Goal: Task Accomplishment & Management: Manage account settings

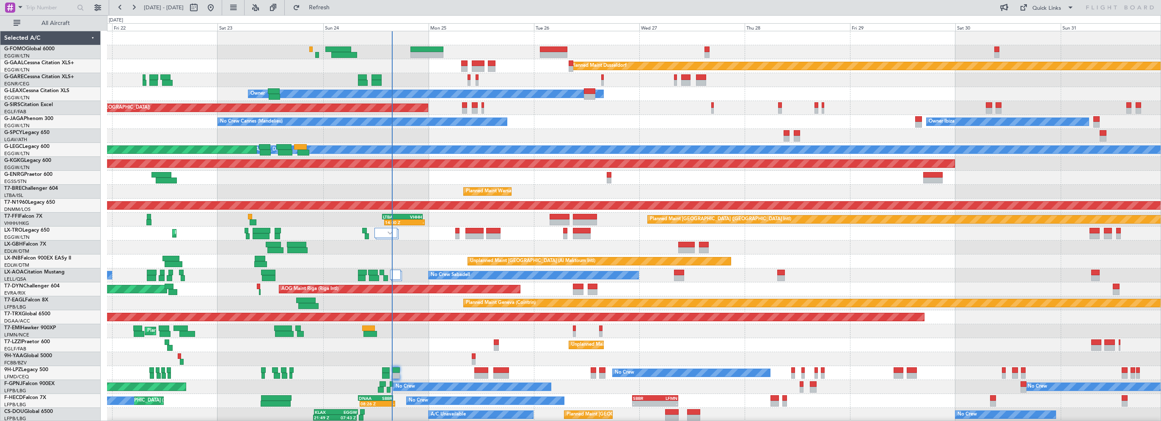
click at [591, 123] on div "Planned Maint Dusseldorf Unplanned Maint Chester Owner Unplanned Maint Oxford (…" at bounding box center [634, 268] width 1054 height 475
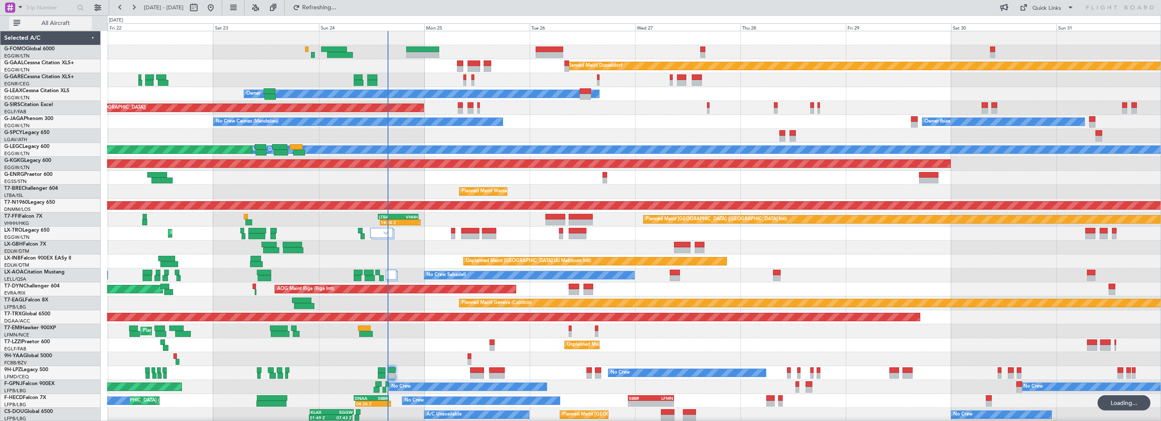
click at [34, 17] on button "All Aircraft" at bounding box center [50, 24] width 83 height 14
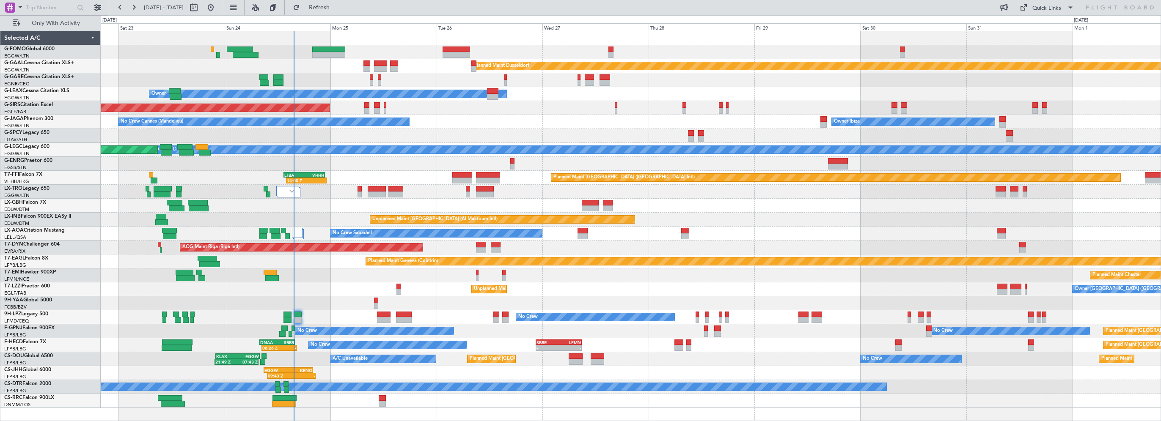
click at [503, 119] on div "No Crew Cannes (Mandelieu) Owner Ibiza Planned Maint London (Luton)" at bounding box center [631, 122] width 1060 height 14
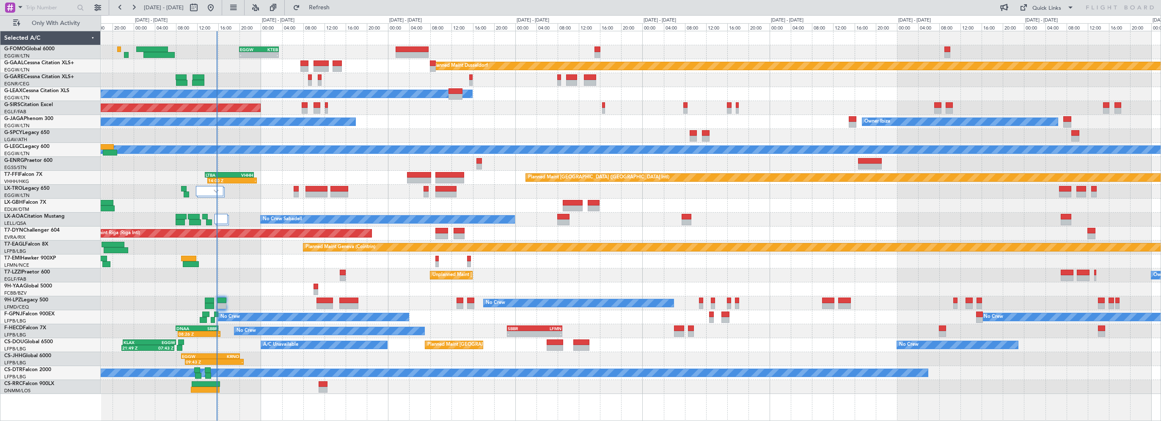
click at [464, 120] on div "Owner Ibiza No Crew Cannes ([GEOGRAPHIC_DATA])" at bounding box center [631, 122] width 1060 height 14
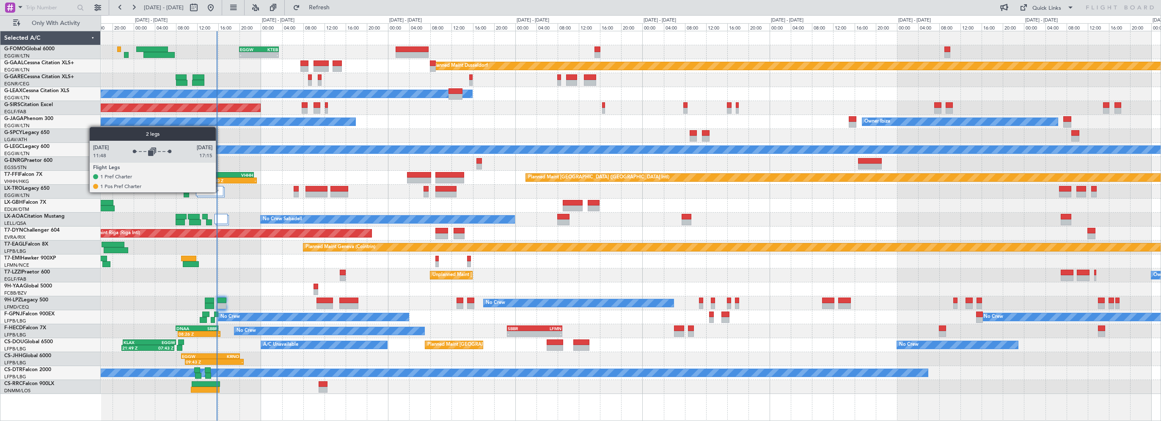
click at [220, 192] on div at bounding box center [210, 191] width 28 height 10
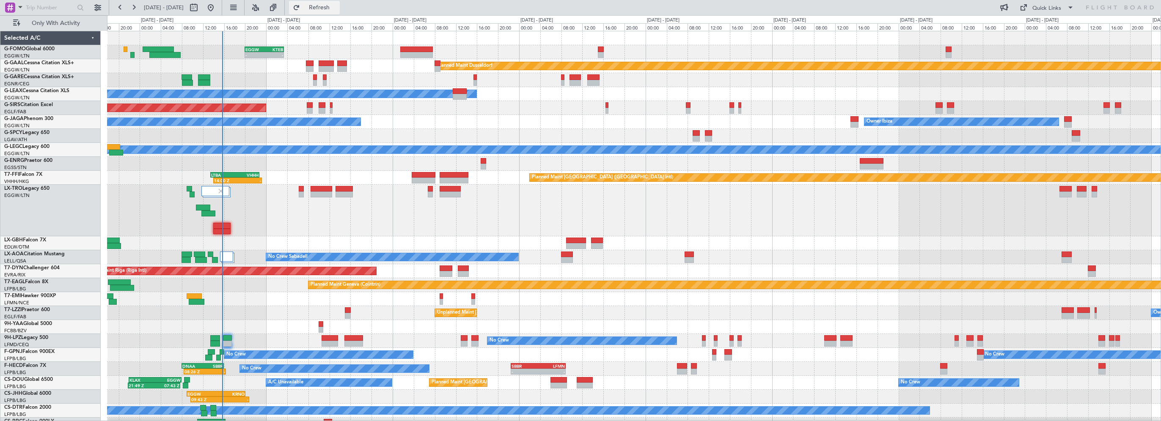
click at [327, 6] on button "Refresh" at bounding box center [314, 8] width 51 height 14
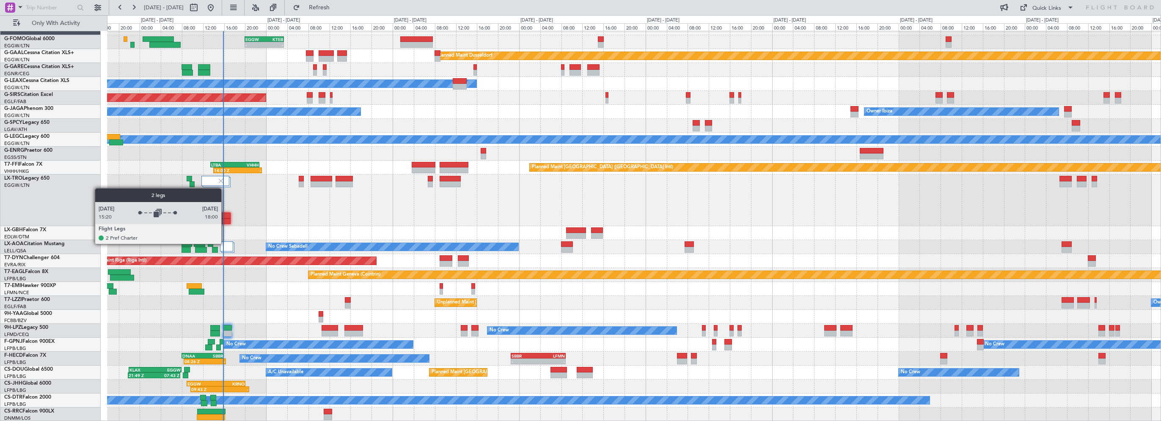
click at [226, 244] on div at bounding box center [226, 247] width 13 height 10
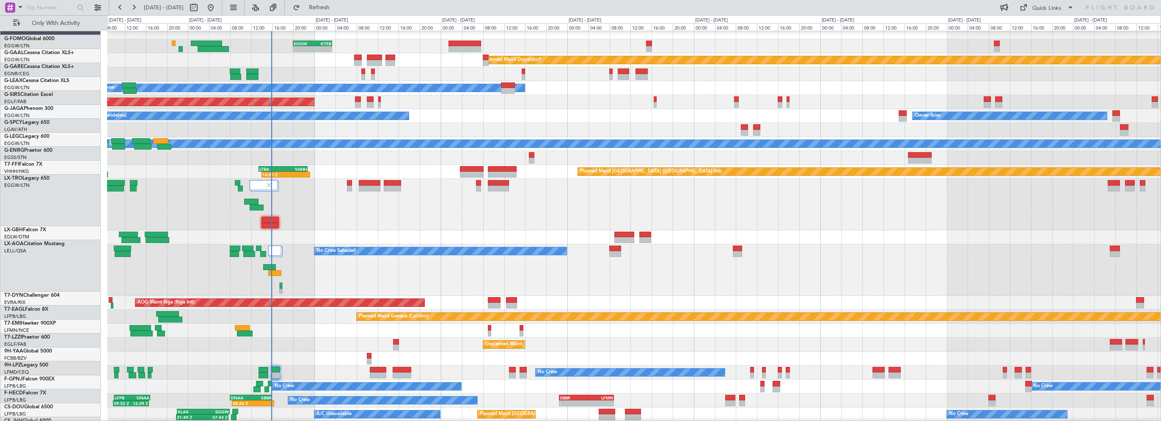
click at [406, 221] on div "Planned Maint [GEOGRAPHIC_DATA] ([GEOGRAPHIC_DATA])" at bounding box center [634, 205] width 1054 height 52
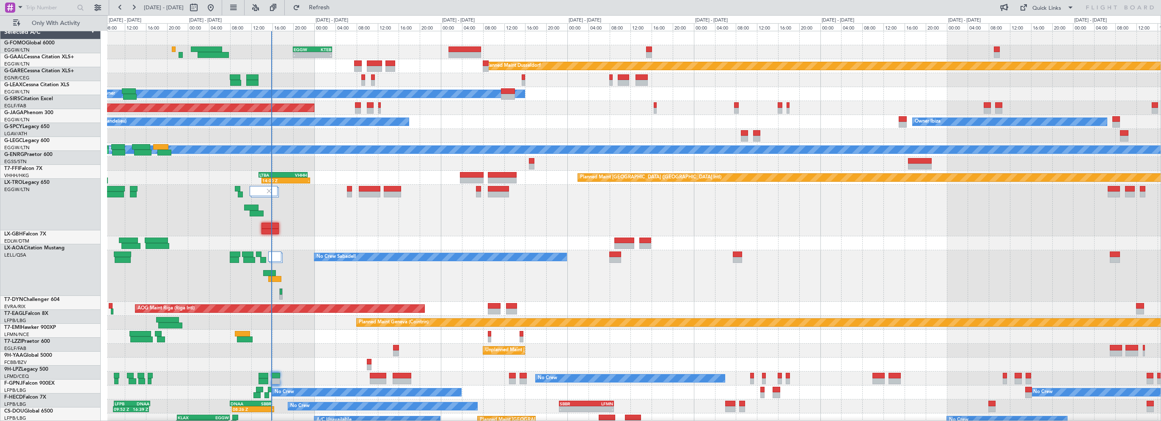
scroll to position [0, 0]
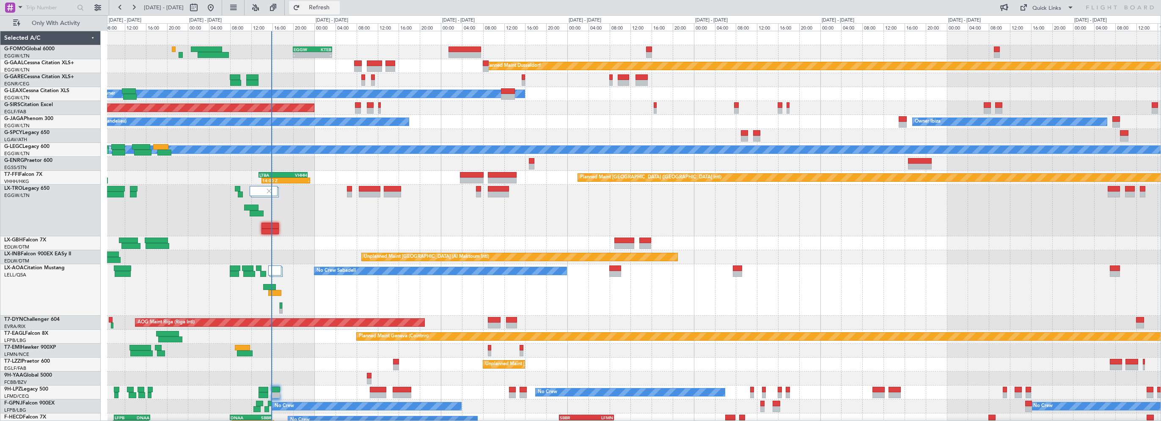
click at [340, 2] on button "Refresh" at bounding box center [314, 8] width 51 height 14
click at [411, 226] on div "Planned Maint [GEOGRAPHIC_DATA] ([GEOGRAPHIC_DATA])" at bounding box center [634, 211] width 1054 height 52
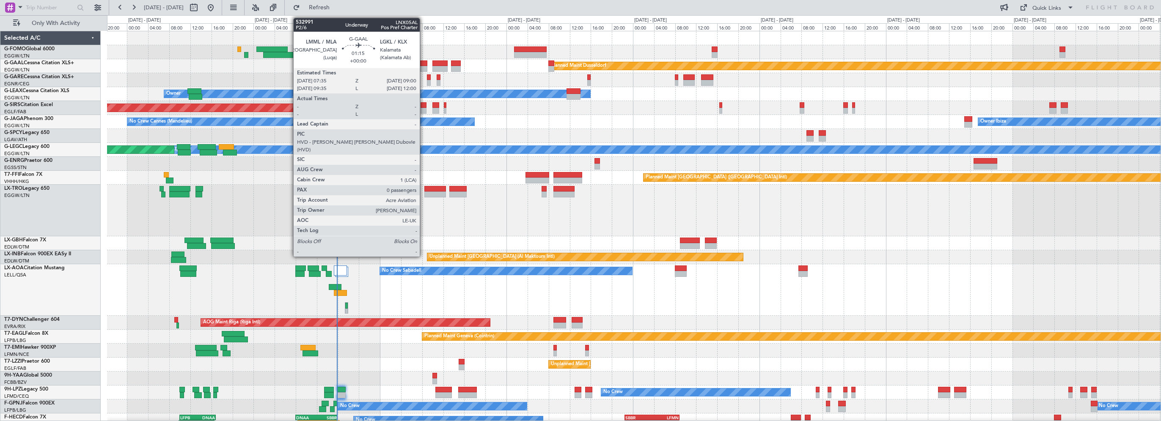
click at [423, 63] on div at bounding box center [424, 64] width 8 height 6
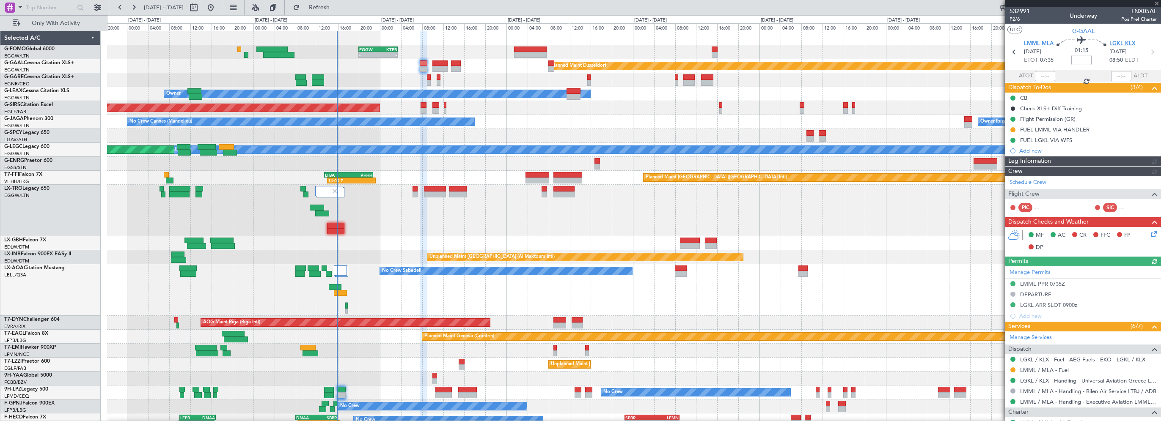
click at [1116, 43] on span "LGKL KLX" at bounding box center [1122, 44] width 26 height 8
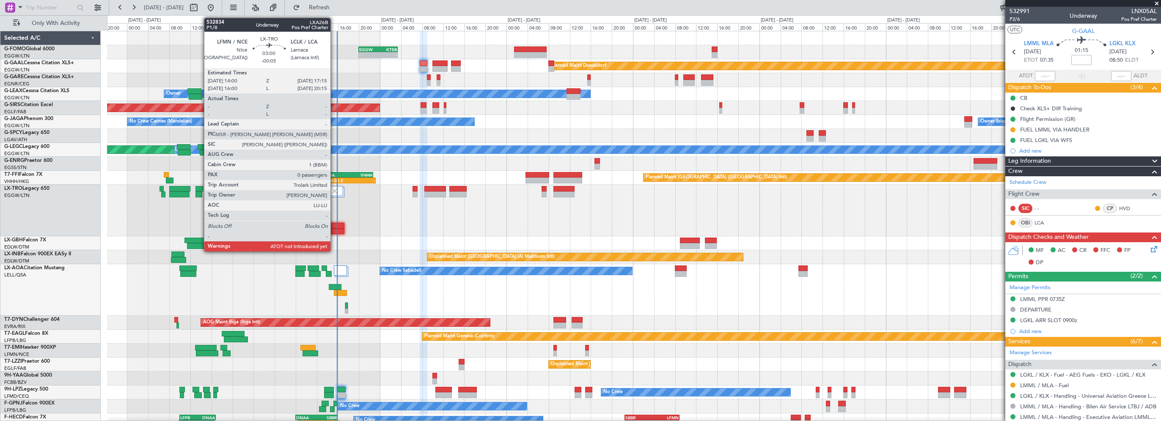
click at [334, 224] on div at bounding box center [335, 226] width 17 height 6
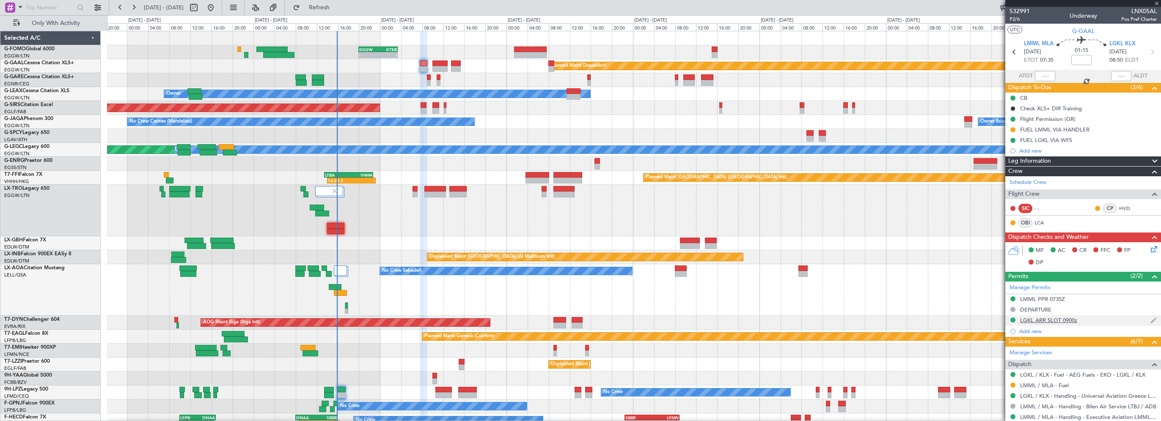
type input "-00:05"
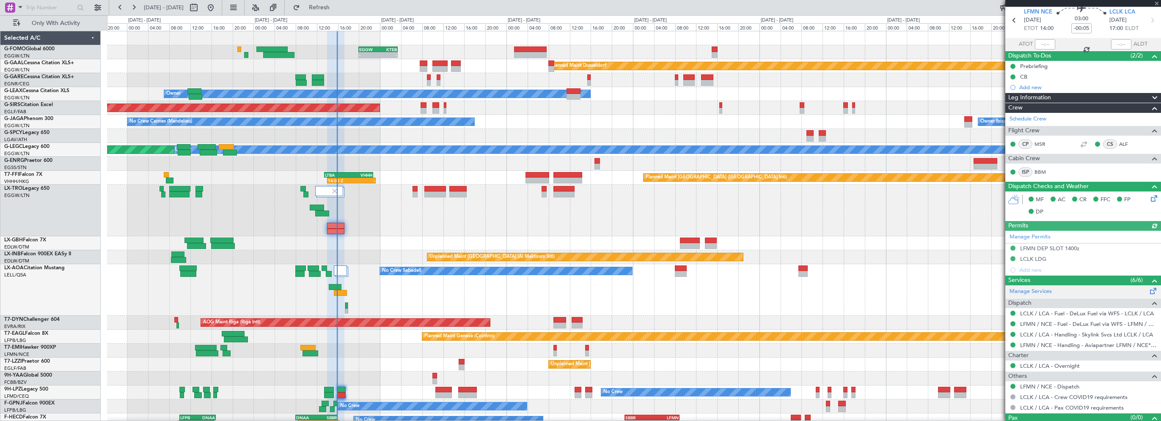
scroll to position [46, 0]
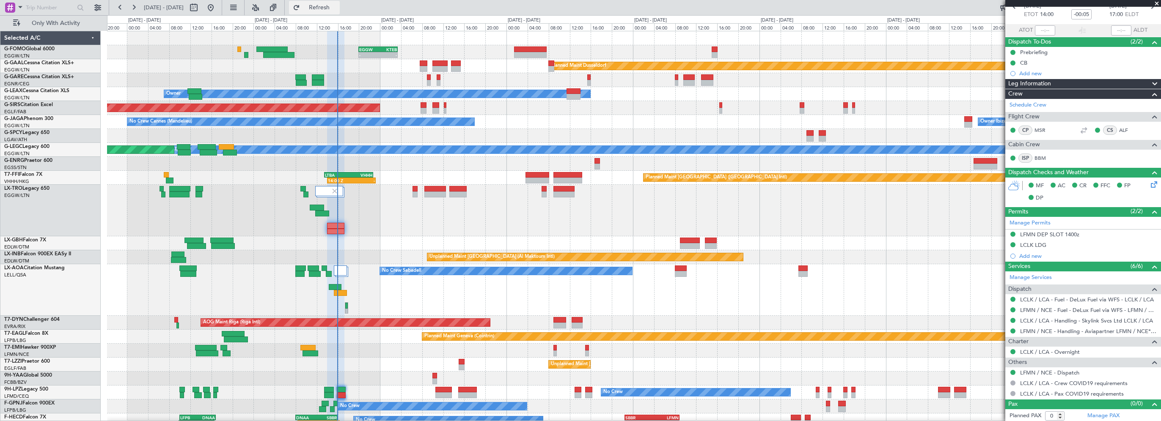
click at [325, 4] on button "Refresh" at bounding box center [314, 8] width 51 height 14
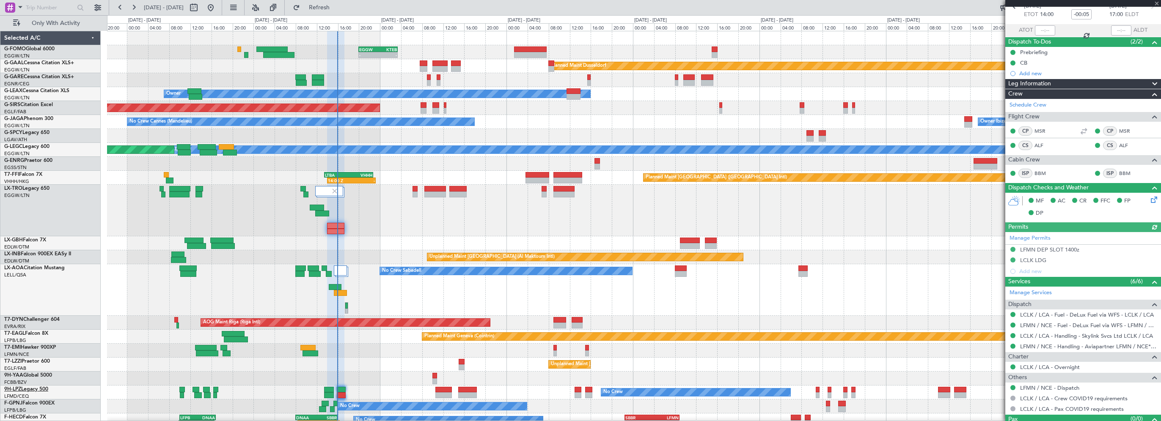
type input "15:49"
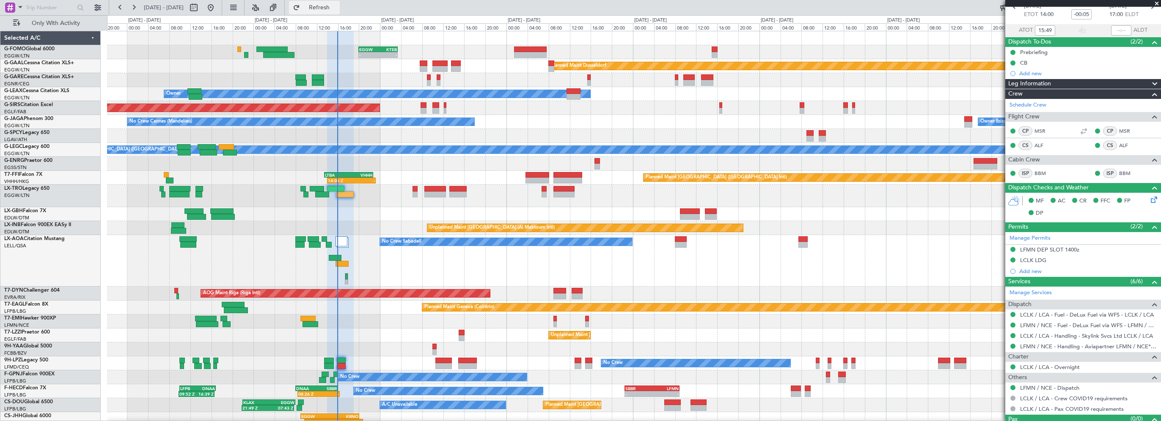
click at [337, 6] on span "Refresh" at bounding box center [320, 8] width 36 height 6
click at [335, 5] on span "Refresh" at bounding box center [320, 8] width 36 height 6
click at [658, 279] on div "No Crew Sabadell No Crew Sabadell" at bounding box center [634, 261] width 1054 height 52
click at [337, 9] on span "Refresh" at bounding box center [320, 8] width 36 height 6
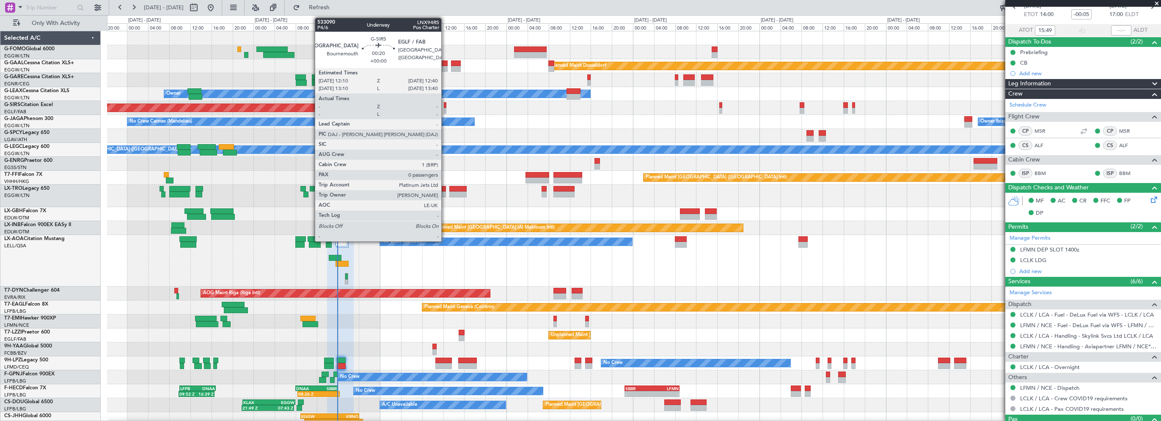
click at [445, 105] on div at bounding box center [445, 105] width 3 height 6
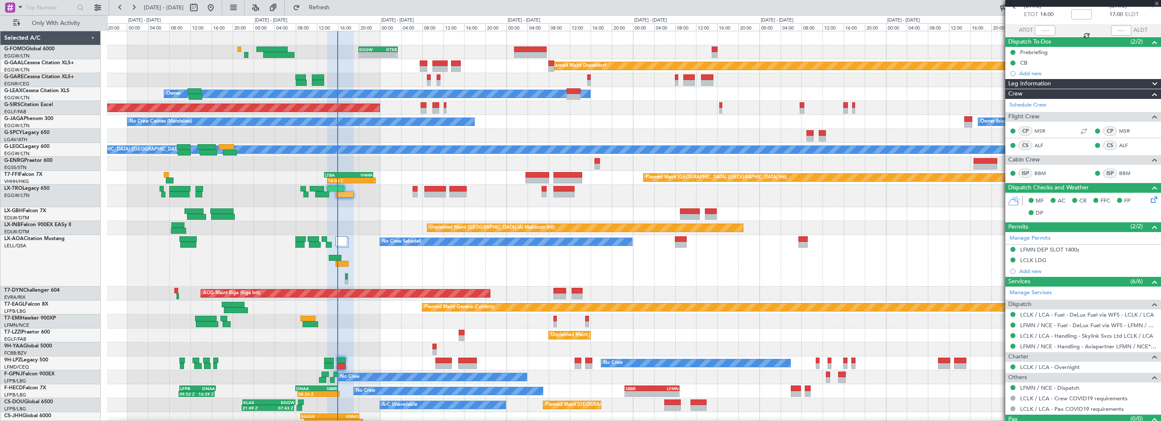
scroll to position [0, 0]
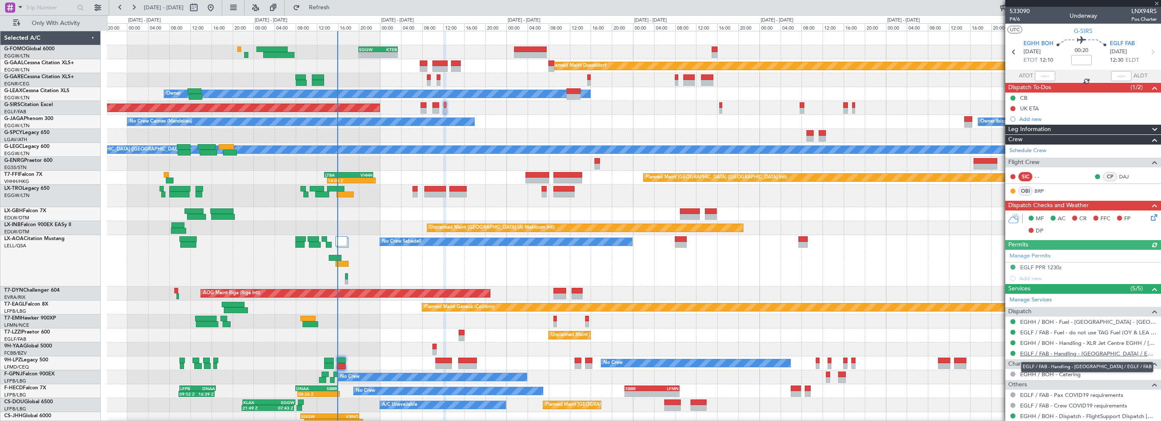
click at [1109, 355] on link "EGLF / FAB - Handling - Farnborough Airport / EGLF / FAB" at bounding box center [1088, 353] width 137 height 7
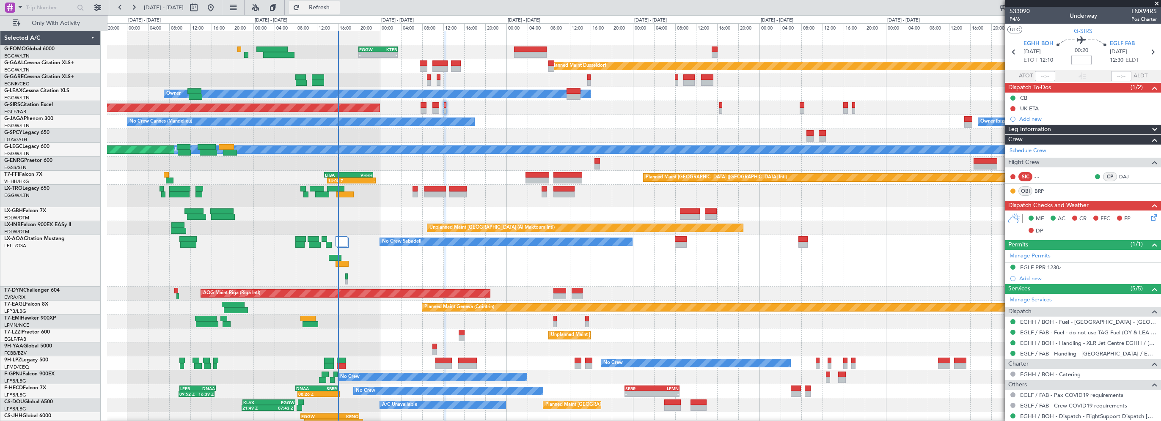
click at [337, 6] on span "Refresh" at bounding box center [320, 8] width 36 height 6
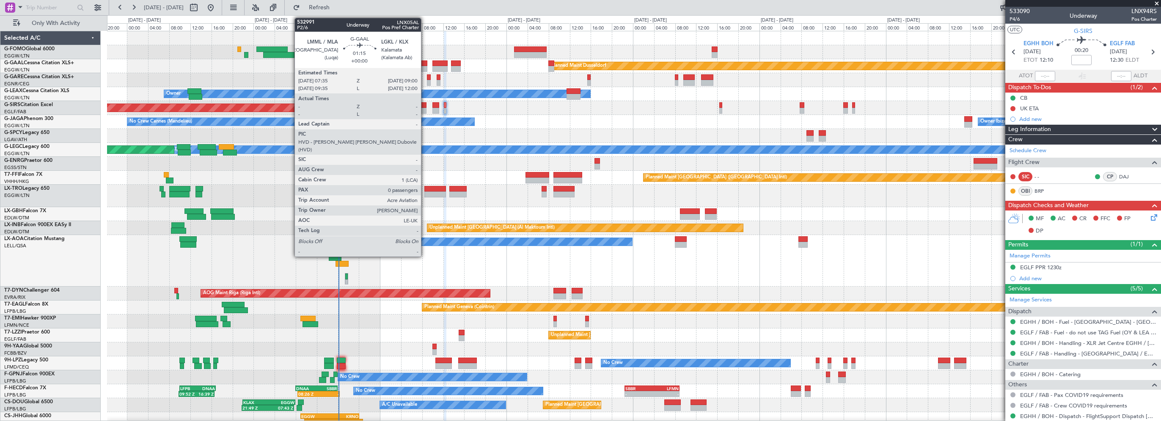
click at [425, 61] on div at bounding box center [424, 64] width 8 height 6
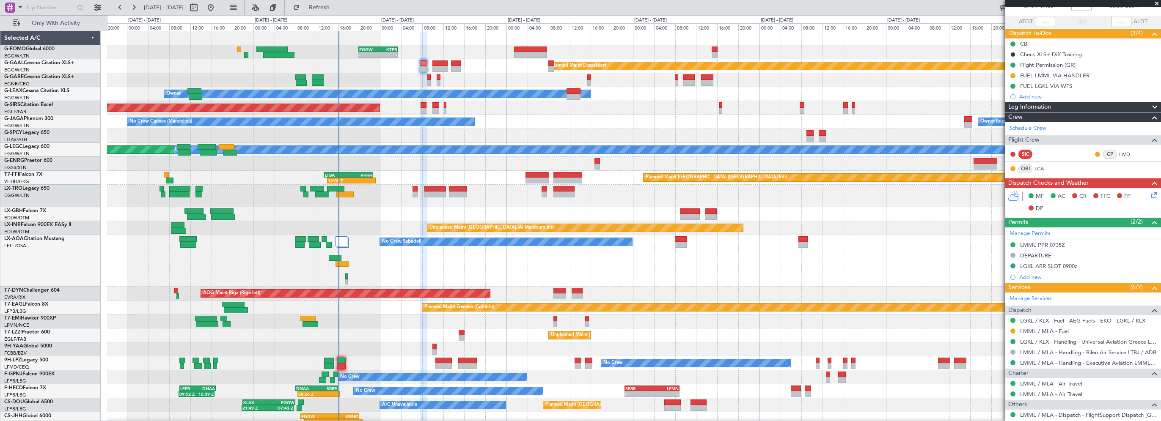
scroll to position [107, 0]
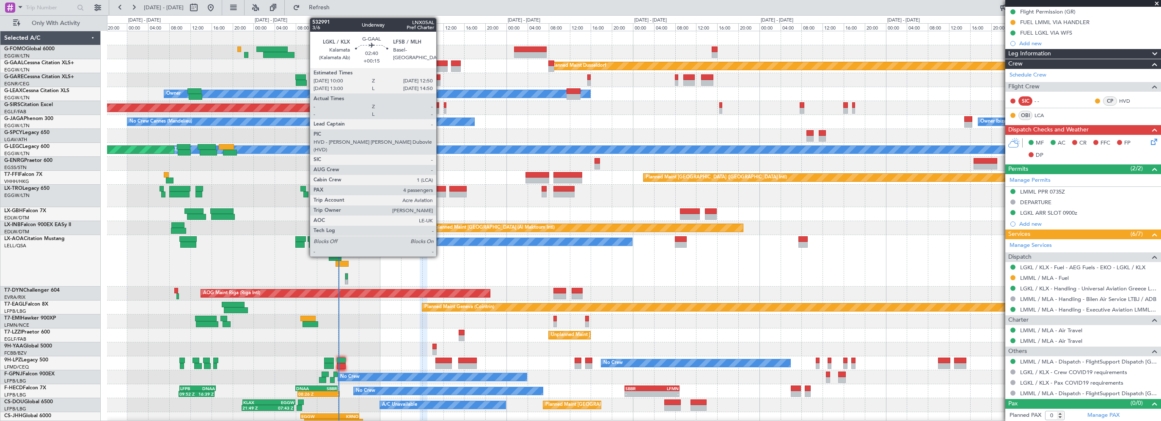
click at [440, 61] on div at bounding box center [439, 64] width 15 height 6
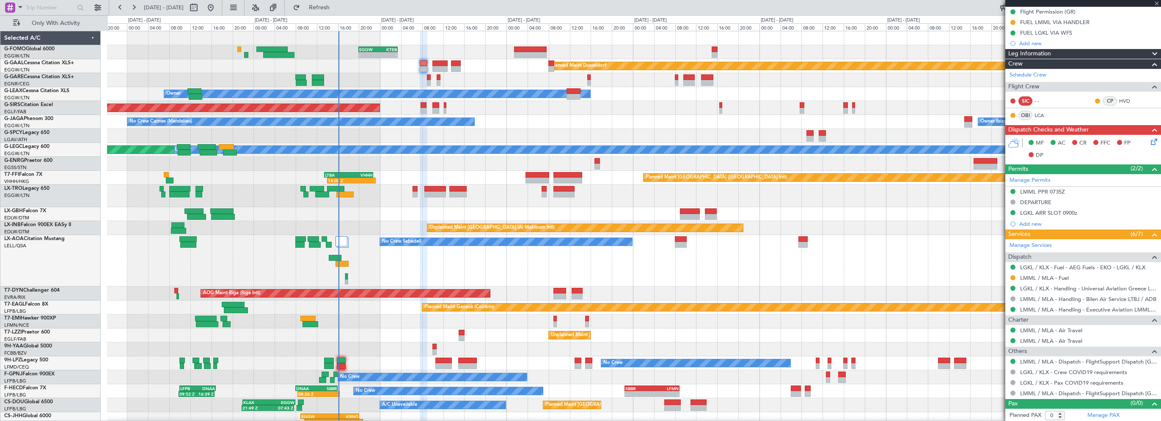
type input "+00:15"
type input "4"
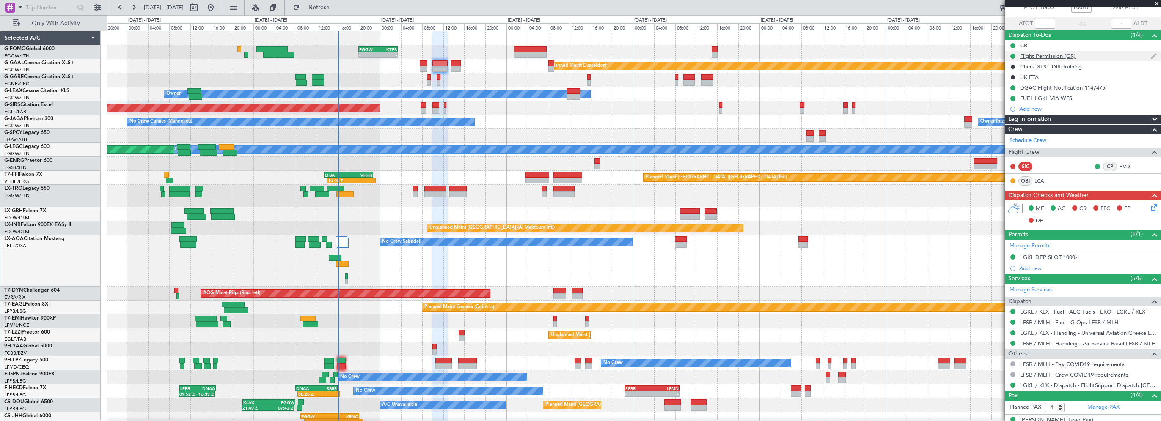
scroll to position [0, 0]
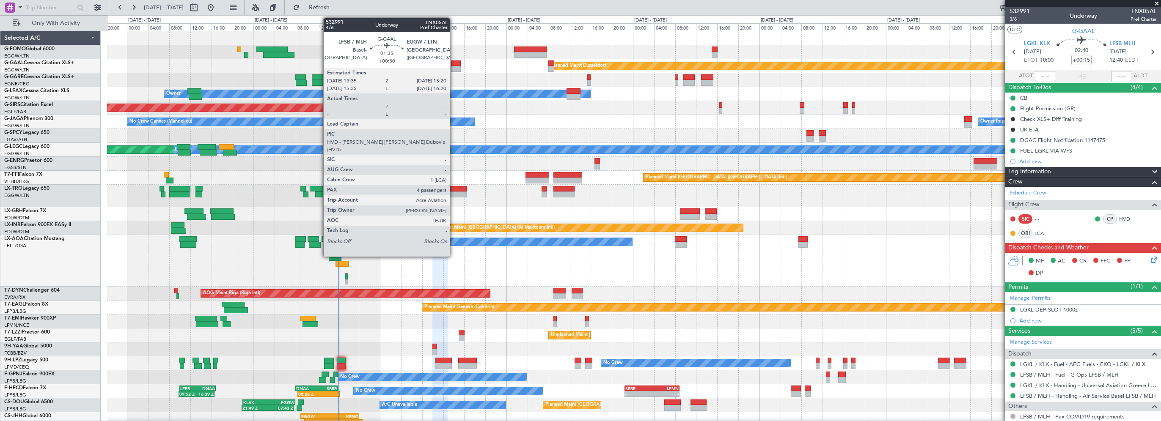
click at [454, 61] on div at bounding box center [455, 64] width 9 height 6
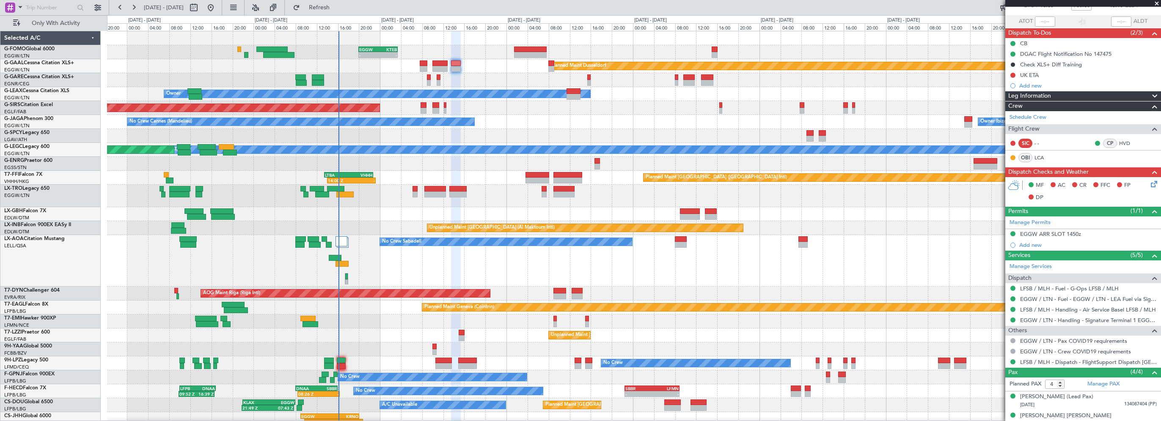
scroll to position [42, 0]
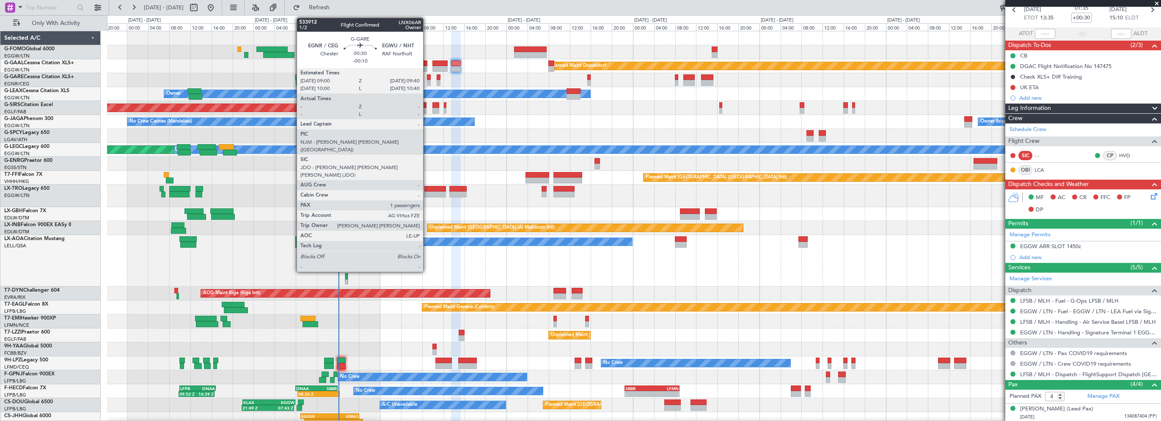
click at [427, 76] on div at bounding box center [429, 77] width 4 height 6
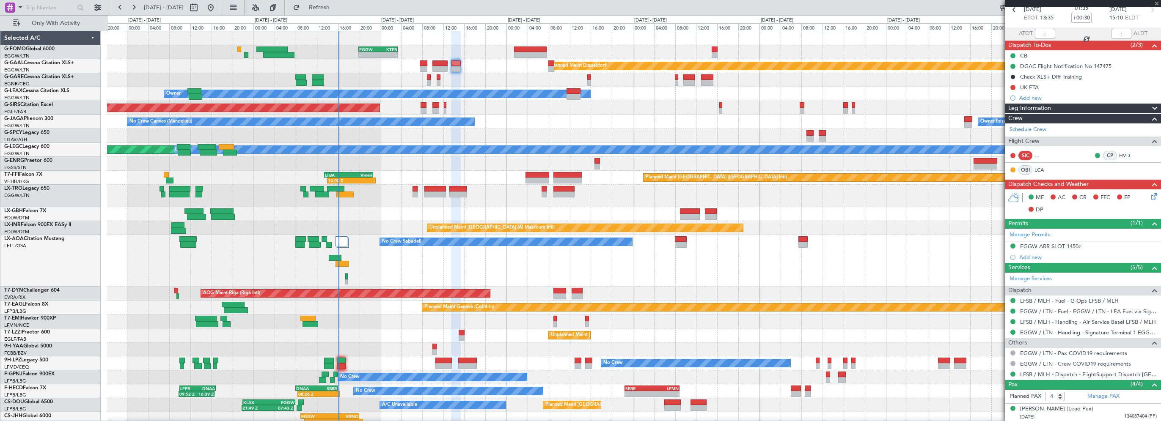
type input "-00:10"
type input "1"
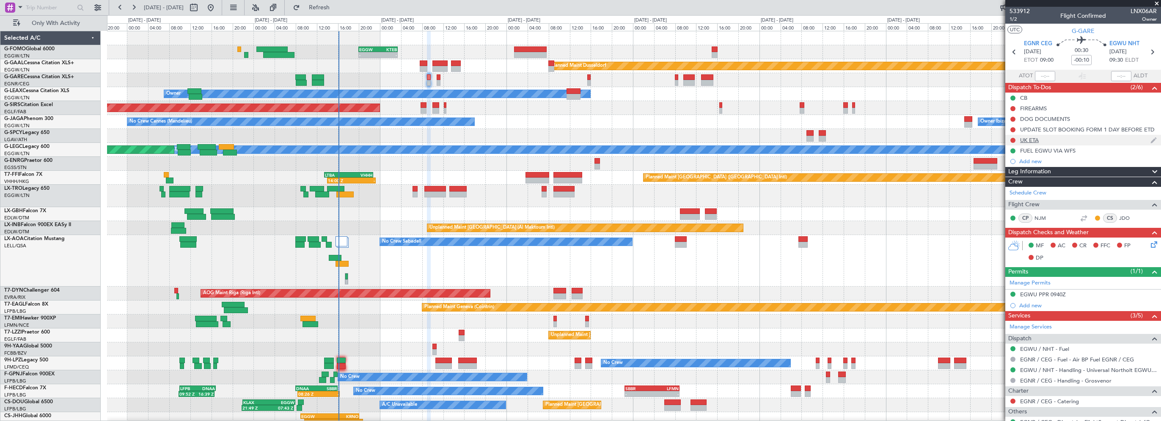
click at [1032, 138] on div "UK ETA" at bounding box center [1029, 140] width 19 height 7
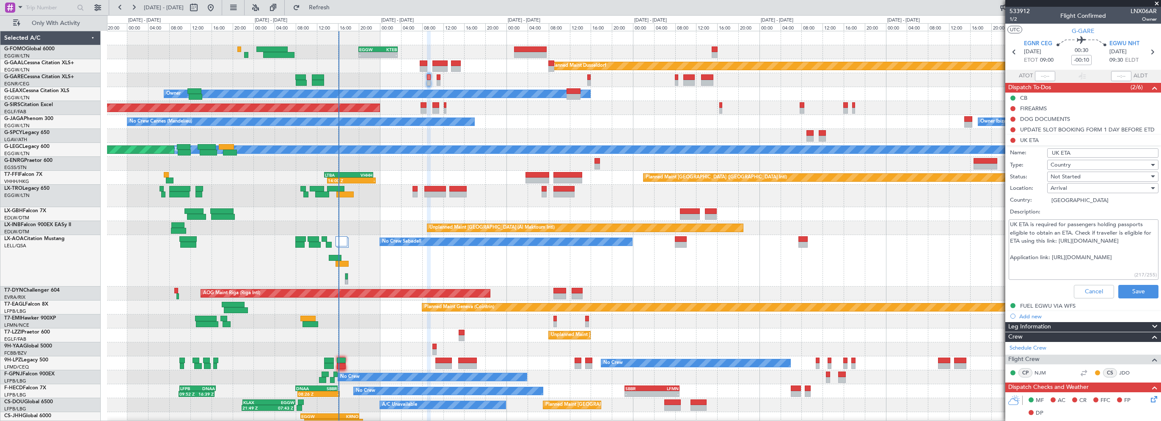
drag, startPoint x: 1052, startPoint y: 257, endPoint x: 1120, endPoint y: 257, distance: 67.7
click at [1134, 256] on textarea "UK ETA is required for passengers holding passports eligible to obtain an ETA. …" at bounding box center [1084, 250] width 150 height 61
click at [1083, 292] on button "Cancel" at bounding box center [1094, 292] width 40 height 14
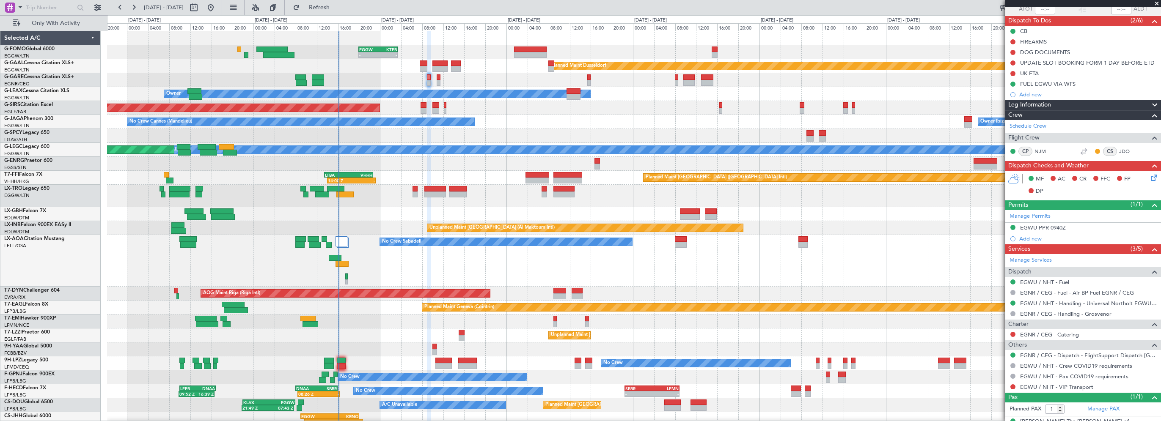
scroll to position [80, 0]
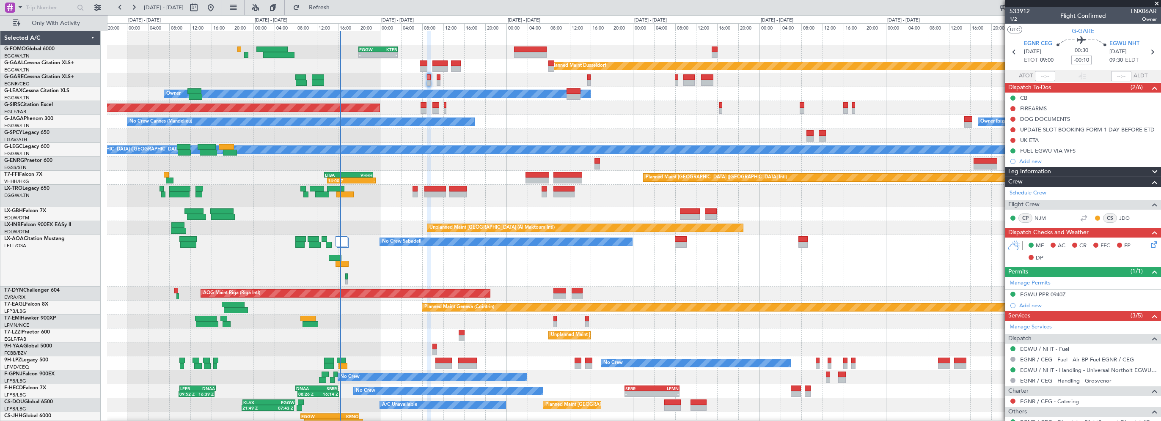
scroll to position [80, 0]
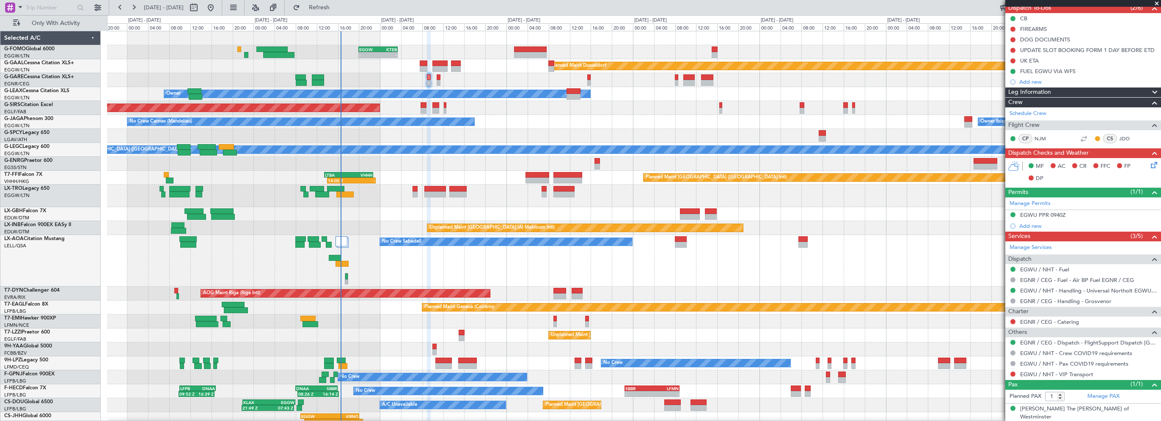
click at [388, 173] on div "- - EGGW 20:00 Z KTEB 03:25 Z Planned Maint Dusseldorf Owner Unplanned Maint Ox…" at bounding box center [634, 242] width 1054 height 423
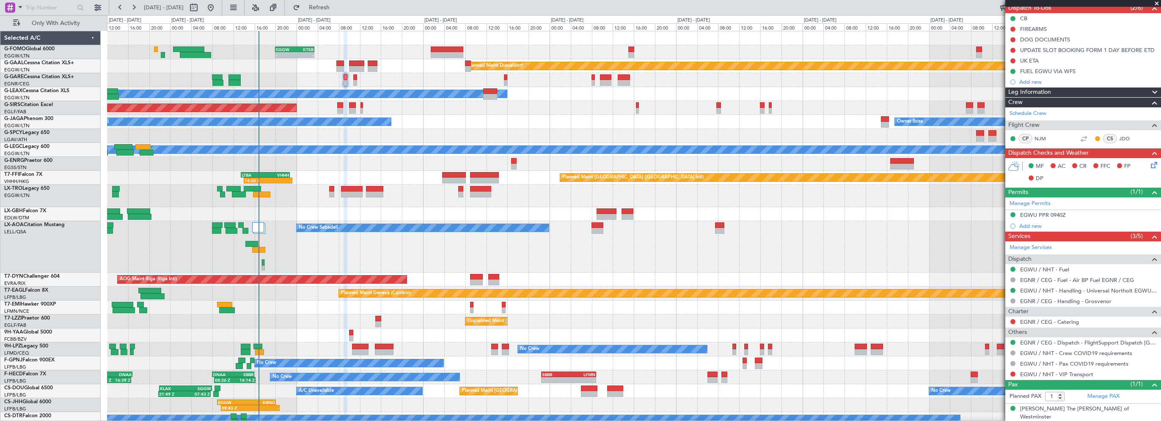
click at [323, 156] on div "A/C Unavailable London (Luton) Planned Maint London (Luton)" at bounding box center [634, 150] width 1054 height 14
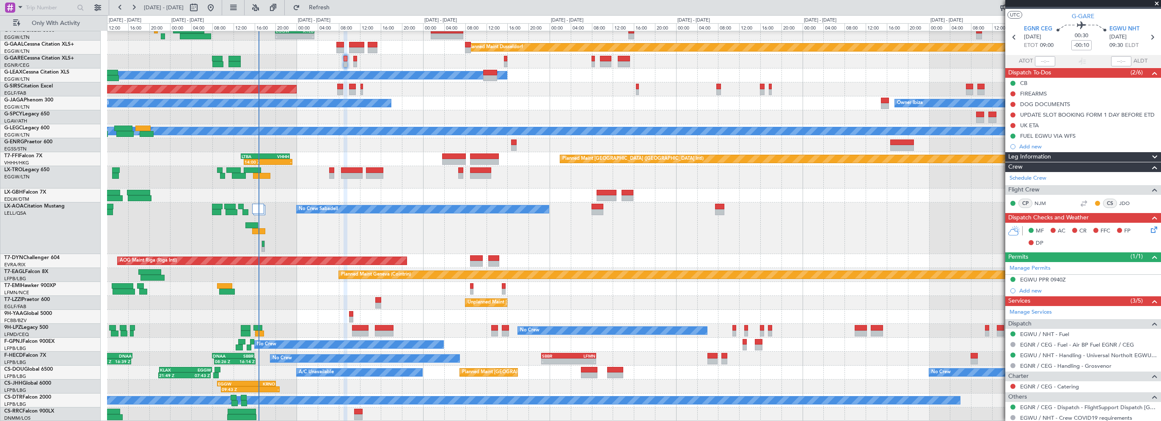
scroll to position [0, 0]
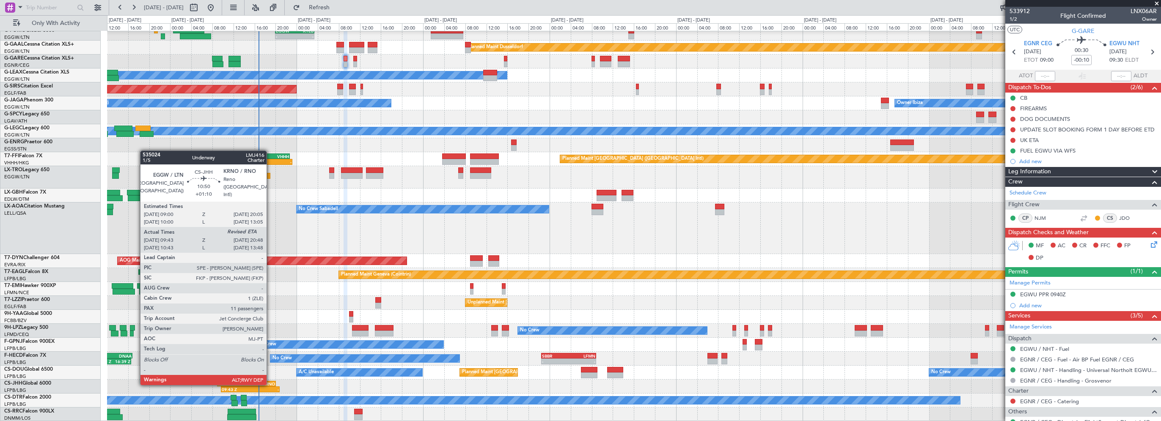
click at [270, 385] on div "KRNO" at bounding box center [261, 384] width 28 height 5
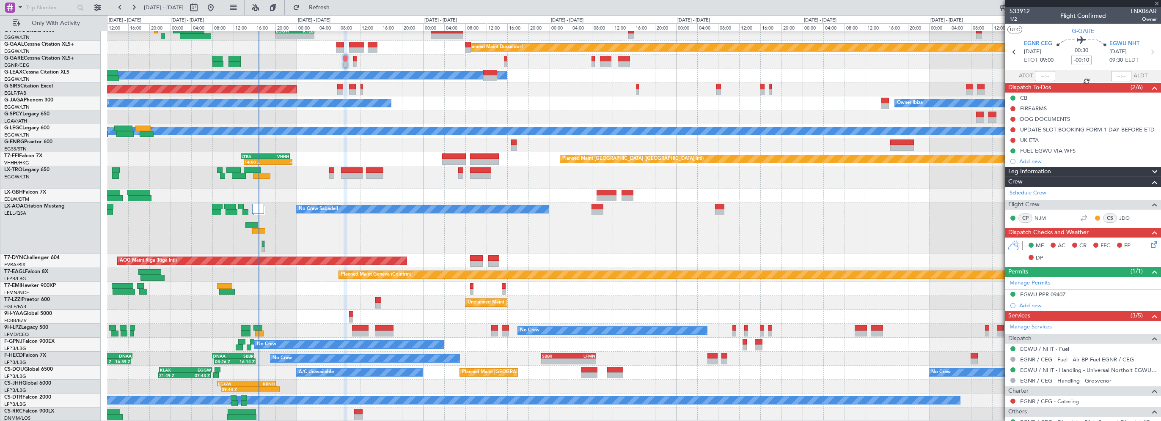
type input "+01:10"
type input "09:53"
type input "11"
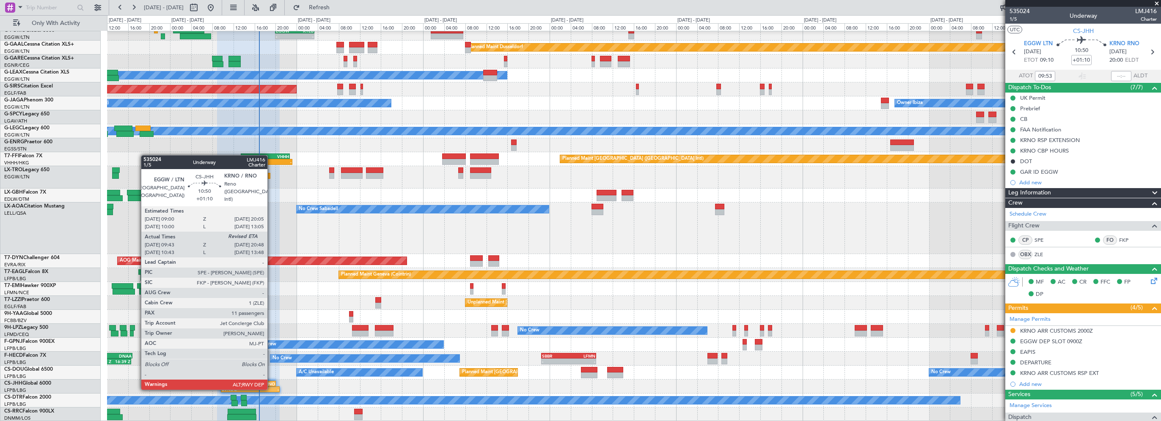
click at [271, 390] on div "-" at bounding box center [264, 389] width 28 height 5
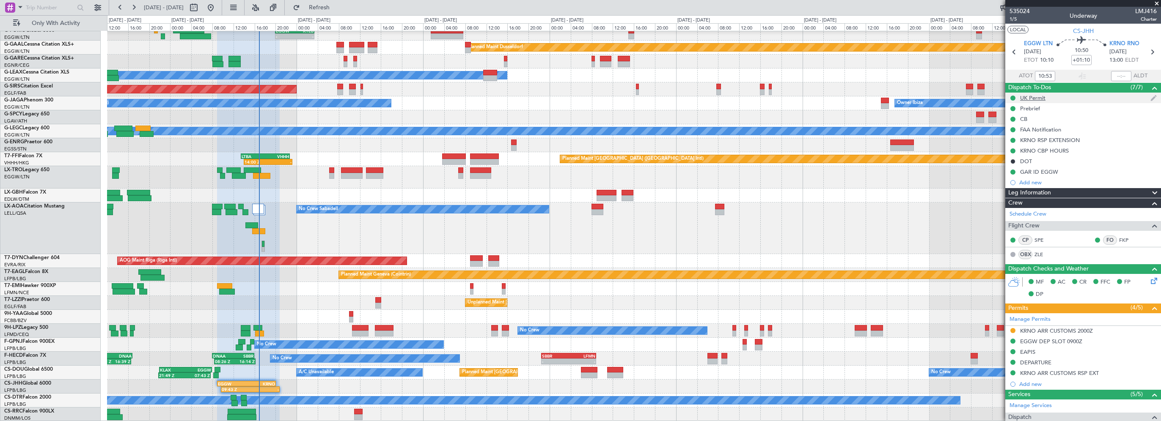
type input "09:53"
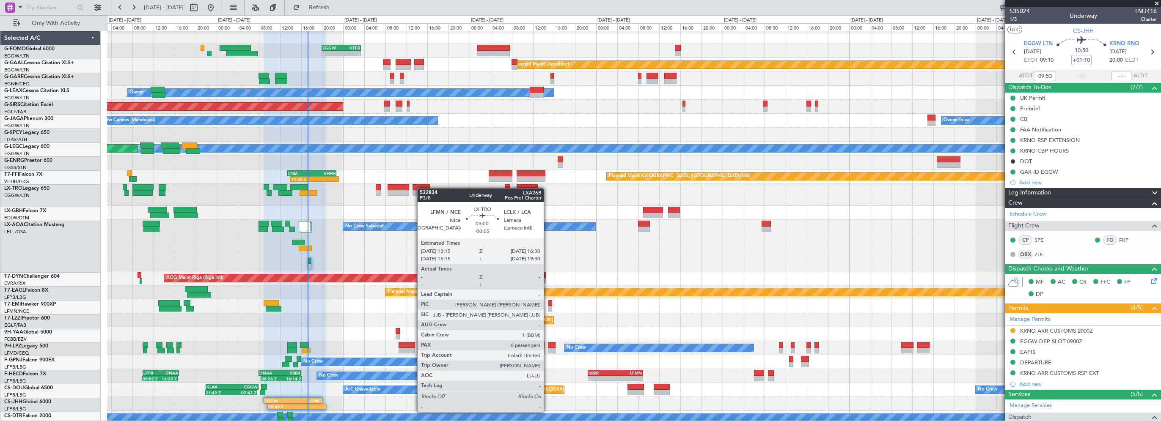
click at [445, 192] on div "Planned Maint [GEOGRAPHIC_DATA] ([GEOGRAPHIC_DATA])" at bounding box center [634, 195] width 1054 height 22
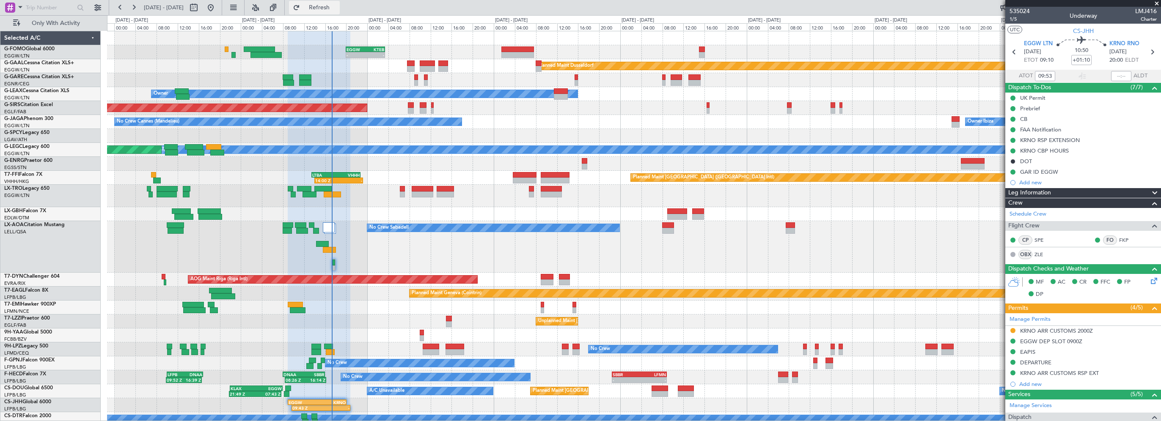
click at [337, 6] on span "Refresh" at bounding box center [320, 8] width 36 height 6
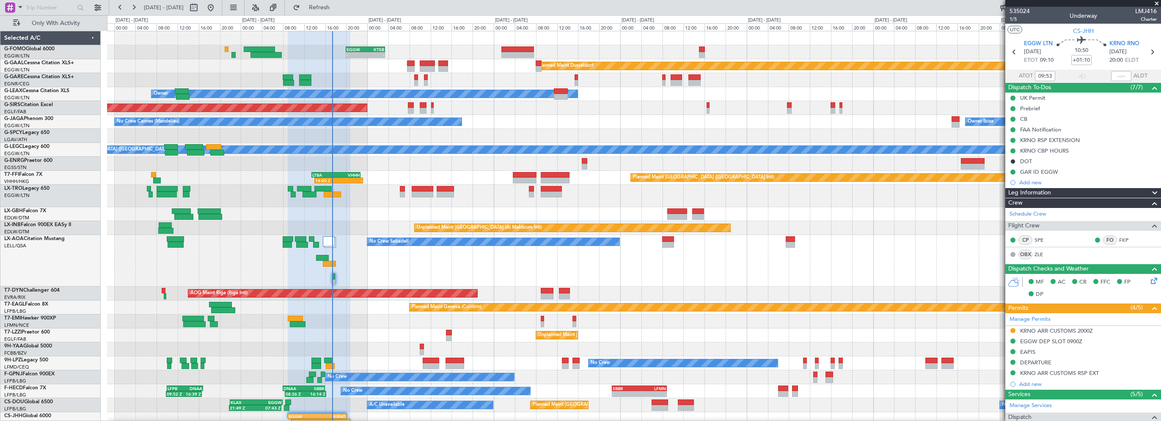
click at [874, 254] on div "No Crew Sabadell No Crew Sabadell" at bounding box center [634, 261] width 1054 height 52
click at [1158, 3] on span at bounding box center [1157, 4] width 8 height 8
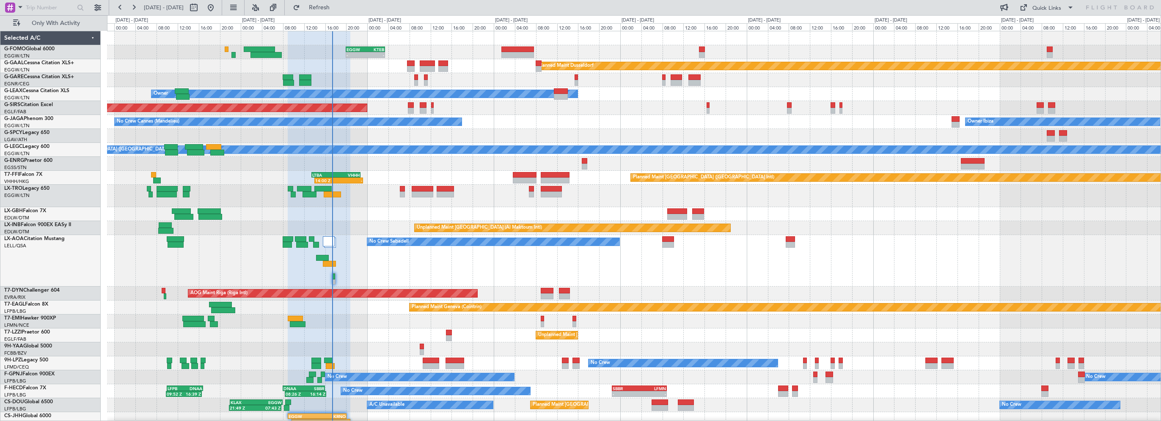
type input "0"
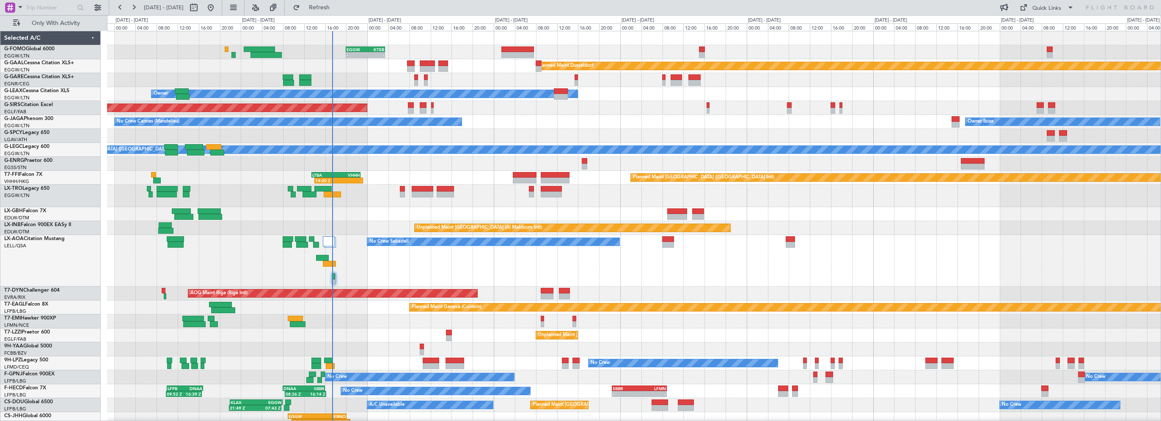
click at [879, 240] on div "No Crew Sabadell No Crew Sabadell" at bounding box center [634, 261] width 1054 height 52
click at [337, 6] on span "Refresh" at bounding box center [320, 8] width 36 height 6
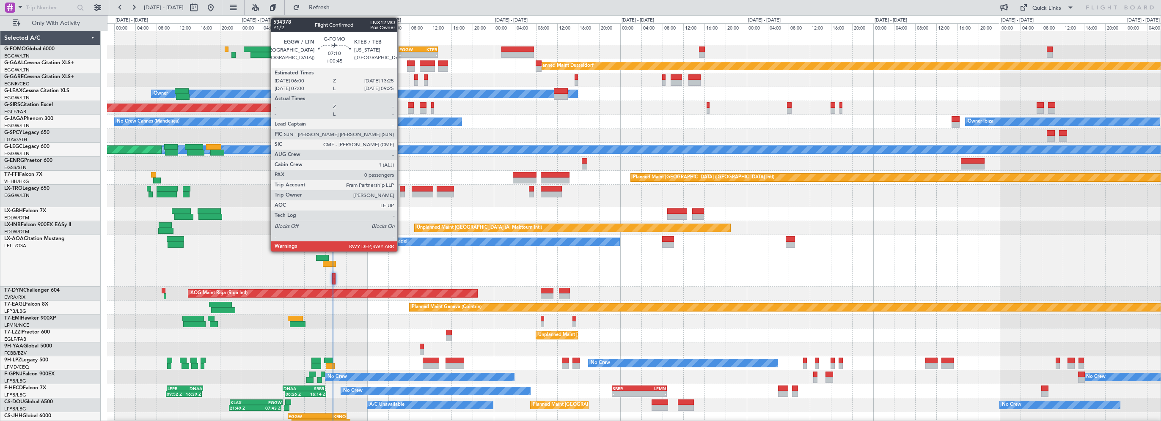
click at [401, 47] on div "EGGW" at bounding box center [408, 49] width 19 height 5
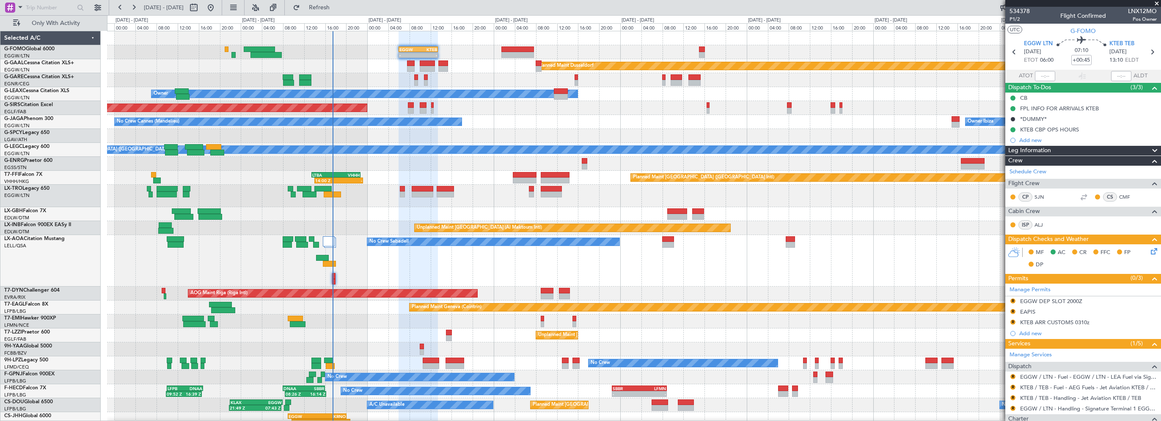
scroll to position [78, 0]
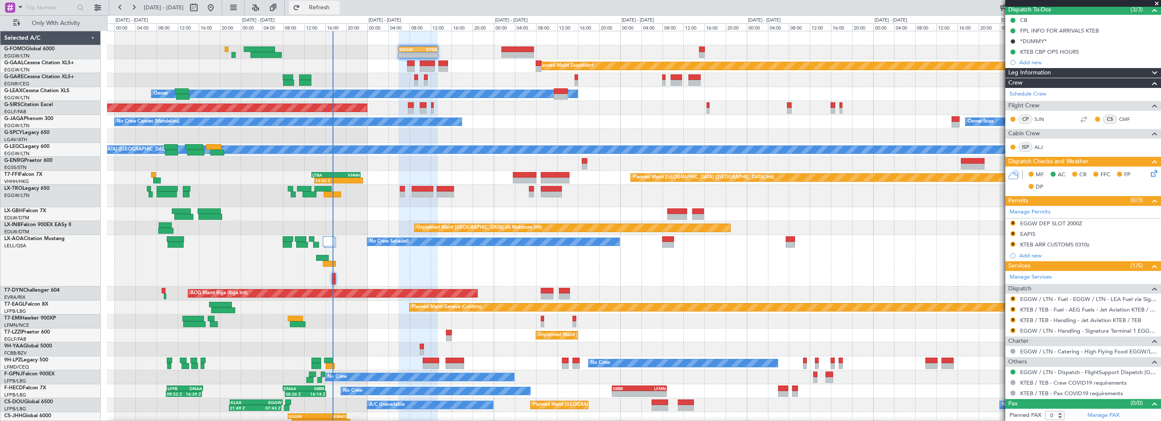
drag, startPoint x: 353, startPoint y: 8, endPoint x: 367, endPoint y: 8, distance: 14.0
click at [337, 8] on span "Refresh" at bounding box center [320, 8] width 36 height 6
click at [1059, 298] on link "EGGW / LTN - Fuel - EGGW / LTN - LEA Fuel via Signature in EGGW" at bounding box center [1088, 299] width 137 height 7
click at [1014, 298] on button "R" at bounding box center [1012, 299] width 5 height 5
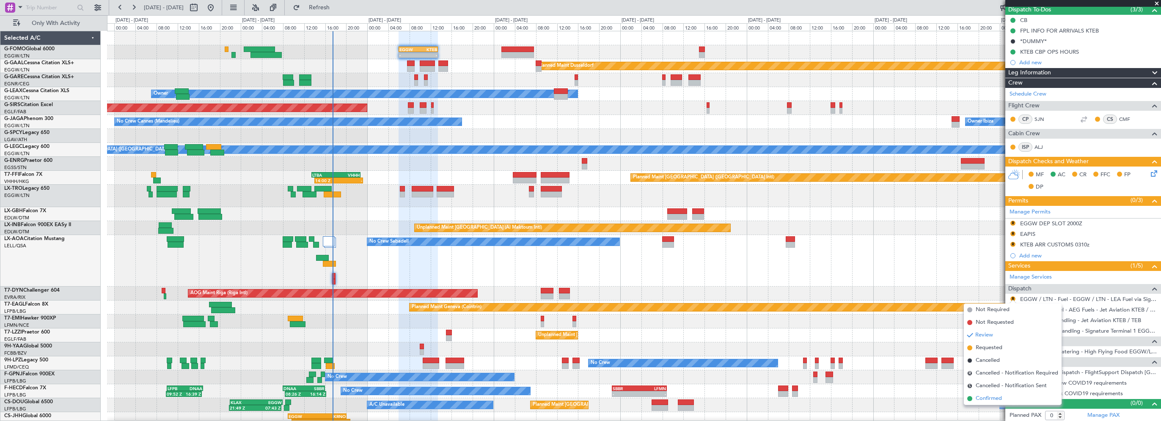
click at [991, 396] on span "Confirmed" at bounding box center [989, 399] width 26 height 8
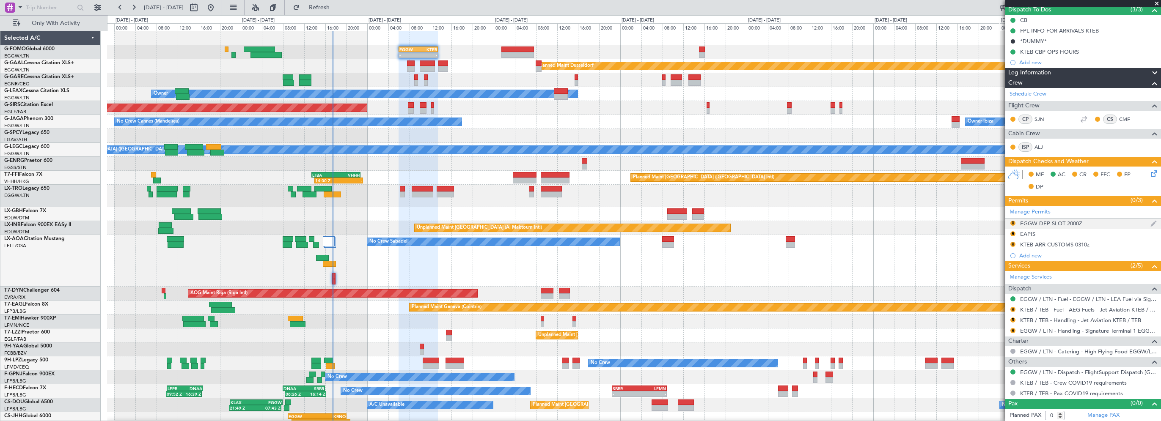
click at [1060, 220] on div "EGGW DEP SLOT 2000Z" at bounding box center [1051, 223] width 62 height 7
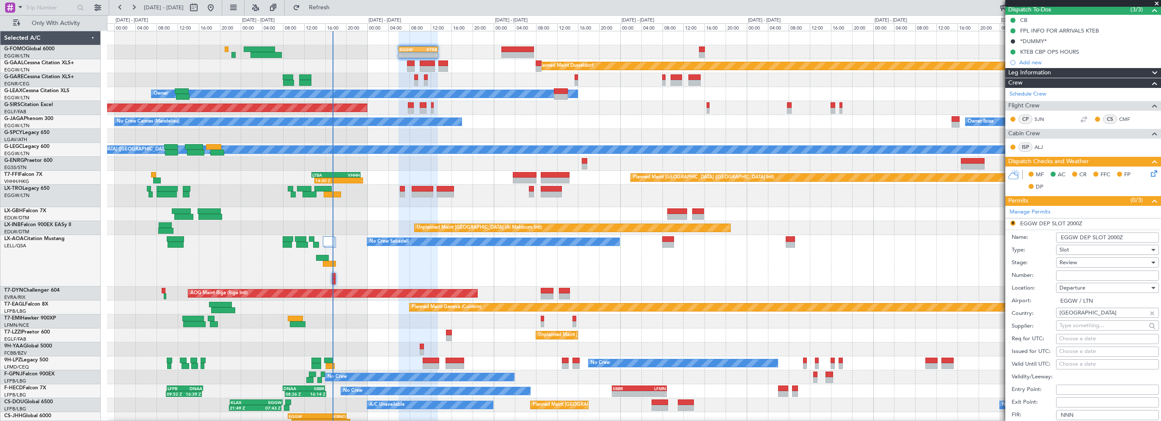
drag, startPoint x: 1117, startPoint y: 235, endPoint x: 1107, endPoint y: 237, distance: 10.7
click at [1107, 237] on input "EGGW DEP SLOT 2000Z" at bounding box center [1107, 238] width 103 height 10
drag, startPoint x: 1130, startPoint y: 237, endPoint x: 1120, endPoint y: 238, distance: 10.7
click at [1120, 238] on input "EGGW DEP SLOT 0600Z" at bounding box center [1107, 238] width 103 height 10
type input "EGGW DEP SLOT 0600z"
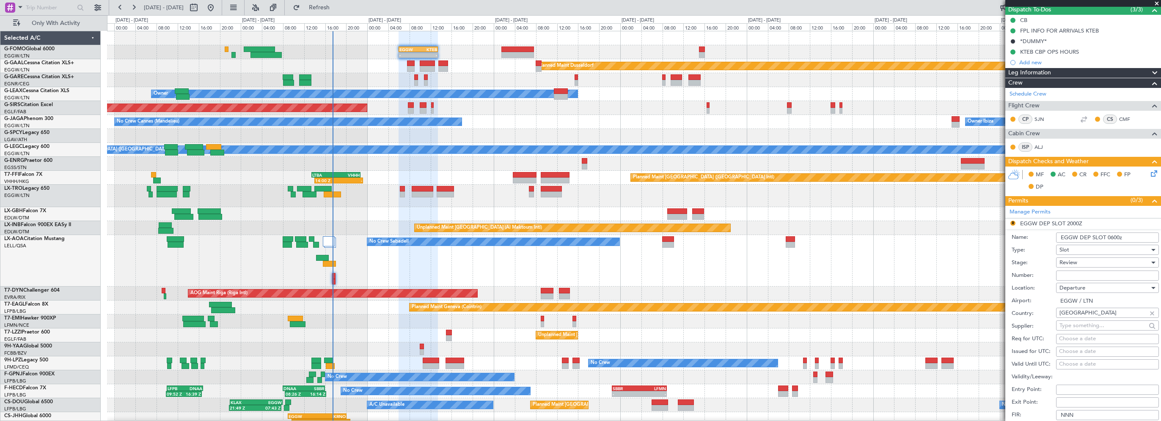
click at [1090, 259] on div "Review" at bounding box center [1105, 262] width 90 height 13
click at [1079, 314] on span "Requested" at bounding box center [1104, 317] width 89 height 13
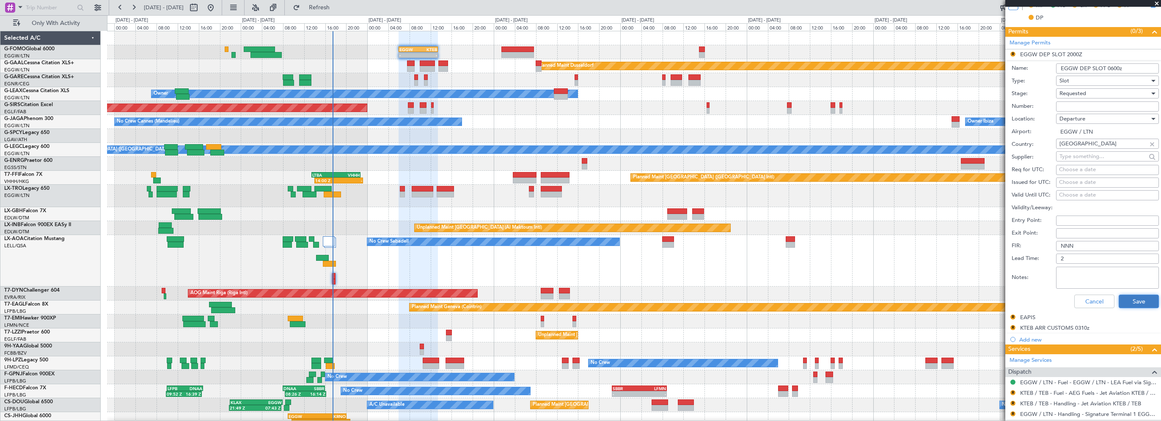
click at [1129, 295] on button "Save" at bounding box center [1139, 302] width 40 height 14
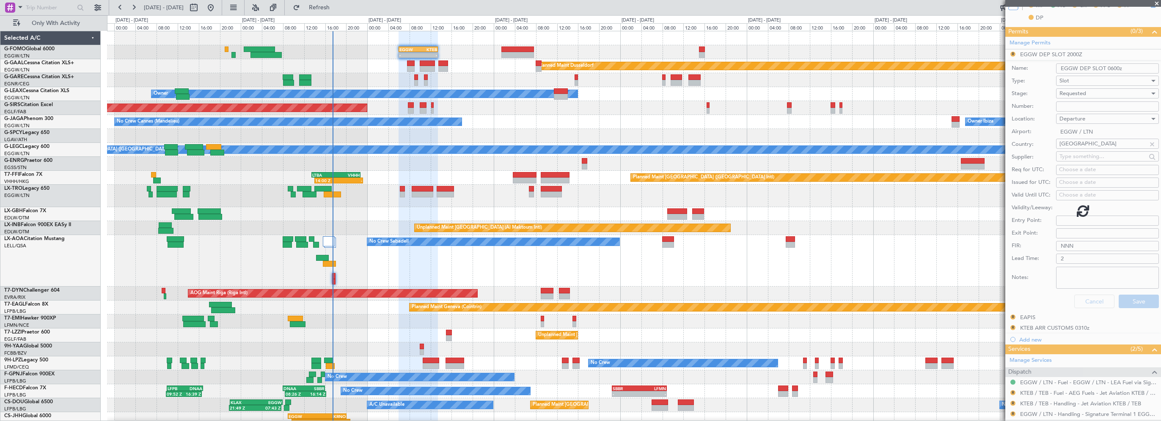
scroll to position [78, 0]
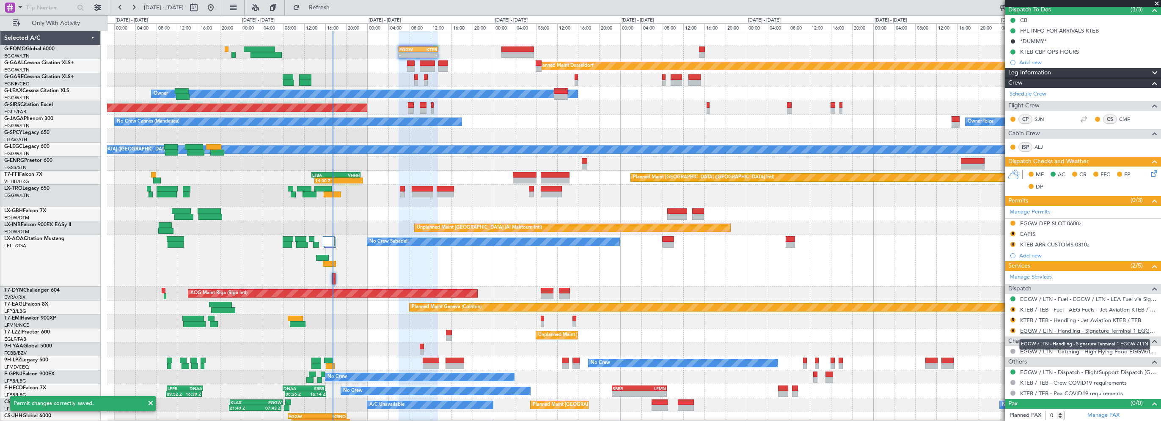
click at [1076, 332] on link "EGGW / LTN - Handling - Signature Terminal 1 EGGW / LTN" at bounding box center [1088, 331] width 137 height 7
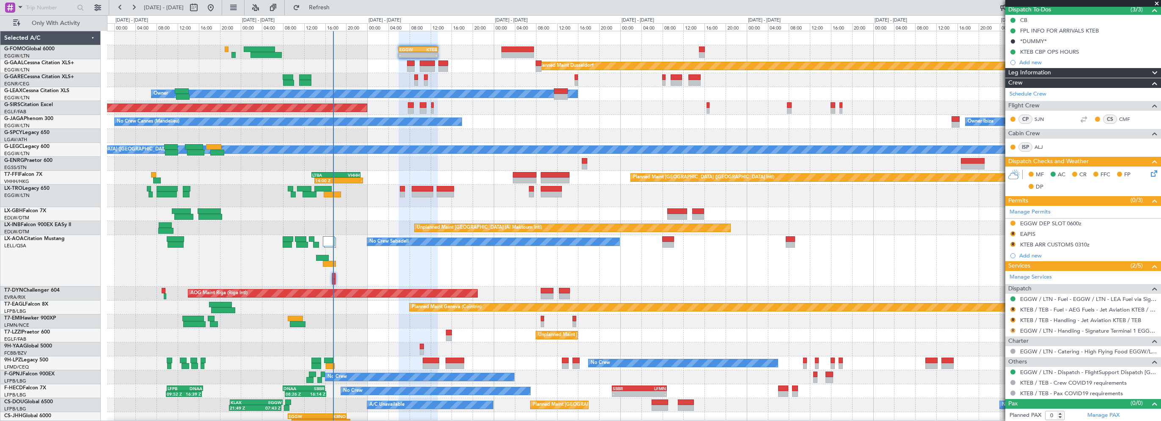
click at [1012, 328] on button "R" at bounding box center [1012, 330] width 5 height 5
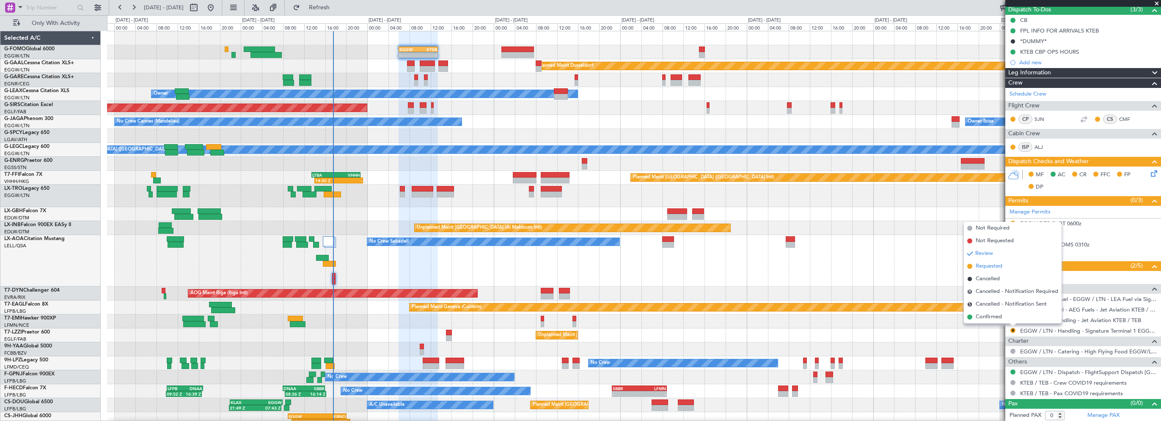
click at [988, 264] on span "Requested" at bounding box center [989, 266] width 27 height 8
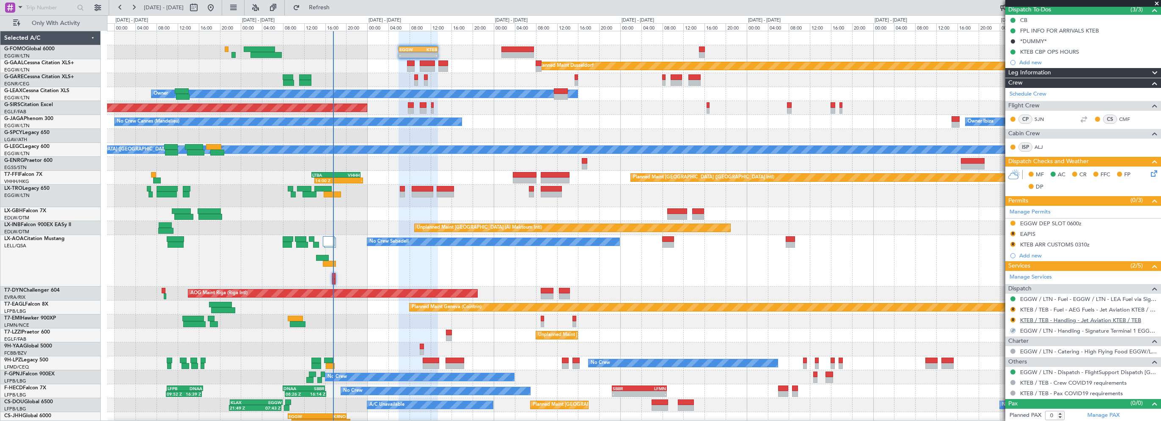
click at [1071, 320] on link "KTEB / TEB - Handling - Jet Aviation KTEB / TEB" at bounding box center [1080, 320] width 121 height 7
click at [512, 50] on div at bounding box center [517, 50] width 33 height 6
type input "-00:05"
type input "1"
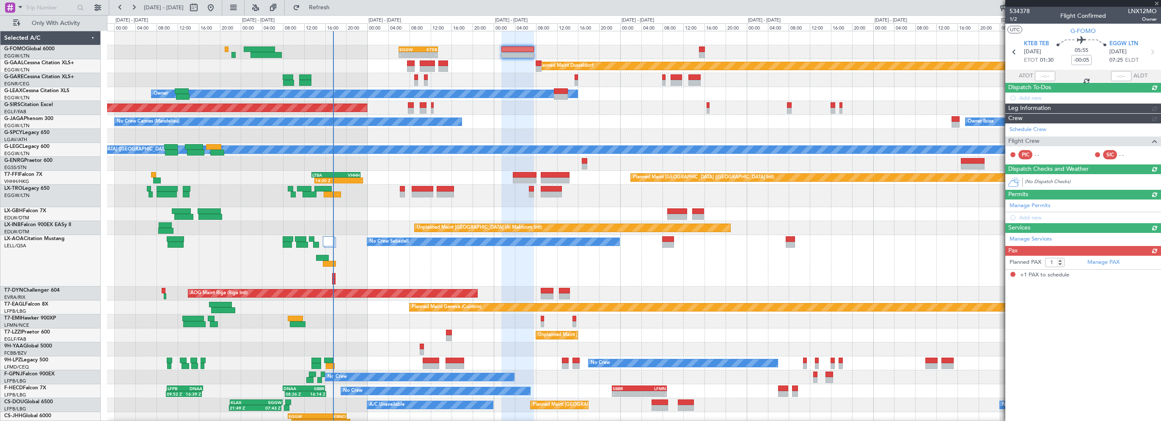
scroll to position [0, 0]
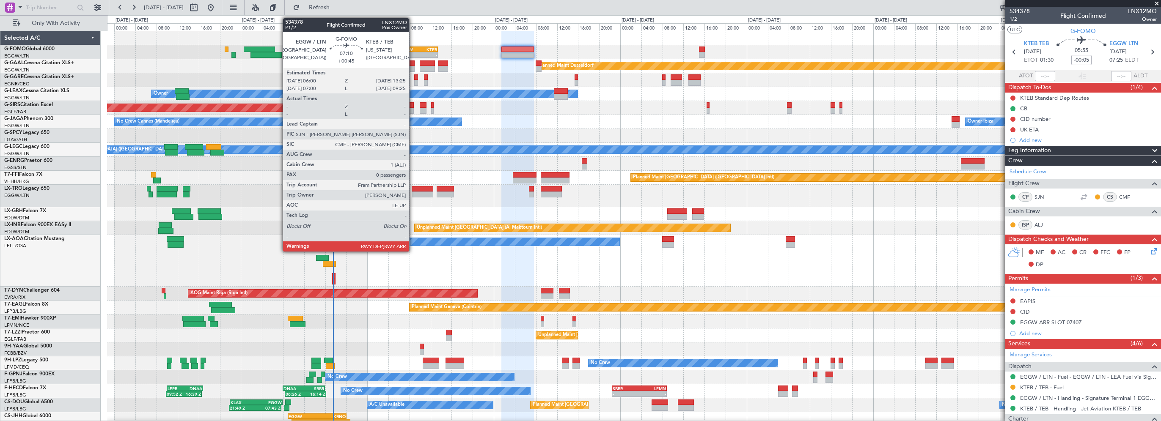
click at [413, 48] on div "EGGW" at bounding box center [408, 49] width 19 height 5
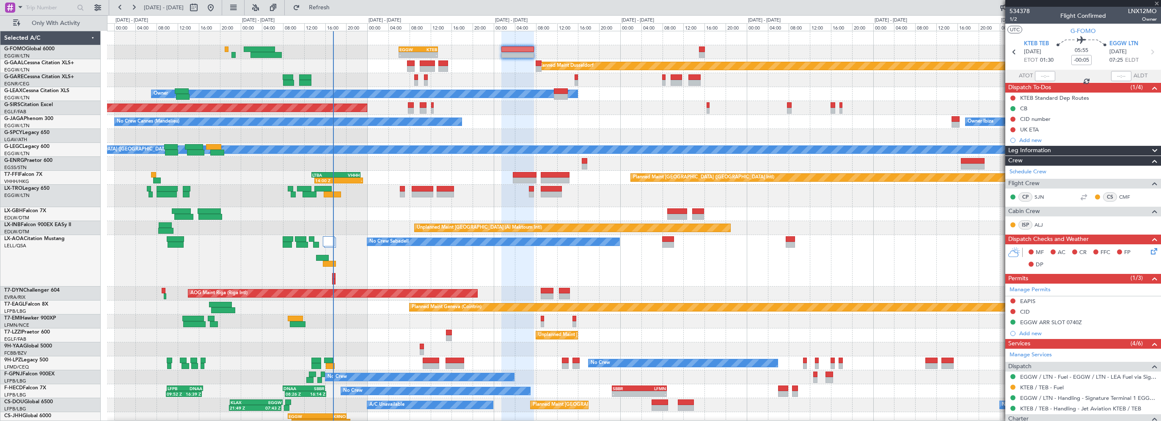
type input "+00:45"
type input "0"
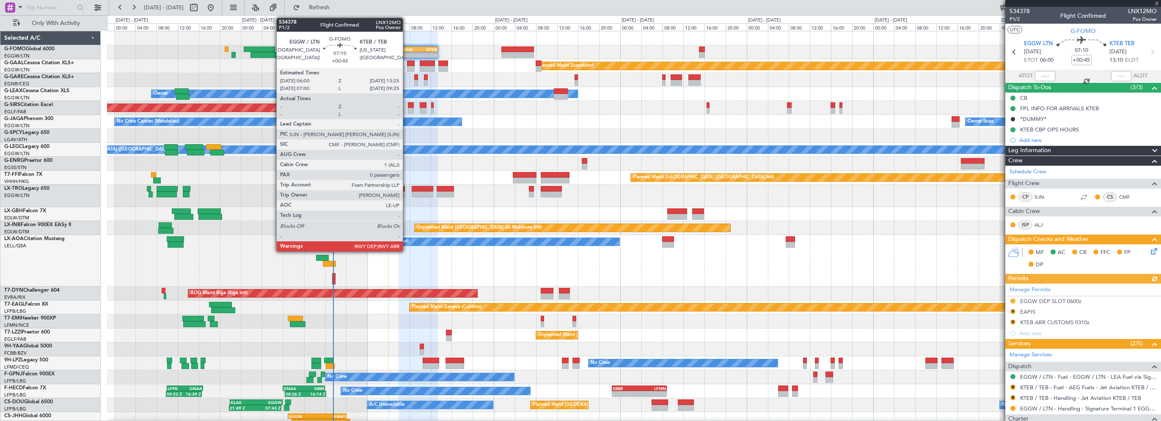
click at [412, 49] on div "EGGW" at bounding box center [408, 49] width 19 height 5
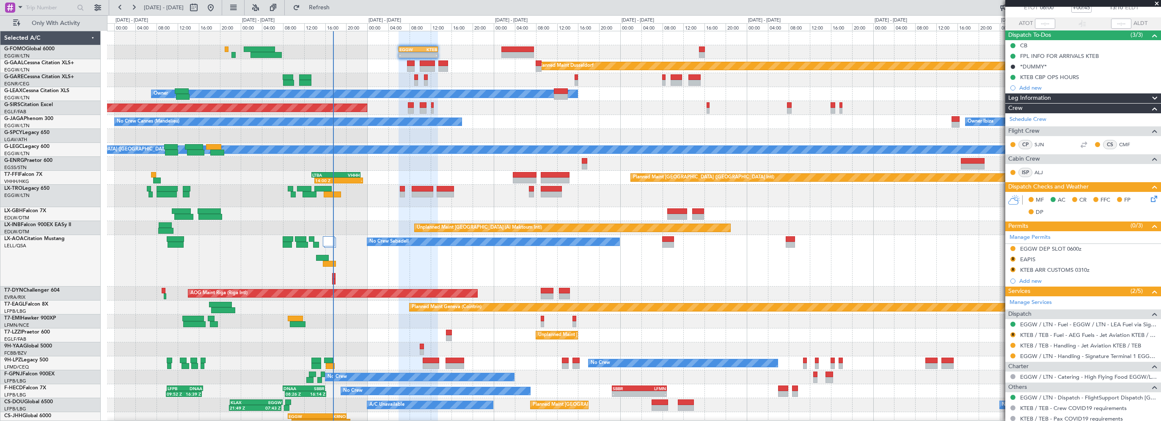
scroll to position [78, 0]
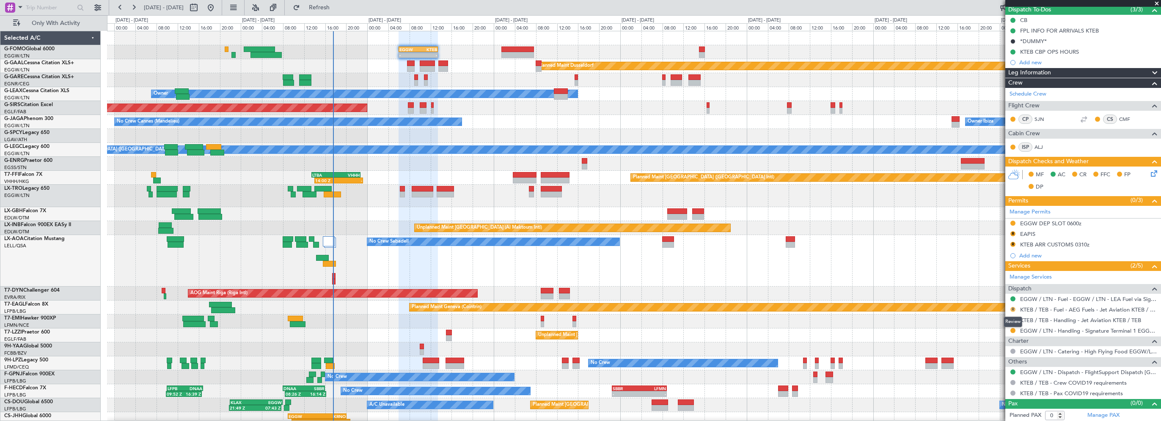
click at [1014, 309] on button "R" at bounding box center [1012, 309] width 5 height 5
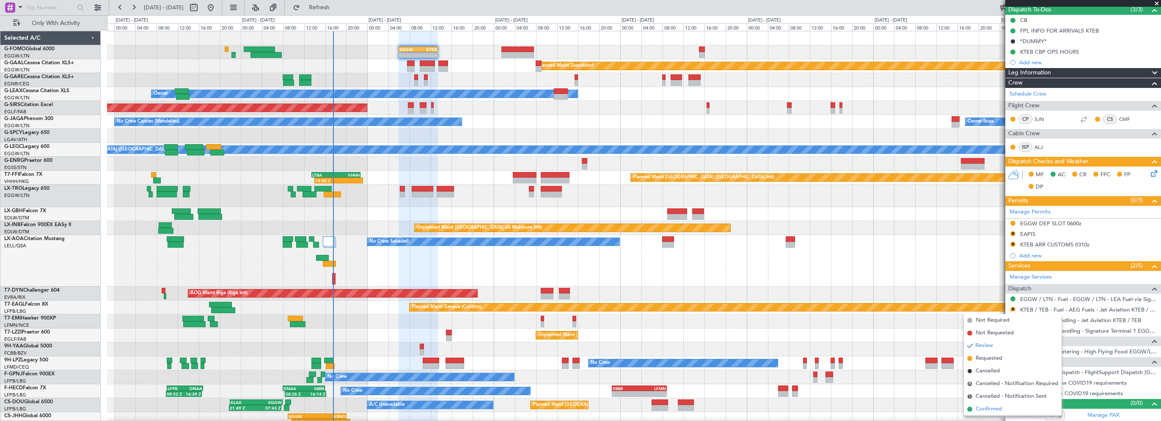
click at [993, 410] on span "Confirmed" at bounding box center [989, 409] width 26 height 8
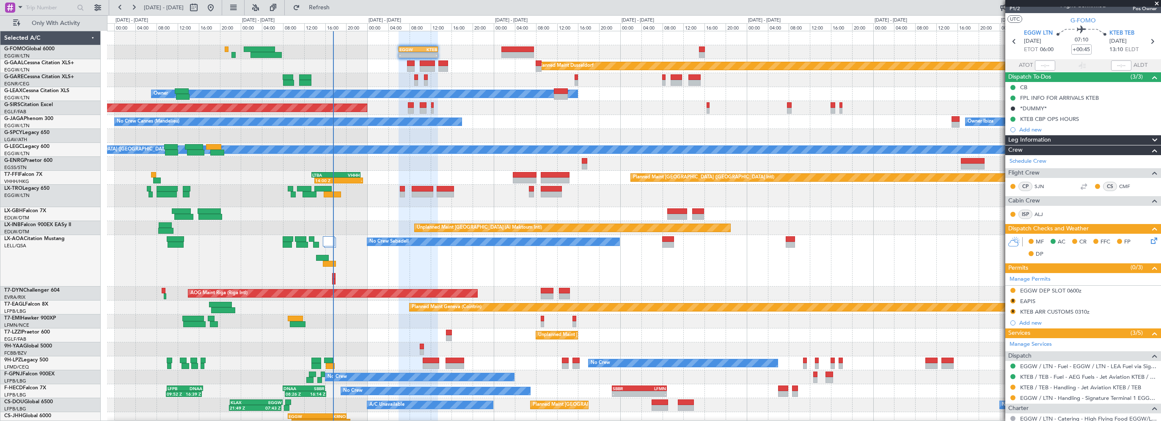
scroll to position [0, 0]
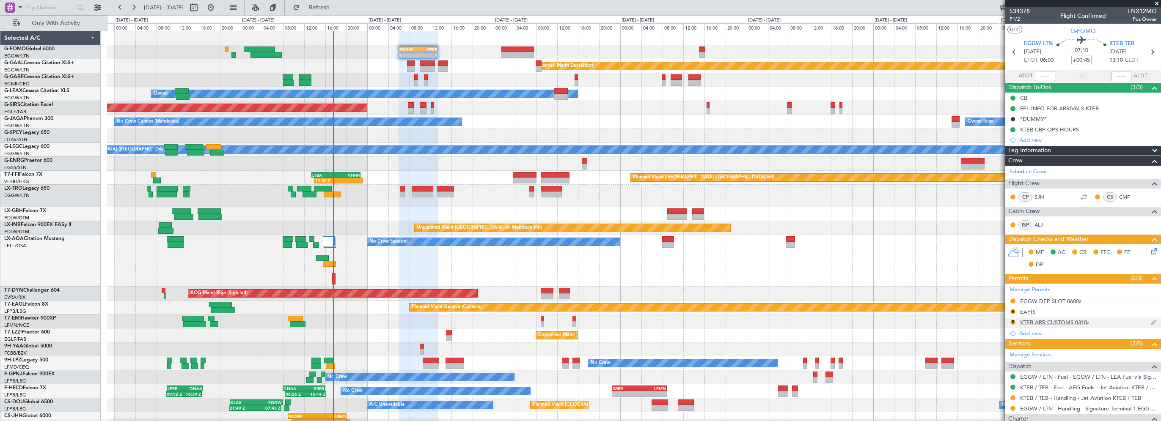
click at [1051, 325] on div "KTEB ARR CUSTOMS 0310z" at bounding box center [1054, 322] width 69 height 7
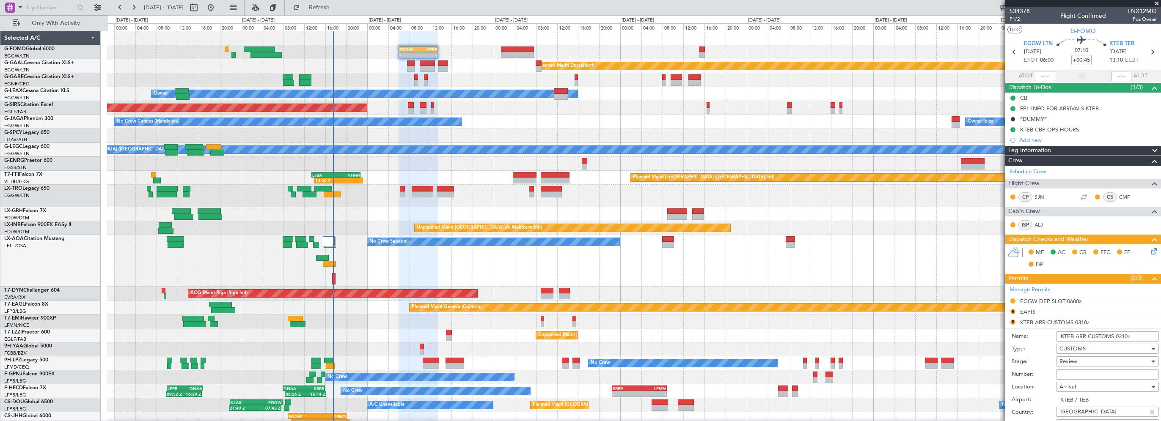
click at [1116, 335] on input "KTEB ARR CUSTOMS 0310z" at bounding box center [1107, 337] width 103 height 10
type input "KTEB ARR CUSTOMS 1310z"
click at [1073, 361] on span "Review" at bounding box center [1069, 362] width 18 height 8
click at [1098, 312] on div at bounding box center [580, 210] width 1161 height 421
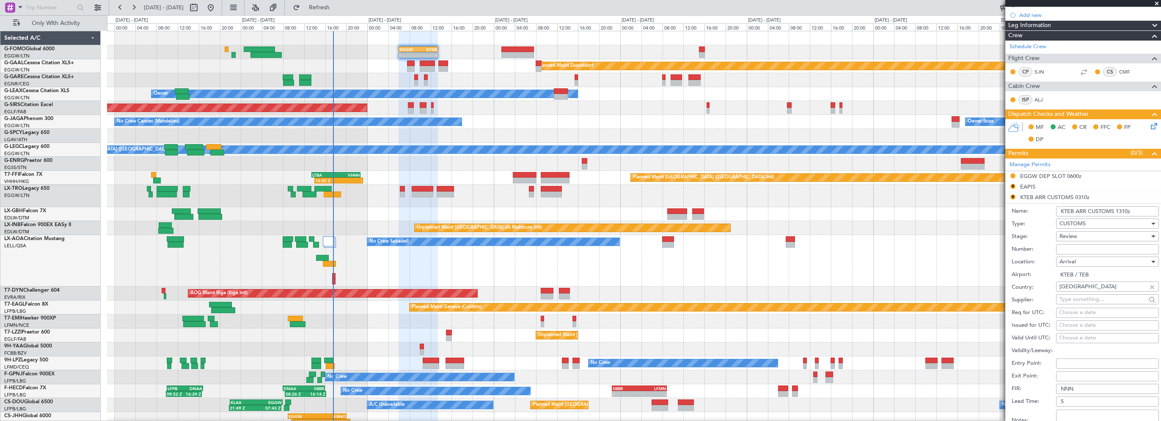
scroll to position [169, 0]
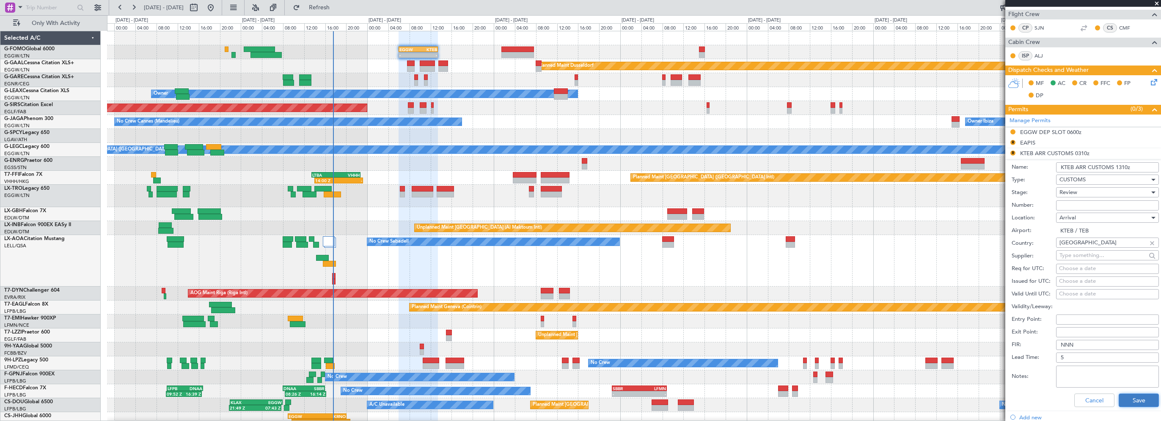
click at [1123, 400] on button "Save" at bounding box center [1139, 401] width 40 height 14
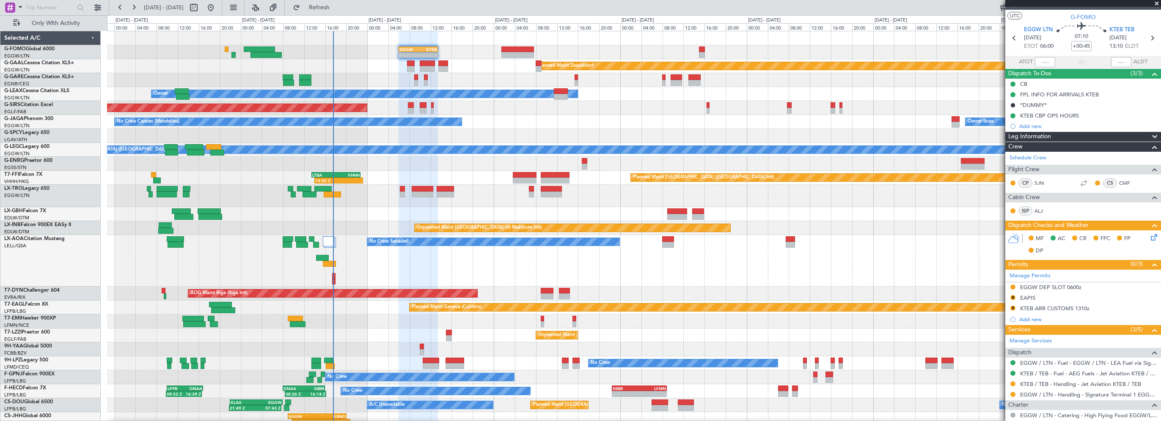
scroll to position [0, 0]
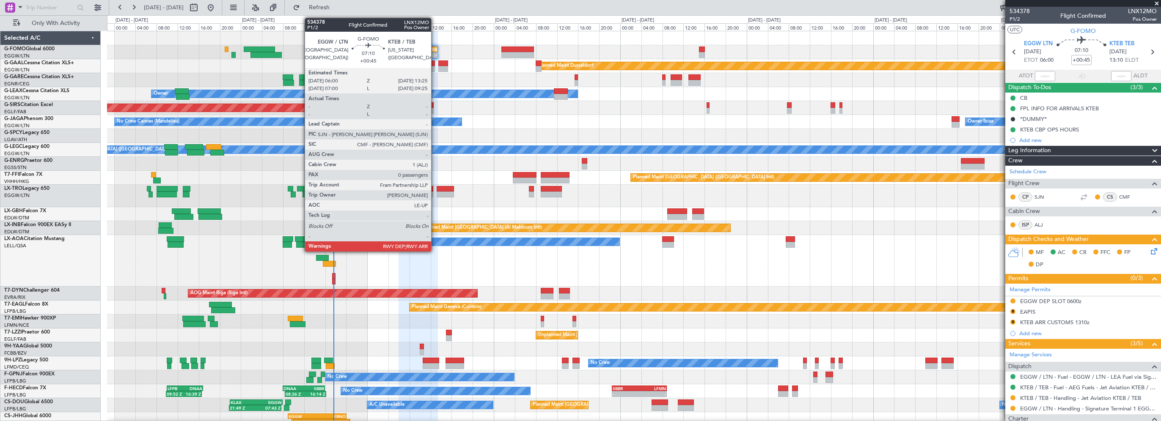
click at [433, 47] on div "KTEB" at bounding box center [427, 49] width 19 height 5
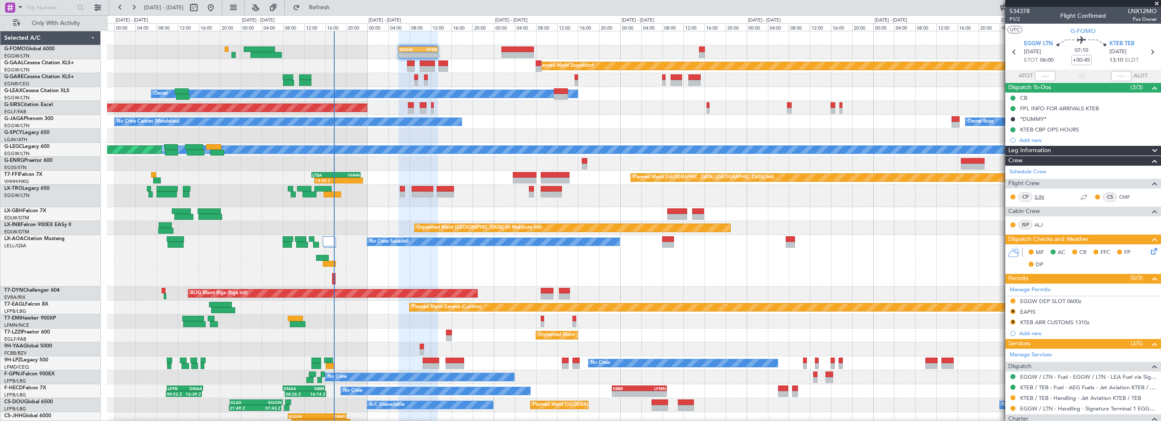
click at [1043, 194] on link "SJN" at bounding box center [1044, 197] width 19 height 8
click at [1013, 309] on button "R" at bounding box center [1012, 311] width 5 height 5
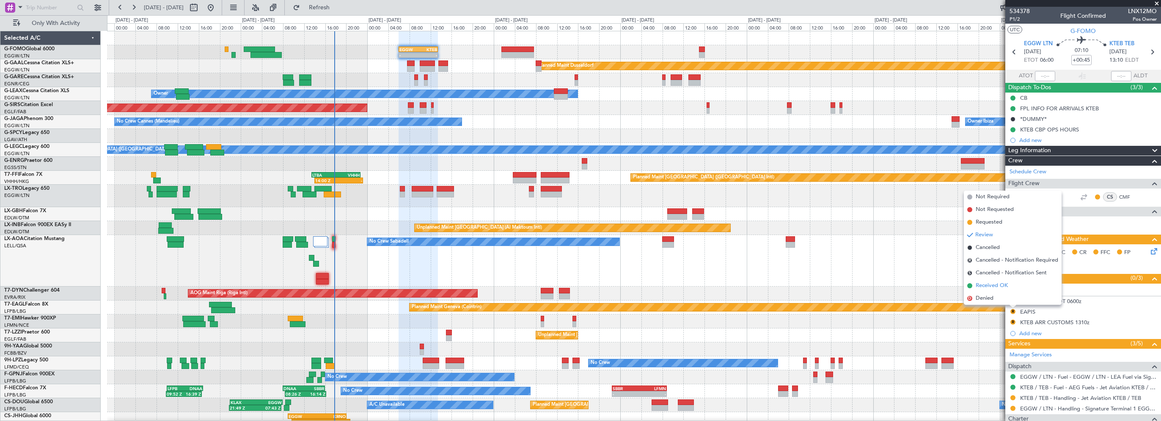
click at [988, 285] on span "Received OK" at bounding box center [992, 286] width 32 height 8
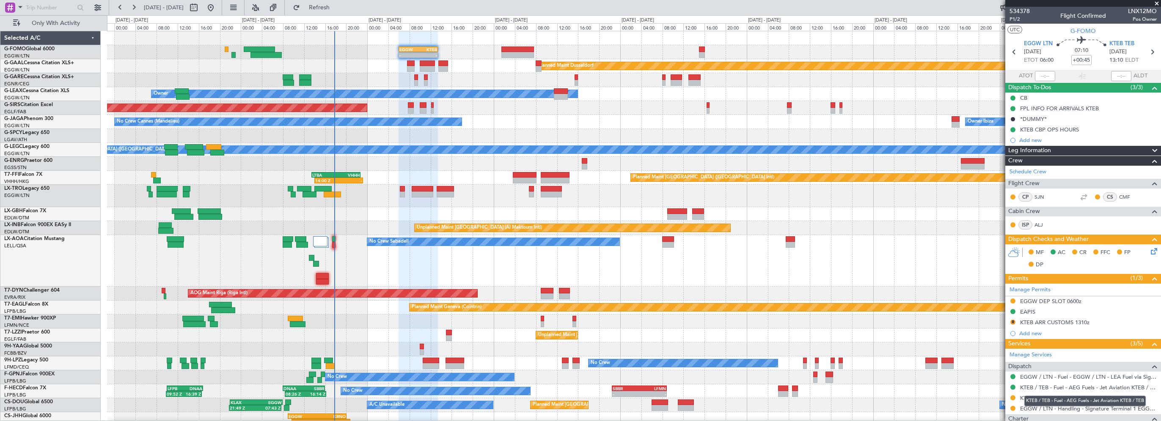
drag, startPoint x: 1040, startPoint y: 398, endPoint x: 1029, endPoint y: 394, distance: 11.4
click at [1035, 396] on div "KTEB / TEB - Fuel - AEG Fuels - Jet Aviation KTEB / TEB" at bounding box center [1084, 401] width 121 height 11
drag, startPoint x: 1029, startPoint y: 394, endPoint x: 1066, endPoint y: 397, distance: 37.4
click at [1066, 397] on link "KTEB / TEB - Handling - Jet Aviation KTEB / TEB" at bounding box center [1080, 398] width 121 height 7
drag, startPoint x: 341, startPoint y: 5, endPoint x: 335, endPoint y: 5, distance: 6.3
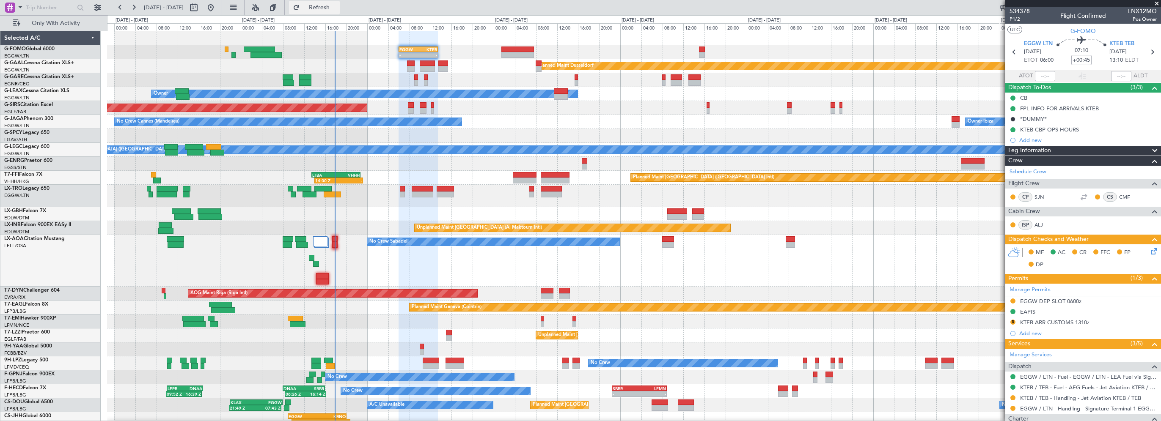
click at [337, 5] on span "Refresh" at bounding box center [320, 8] width 36 height 6
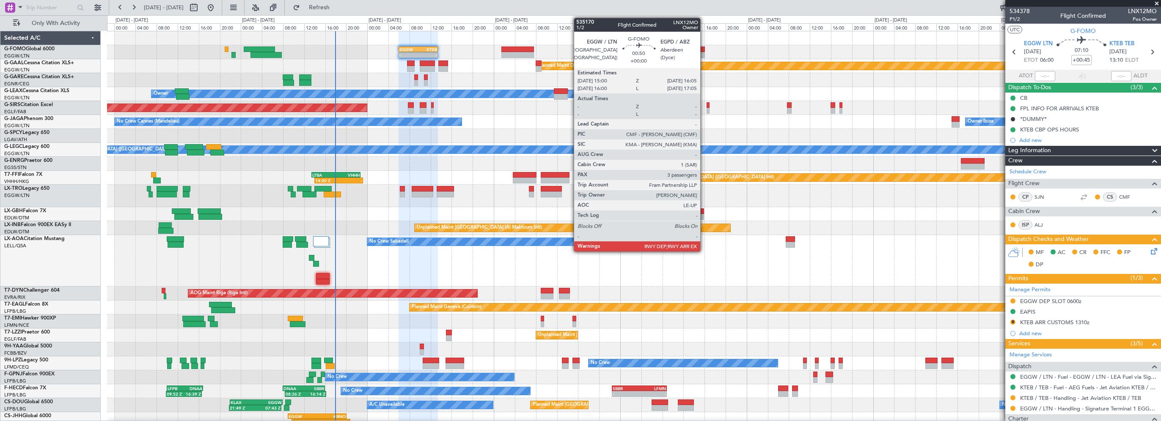
click at [704, 47] on div at bounding box center [702, 50] width 6 height 6
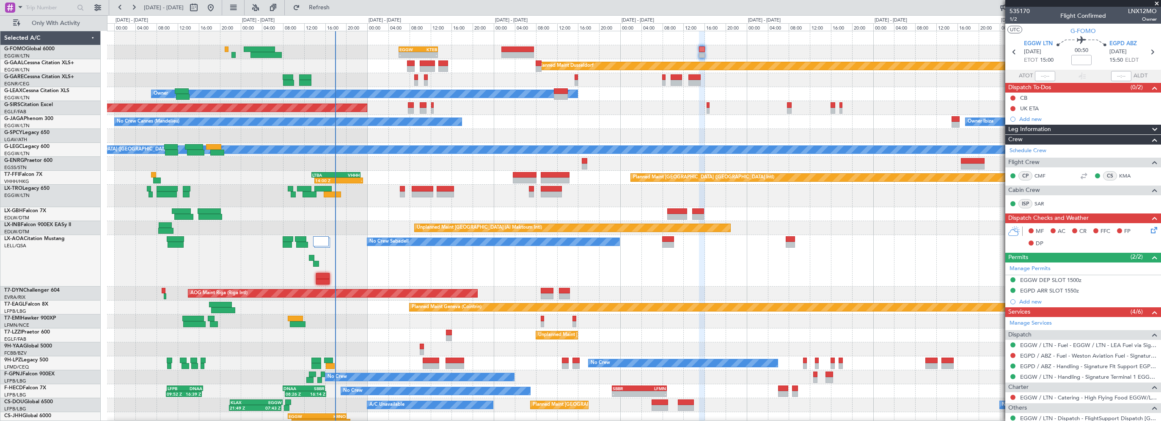
click at [802, 266] on div "No Crew Sabadell No Crew Sabadell" at bounding box center [634, 261] width 1054 height 52
click at [332, 3] on button "Refresh" at bounding box center [314, 8] width 51 height 14
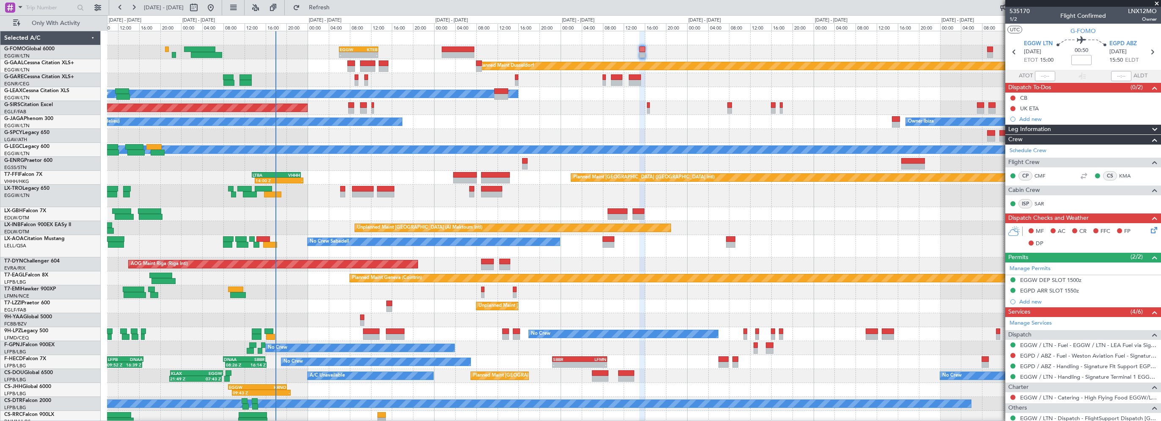
click at [416, 80] on div at bounding box center [634, 80] width 1054 height 14
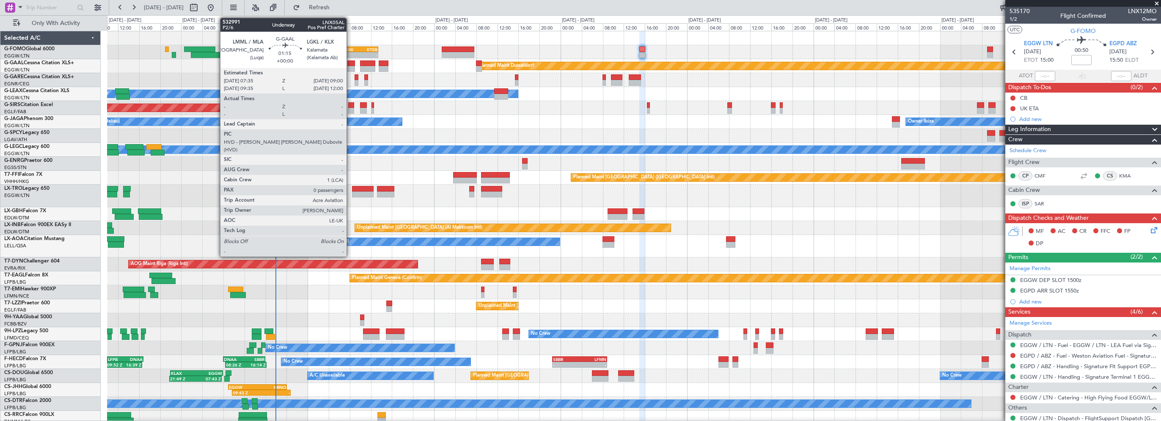
click at [350, 63] on div at bounding box center [351, 64] width 8 height 6
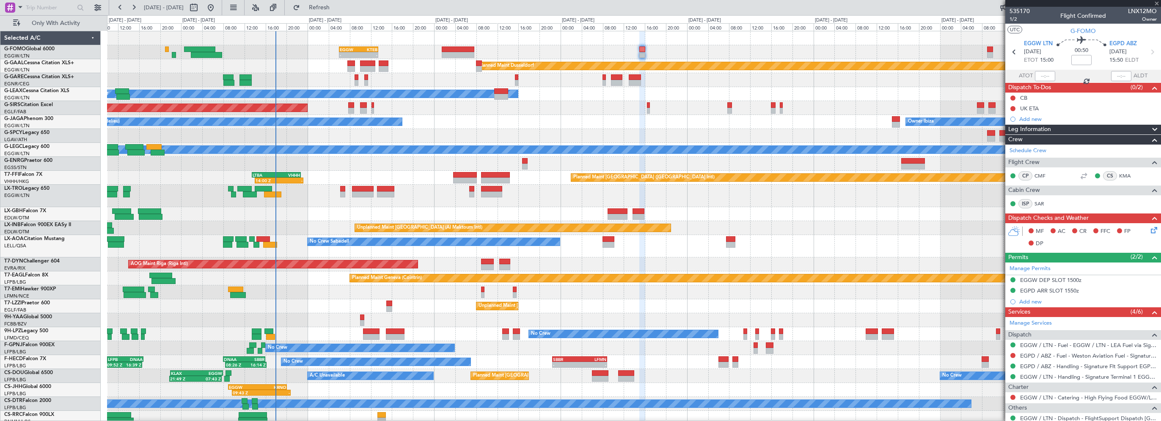
type input "0"
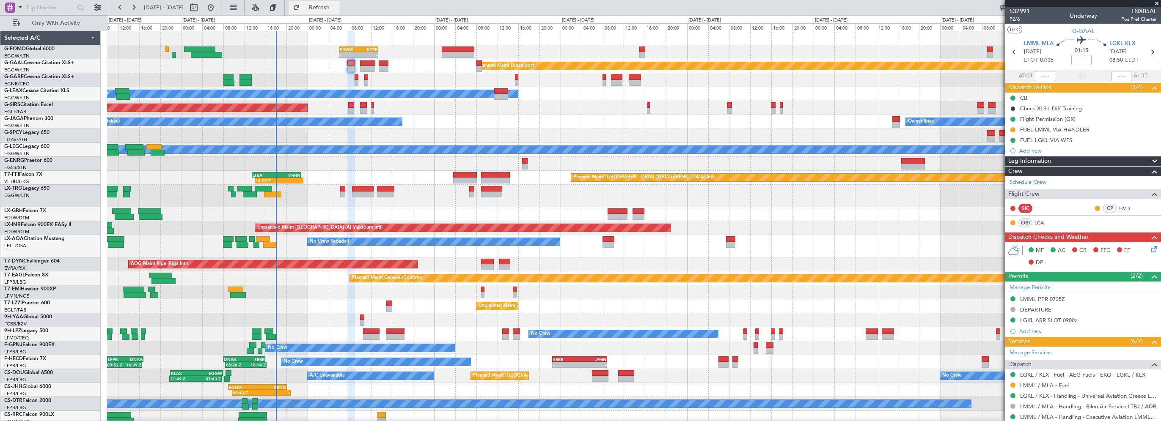
click at [336, 7] on span "Refresh" at bounding box center [320, 8] width 36 height 6
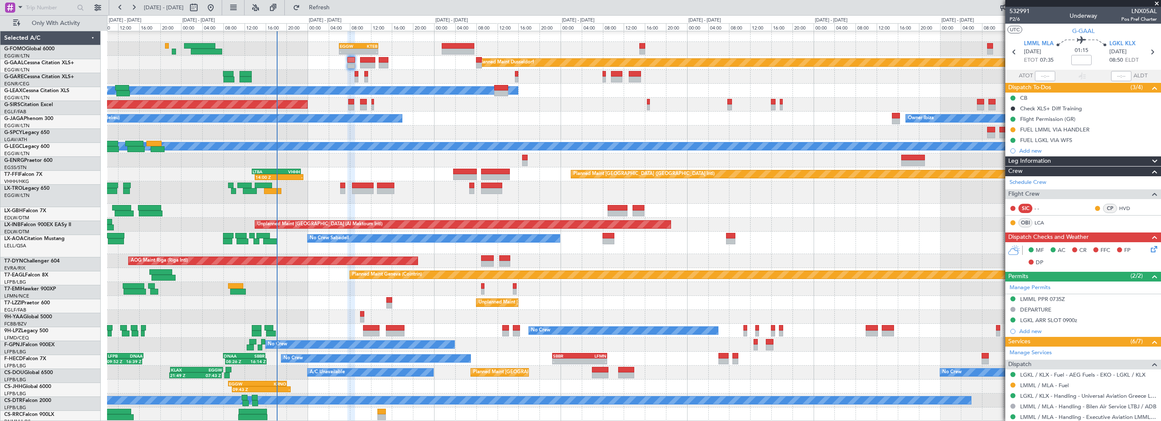
scroll to position [3, 0]
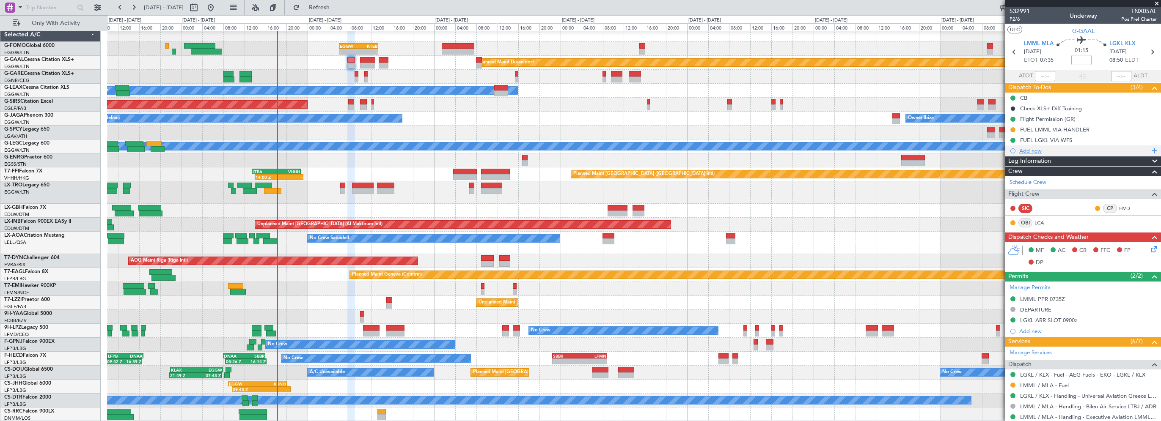
click at [1033, 151] on div "Add new" at bounding box center [1084, 150] width 130 height 7
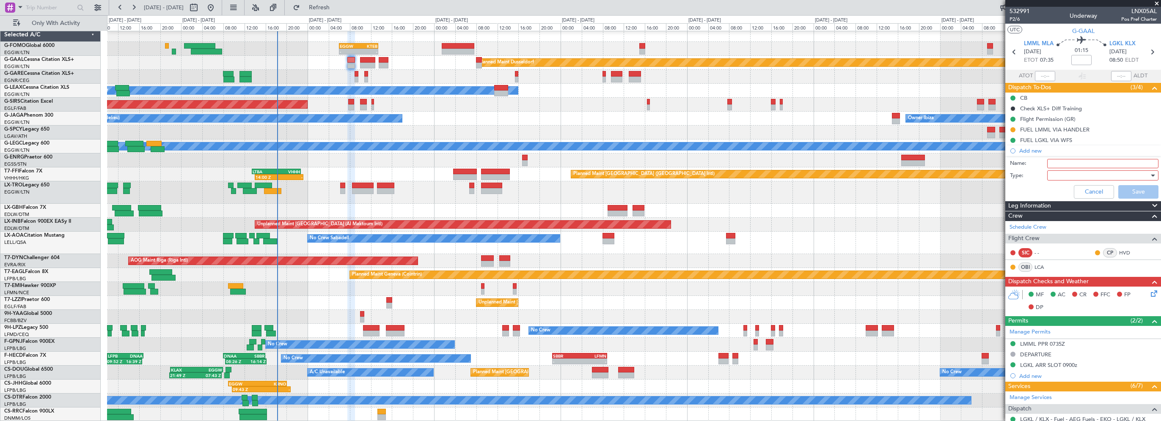
click at [1058, 164] on input "Name:" at bounding box center [1102, 163] width 111 height 9
type input "Prebrief"
click at [1058, 179] on div at bounding box center [1100, 175] width 99 height 13
click at [1062, 204] on span "Country" at bounding box center [1098, 204] width 99 height 13
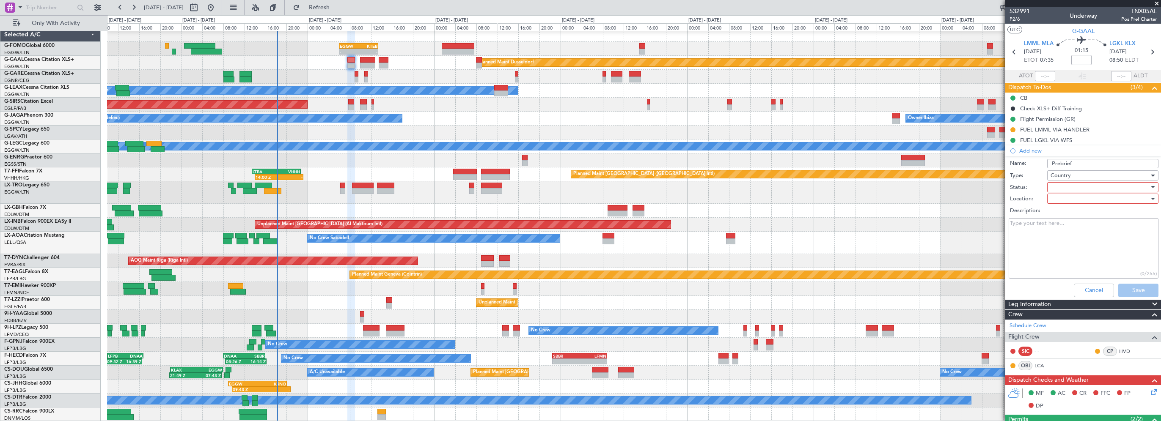
click at [1061, 179] on div "Country" at bounding box center [1100, 175] width 99 height 13
click at [1063, 189] on span "Generic" at bounding box center [1098, 192] width 99 height 13
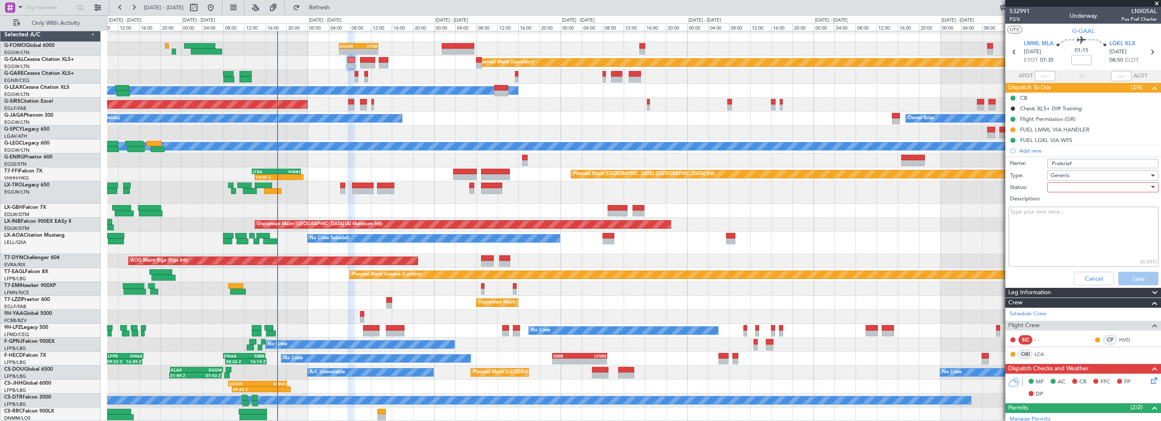
click at [1067, 190] on div at bounding box center [1100, 187] width 99 height 13
click at [1062, 227] on span "Completed" at bounding box center [1098, 229] width 99 height 13
click at [1064, 221] on textarea "Description:" at bounding box center [1084, 237] width 150 height 61
paste textarea "Leg 1: 5000lb Leg 2: 6300lb Leg 3: 5200lb"
type textarea "Leg 1: 5000lb Leg 2: 6300lb Leg 3: 5200lb"
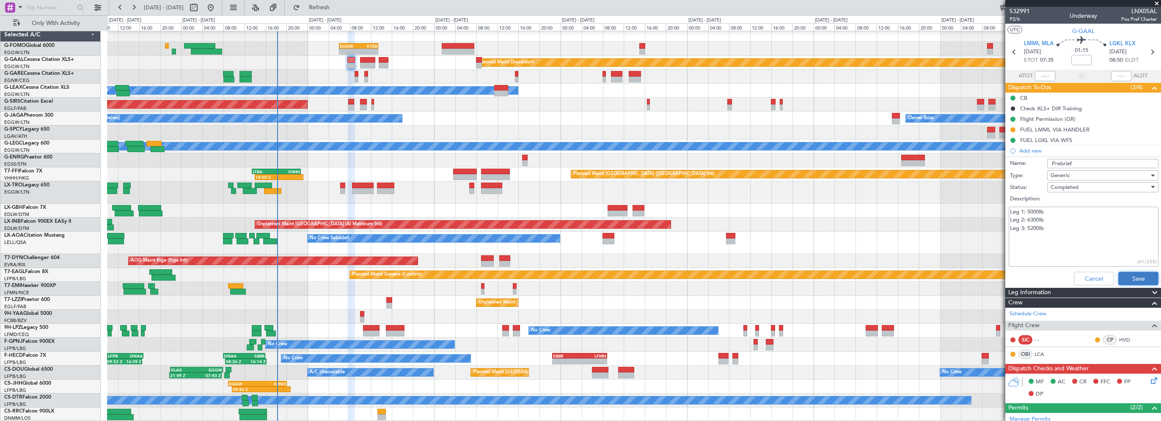
click at [1130, 281] on button "Save" at bounding box center [1138, 279] width 40 height 14
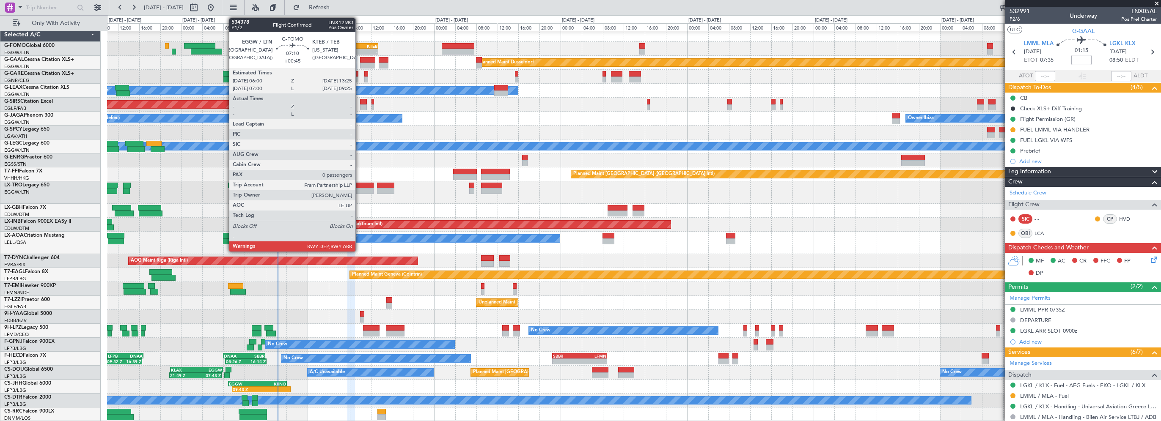
click at [359, 47] on div "KTEB" at bounding box center [367, 46] width 19 height 5
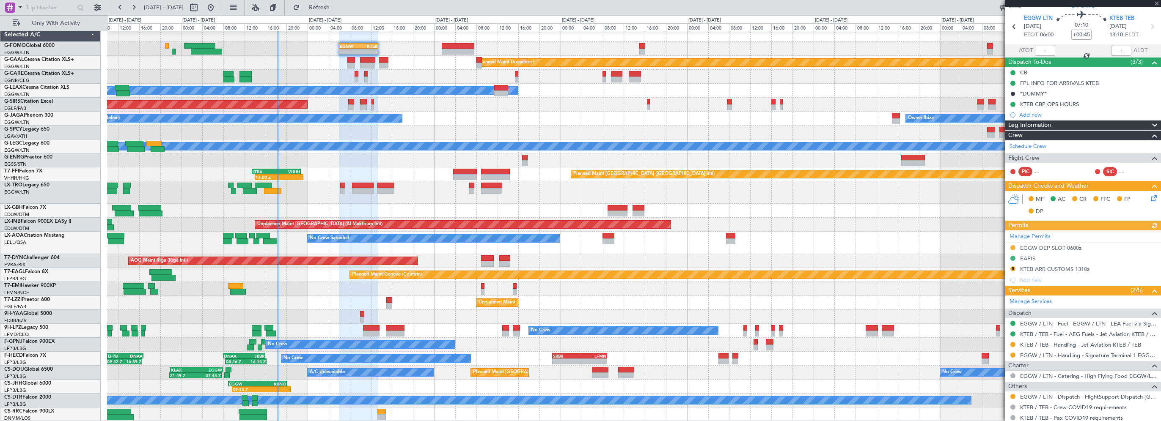
scroll to position [50, 0]
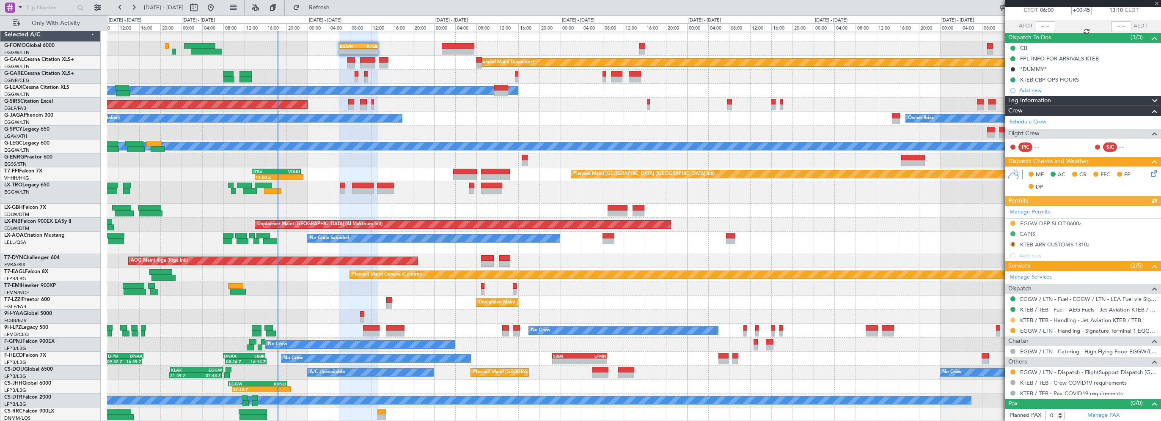
click at [1013, 319] on button at bounding box center [1012, 320] width 5 height 5
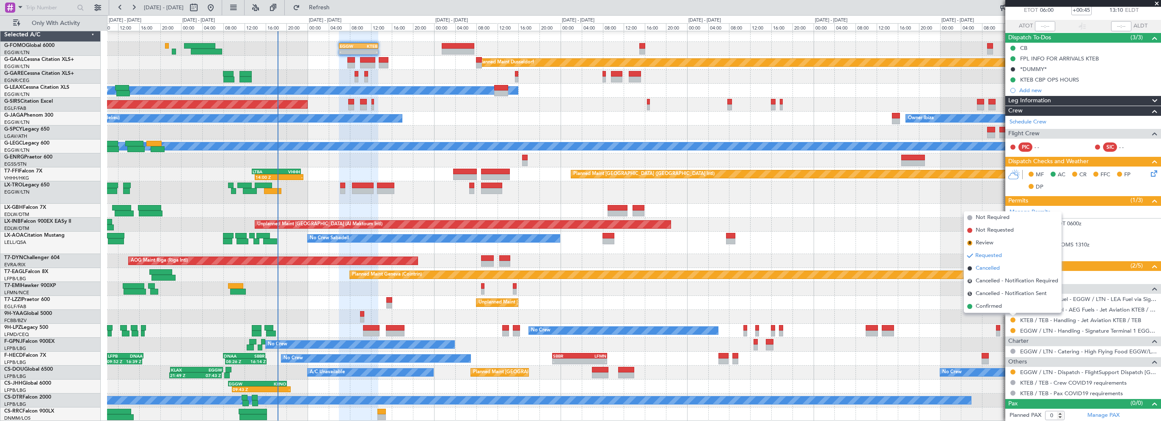
click at [987, 267] on span "Cancelled" at bounding box center [988, 268] width 24 height 8
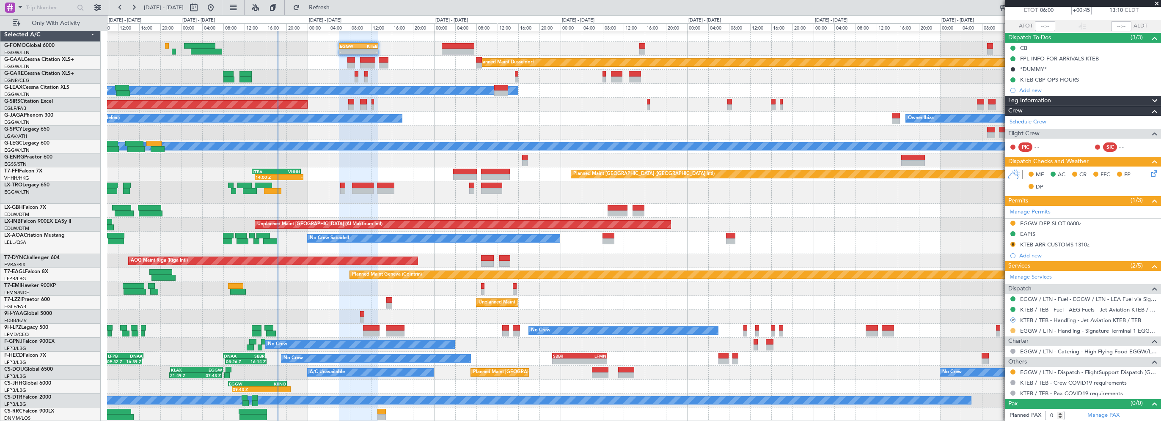
click at [1013, 328] on button at bounding box center [1012, 330] width 5 height 5
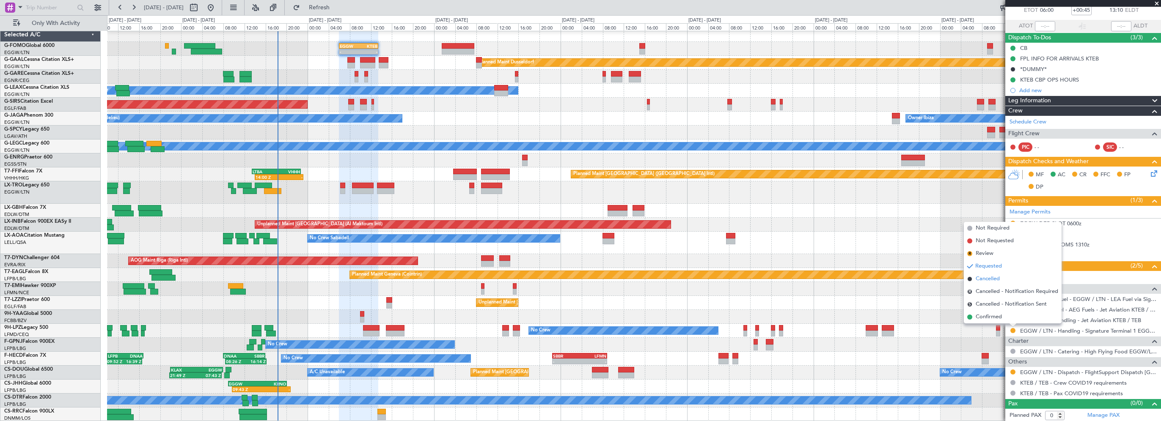
click at [987, 277] on span "Cancelled" at bounding box center [988, 279] width 24 height 8
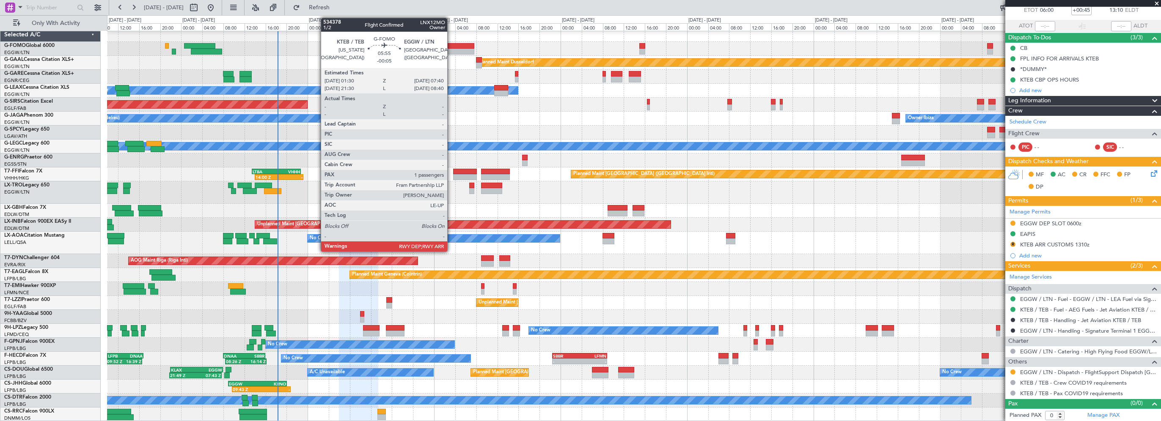
click at [451, 44] on div at bounding box center [458, 46] width 33 height 6
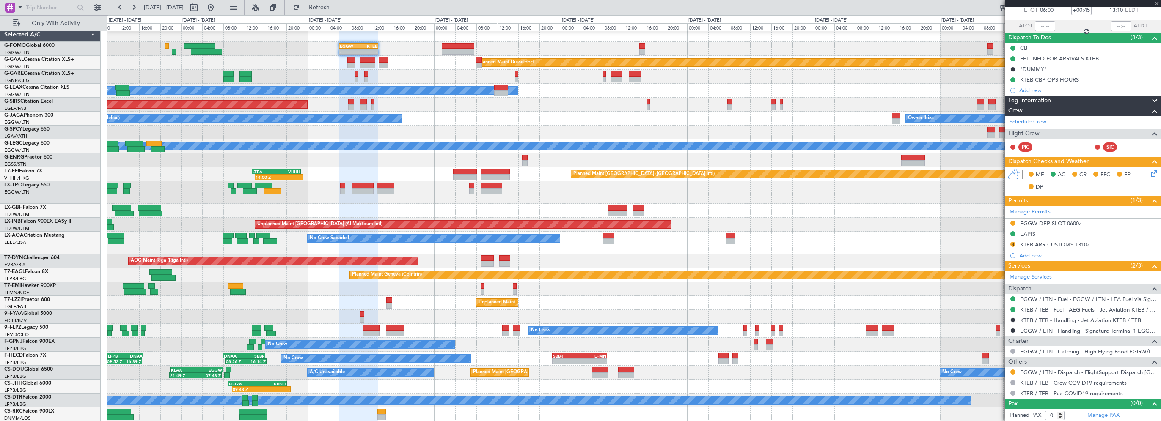
type input "-00:05"
type input "1"
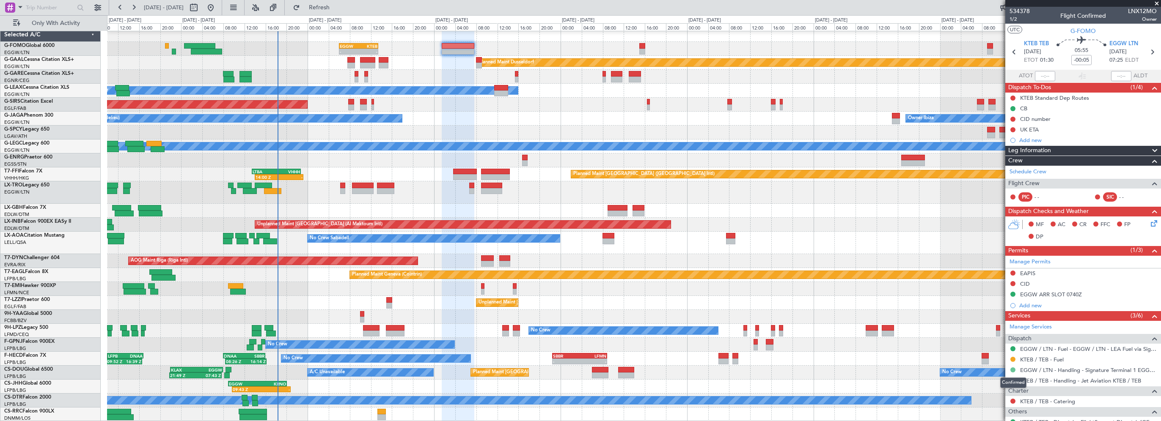
click at [1012, 368] on button at bounding box center [1012, 370] width 5 height 5
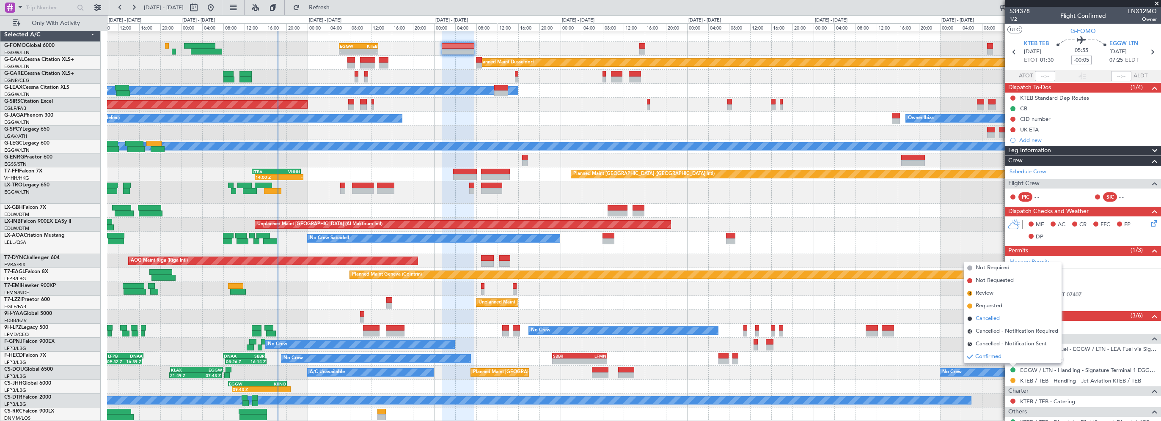
click at [991, 317] on span "Cancelled" at bounding box center [988, 319] width 24 height 8
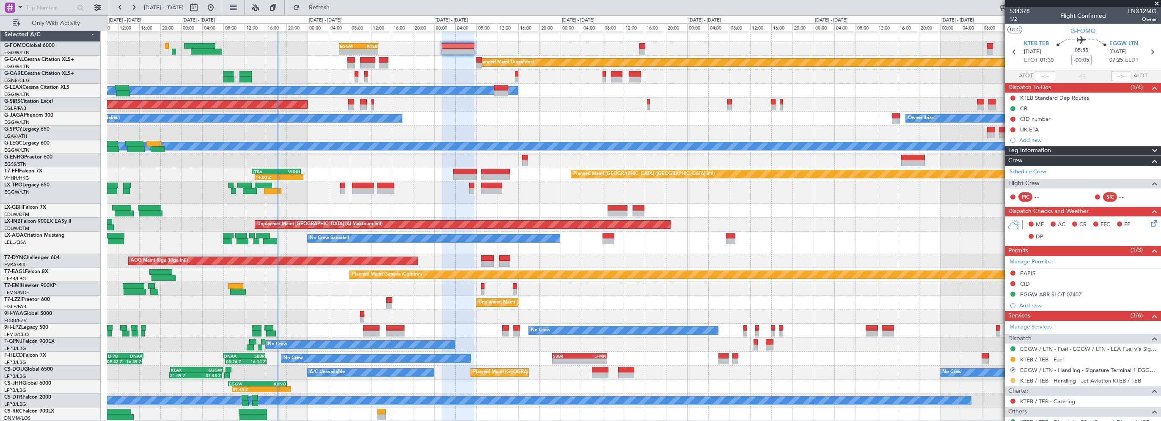
click at [1013, 380] on button at bounding box center [1012, 380] width 5 height 5
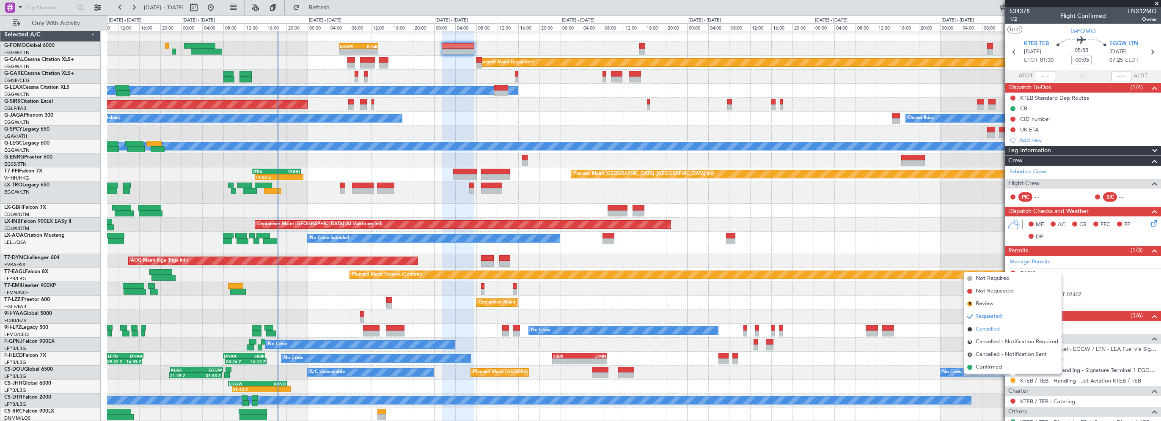
click at [990, 328] on span "Cancelled" at bounding box center [988, 329] width 24 height 8
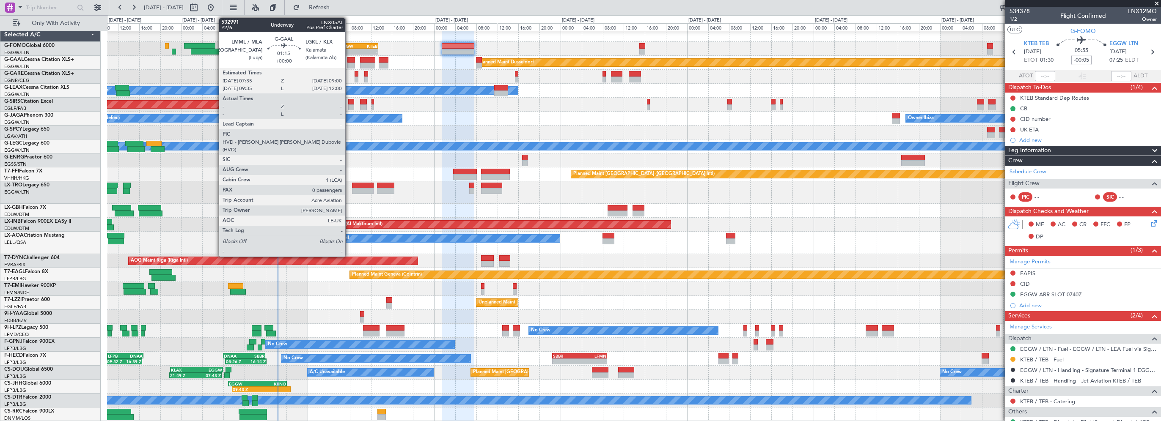
click at [350, 59] on div at bounding box center [351, 60] width 8 height 6
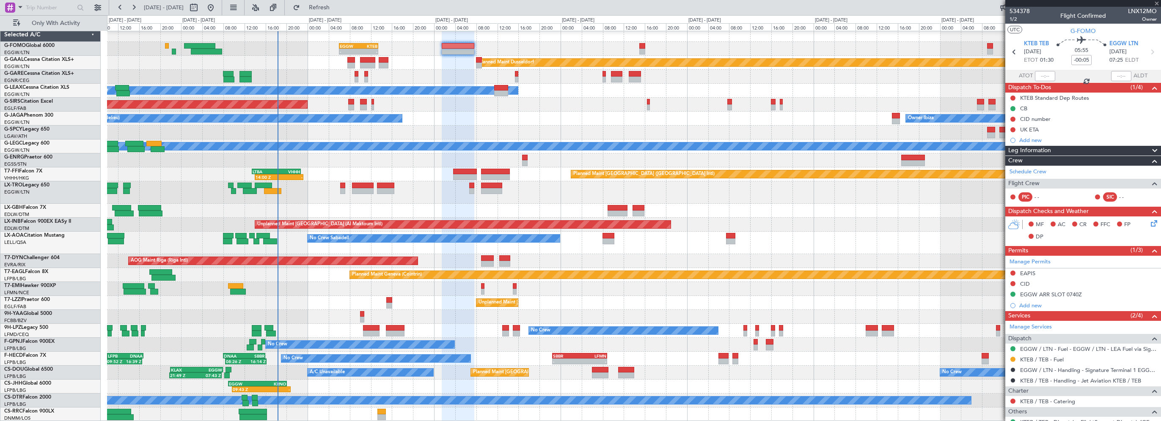
type input "0"
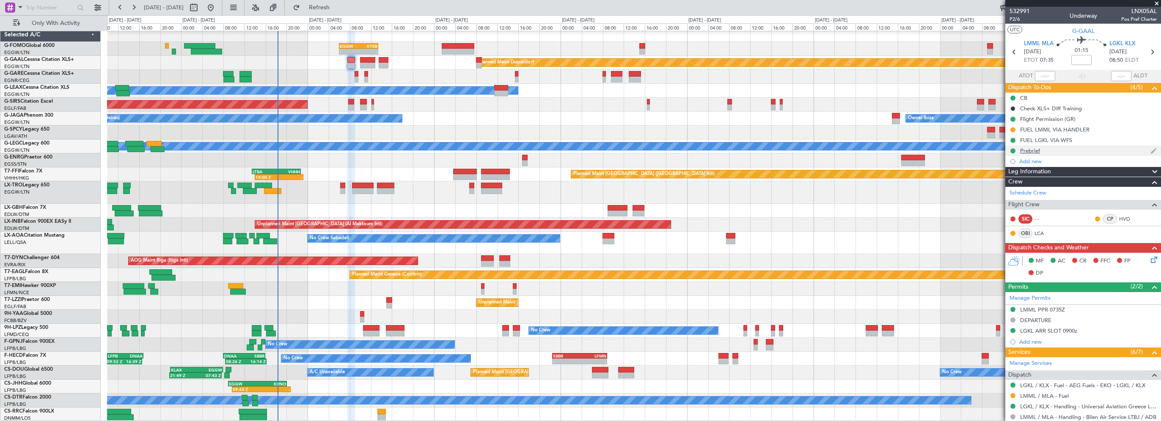
click at [1034, 150] on div "Prebrief" at bounding box center [1030, 150] width 20 height 7
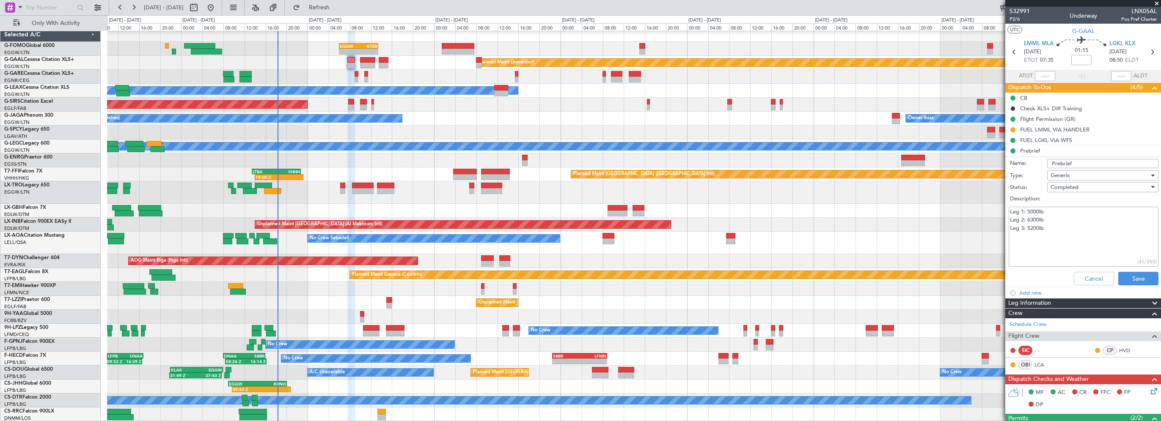
drag, startPoint x: 1055, startPoint y: 230, endPoint x: 1005, endPoint y: 206, distance: 54.9
click at [1005, 206] on div "Leg 1: 5000lb Leg 2: 6300lb Leg 3: 5200lb (41/255)" at bounding box center [1083, 237] width 164 height 64
click at [1085, 281] on button "Cancel" at bounding box center [1094, 279] width 40 height 14
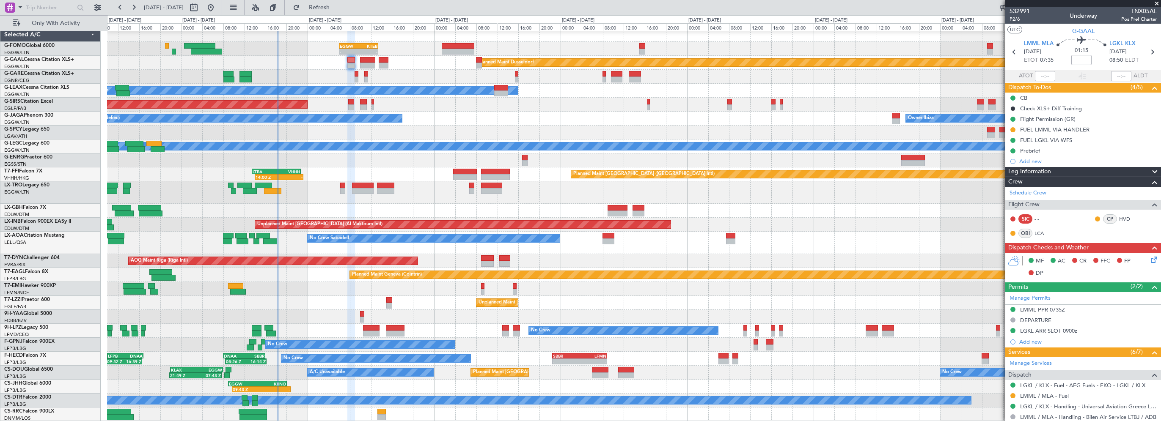
drag, startPoint x: 1053, startPoint y: 308, endPoint x: 1046, endPoint y: 309, distance: 6.8
click at [1053, 308] on div "LMML PPR 0735Z" at bounding box center [1042, 309] width 45 height 7
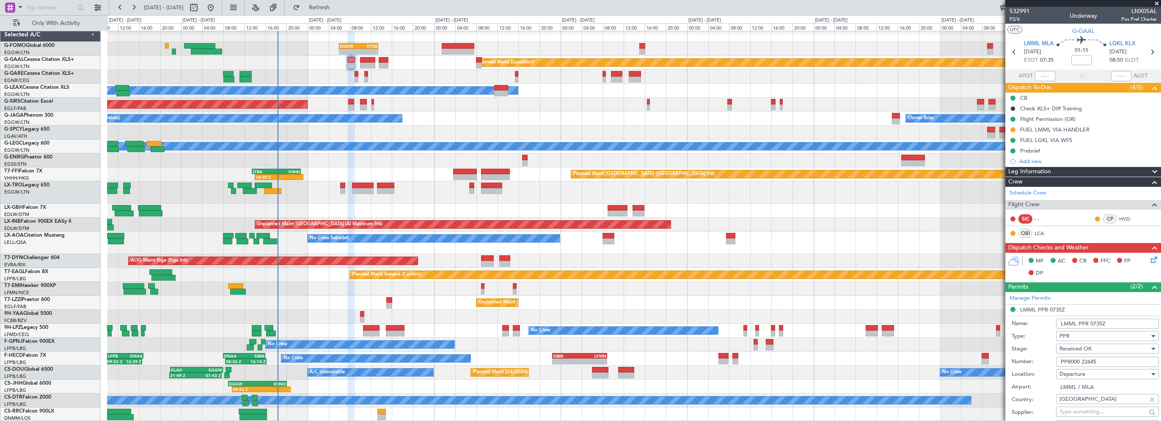
drag, startPoint x: 1109, startPoint y: 364, endPoint x: 1027, endPoint y: 364, distance: 82.5
click at [1027, 364] on div "Number: PPR000 22645" at bounding box center [1085, 362] width 147 height 13
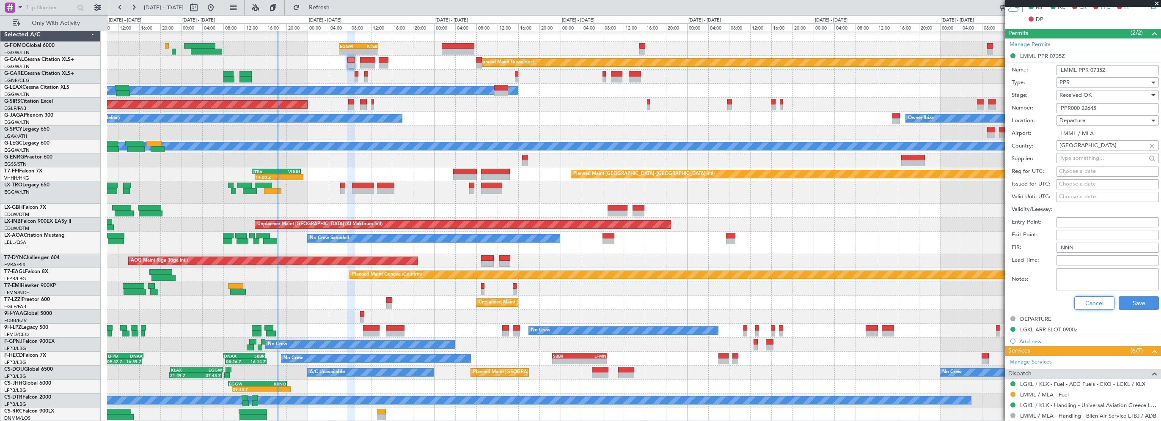
drag, startPoint x: 1098, startPoint y: 308, endPoint x: 1102, endPoint y: 306, distance: 4.7
click at [1098, 308] on button "Cancel" at bounding box center [1094, 304] width 40 height 14
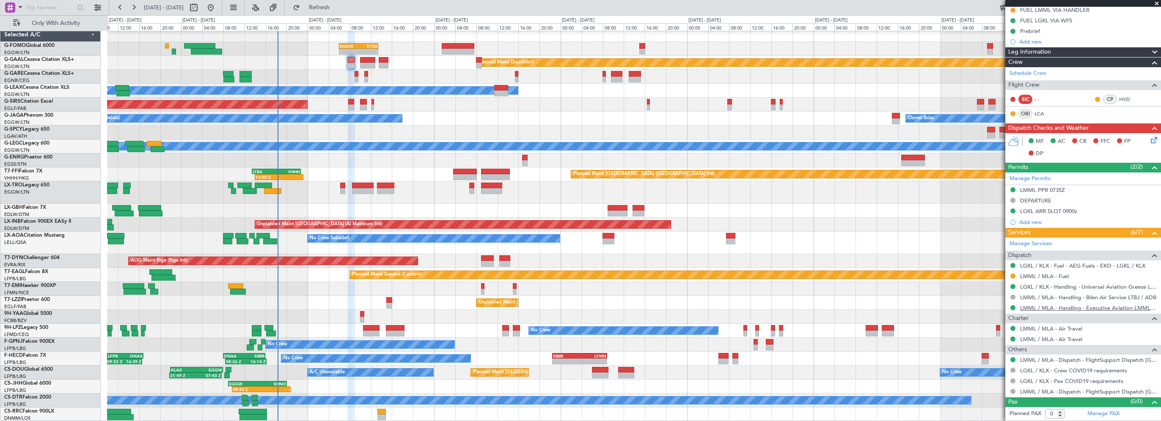
scroll to position [118, 0]
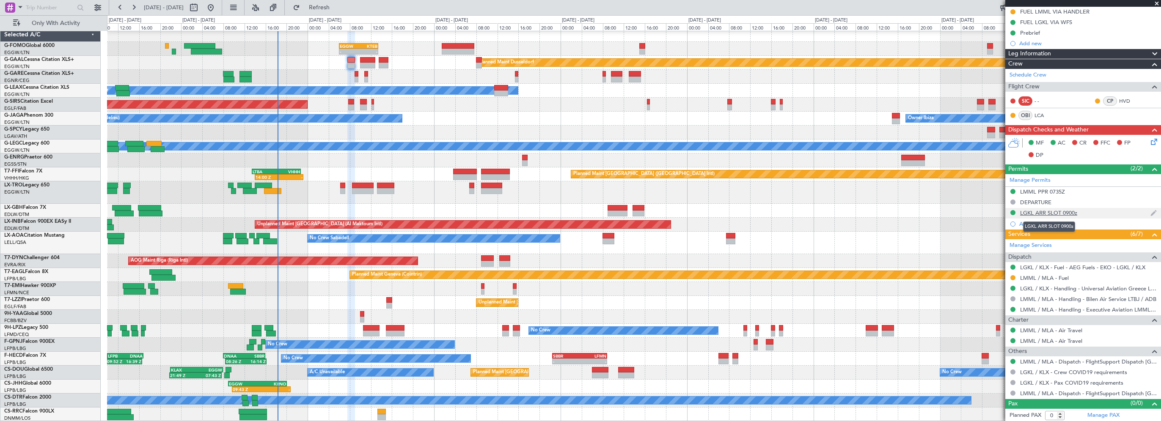
click at [1053, 213] on div "LGKL ARR SLOT 0900z" at bounding box center [1048, 212] width 57 height 7
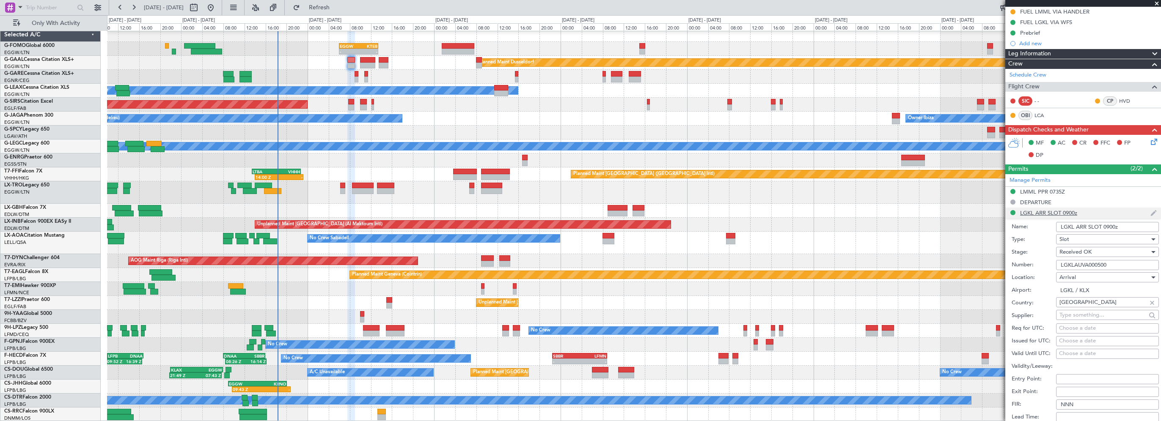
scroll to position [254, 0]
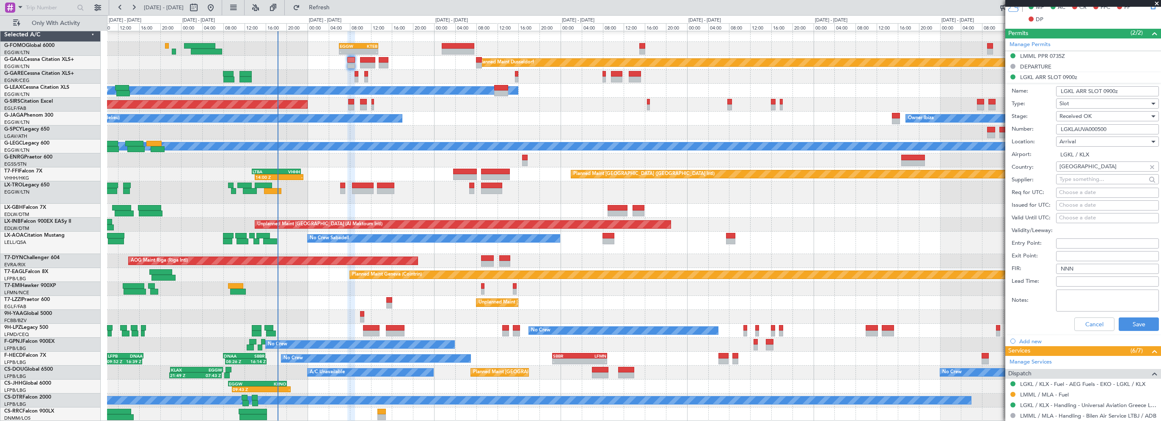
drag, startPoint x: 1084, startPoint y: 134, endPoint x: 1041, endPoint y: 134, distance: 43.2
click at [1041, 134] on div "Number: LGKLAUVA000500" at bounding box center [1085, 129] width 147 height 13
click at [1085, 324] on button "Cancel" at bounding box center [1094, 325] width 40 height 14
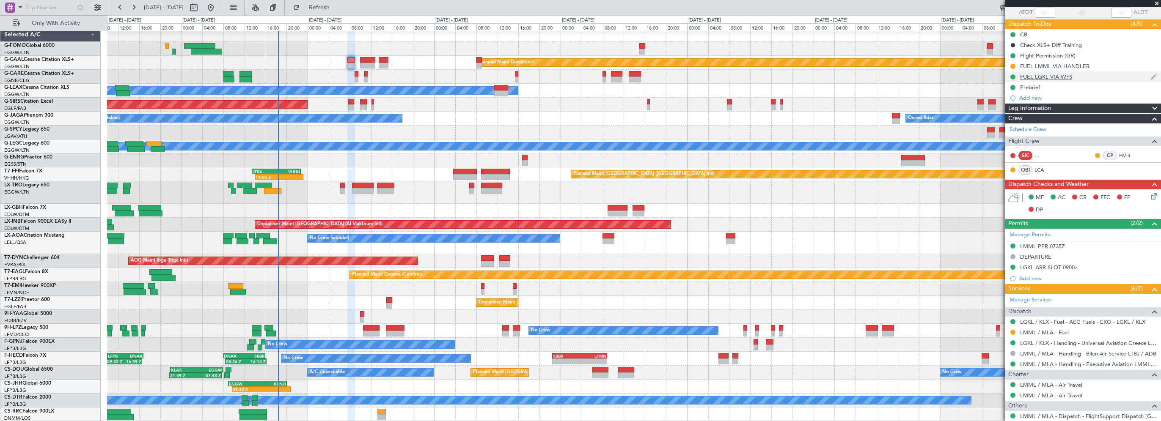
scroll to position [33, 0]
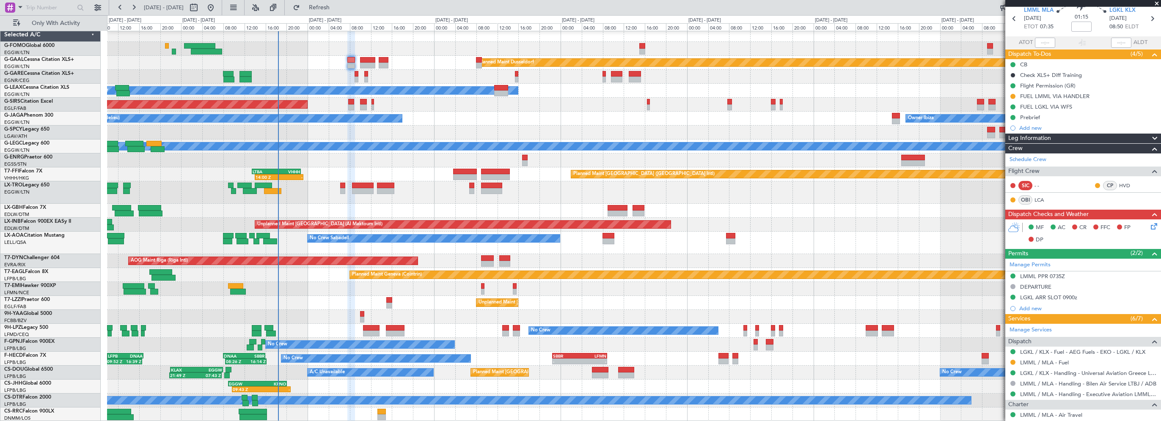
click at [1043, 135] on span "Leg Information" at bounding box center [1029, 139] width 43 height 10
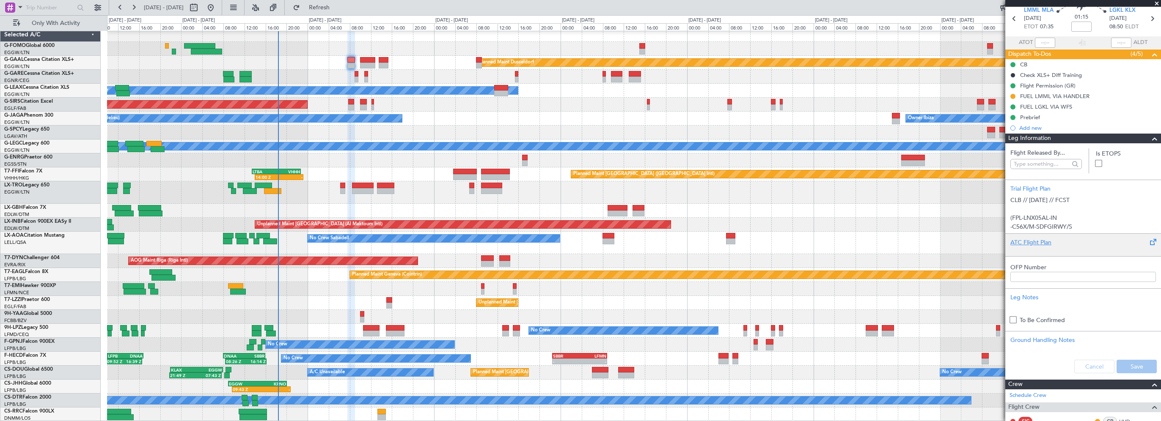
click at [1024, 242] on div "ATC Flight Plan" at bounding box center [1083, 242] width 146 height 9
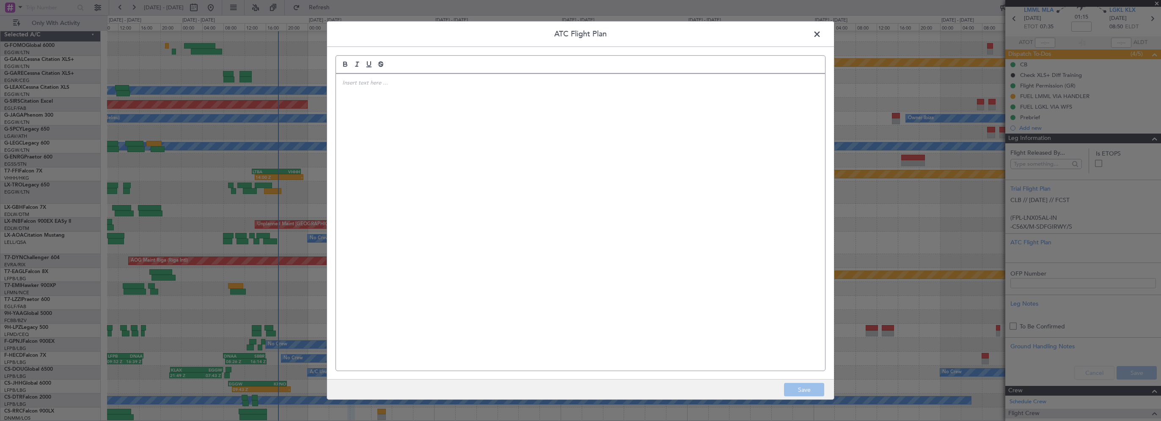
click at [621, 153] on div at bounding box center [580, 222] width 489 height 297
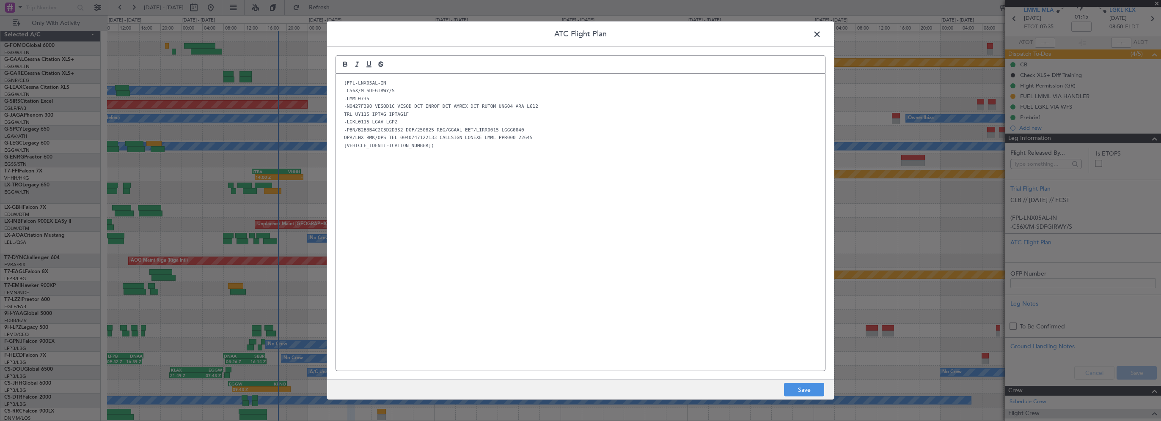
scroll to position [0, 0]
click at [641, 272] on div "(FPL-LNX05AL-IN -C56X/M-SDFGIRWY/S -LMML0735 -N0427F390 VESOD1C VESOD DCT INROF…" at bounding box center [580, 222] width 489 height 297
click at [809, 393] on button "Save" at bounding box center [804, 390] width 40 height 14
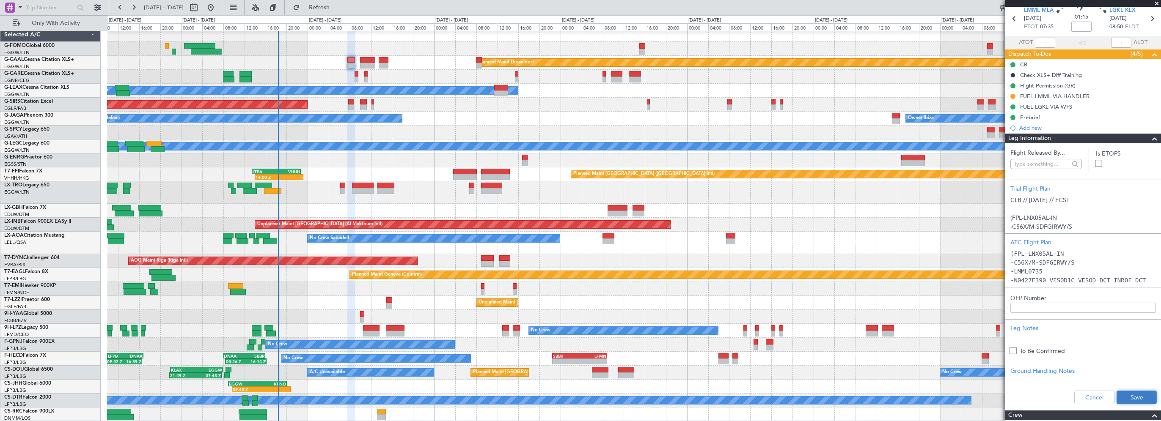
click at [1128, 398] on button "Save" at bounding box center [1137, 398] width 40 height 14
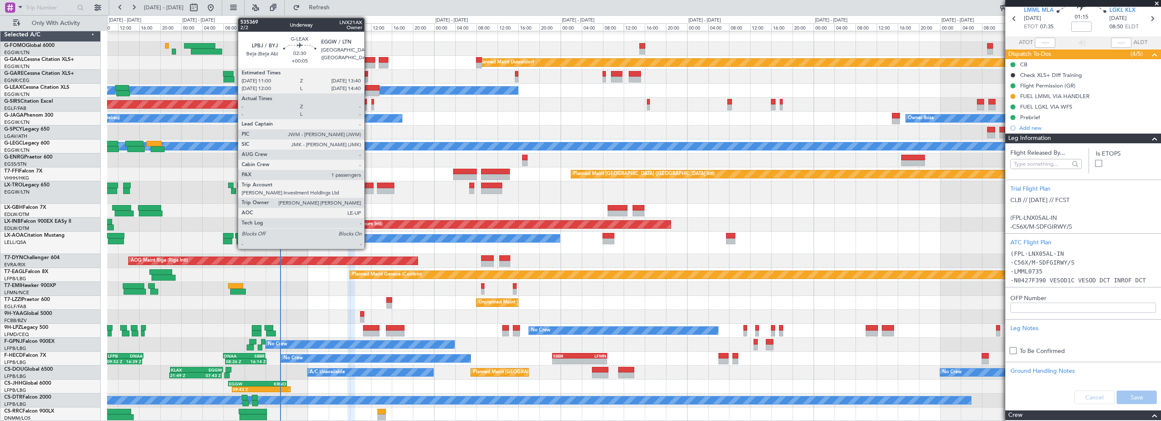
click at [368, 87] on div at bounding box center [372, 88] width 14 height 6
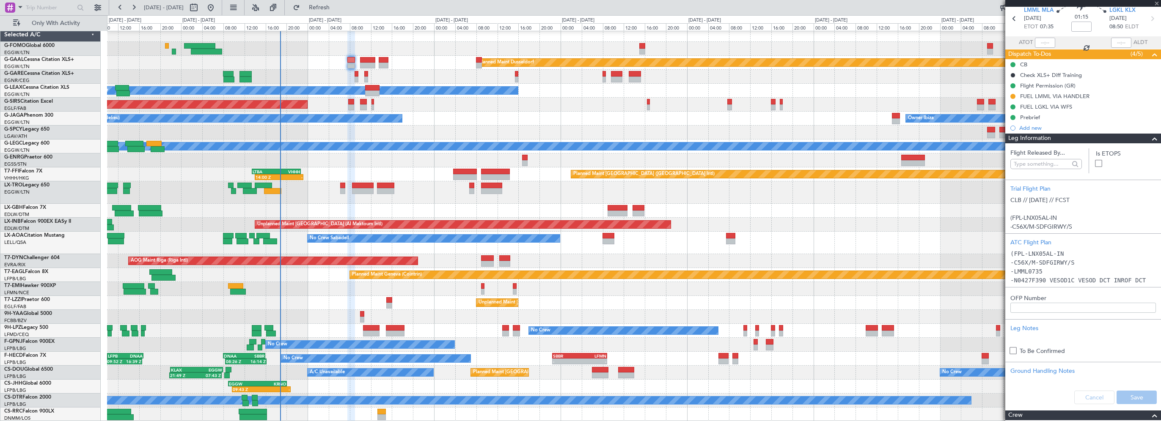
type input "+00:05"
type input "1"
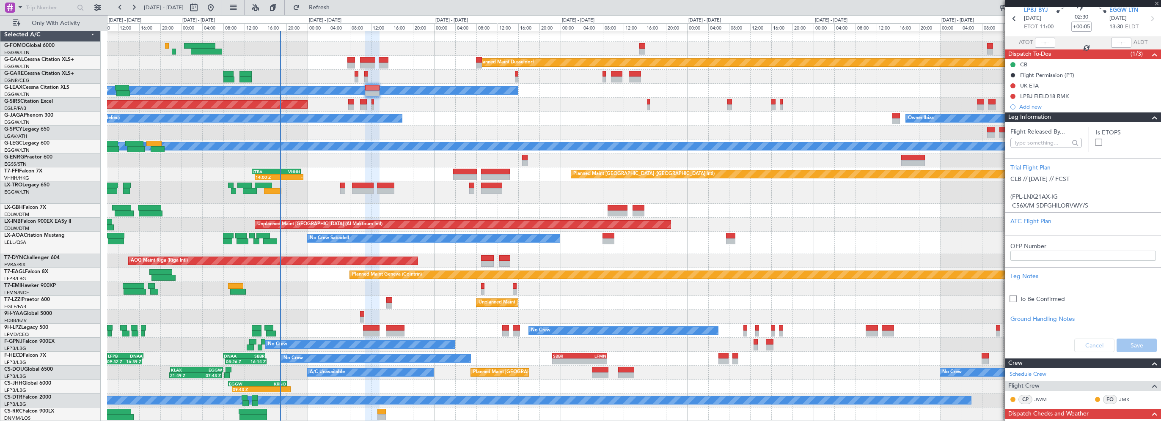
click at [1150, 117] on span at bounding box center [1155, 118] width 10 height 10
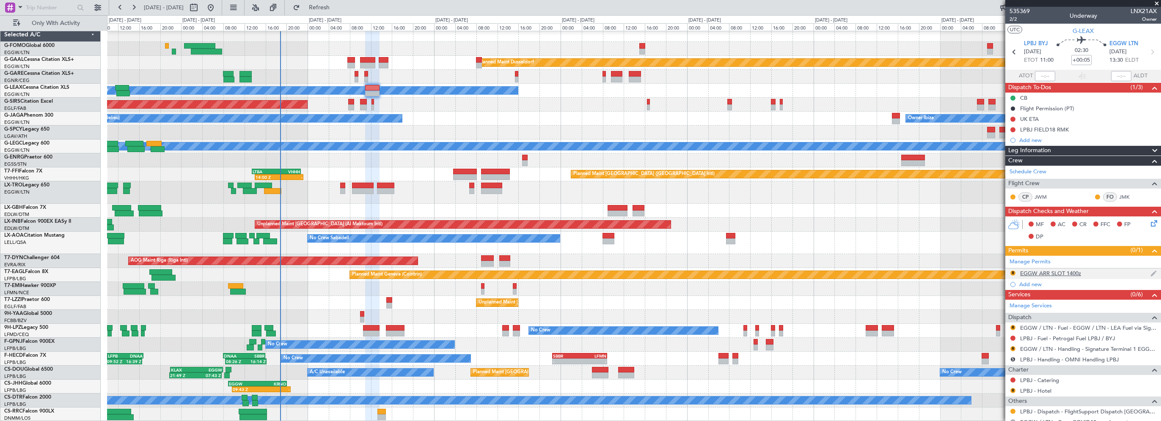
click at [1060, 272] on div "EGGW ARR SLOT 1400z" at bounding box center [1050, 273] width 61 height 7
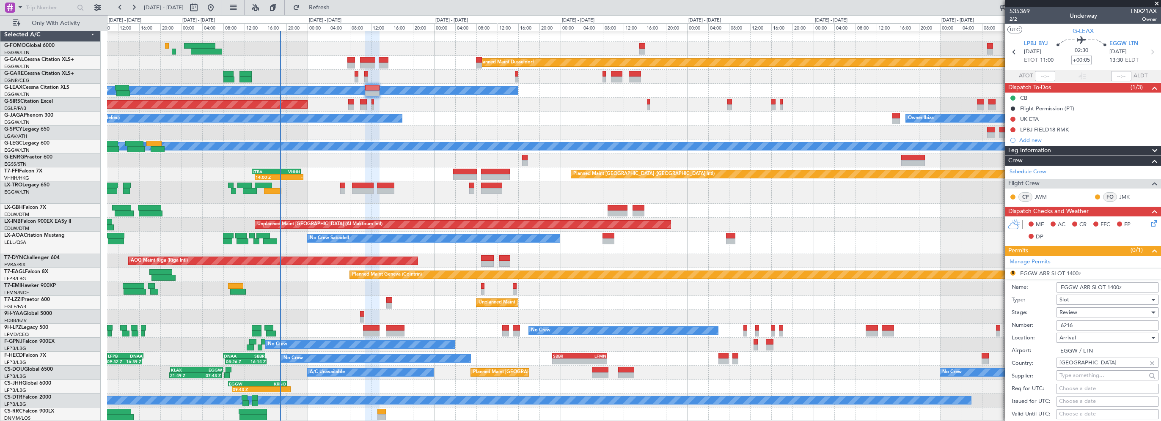
drag, startPoint x: 1117, startPoint y: 285, endPoint x: 1110, endPoint y: 288, distance: 7.2
click at [1110, 288] on input "EGGW ARR SLOT 1400z" at bounding box center [1107, 288] width 103 height 10
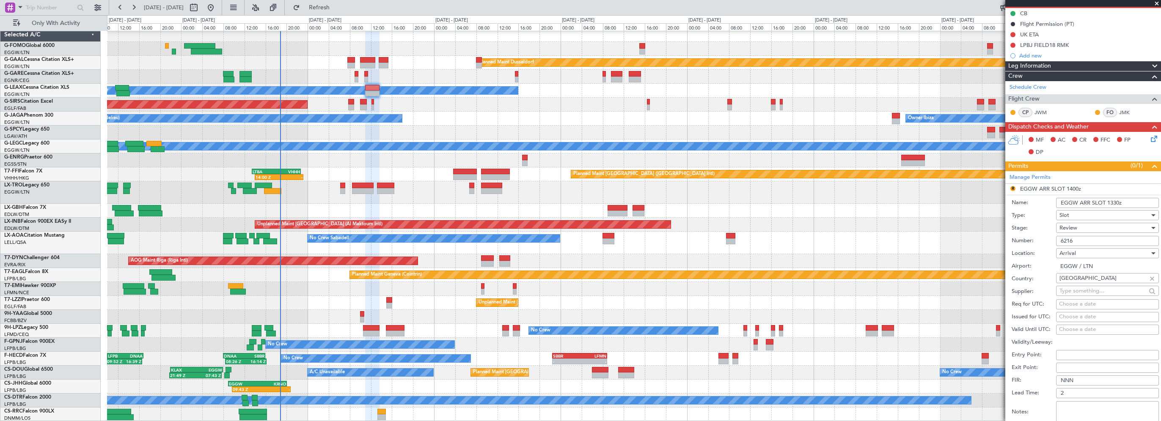
type input "EGGW ARR SLOT 1330z"
click at [1080, 229] on div "Review" at bounding box center [1105, 228] width 90 height 13
click at [1075, 283] on span "Requested" at bounding box center [1104, 282] width 89 height 13
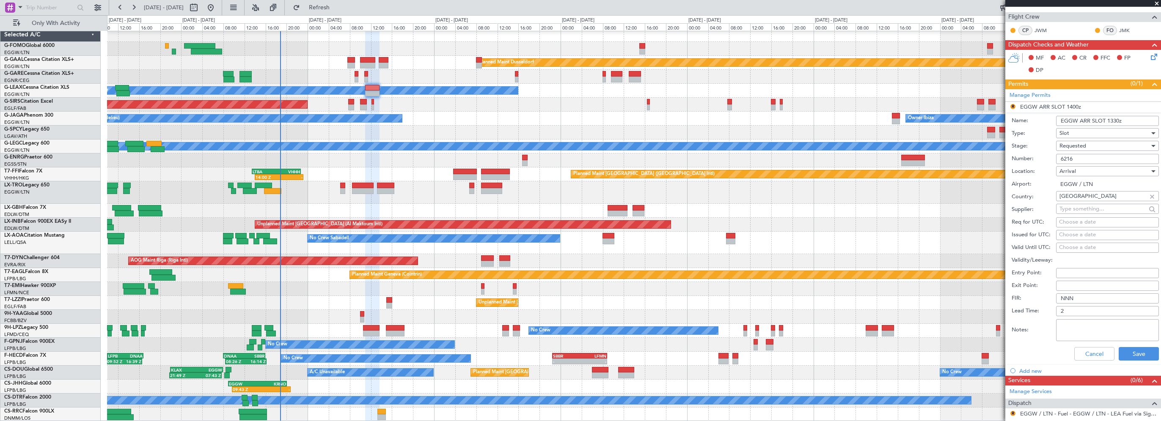
scroll to position [212, 0]
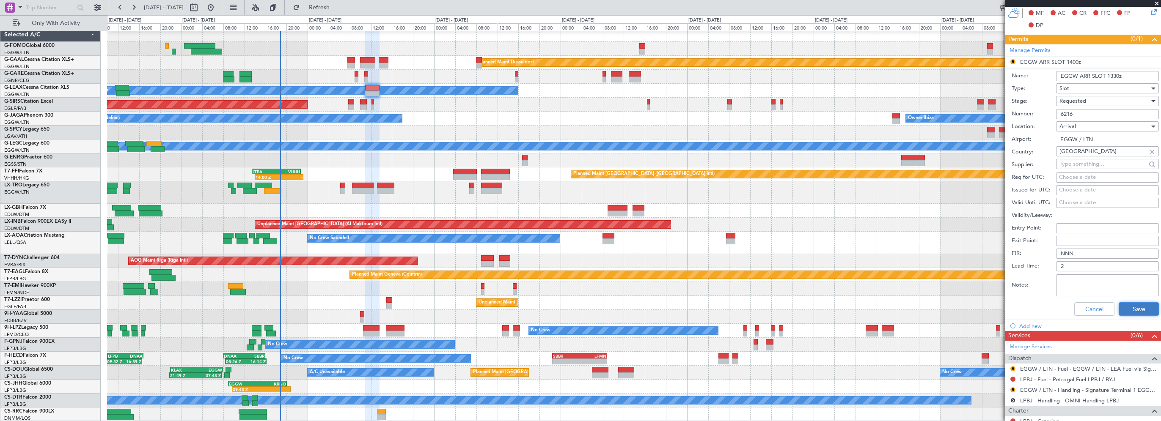
click at [1126, 306] on button "Save" at bounding box center [1139, 310] width 40 height 14
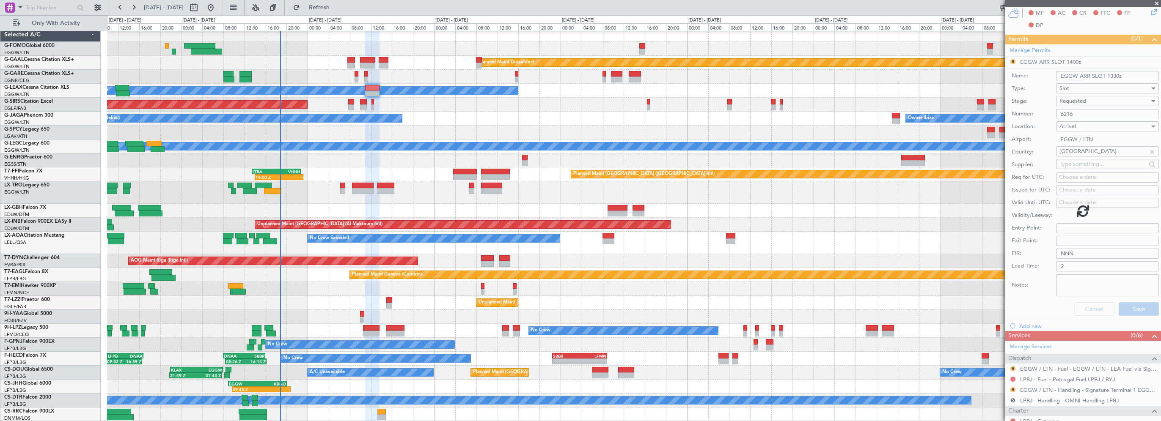
scroll to position [58, 0]
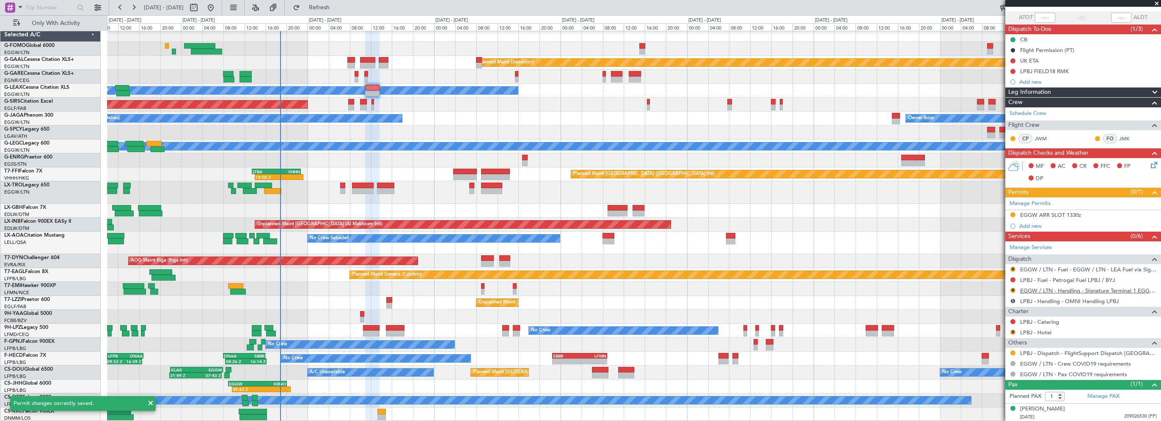
click at [1048, 289] on link "EGGW / LTN - Handling - Signature Terminal 1 EGGW / LTN" at bounding box center [1088, 290] width 137 height 7
click at [1015, 291] on button "R" at bounding box center [1012, 290] width 5 height 5
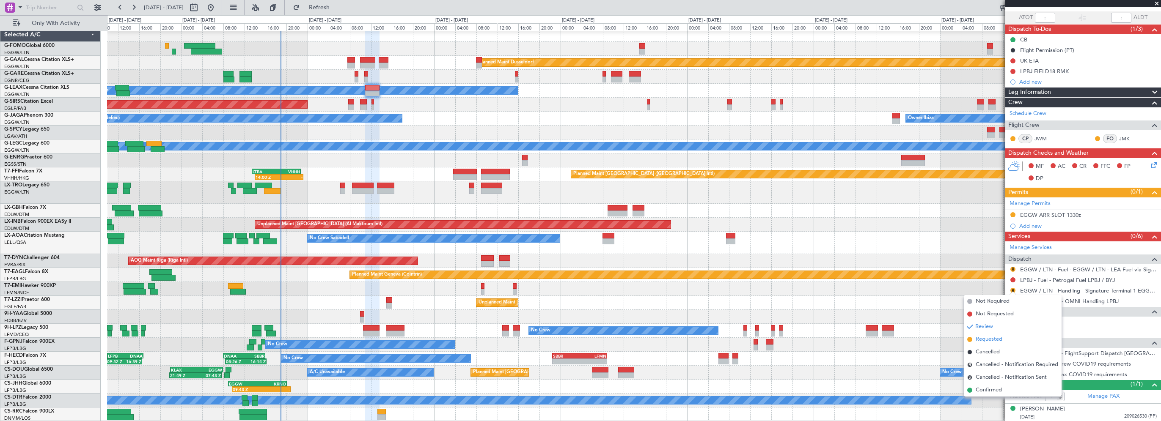
click at [991, 342] on span "Requested" at bounding box center [989, 340] width 27 height 8
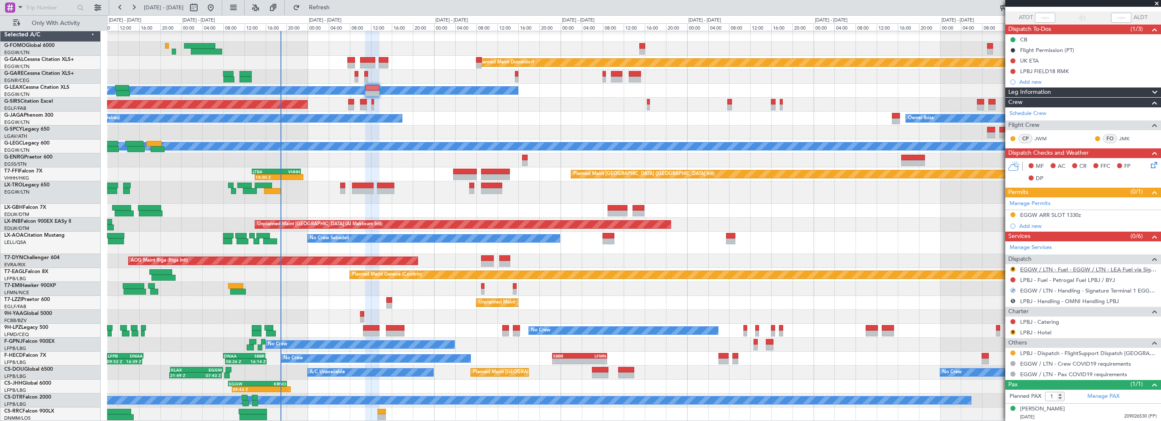
click at [1040, 269] on link "EGGW / LTN - Fuel - EGGW / LTN - LEA Fuel via Signature in EGGW" at bounding box center [1088, 269] width 137 height 7
click at [1013, 267] on button "R" at bounding box center [1012, 269] width 5 height 5
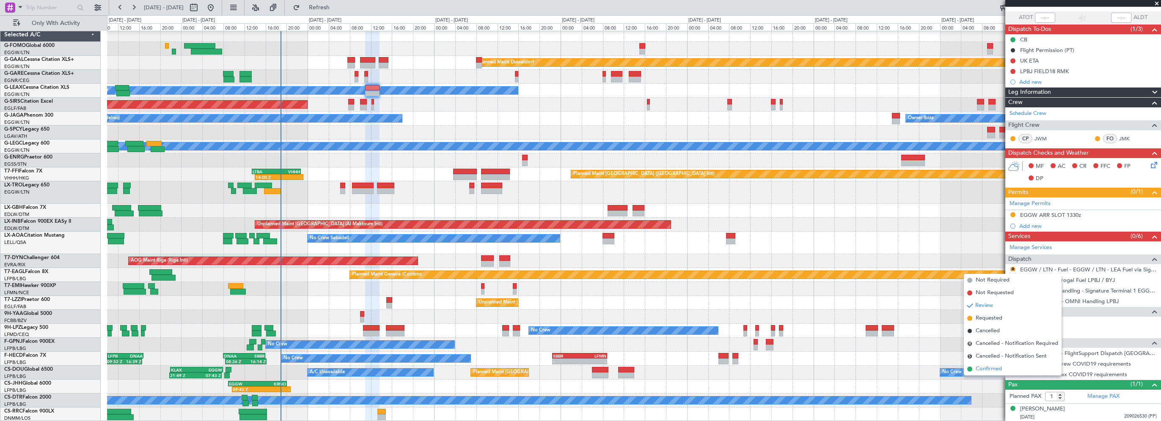
click at [980, 371] on span "Confirmed" at bounding box center [989, 369] width 26 height 8
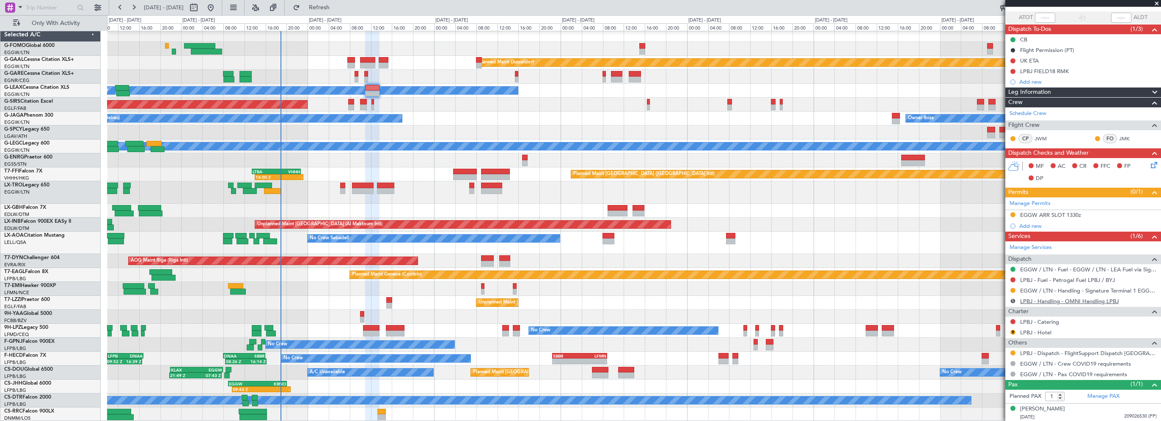
click at [1057, 300] on link "LPBJ - Handling - OMNI Handling LPBJ" at bounding box center [1069, 301] width 99 height 7
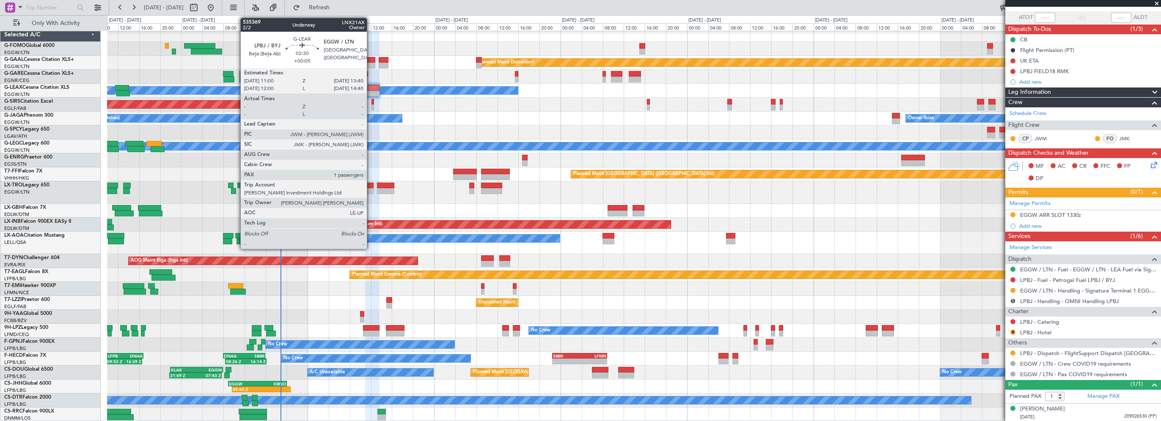
click at [371, 85] on div at bounding box center [372, 88] width 14 height 6
click at [374, 89] on div at bounding box center [372, 88] width 14 height 6
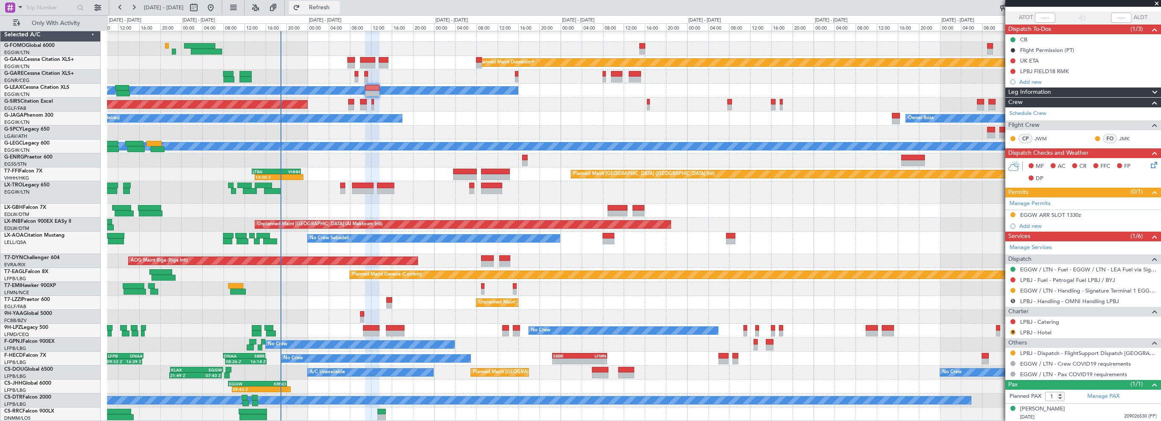
click at [337, 8] on span "Refresh" at bounding box center [320, 8] width 36 height 6
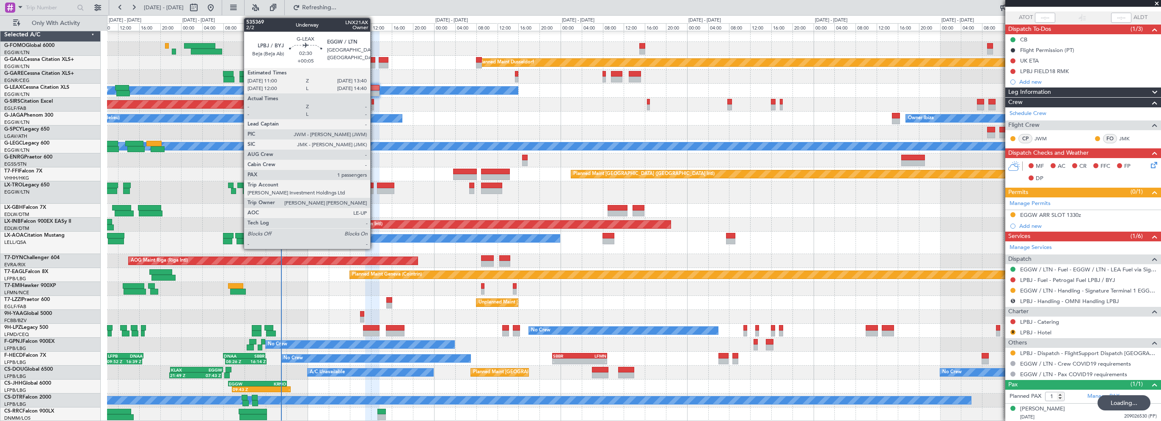
click at [374, 88] on div at bounding box center [372, 88] width 14 height 6
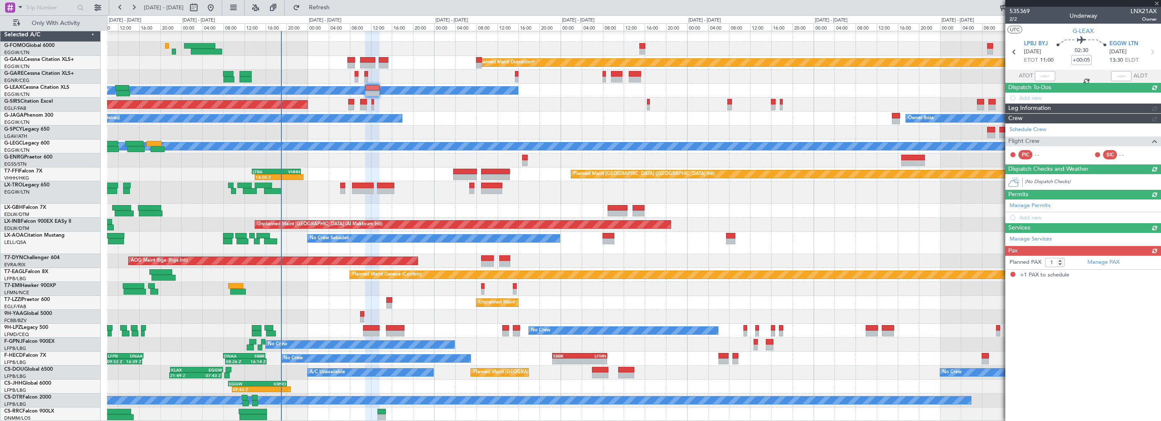
scroll to position [0, 0]
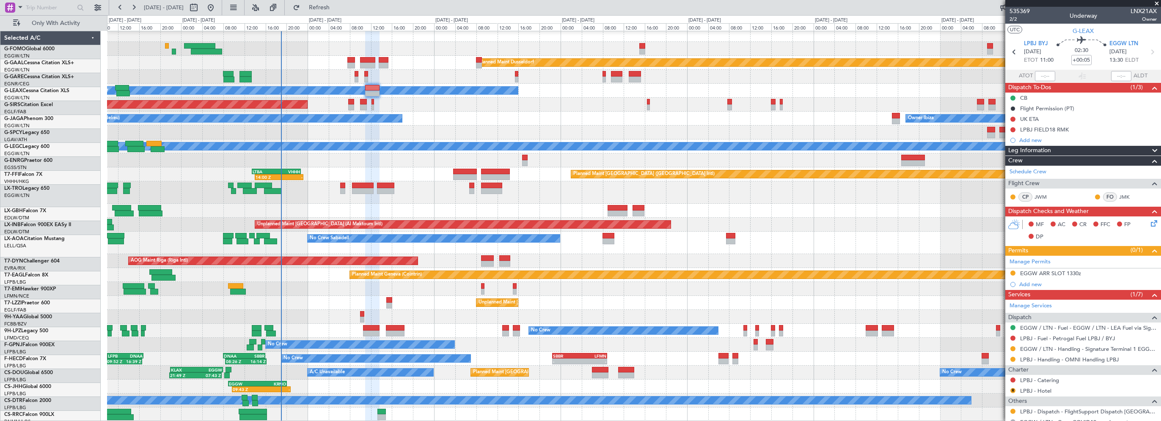
scroll to position [3, 0]
click at [1058, 152] on div "Leg Information" at bounding box center [1083, 151] width 156 height 10
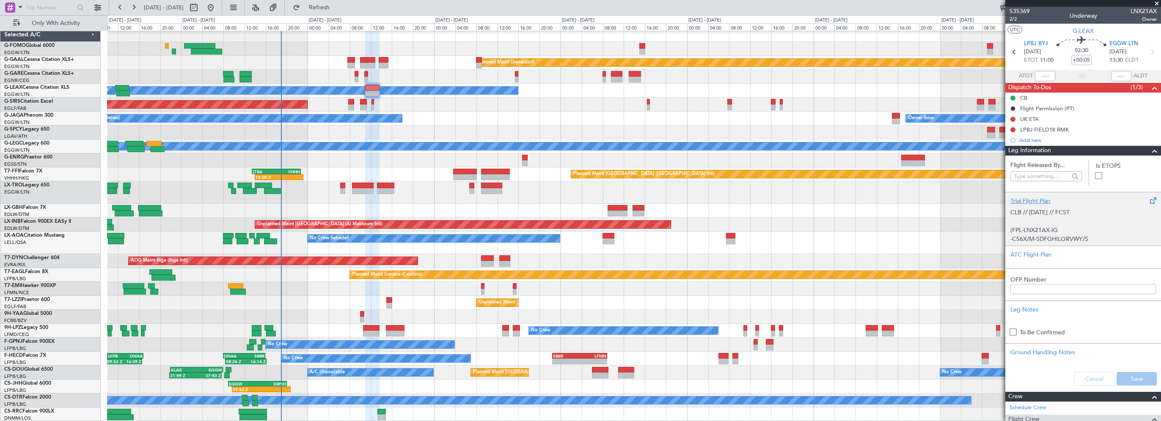
click at [1033, 200] on div "Trial Flight Plan" at bounding box center [1083, 201] width 146 height 9
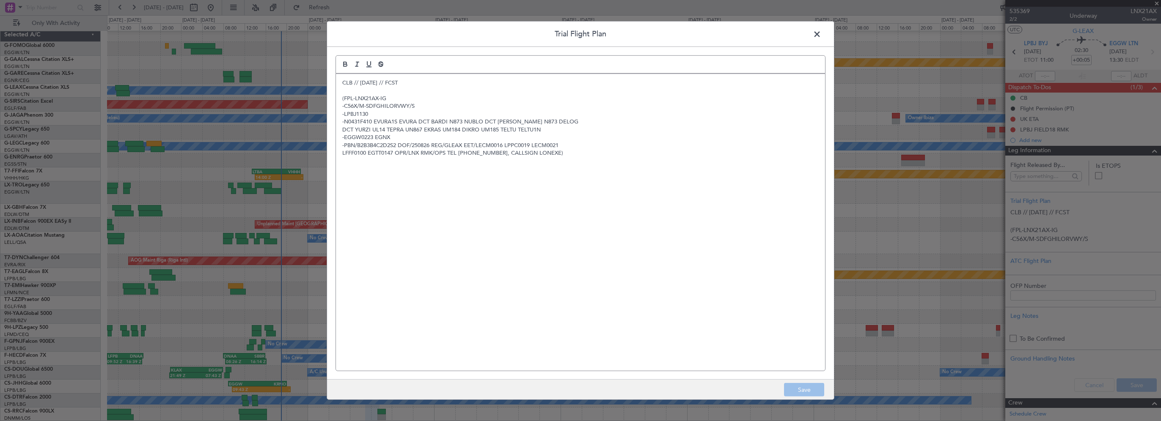
click at [342, 82] on p "CLB // [DATE] // FCST" at bounding box center [580, 83] width 476 height 8
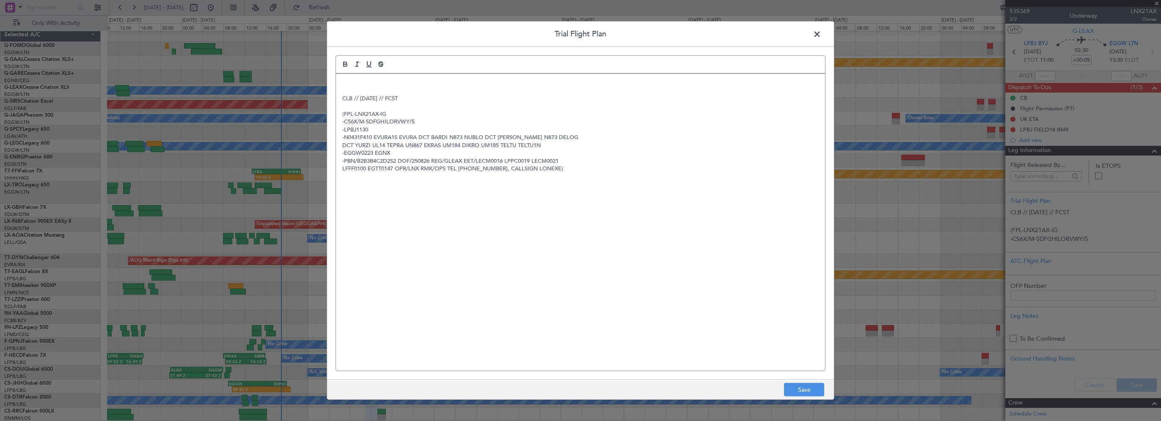
click at [363, 78] on div "CLB // [DATE] // FCST (FPL-LNX21AX-IG -C56X/M-SDFGHILORVWY/S -LPBJ1130 -N0431F4…" at bounding box center [580, 222] width 489 height 297
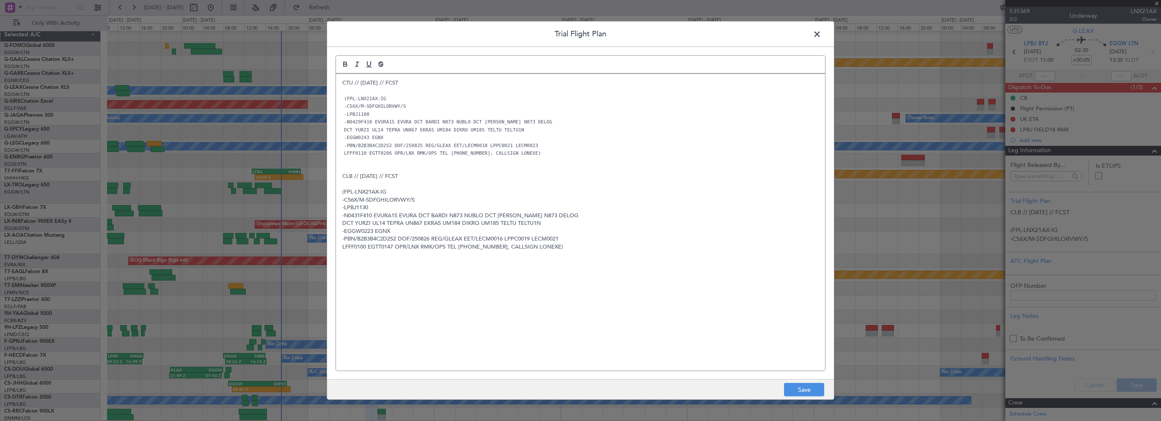
scroll to position [0, 0]
click at [817, 392] on button "Save" at bounding box center [804, 390] width 40 height 14
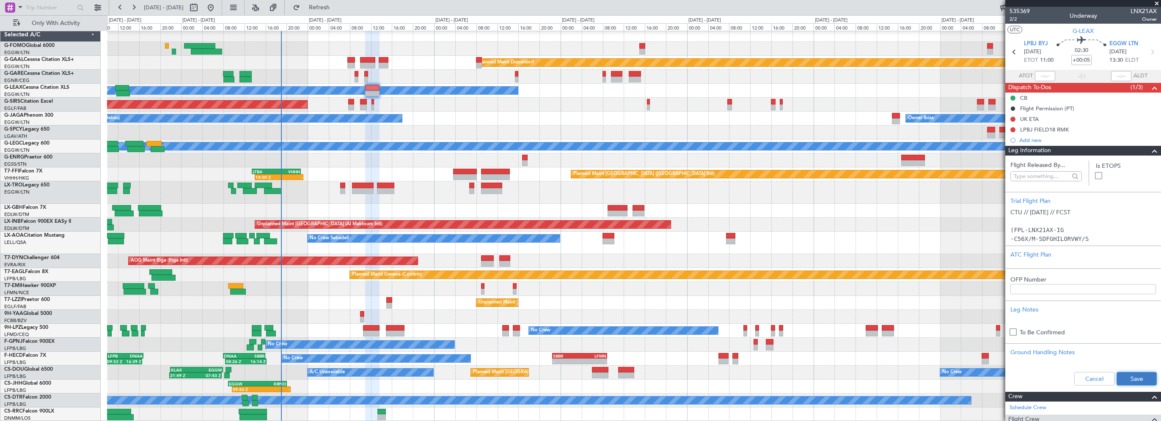
click at [1124, 377] on button "Save" at bounding box center [1137, 379] width 40 height 14
drag, startPoint x: 1079, startPoint y: 61, endPoint x: 1084, endPoint y: 60, distance: 5.2
click at [1079, 61] on input "+00:05" at bounding box center [1081, 60] width 20 height 10
click at [1086, 61] on input "+00:05" at bounding box center [1081, 60] width 20 height 10
drag, startPoint x: 1083, startPoint y: 60, endPoint x: 1089, endPoint y: 60, distance: 5.5
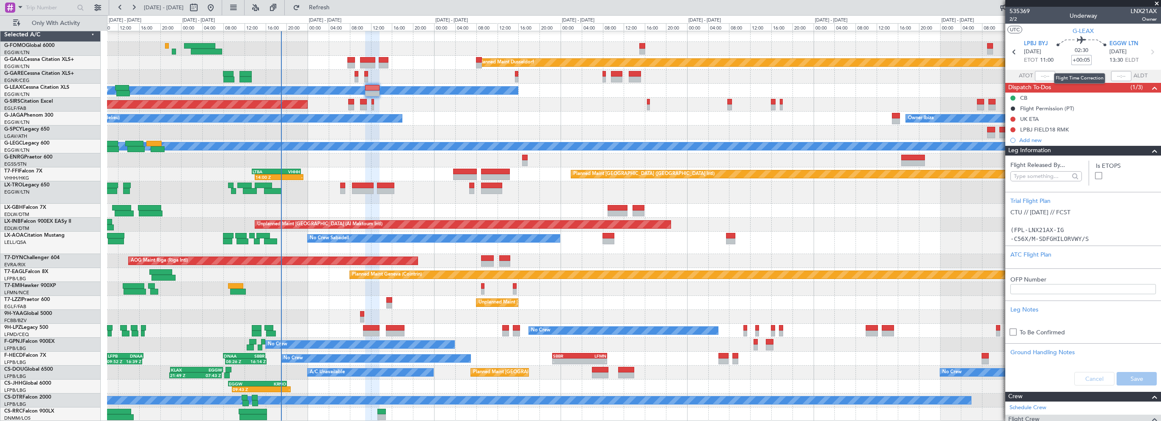
click at [1089, 60] on input "+00:05" at bounding box center [1081, 60] width 20 height 10
type input "+00:20"
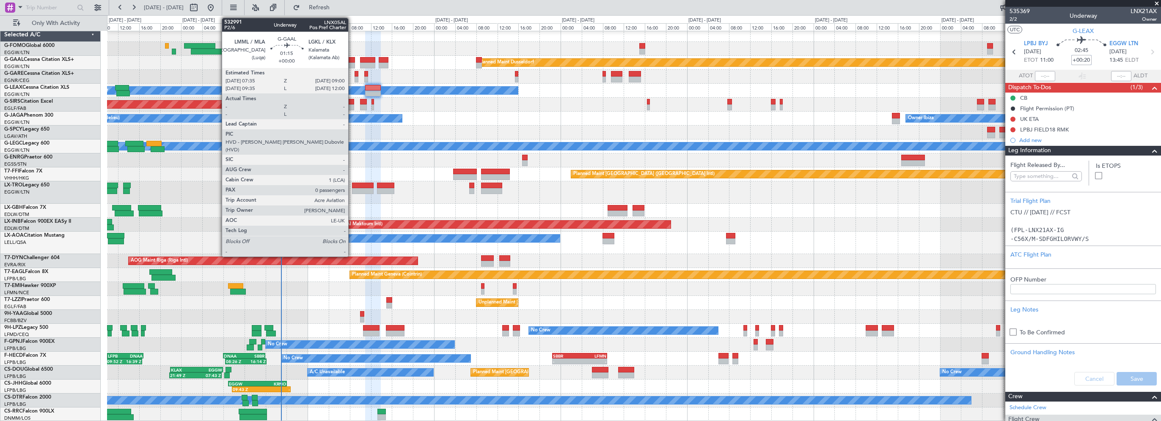
click at [352, 61] on div at bounding box center [351, 60] width 8 height 6
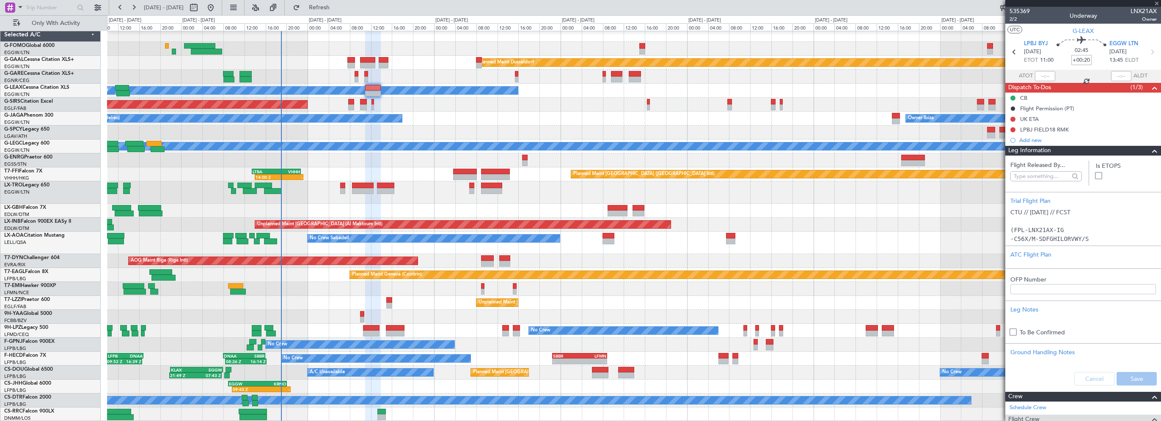
type input "0"
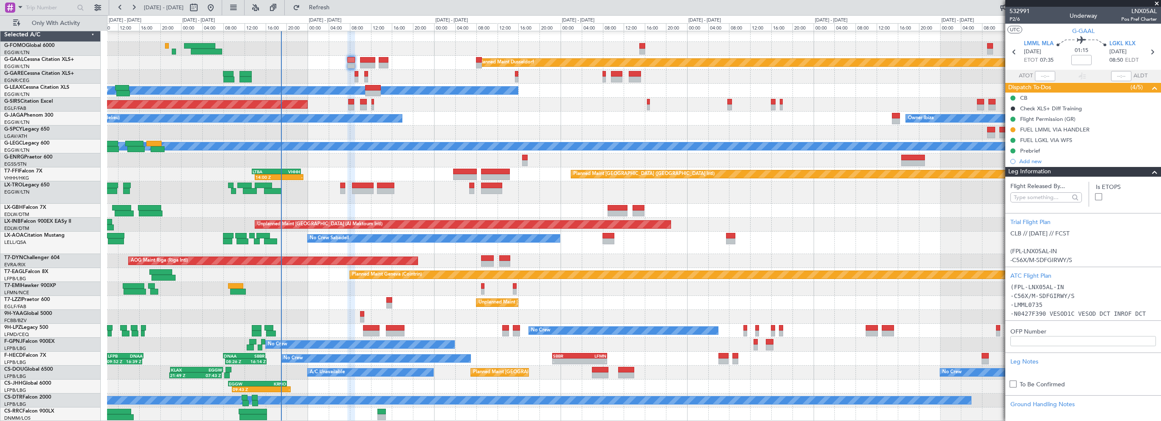
drag, startPoint x: 1148, startPoint y: 172, endPoint x: 1156, endPoint y: 170, distance: 8.3
click at [1150, 172] on span at bounding box center [1155, 172] width 10 height 10
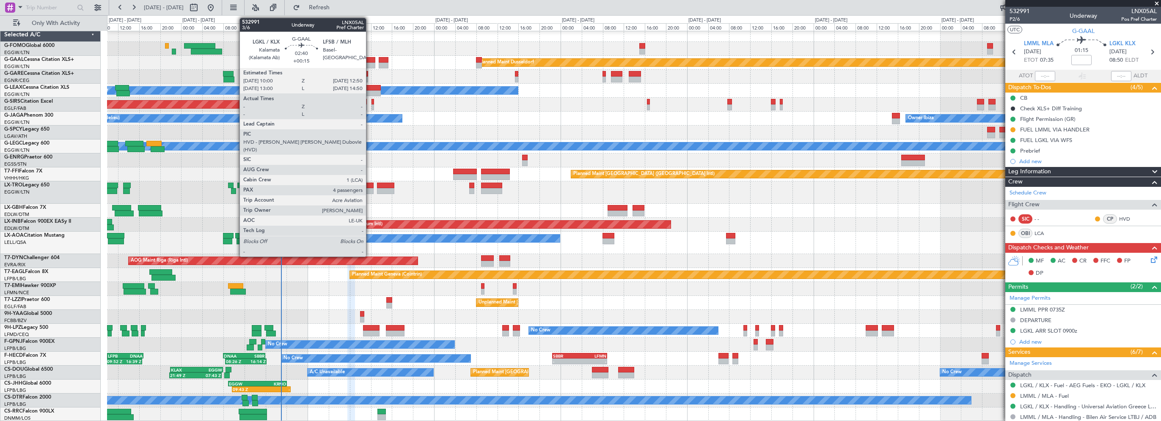
click at [369, 58] on div at bounding box center [367, 60] width 15 height 6
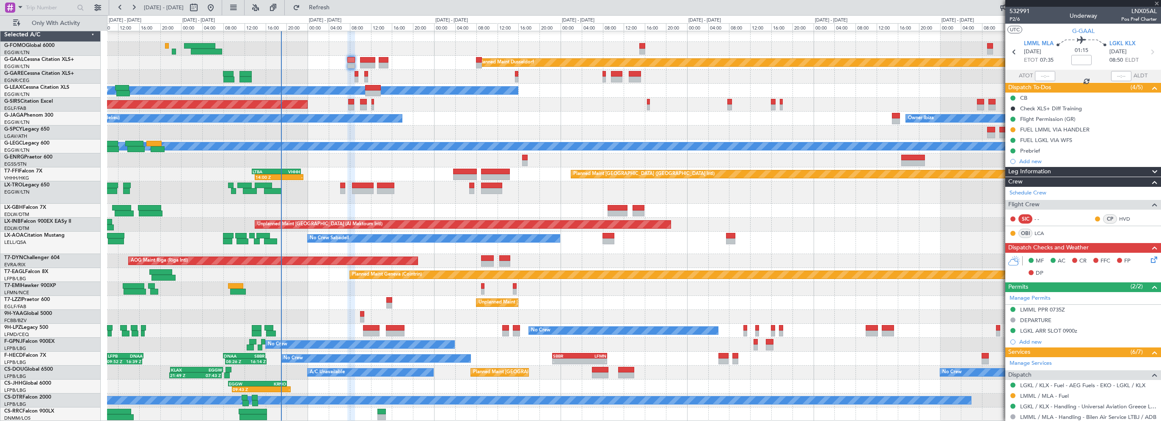
type input "+00:15"
type input "4"
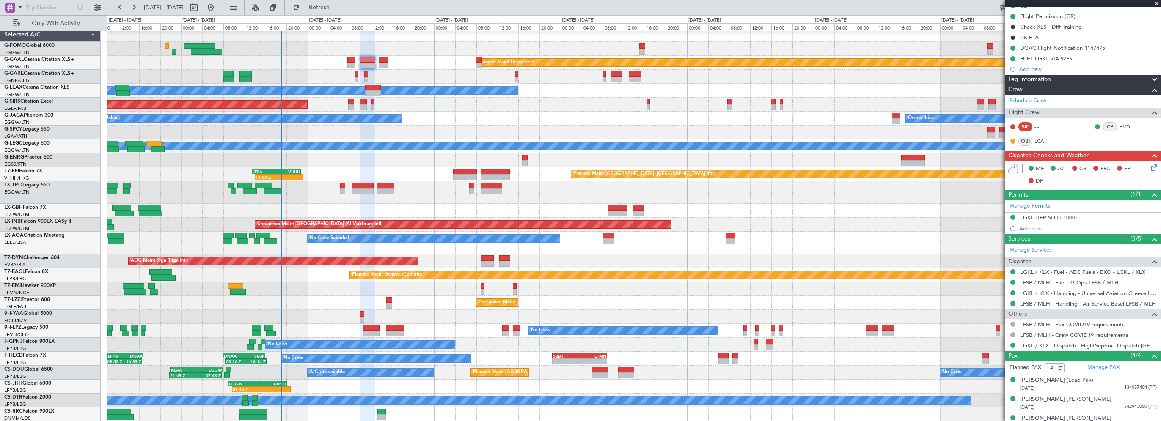
scroll to position [121, 0]
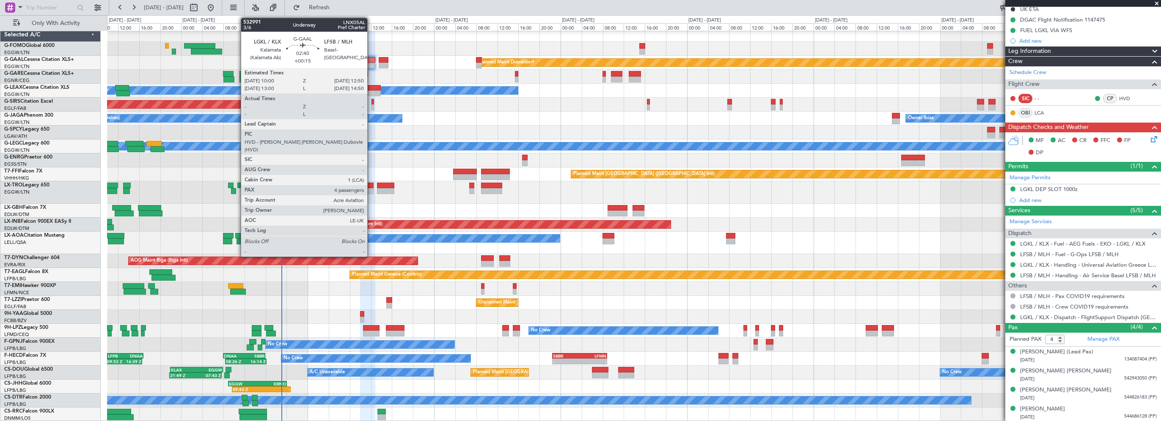
click at [371, 61] on div at bounding box center [367, 60] width 15 height 6
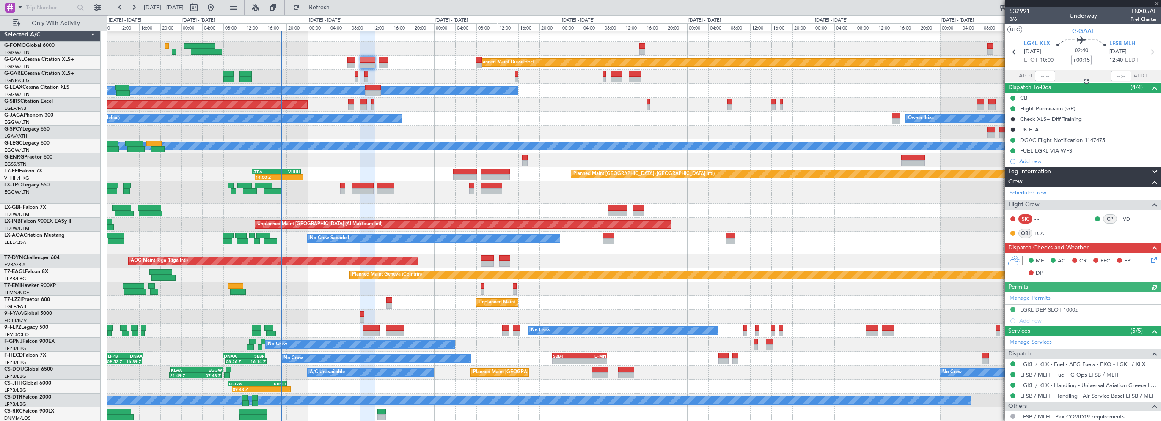
scroll to position [85, 0]
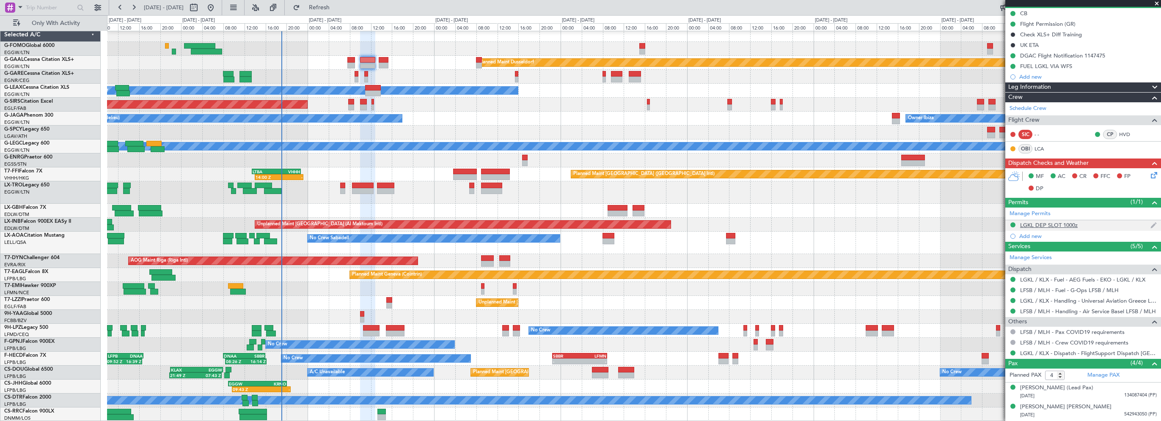
click at [1063, 226] on div "LGKL DEP SLOT 1000z" at bounding box center [1049, 225] width 58 height 7
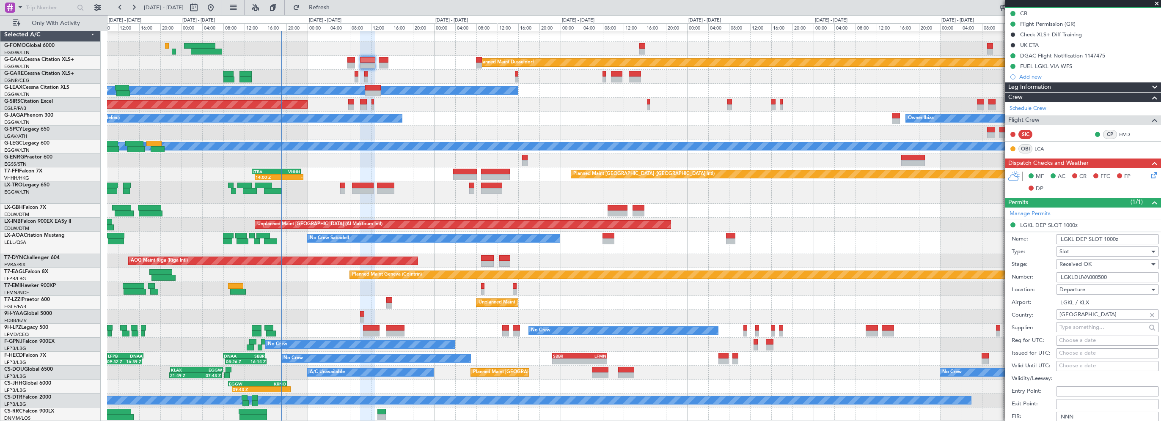
drag, startPoint x: 1116, startPoint y: 272, endPoint x: 1061, endPoint y: 274, distance: 55.0
click at [1056, 275] on input "LGKLDUVA000500" at bounding box center [1107, 277] width 103 height 10
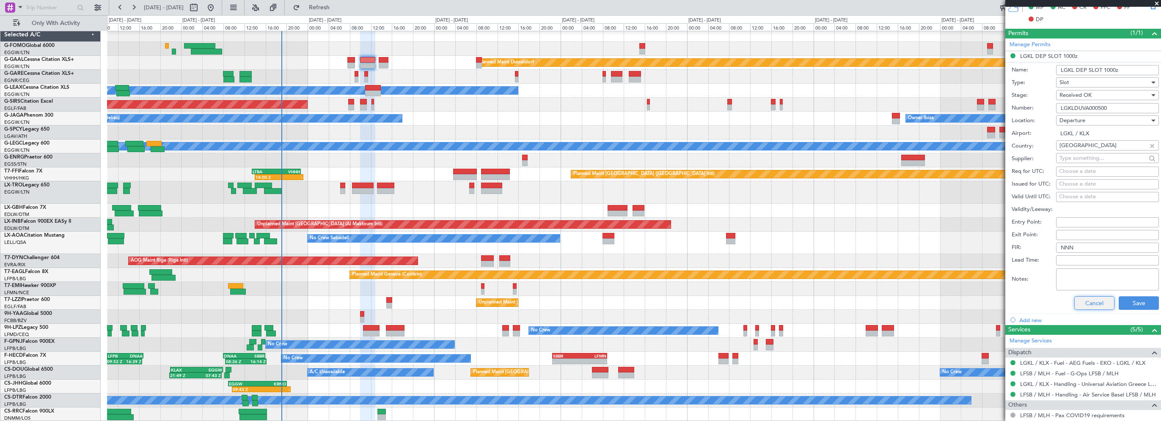
click at [1097, 306] on button "Cancel" at bounding box center [1094, 304] width 40 height 14
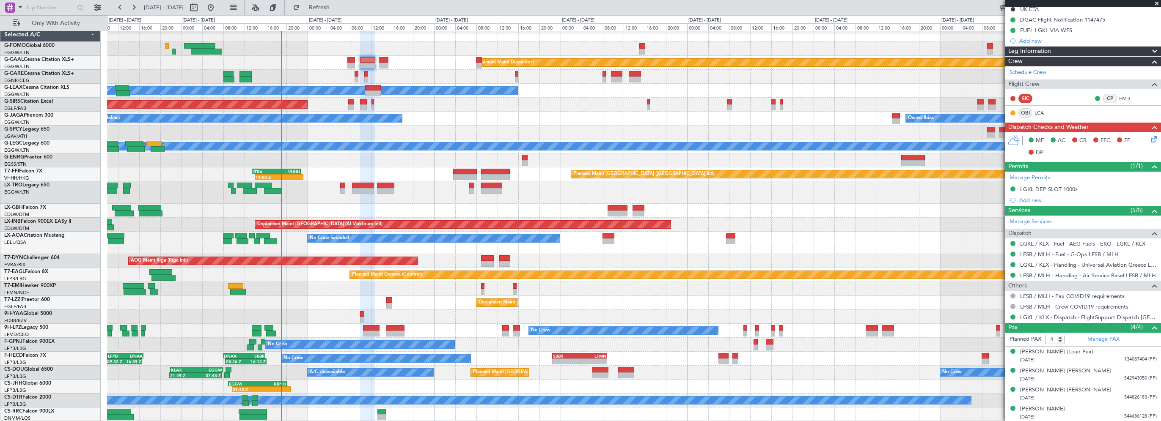
scroll to position [0, 0]
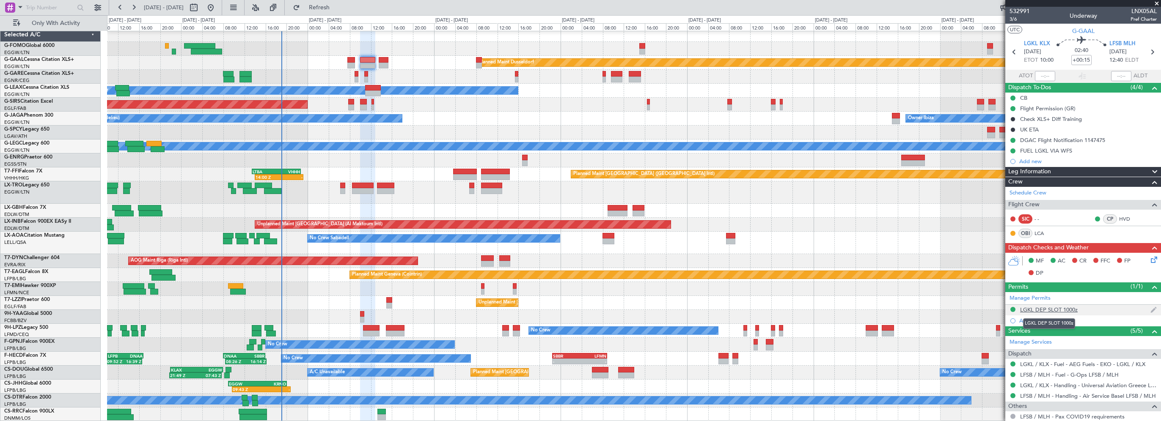
click at [1057, 307] on div "LGKL DEP SLOT 1000z" at bounding box center [1049, 309] width 58 height 7
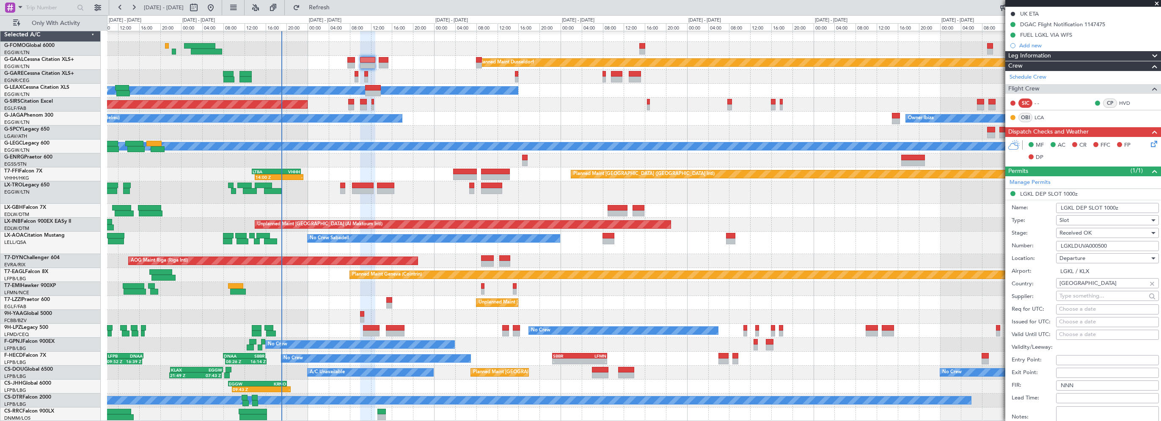
scroll to position [169, 0]
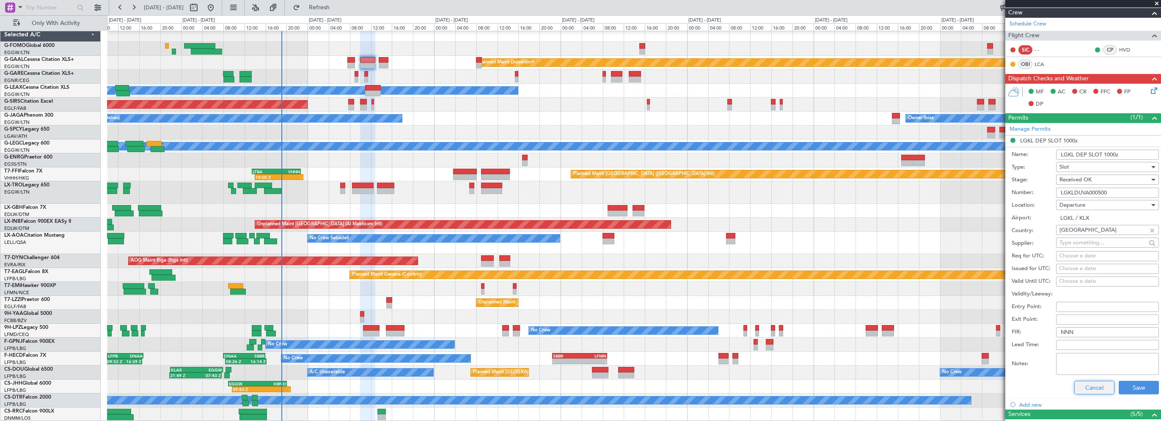
click at [1087, 391] on button "Cancel" at bounding box center [1094, 388] width 40 height 14
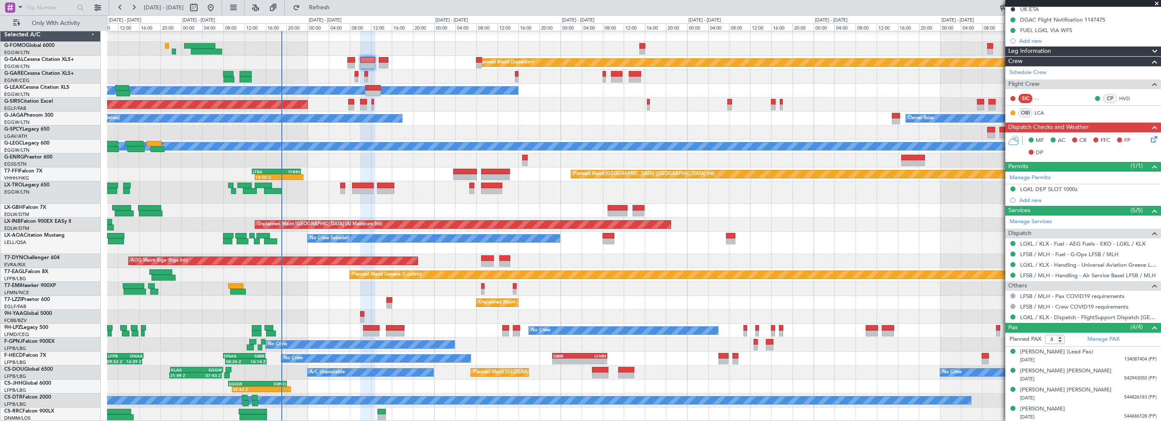
click at [1053, 49] on div "Leg Information" at bounding box center [1083, 52] width 156 height 10
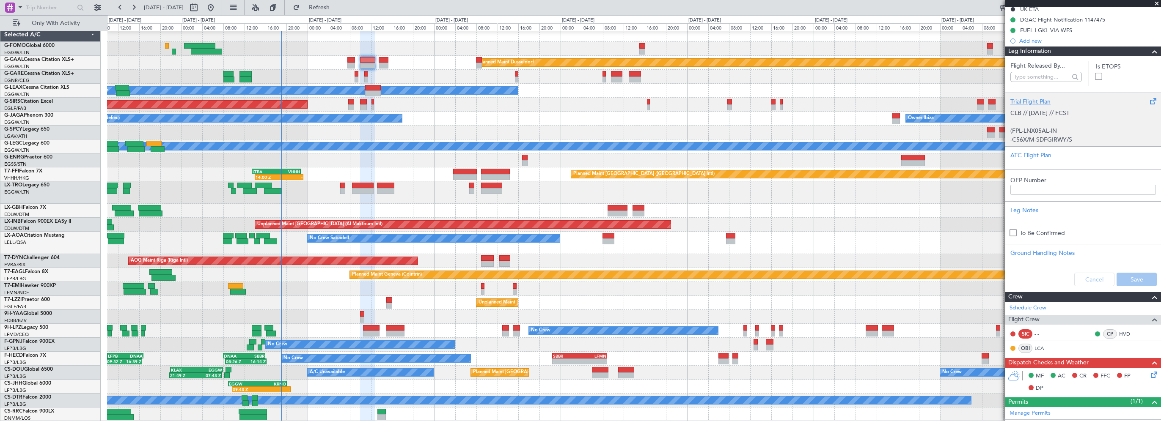
scroll to position [169, 0]
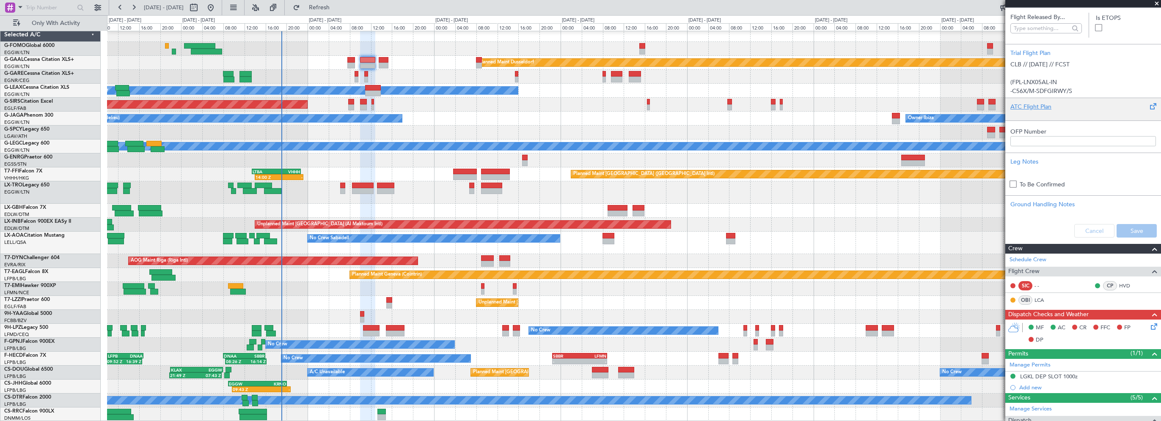
click at [1024, 112] on div at bounding box center [1083, 113] width 146 height 5
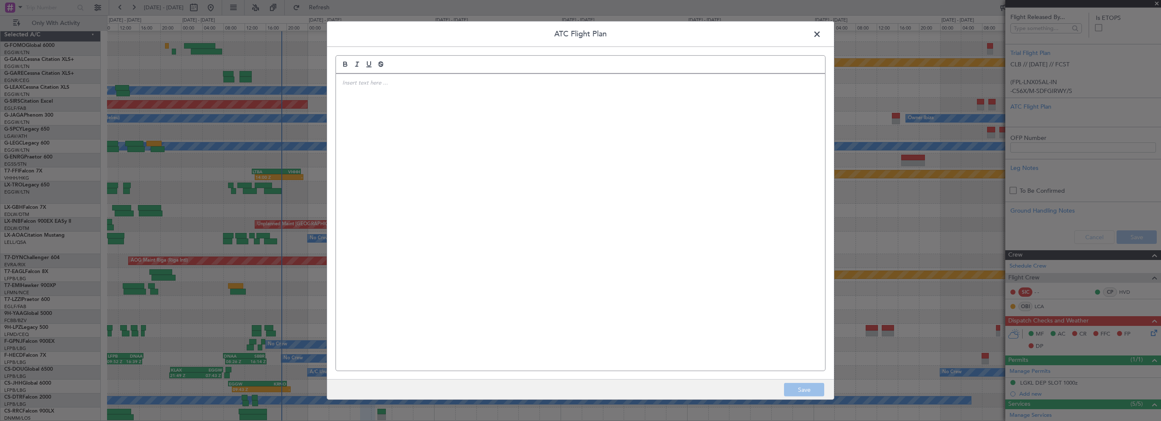
click at [619, 113] on div at bounding box center [580, 222] width 489 height 297
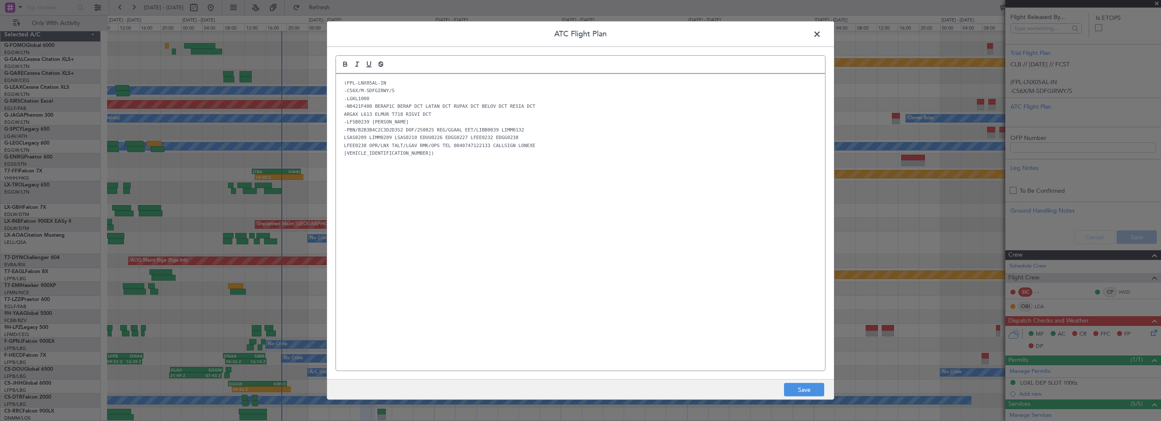
scroll to position [0, 0]
click at [815, 389] on button "Save" at bounding box center [804, 390] width 40 height 14
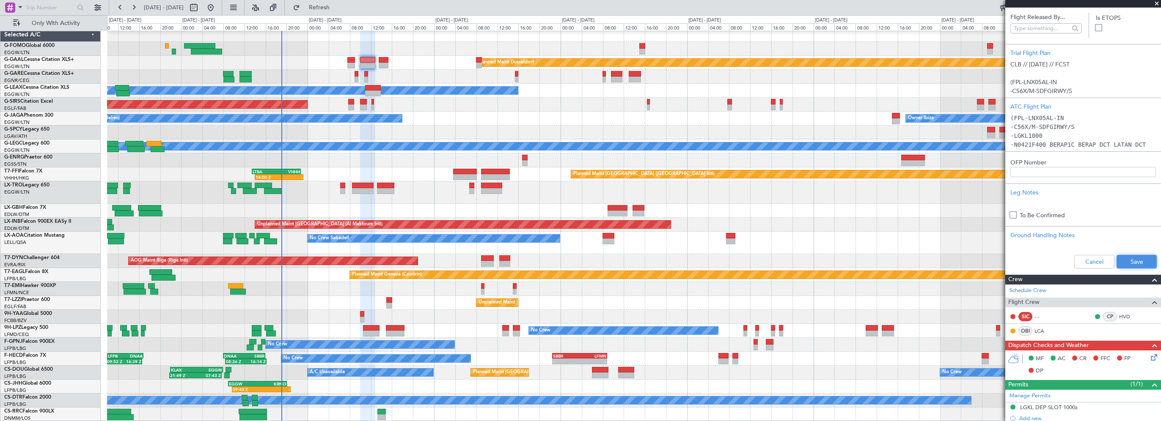
drag, startPoint x: 1137, startPoint y: 261, endPoint x: 1135, endPoint y: 255, distance: 6.8
click at [1137, 261] on button "Save" at bounding box center [1137, 262] width 40 height 14
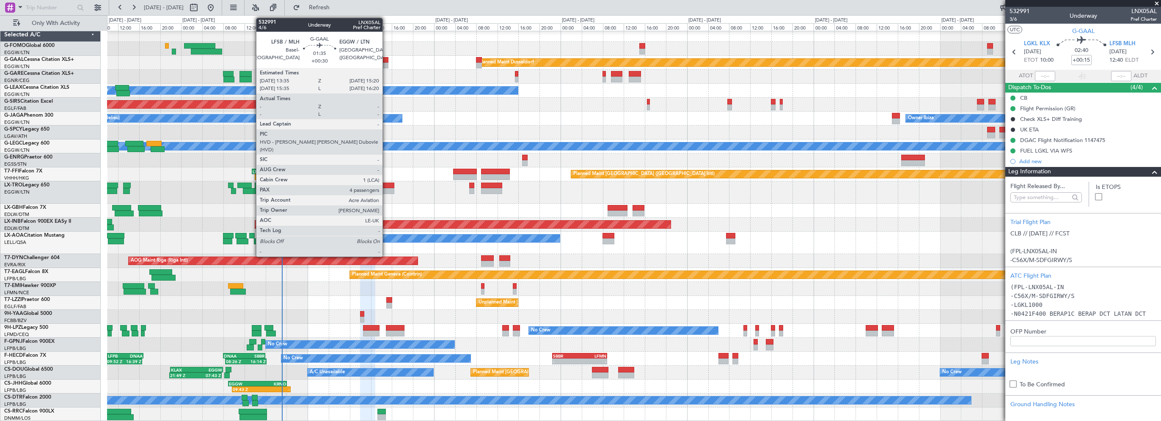
click at [386, 58] on div at bounding box center [383, 60] width 9 height 6
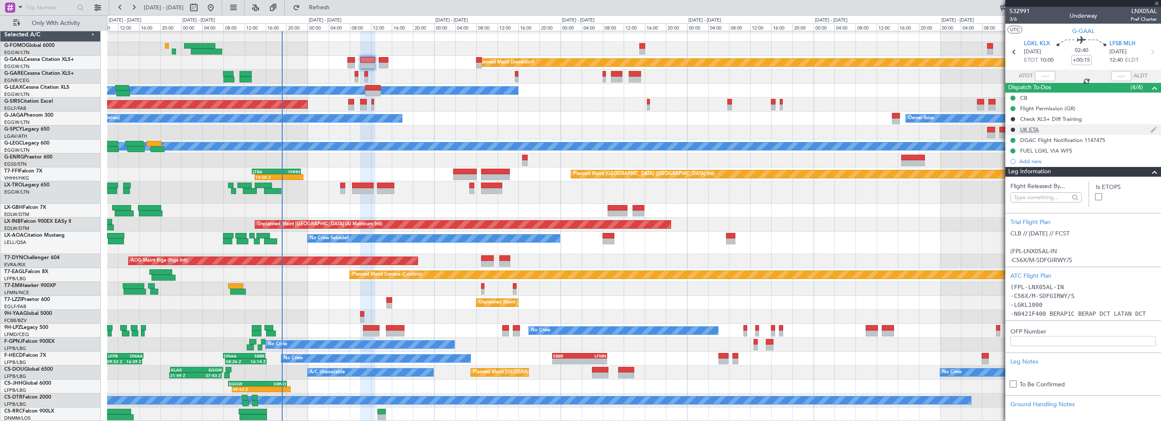
type input "+00:30"
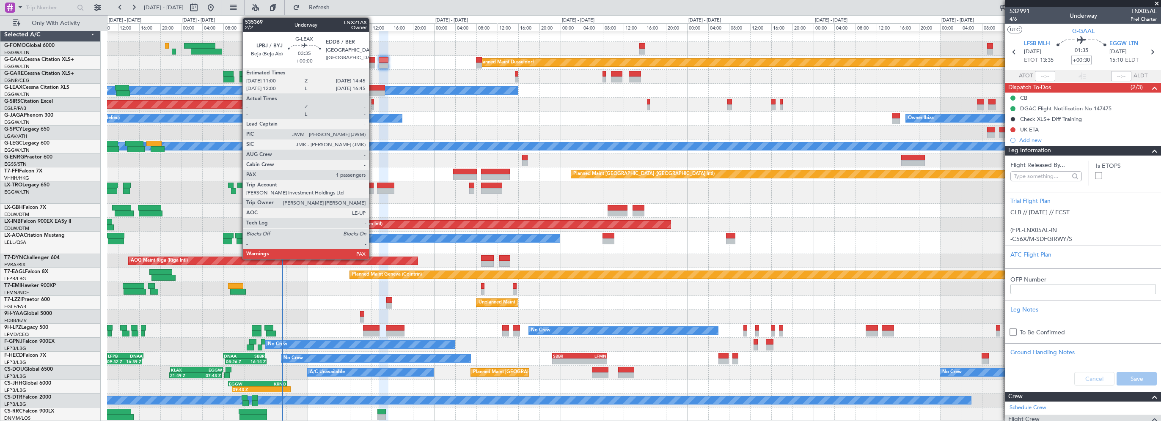
click at [373, 87] on div at bounding box center [375, 88] width 20 height 6
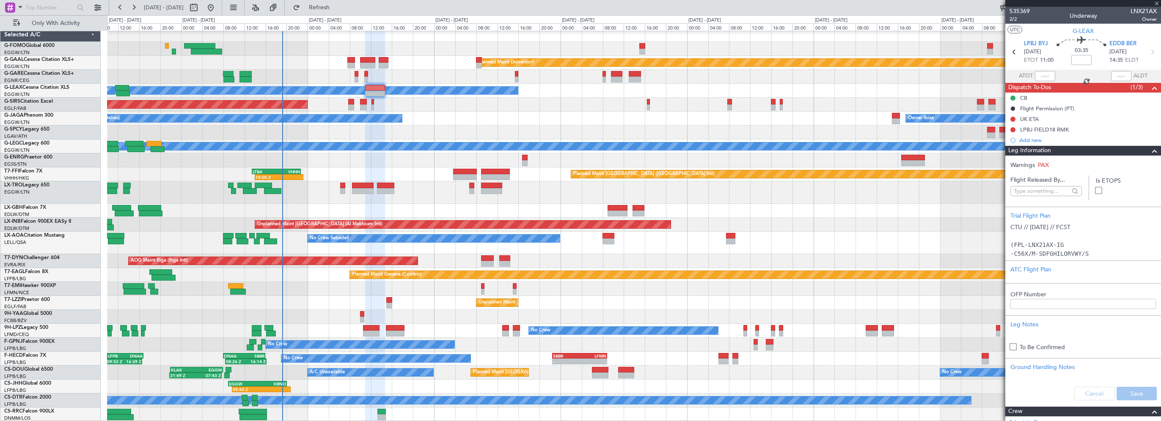
click at [1150, 151] on span at bounding box center [1155, 151] width 10 height 10
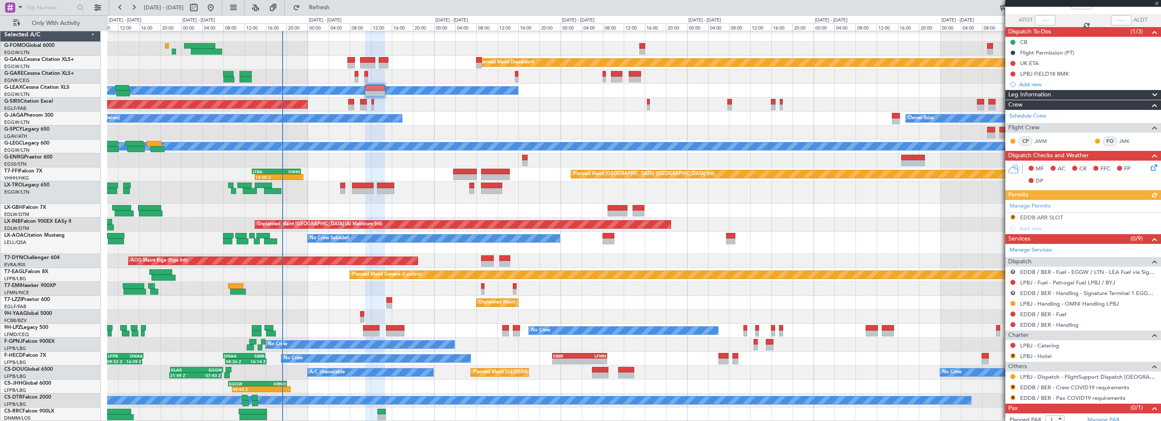
scroll to position [71, 0]
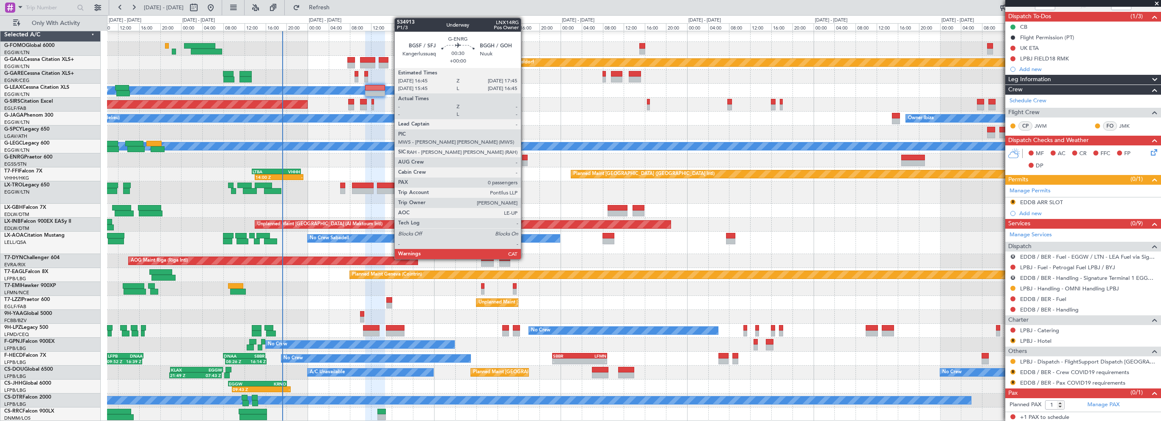
click at [524, 158] on div at bounding box center [525, 158] width 6 height 6
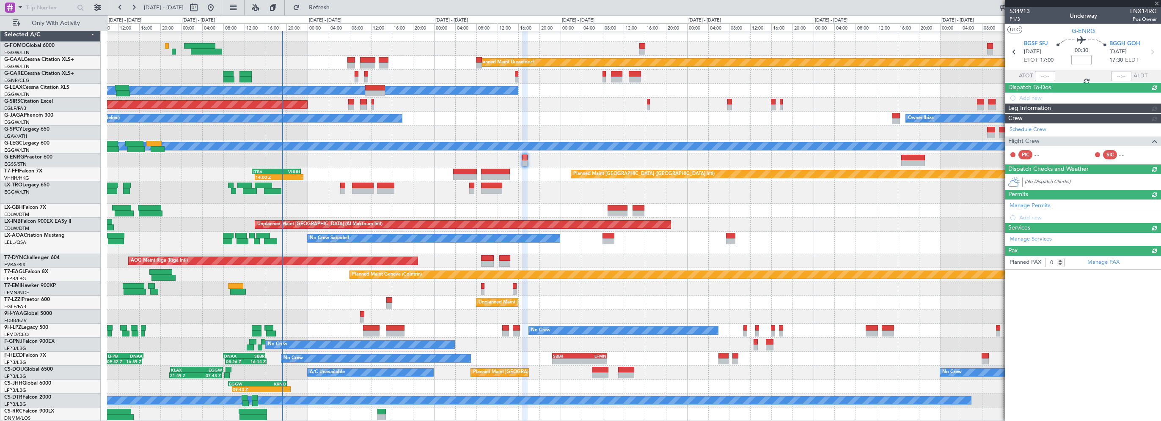
scroll to position [0, 0]
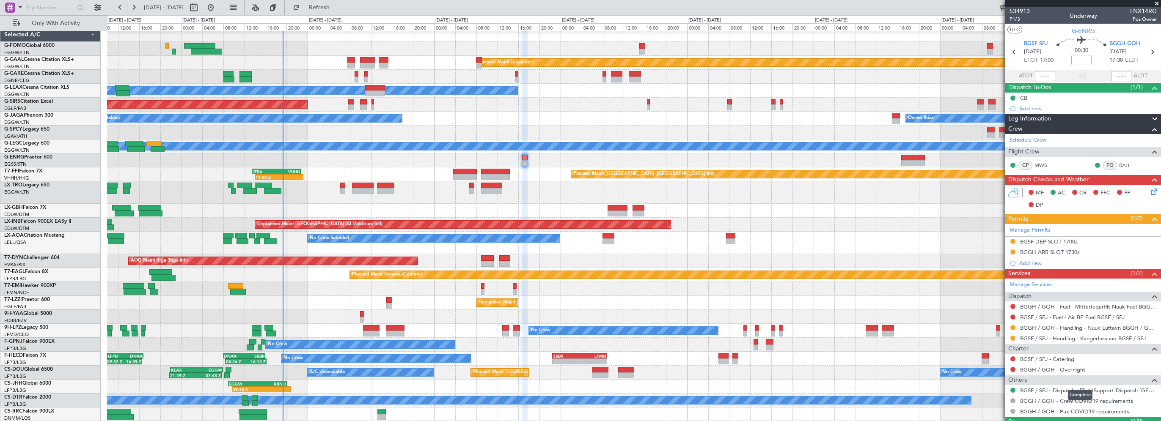
click at [1058, 383] on div "Others" at bounding box center [1083, 381] width 156 height 10
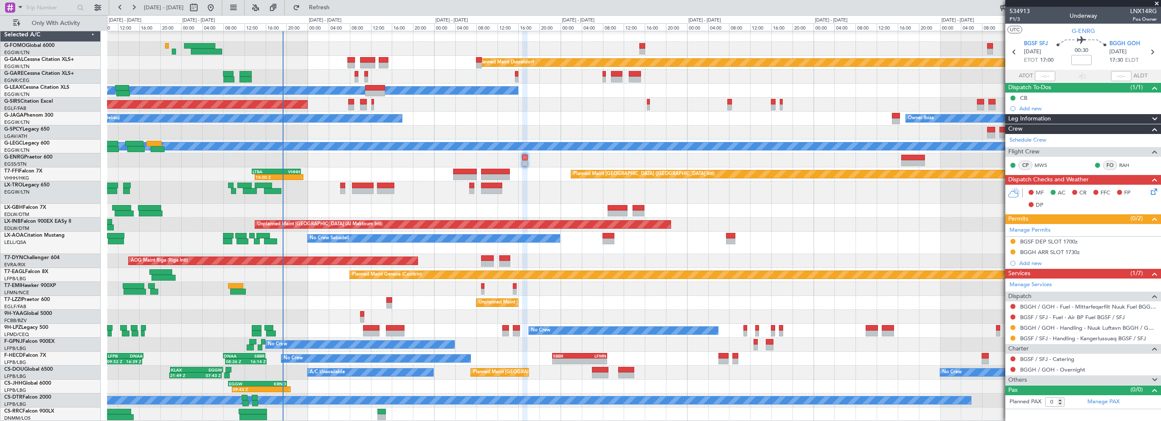
click at [1075, 390] on div "Pax (0/0)" at bounding box center [1083, 391] width 156 height 10
click at [1106, 387] on div "Pax (0/0)" at bounding box center [1083, 391] width 156 height 10
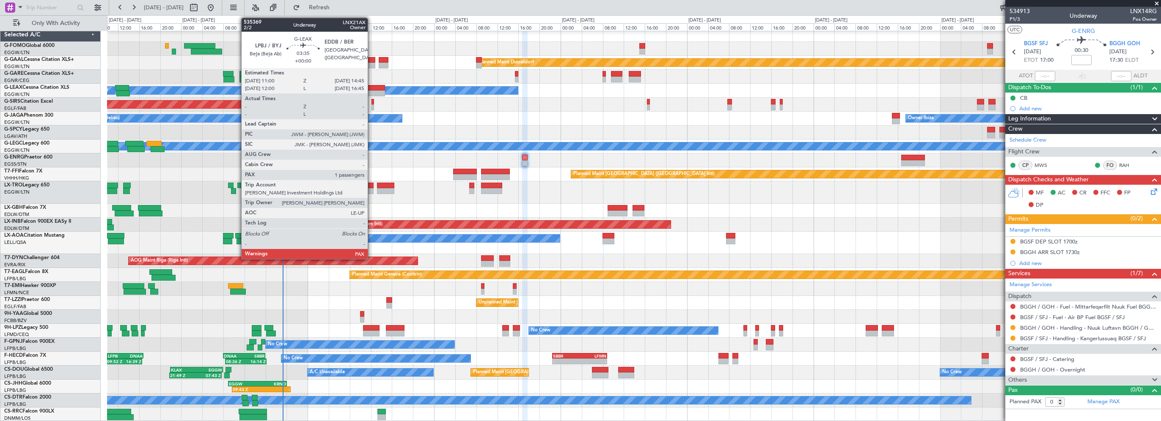
click at [372, 88] on div at bounding box center [375, 88] width 20 height 6
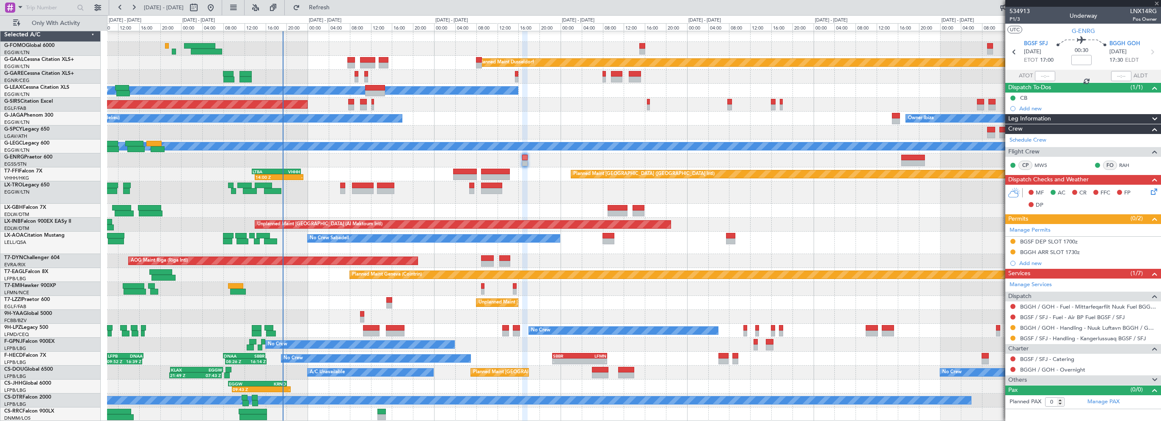
type input "1"
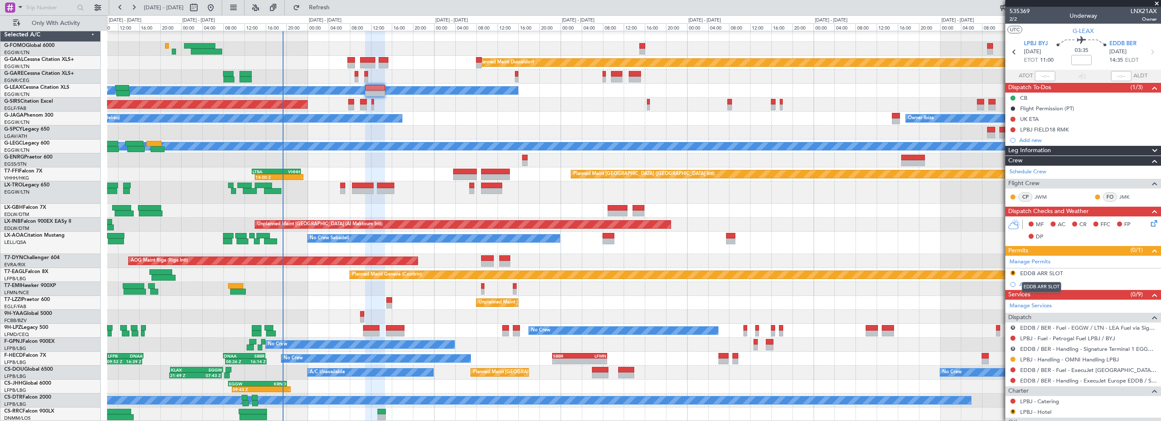
drag, startPoint x: 1050, startPoint y: 271, endPoint x: 1145, endPoint y: 277, distance: 95.0
click at [1050, 271] on div "EDDB ARR SLOT" at bounding box center [1041, 273] width 43 height 7
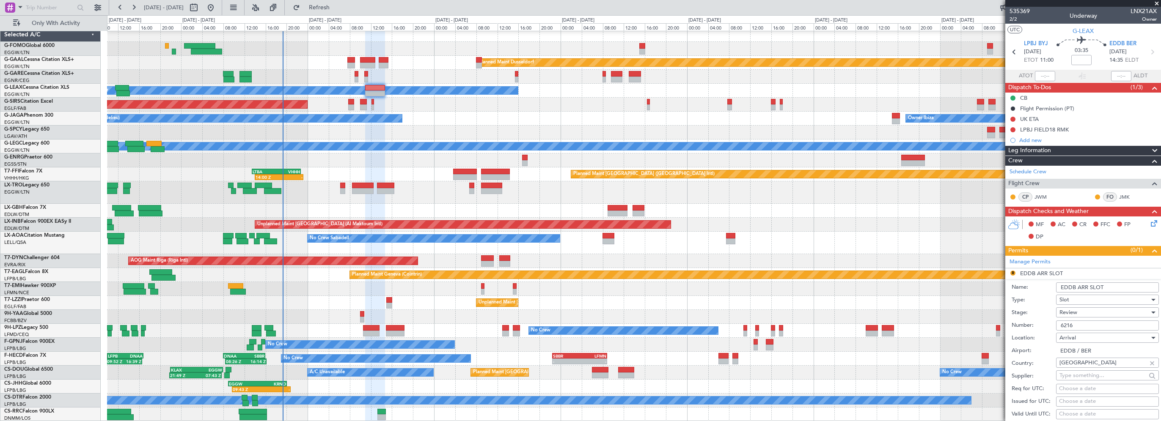
drag, startPoint x: 1118, startPoint y: 291, endPoint x: 1126, endPoint y: 288, distance: 8.2
click at [1118, 291] on input "EDDB ARR SLOT" at bounding box center [1107, 288] width 103 height 10
type input "EDDB ARR SLOT 1435z"
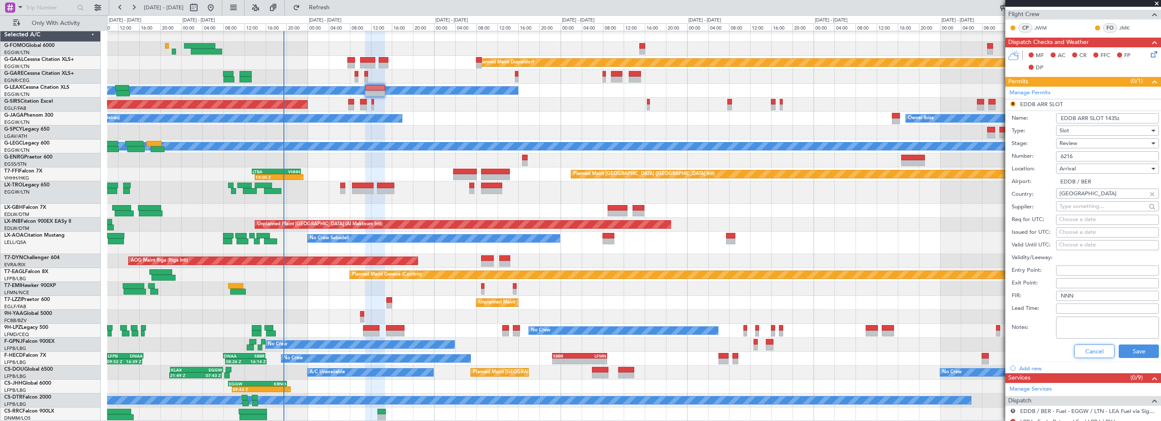
drag, startPoint x: 1085, startPoint y: 349, endPoint x: 1077, endPoint y: 346, distance: 8.6
click at [1085, 349] on button "Cancel" at bounding box center [1094, 352] width 40 height 14
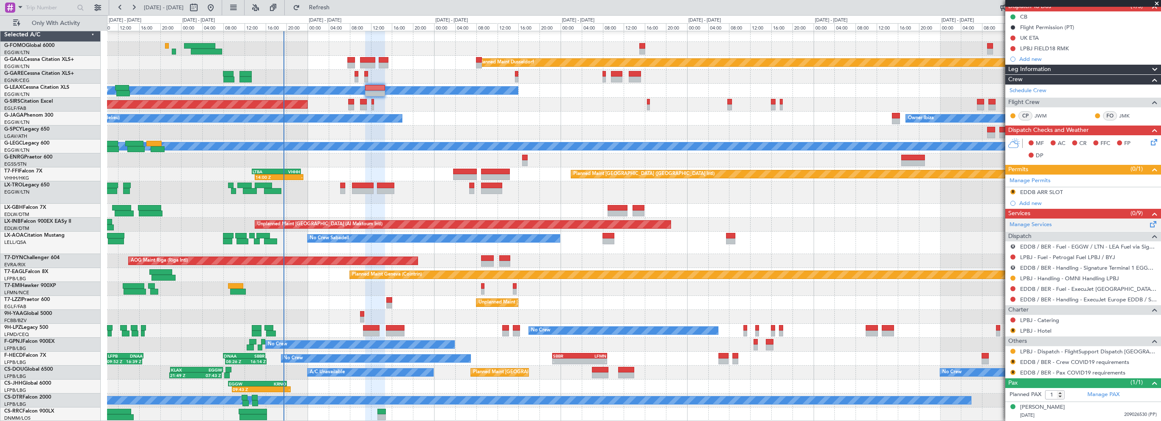
scroll to position [80, 0]
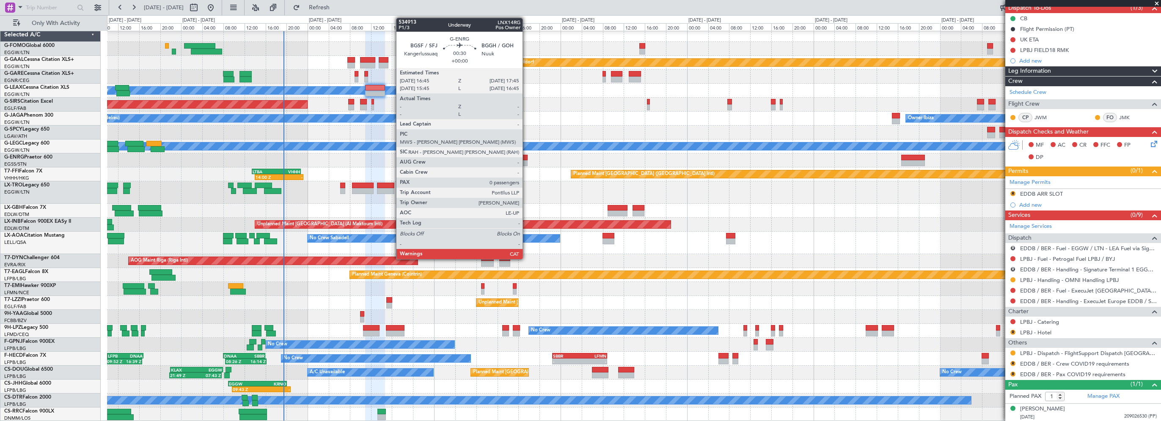
click at [526, 156] on div at bounding box center [525, 158] width 6 height 6
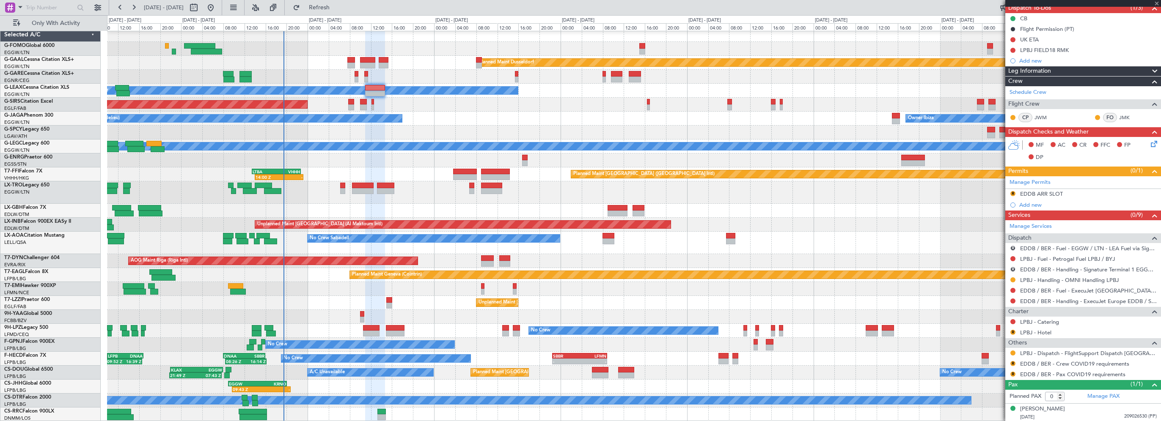
scroll to position [0, 0]
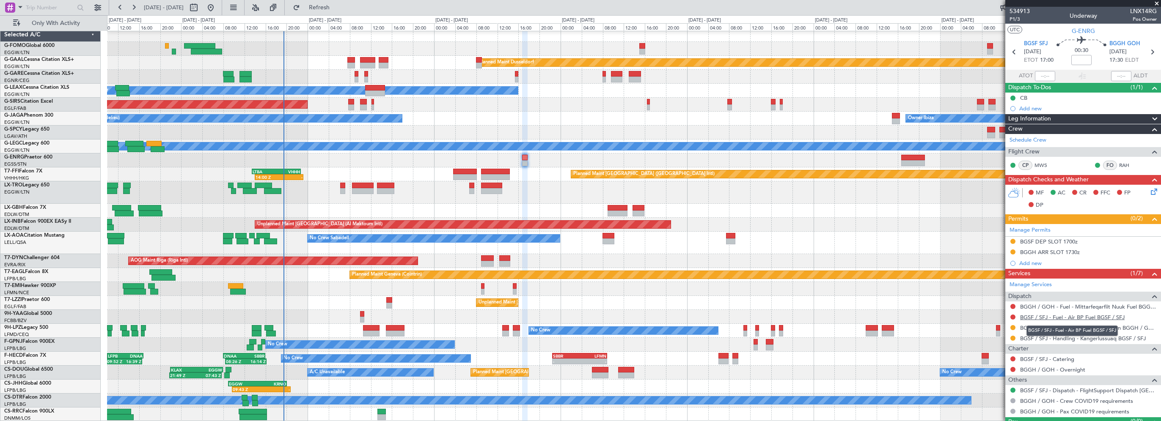
click at [1078, 315] on link "BGSF / SFJ - Fuel - Air BP Fuel BGSF / SFJ" at bounding box center [1072, 317] width 105 height 7
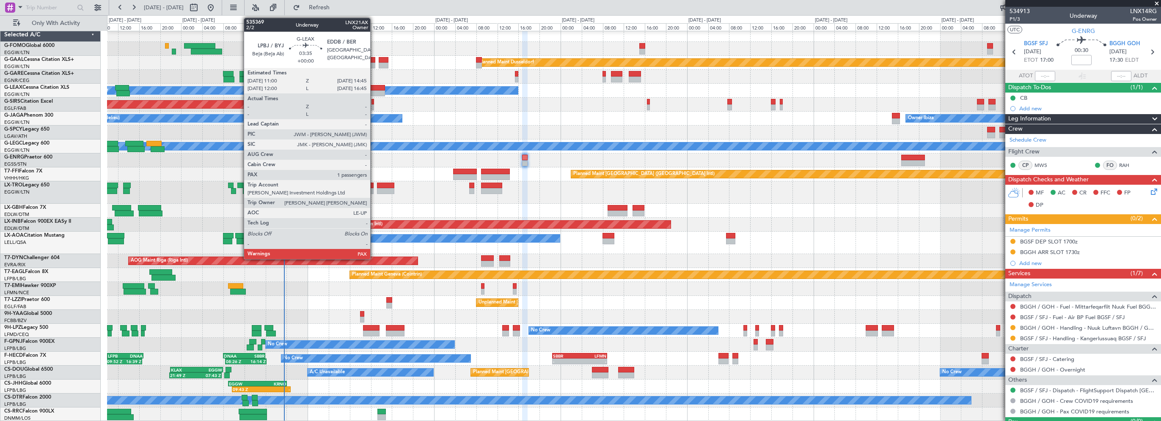
click at [374, 87] on div at bounding box center [375, 88] width 20 height 6
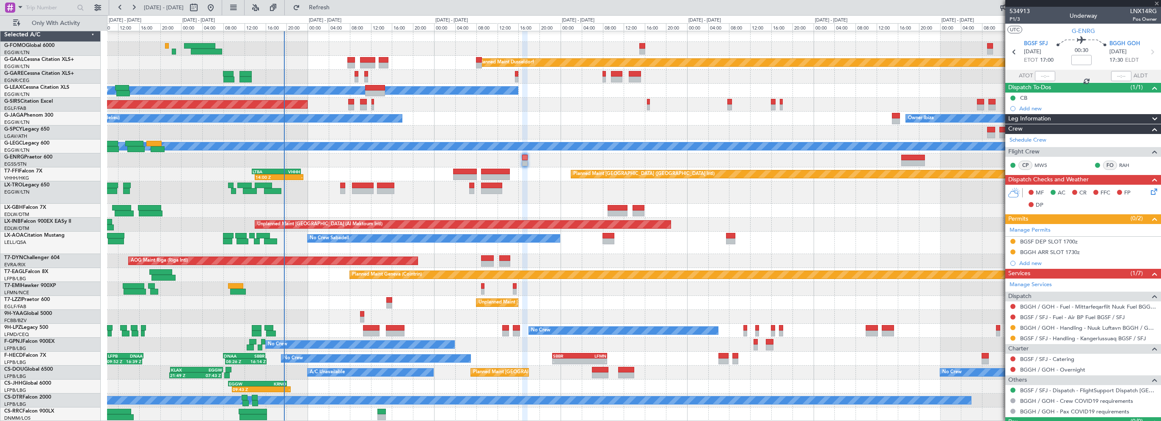
type input "1"
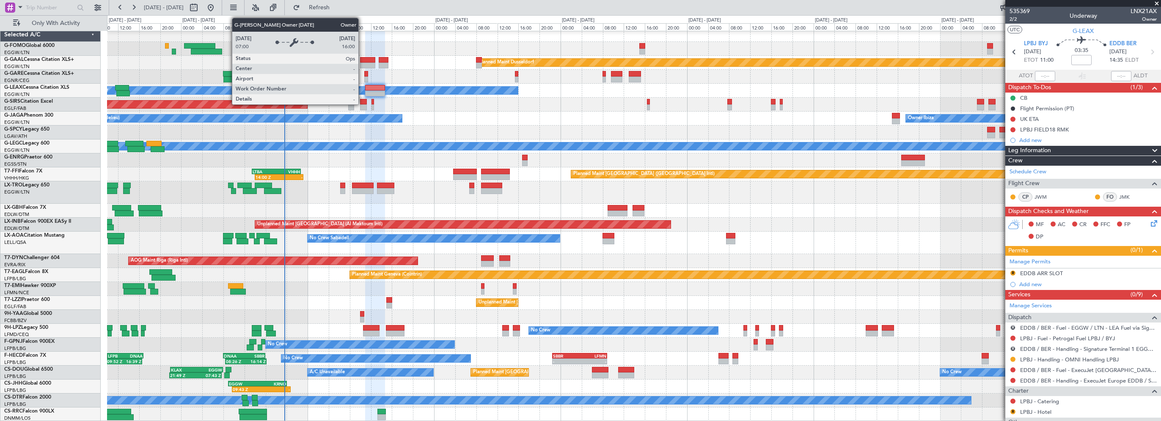
click at [364, 87] on div "Owner" at bounding box center [305, 91] width 426 height 8
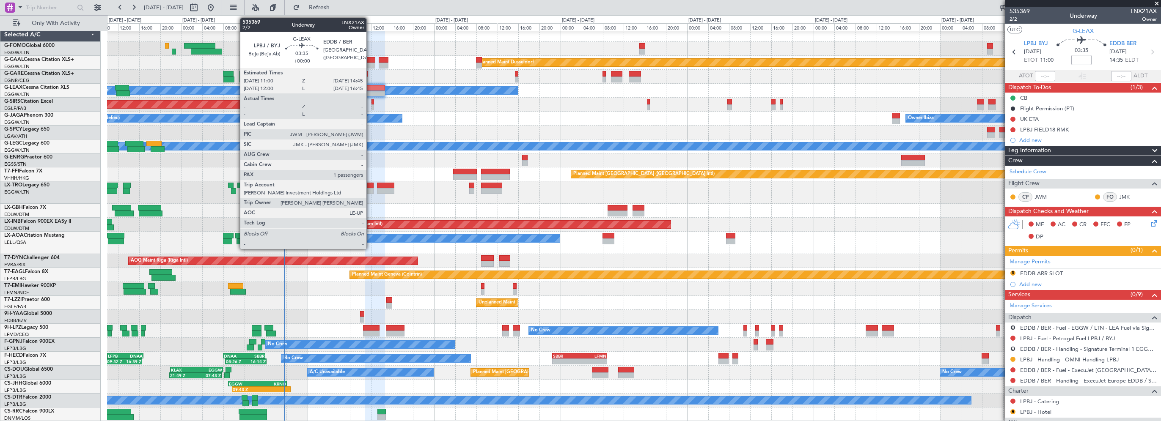
click at [371, 86] on div at bounding box center [375, 88] width 20 height 6
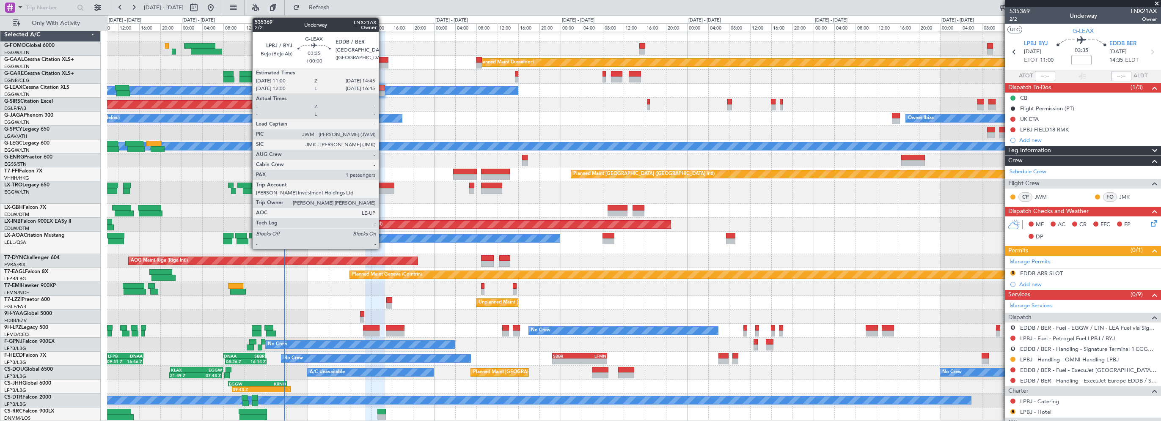
click at [383, 88] on div at bounding box center [375, 88] width 20 height 6
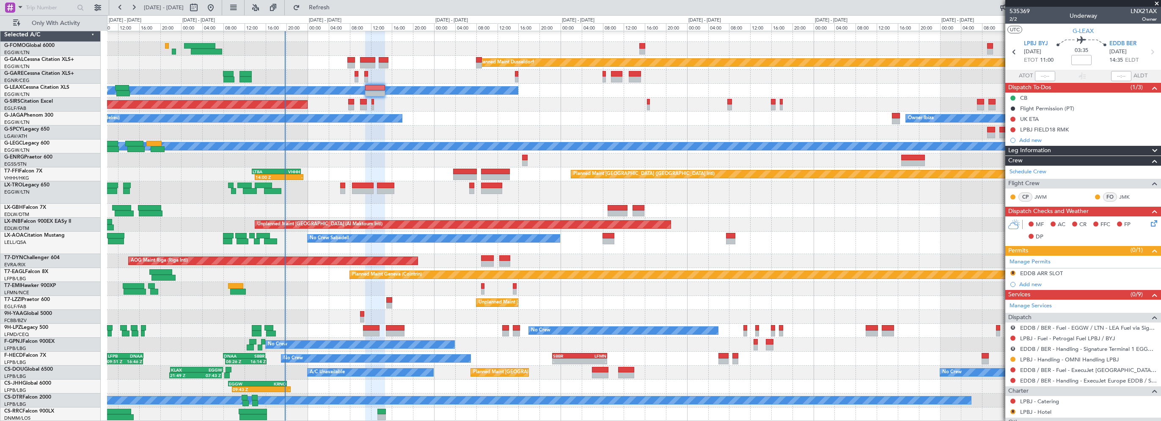
click at [1074, 152] on div "Leg Information" at bounding box center [1083, 151] width 156 height 10
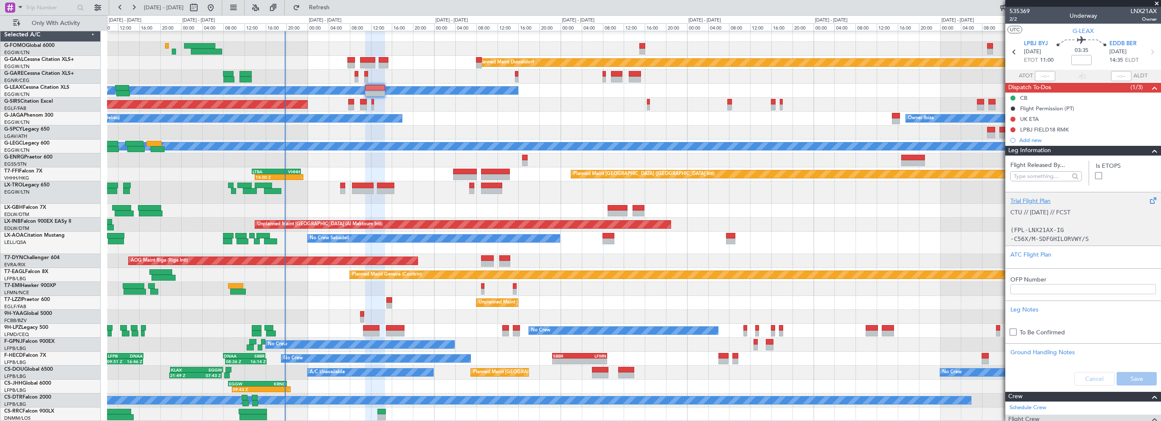
click at [1018, 201] on div "Trial Flight Plan" at bounding box center [1083, 201] width 146 height 9
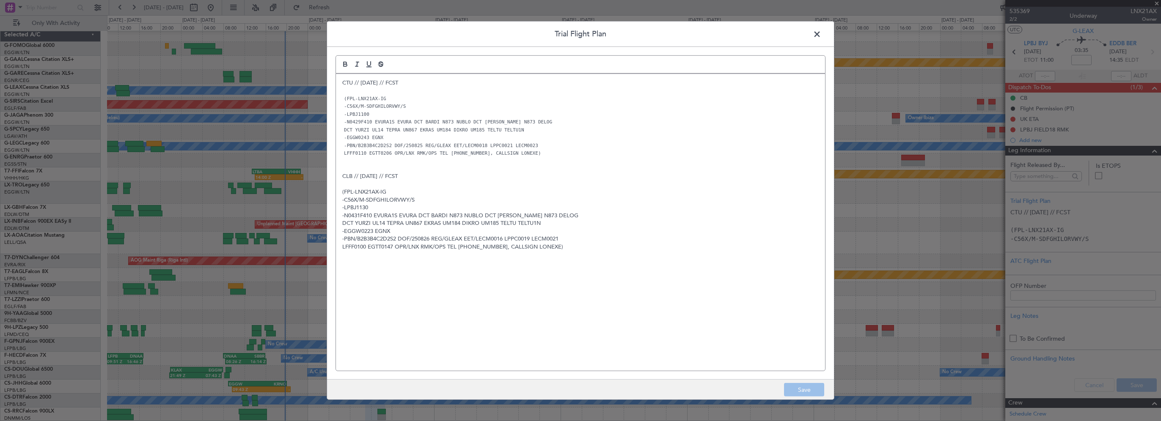
click at [342, 83] on p "CTU // [DATE] // FCST" at bounding box center [580, 83] width 476 height 8
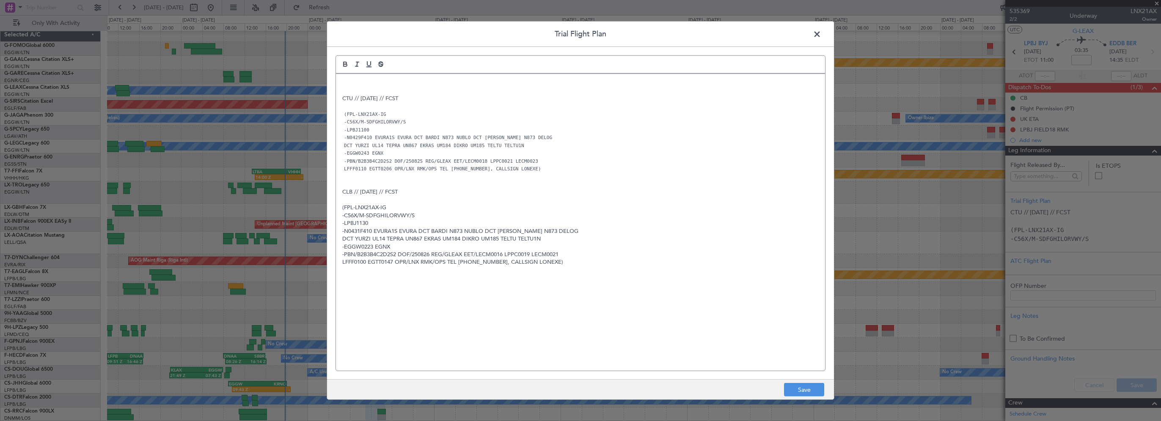
click at [430, 90] on p at bounding box center [580, 91] width 476 height 8
click at [433, 83] on p at bounding box center [580, 83] width 476 height 8
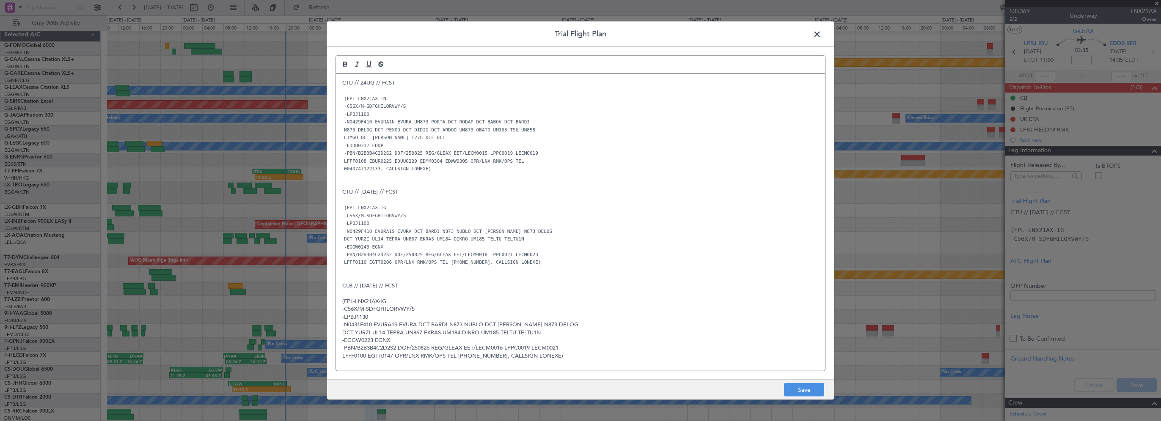
click at [572, 233] on p "-N0429F410 EVURA1S EVURA DCT BARDI N873 NUBLO DCT [PERSON_NAME] N873 DELOG" at bounding box center [580, 231] width 476 height 8
click at [806, 393] on button "Save" at bounding box center [804, 390] width 40 height 14
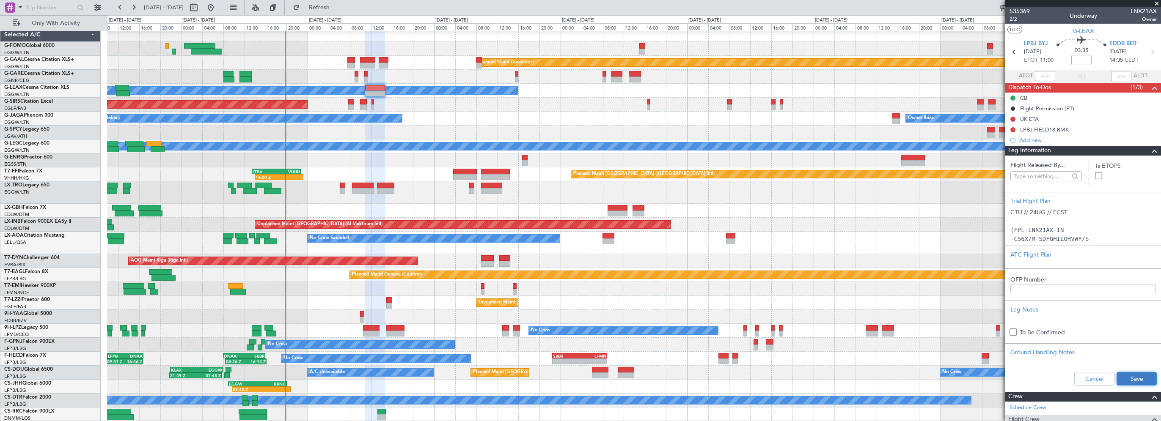
click at [1130, 379] on button "Save" at bounding box center [1137, 379] width 40 height 14
drag, startPoint x: 1077, startPoint y: 58, endPoint x: 1082, endPoint y: 59, distance: 4.3
click at [1077, 59] on input at bounding box center [1081, 60] width 20 height 10
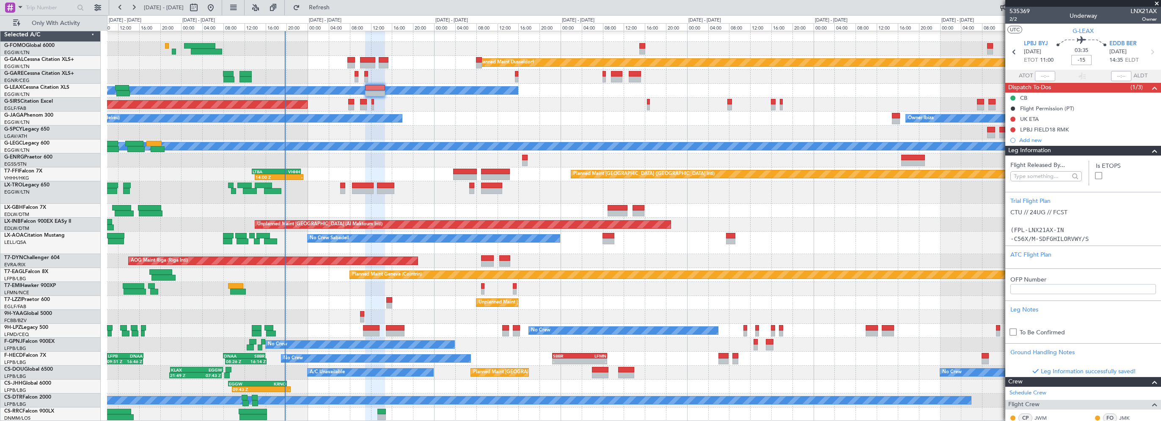
type input "-00:15"
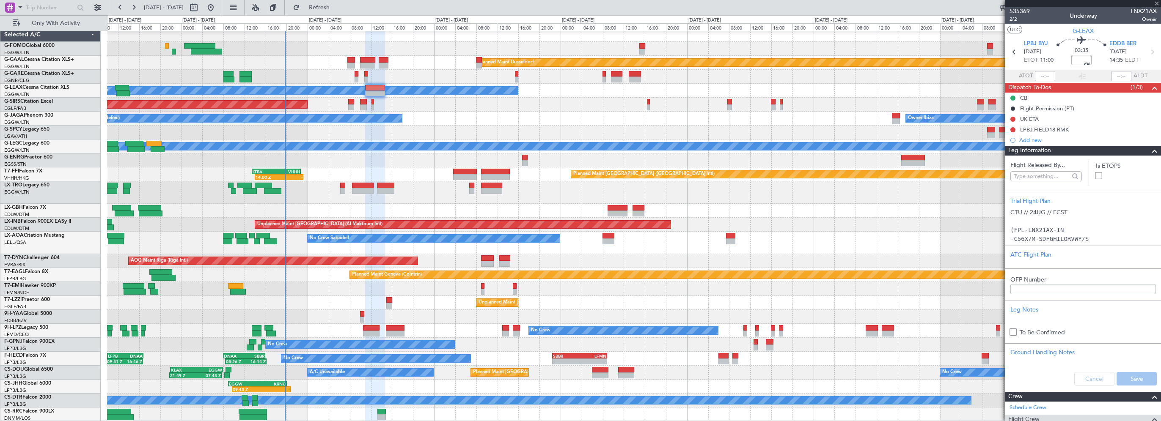
click at [1150, 149] on span at bounding box center [1155, 151] width 10 height 10
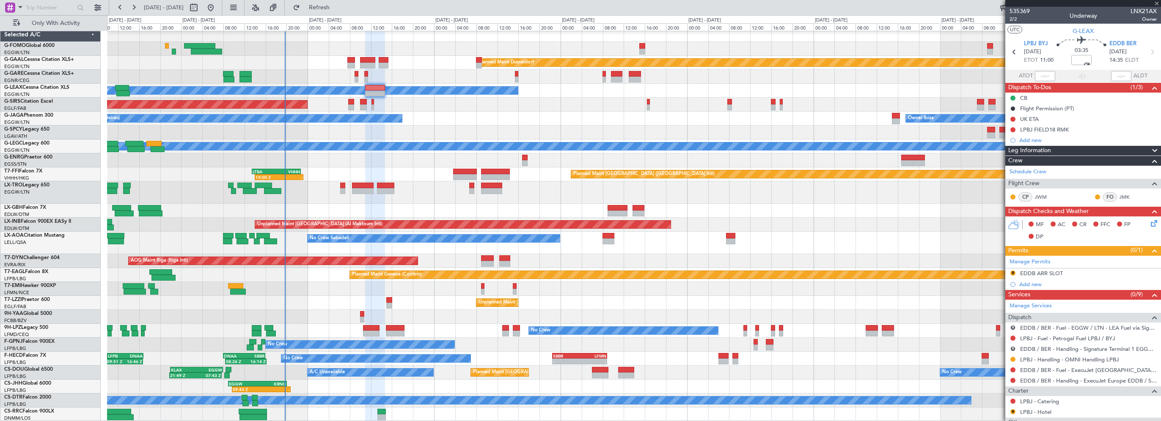
click at [925, 218] on div "Unplanned Maint Dubai (Al Maktoum Intl)" at bounding box center [634, 225] width 1054 height 14
click at [334, 4] on button "Refresh" at bounding box center [314, 8] width 51 height 14
drag, startPoint x: 1051, startPoint y: 273, endPoint x: 1134, endPoint y: 272, distance: 82.5
click at [1051, 273] on div "EDDB ARR SLOT" at bounding box center [1041, 273] width 43 height 7
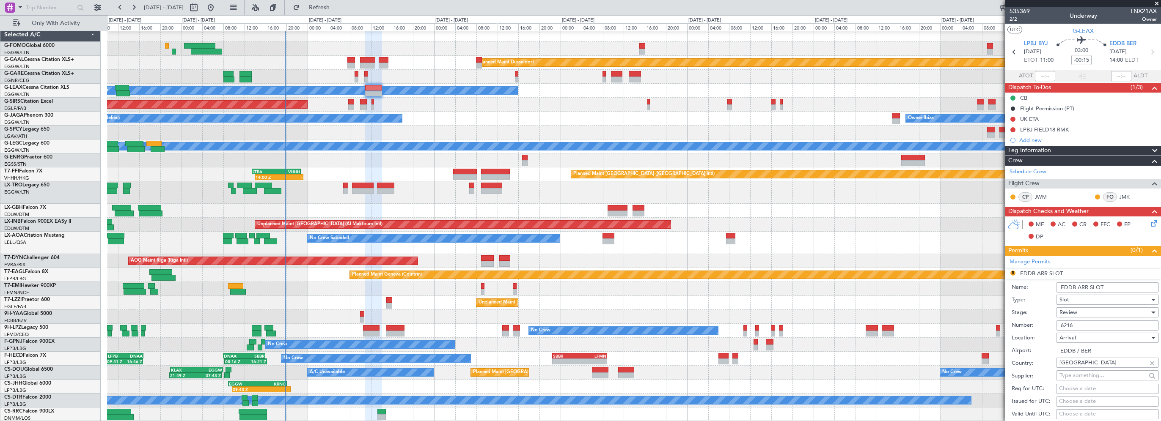
click at [1115, 287] on input "EDDB ARR SLOT" at bounding box center [1107, 288] width 103 height 10
type input "EDDB ARR SLOT 1400z"
click at [1073, 314] on span "Review" at bounding box center [1069, 313] width 18 height 8
click at [1070, 366] on span "Requested" at bounding box center [1104, 367] width 89 height 13
drag, startPoint x: 1078, startPoint y: 328, endPoint x: 1044, endPoint y: 328, distance: 34.3
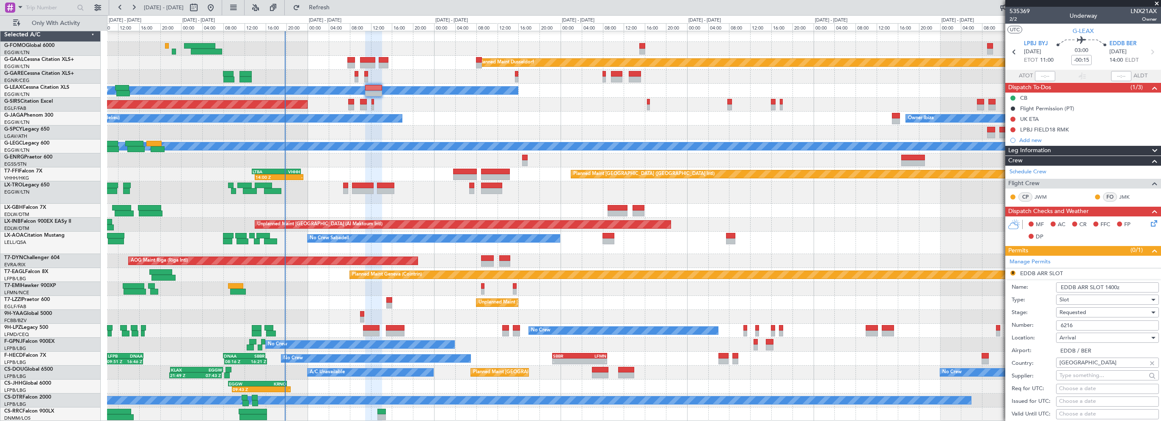
click at [1044, 328] on div "Number: 6216" at bounding box center [1085, 325] width 147 height 13
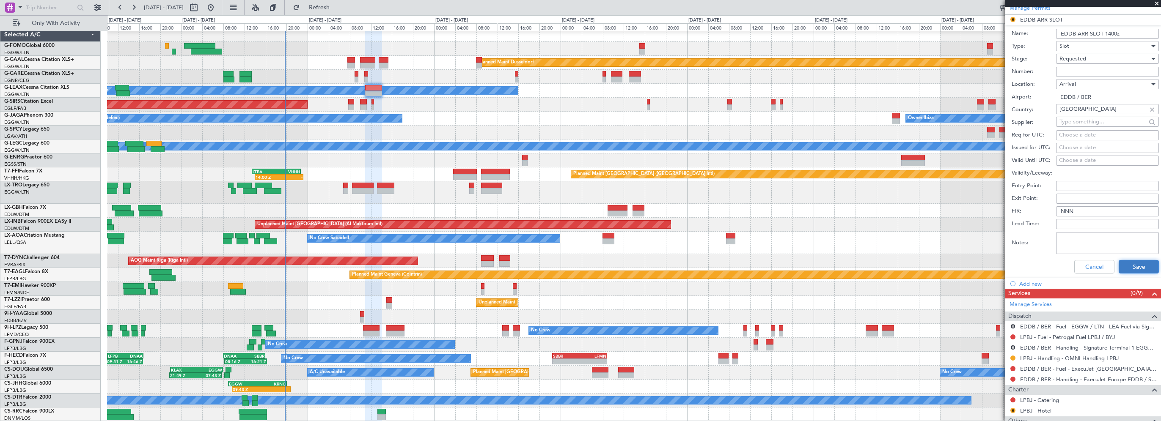
click at [1134, 268] on button "Save" at bounding box center [1139, 267] width 40 height 14
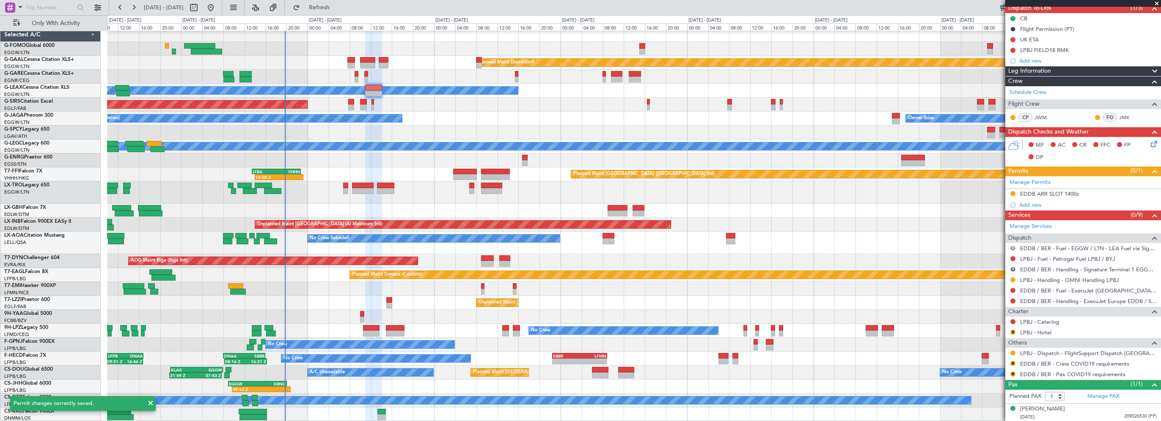
click at [1013, 246] on button "R" at bounding box center [1012, 248] width 5 height 5
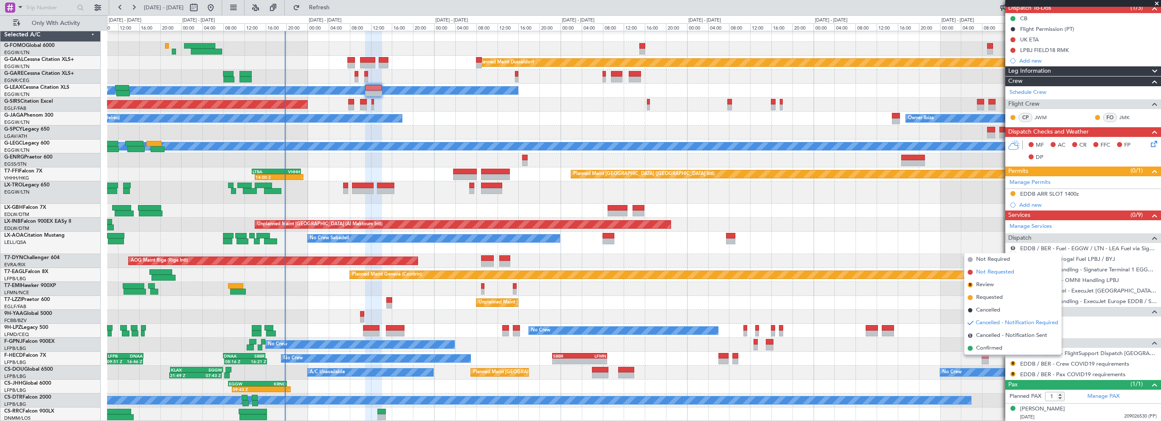
click at [994, 272] on span "Not Requested" at bounding box center [995, 272] width 38 height 8
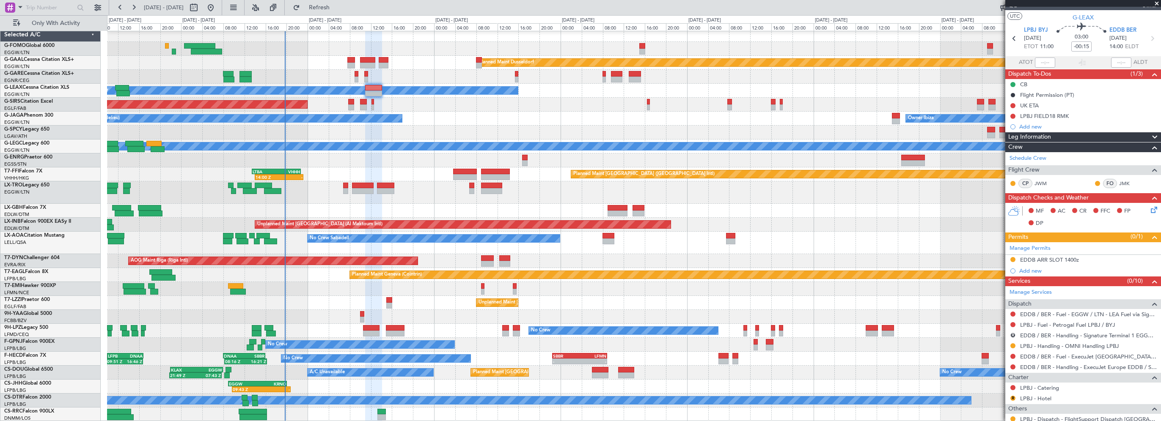
scroll to position [0, 0]
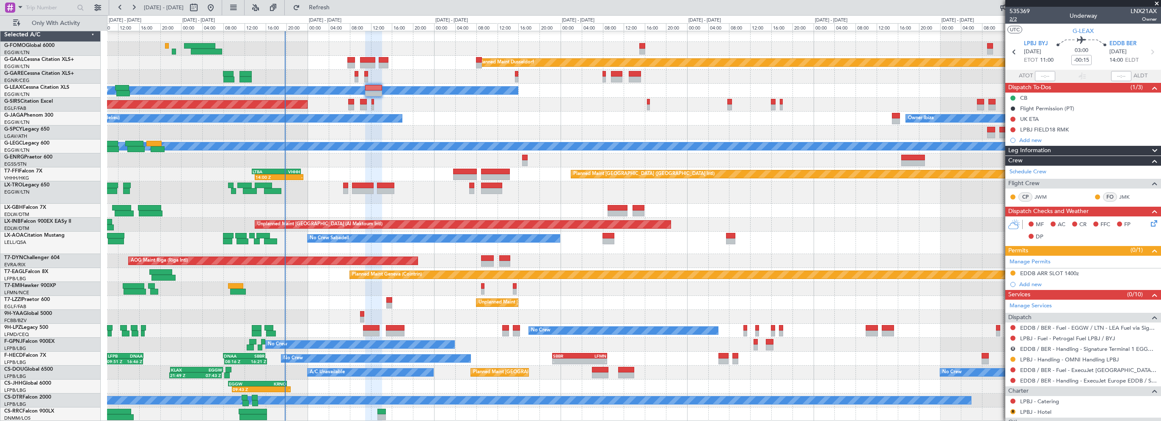
click at [1014, 18] on span "2/2" at bounding box center [1020, 19] width 20 height 7
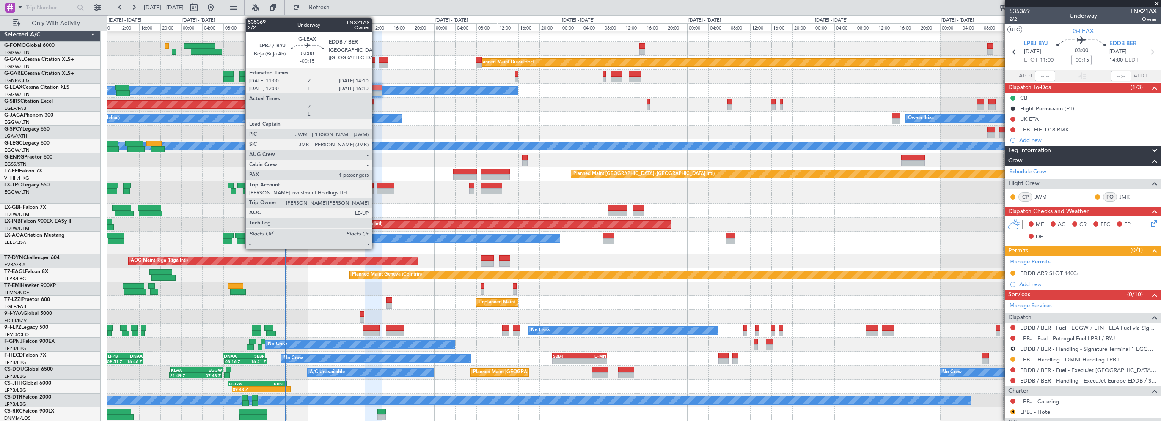
click at [376, 91] on div at bounding box center [373, 94] width 17 height 6
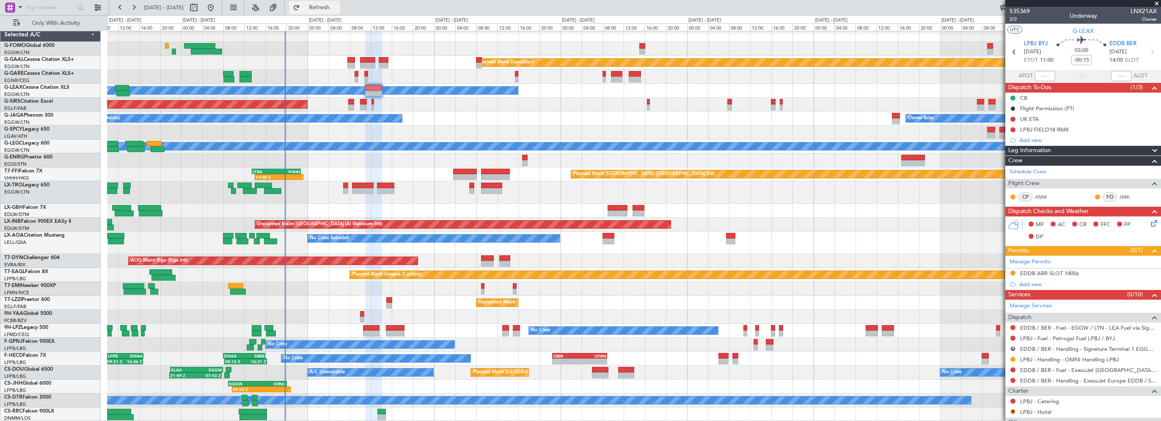
click at [337, 6] on span "Refresh" at bounding box center [320, 8] width 36 height 6
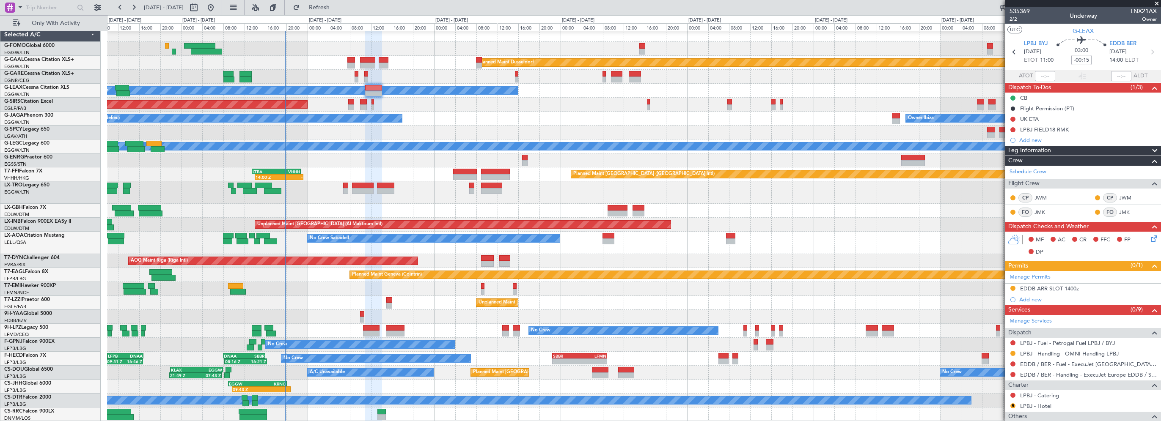
click at [963, 228] on div "Unplanned Maint Dubai (Al Maktoum Intl)" at bounding box center [634, 225] width 1054 height 14
click at [1043, 374] on link "EDDB / BER - Handling - ExecuJet Europe EDDB / SXF" at bounding box center [1088, 375] width 137 height 7
click at [1032, 137] on div "Add new" at bounding box center [1084, 140] width 130 height 7
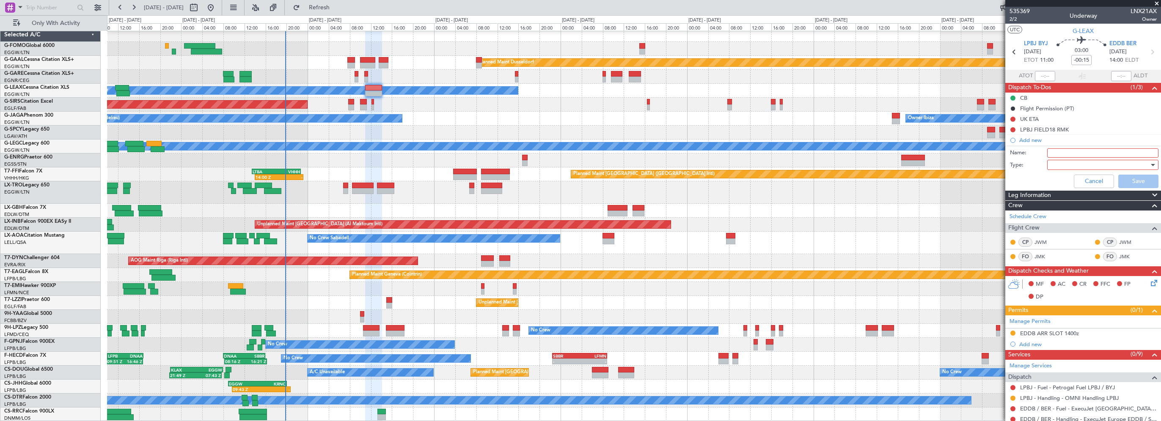
drag, startPoint x: 1049, startPoint y: 147, endPoint x: 1061, endPoint y: 151, distance: 12.3
click at [1049, 147] on div "Name:" at bounding box center [1083, 153] width 164 height 13
click at [1062, 151] on input "Name:" at bounding box center [1102, 153] width 111 height 9
type input "Parking EDDB"
click at [1065, 164] on div at bounding box center [1100, 165] width 99 height 13
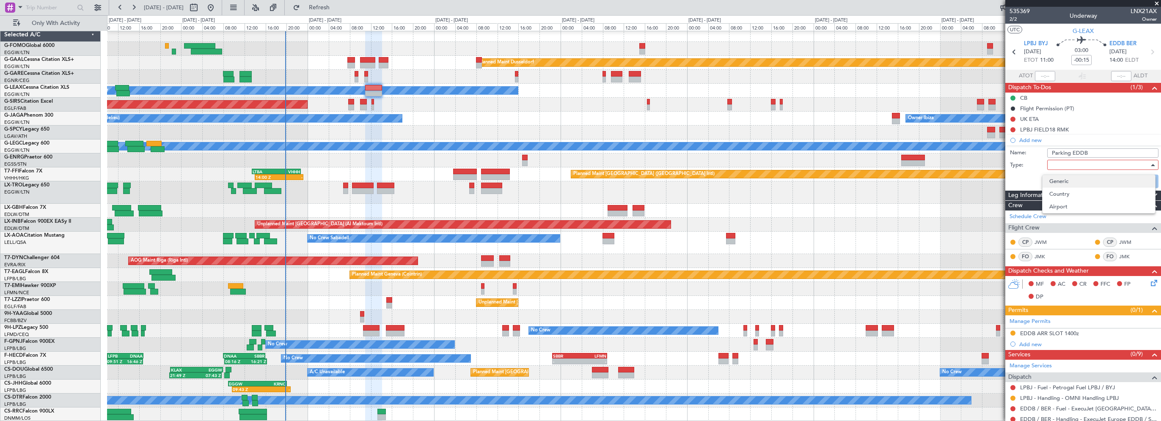
click at [1063, 178] on span "Generic" at bounding box center [1098, 181] width 99 height 13
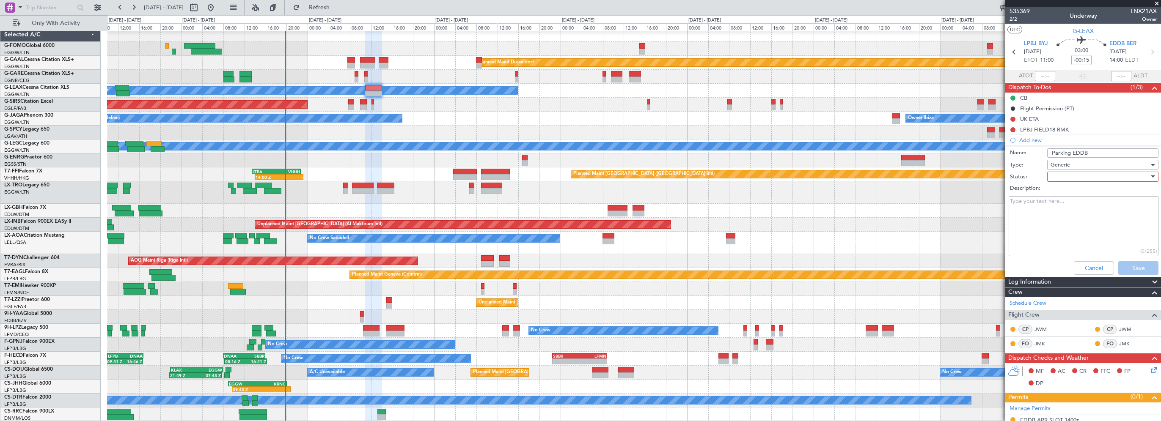
click at [1063, 177] on div at bounding box center [1100, 177] width 99 height 13
click at [1068, 208] on span "In Progress" at bounding box center [1098, 206] width 99 height 13
drag, startPoint x: 1065, startPoint y: 207, endPoint x: 1040, endPoint y: 210, distance: 25.6
click at [1046, 211] on textarea "Description:" at bounding box center [1084, 226] width 150 height 61
type textarea "Fictive departure 30AUG"
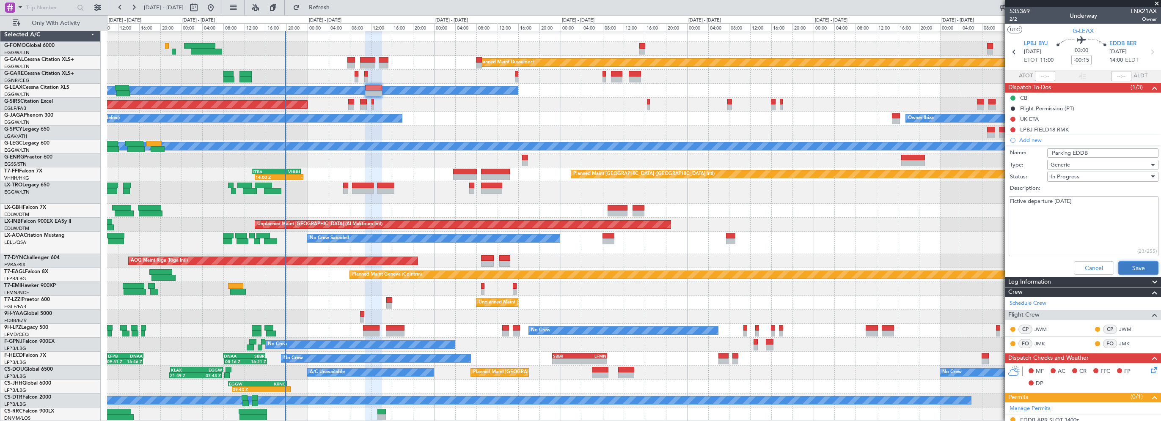
click at [1134, 266] on button "Save" at bounding box center [1138, 268] width 40 height 14
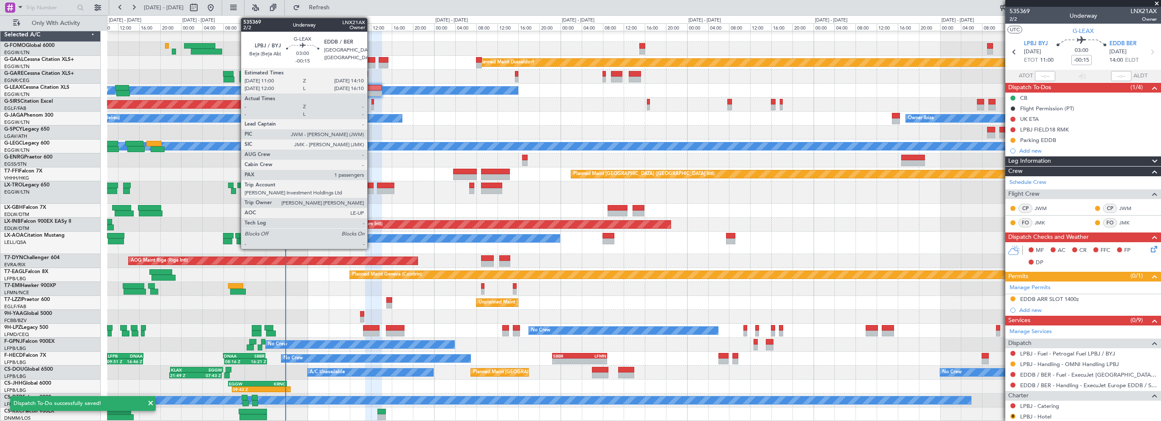
click at [371, 88] on div at bounding box center [373, 88] width 17 height 6
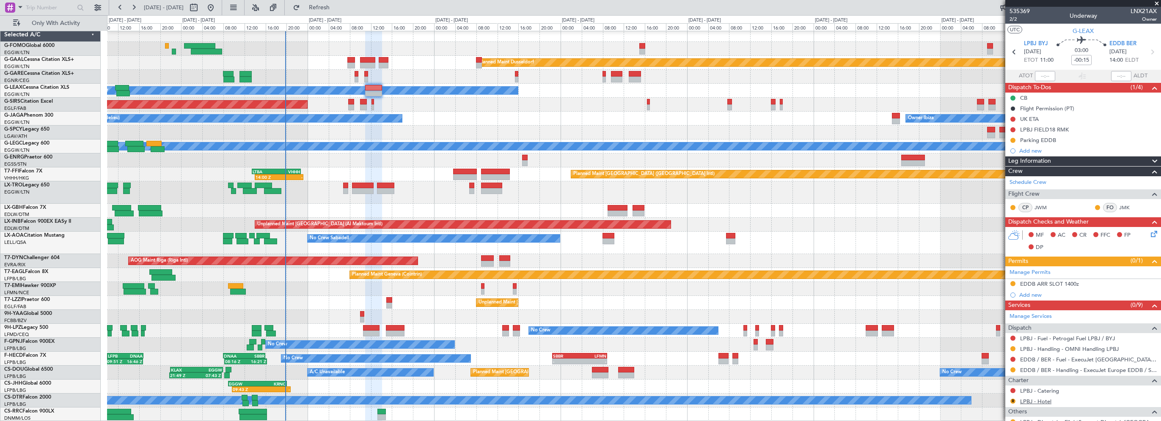
click at [1037, 401] on link "LPBJ - Hotel" at bounding box center [1035, 401] width 31 height 7
click at [1013, 399] on button "R" at bounding box center [1012, 401] width 5 height 5
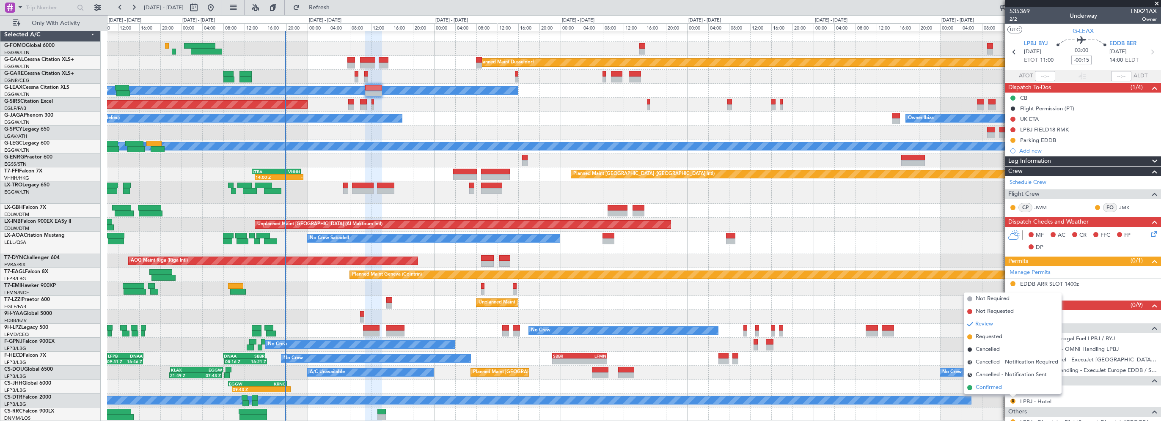
click at [985, 384] on span "Confirmed" at bounding box center [989, 388] width 26 height 8
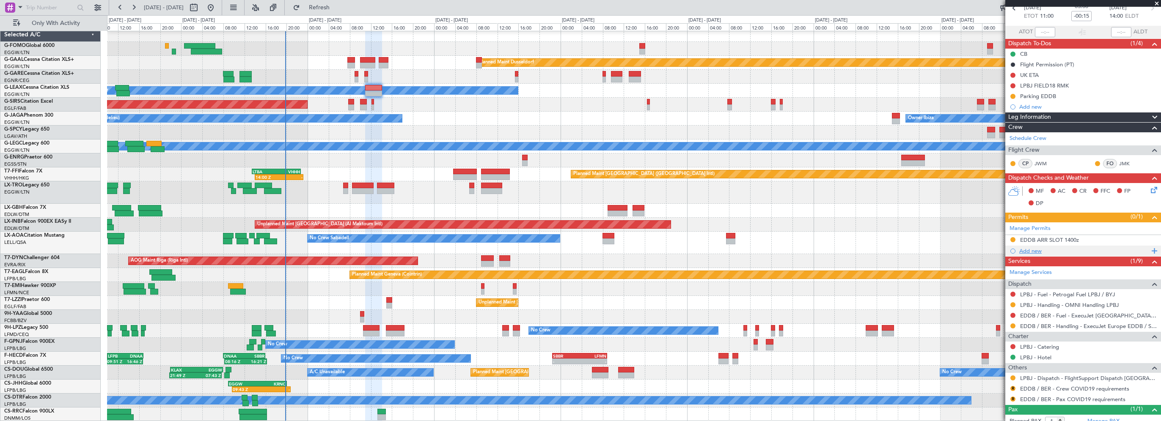
scroll to position [69, 0]
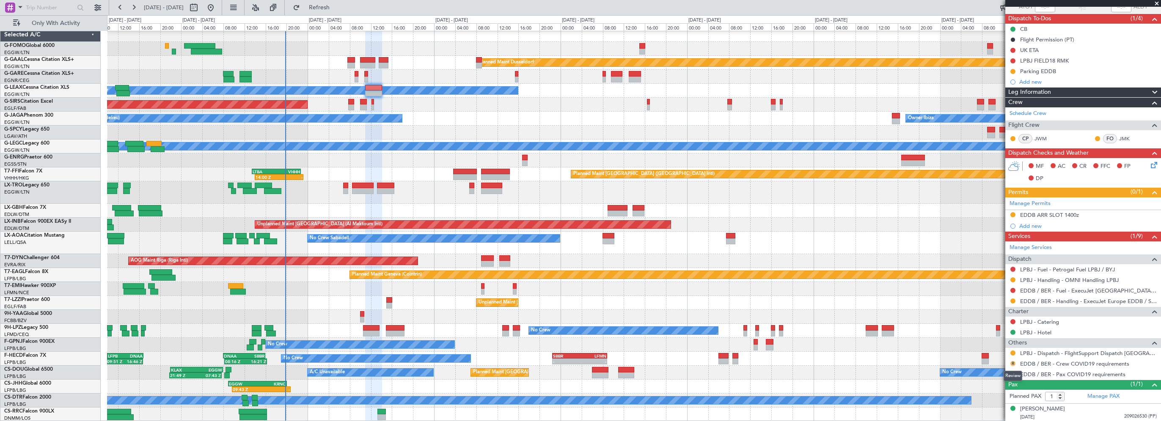
click at [1012, 361] on button "R" at bounding box center [1012, 363] width 5 height 5
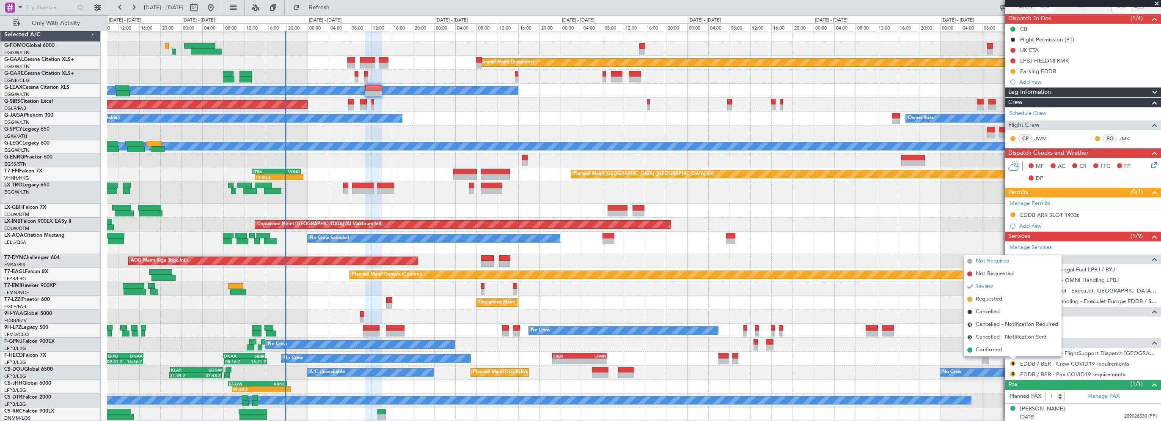
click at [990, 261] on span "Not Required" at bounding box center [993, 261] width 34 height 8
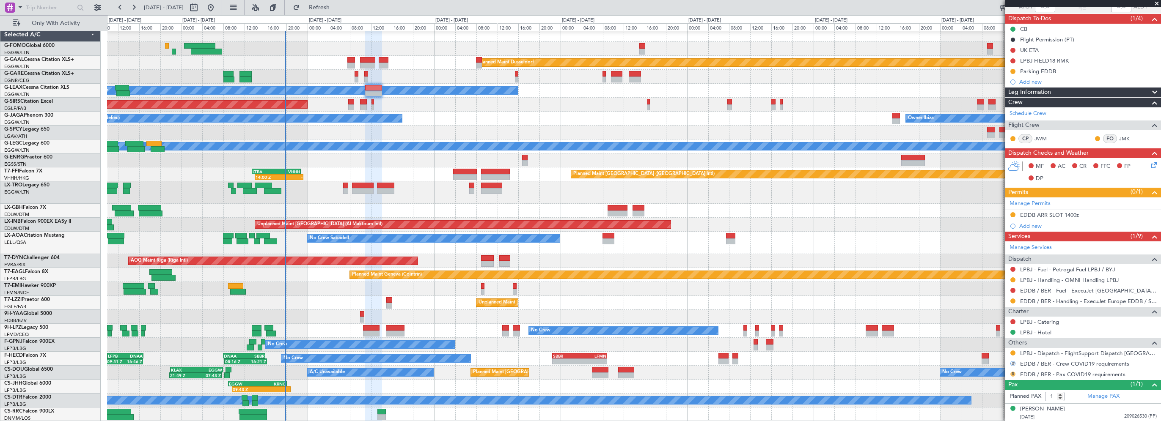
click at [1012, 372] on button "R" at bounding box center [1012, 374] width 5 height 5
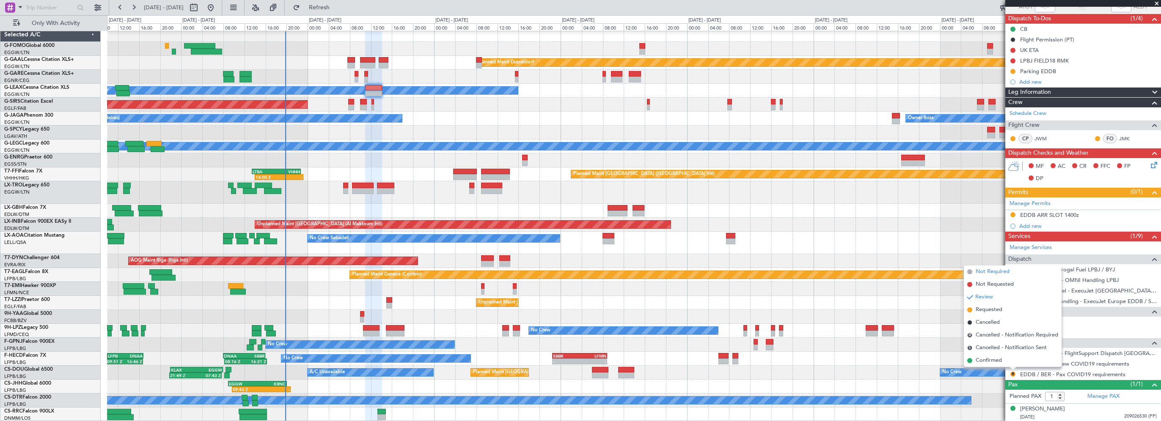
click at [996, 274] on span "Not Required" at bounding box center [993, 272] width 34 height 8
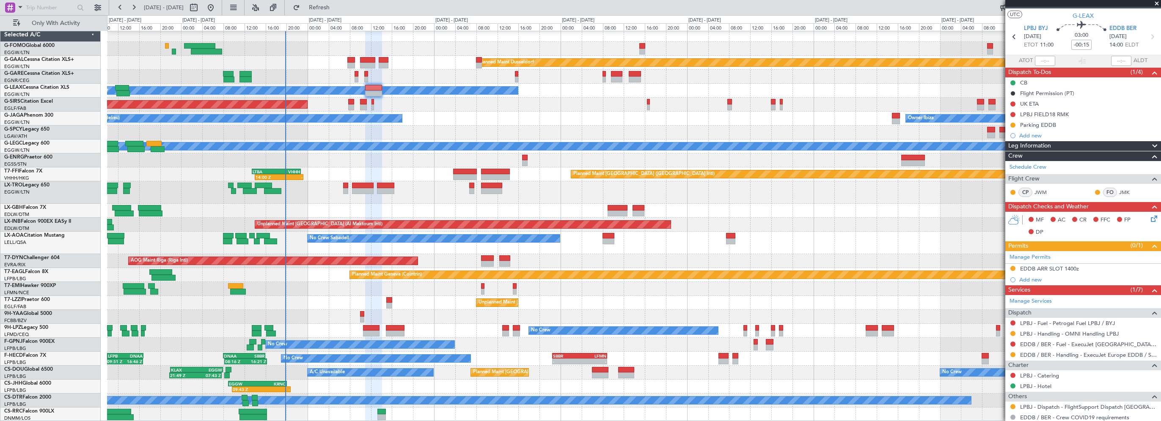
scroll to position [0, 0]
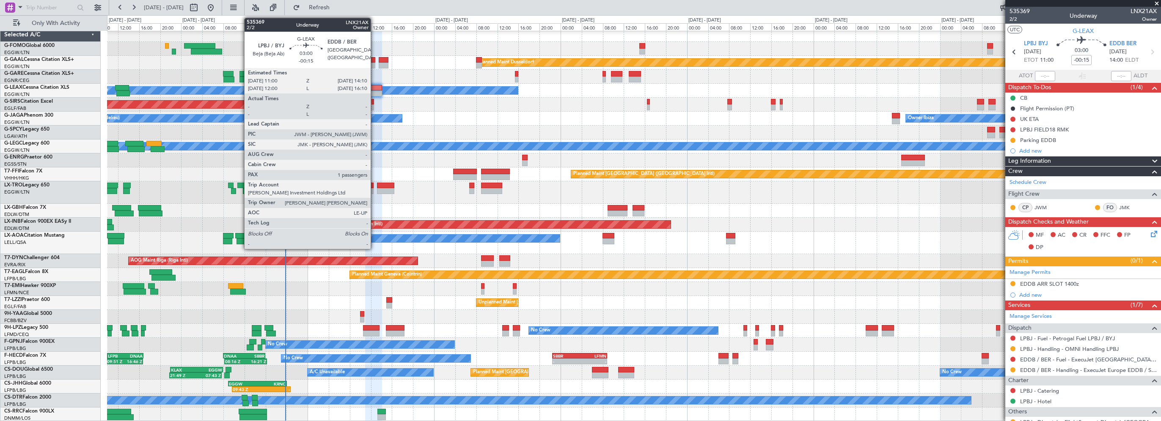
click at [374, 88] on div at bounding box center [373, 88] width 17 height 6
click at [373, 89] on div at bounding box center [373, 88] width 17 height 6
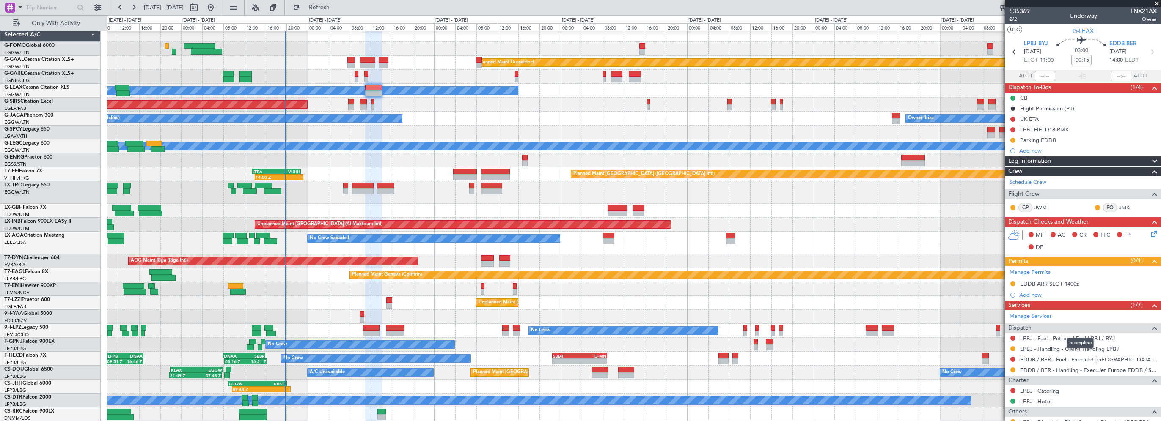
click at [1082, 338] on div "Incomplete" at bounding box center [1080, 343] width 27 height 11
click at [1110, 338] on link "LPBJ - Fuel - Petrogal Fuel LPBJ / BYJ" at bounding box center [1067, 338] width 95 height 7
click at [1053, 338] on link "LPBJ - Fuel - Petrogal Fuel LPBJ / BYJ" at bounding box center [1067, 338] width 95 height 7
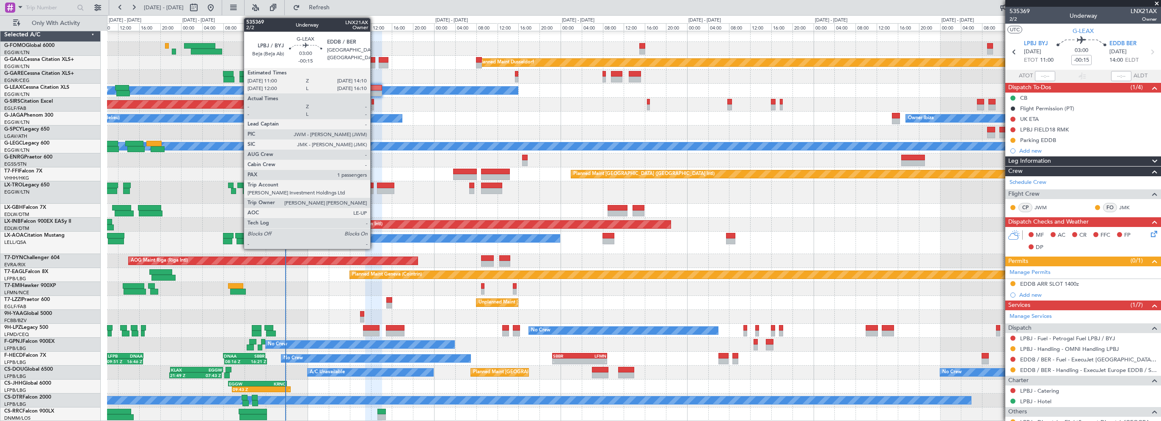
click at [374, 88] on div at bounding box center [373, 88] width 17 height 6
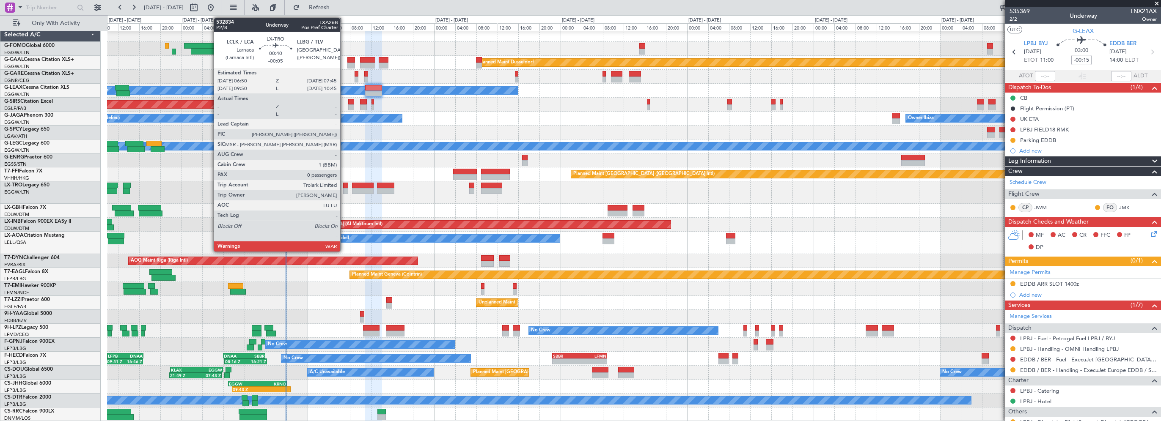
click at [344, 183] on div at bounding box center [345, 186] width 5 height 6
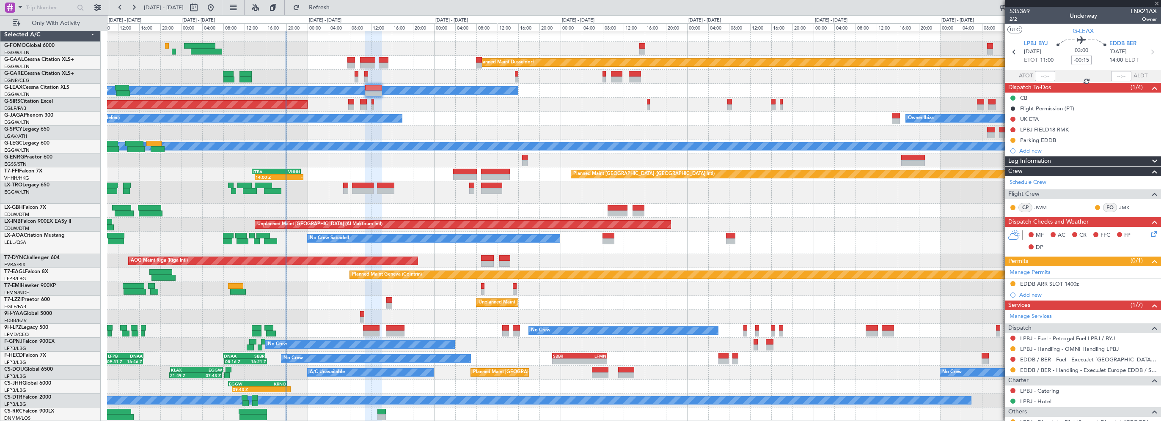
type input "-00:05"
type input "0"
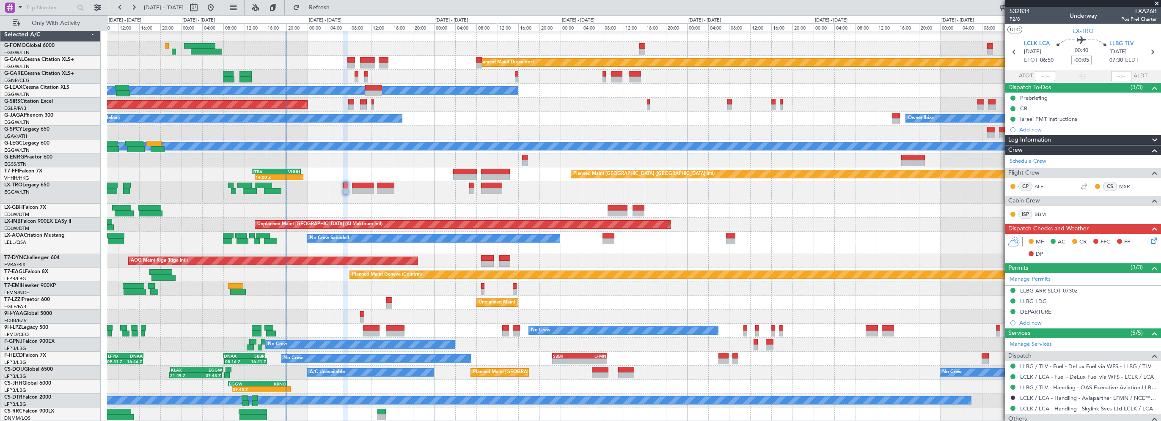
drag, startPoint x: 1055, startPoint y: 143, endPoint x: 1061, endPoint y: 143, distance: 5.9
click at [1055, 143] on div "Leg Information" at bounding box center [1083, 140] width 156 height 10
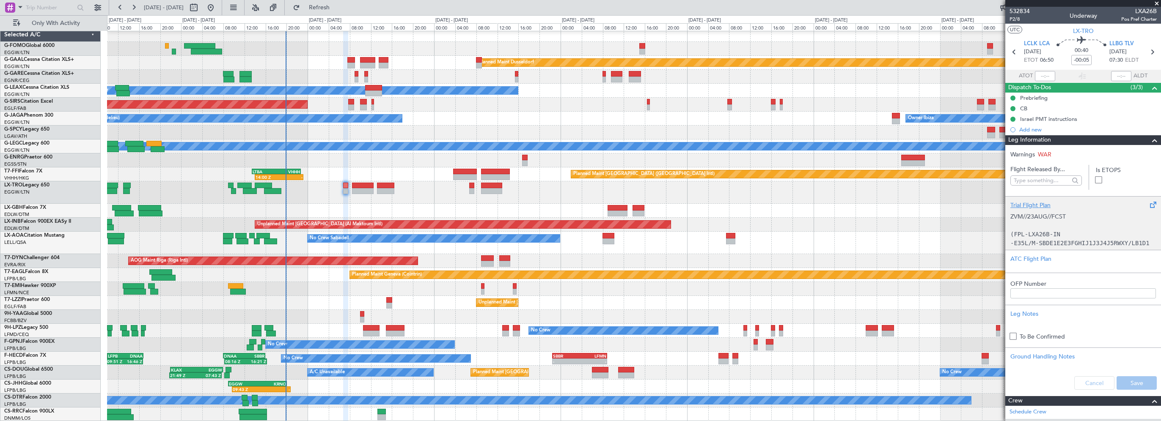
click at [1022, 202] on div "Trial Flight Plan" at bounding box center [1083, 205] width 146 height 9
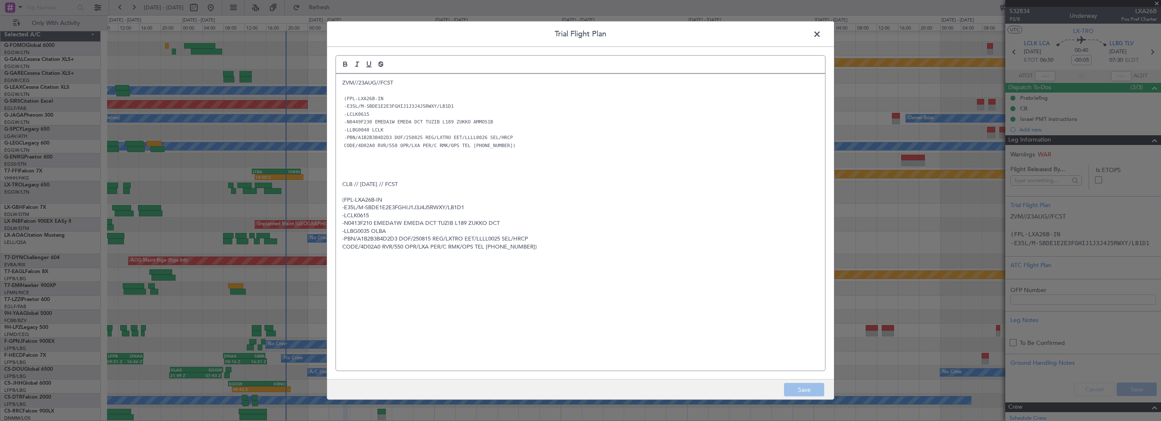
click at [404, 171] on p at bounding box center [580, 169] width 476 height 8
click at [340, 80] on div "ZVM//23AUG//FCST (FPL-LXA26B-IN -E35L/M-SBDE1E2E3FGHIJ1J3J4J5RWXY/LB1D1 -LCLK06…" at bounding box center [580, 222] width 489 height 297
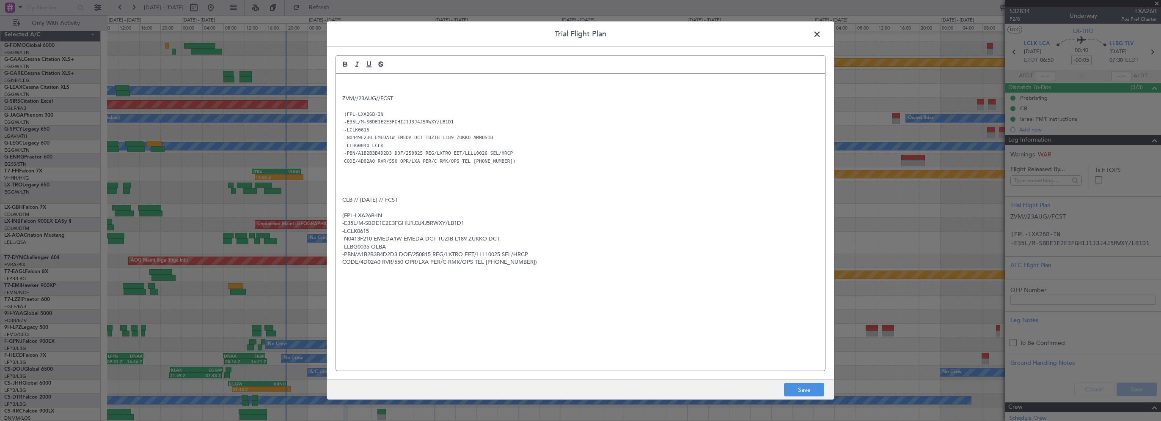
click at [344, 80] on p at bounding box center [580, 83] width 476 height 8
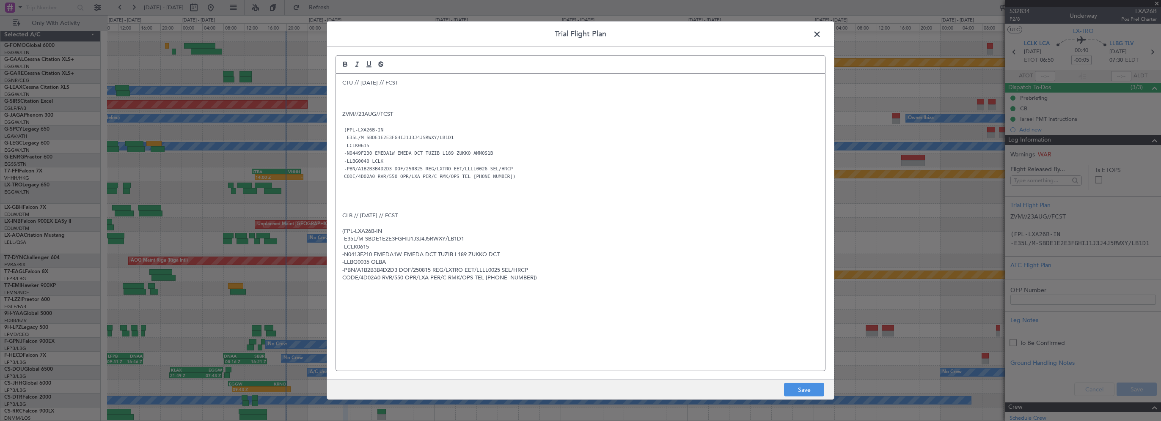
paste div
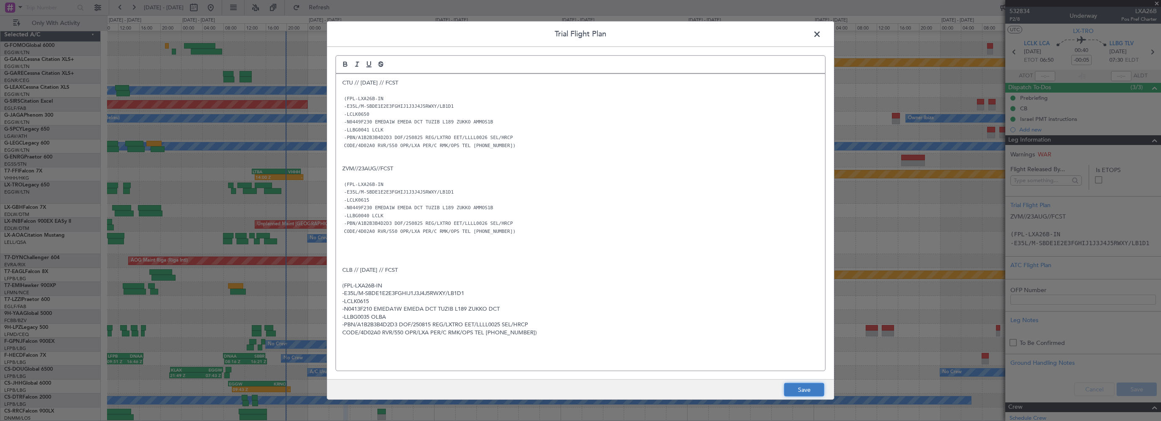
click at [806, 388] on button "Save" at bounding box center [804, 390] width 40 height 14
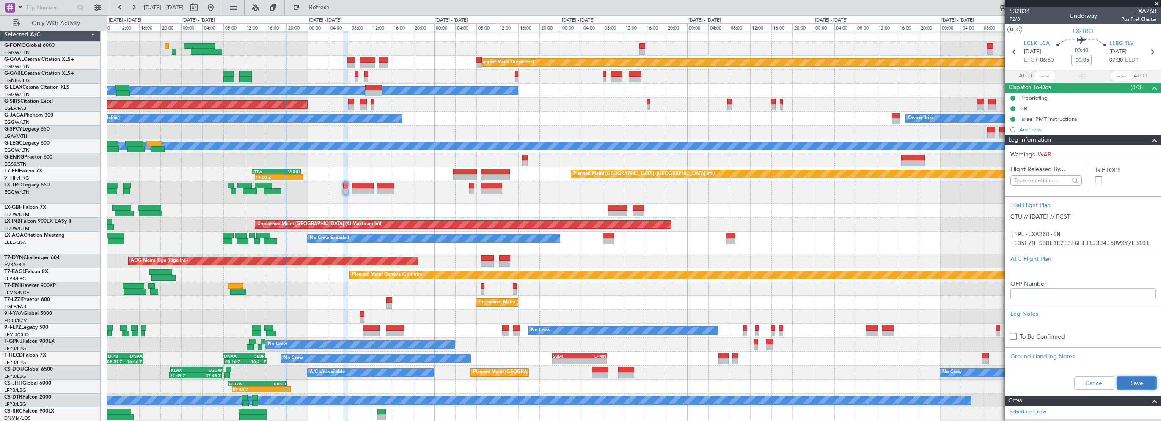
click at [1128, 379] on button "Save" at bounding box center [1137, 384] width 40 height 14
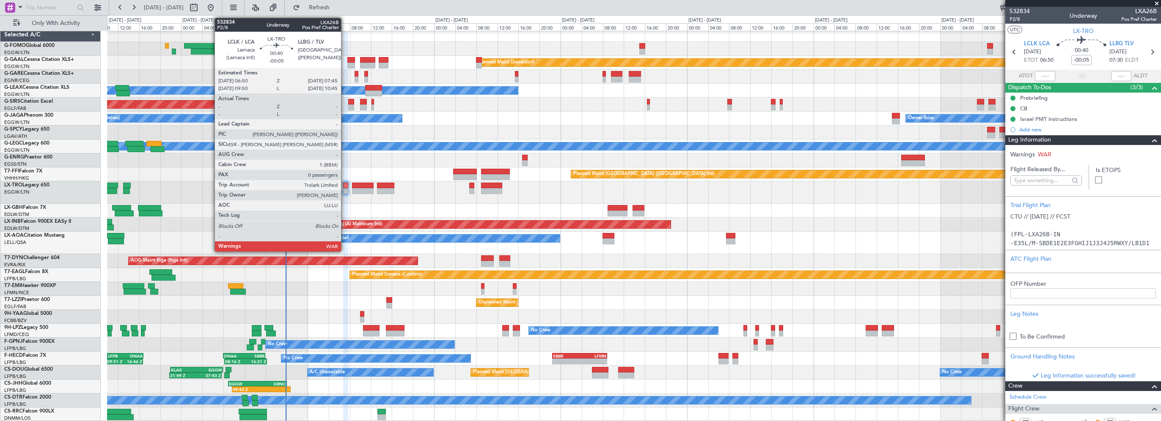
click at [345, 186] on div at bounding box center [345, 186] width 5 height 6
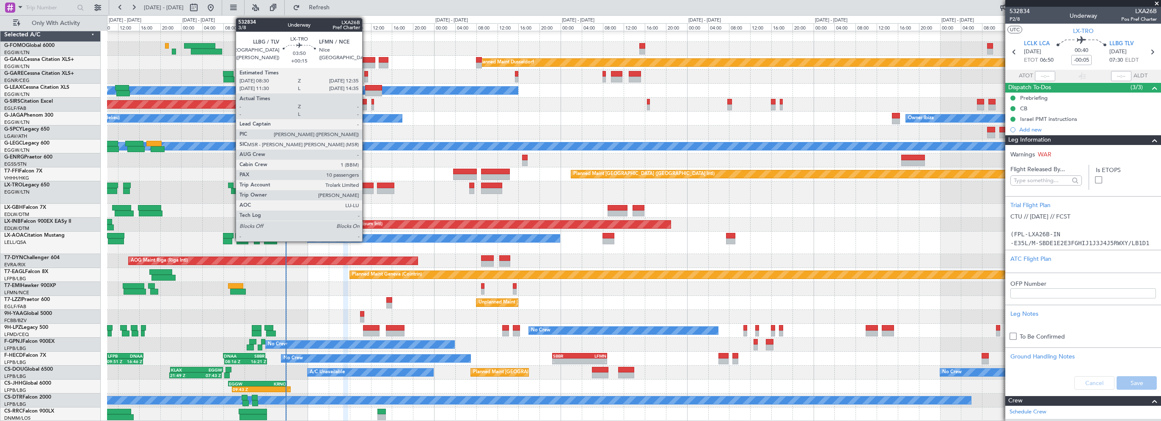
click at [366, 186] on div at bounding box center [363, 186] width 22 height 6
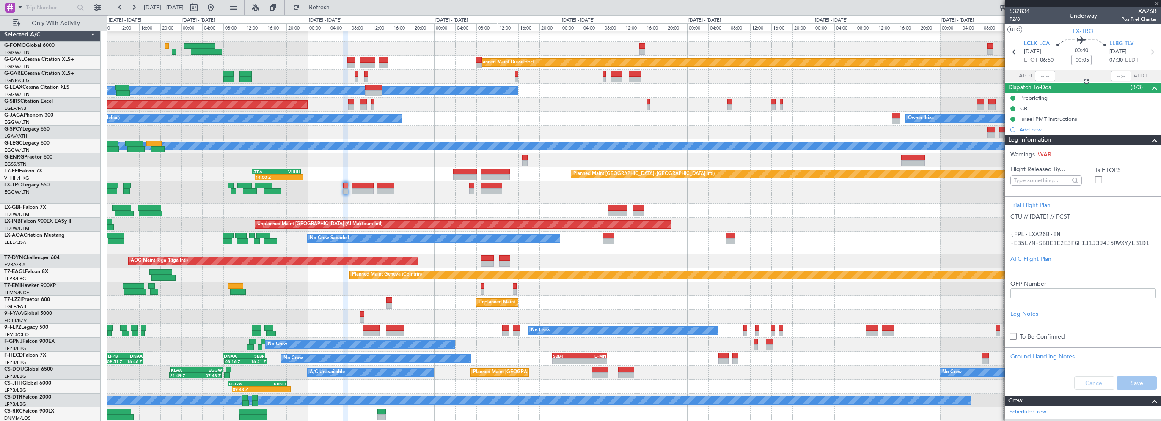
type input "+00:15"
type input "10"
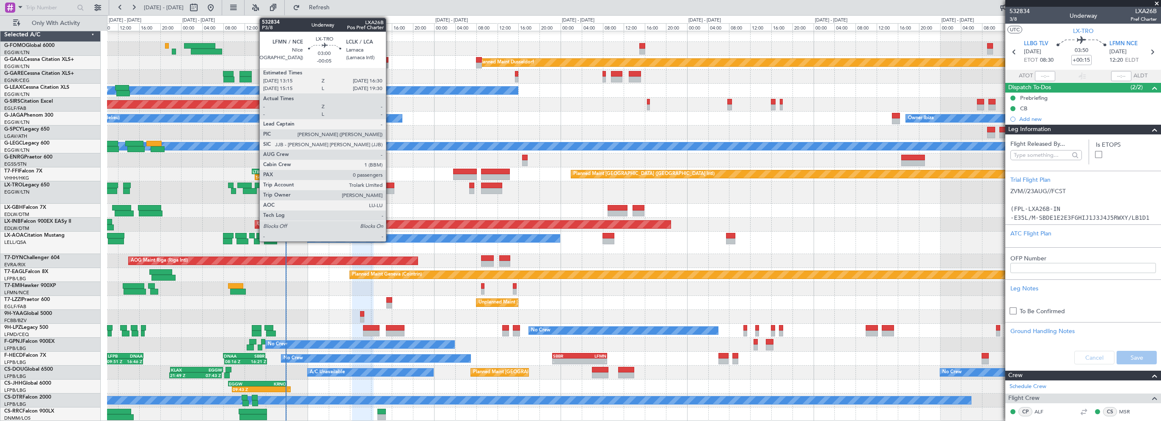
click at [389, 186] on div at bounding box center [385, 186] width 17 height 6
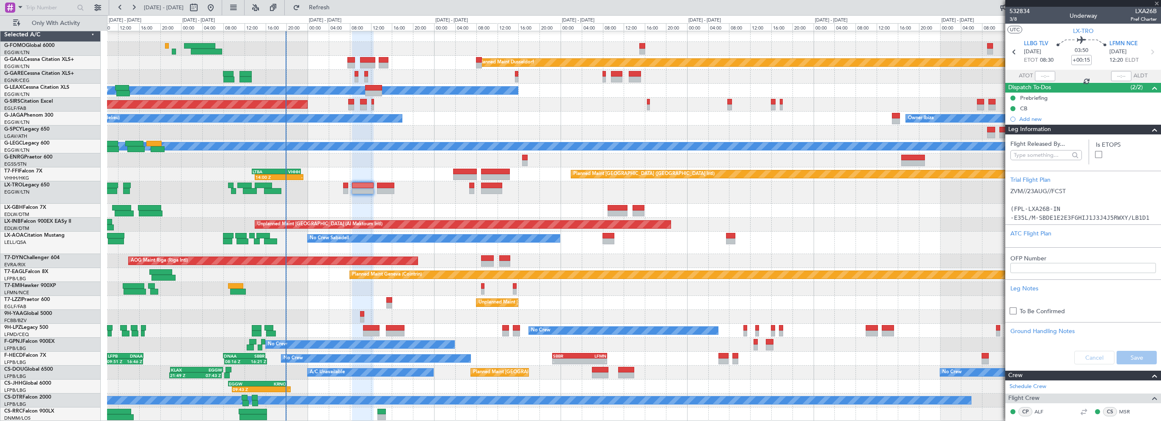
type input "-00:05"
type input "0"
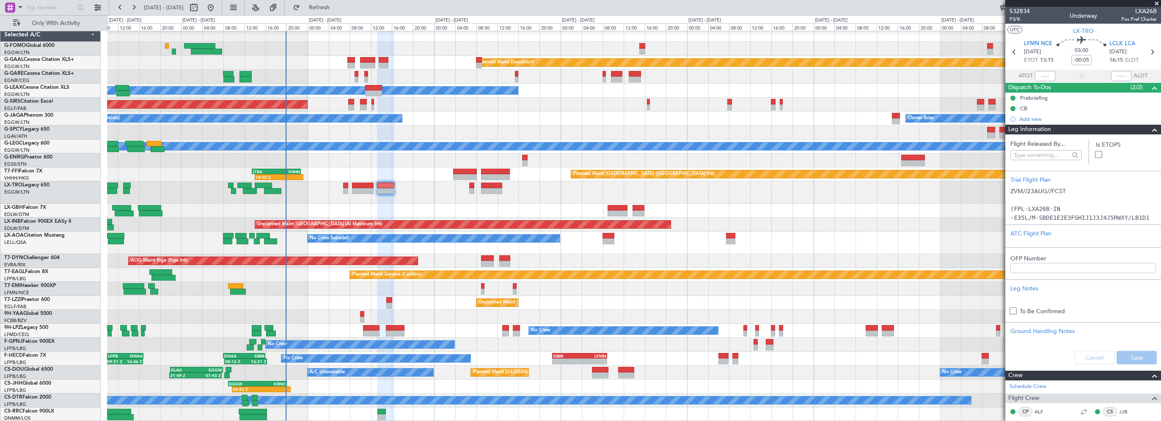
click at [414, 172] on div "Planned Maint Hong Kong (Hong Kong Intl) 14:00 Z - LTBA 13:30 Z VHHH 22:45 Z - …" at bounding box center [634, 175] width 1054 height 14
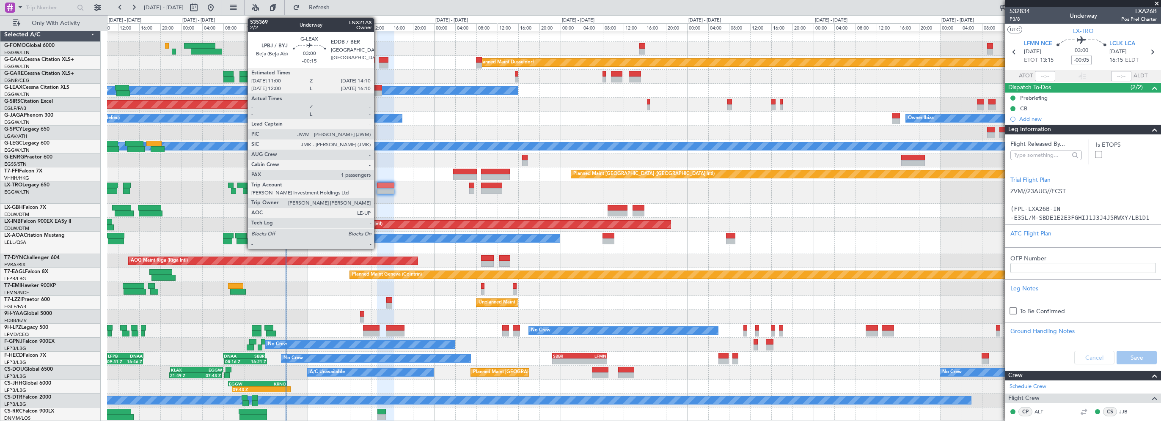
click at [378, 89] on div at bounding box center [373, 88] width 17 height 6
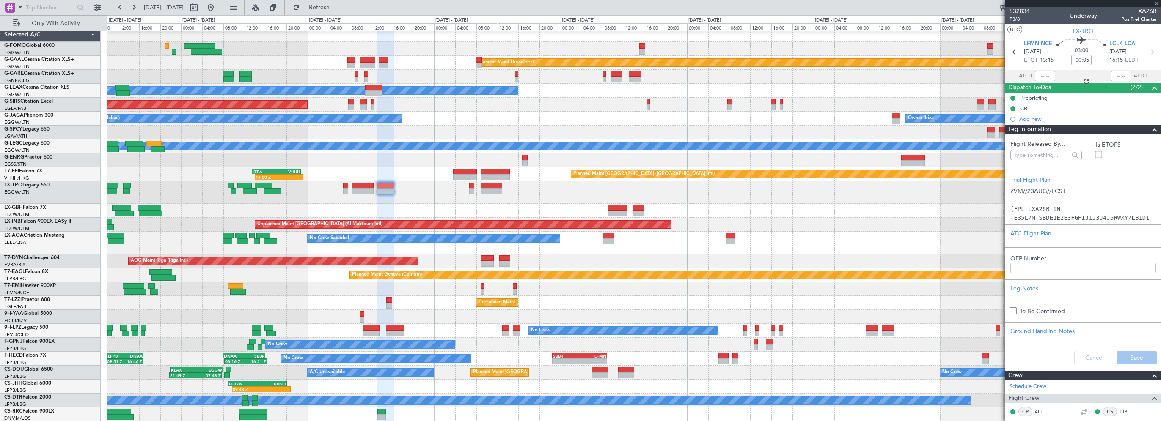
type input "-00:15"
type input "1"
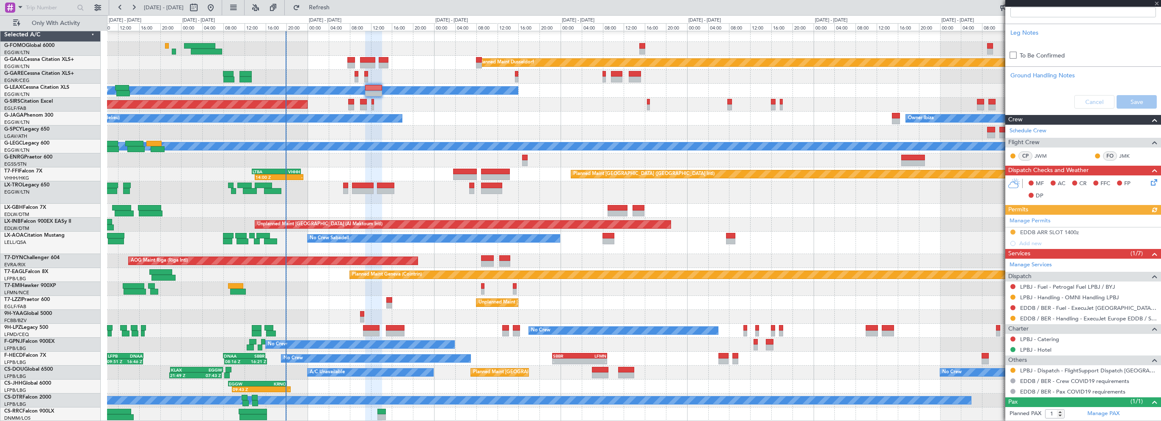
scroll to position [305, 0]
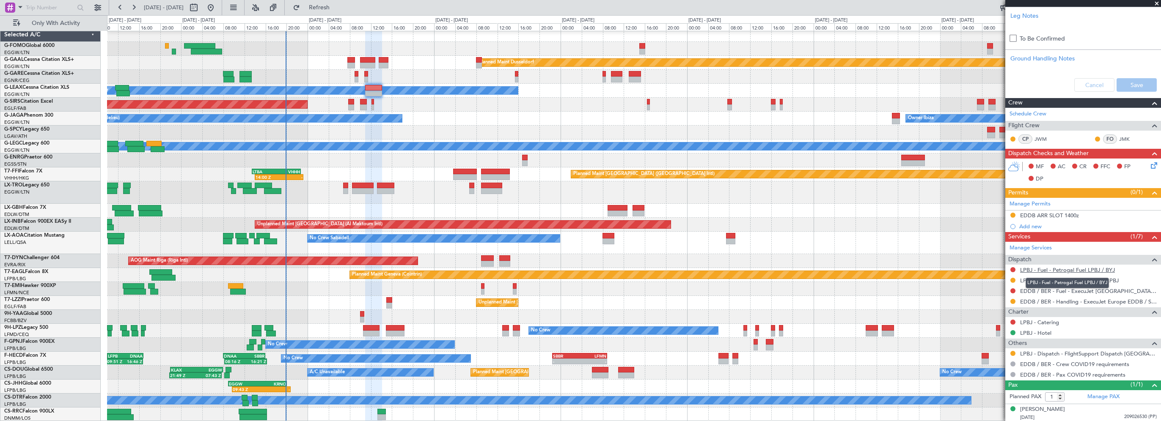
click at [1092, 267] on link "LPBJ - Fuel - Petrogal Fuel LPBJ / BYJ" at bounding box center [1067, 270] width 95 height 7
click at [432, 113] on div "Owner Ibiza No Crew Cannes ([GEOGRAPHIC_DATA])" at bounding box center [634, 119] width 1054 height 14
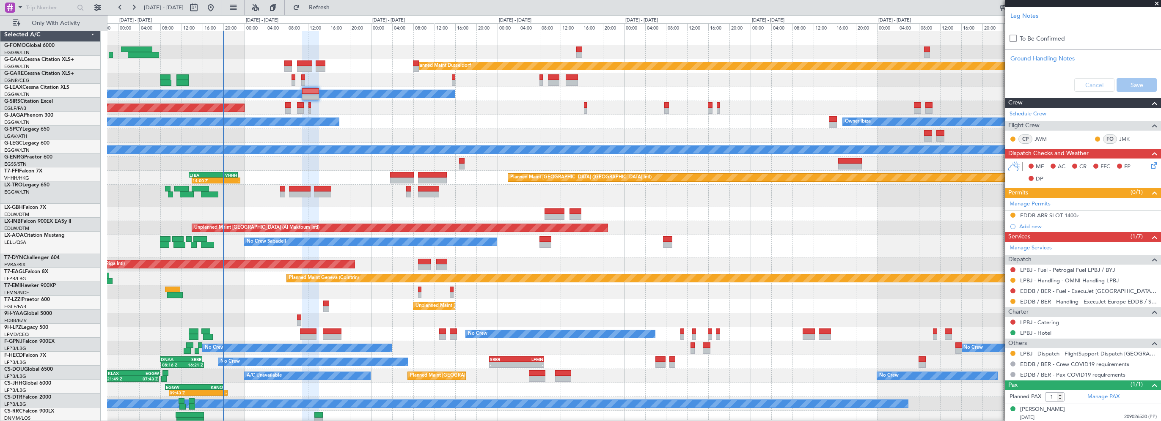
click at [422, 122] on div "Owner Ibiza No Crew Cannes ([GEOGRAPHIC_DATA])" at bounding box center [634, 122] width 1054 height 14
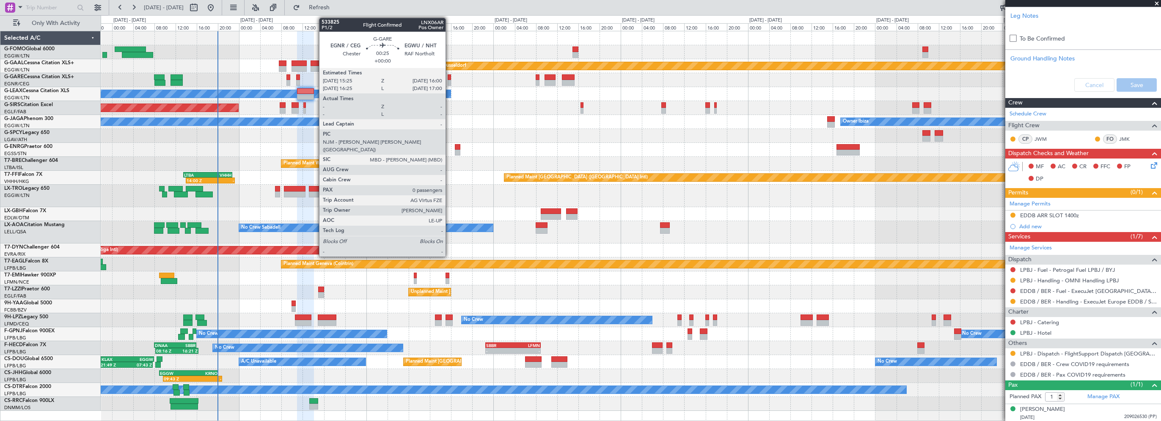
click at [449, 76] on div at bounding box center [449, 77] width 3 height 6
click at [449, 77] on div at bounding box center [449, 77] width 3 height 6
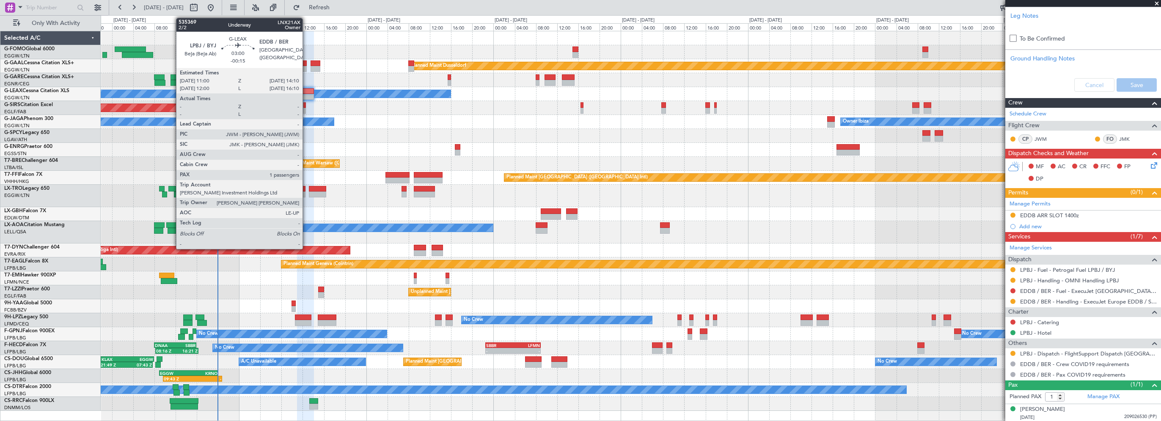
click at [306, 88] on div at bounding box center [305, 91] width 17 height 6
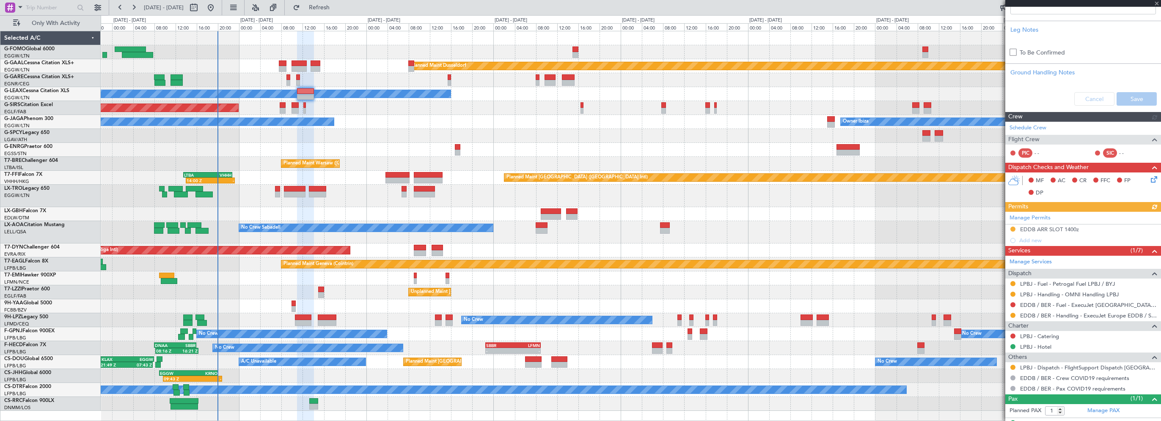
scroll to position [305, 0]
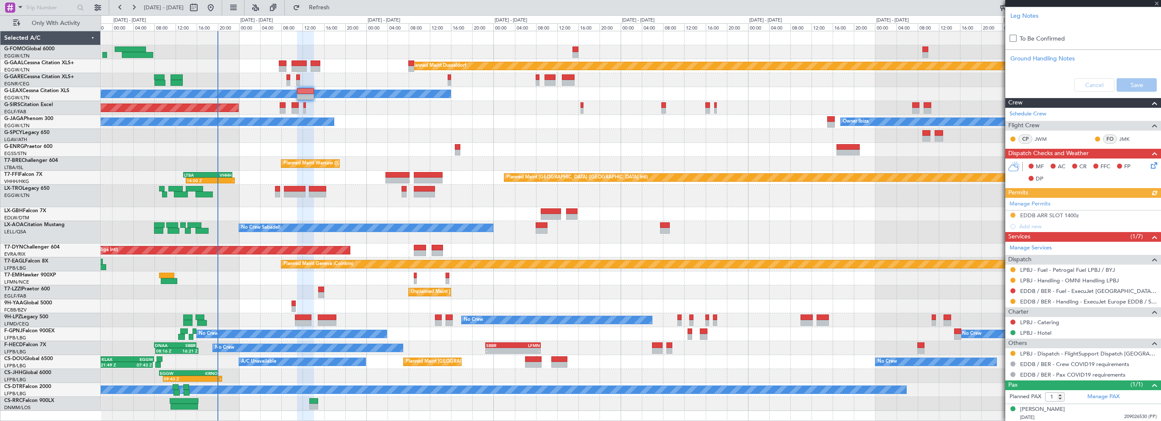
click at [1149, 163] on icon at bounding box center [1152, 164] width 7 height 7
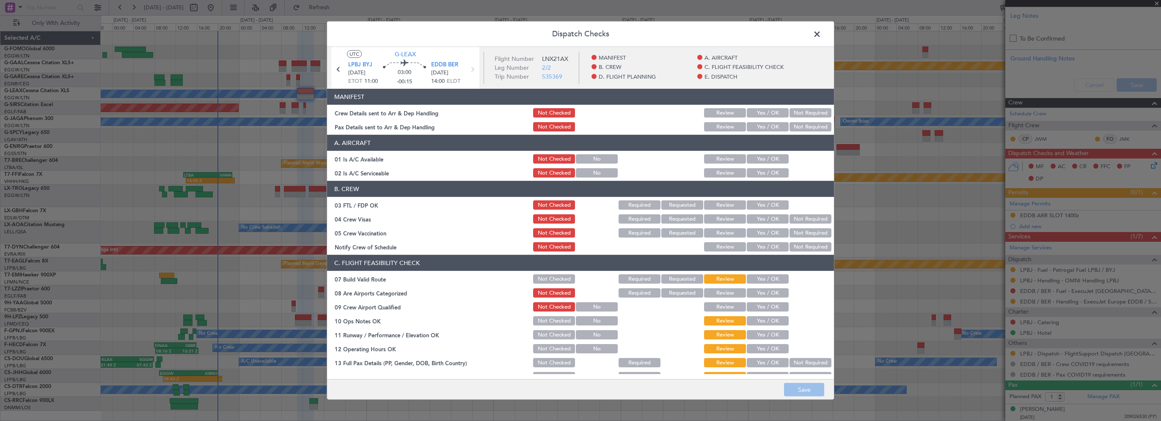
click at [760, 111] on button "Yes / OK" at bounding box center [768, 112] width 42 height 9
click at [762, 126] on button "Yes / OK" at bounding box center [768, 126] width 42 height 9
click at [757, 157] on button "Yes / OK" at bounding box center [768, 158] width 42 height 9
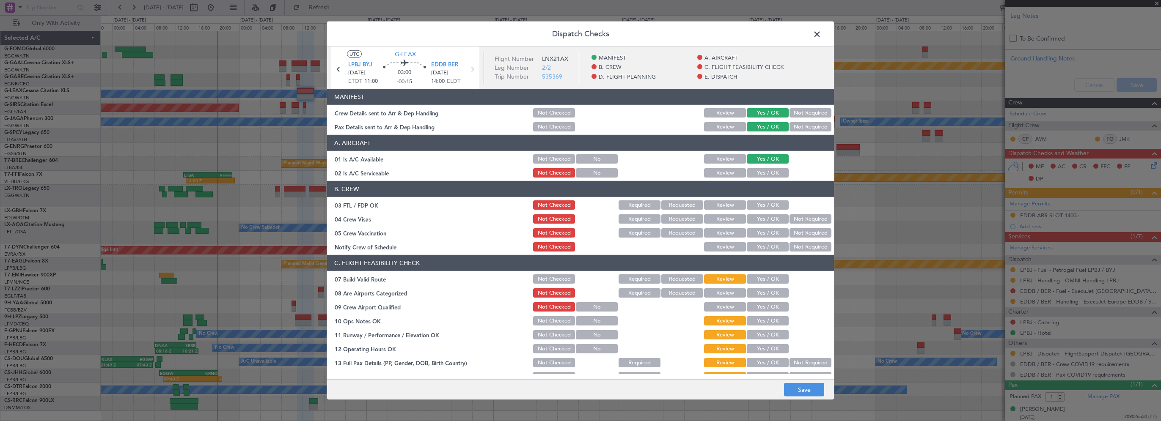
click at [757, 177] on button "Yes / OK" at bounding box center [768, 172] width 42 height 9
click at [756, 277] on button "Yes / OK" at bounding box center [768, 279] width 42 height 9
click at [757, 323] on button "Yes / OK" at bounding box center [768, 321] width 42 height 9
click at [755, 336] on button "Yes / OK" at bounding box center [768, 334] width 42 height 9
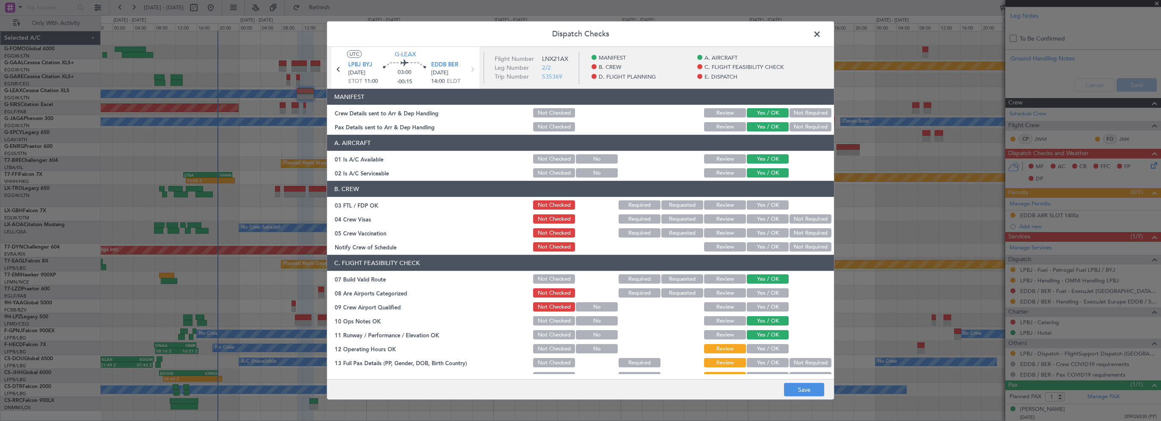
click at [756, 347] on button "Yes / OK" at bounding box center [768, 348] width 42 height 9
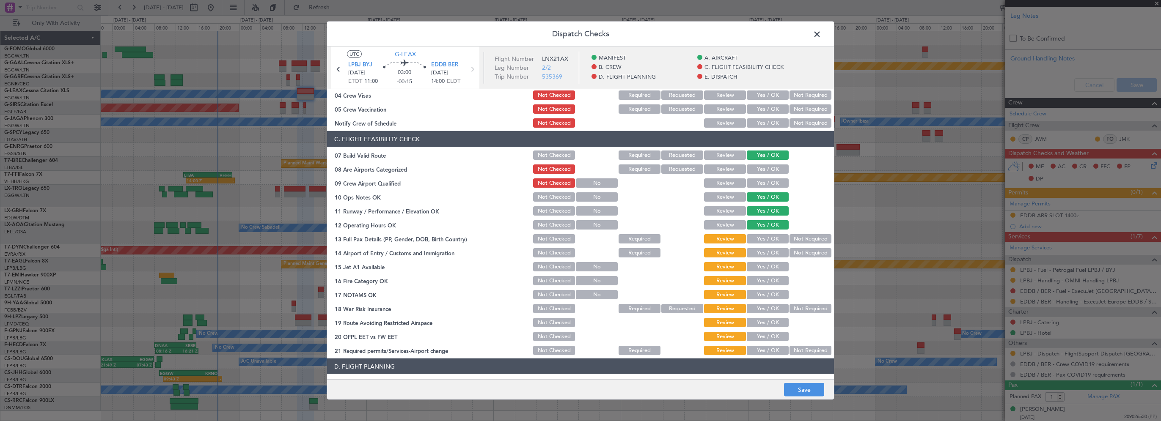
scroll to position [127, 0]
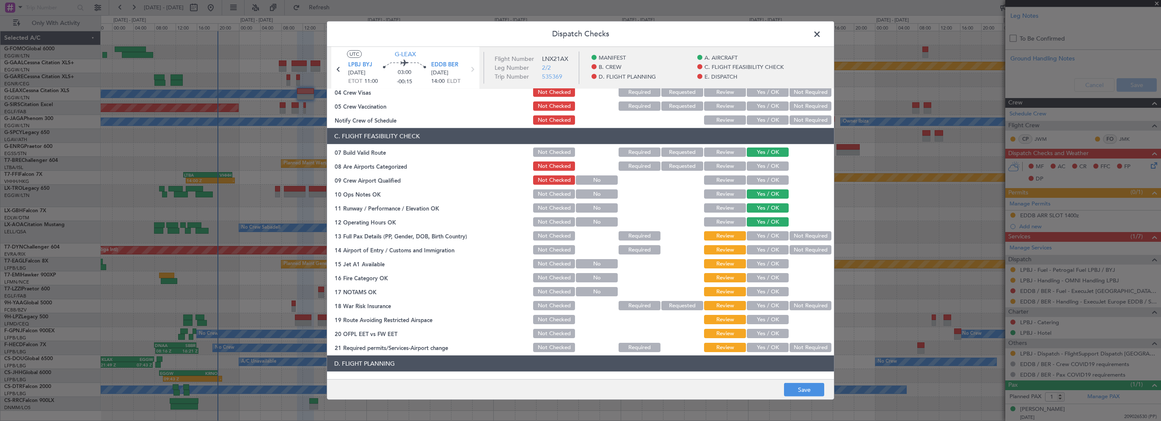
click at [762, 235] on button "Yes / OK" at bounding box center [768, 235] width 42 height 9
click at [763, 248] on button "Yes / OK" at bounding box center [768, 249] width 42 height 9
click at [763, 269] on div "Yes / OK" at bounding box center [767, 264] width 43 height 12
drag, startPoint x: 766, startPoint y: 264, endPoint x: 763, endPoint y: 280, distance: 16.3
click at [766, 264] on button "Yes / OK" at bounding box center [768, 263] width 42 height 9
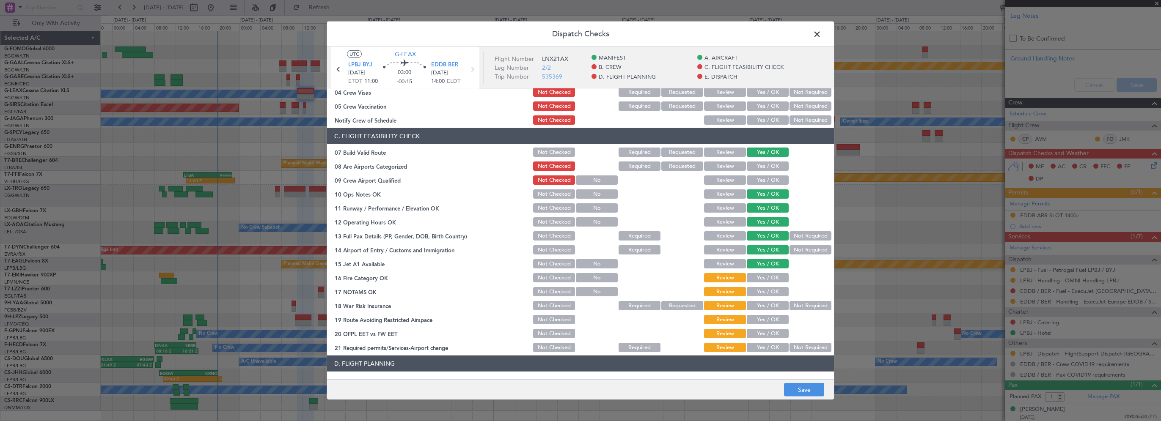
drag, startPoint x: 763, startPoint y: 281, endPoint x: 763, endPoint y: 287, distance: 6.4
click at [763, 281] on button "Yes / OK" at bounding box center [768, 277] width 42 height 9
click at [764, 292] on button "Yes / OK" at bounding box center [768, 291] width 42 height 9
click at [799, 310] on button "Not Required" at bounding box center [811, 305] width 42 height 9
click at [761, 317] on button "Yes / OK" at bounding box center [768, 319] width 42 height 9
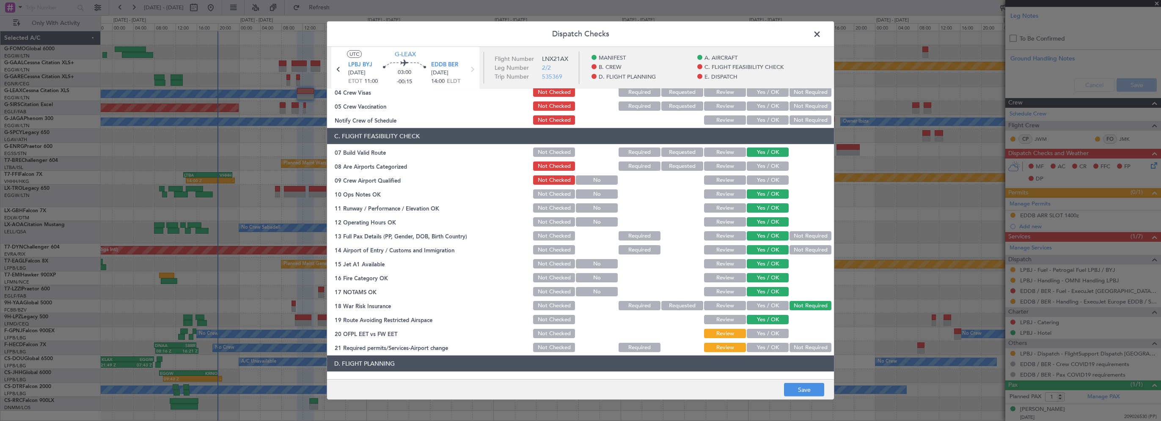
click at [763, 339] on div "Yes / OK" at bounding box center [767, 334] width 43 height 12
drag, startPoint x: 765, startPoint y: 332, endPoint x: 762, endPoint y: 350, distance: 18.9
click at [765, 334] on button "Yes / OK" at bounding box center [768, 333] width 42 height 9
click at [762, 351] on button "Yes / OK" at bounding box center [768, 347] width 42 height 9
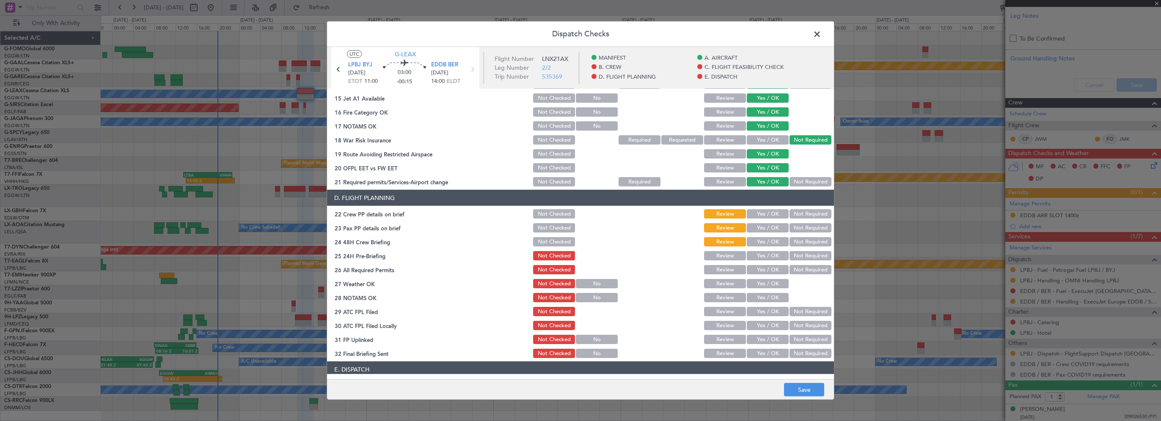
scroll to position [296, 0]
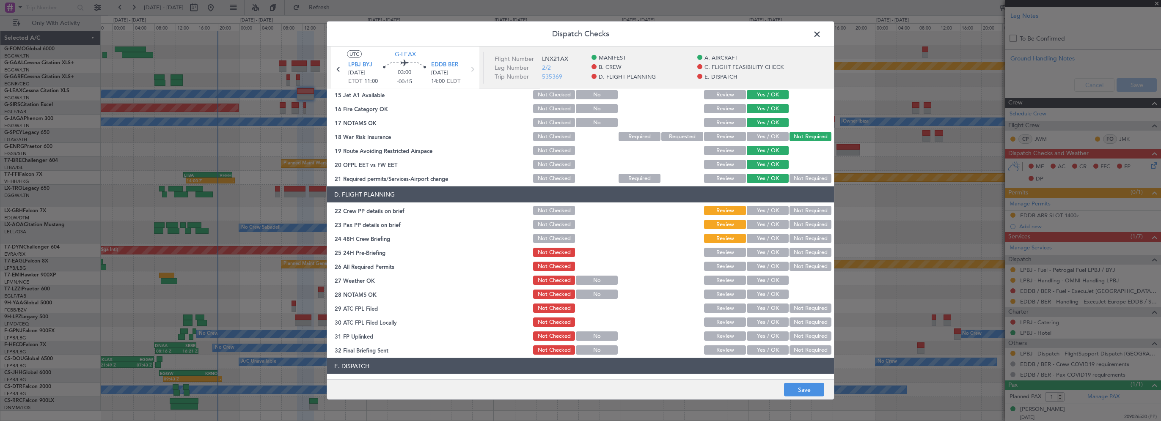
click at [761, 208] on button "Yes / OK" at bounding box center [768, 210] width 42 height 9
click at [758, 220] on button "Yes / OK" at bounding box center [768, 224] width 42 height 9
click at [758, 242] on button "Yes / OK" at bounding box center [768, 238] width 42 height 9
click at [795, 255] on button "Not Required" at bounding box center [811, 252] width 42 height 9
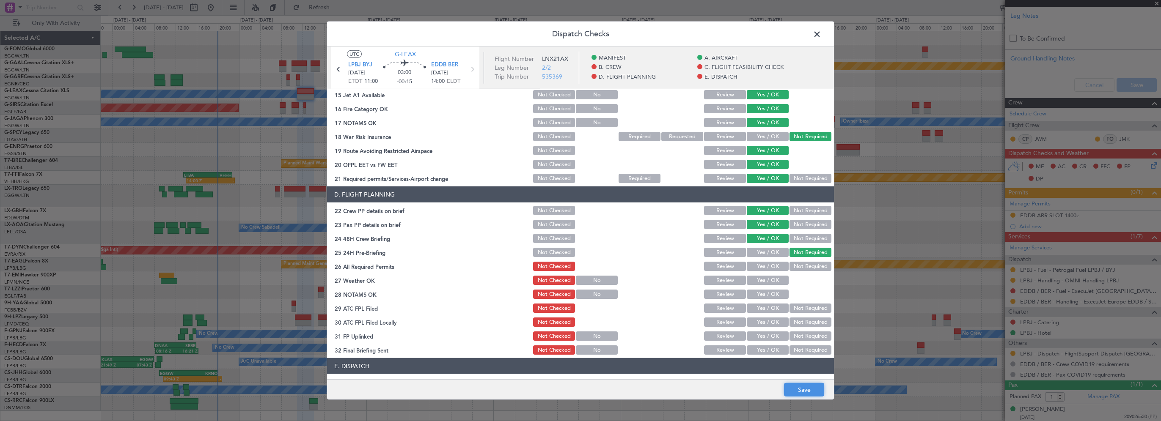
click at [800, 388] on button "Save" at bounding box center [804, 390] width 40 height 14
click at [821, 36] on span at bounding box center [821, 36] width 0 height 17
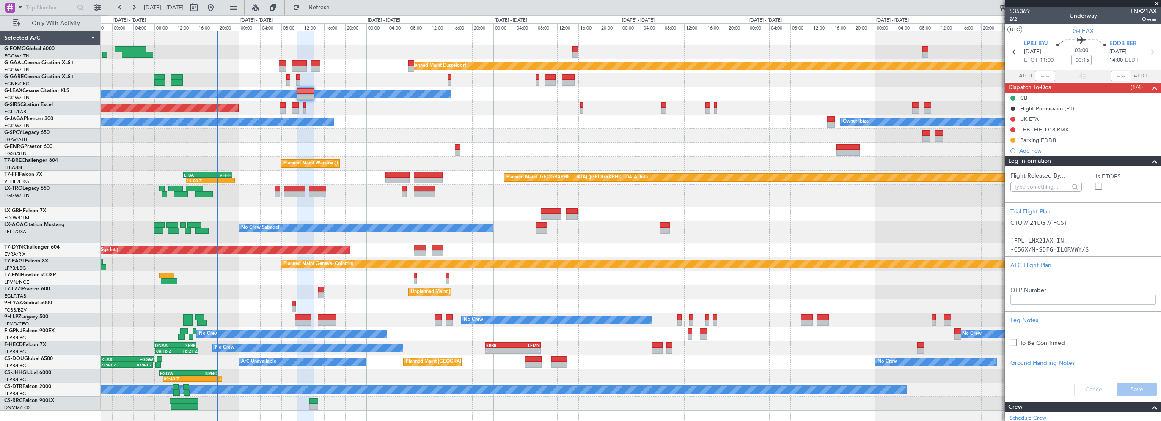
scroll to position [305, 0]
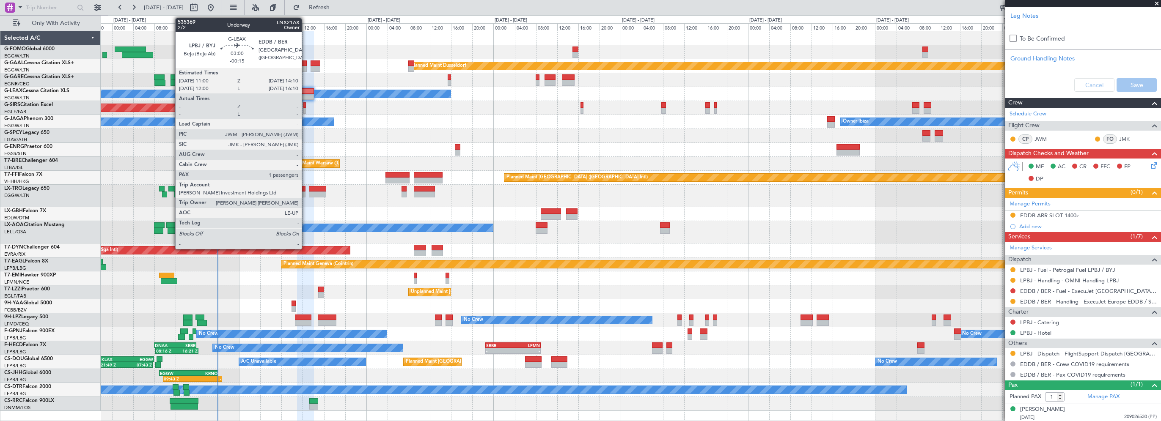
click at [306, 89] on div at bounding box center [305, 91] width 17 height 6
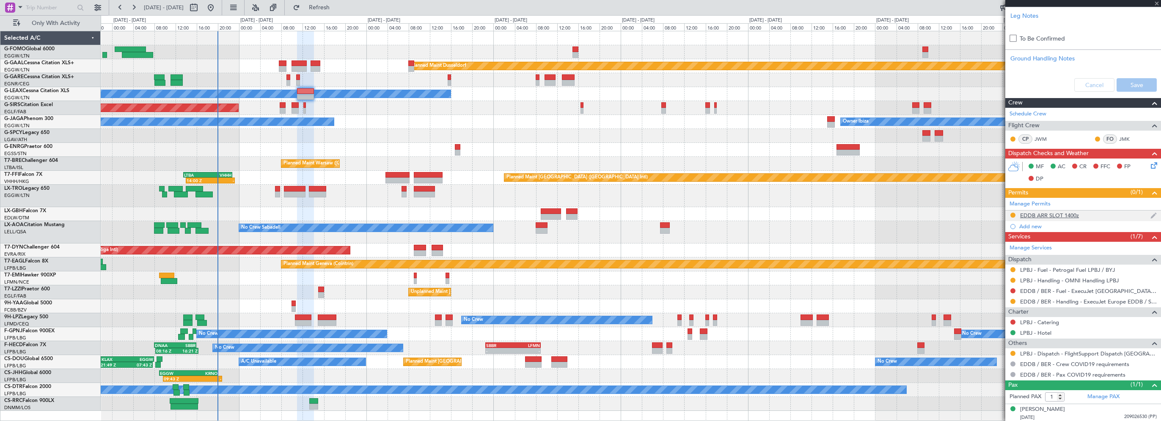
click at [1061, 217] on div "EDDB ARR SLOT 1400z" at bounding box center [1049, 215] width 59 height 7
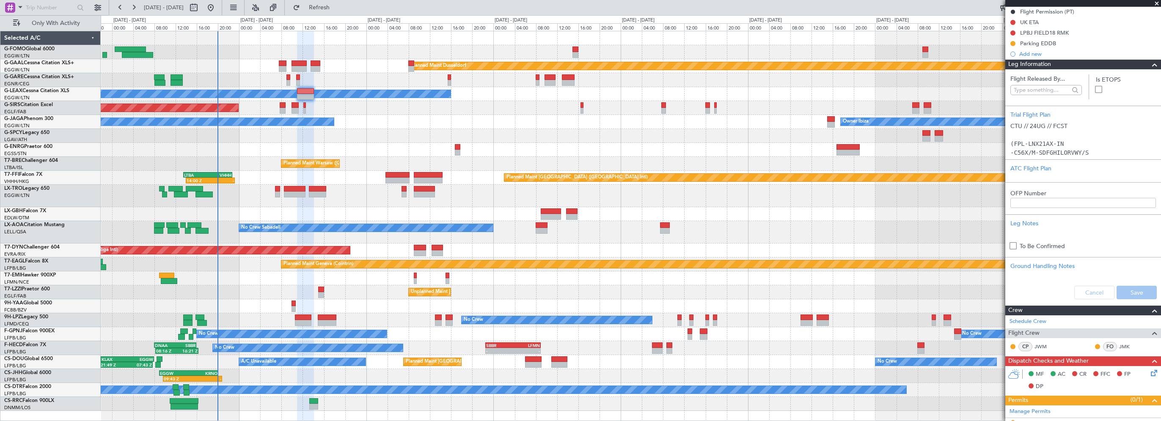
scroll to position [42, 0]
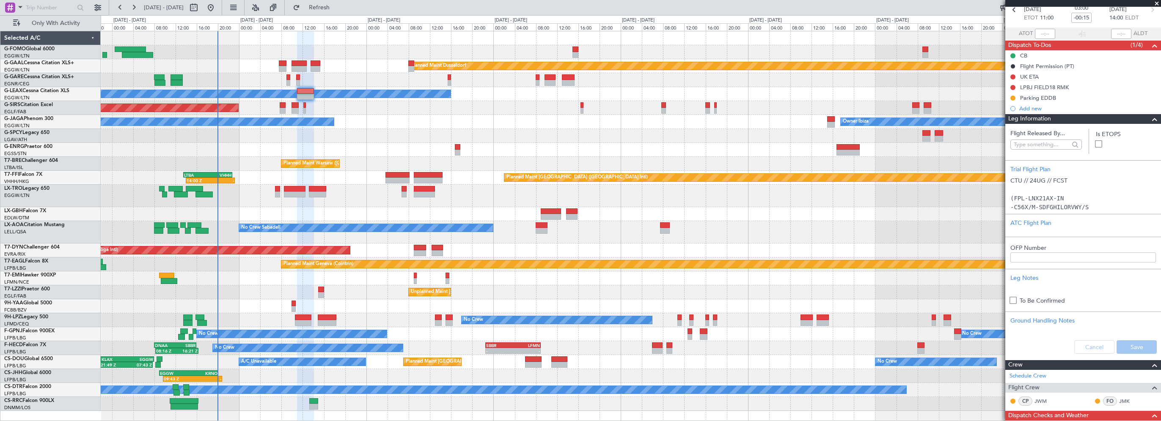
click at [1150, 118] on span at bounding box center [1155, 119] width 10 height 10
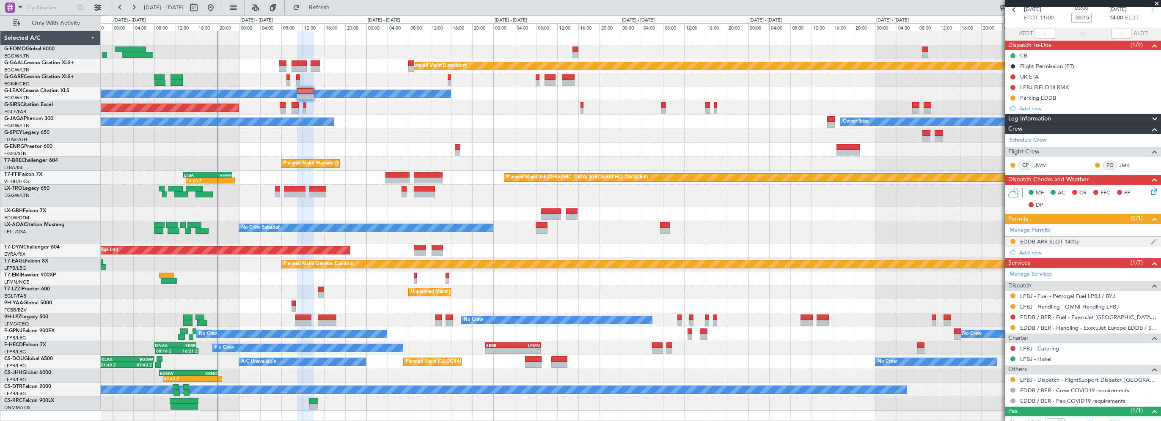
click at [1044, 240] on div "EDDB ARR SLOT 1400z" at bounding box center [1049, 241] width 59 height 7
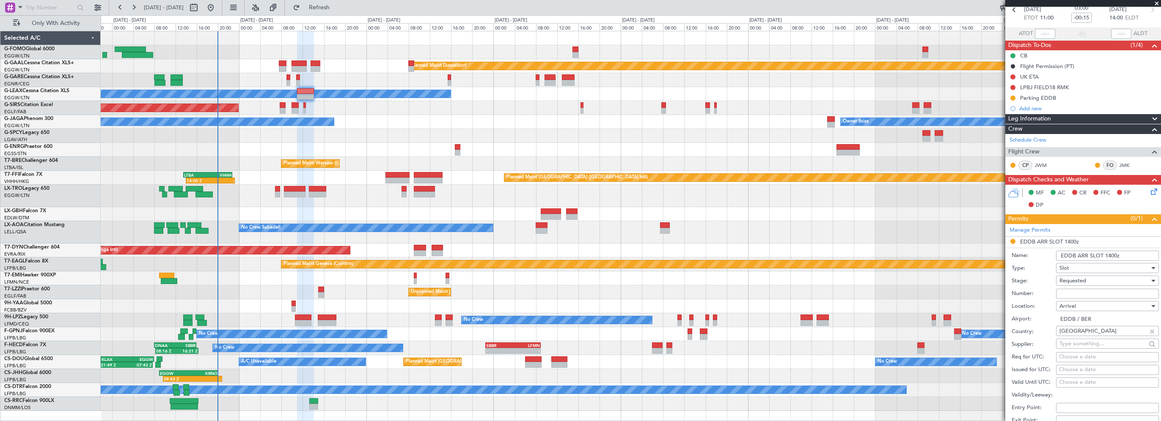
click at [1092, 288] on div "Number:" at bounding box center [1085, 294] width 147 height 13
click at [1088, 292] on input "Number:" at bounding box center [1107, 294] width 103 height 10
paste input "EDDB2408250252"
type input "EDDB2408250252"
click at [1111, 254] on input "EDDB ARR SLOT 1400z" at bounding box center [1107, 256] width 103 height 10
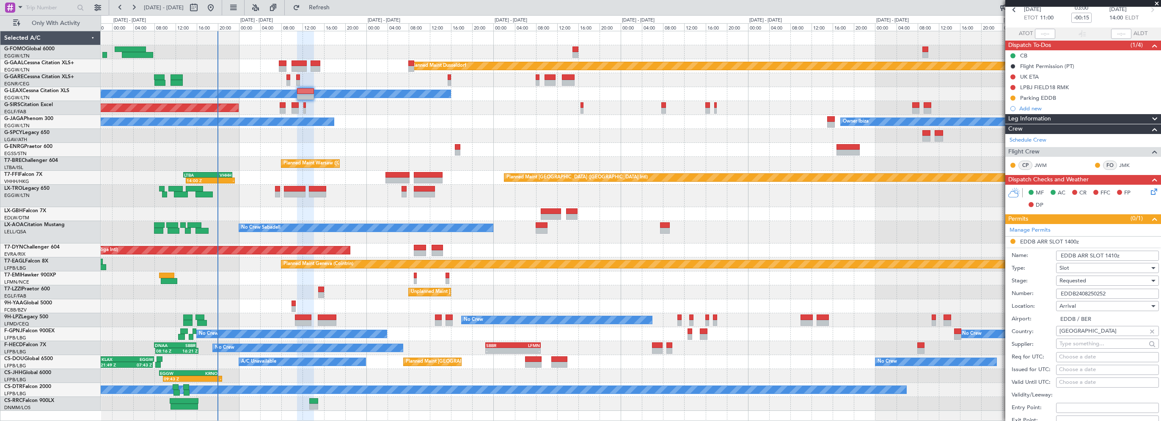
type input "EDDB ARR SLOT 1410z"
click at [1090, 279] on div "Requested" at bounding box center [1105, 281] width 90 height 13
click at [1080, 345] on span "Received OK" at bounding box center [1104, 345] width 89 height 13
click at [1061, 289] on input "EDDB2408250252" at bounding box center [1107, 294] width 103 height 10
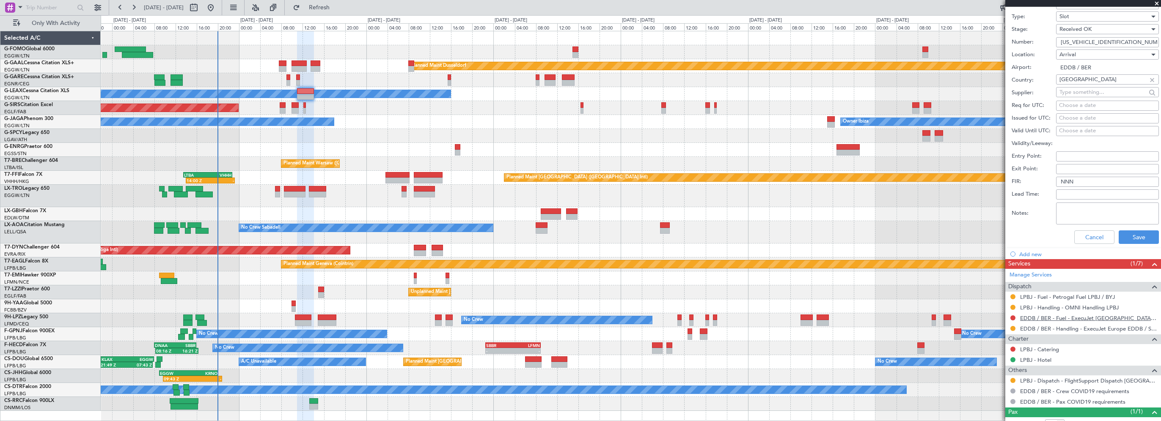
scroll to position [296, 0]
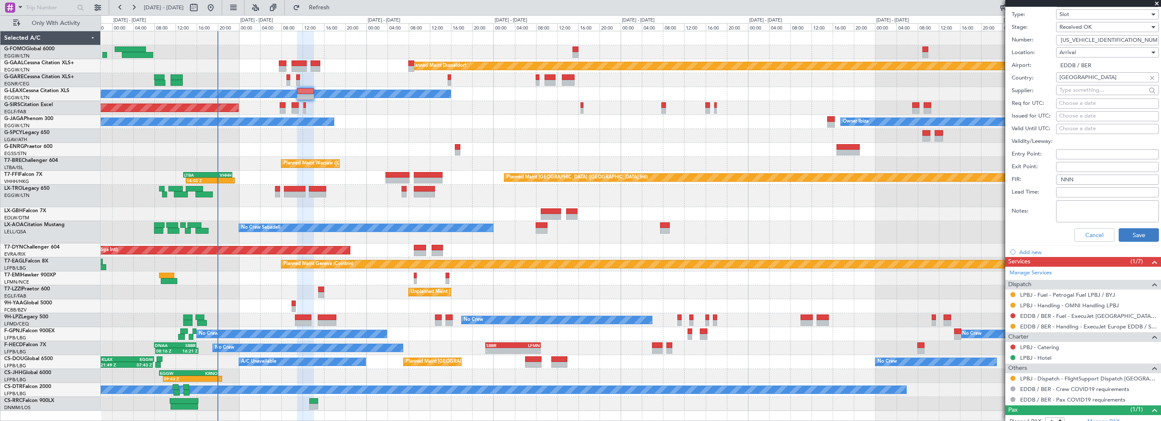
type input "ASLEDDB2408250252"
click at [1127, 235] on button "Save" at bounding box center [1139, 235] width 40 height 14
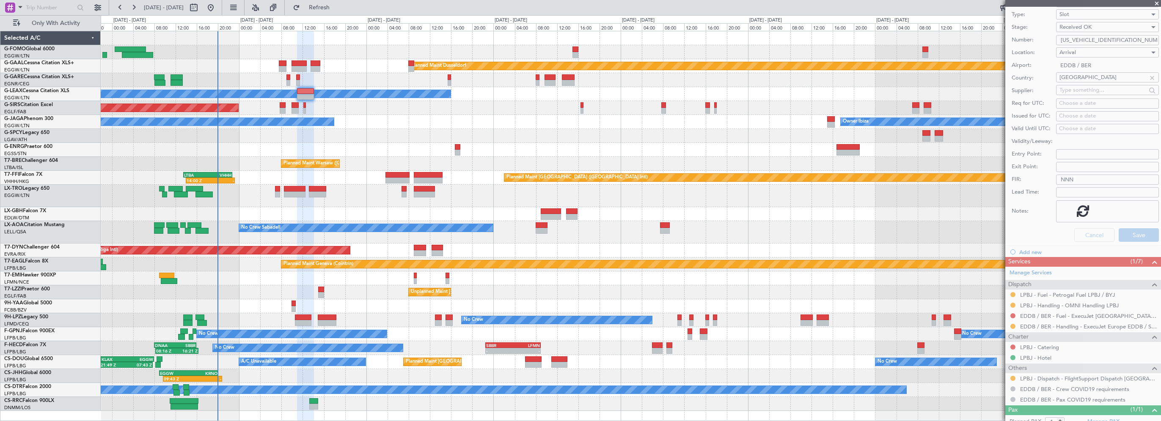
scroll to position [44, 0]
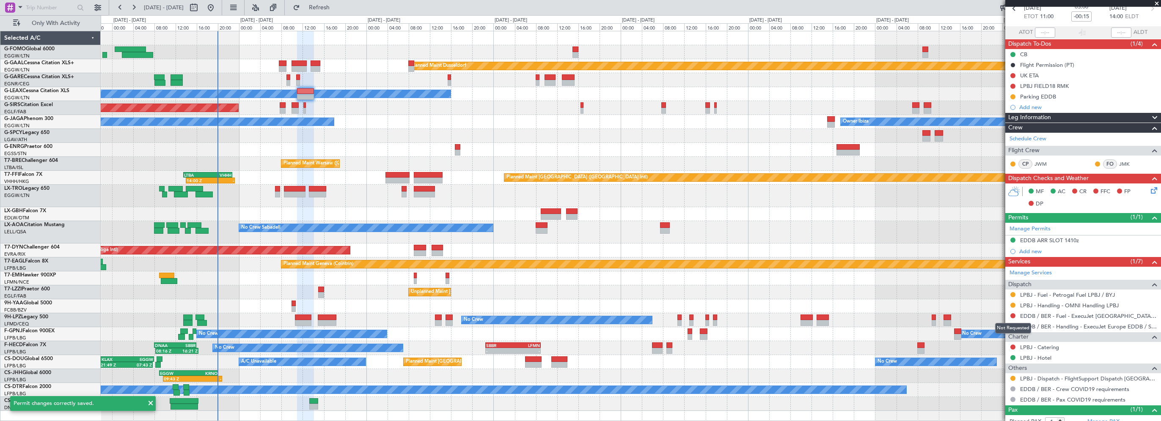
click at [1013, 326] on div "Not Requested" at bounding box center [1013, 328] width 36 height 11
click at [1013, 325] on button at bounding box center [1012, 326] width 5 height 5
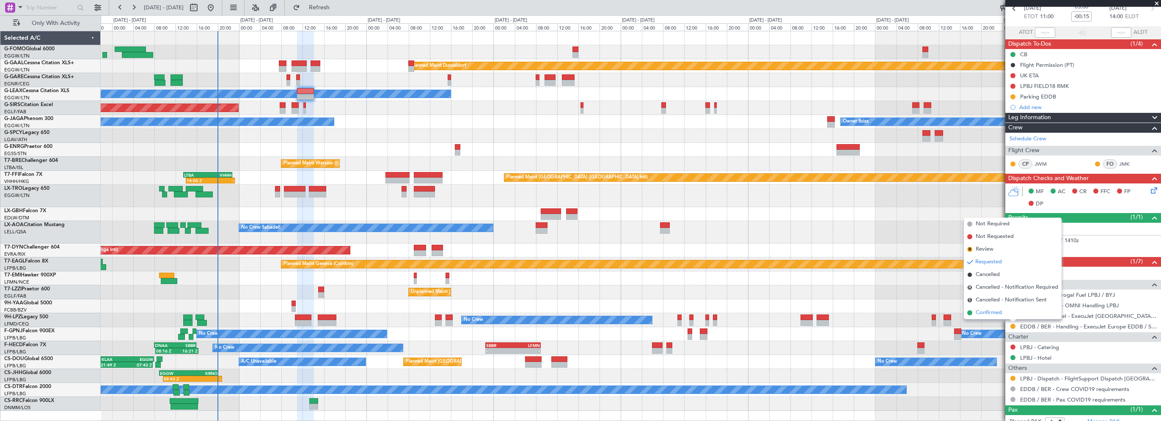
click at [983, 312] on span "Confirmed" at bounding box center [989, 313] width 26 height 8
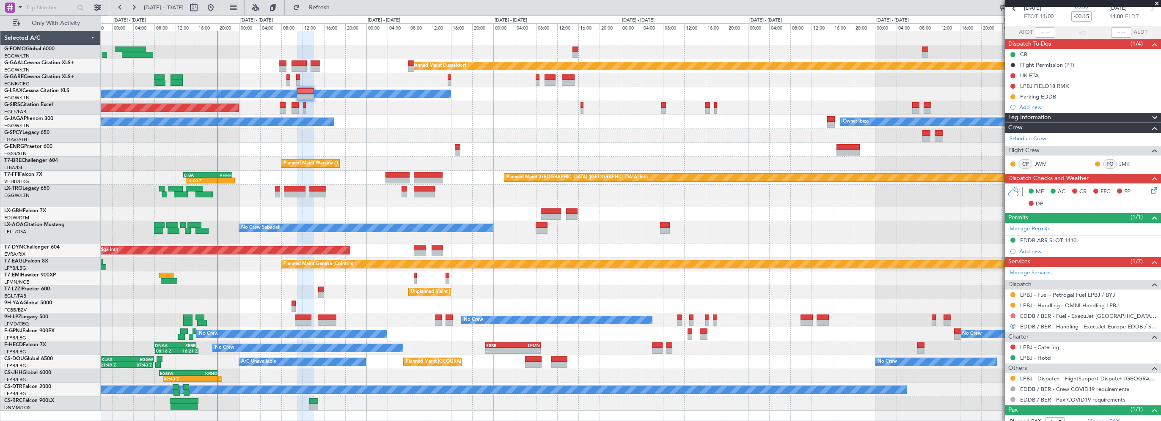
click at [1013, 314] on button at bounding box center [1012, 316] width 5 height 5
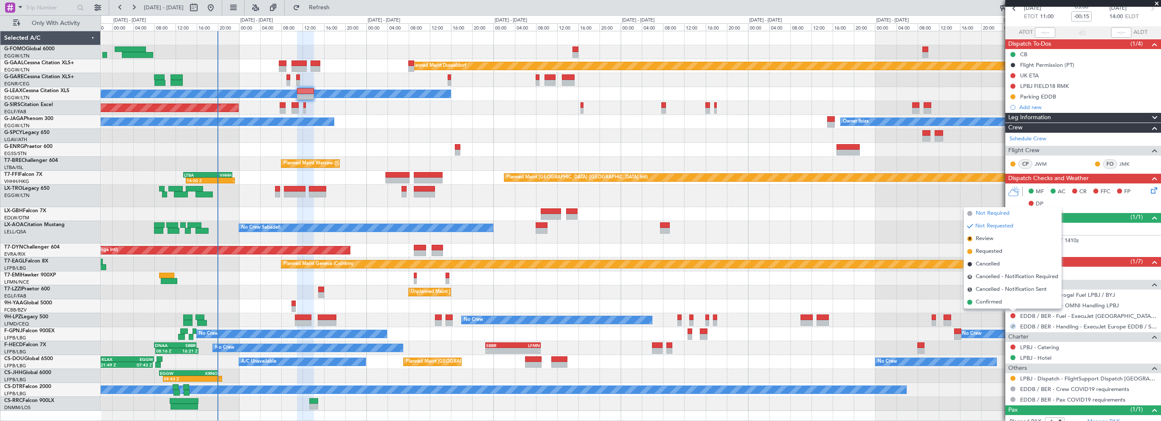
click at [996, 214] on span "Not Required" at bounding box center [993, 213] width 34 height 8
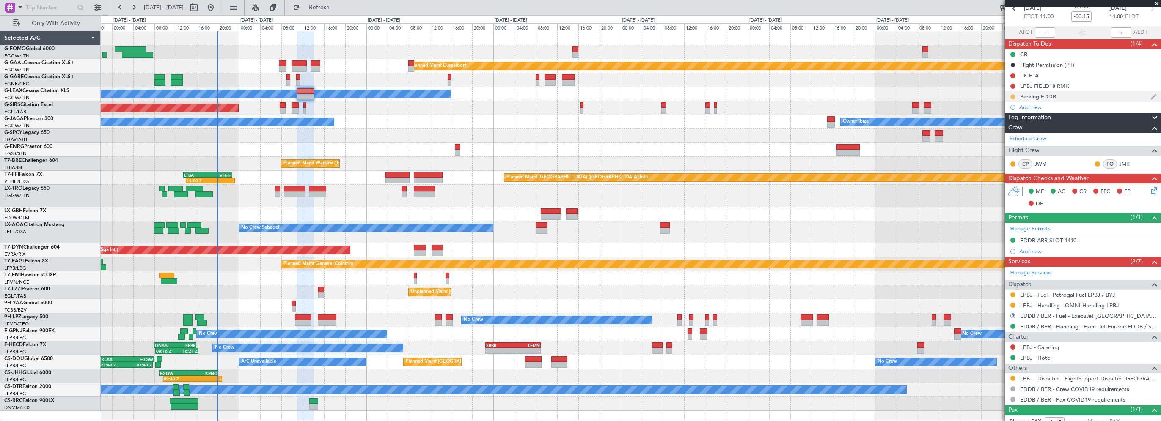
click at [1012, 96] on button at bounding box center [1012, 96] width 5 height 5
click at [1007, 136] on span "Completed" at bounding box center [1016, 134] width 28 height 8
drag, startPoint x: 1045, startPoint y: 97, endPoint x: 1057, endPoint y: 100, distance: 12.6
click at [1045, 97] on div "Parking EDDB" at bounding box center [1038, 96] width 36 height 7
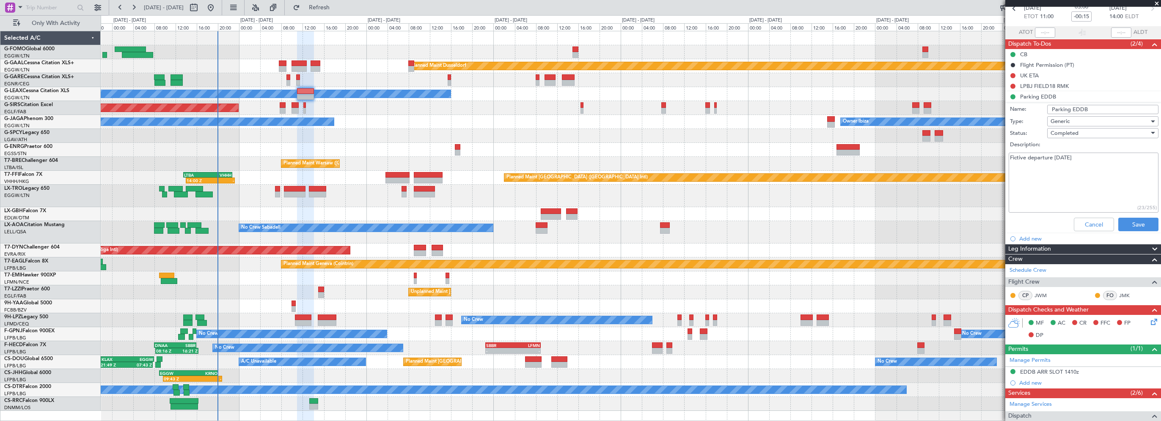
click at [1051, 161] on textarea "Fictive departure 30AUG" at bounding box center [1084, 183] width 150 height 61
click at [1099, 162] on textarea "Fictive departure 30AUG" at bounding box center [1084, 183] width 150 height 61
paste textarea "Departure: 30-Aug-25 14:00 (UTC) to EGGW | Airport slot: 14:00 (UTC) | EDDB2408…"
drag, startPoint x: 1081, startPoint y: 154, endPoint x: 1006, endPoint y: 157, distance: 75.4
click at [1006, 157] on div "Fictive departure 30AUG Departure: 30-Aug-25 14:00 (UTC) to EGGW | Airport slot…" at bounding box center [1083, 183] width 164 height 64
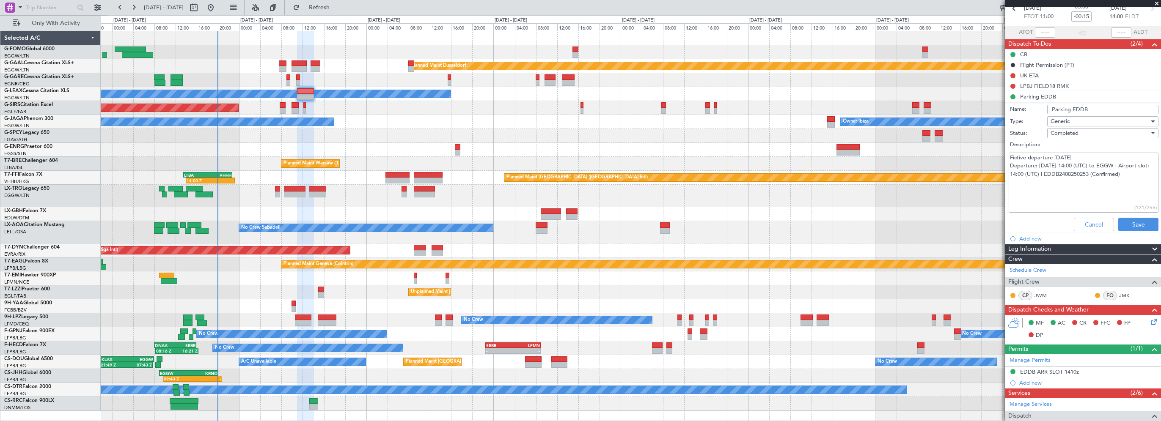
click at [1010, 165] on textarea "Fictive departure 30AUG Departure: 30-Aug-25 14:00 (UTC) to EGGW | Airport slot…" at bounding box center [1084, 183] width 150 height 61
type textarea "Fictive Departure: 30-Aug-25 14:00 (UTC) to EGGW | Airport slot: 14:00 (UTC) | …"
click at [1131, 226] on button "Save" at bounding box center [1138, 225] width 40 height 14
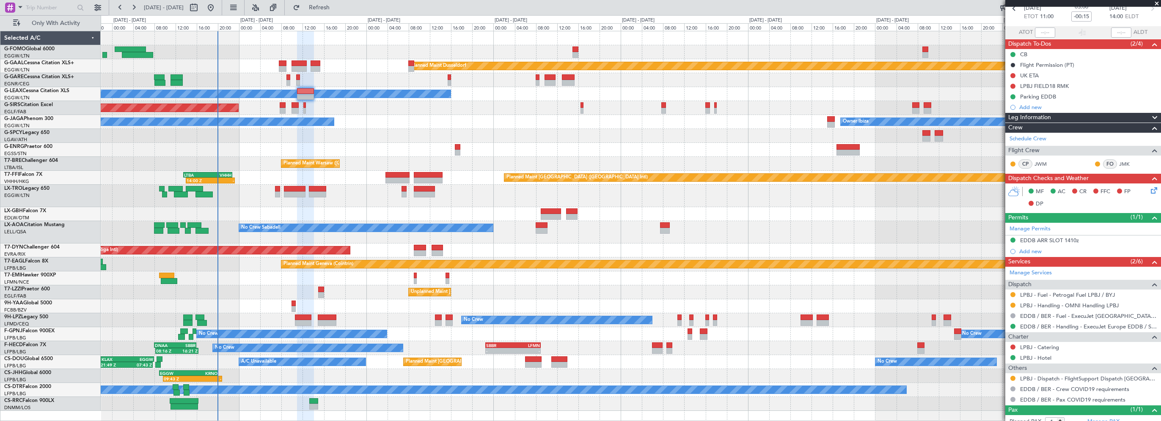
click at [1013, 302] on div "Requested" at bounding box center [1013, 302] width 0 height 0
click at [1012, 303] on button at bounding box center [1012, 305] width 5 height 5
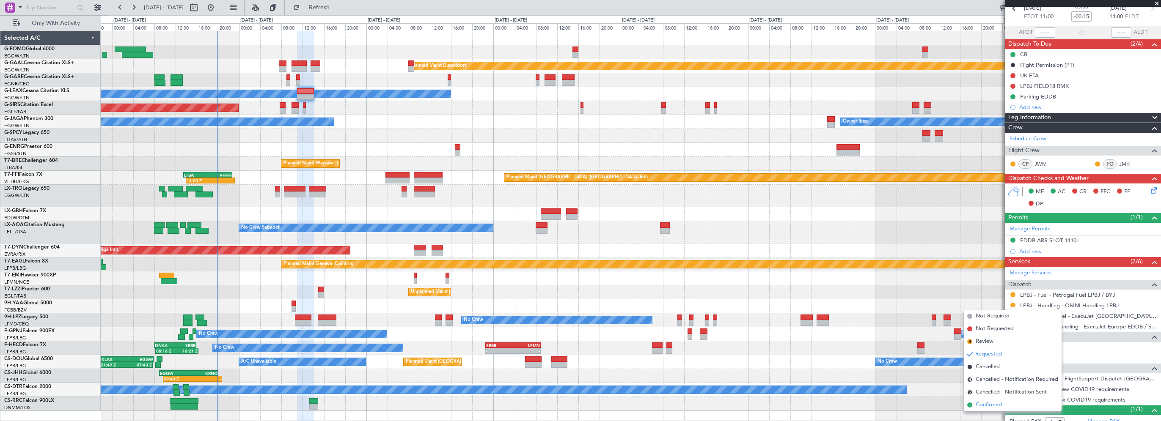
click at [990, 404] on span "Confirmed" at bounding box center [989, 405] width 26 height 8
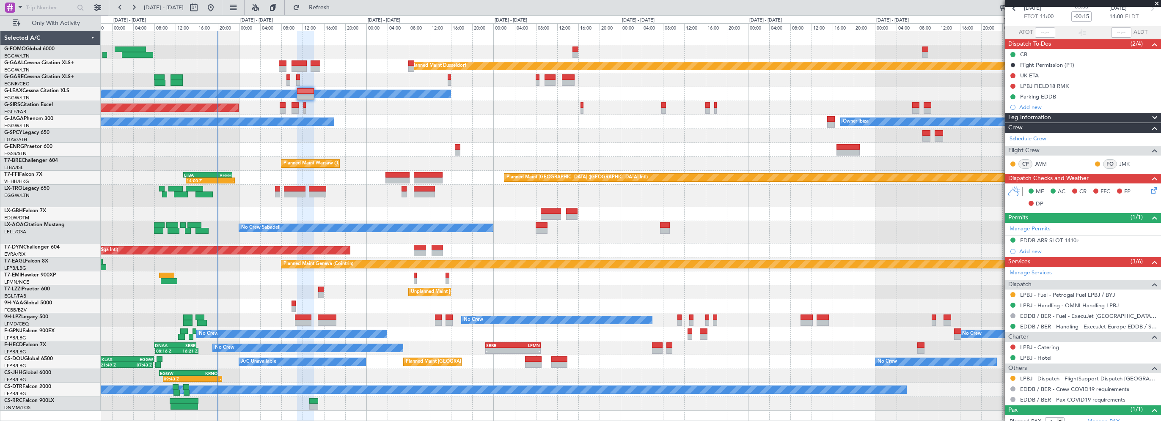
click at [369, 107] on div "Unplanned Maint Oxford ([GEOGRAPHIC_DATA])" at bounding box center [631, 108] width 1060 height 14
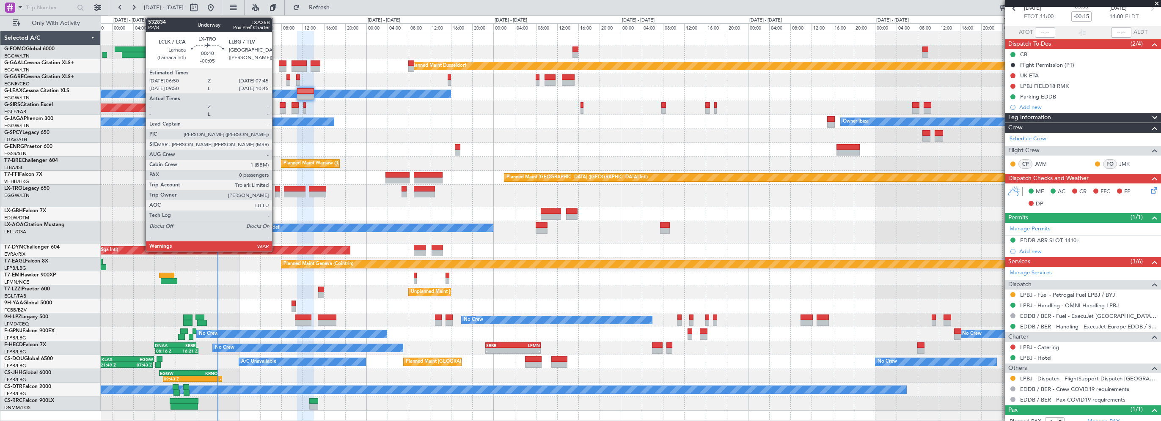
click at [276, 192] on div at bounding box center [277, 195] width 5 height 6
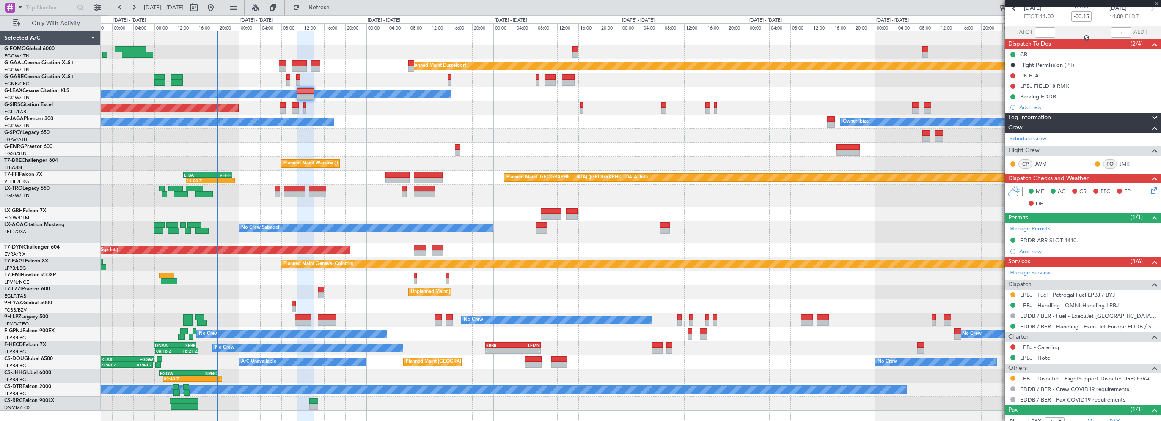
type input "-00:05"
type input "0"
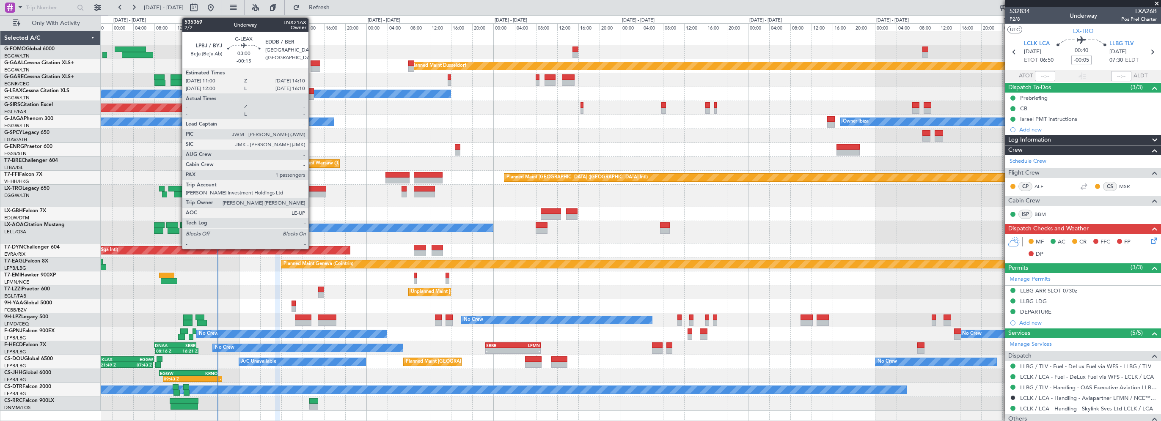
click at [312, 92] on div at bounding box center [305, 91] width 17 height 6
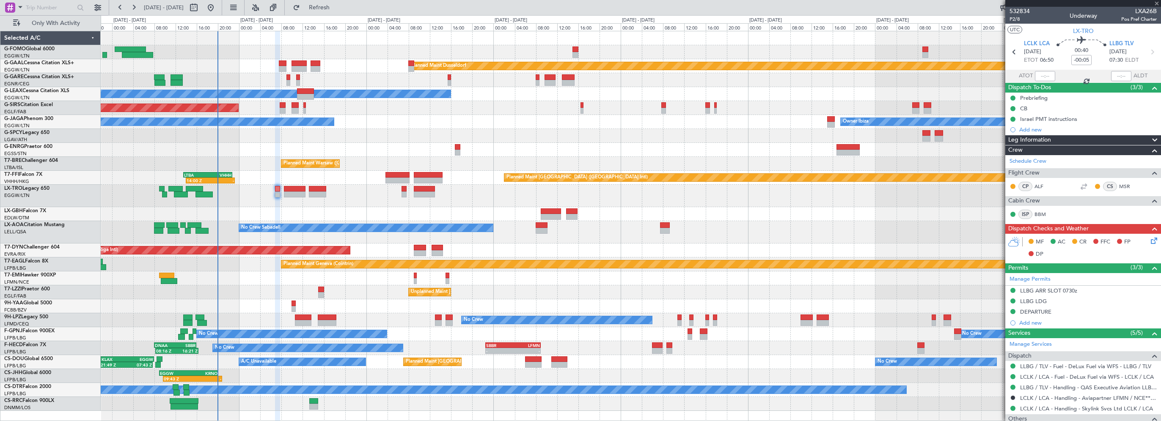
type input "-00:15"
type input "1"
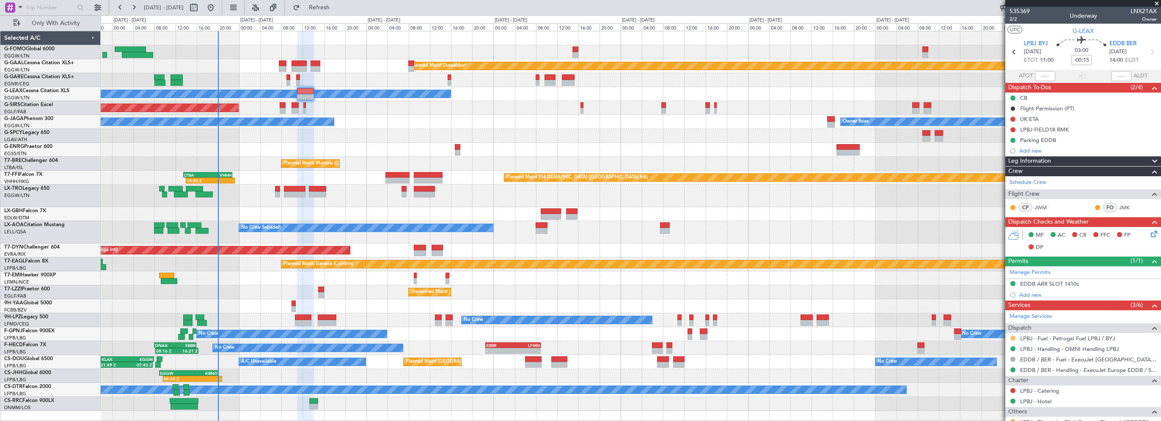
click at [1013, 337] on button at bounding box center [1012, 338] width 5 height 5
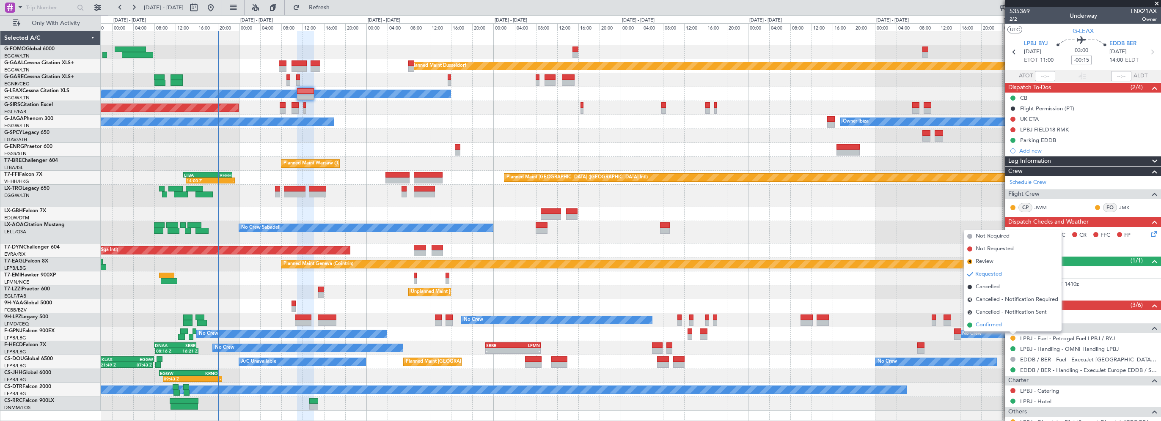
click at [988, 323] on span "Confirmed" at bounding box center [989, 325] width 26 height 8
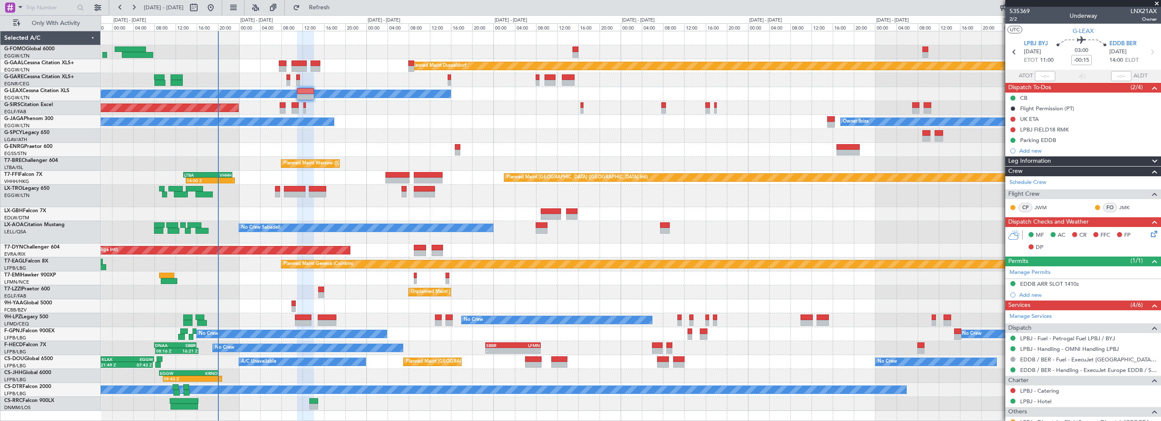
click at [1053, 159] on div "Leg Information" at bounding box center [1083, 162] width 156 height 10
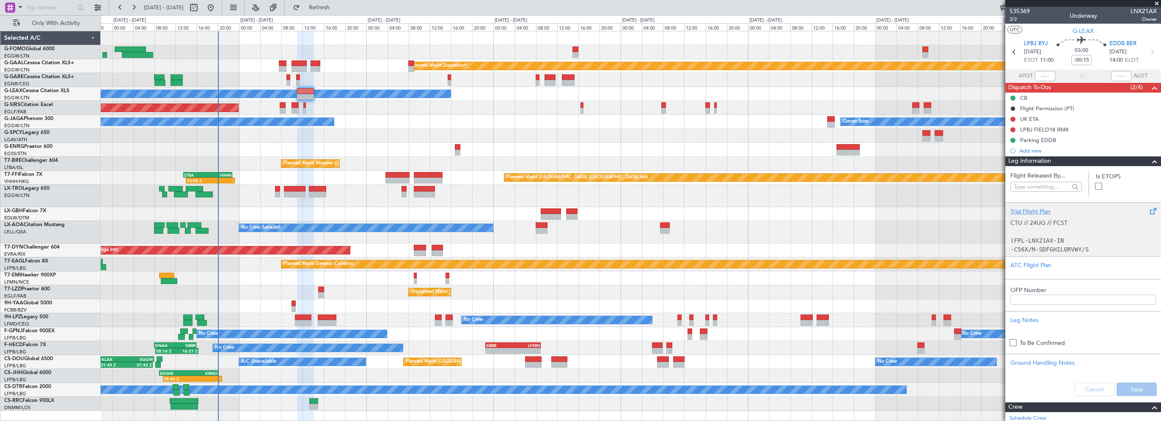
click at [1038, 205] on div "Trial Flight Plan CTU // 24UG // FCST (FPL-LNX21AX-IN -C56X/M-SDFGHILORVWY/S -L…" at bounding box center [1083, 230] width 156 height 54
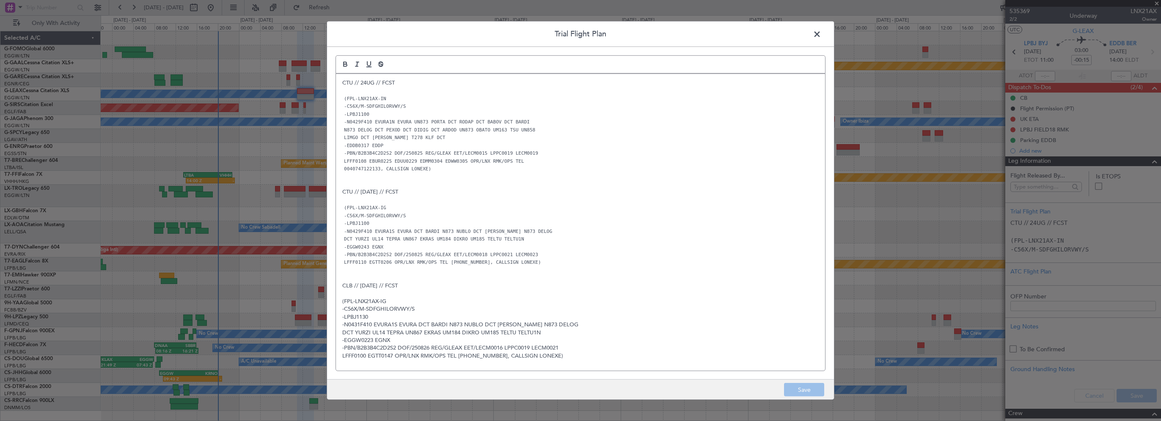
click at [397, 96] on p "(FPL-LNX21AX-IN" at bounding box center [580, 99] width 476 height 8
click at [797, 389] on button "Save" at bounding box center [804, 390] width 40 height 14
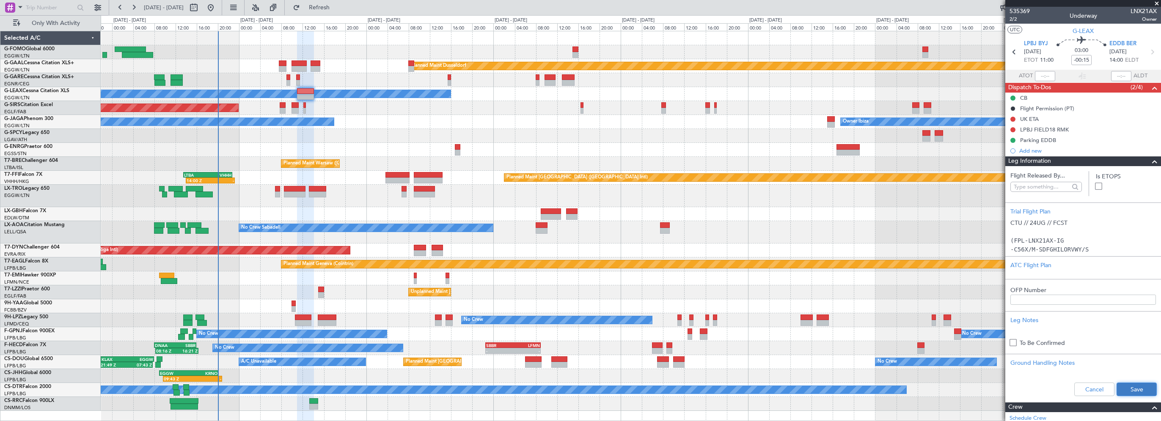
click at [1121, 385] on button "Save" at bounding box center [1137, 390] width 40 height 14
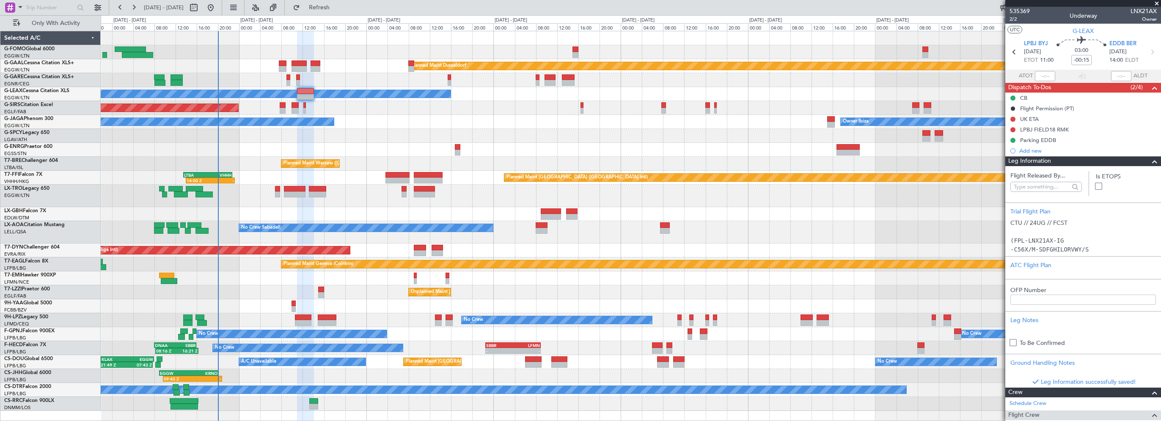
click at [1150, 160] on span at bounding box center [1155, 162] width 10 height 10
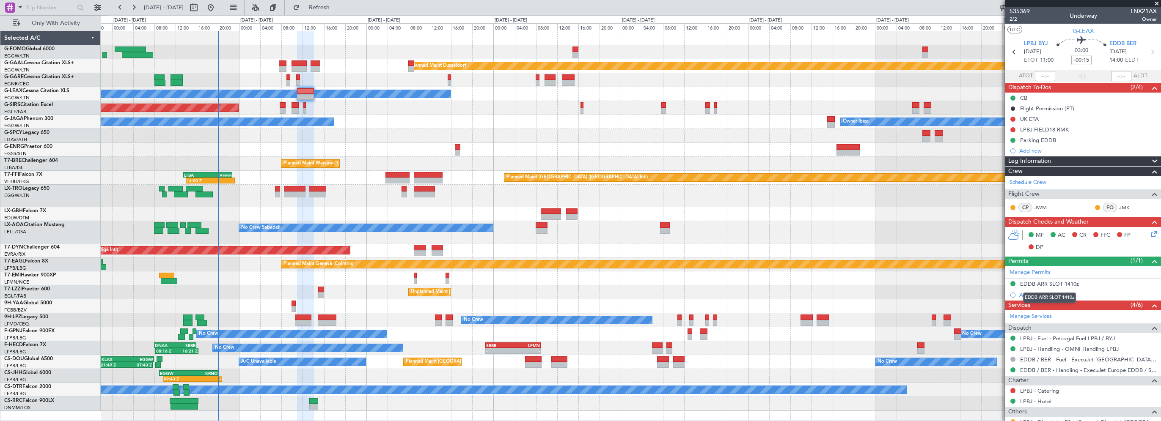
drag, startPoint x: 1068, startPoint y: 283, endPoint x: 1054, endPoint y: 282, distance: 13.1
click at [1068, 283] on div "EDDB ARR SLOT 1410z" at bounding box center [1049, 284] width 59 height 7
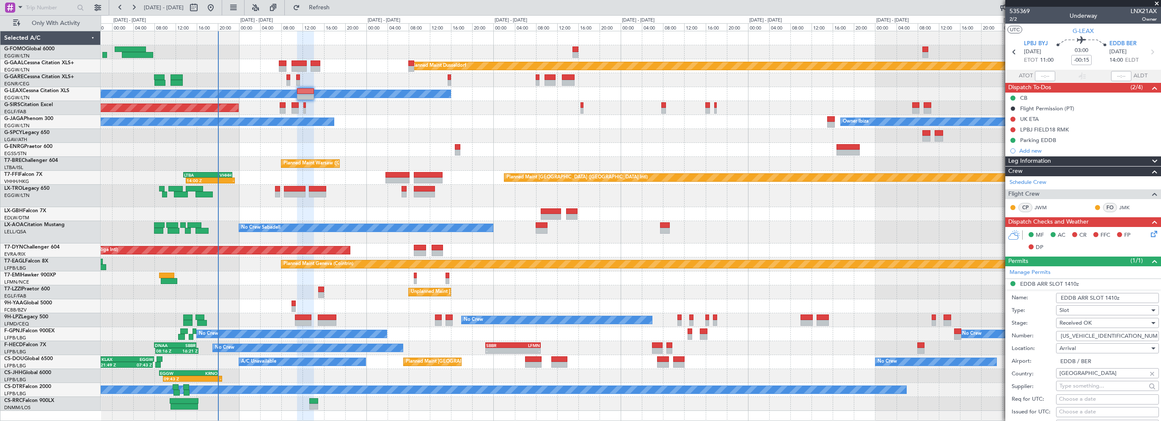
drag, startPoint x: 1131, startPoint y: 335, endPoint x: 1033, endPoint y: 337, distance: 98.6
click at [1033, 337] on div "Number: ASLEDDB2408250252" at bounding box center [1085, 336] width 147 height 13
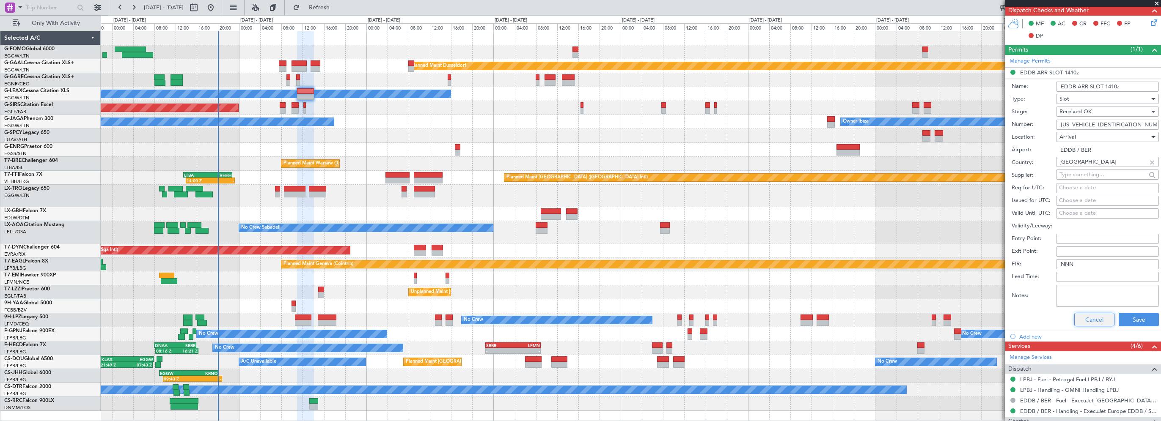
click at [1084, 318] on button "Cancel" at bounding box center [1094, 320] width 40 height 14
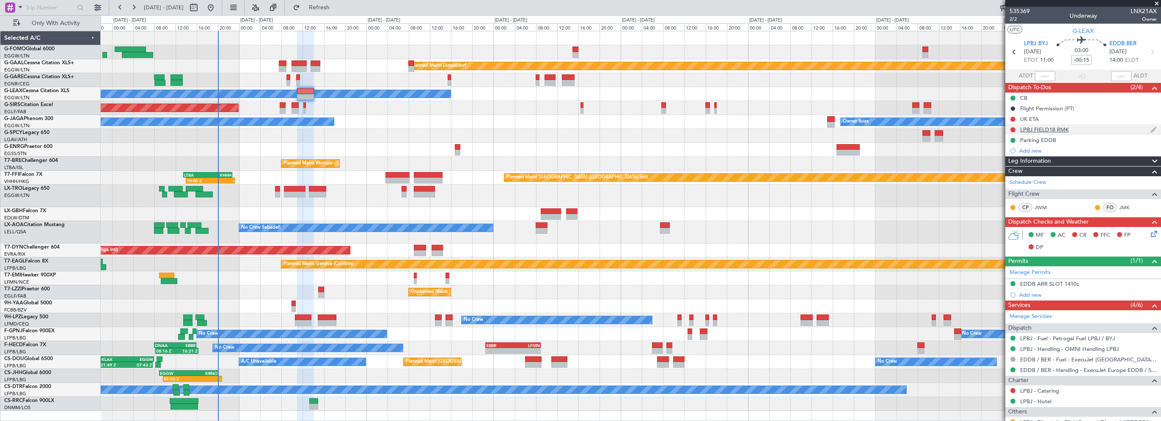
click at [1042, 130] on div "LPBJ FIELD18 RMK" at bounding box center [1044, 129] width 49 height 7
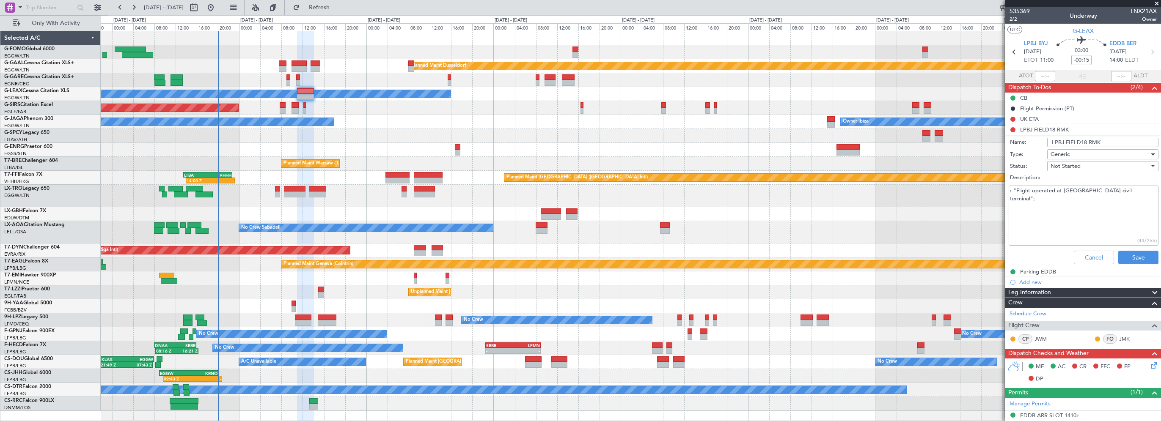
click at [1074, 167] on span "Not Started" at bounding box center [1066, 166] width 30 height 8
click at [1073, 208] on span "Completed" at bounding box center [1098, 208] width 99 height 13
click at [1144, 256] on button "Save" at bounding box center [1138, 258] width 40 height 14
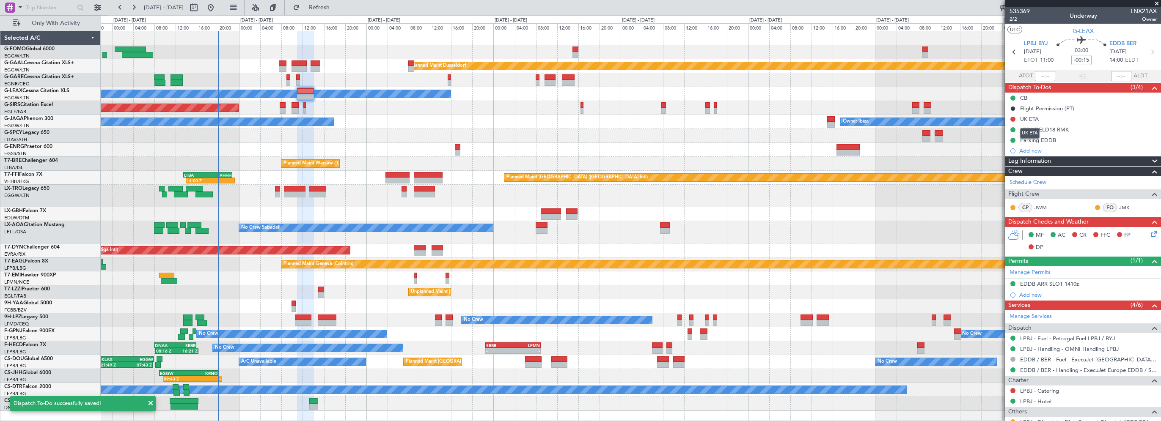
drag, startPoint x: 1032, startPoint y: 117, endPoint x: 1038, endPoint y: 117, distance: 5.9
click at [1032, 117] on div "UK ETA" at bounding box center [1029, 119] width 19 height 7
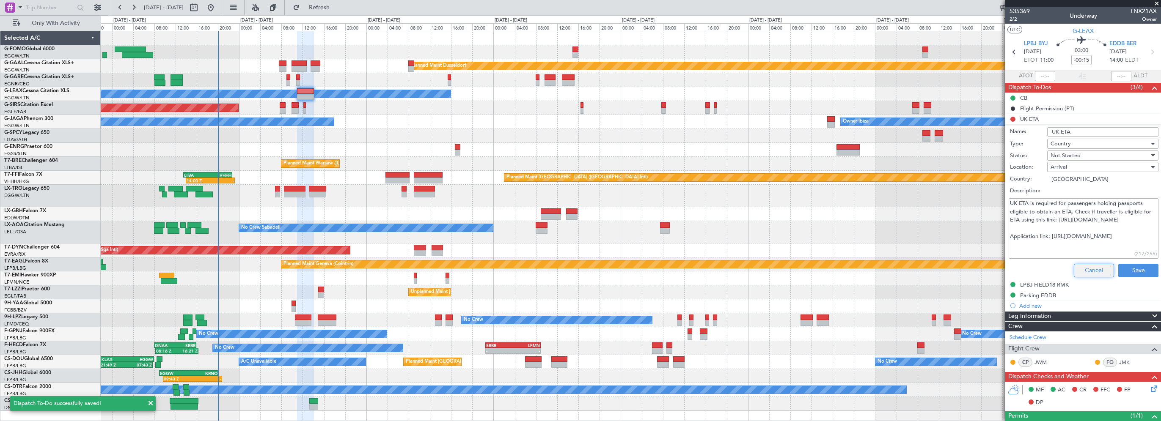
click at [1078, 267] on button "Cancel" at bounding box center [1094, 271] width 40 height 14
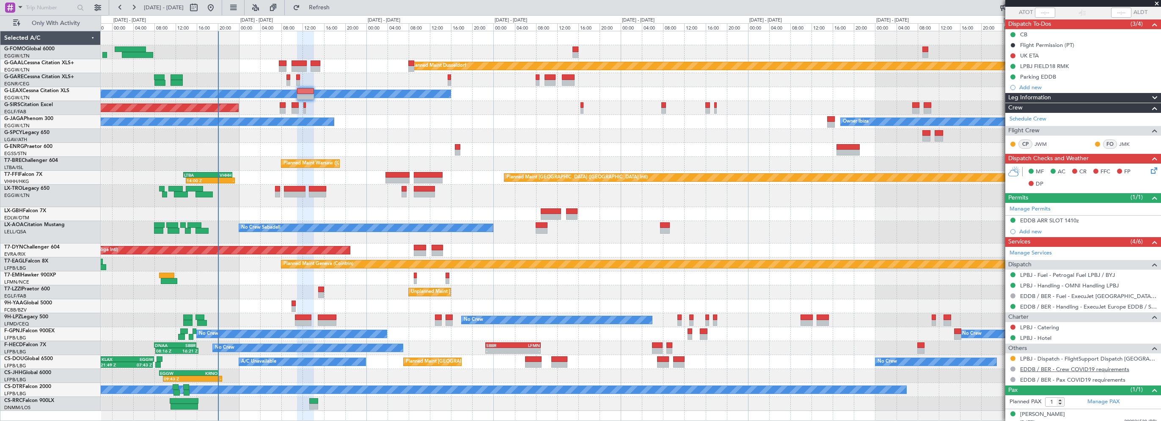
scroll to position [69, 0]
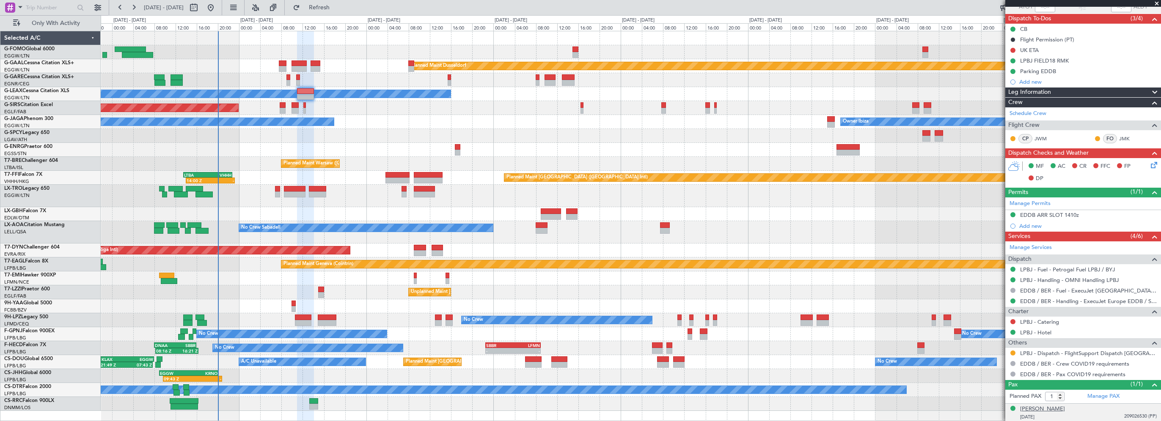
click at [1029, 408] on div "[PERSON_NAME]" at bounding box center [1042, 409] width 45 height 8
click at [626, 125] on div "No Crew Cannes (Mandelieu) Owner Ibiza" at bounding box center [631, 122] width 1060 height 14
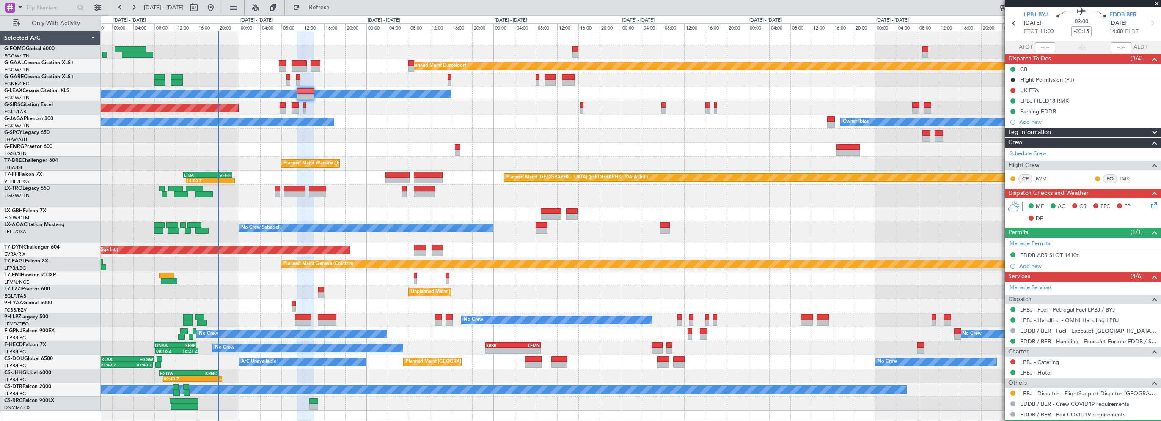
scroll to position [0, 0]
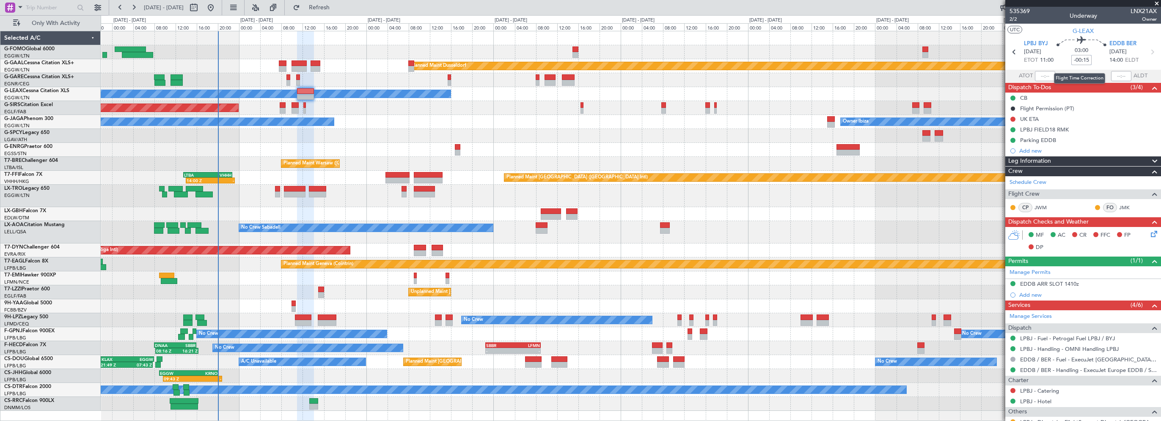
click at [1083, 57] on input "-00:15" at bounding box center [1081, 60] width 20 height 10
click at [1083, 60] on input "-00:15" at bounding box center [1081, 60] width 20 height 10
click at [1085, 58] on input "-00:15" at bounding box center [1081, 60] width 20 height 10
click at [1083, 60] on input "-00:15" at bounding box center [1081, 60] width 20 height 10
click at [1082, 60] on input "-00:15" at bounding box center [1081, 60] width 20 height 10
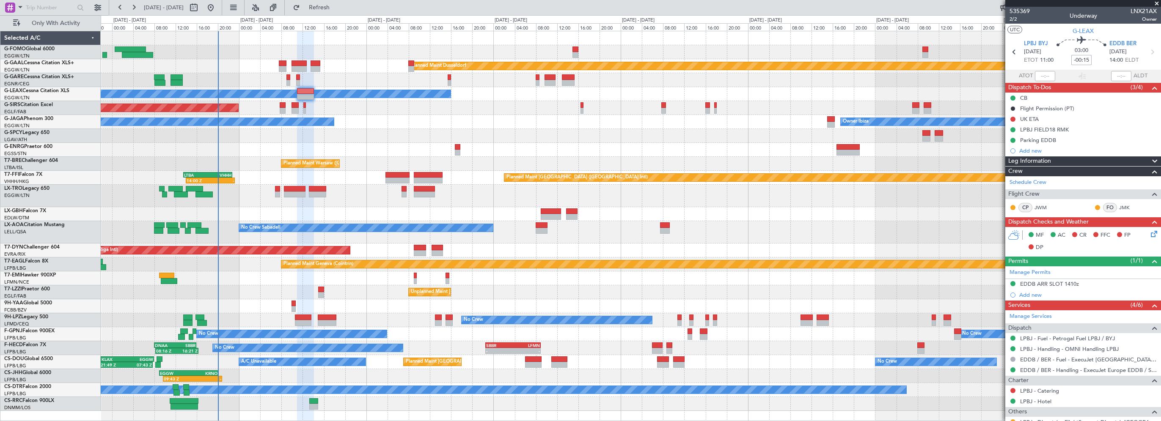
click at [1082, 60] on input "-00:15" at bounding box center [1081, 60] width 20 height 10
click at [1076, 58] on input "-00:15" at bounding box center [1081, 60] width 20 height 10
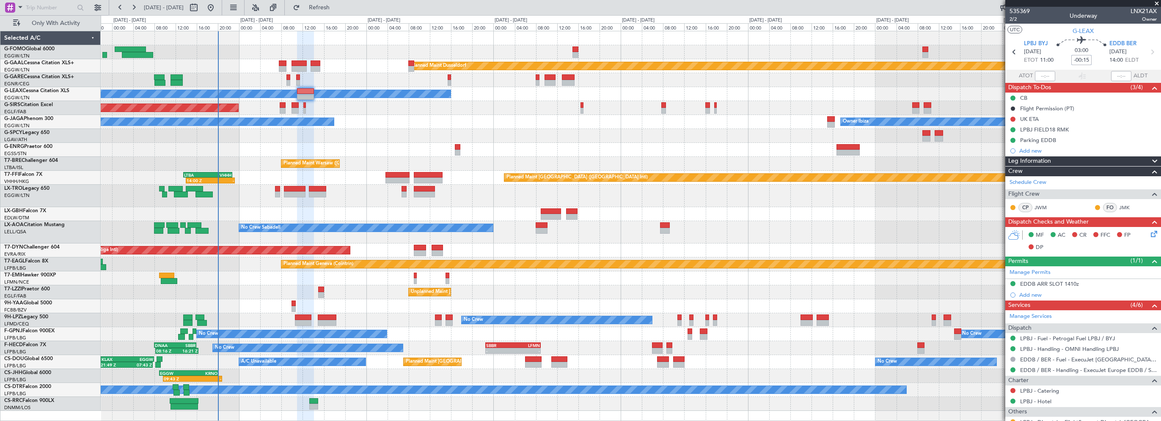
click at [1076, 58] on input "-00:15" at bounding box center [1081, 60] width 20 height 10
type input "+00:00"
click at [1074, 59] on input at bounding box center [1081, 60] width 20 height 10
type input "+00:05"
click at [1027, 164] on span "Leg Information" at bounding box center [1029, 162] width 43 height 10
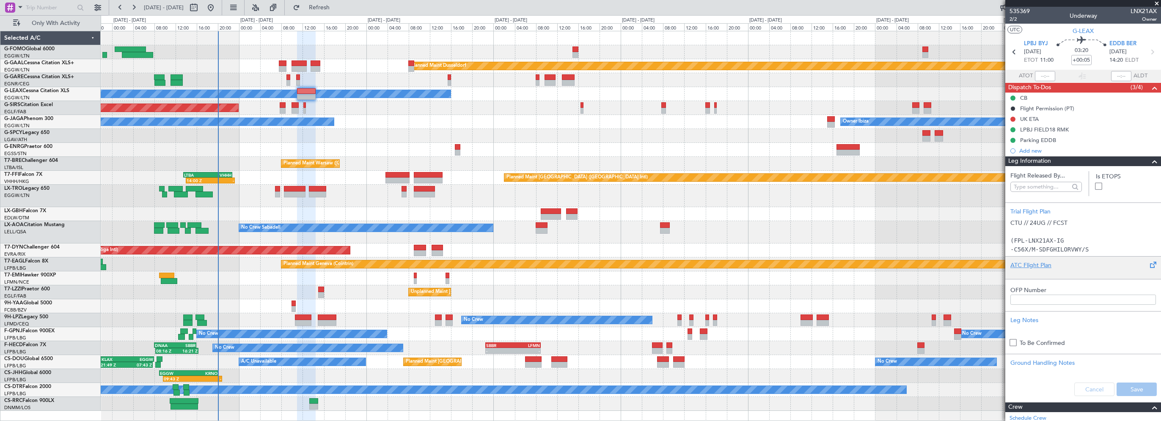
click at [1037, 267] on div "ATC Flight Plan" at bounding box center [1083, 265] width 146 height 9
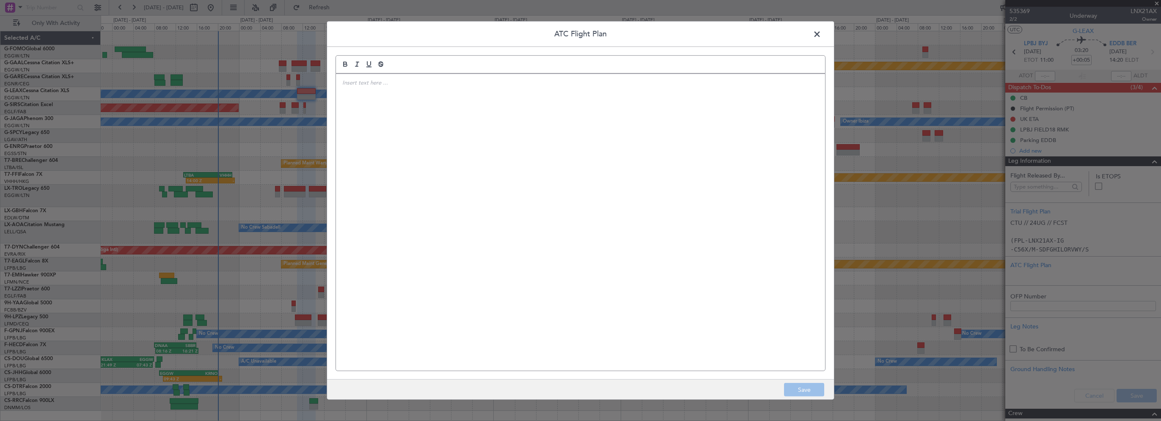
click at [531, 205] on div at bounding box center [580, 222] width 489 height 297
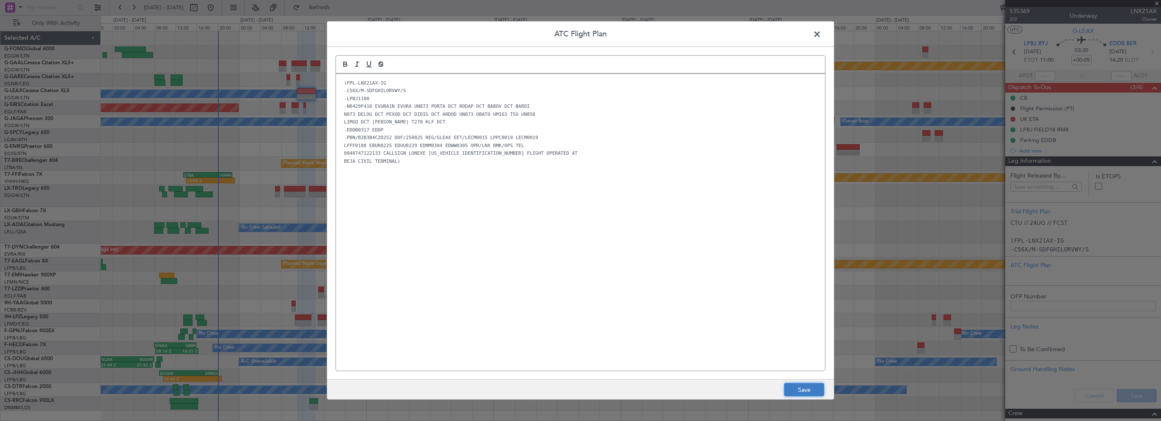
drag, startPoint x: 807, startPoint y: 389, endPoint x: 1009, endPoint y: 388, distance: 201.4
click at [807, 389] on button "Save" at bounding box center [804, 390] width 40 height 14
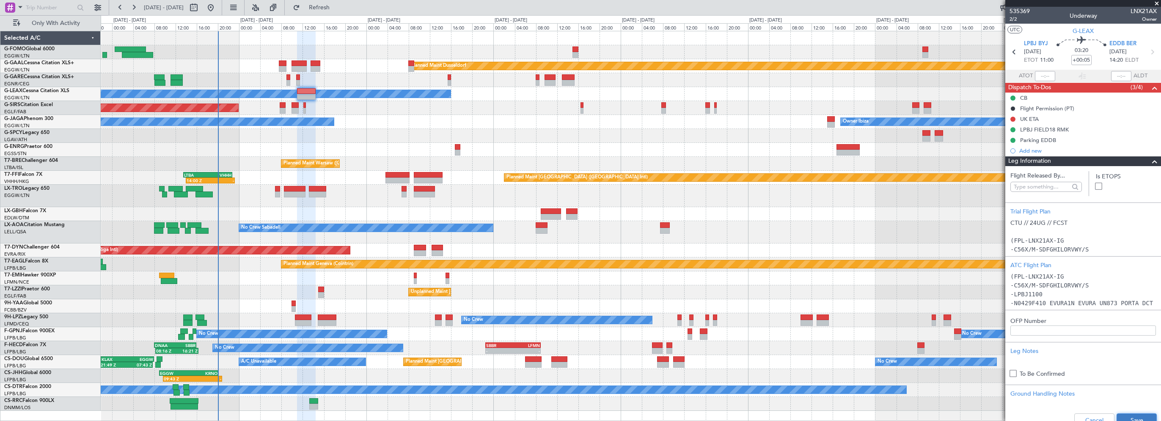
click at [1117, 418] on button "Save" at bounding box center [1137, 421] width 40 height 14
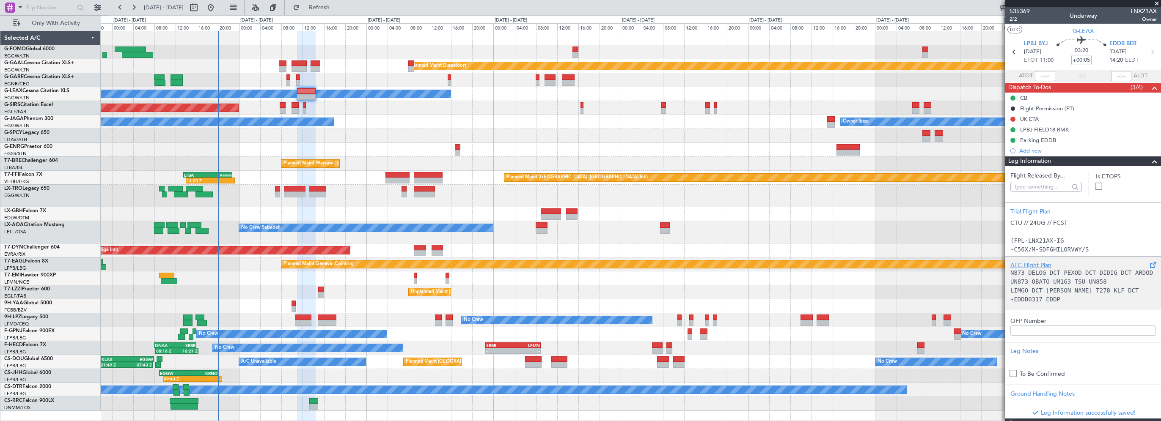
scroll to position [85, 0]
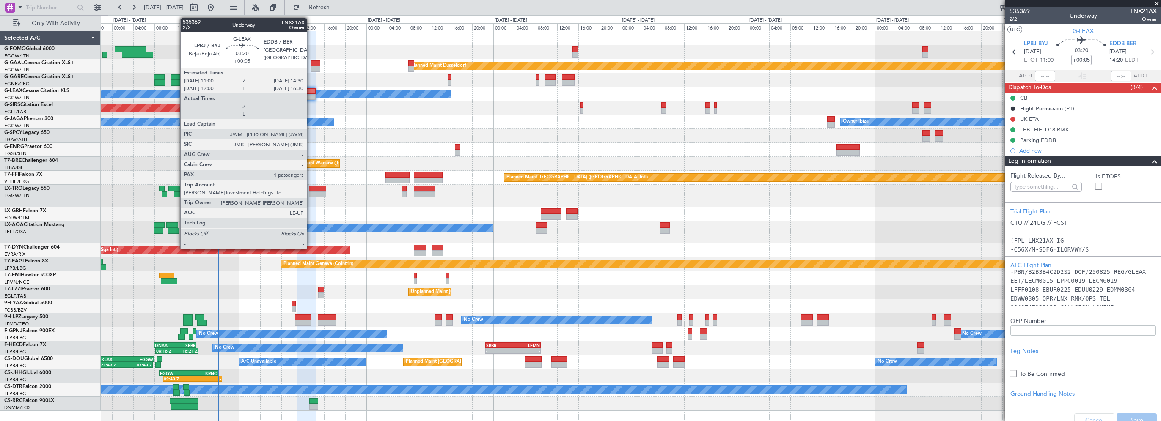
click at [311, 93] on div at bounding box center [306, 91] width 19 height 6
click at [308, 91] on div at bounding box center [306, 91] width 19 height 6
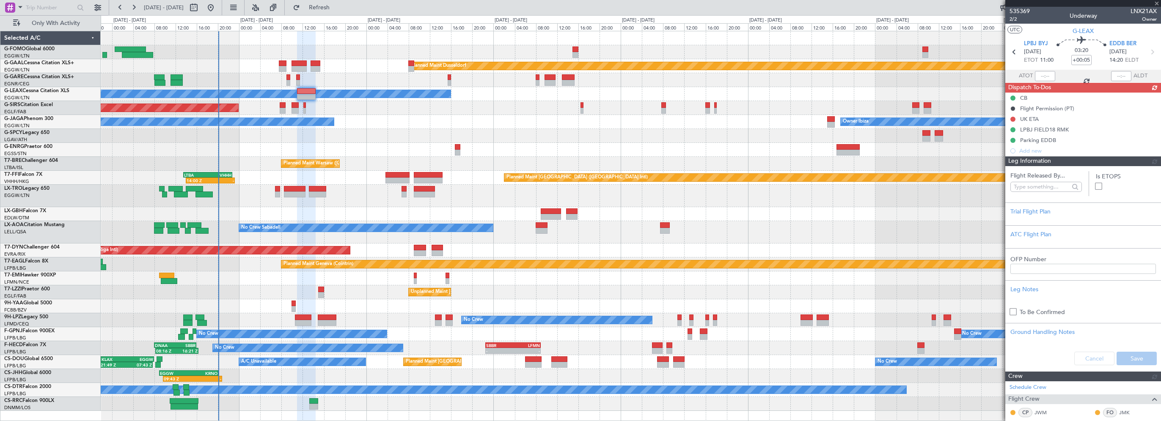
click at [1139, 157] on div "Leg Information" at bounding box center [1083, 162] width 156 height 10
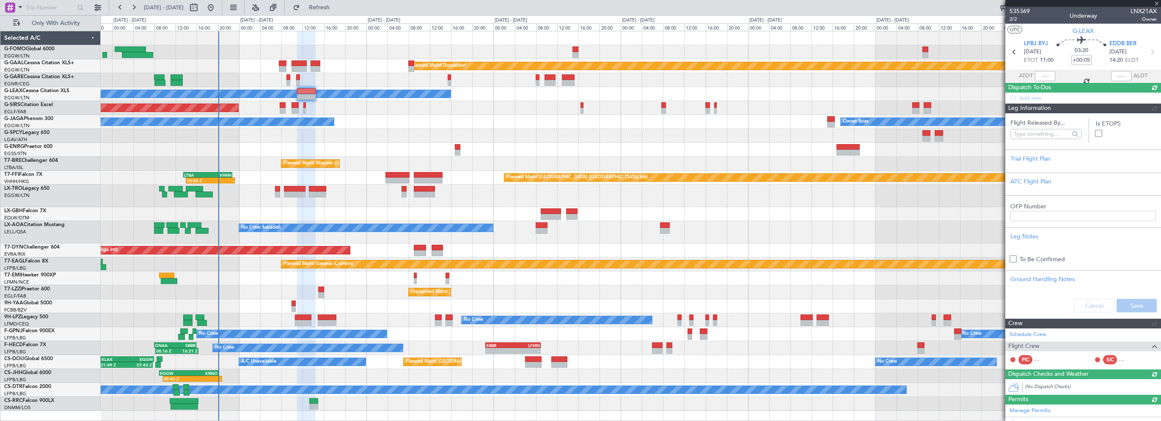
click at [1144, 159] on div "Flight Released By... Is ETOPS Trial Flight Plan ATC Flight Plan OFP Number Leg…" at bounding box center [1083, 215] width 156 height 205
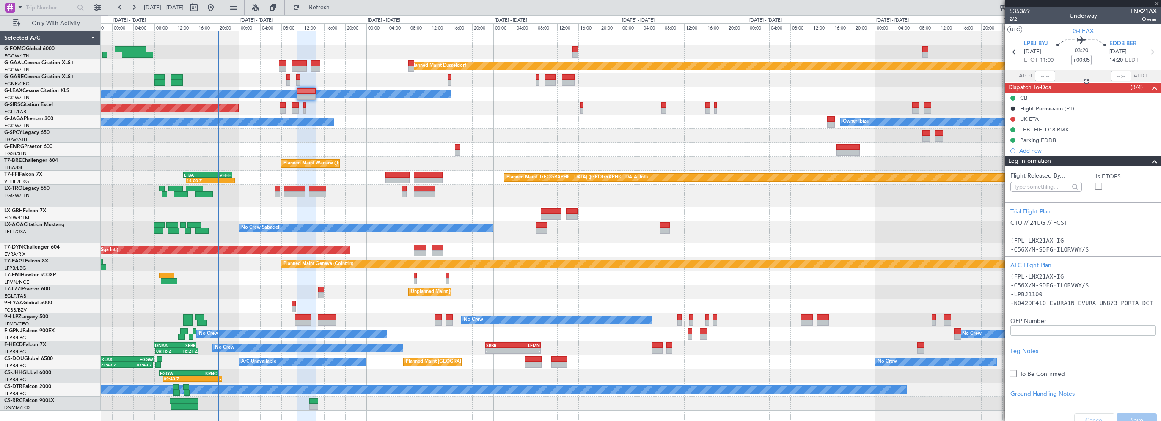
click at [1151, 160] on span at bounding box center [1155, 162] width 10 height 10
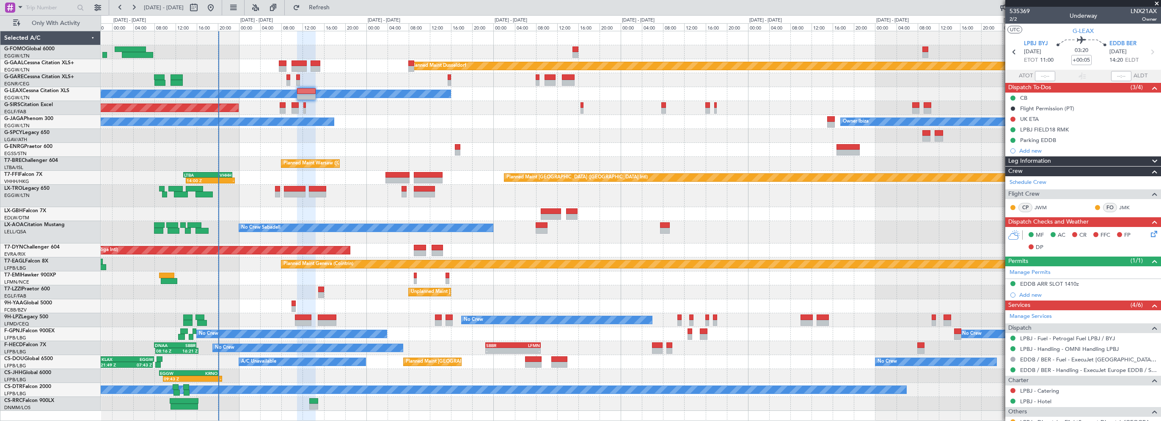
click at [1149, 236] on icon at bounding box center [1152, 232] width 7 height 7
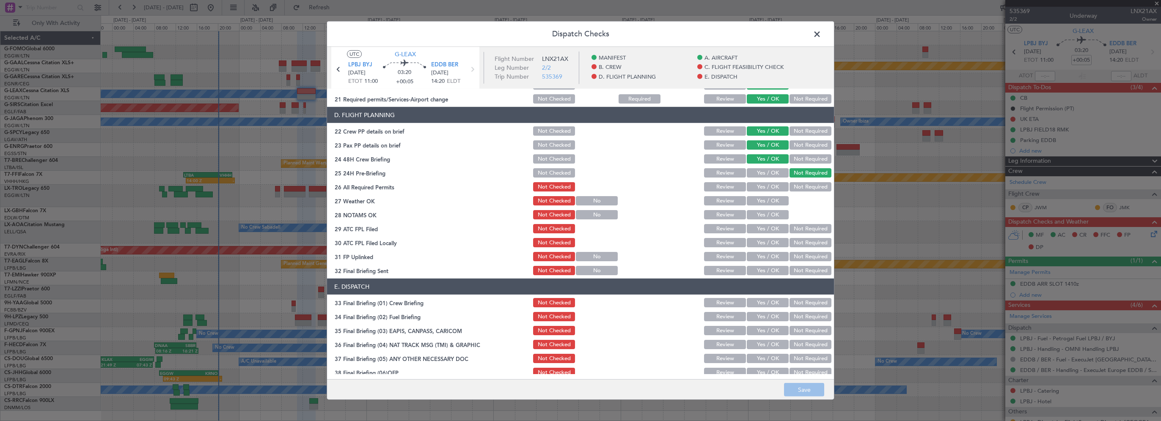
scroll to position [381, 0]
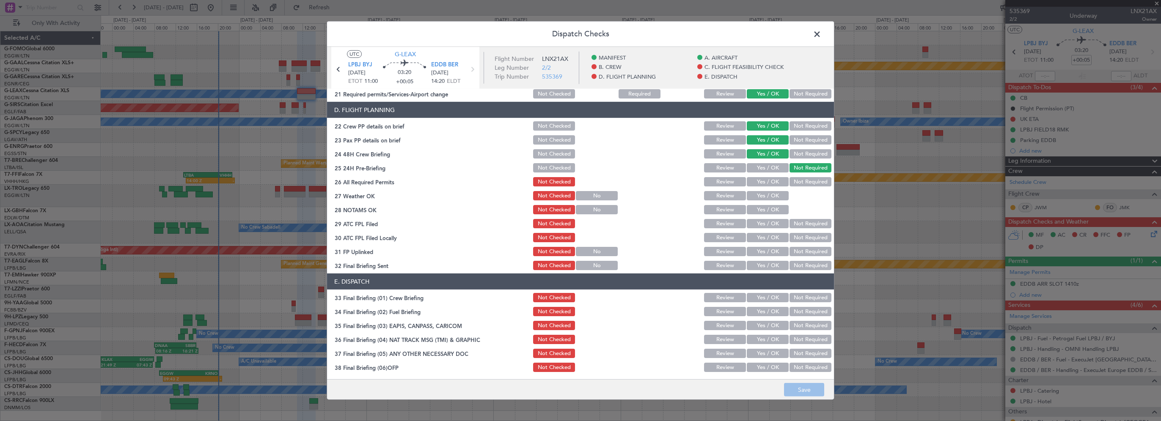
click at [770, 182] on button "Yes / OK" at bounding box center [768, 181] width 42 height 9
click at [762, 194] on button "Yes / OK" at bounding box center [768, 195] width 42 height 9
click at [758, 210] on button "Yes / OK" at bounding box center [768, 209] width 42 height 9
click at [758, 224] on button "Yes / OK" at bounding box center [768, 223] width 42 height 9
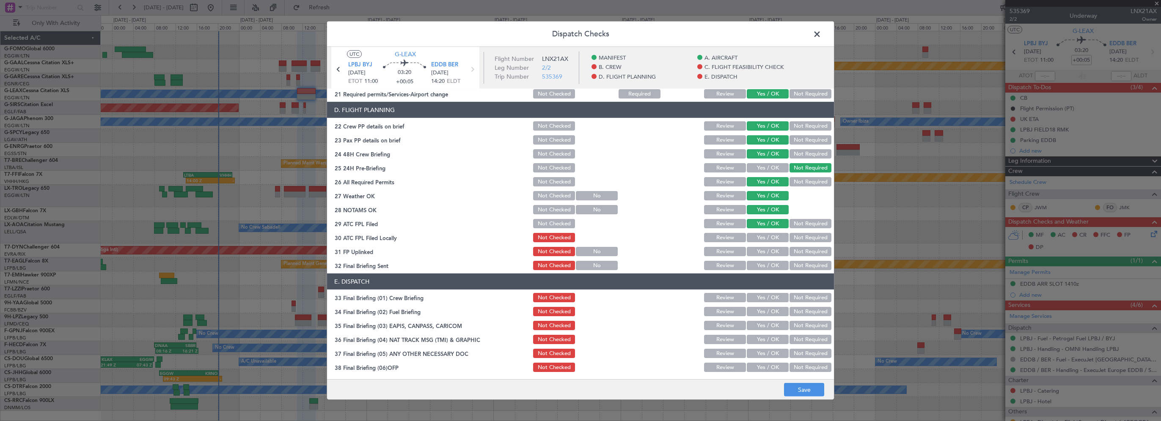
drag, startPoint x: 809, startPoint y: 239, endPoint x: 799, endPoint y: 242, distance: 10.6
click at [809, 239] on button "Not Required" at bounding box center [811, 237] width 42 height 9
click at [766, 254] on button "Yes / OK" at bounding box center [768, 251] width 42 height 9
click at [757, 266] on button "Yes / OK" at bounding box center [768, 265] width 42 height 9
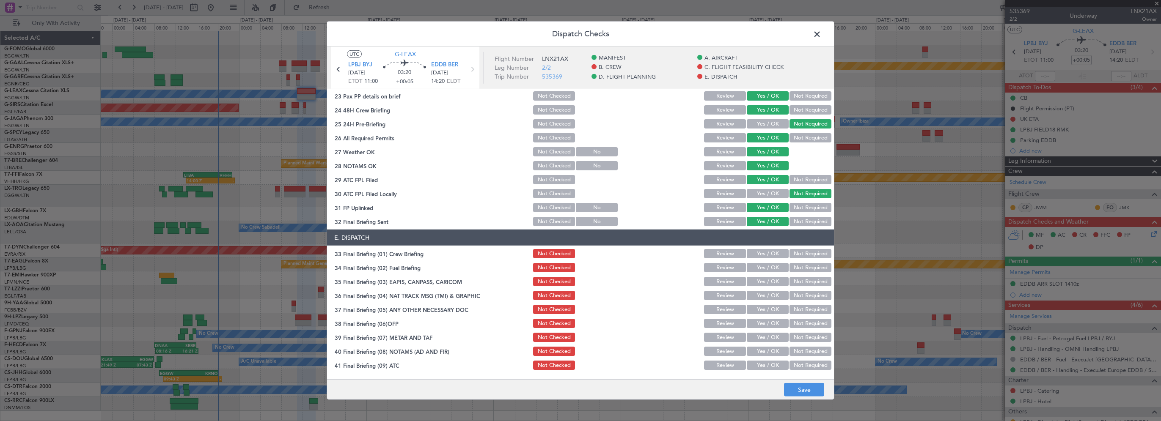
scroll to position [465, 0]
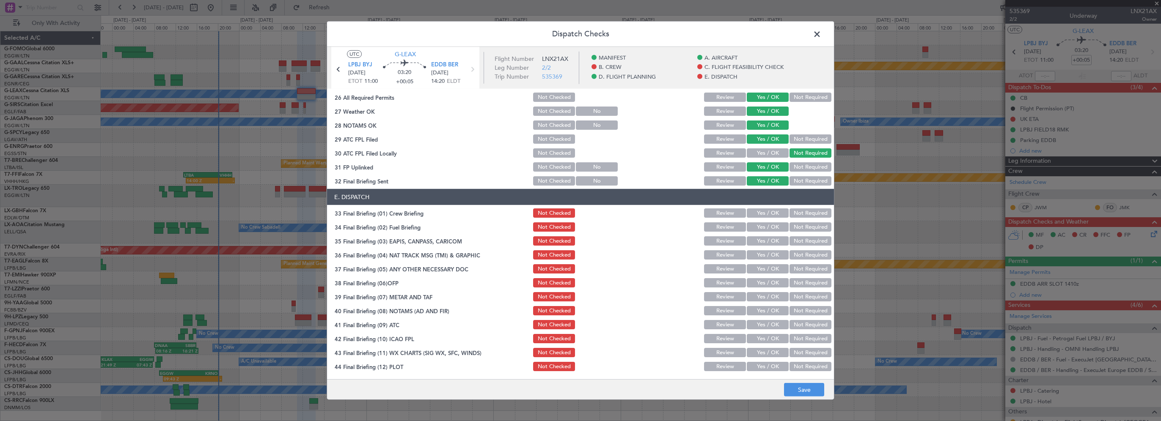
click at [765, 213] on button "Yes / OK" at bounding box center [768, 213] width 42 height 9
click at [762, 223] on button "Yes / OK" at bounding box center [768, 227] width 42 height 9
click at [759, 242] on button "Yes / OK" at bounding box center [768, 241] width 42 height 9
click at [802, 243] on button "Not Required" at bounding box center [811, 241] width 42 height 9
drag, startPoint x: 798, startPoint y: 253, endPoint x: 797, endPoint y: 257, distance: 4.3
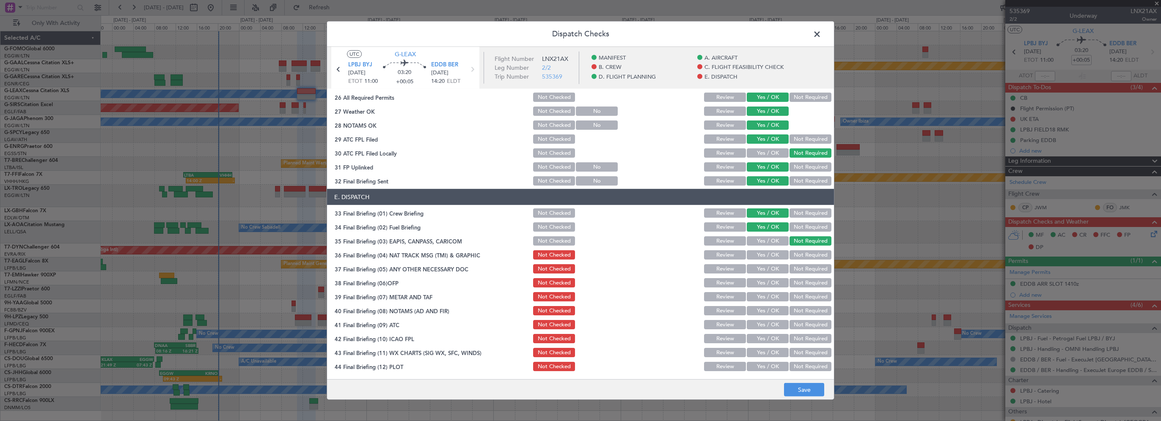
click at [798, 253] on button "Not Required" at bounding box center [811, 254] width 42 height 9
click at [793, 267] on button "Not Required" at bounding box center [811, 268] width 42 height 9
click at [767, 285] on button "Yes / OK" at bounding box center [768, 282] width 42 height 9
click at [761, 300] on button "Yes / OK" at bounding box center [768, 296] width 42 height 9
click at [757, 314] on button "Yes / OK" at bounding box center [768, 310] width 42 height 9
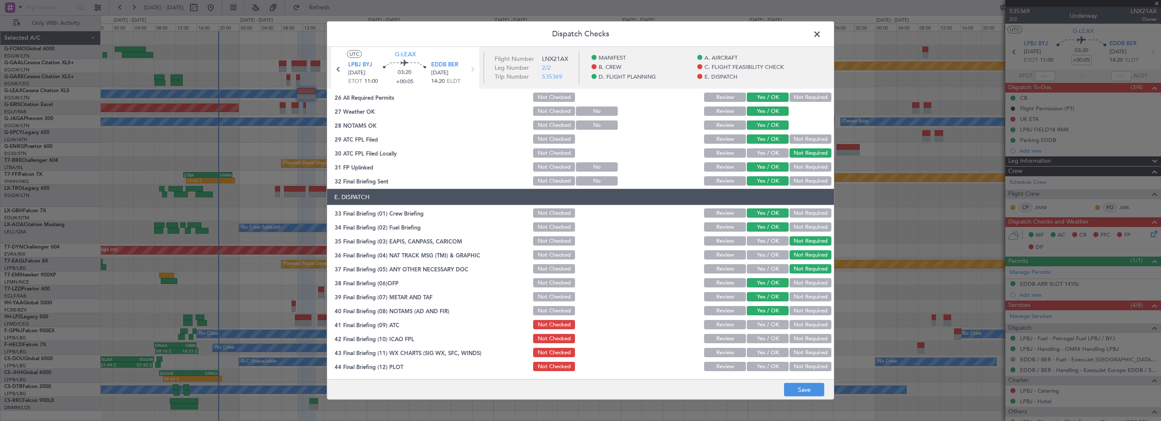
click at [757, 325] on button "Yes / OK" at bounding box center [768, 324] width 42 height 9
click at [754, 340] on button "Yes / OK" at bounding box center [768, 338] width 42 height 9
click at [754, 354] on button "Yes / OK" at bounding box center [768, 352] width 42 height 9
click at [754, 369] on button "Yes / OK" at bounding box center [768, 366] width 42 height 9
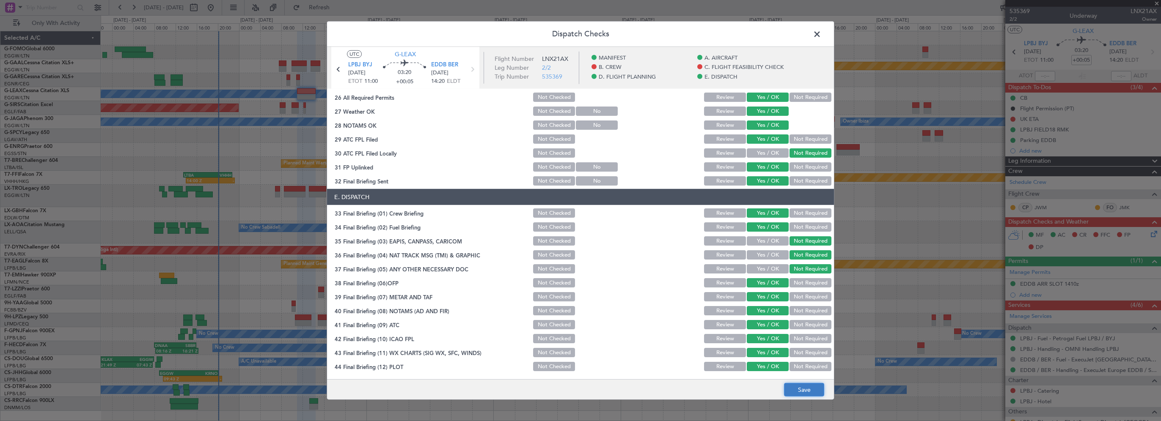
click at [792, 389] on button "Save" at bounding box center [804, 390] width 40 height 14
click at [821, 33] on span at bounding box center [821, 36] width 0 height 17
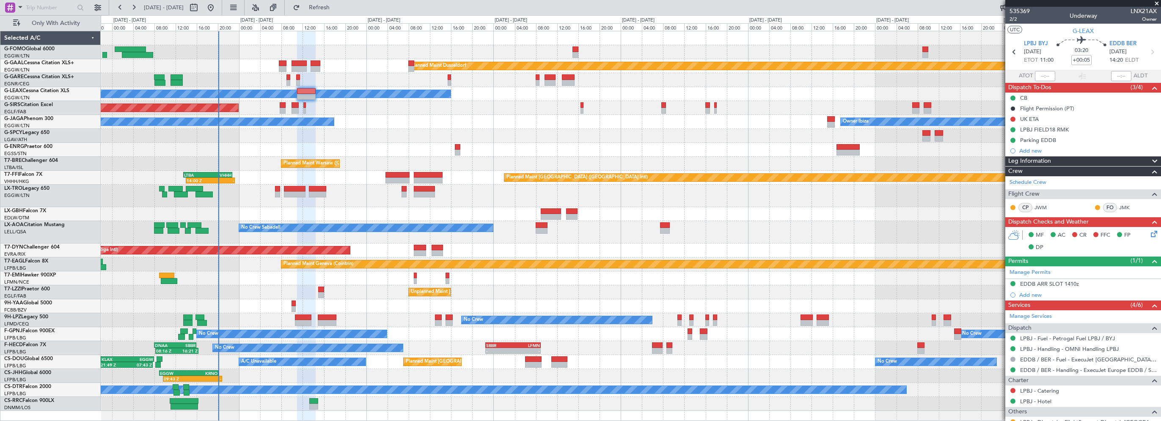
click at [399, 108] on div "Unplanned Maint Oxford ([GEOGRAPHIC_DATA])" at bounding box center [631, 108] width 1060 height 14
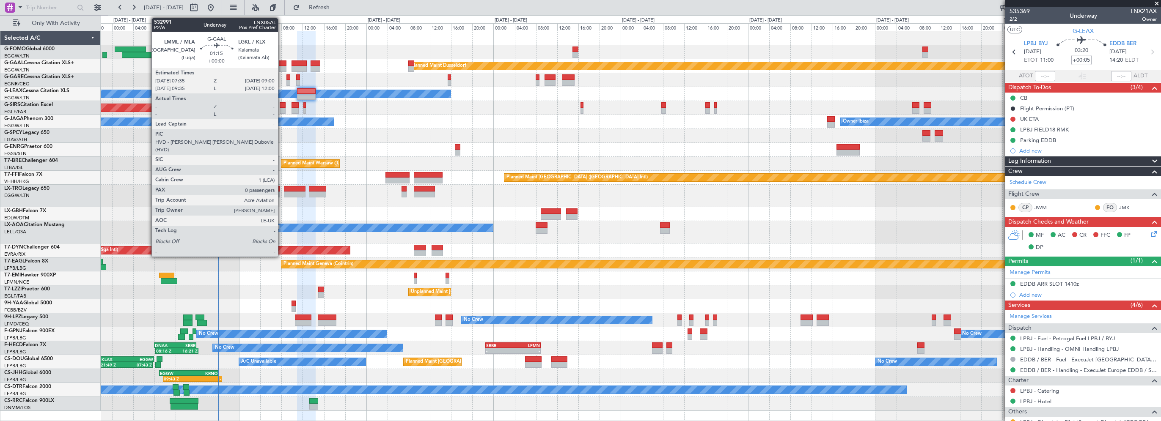
click at [283, 62] on div at bounding box center [283, 64] width 8 height 6
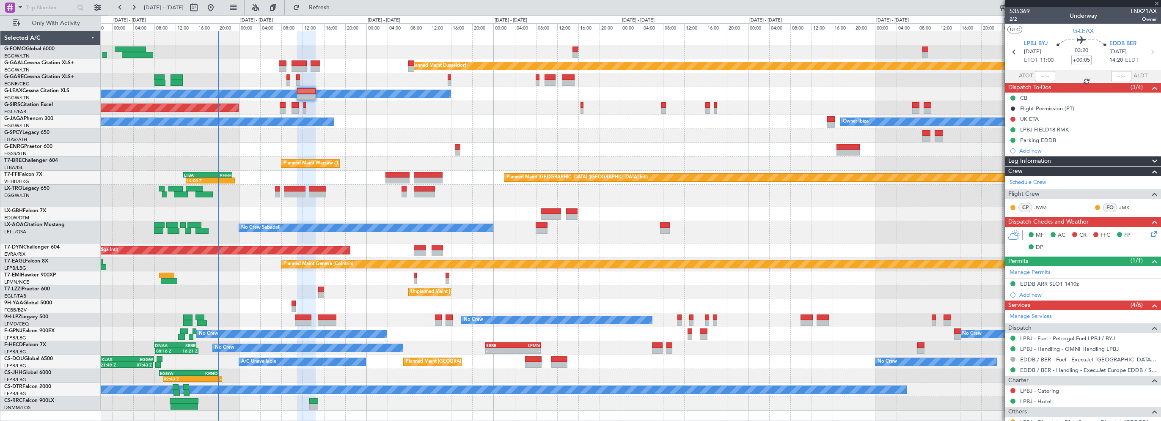
type input "0"
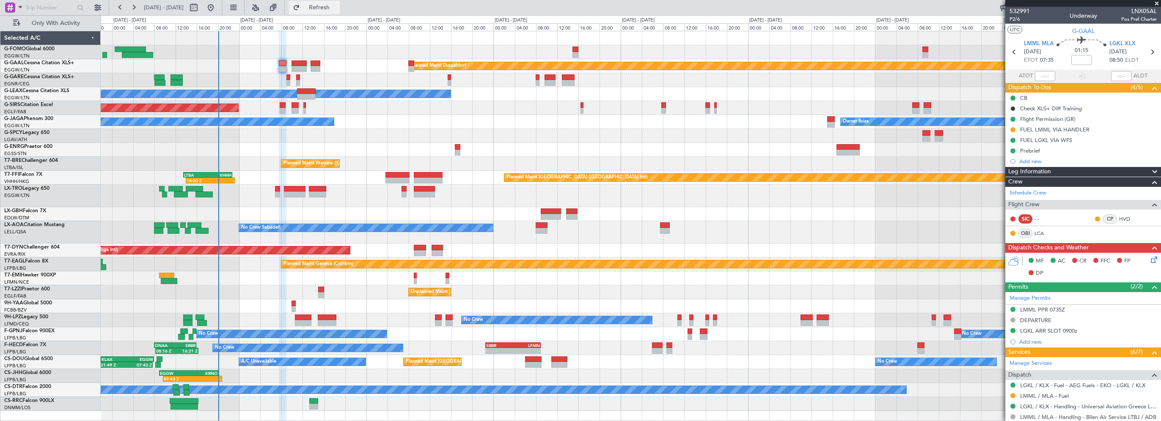
click at [330, 8] on span "Refresh" at bounding box center [320, 8] width 36 height 6
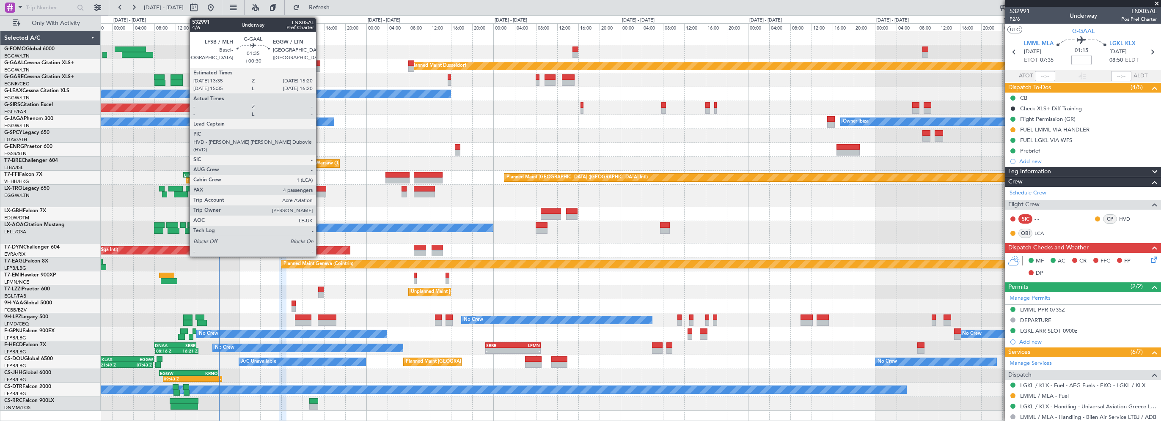
click at [320, 64] on div at bounding box center [315, 64] width 9 height 6
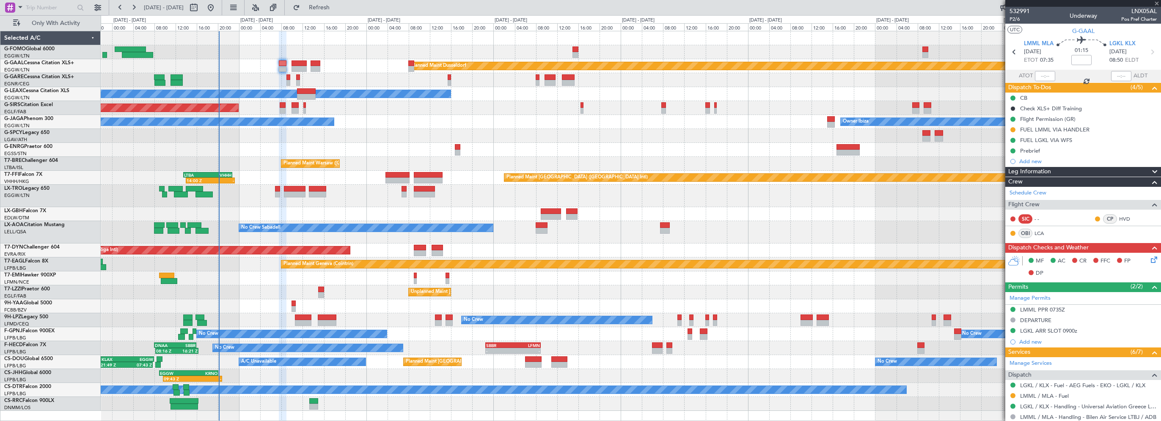
type input "+00:30"
type input "4"
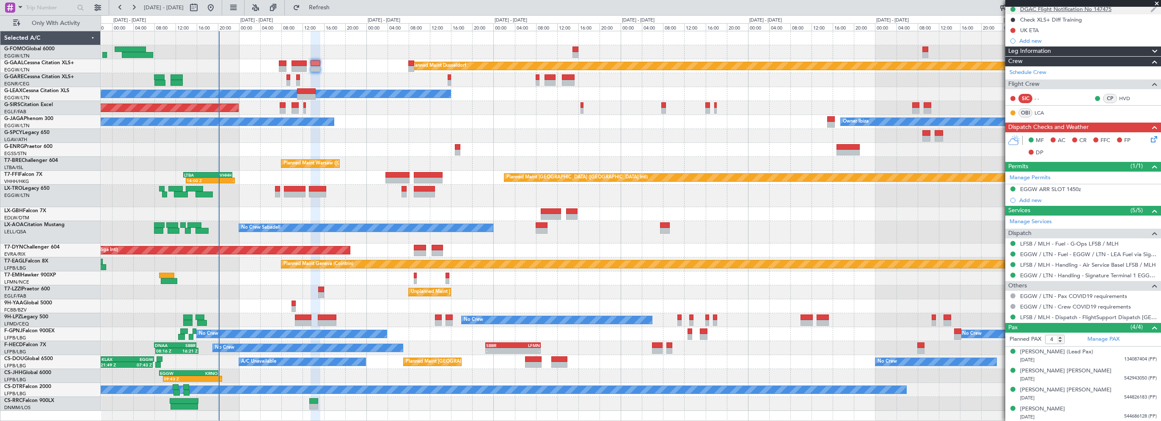
scroll to position [0, 0]
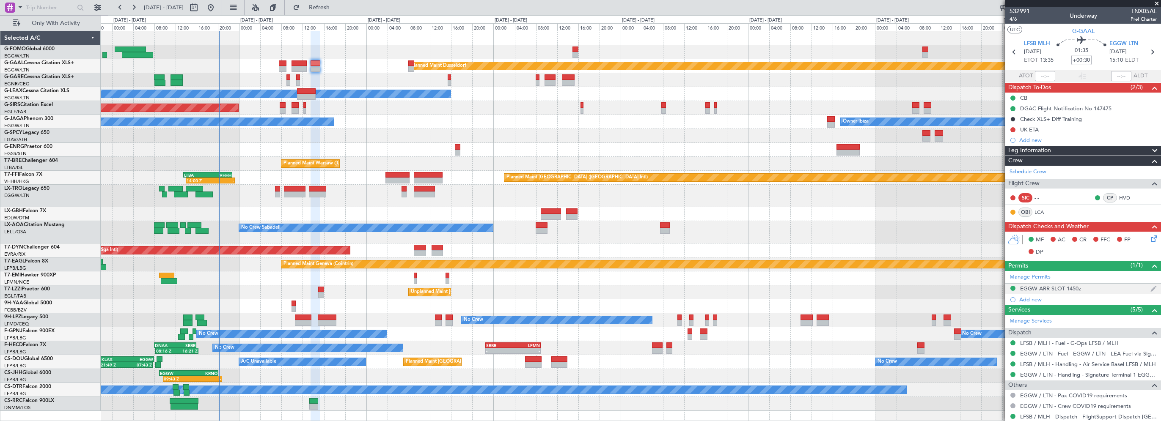
click at [1061, 289] on div "EGGW ARR SLOT 1450z" at bounding box center [1050, 288] width 61 height 7
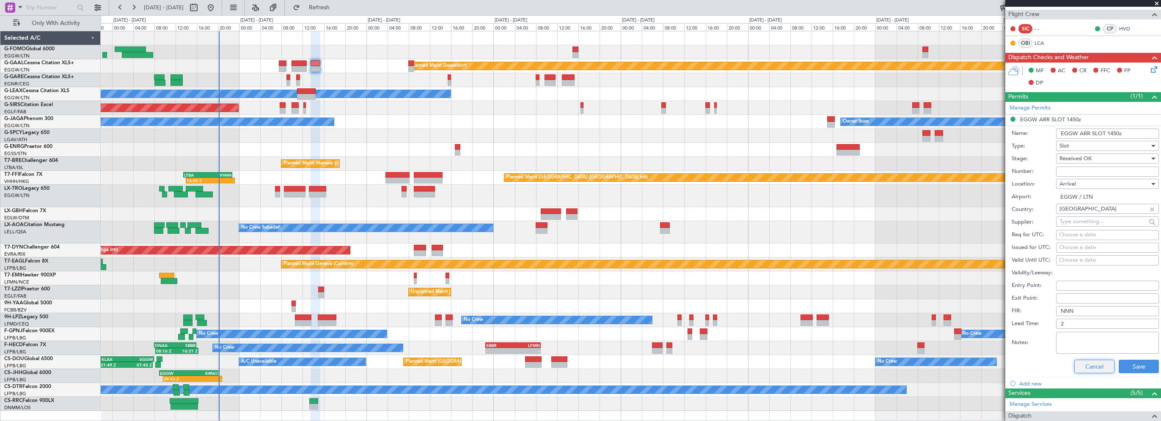
click at [1098, 367] on button "Cancel" at bounding box center [1094, 367] width 40 height 14
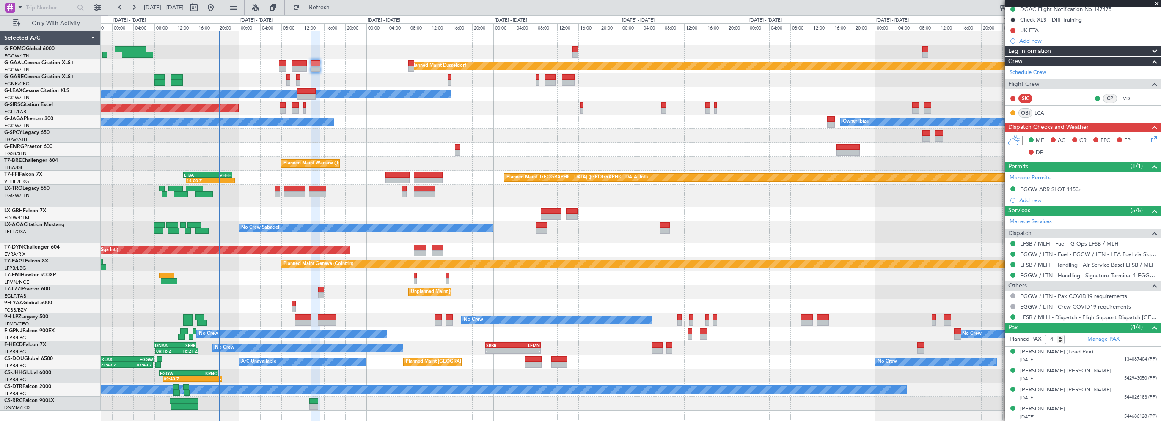
click at [1063, 54] on div "Leg Information" at bounding box center [1083, 52] width 156 height 10
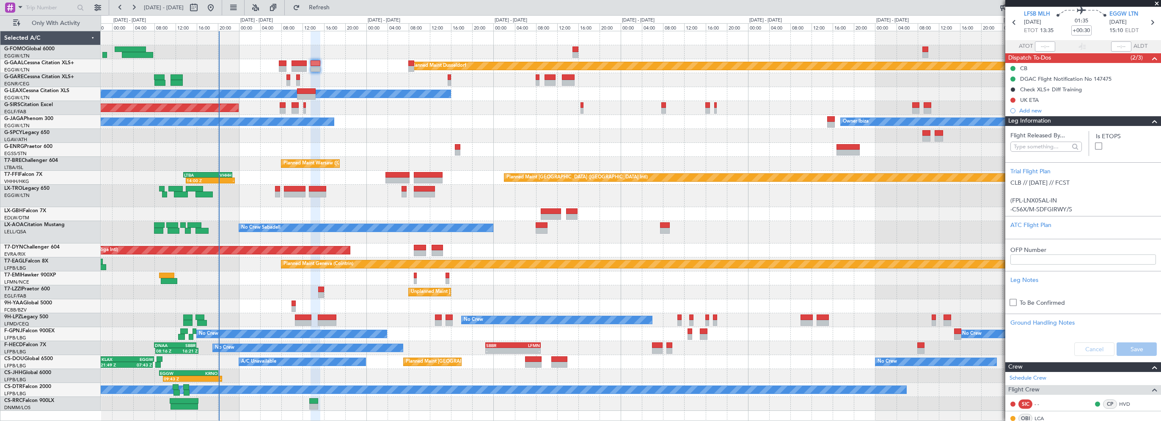
scroll to position [0, 0]
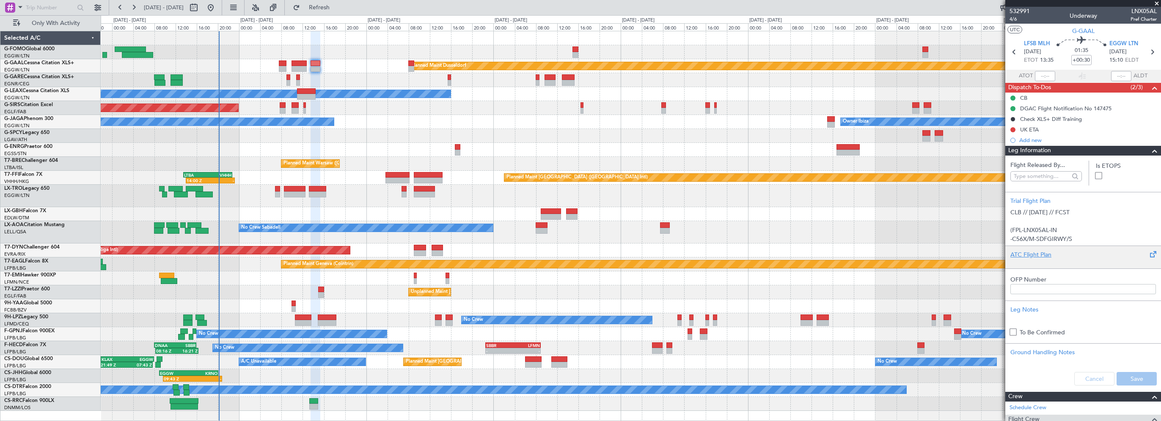
click at [1022, 257] on div "ATC Flight Plan" at bounding box center [1083, 254] width 146 height 9
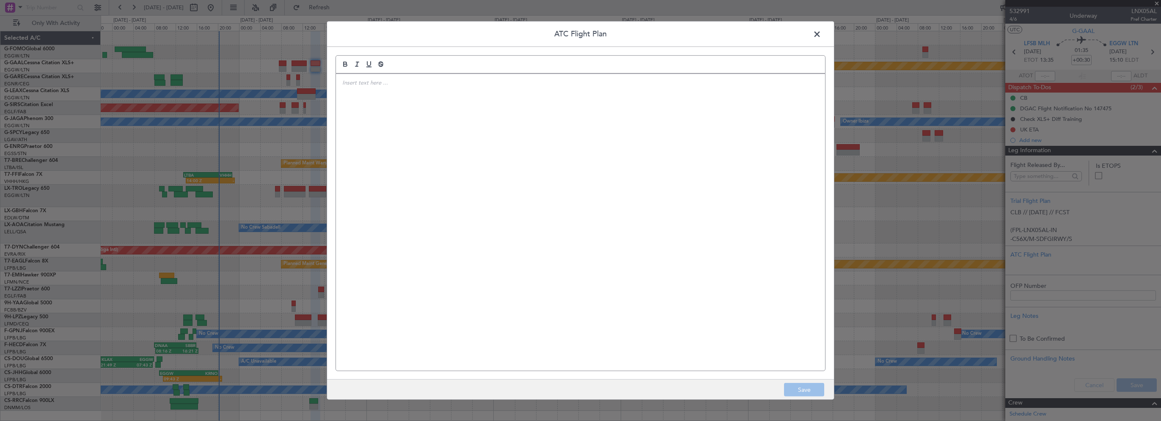
click at [521, 138] on div at bounding box center [580, 222] width 489 height 297
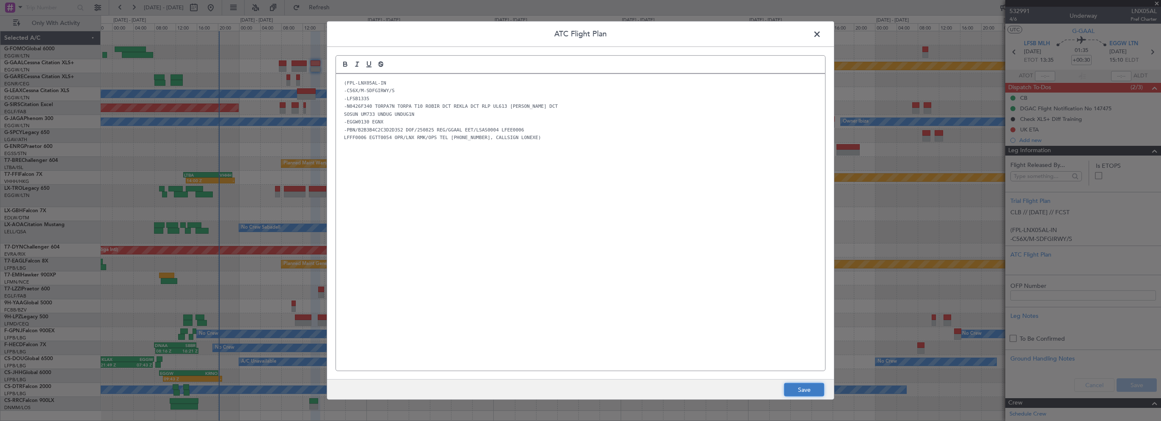
click at [816, 389] on button "Save" at bounding box center [804, 390] width 40 height 14
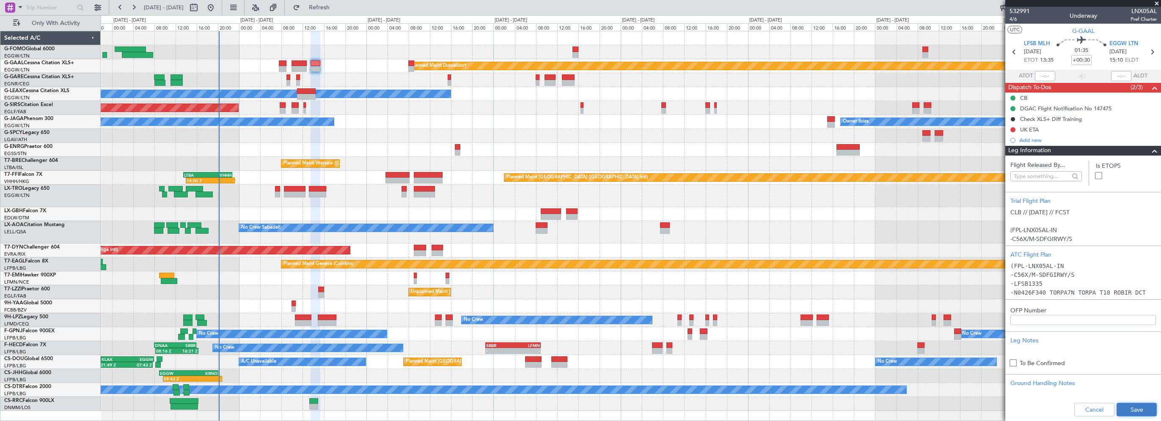
click at [1132, 407] on button "Save" at bounding box center [1137, 410] width 40 height 14
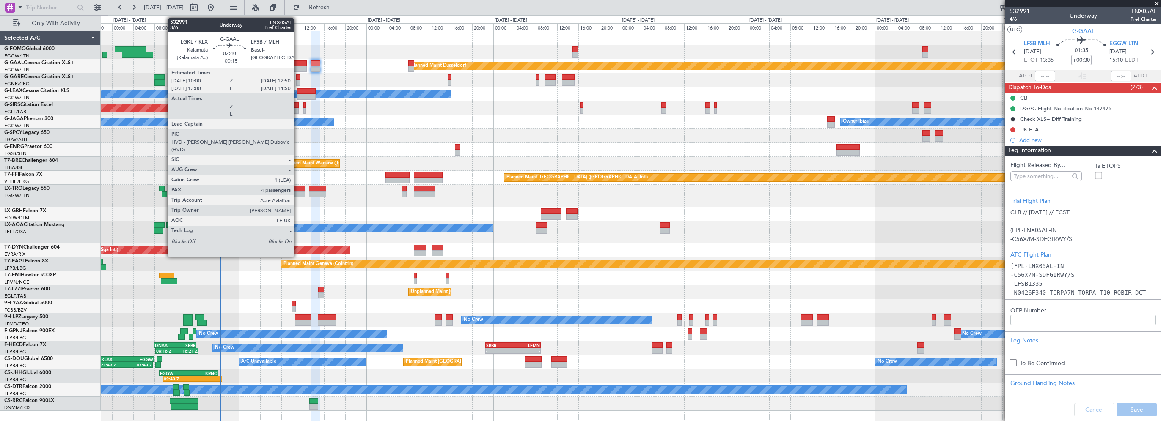
click at [298, 65] on div at bounding box center [299, 64] width 15 height 6
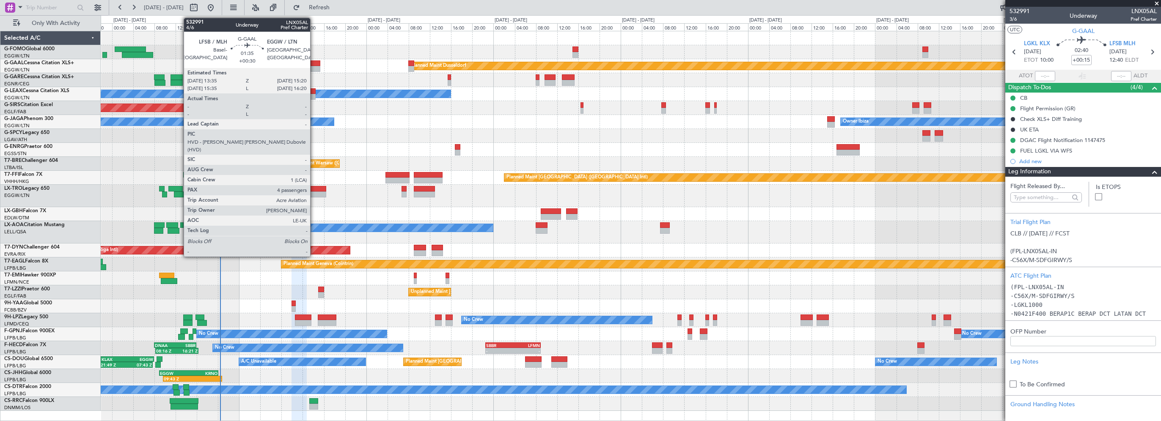
click at [314, 61] on div at bounding box center [315, 64] width 9 height 6
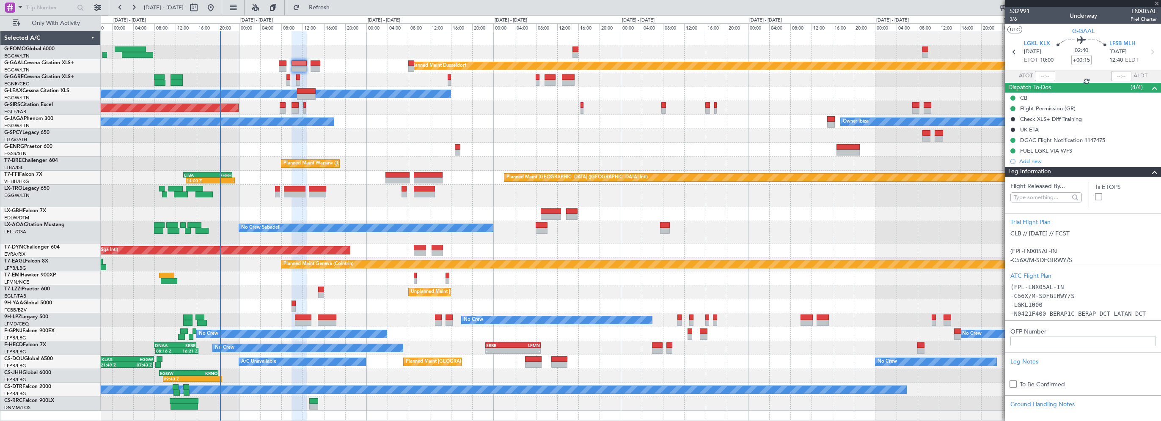
type input "+00:30"
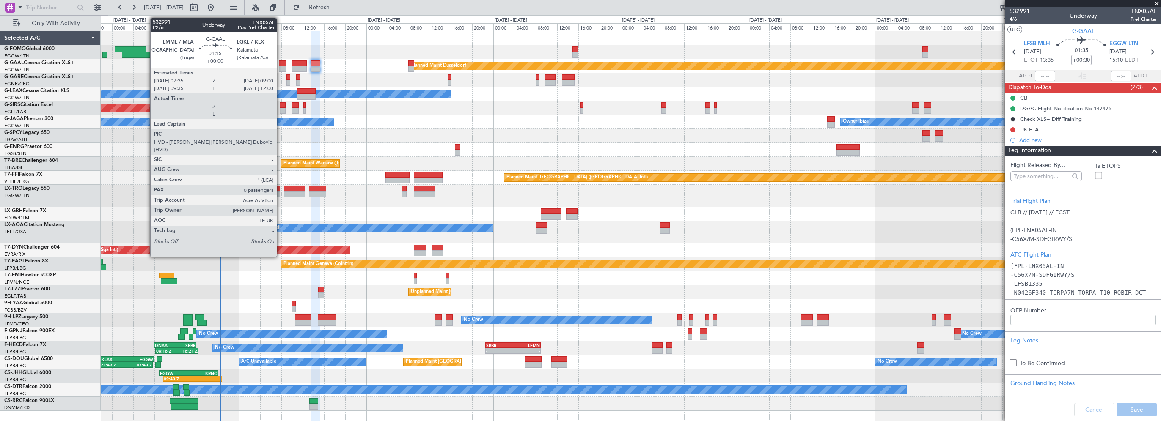
click at [281, 62] on div at bounding box center [283, 64] width 8 height 6
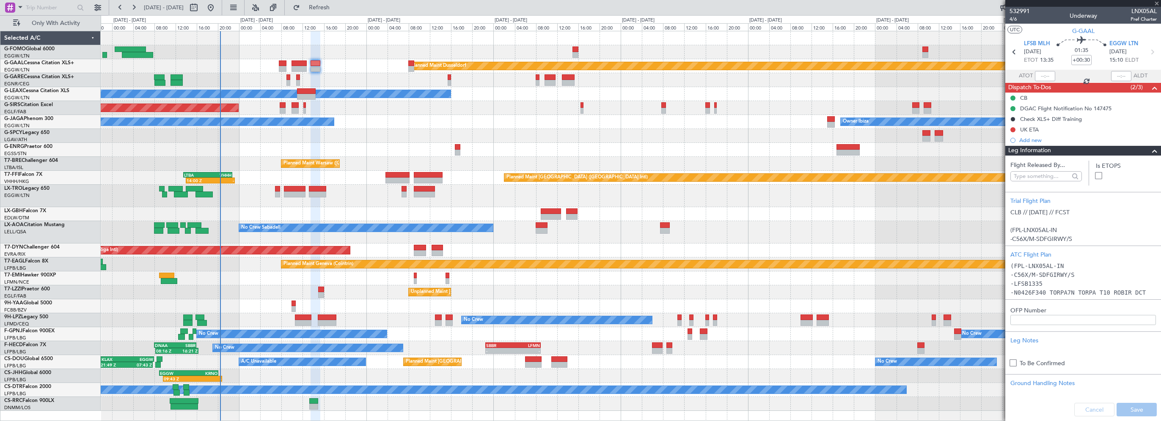
type input "0"
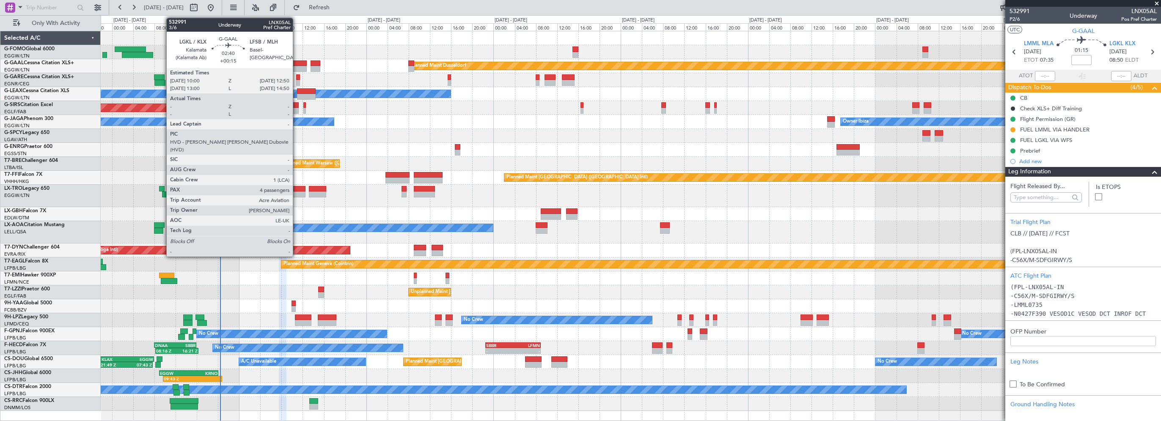
click at [297, 61] on div at bounding box center [299, 64] width 15 height 6
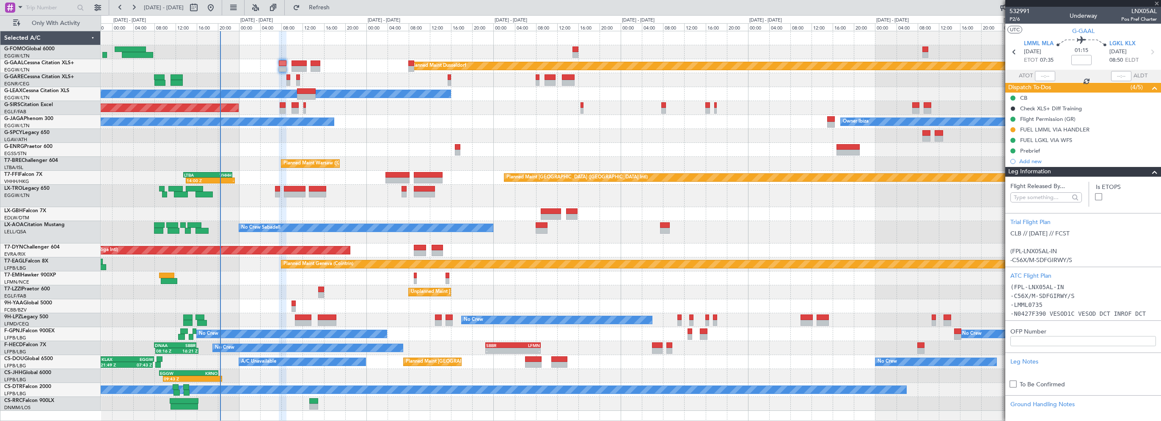
type input "+00:15"
type input "4"
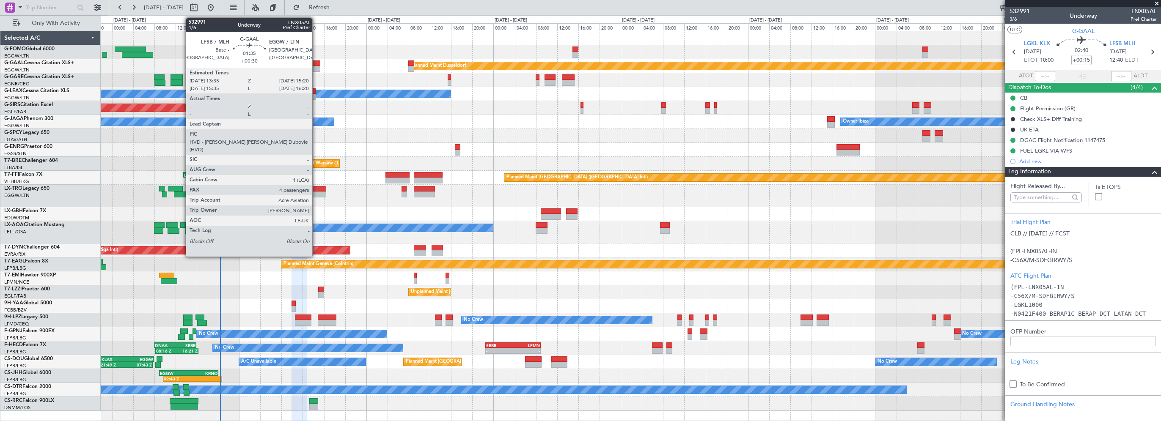
click at [316, 61] on div at bounding box center [315, 64] width 9 height 6
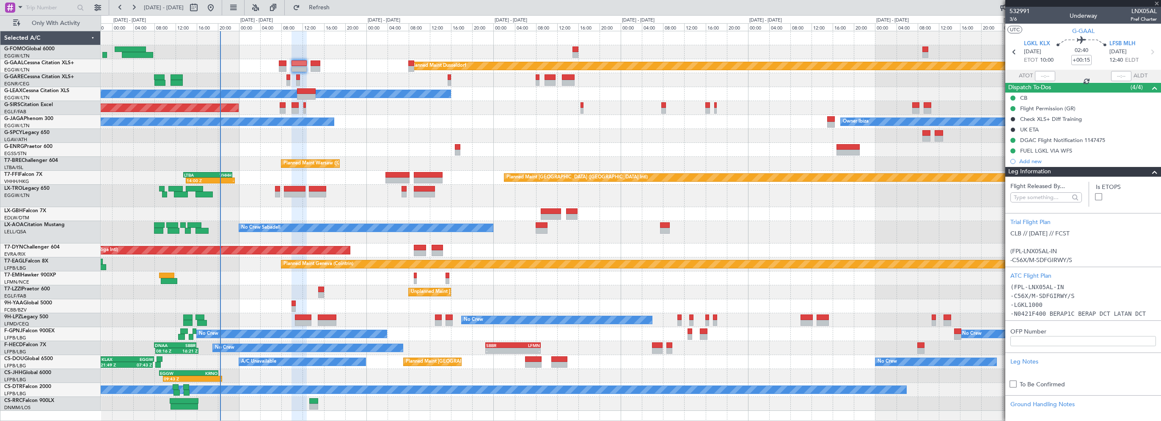
type input "+00:30"
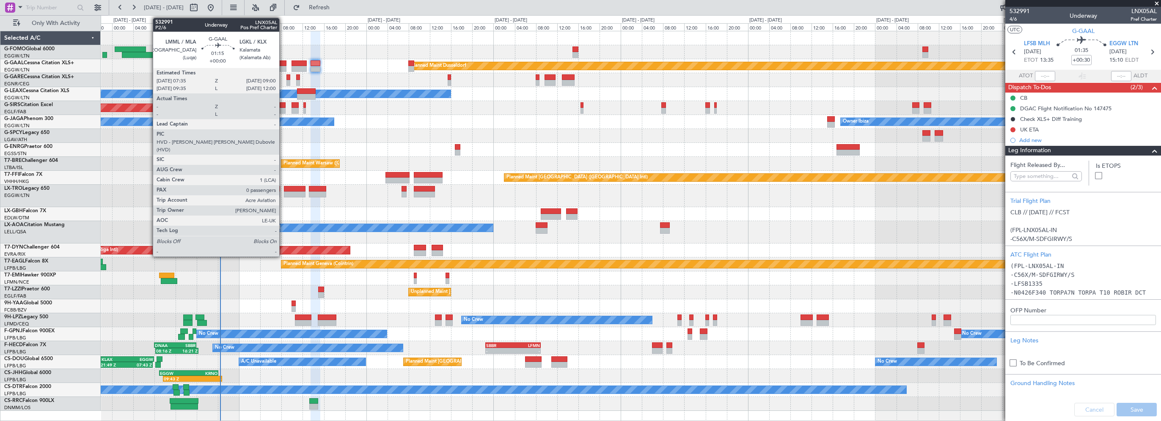
click at [283, 64] on div at bounding box center [283, 64] width 8 height 6
click at [283, 63] on div at bounding box center [283, 64] width 8 height 6
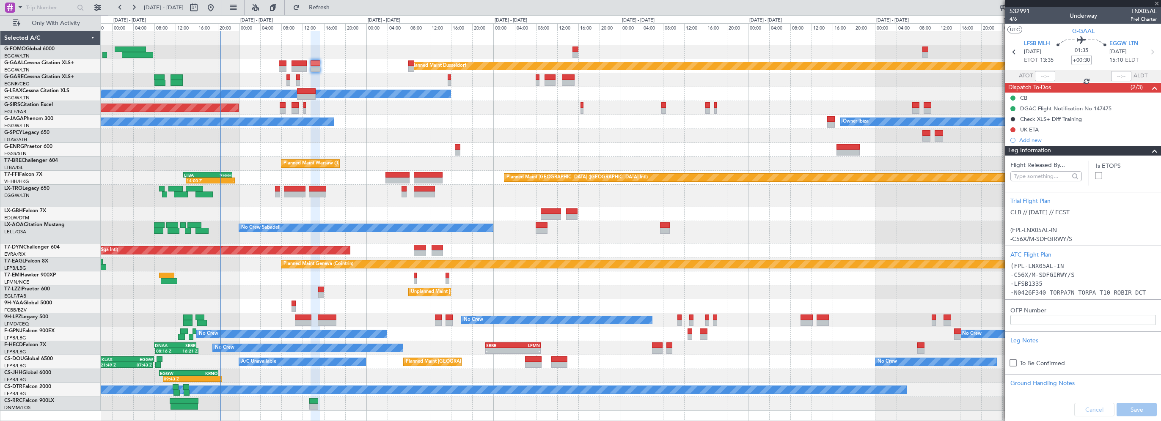
type input "0"
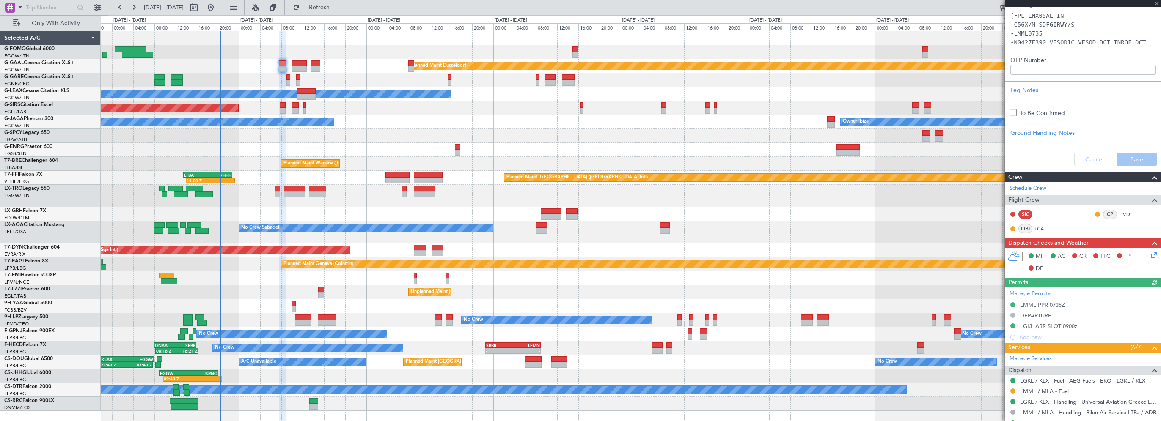
scroll to position [296, 0]
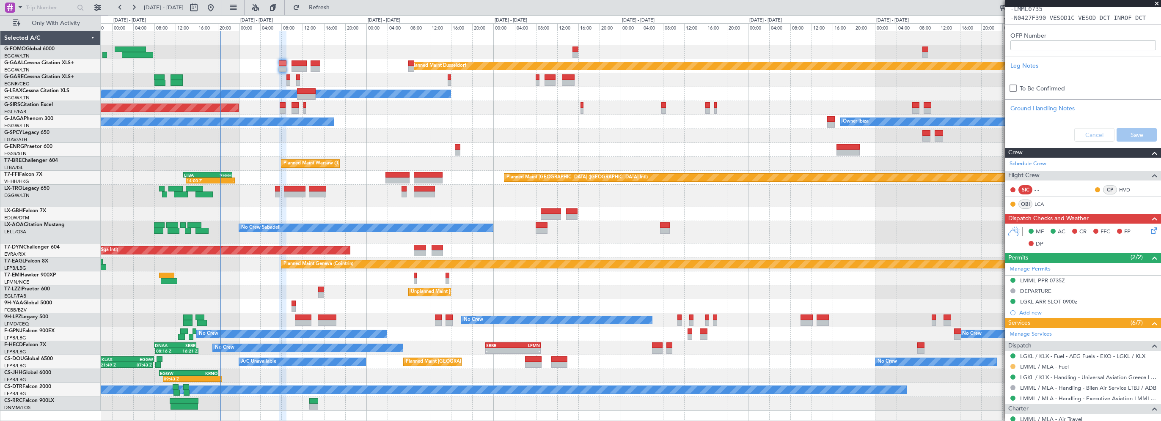
click at [1013, 364] on button at bounding box center [1012, 366] width 5 height 5
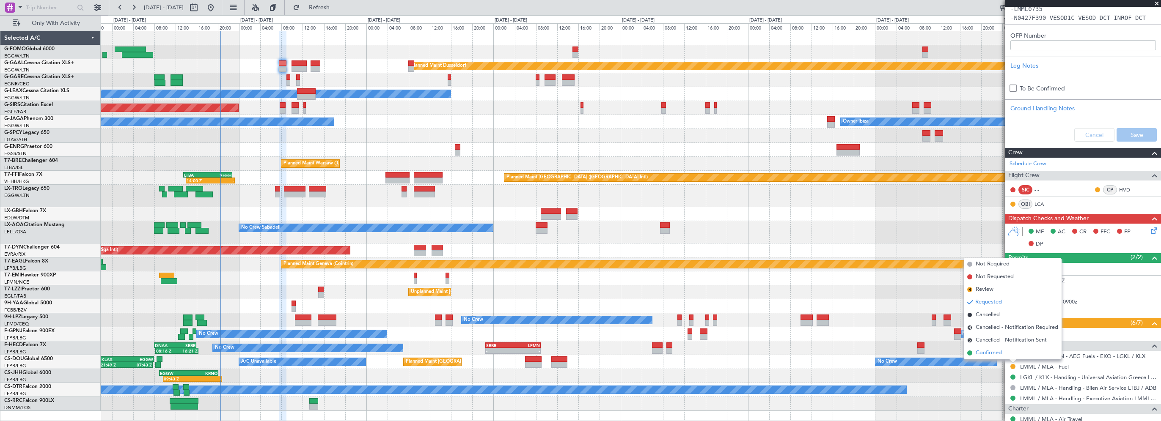
click at [990, 356] on span "Confirmed" at bounding box center [989, 353] width 26 height 8
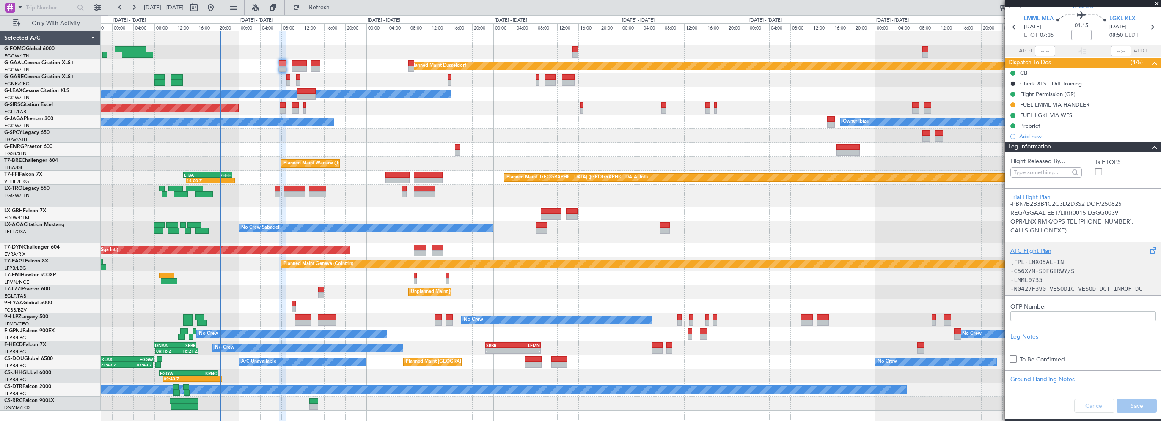
scroll to position [0, 0]
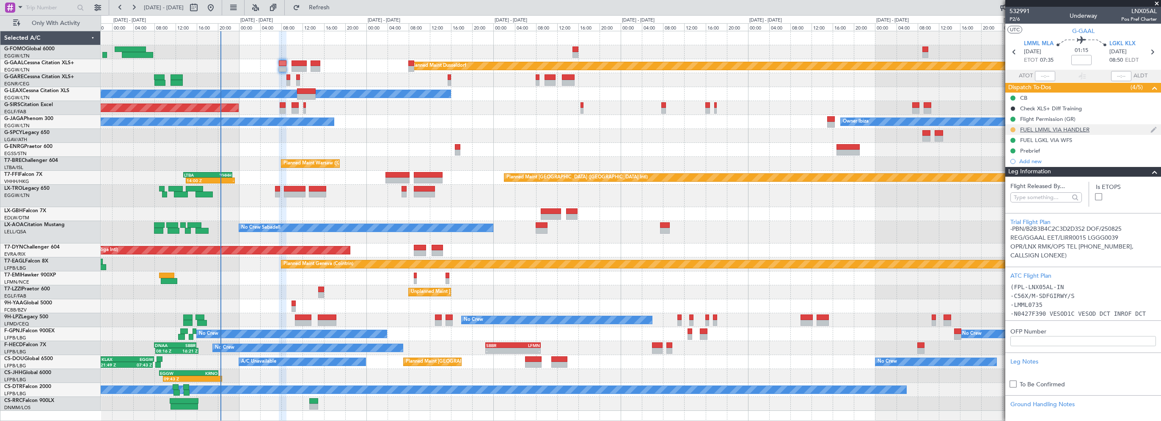
click at [1013, 129] on button at bounding box center [1012, 129] width 5 height 5
click at [1010, 165] on span "Completed" at bounding box center [1016, 167] width 28 height 8
click at [1150, 172] on span at bounding box center [1155, 172] width 10 height 10
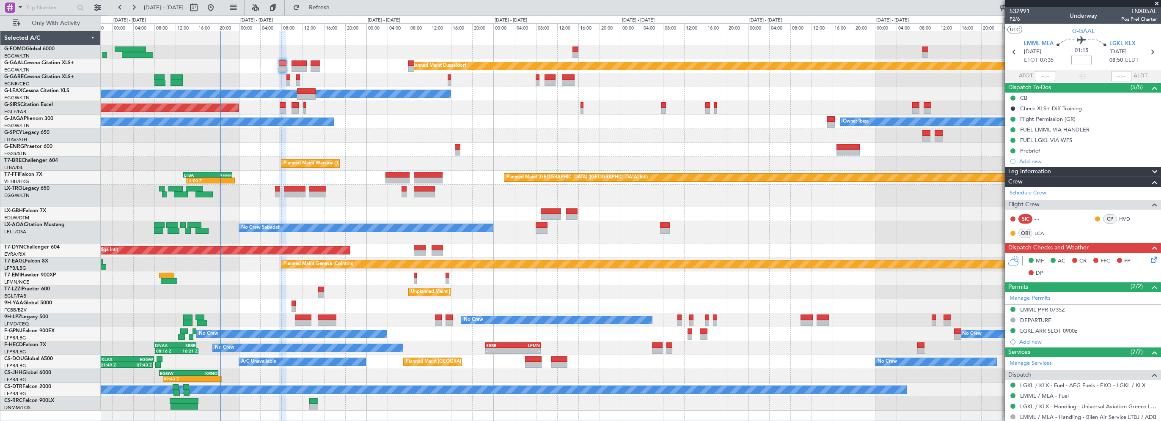
click at [1149, 259] on icon at bounding box center [1152, 258] width 7 height 7
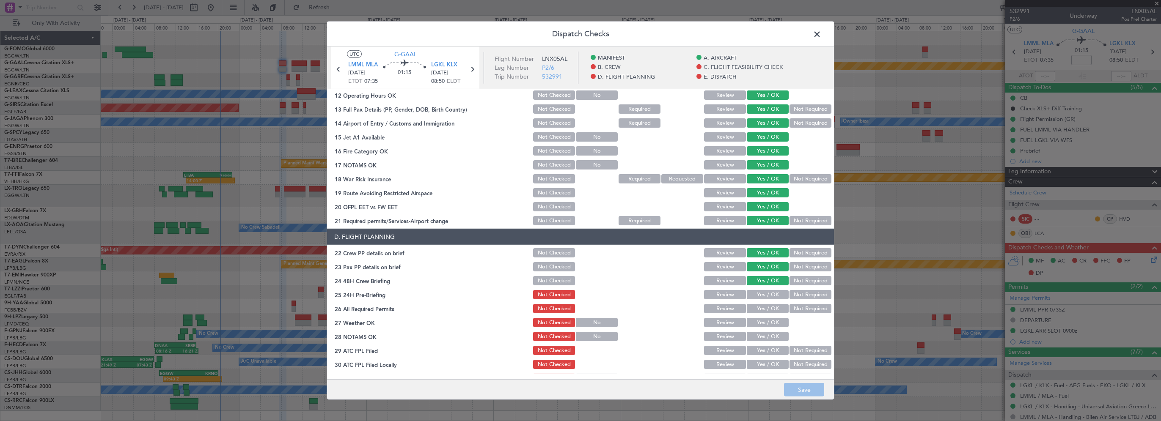
scroll to position [423, 0]
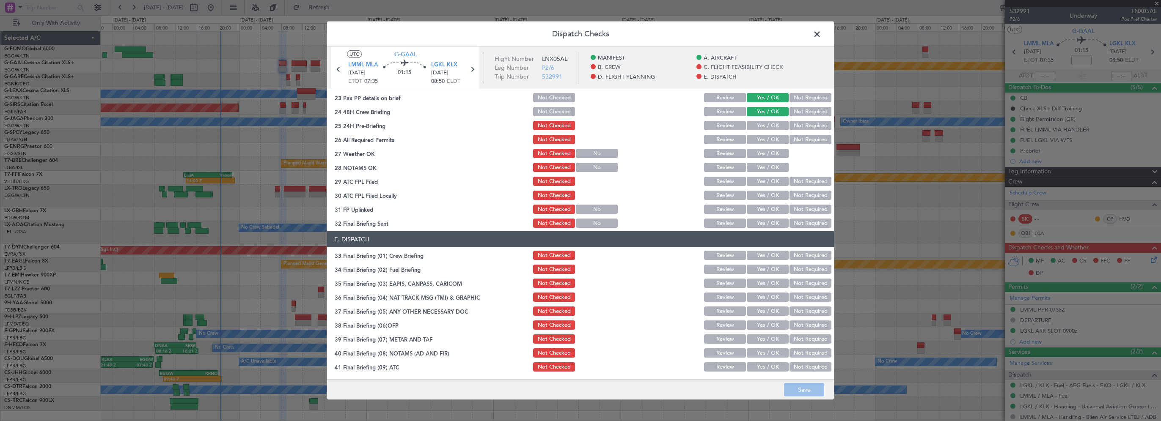
click at [759, 124] on button "Yes / OK" at bounding box center [768, 125] width 42 height 9
click at [805, 126] on button "Not Required" at bounding box center [811, 125] width 42 height 9
click at [778, 137] on button "Yes / OK" at bounding box center [768, 139] width 42 height 9
click at [763, 151] on button "Yes / OK" at bounding box center [768, 153] width 42 height 9
click at [762, 168] on button "Yes / OK" at bounding box center [768, 167] width 42 height 9
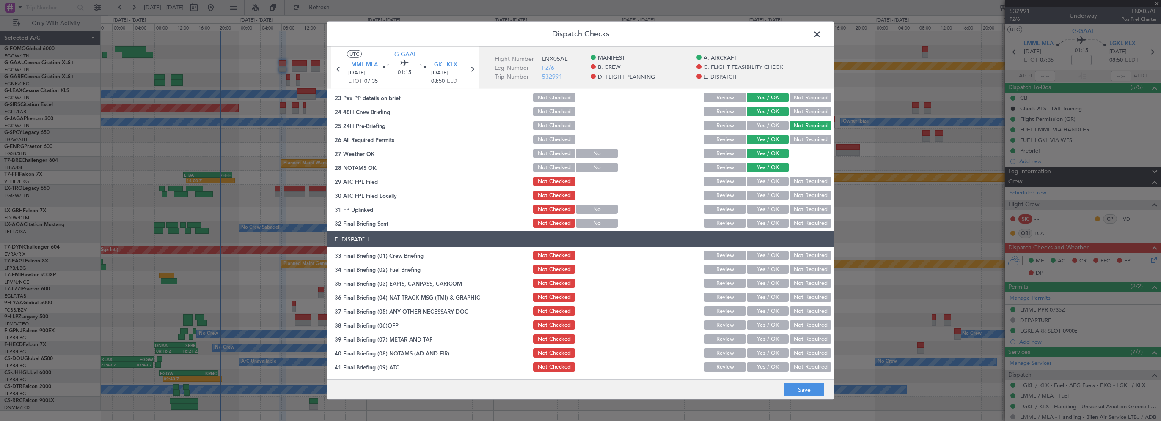
click at [762, 181] on button "Yes / OK" at bounding box center [768, 181] width 42 height 9
click at [758, 197] on button "Yes / OK" at bounding box center [768, 195] width 42 height 9
click at [788, 200] on div "Not Required" at bounding box center [809, 196] width 43 height 12
click at [792, 195] on button "Not Required" at bounding box center [811, 195] width 42 height 9
click at [768, 208] on button "Yes / OK" at bounding box center [768, 209] width 42 height 9
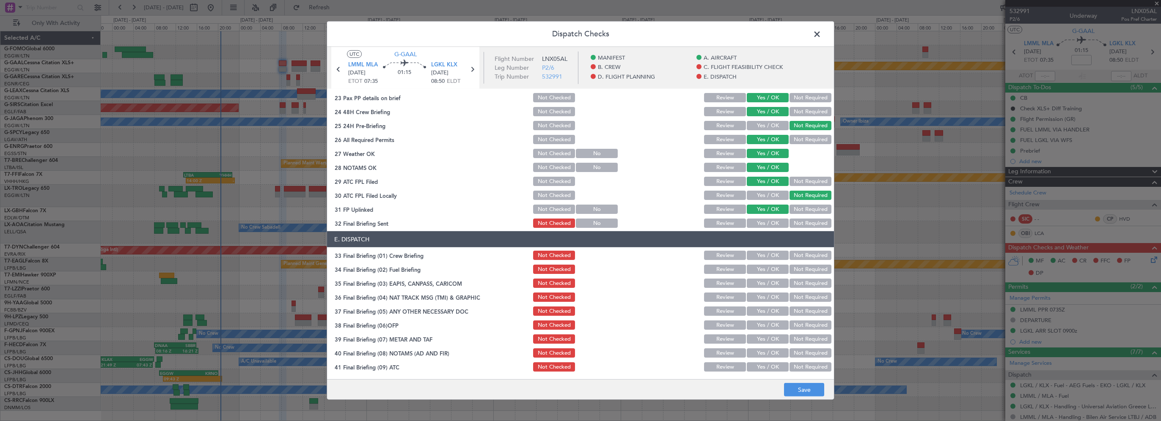
click at [764, 221] on button "Yes / OK" at bounding box center [768, 223] width 42 height 9
click at [765, 261] on section "E. DISPATCH 33 Final Briefing (01) Crew Briefing Not Checked Review Yes / OK No…" at bounding box center [580, 323] width 507 height 184
drag, startPoint x: 765, startPoint y: 261, endPoint x: 765, endPoint y: 271, distance: 9.7
click at [765, 271] on button "Yes / OK" at bounding box center [768, 269] width 42 height 9
click at [767, 254] on button "Yes / OK" at bounding box center [768, 255] width 42 height 9
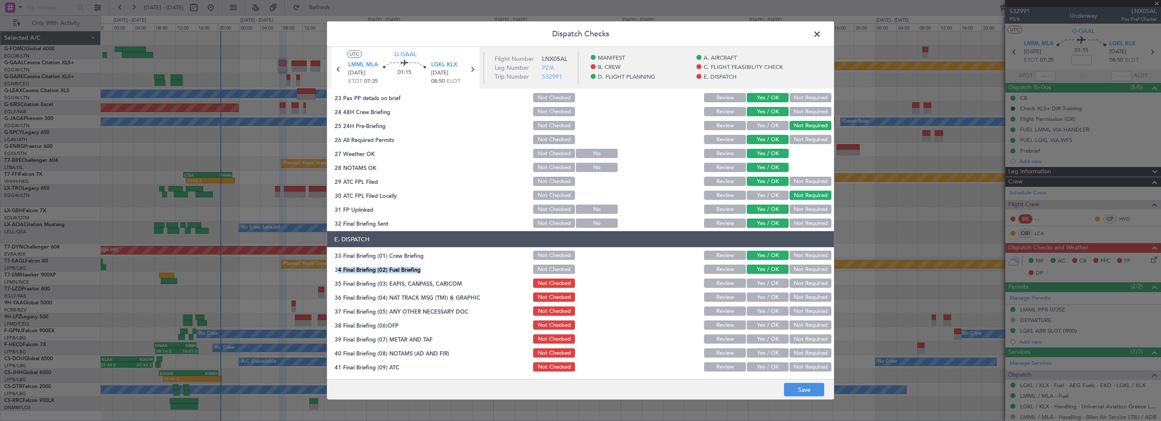
click at [801, 286] on button "Not Required" at bounding box center [811, 283] width 42 height 9
click at [797, 297] on button "Not Required" at bounding box center [811, 297] width 42 height 9
click at [793, 311] on button "Not Required" at bounding box center [811, 311] width 42 height 9
click at [772, 325] on button "Yes / OK" at bounding box center [768, 325] width 42 height 9
click at [769, 340] on button "Yes / OK" at bounding box center [768, 339] width 42 height 9
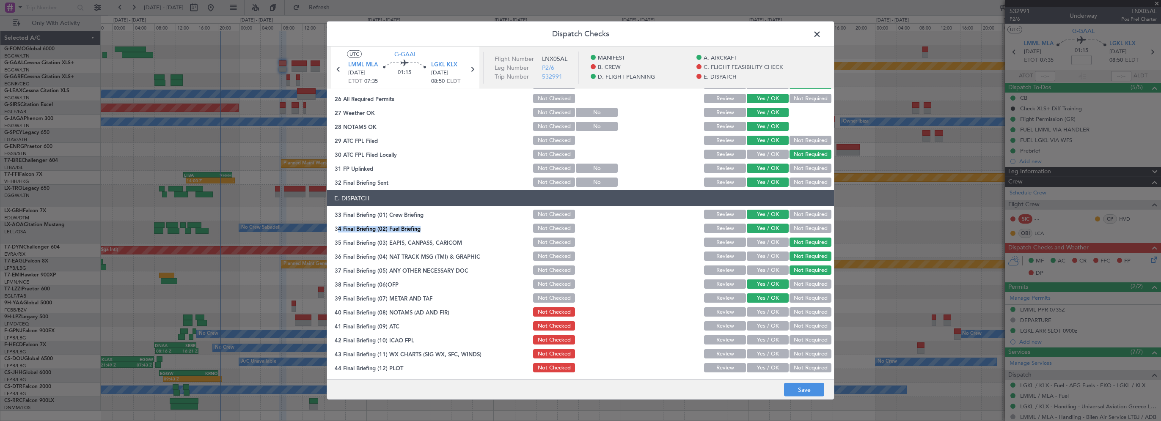
scroll to position [465, 0]
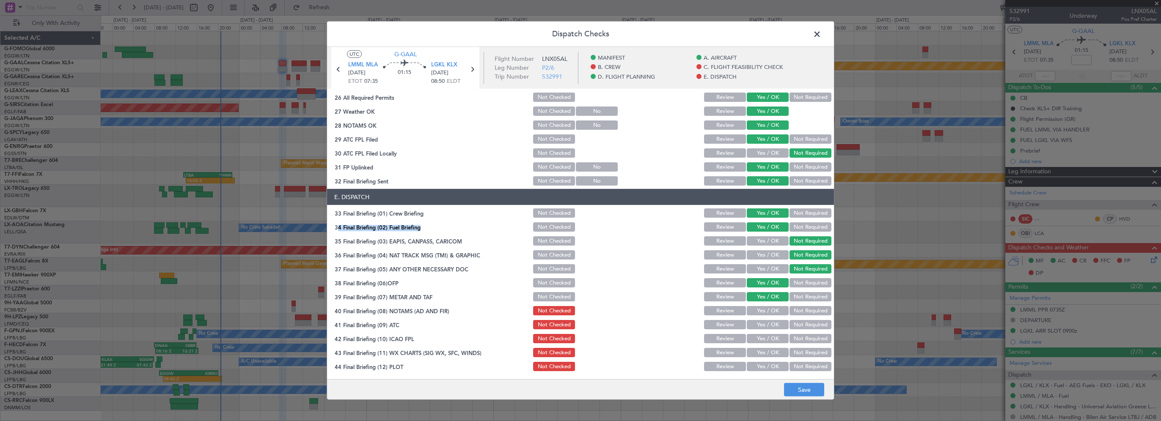
click at [763, 311] on button "Yes / OK" at bounding box center [768, 310] width 42 height 9
drag, startPoint x: 763, startPoint y: 324, endPoint x: 762, endPoint y: 336, distance: 11.9
click at [763, 325] on button "Yes / OK" at bounding box center [768, 324] width 42 height 9
click at [762, 340] on button "Yes / OK" at bounding box center [768, 338] width 42 height 9
click at [762, 351] on button "Yes / OK" at bounding box center [768, 352] width 42 height 9
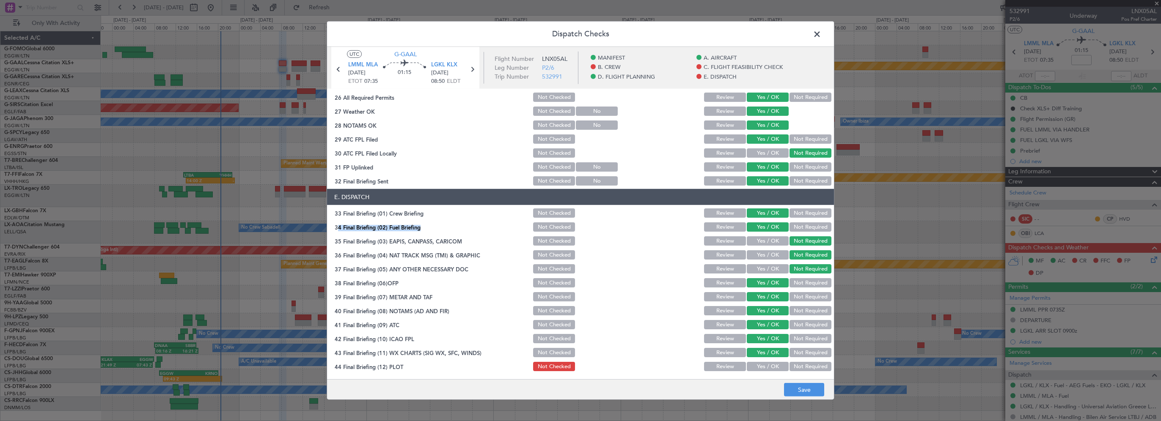
click at [762, 364] on button "Yes / OK" at bounding box center [768, 366] width 42 height 9
click at [795, 386] on button "Save" at bounding box center [804, 390] width 40 height 14
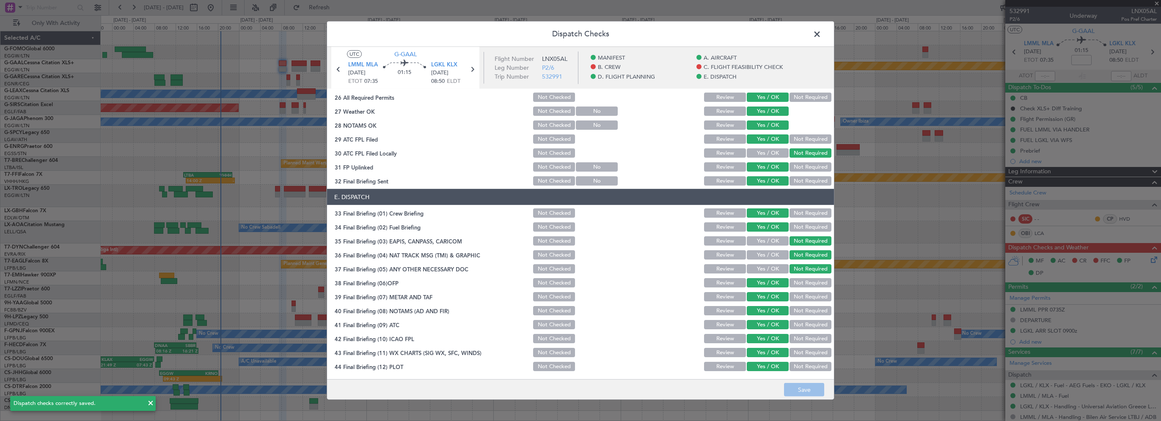
click at [821, 32] on span at bounding box center [821, 36] width 0 height 17
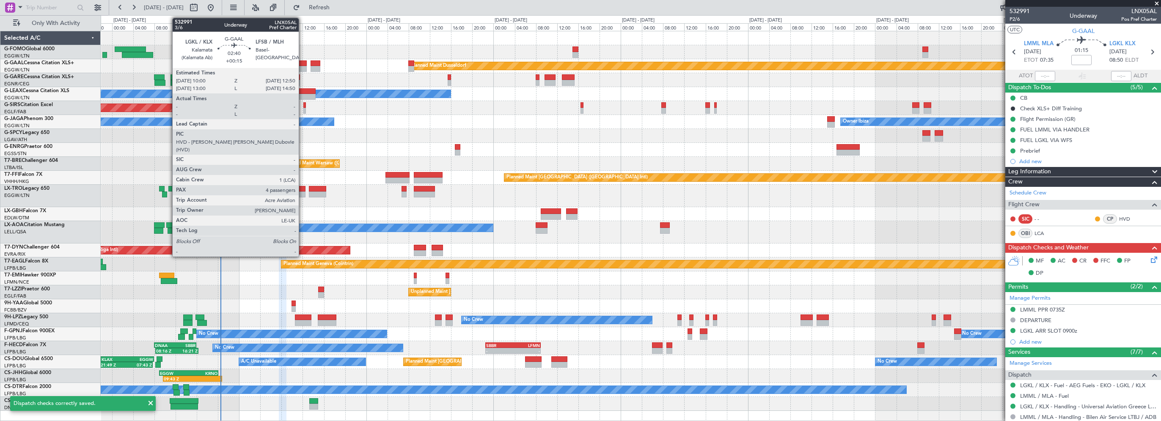
click at [303, 61] on div at bounding box center [299, 64] width 15 height 6
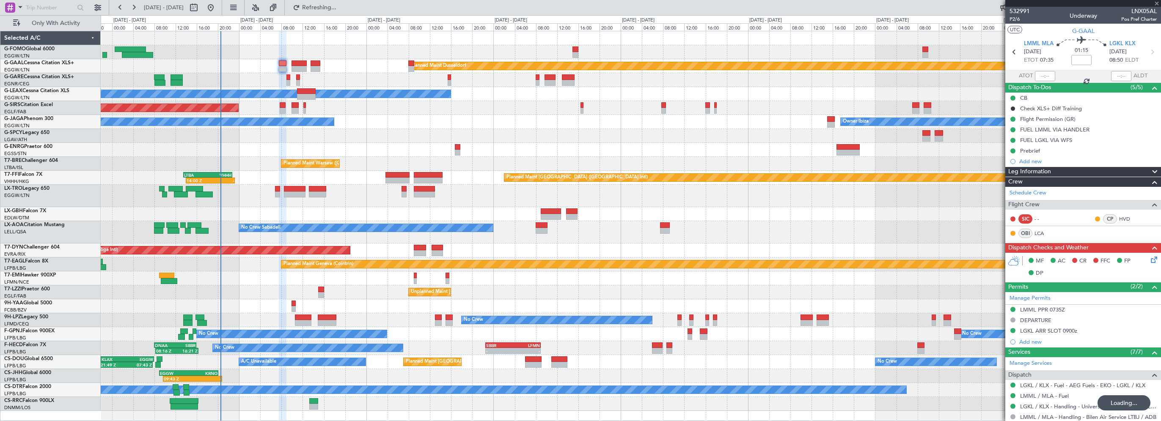
type input "+00:15"
type input "4"
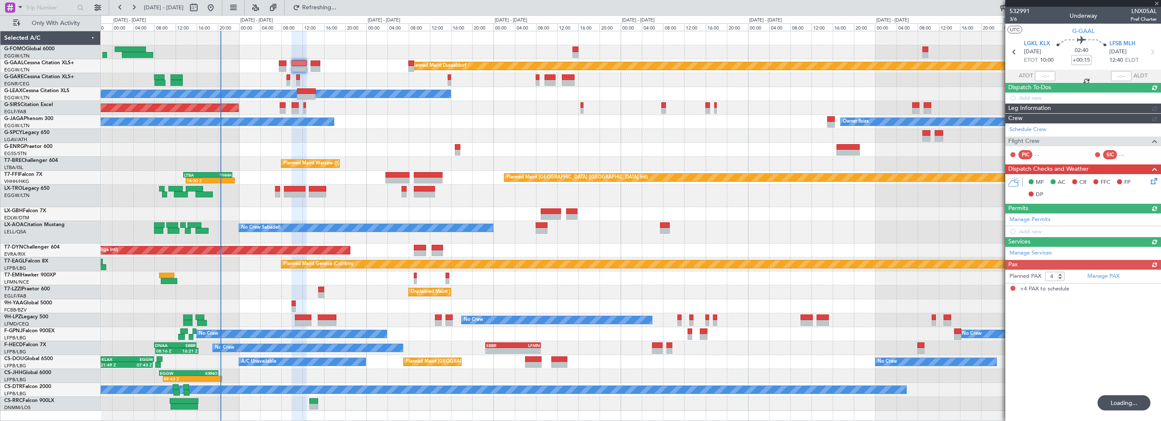
type input "0"
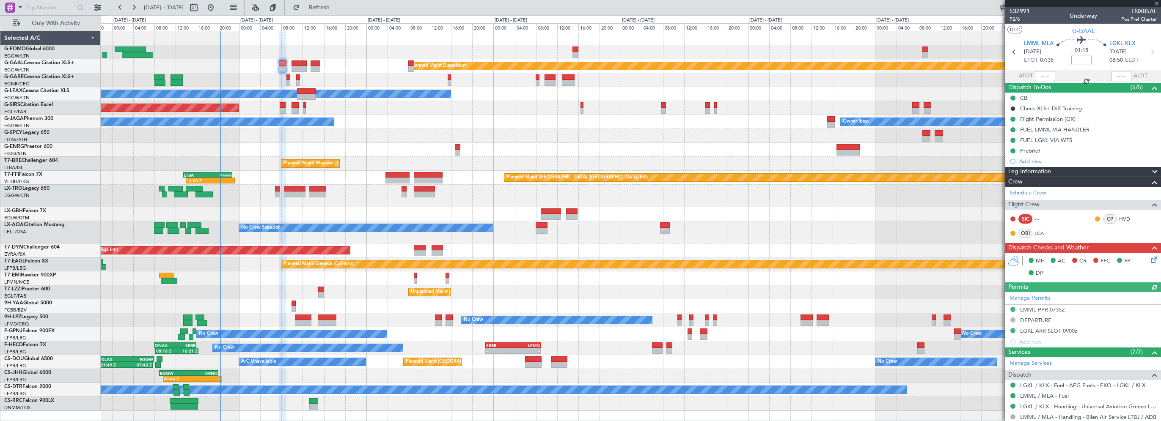
click at [1149, 258] on icon at bounding box center [1152, 258] width 7 height 7
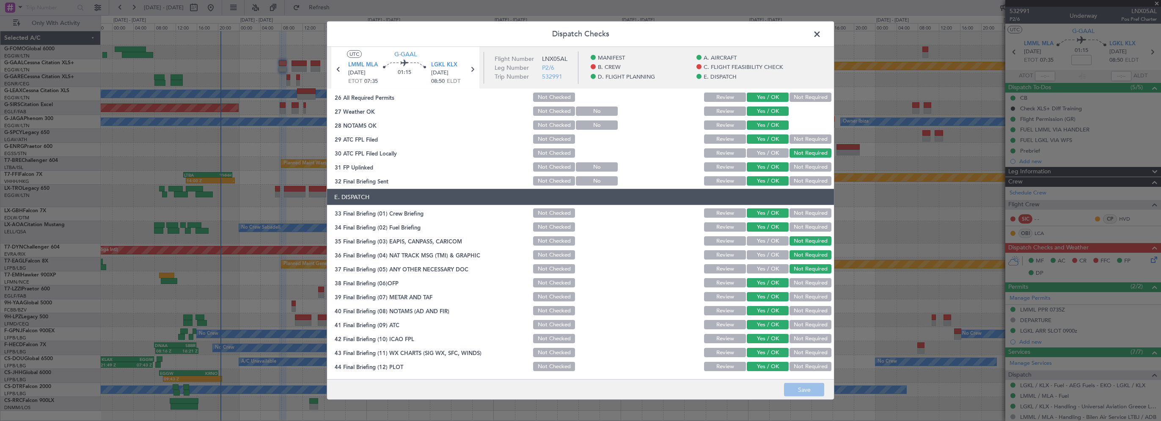
scroll to position [465, 0]
click at [821, 34] on span at bounding box center [821, 36] width 0 height 17
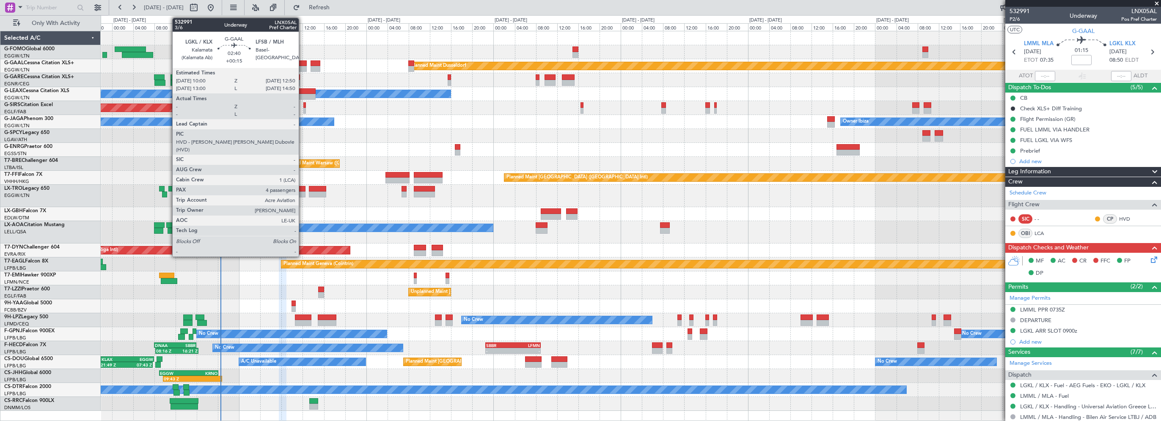
click at [302, 63] on div at bounding box center [299, 64] width 15 height 6
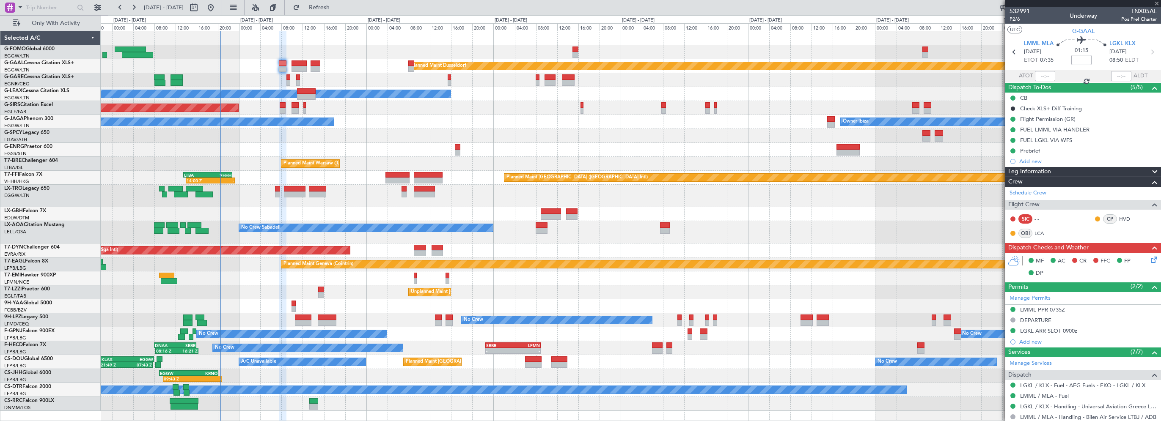
type input "+00:15"
type input "4"
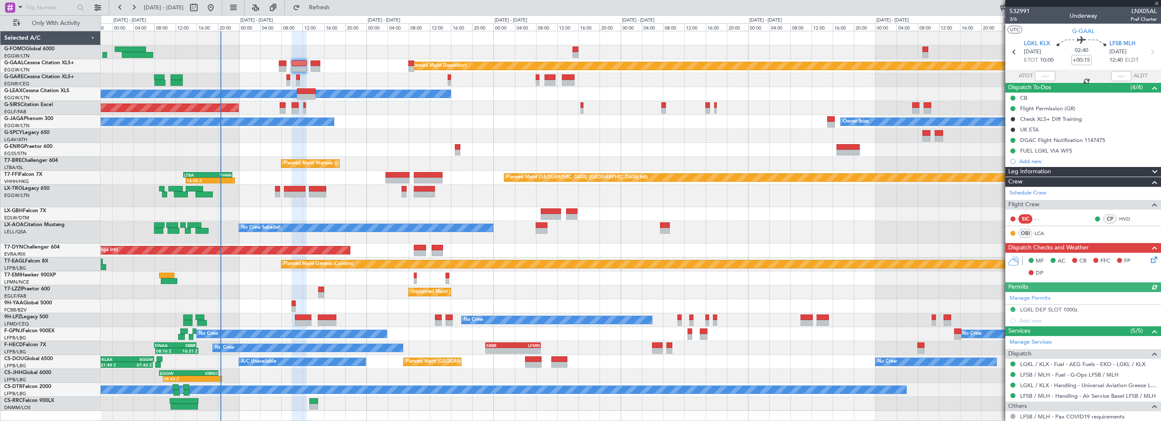
click at [1149, 258] on icon at bounding box center [1152, 258] width 7 height 7
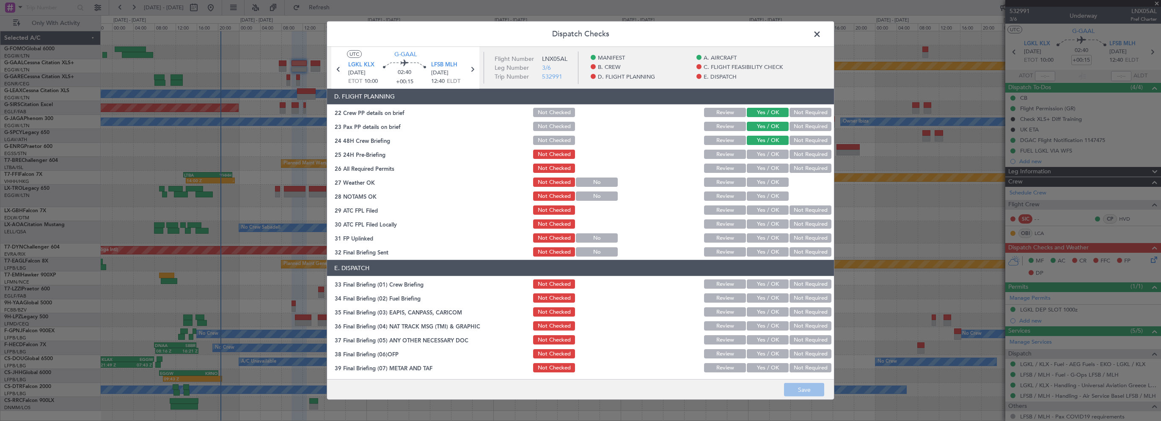
scroll to position [381, 0]
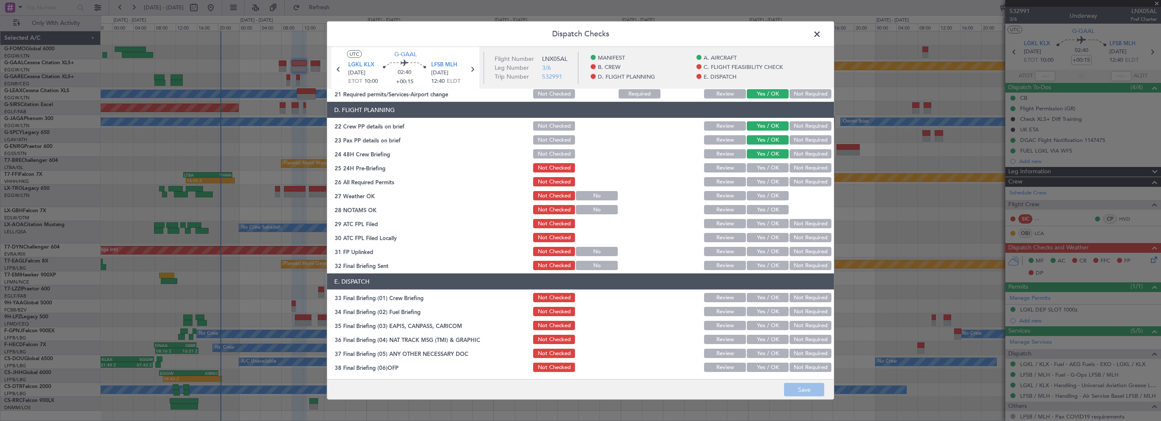
click at [803, 168] on button "Not Required" at bounding box center [811, 167] width 42 height 9
click at [762, 183] on button "Yes / OK" at bounding box center [768, 181] width 42 height 9
click at [755, 196] on button "Yes / OK" at bounding box center [768, 195] width 42 height 9
click at [753, 211] on button "Yes / OK" at bounding box center [768, 209] width 42 height 9
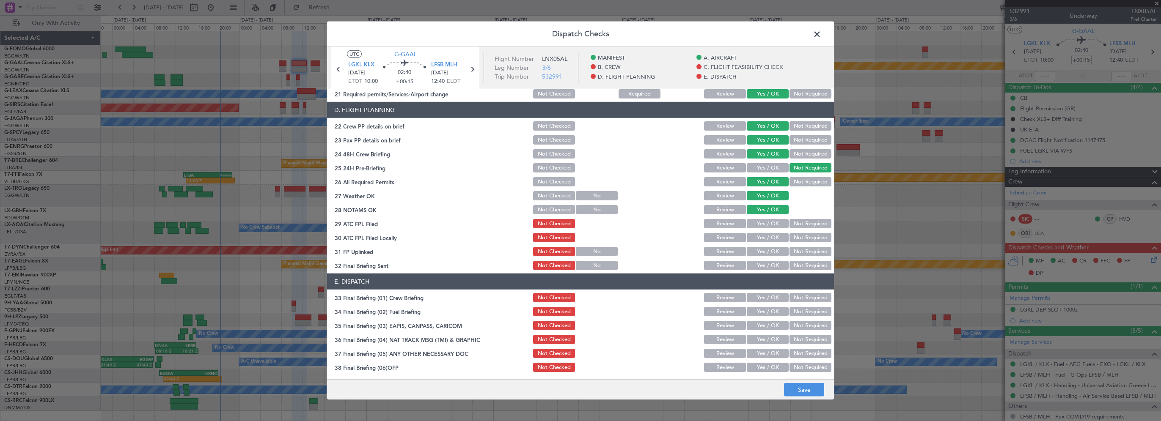
click at [753, 223] on button "Yes / OK" at bounding box center [768, 223] width 42 height 9
click at [798, 237] on button "Not Required" at bounding box center [811, 237] width 42 height 9
click at [768, 253] on button "Yes / OK" at bounding box center [768, 251] width 42 height 9
click at [761, 266] on button "Yes / OK" at bounding box center [768, 265] width 42 height 9
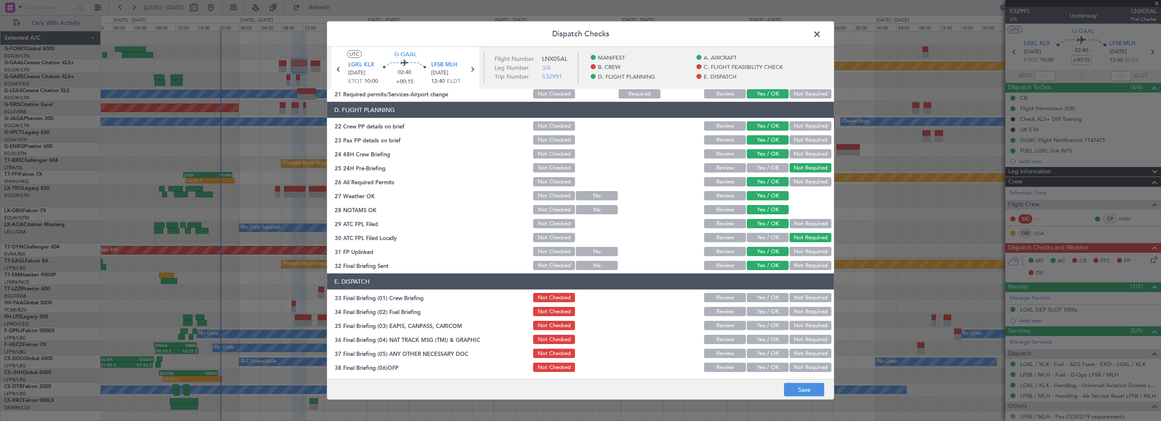
scroll to position [465, 0]
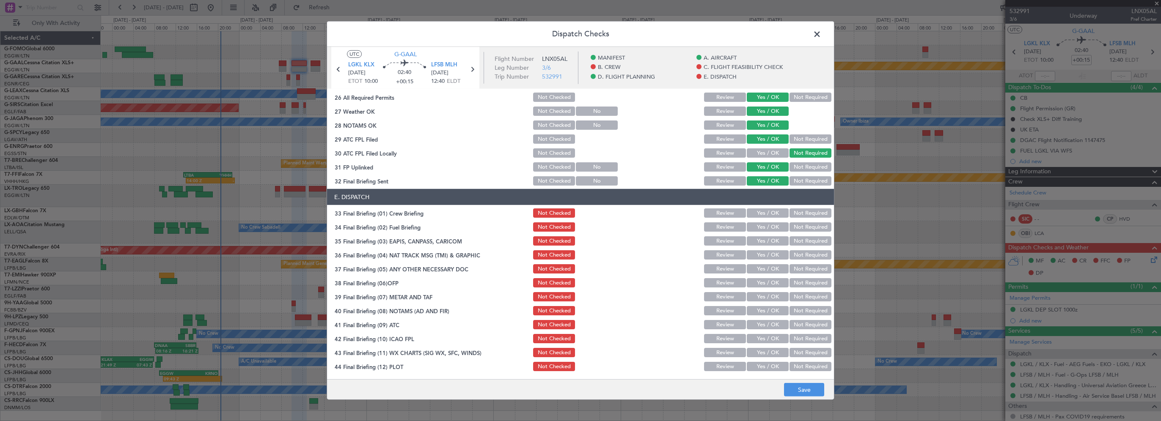
click at [758, 213] on button "Yes / OK" at bounding box center [768, 213] width 42 height 9
click at [757, 228] on button "Yes / OK" at bounding box center [768, 227] width 42 height 9
drag, startPoint x: 788, startPoint y: 240, endPoint x: 788, endPoint y: 249, distance: 8.9
click at [790, 240] on button "Not Required" at bounding box center [811, 241] width 42 height 9
click at [790, 258] on button "Not Required" at bounding box center [811, 254] width 42 height 9
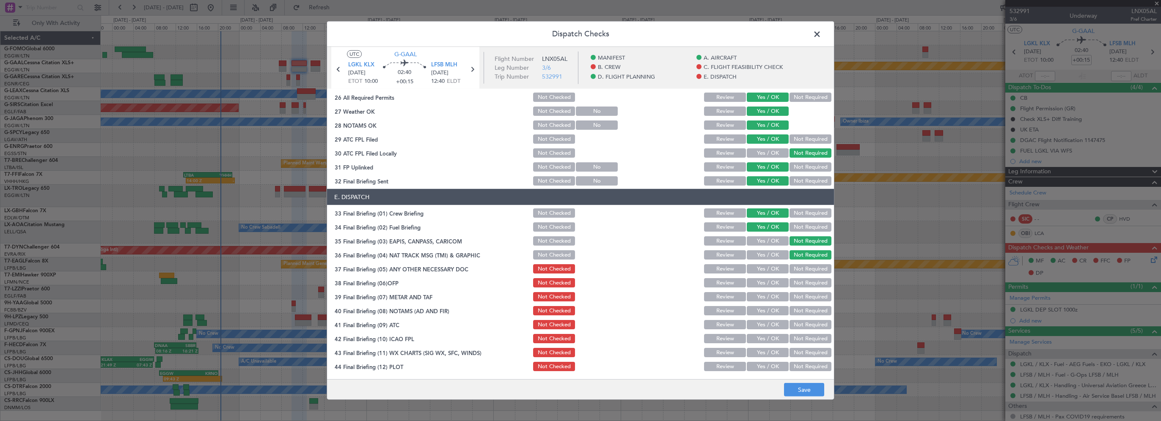
click at [790, 270] on button "Not Required" at bounding box center [811, 268] width 42 height 9
click at [764, 283] on button "Yes / OK" at bounding box center [768, 282] width 42 height 9
click at [757, 297] on button "Yes / OK" at bounding box center [768, 296] width 42 height 9
click at [754, 311] on button "Yes / OK" at bounding box center [768, 310] width 42 height 9
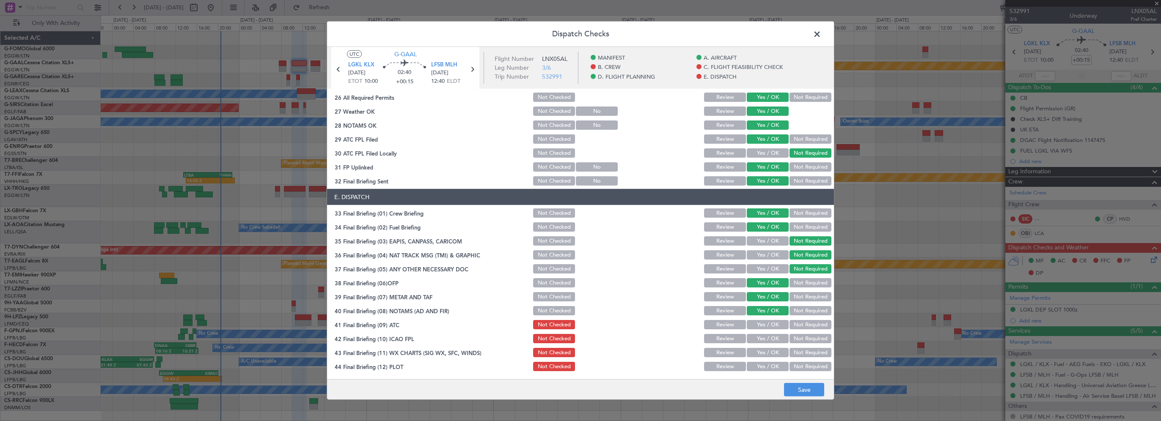
click at [754, 333] on section "E. DISPATCH 33 Final Briefing (01) Crew Briefing Not Checked Review Yes / OK No…" at bounding box center [580, 281] width 507 height 184
drag, startPoint x: 757, startPoint y: 326, endPoint x: 755, endPoint y: 334, distance: 7.8
click at [757, 327] on button "Yes / OK" at bounding box center [768, 324] width 42 height 9
click at [753, 340] on button "Yes / OK" at bounding box center [768, 338] width 42 height 9
click at [753, 348] on div "Yes / OK" at bounding box center [767, 353] width 43 height 12
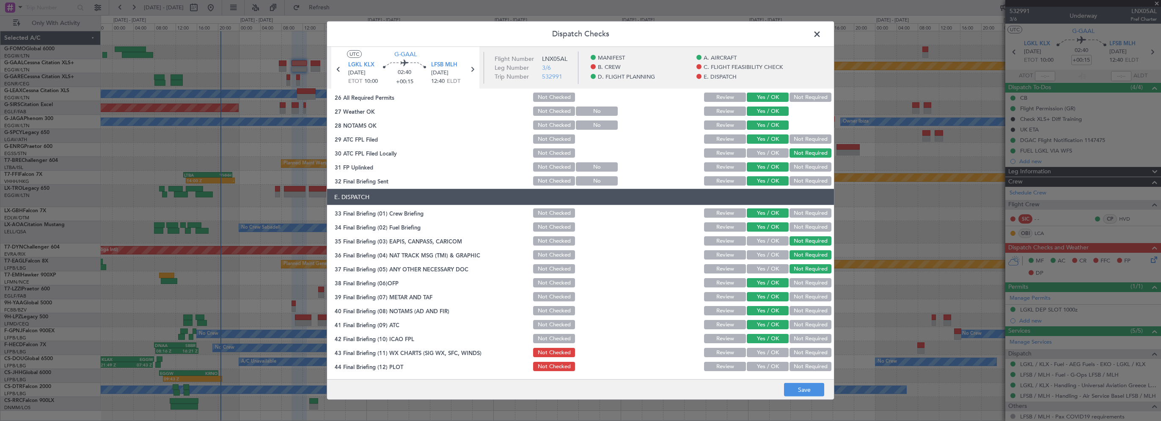
click at [752, 366] on button "Yes / OK" at bounding box center [768, 366] width 42 height 9
click at [765, 357] on button "Yes / OK" at bounding box center [768, 352] width 42 height 9
click at [790, 385] on button "Save" at bounding box center [804, 390] width 40 height 14
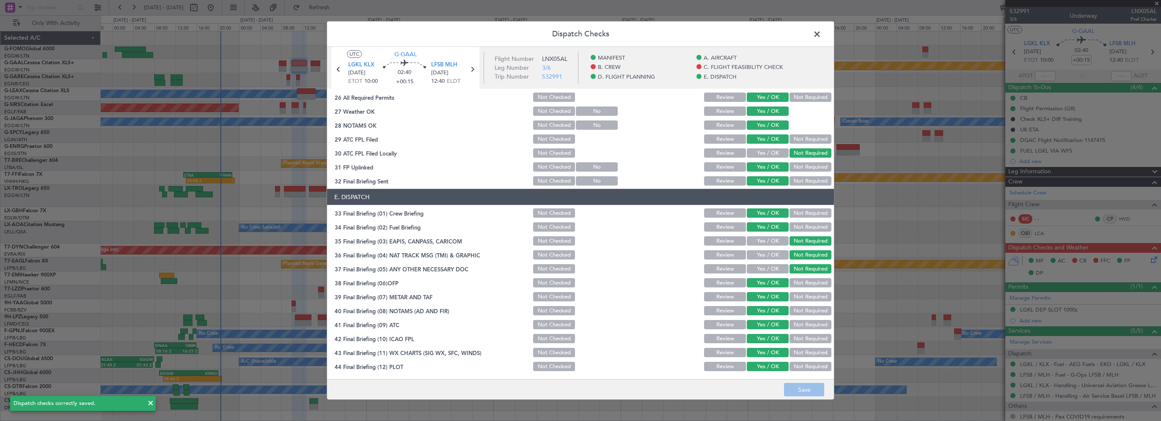
click at [821, 33] on span at bounding box center [821, 36] width 0 height 17
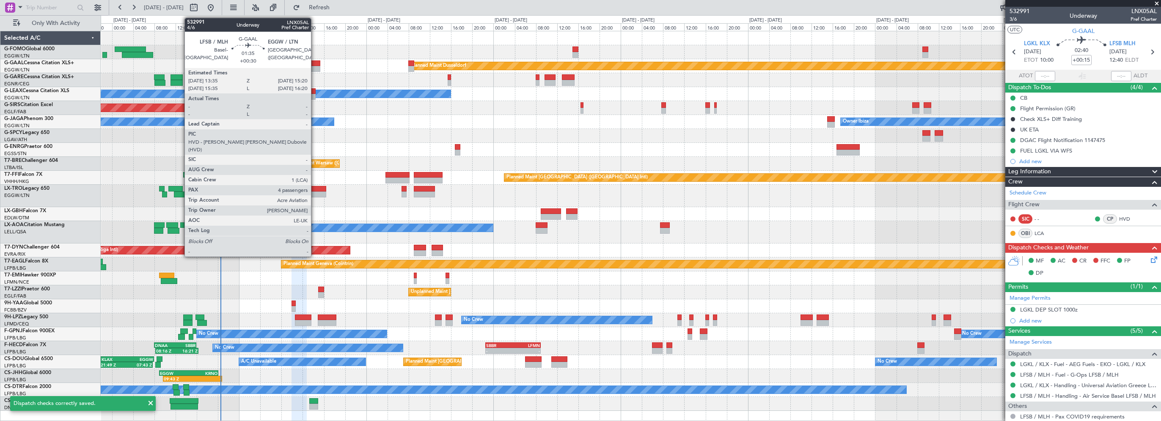
click at [315, 63] on div at bounding box center [315, 64] width 9 height 6
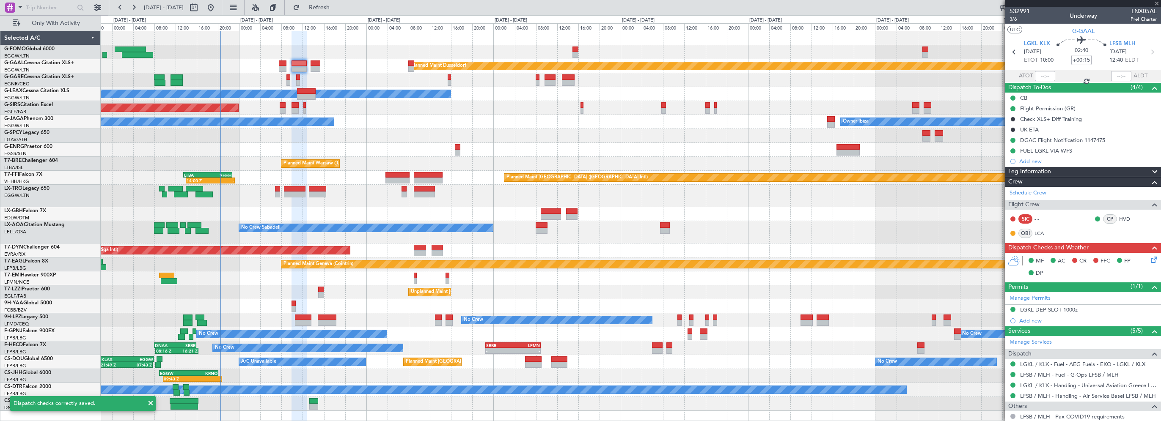
type input "+00:30"
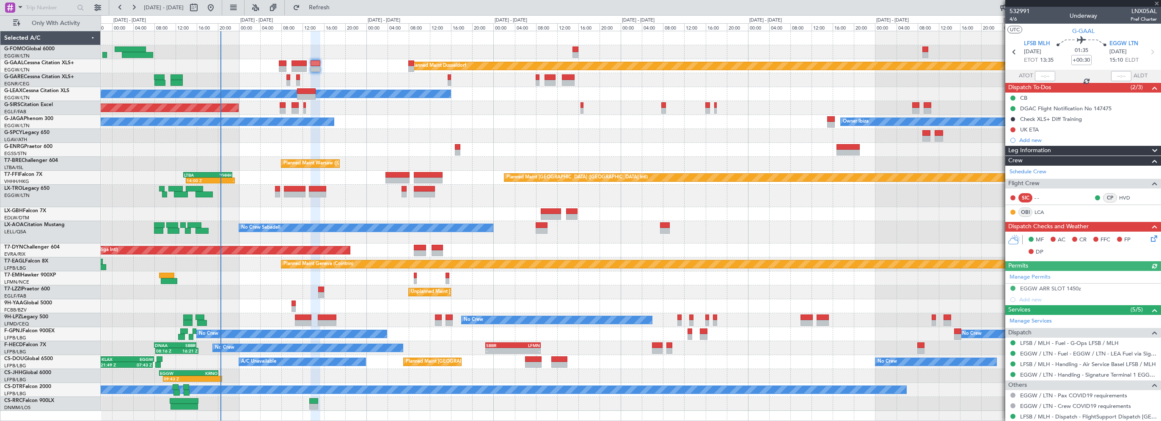
click at [1149, 238] on icon at bounding box center [1152, 237] width 7 height 7
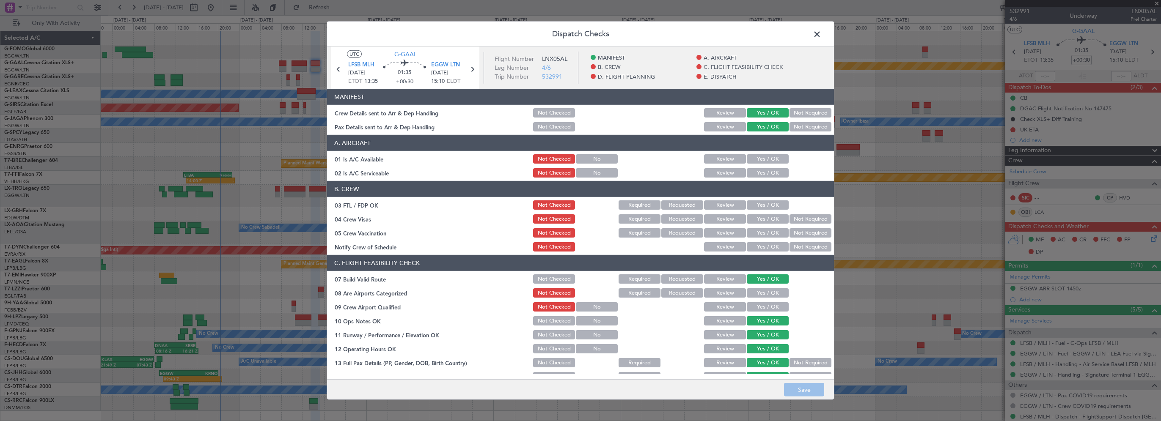
click at [755, 159] on button "Yes / OK" at bounding box center [768, 158] width 42 height 9
click at [752, 175] on button "Yes / OK" at bounding box center [768, 172] width 42 height 9
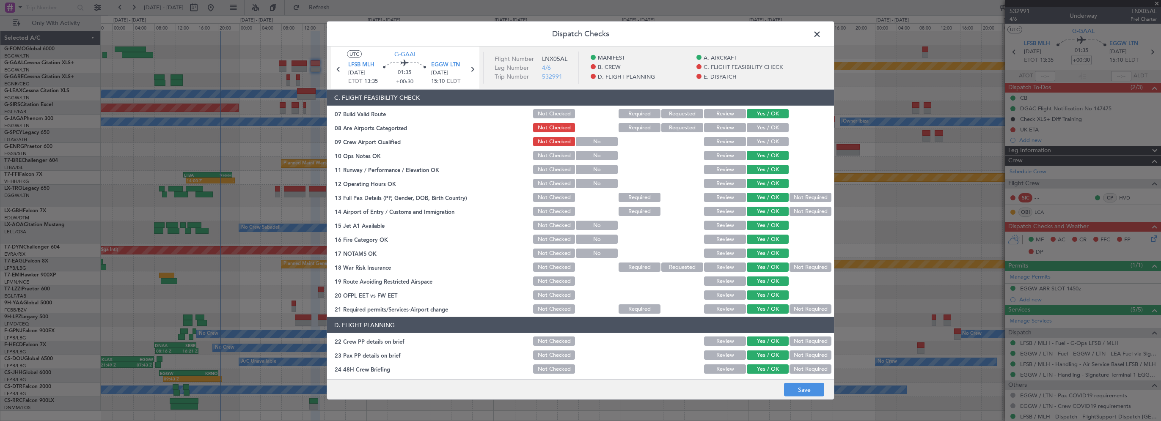
scroll to position [296, 0]
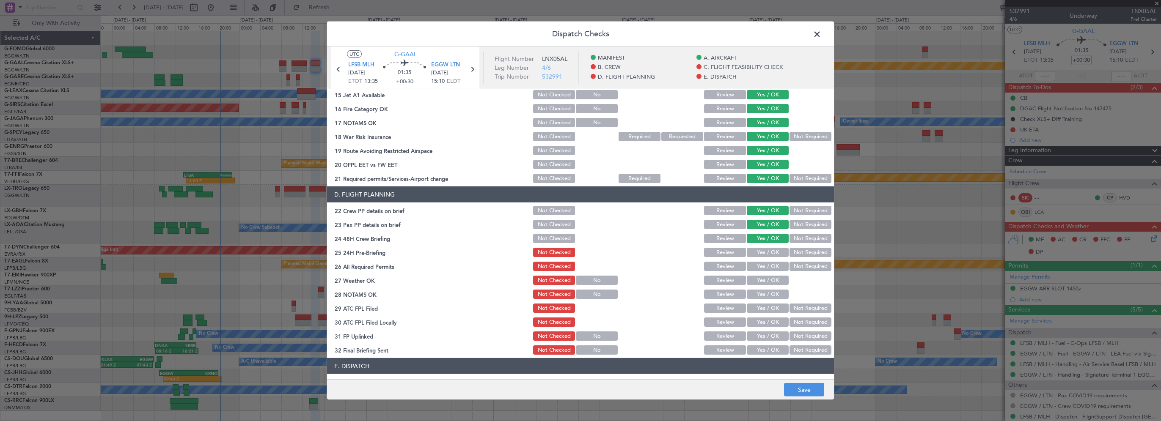
click at [801, 254] on button "Not Required" at bounding box center [811, 252] width 42 height 9
click at [757, 269] on button "Yes / OK" at bounding box center [768, 266] width 42 height 9
click at [756, 280] on button "Yes / OK" at bounding box center [768, 280] width 42 height 9
click at [754, 294] on button "Yes / OK" at bounding box center [768, 294] width 42 height 9
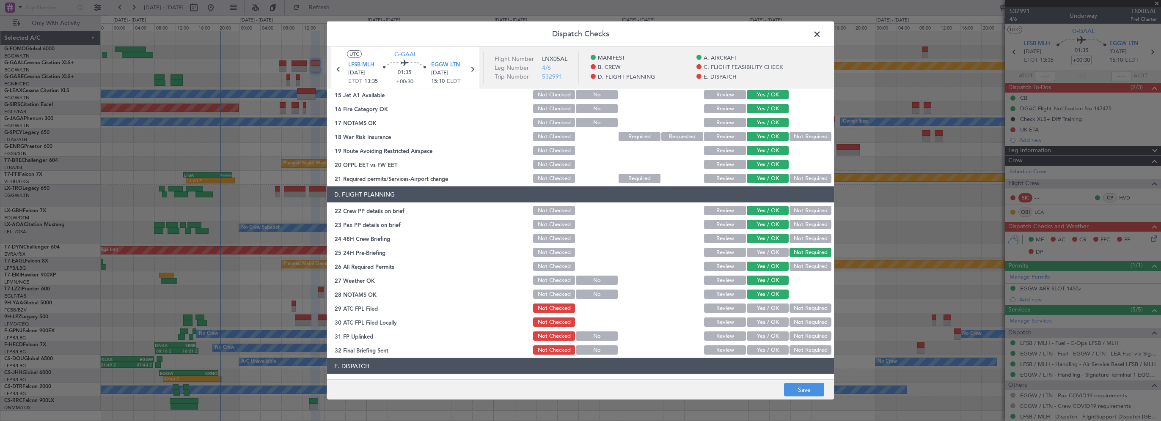
click at [753, 310] on button "Yes / OK" at bounding box center [768, 308] width 42 height 9
click at [792, 324] on button "Not Required" at bounding box center [811, 322] width 42 height 9
click at [766, 338] on button "Yes / OK" at bounding box center [768, 336] width 42 height 9
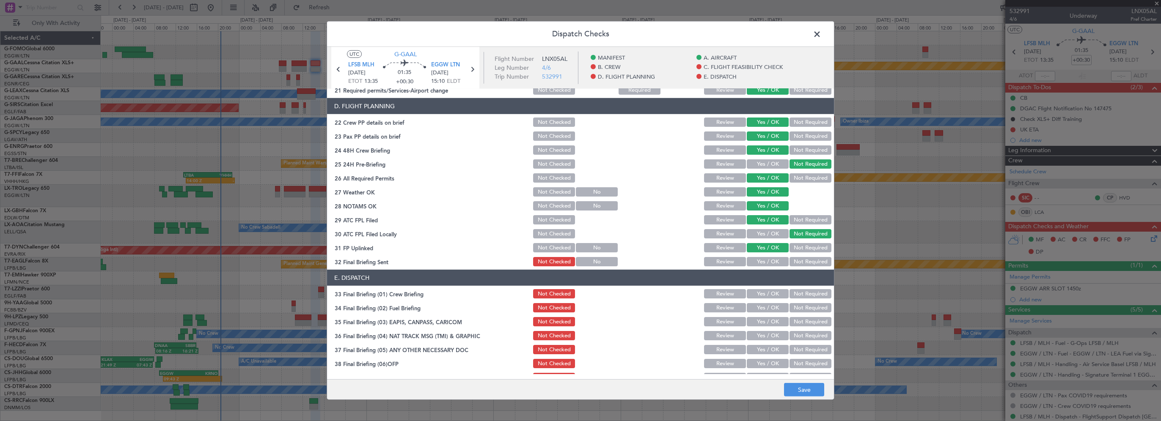
scroll to position [465, 0]
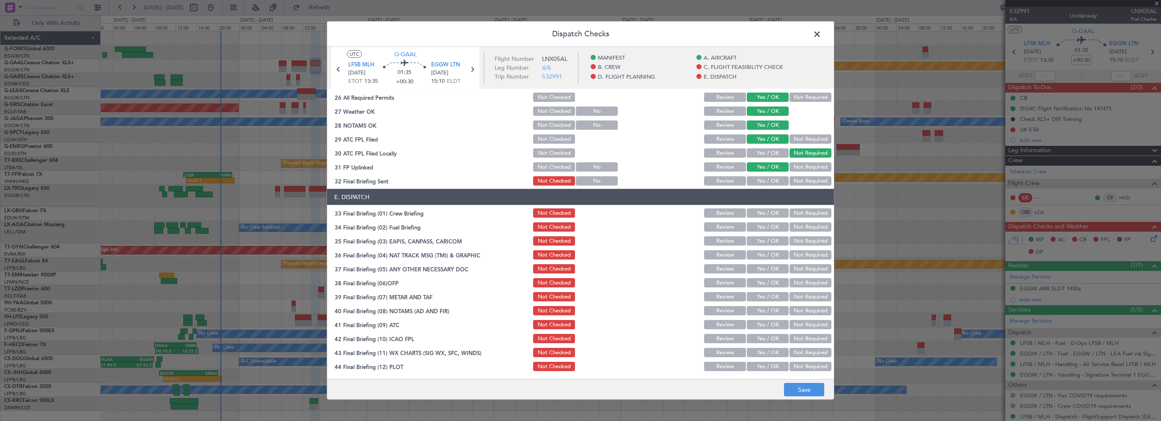
click at [770, 184] on button "Yes / OK" at bounding box center [768, 180] width 42 height 9
click at [763, 215] on button "Yes / OK" at bounding box center [768, 213] width 42 height 9
click at [763, 227] on button "Yes / OK" at bounding box center [768, 227] width 42 height 9
click at [798, 237] on button "Not Required" at bounding box center [811, 241] width 42 height 9
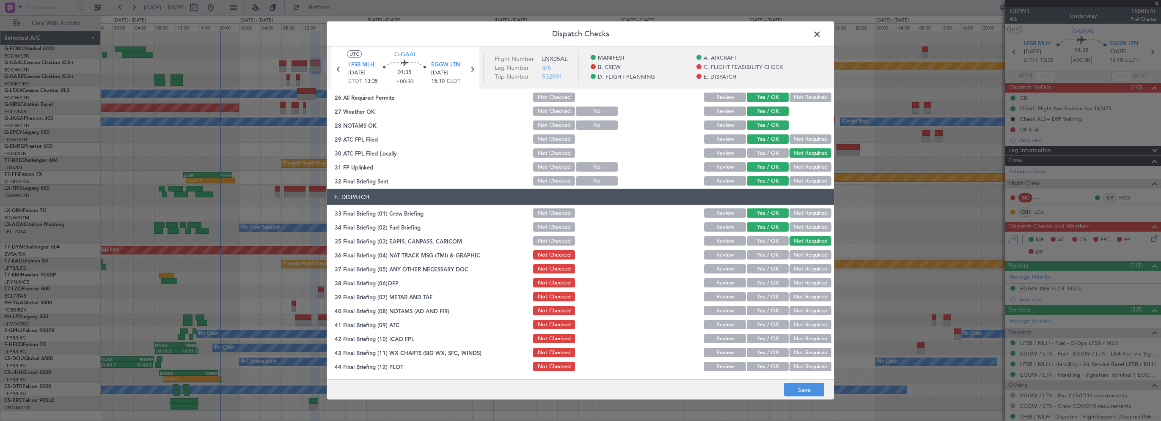
click at [795, 256] on button "Not Required" at bounding box center [811, 254] width 42 height 9
click at [792, 269] on button "Not Required" at bounding box center [811, 268] width 42 height 9
click at [772, 281] on button "Yes / OK" at bounding box center [768, 282] width 42 height 9
click at [760, 297] on button "Yes / OK" at bounding box center [768, 296] width 42 height 9
click at [757, 315] on button "Yes / OK" at bounding box center [768, 310] width 42 height 9
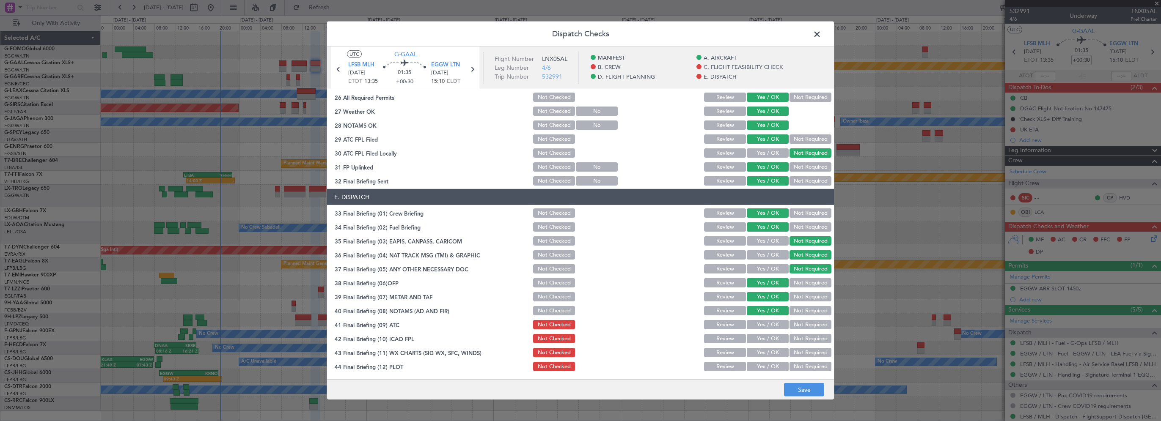
click at [756, 328] on button "Yes / OK" at bounding box center [768, 324] width 42 height 9
click at [756, 340] on button "Yes / OK" at bounding box center [768, 338] width 42 height 9
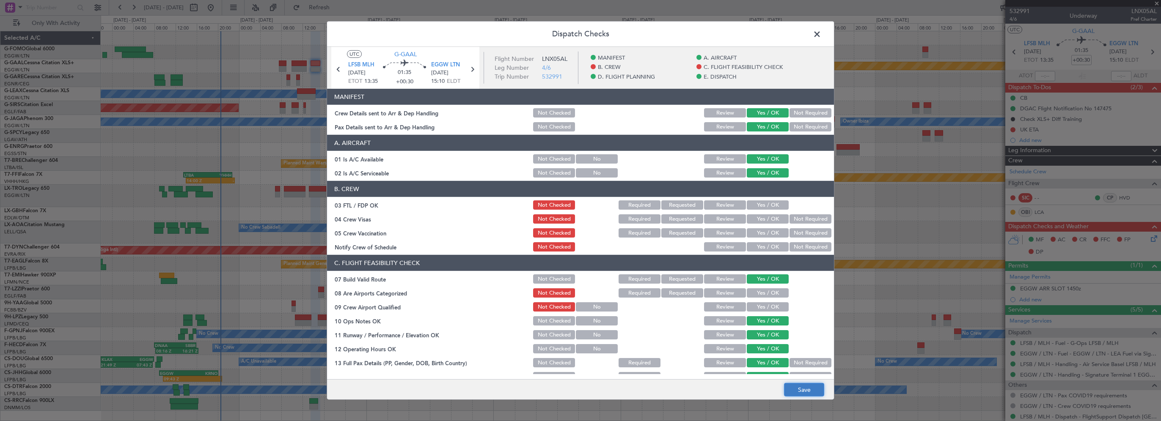
scroll to position [465, 0]
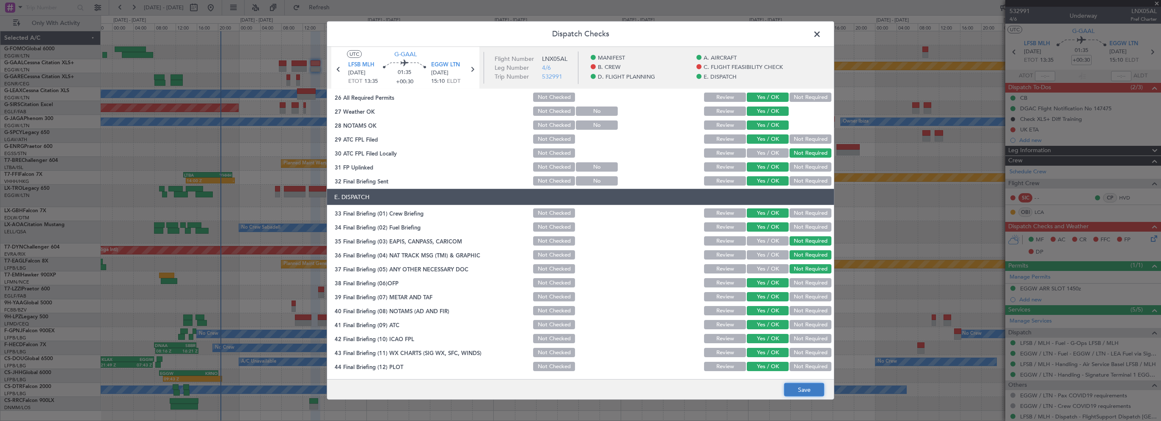
click at [795, 391] on button "Save" at bounding box center [804, 390] width 40 height 14
click at [821, 35] on span at bounding box center [821, 36] width 0 height 17
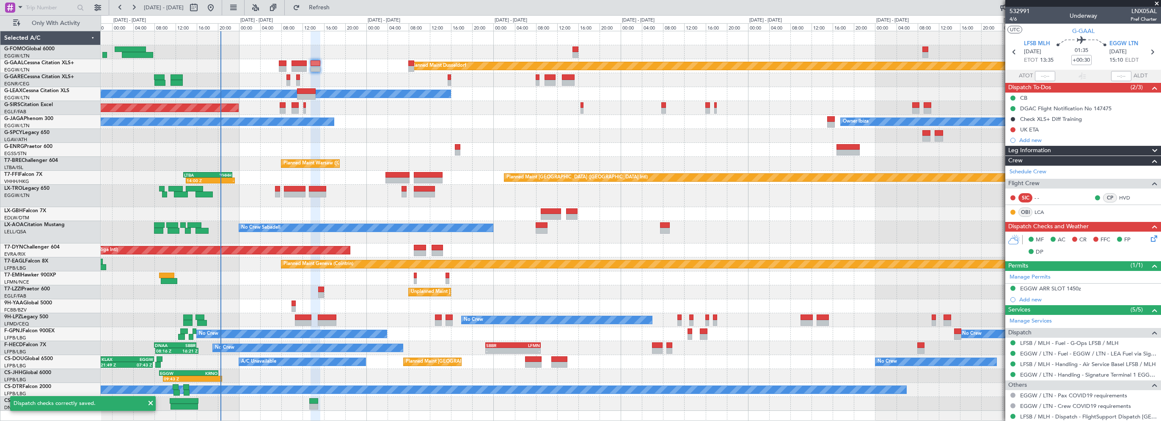
scroll to position [99, 0]
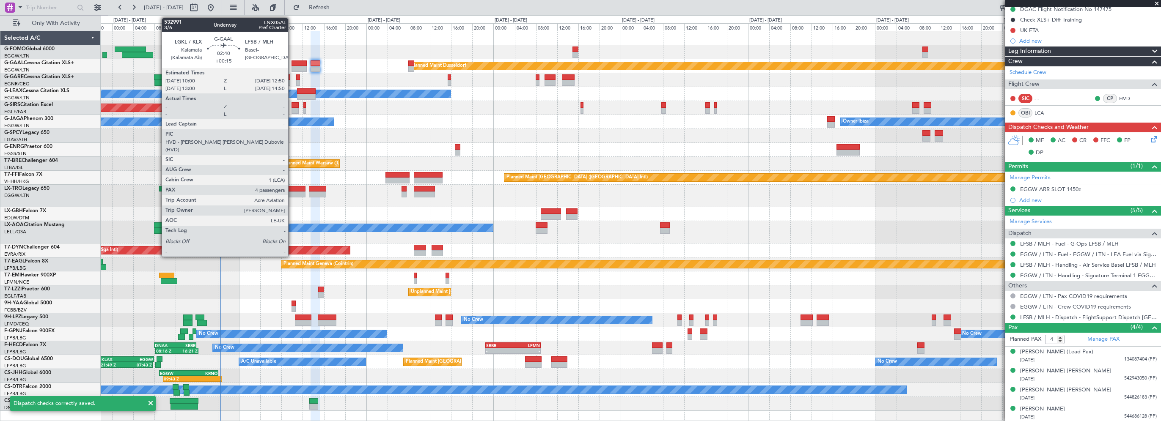
click at [292, 63] on div at bounding box center [299, 64] width 15 height 6
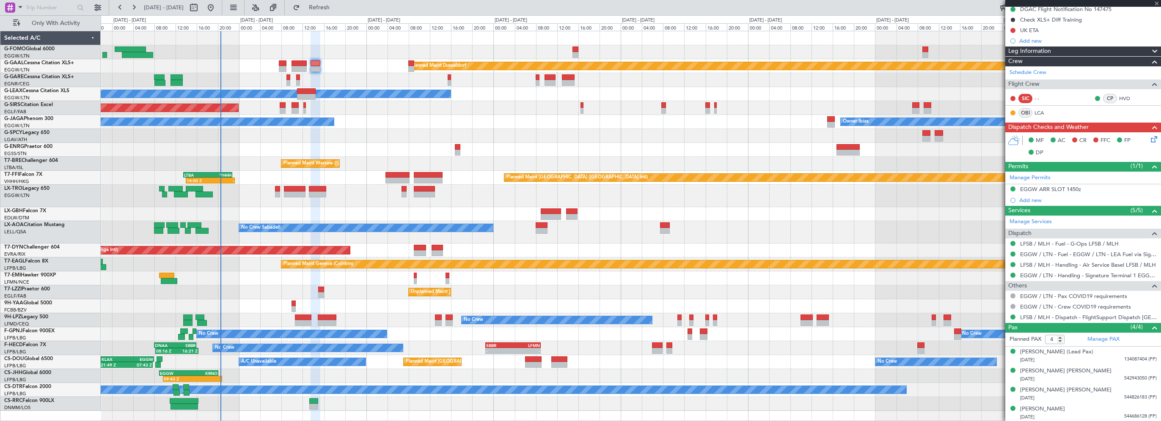
type input "+00:15"
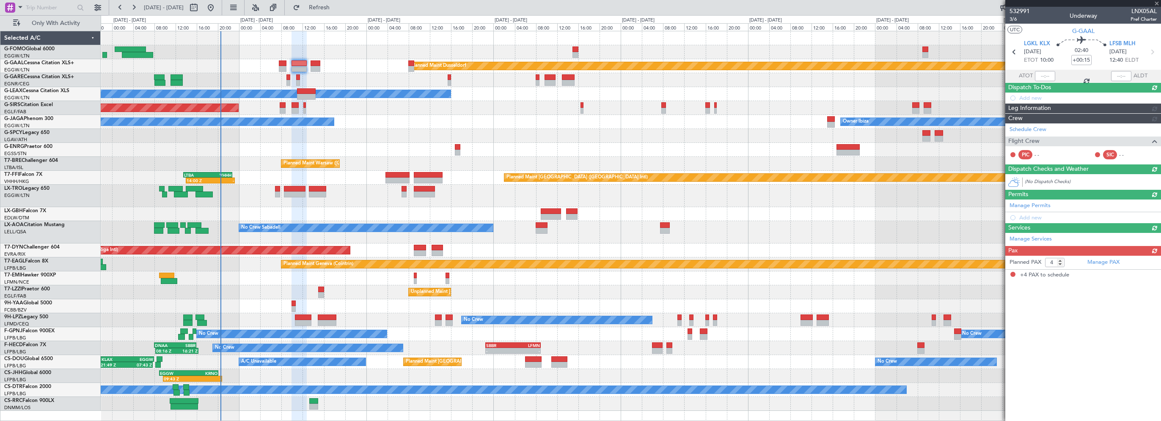
scroll to position [0, 0]
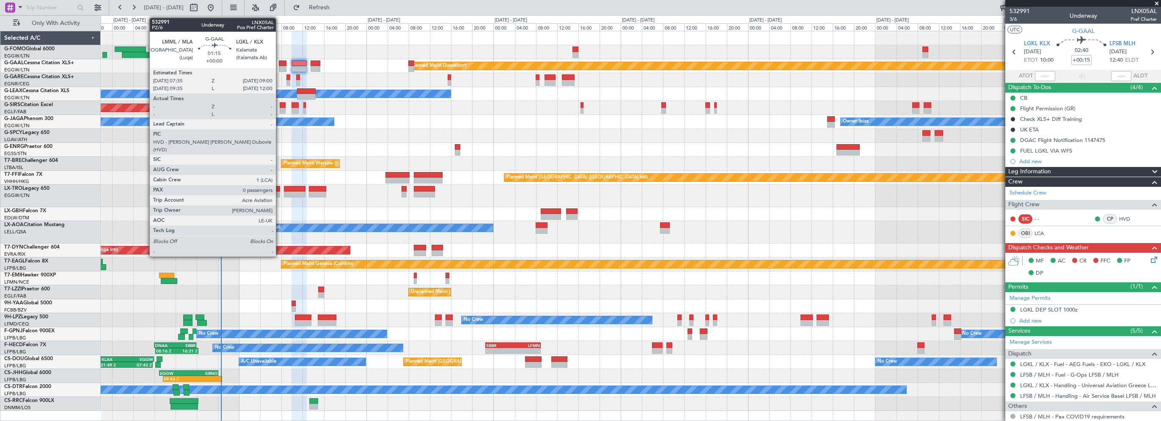
click at [280, 62] on div at bounding box center [283, 64] width 8 height 6
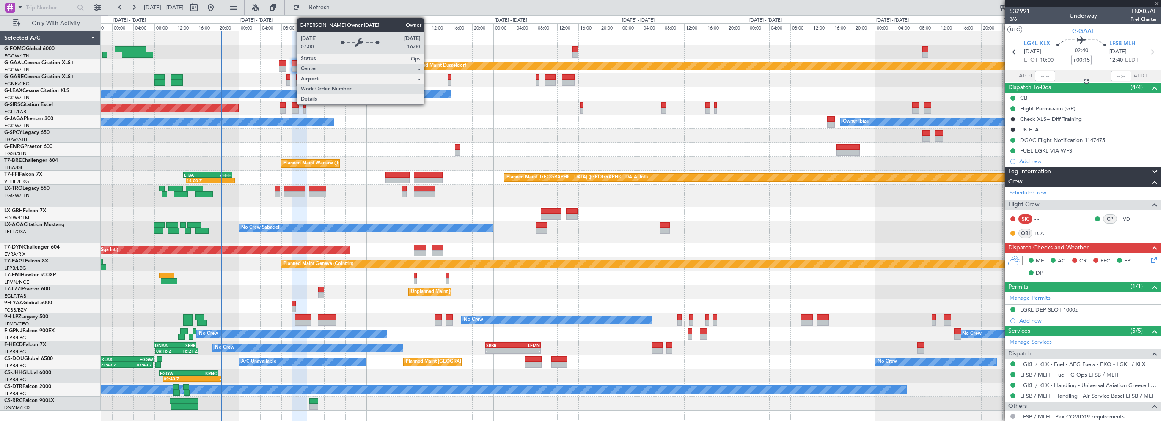
type input "0"
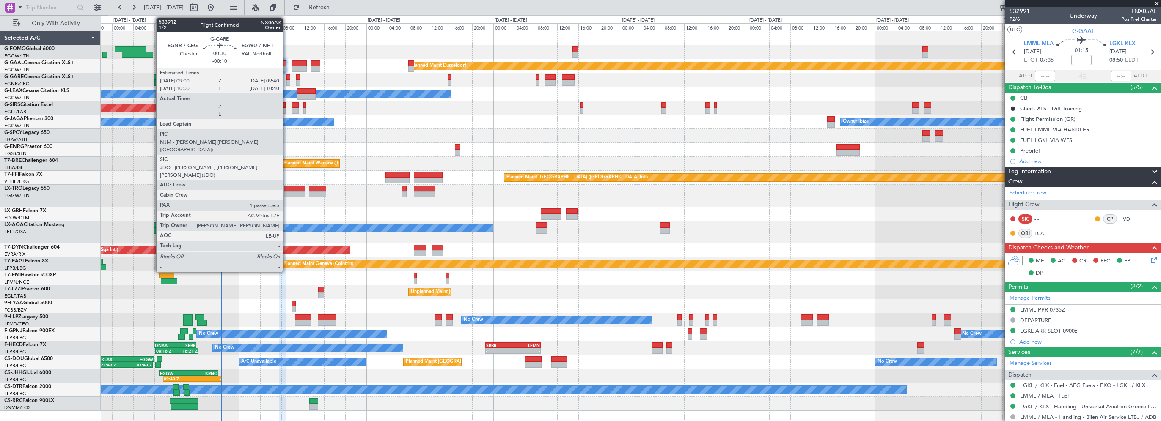
click at [286, 78] on div at bounding box center [288, 77] width 4 height 6
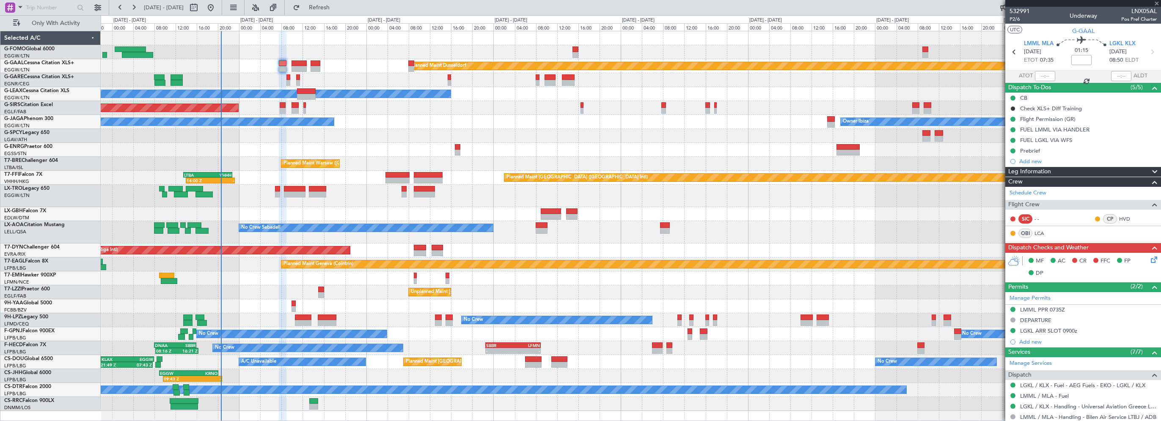
type input "-00:10"
type input "1"
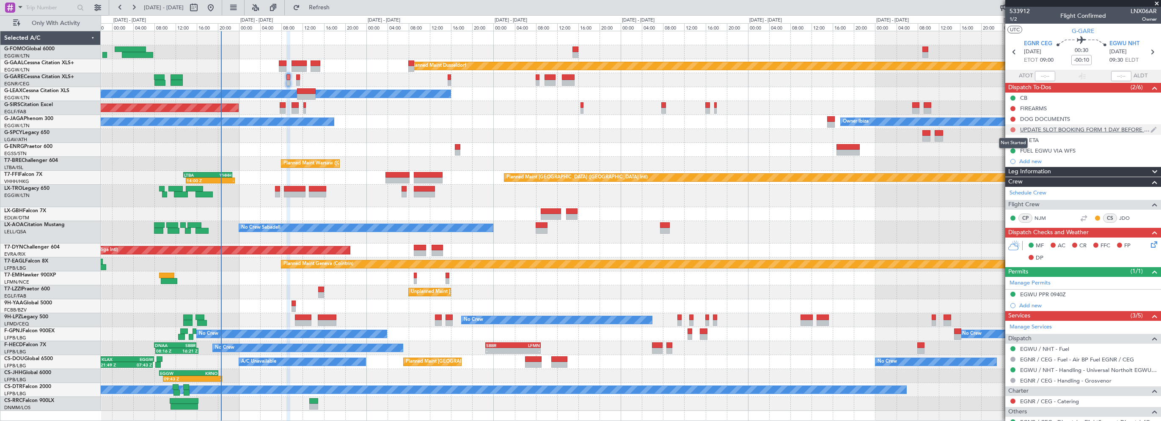
click at [1014, 128] on button at bounding box center [1012, 129] width 5 height 5
click at [1015, 166] on span "Completed" at bounding box center [1017, 167] width 28 height 8
click at [1014, 140] on button at bounding box center [1012, 140] width 5 height 5
click at [1007, 189] on span "Cancelled" at bounding box center [1015, 190] width 24 height 8
click at [1013, 118] on button at bounding box center [1012, 119] width 5 height 5
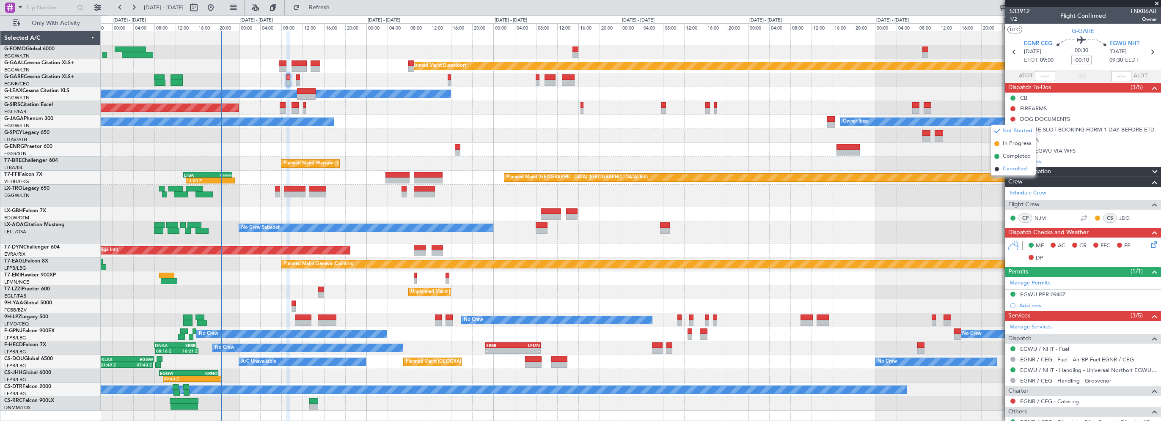
click at [1015, 165] on span "Cancelled" at bounding box center [1015, 169] width 24 height 8
click at [1012, 108] on button at bounding box center [1012, 108] width 5 height 5
click at [1016, 158] on span "Cancelled" at bounding box center [1015, 158] width 24 height 8
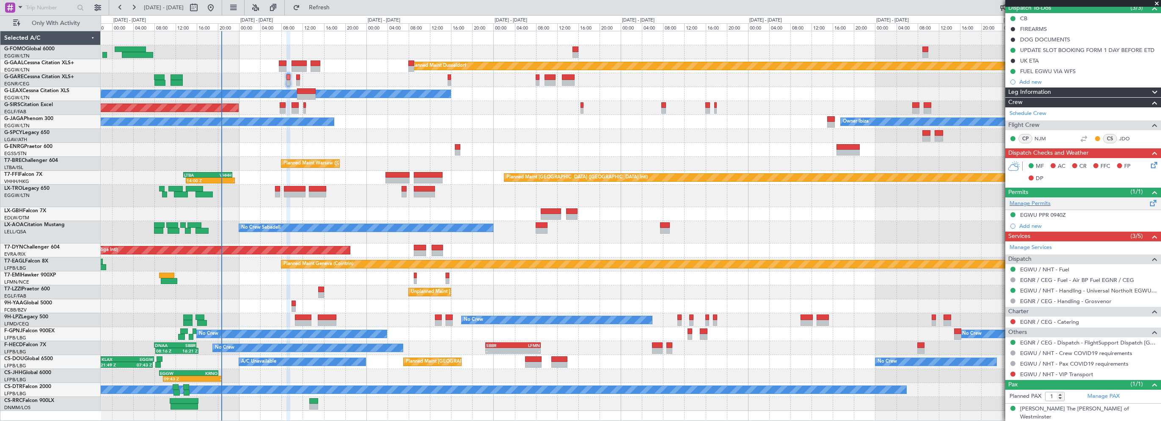
click at [1043, 209] on div "Manage Permits" at bounding box center [1083, 204] width 156 height 13
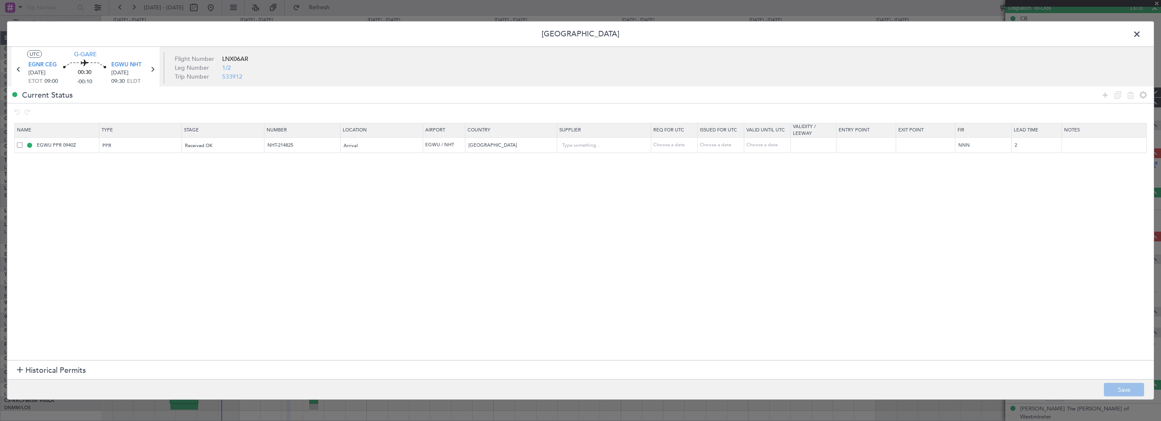
click at [1141, 33] on span at bounding box center [1141, 36] width 0 height 17
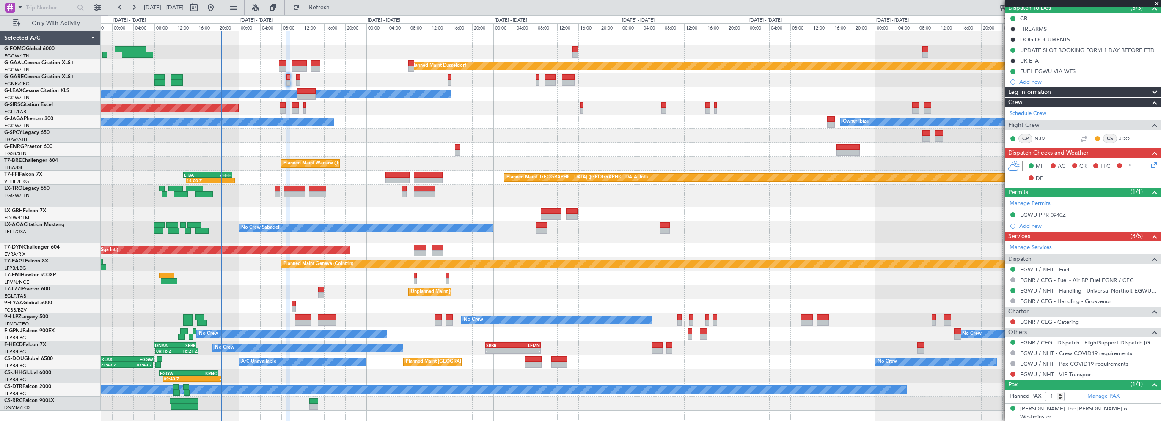
drag, startPoint x: 1040, startPoint y: 213, endPoint x: 1036, endPoint y: 217, distance: 5.7
click at [1040, 214] on div "EGWU PPR 0940Z" at bounding box center [1043, 215] width 46 height 7
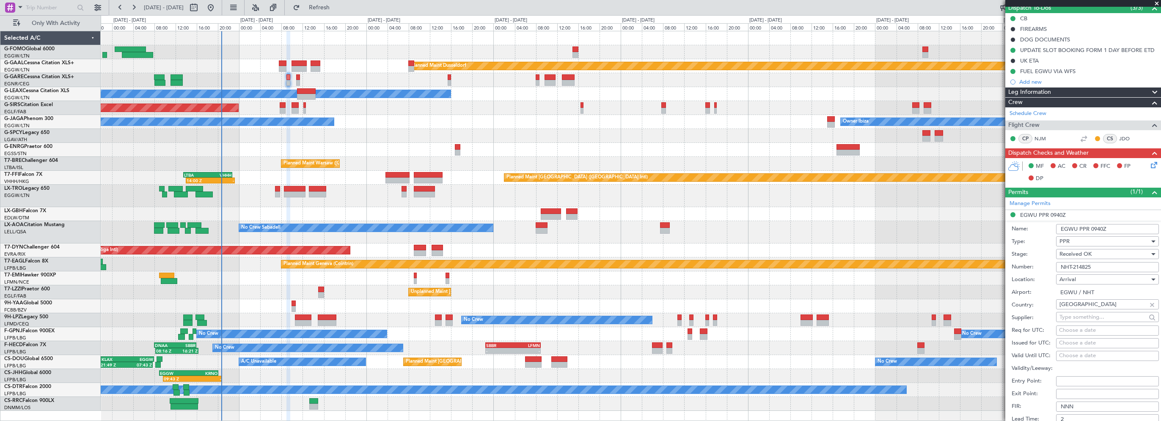
drag, startPoint x: 1099, startPoint y: 265, endPoint x: 1049, endPoint y: 266, distance: 49.5
click at [1049, 266] on div "Number: NHT-214825" at bounding box center [1085, 267] width 147 height 13
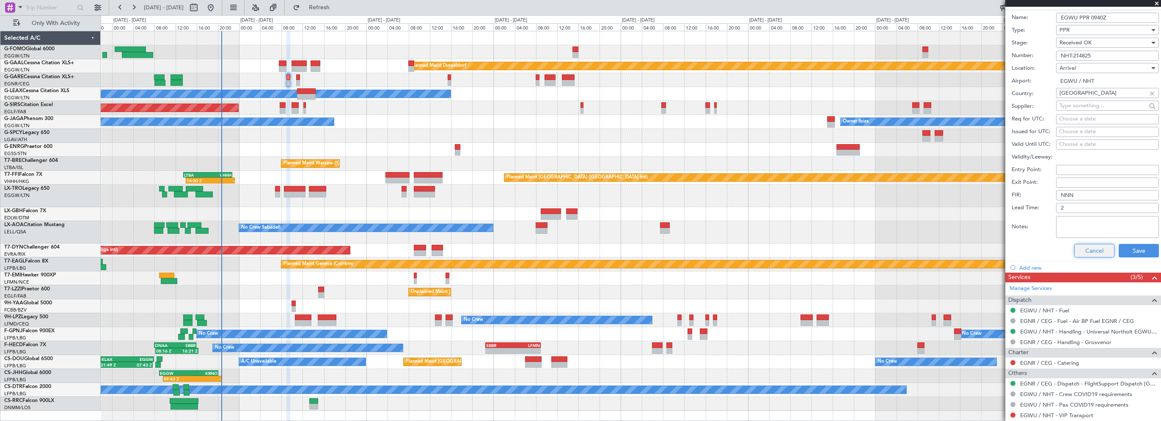
click at [1096, 255] on button "Cancel" at bounding box center [1094, 251] width 40 height 14
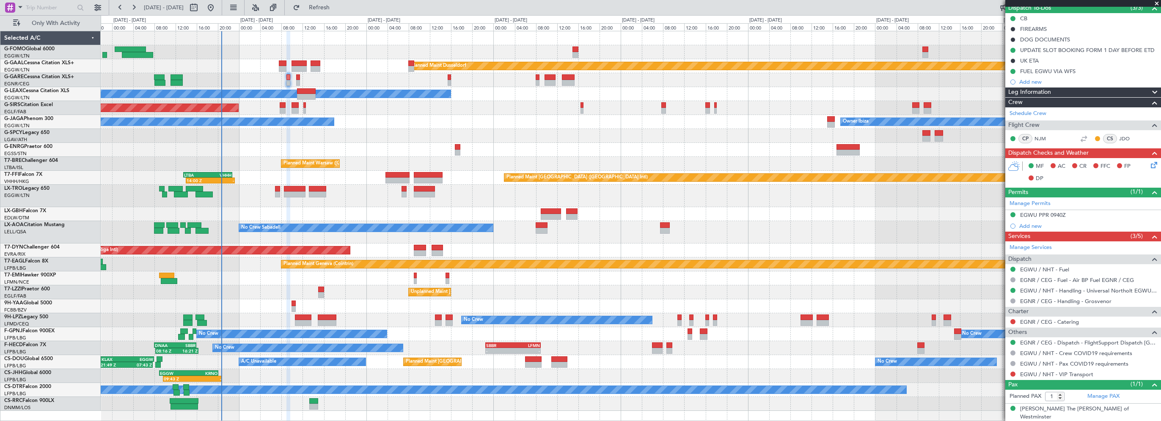
click at [1053, 94] on div "Leg Information" at bounding box center [1083, 93] width 156 height 10
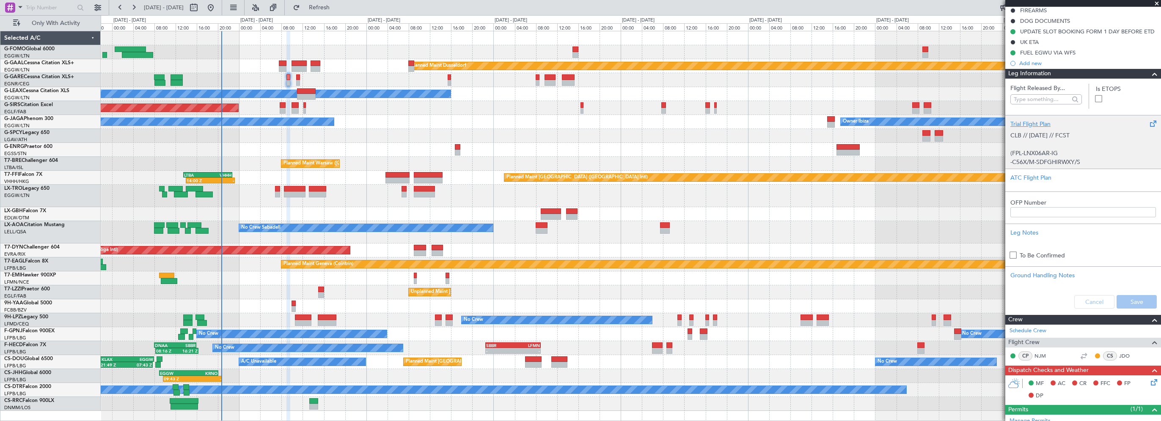
scroll to position [61, 0]
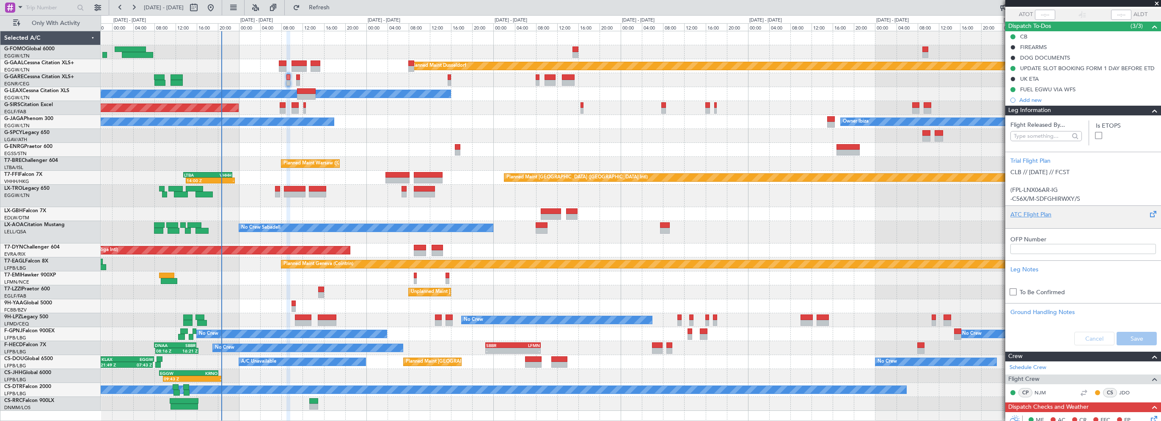
click at [1035, 214] on div "ATC Flight Plan" at bounding box center [1083, 214] width 146 height 9
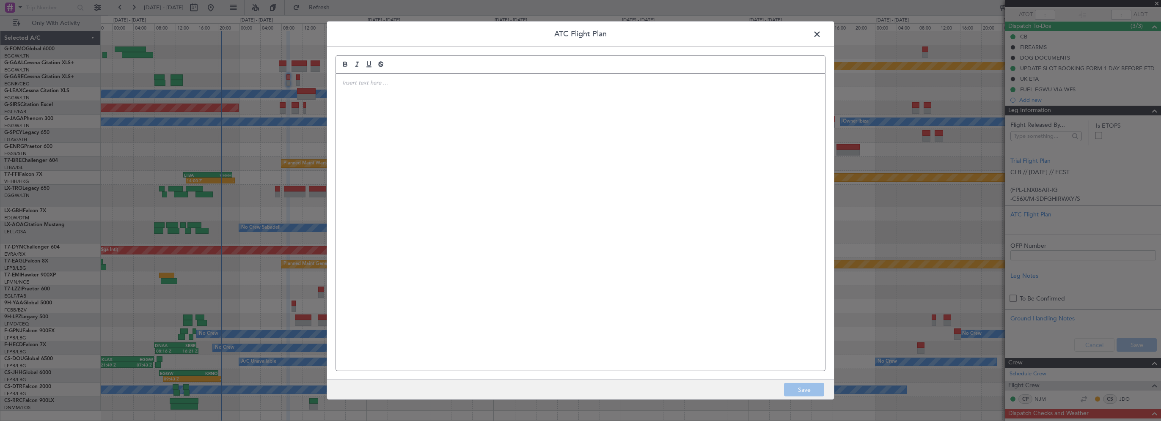
click at [542, 147] on div at bounding box center [580, 222] width 489 height 297
click at [808, 391] on button "Save" at bounding box center [804, 390] width 40 height 14
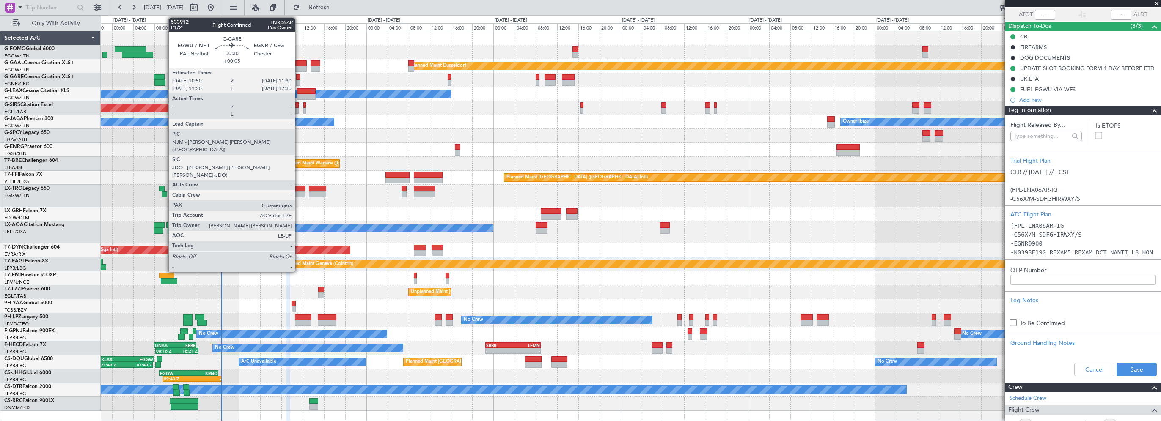
click at [299, 77] on div at bounding box center [298, 77] width 4 height 6
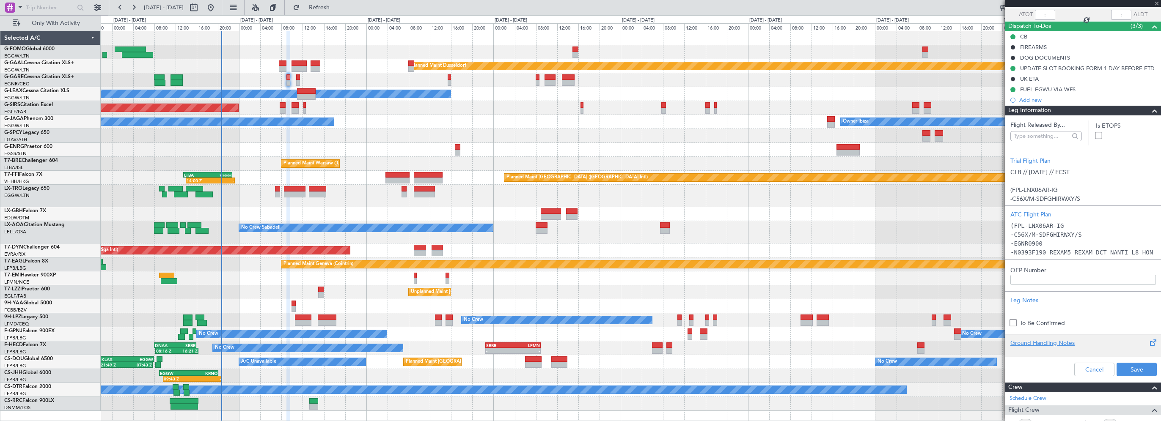
type input "+00:05"
type input "0"
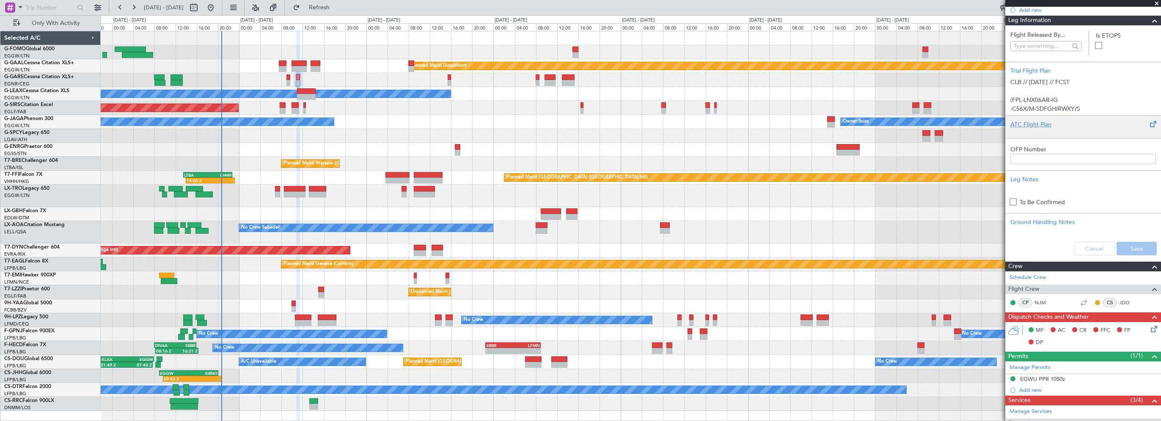
scroll to position [169, 0]
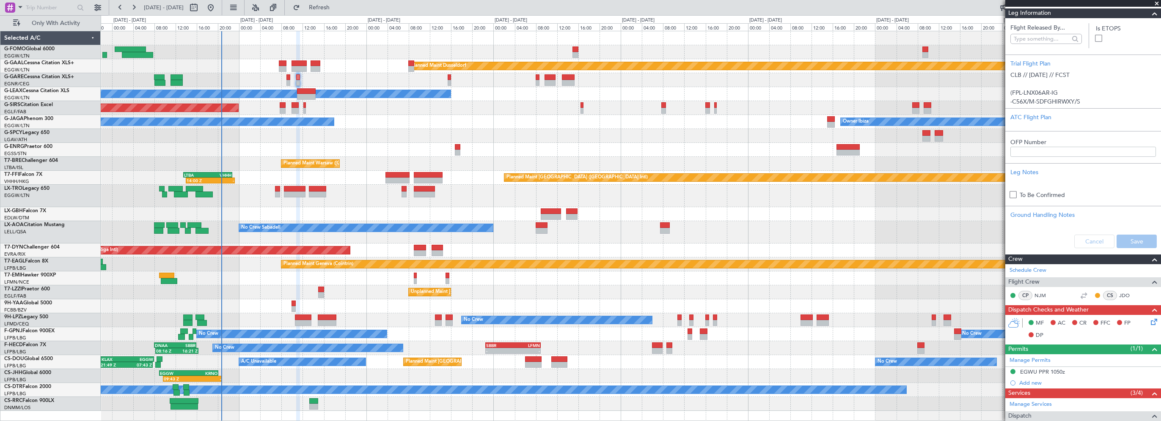
click at [1150, 15] on span at bounding box center [1155, 13] width 10 height 10
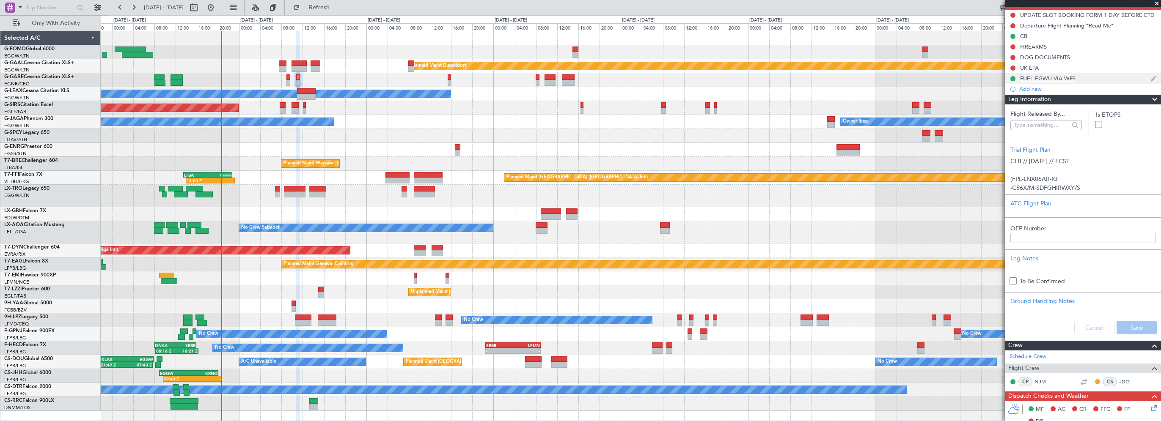
scroll to position [71, 0]
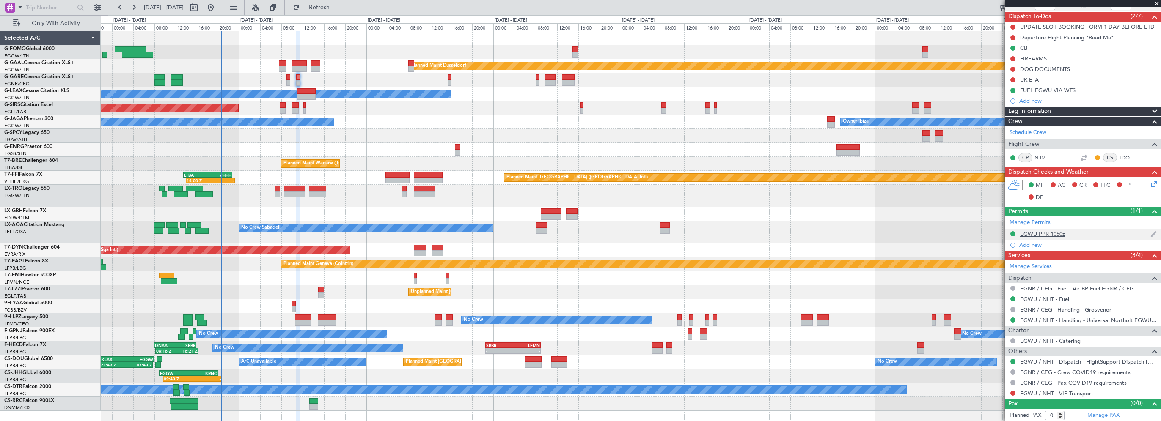
click at [1066, 233] on div "EGWU PPR 1050z" at bounding box center [1083, 234] width 156 height 11
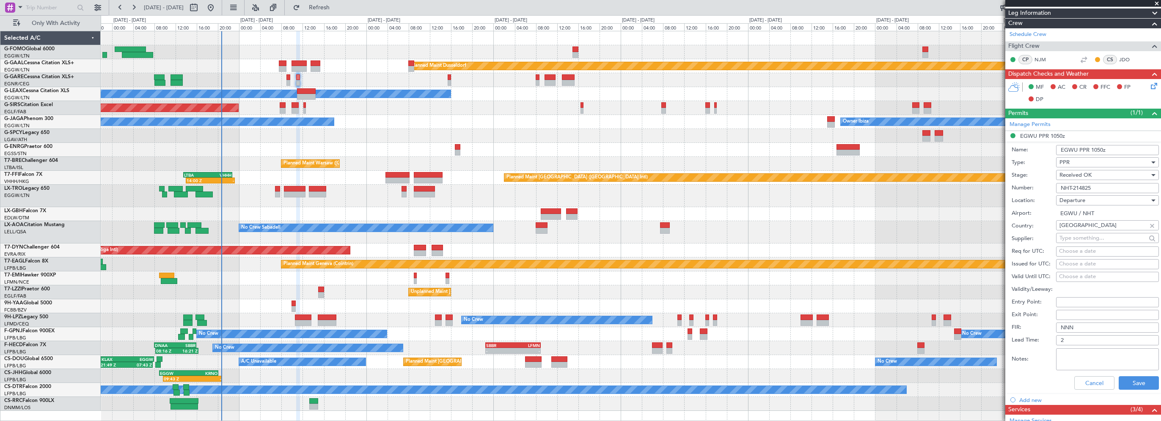
drag, startPoint x: 1104, startPoint y: 185, endPoint x: 1062, endPoint y: 161, distance: 47.8
click at [1062, 160] on form "Name: EGWU PPR 1050z Type: PPR Stage: Received OK Number: NHT-214825 Location: …" at bounding box center [1083, 268] width 156 height 253
click at [1098, 183] on input "NHT-214825" at bounding box center [1107, 188] width 103 height 10
drag, startPoint x: 1101, startPoint y: 188, endPoint x: 1045, endPoint y: 186, distance: 55.5
click at [1045, 186] on div "Number: NHT-214825" at bounding box center [1085, 188] width 147 height 13
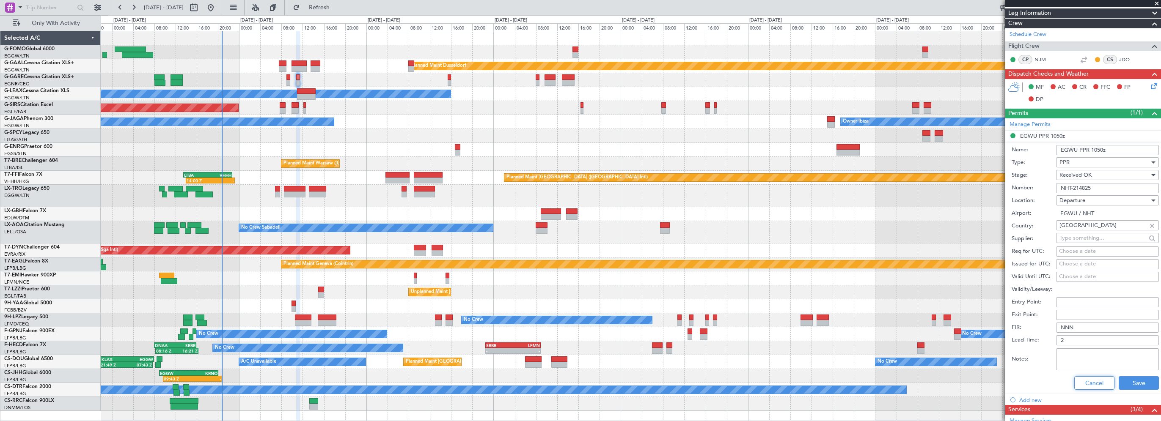
click at [1076, 384] on button "Cancel" at bounding box center [1094, 384] width 40 height 14
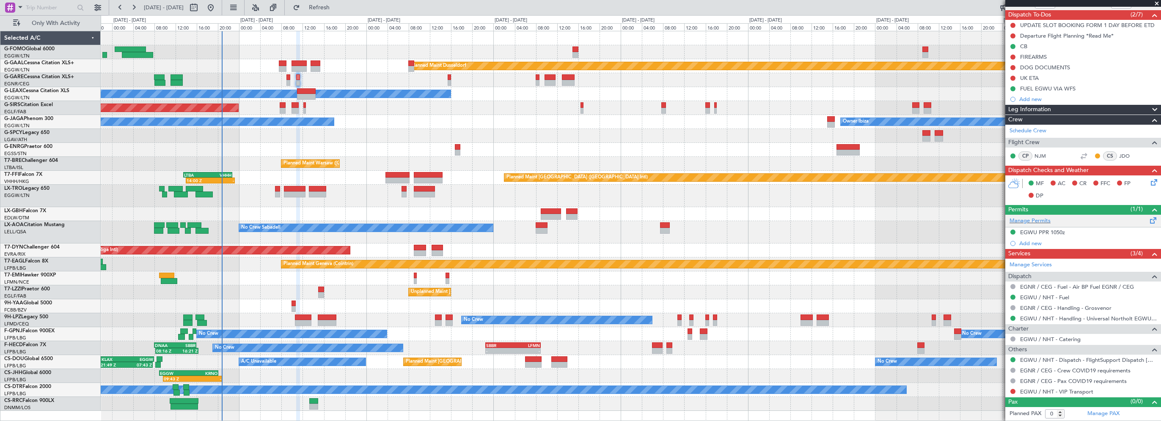
scroll to position [71, 0]
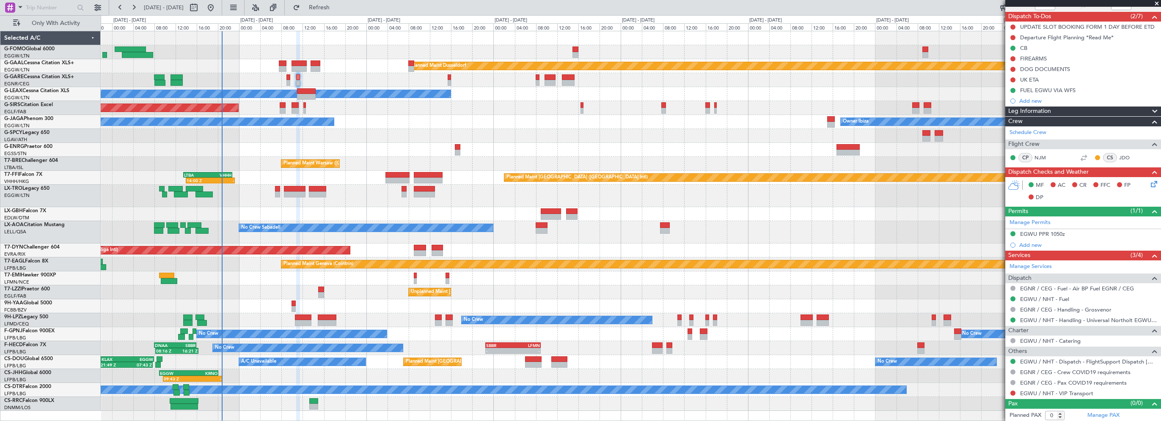
click at [1040, 113] on span "Leg Information" at bounding box center [1029, 112] width 43 height 10
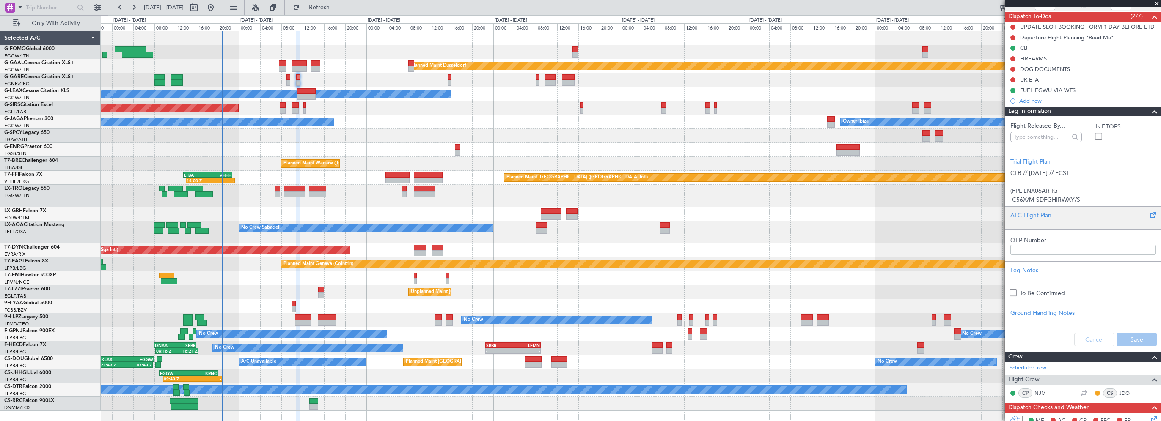
scroll to position [169, 0]
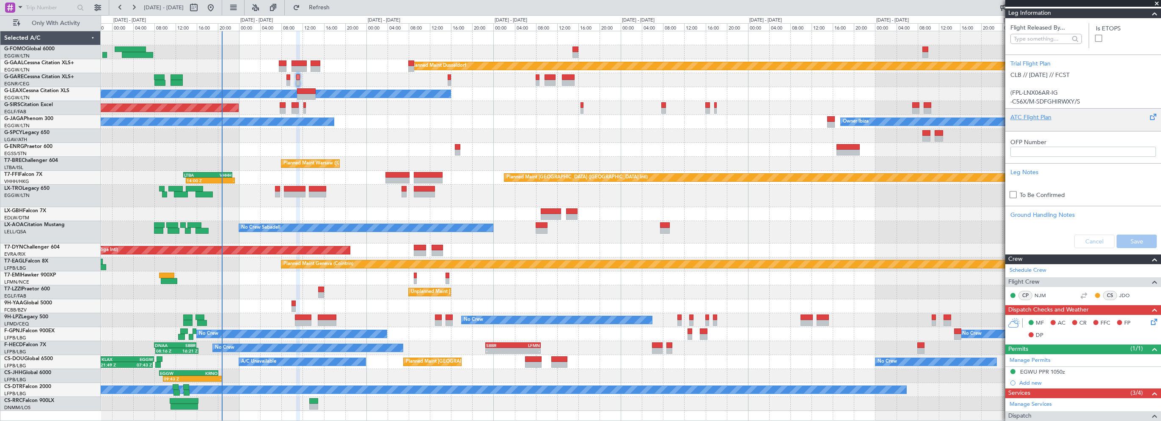
click at [1032, 118] on div "ATC Flight Plan" at bounding box center [1083, 117] width 146 height 9
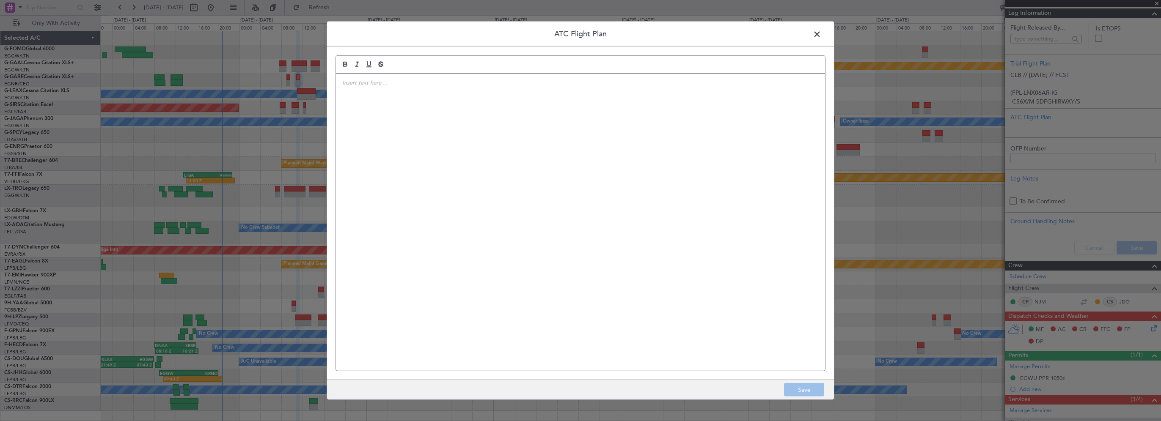
click at [549, 147] on div at bounding box center [580, 222] width 489 height 297
click at [614, 228] on div "(FPL-LNX06AR-IG -C56X/M-SDFGHIRWXY/S -EGWU1050 -N0393F190 BUZAD4X BUZAD T420 EL…" at bounding box center [580, 222] width 489 height 297
click at [799, 390] on button "Save" at bounding box center [804, 390] width 40 height 14
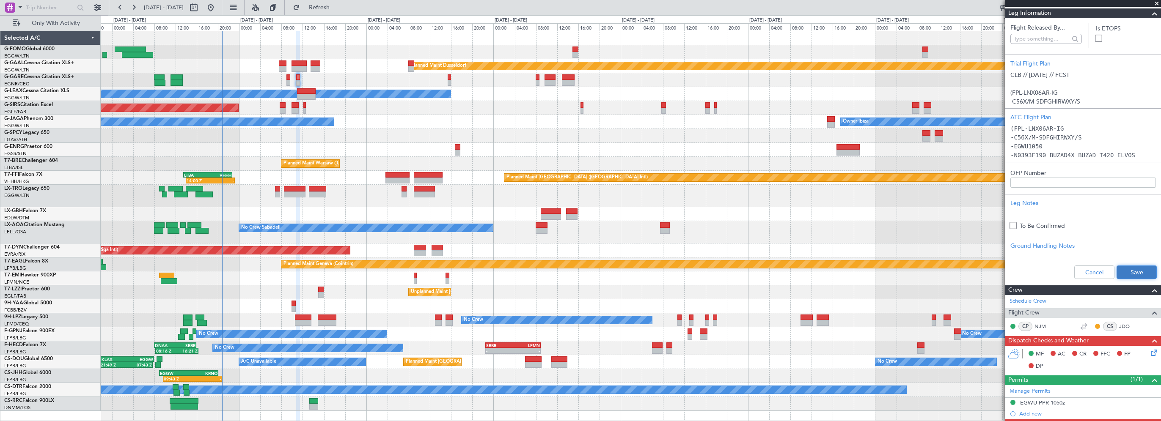
click at [1133, 267] on button "Save" at bounding box center [1137, 273] width 40 height 14
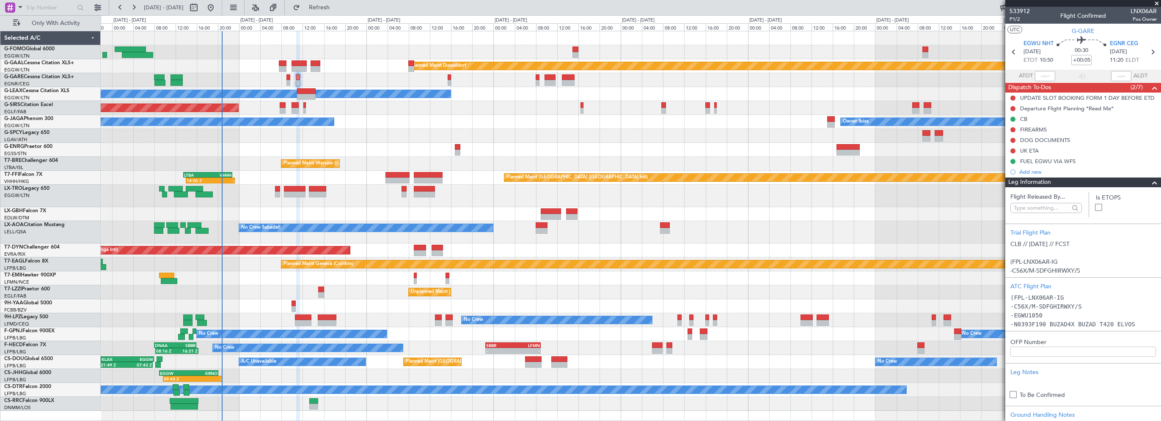
click at [1150, 182] on span at bounding box center [1155, 183] width 10 height 10
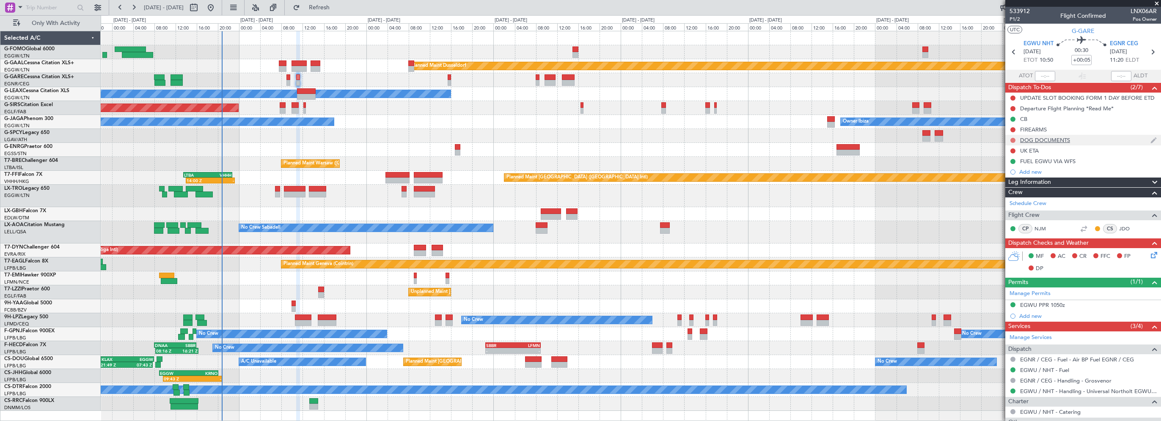
click at [1012, 139] on button at bounding box center [1012, 140] width 5 height 5
drag, startPoint x: 1003, startPoint y: 190, endPoint x: 1003, endPoint y: 162, distance: 27.9
click at [1003, 190] on span "Cancelled" at bounding box center [1015, 190] width 24 height 8
click at [1013, 129] on button at bounding box center [1012, 129] width 5 height 5
click at [1011, 181] on span "Cancelled" at bounding box center [1015, 180] width 24 height 8
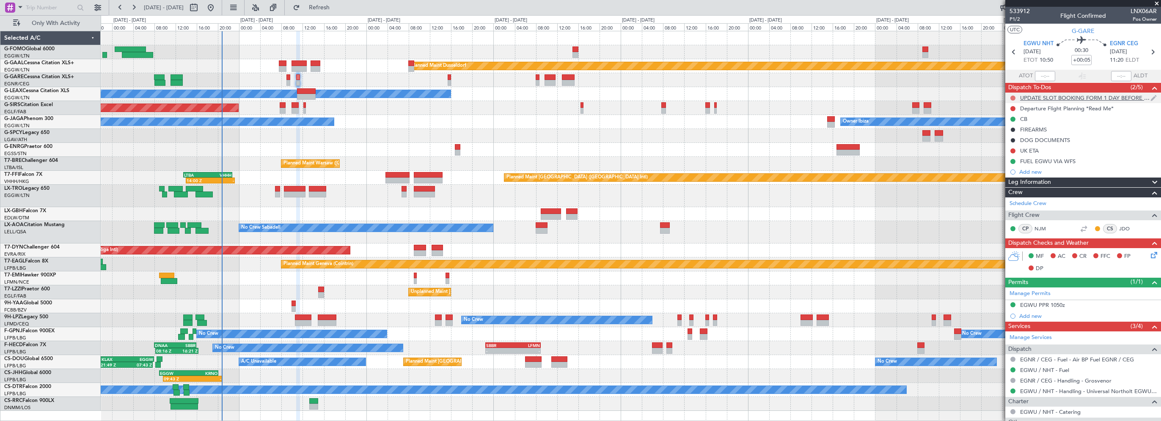
click at [1013, 96] on button at bounding box center [1012, 98] width 5 height 5
click at [1016, 135] on span "Completed" at bounding box center [1017, 135] width 28 height 8
click at [1058, 109] on div "Departure Flight Planning *Read Me*" at bounding box center [1067, 108] width 94 height 7
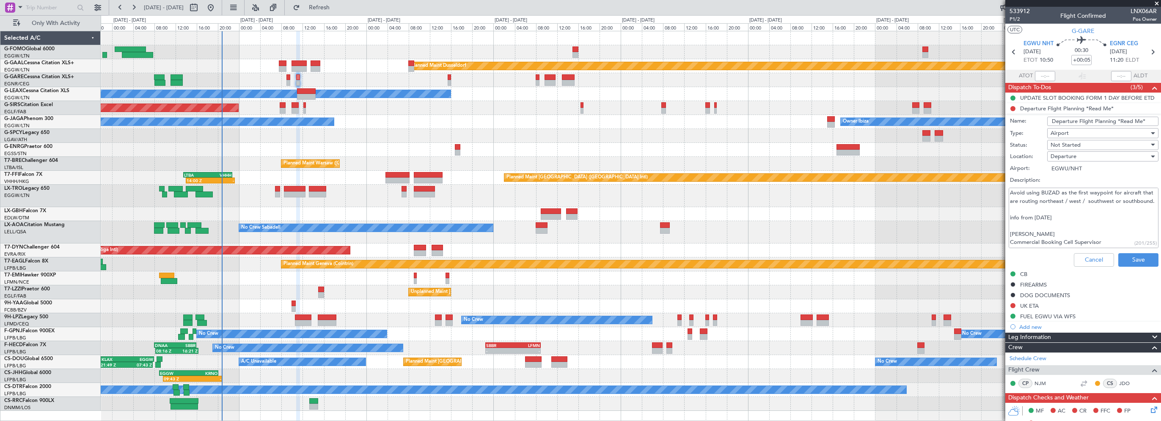
click at [1010, 107] on li "Departure Flight Planning *Read Me* Name: Departure Flight Planning *Read Me* T…" at bounding box center [1083, 186] width 156 height 167
click at [1012, 107] on li "Departure Flight Planning *Read Me* Name: Departure Flight Planning *Read Me* T…" at bounding box center [1083, 186] width 156 height 167
click at [1013, 109] on li "Departure Flight Planning *Read Me* Name: Departure Flight Planning *Read Me* T…" at bounding box center [1083, 186] width 156 height 167
click at [1012, 107] on li "Departure Flight Planning *Read Me* Name: Departure Flight Planning *Read Me* T…" at bounding box center [1083, 186] width 156 height 167
click at [1066, 156] on span "Departure" at bounding box center [1064, 157] width 26 height 8
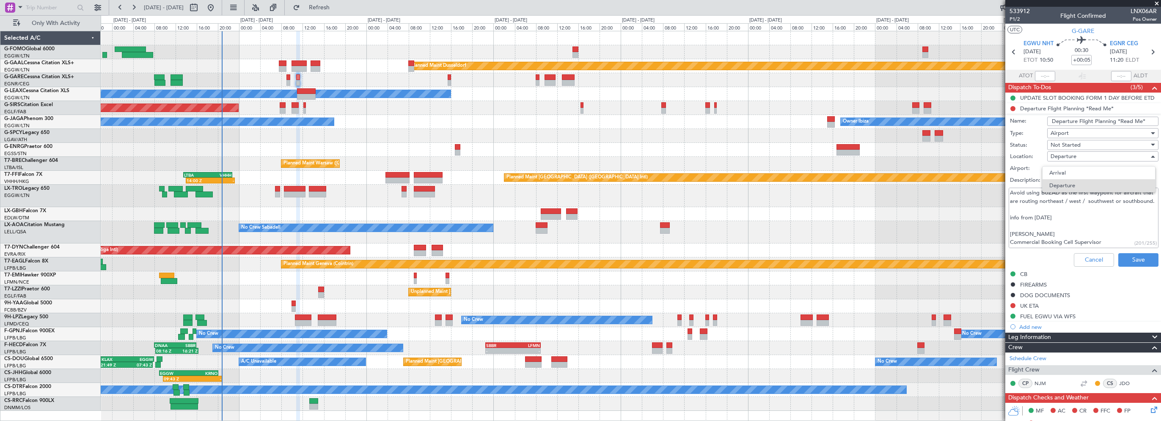
click at [1066, 156] on div at bounding box center [580, 210] width 1161 height 421
click at [1072, 139] on div "Not Started" at bounding box center [1100, 145] width 99 height 13
click at [1065, 200] on span "Cancelled" at bounding box center [1098, 199] width 99 height 13
type textarea "Avoid using BUZAD as the first waypoint for aircraft that are routing northeast…"
click at [1129, 261] on button "Save" at bounding box center [1138, 260] width 40 height 14
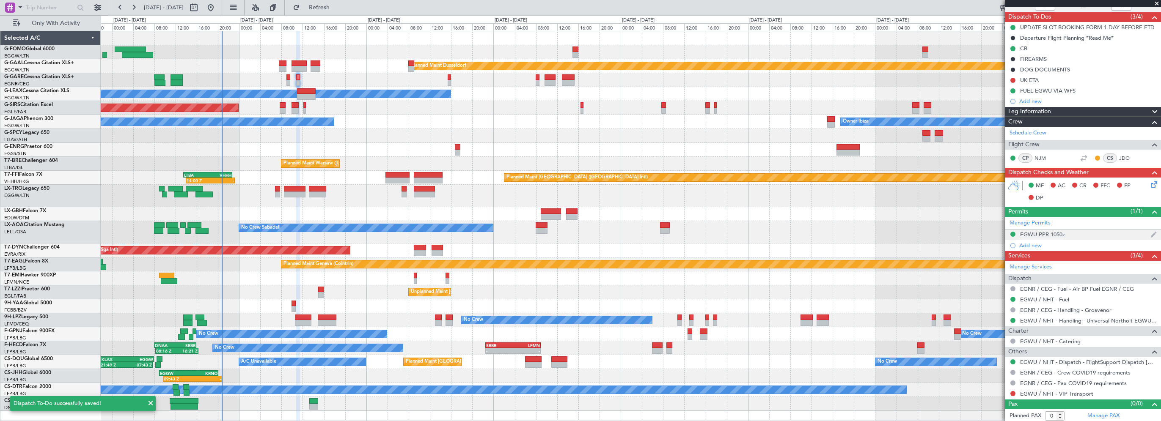
scroll to position [71, 0]
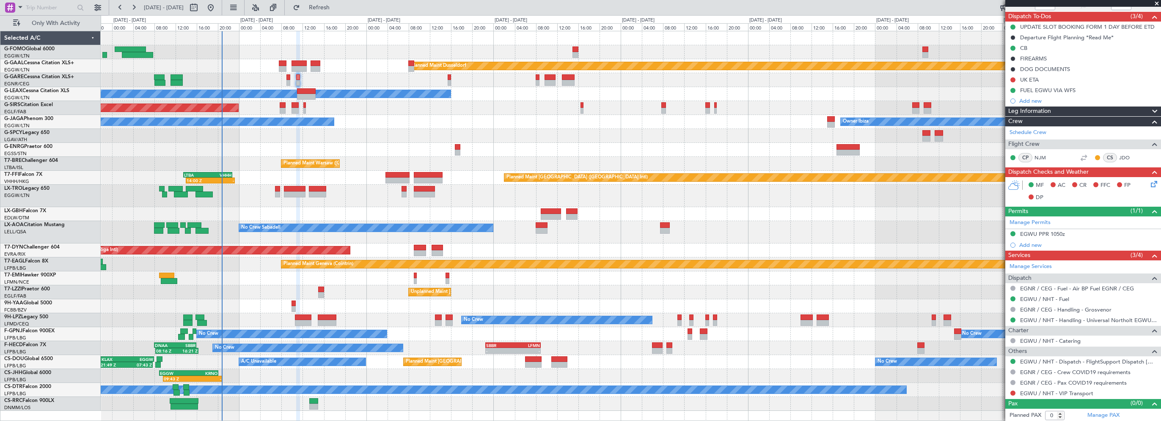
click at [1049, 111] on span "Leg Information" at bounding box center [1029, 112] width 43 height 10
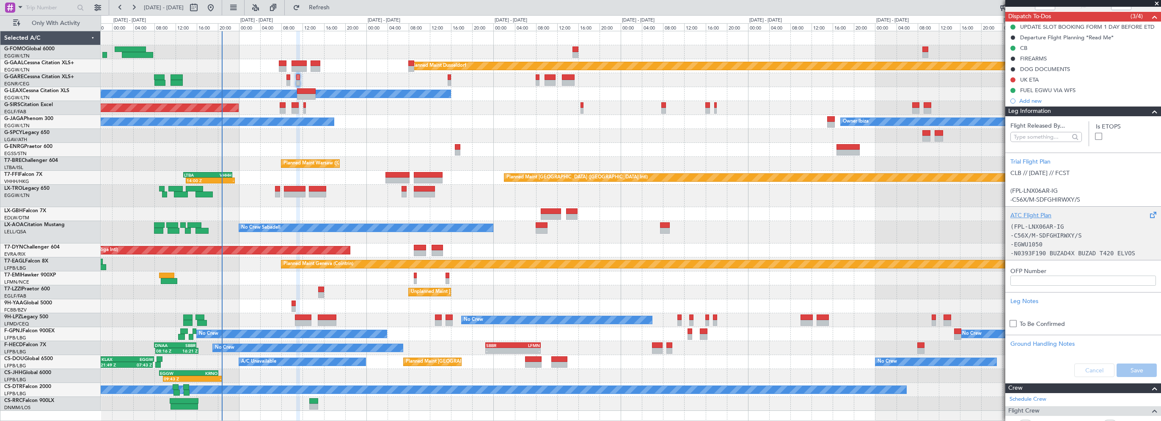
click at [1027, 213] on div "ATC Flight Plan" at bounding box center [1083, 215] width 146 height 9
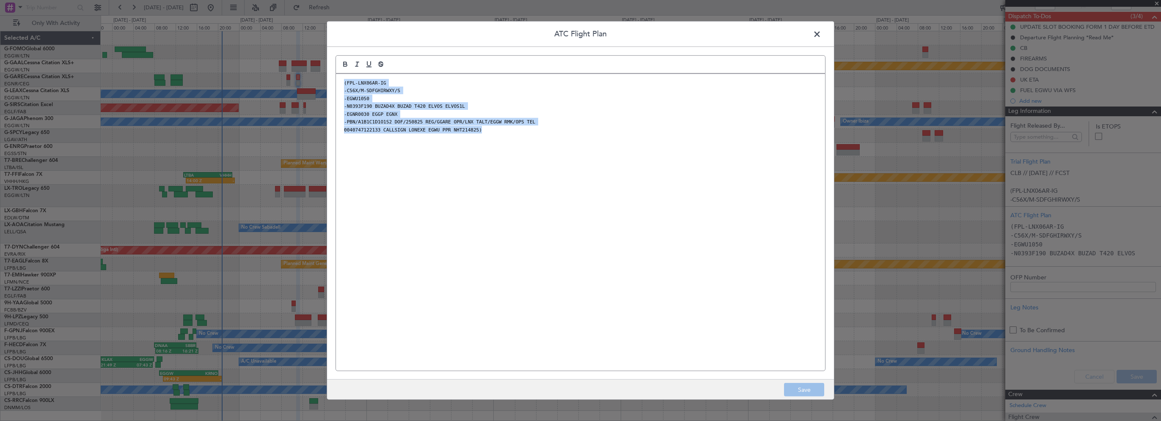
drag, startPoint x: 487, startPoint y: 138, endPoint x: 317, endPoint y: 80, distance: 179.6
click at [317, 80] on div "ATC Flight Plan (FPL-LNX06AR-IG -C56X/M-SDFGHIRWXY/S -EGWU1050 -N0393F190 BUZAD…" at bounding box center [580, 210] width 1161 height 421
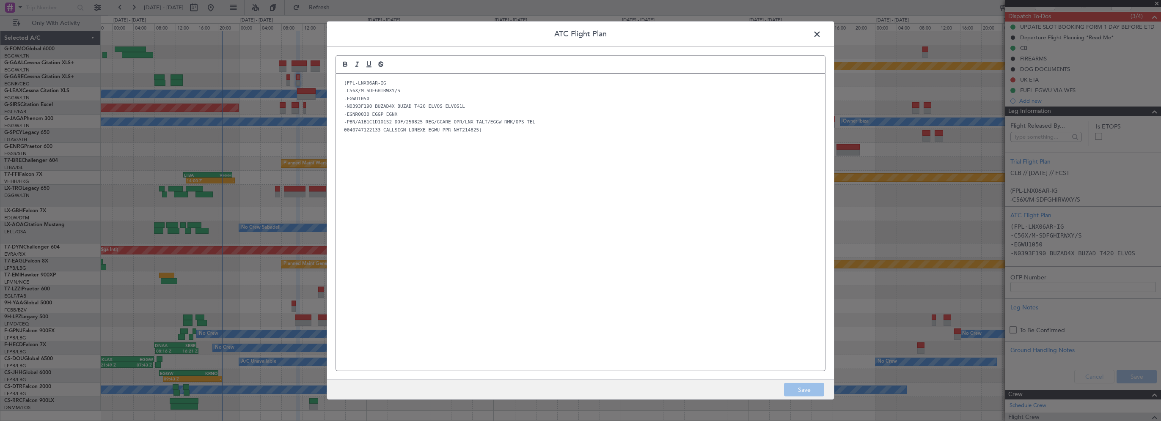
scroll to position [0, 0]
click at [572, 186] on div "(FPL-LNX06AR-IG -C56X/M-SDFGHIRWXY/S -EGWU1050 -N0393F190 BUZAD4X BUZAD T420 EL…" at bounding box center [580, 222] width 489 height 297
click at [806, 393] on footer "Save" at bounding box center [580, 390] width 507 height 20
click at [821, 36] on span at bounding box center [821, 36] width 0 height 17
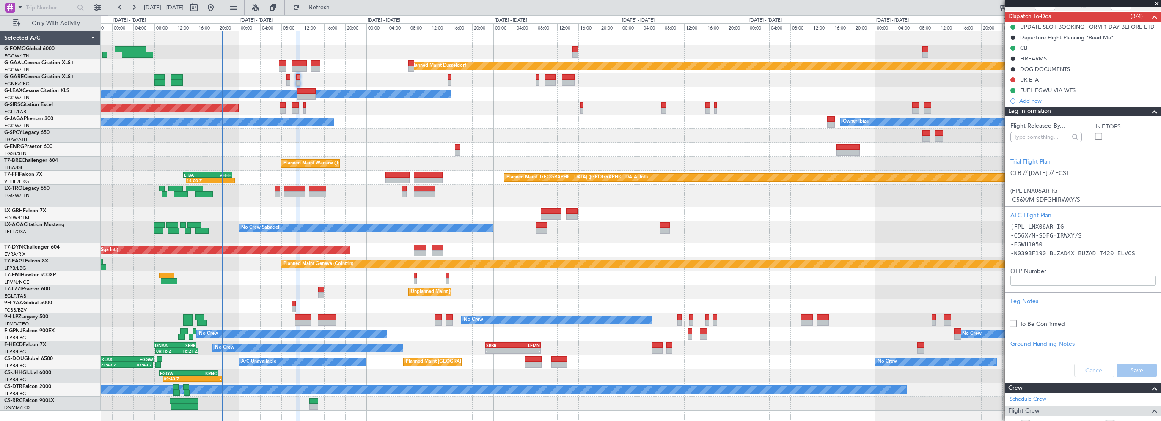
click at [1150, 110] on span at bounding box center [1155, 112] width 10 height 10
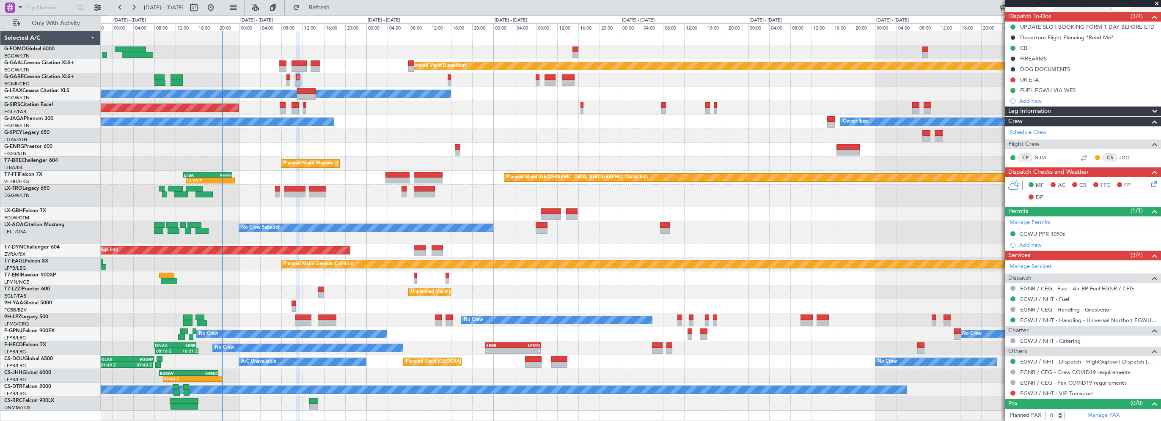
click at [372, 117] on div "No Crew Cannes (Mandelieu) Owner Ibiza" at bounding box center [631, 122] width 1060 height 14
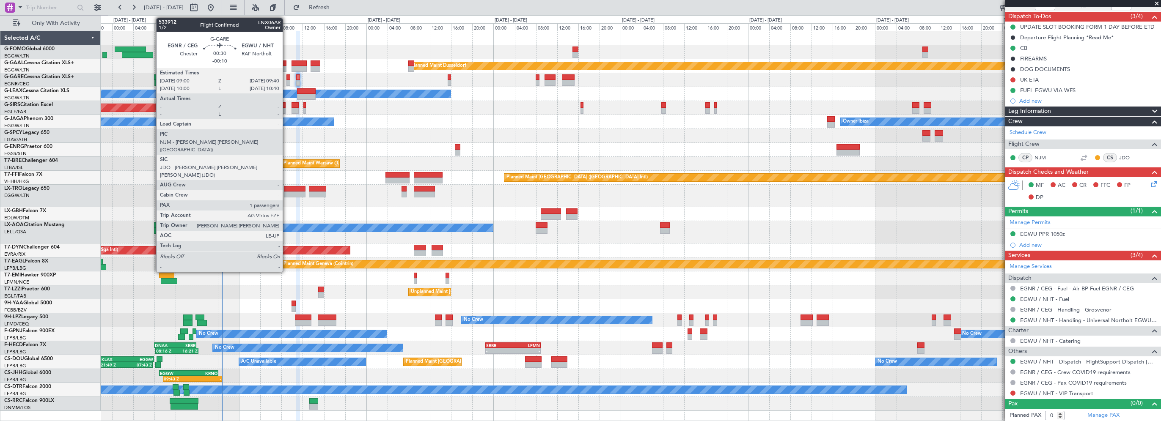
click at [286, 78] on div at bounding box center [288, 77] width 4 height 6
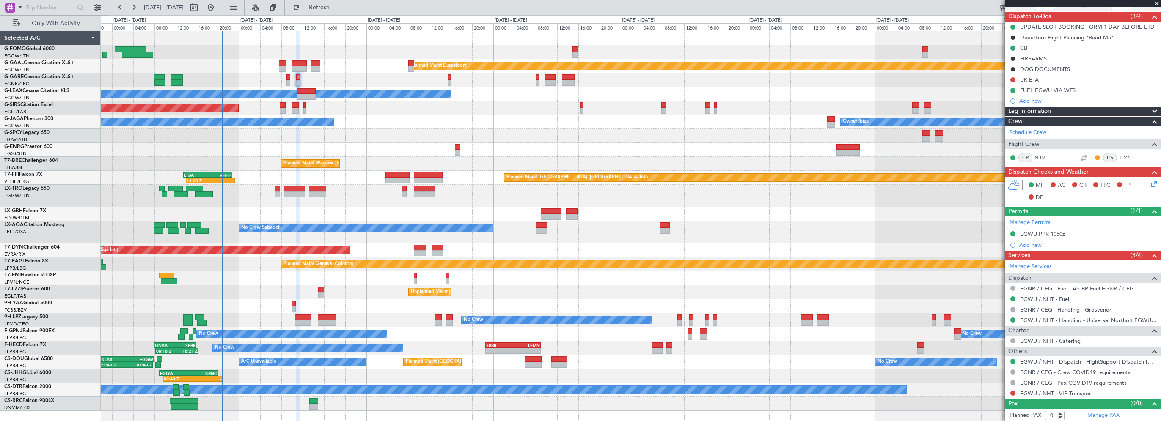
click at [1149, 179] on icon at bounding box center [1152, 182] width 7 height 7
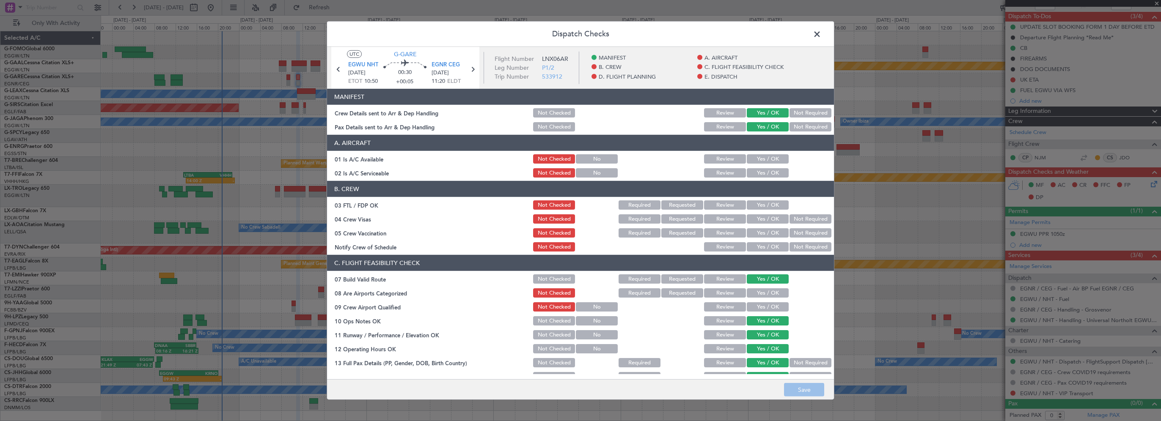
click at [767, 162] on button "Yes / OK" at bounding box center [768, 158] width 42 height 9
click at [765, 172] on button "Yes / OK" at bounding box center [768, 172] width 42 height 9
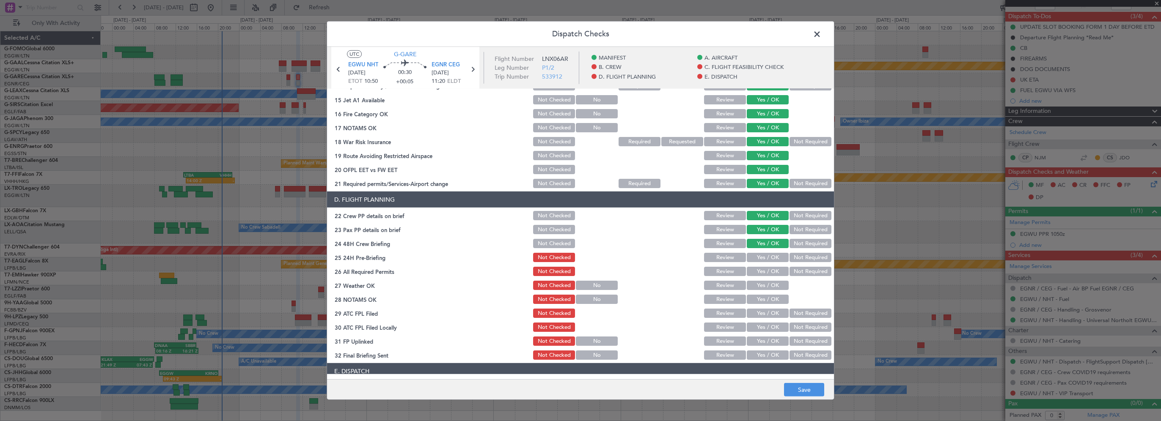
scroll to position [296, 0]
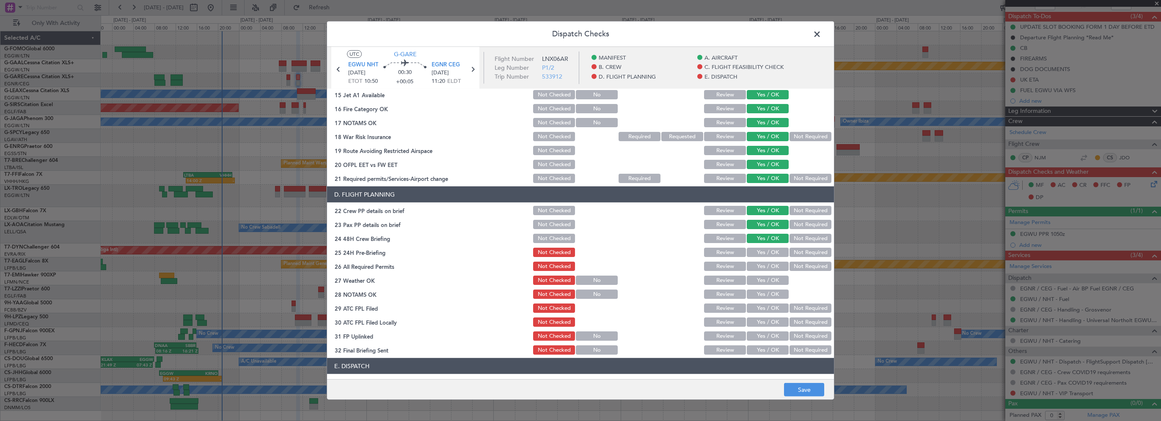
click at [814, 254] on button "Not Required" at bounding box center [811, 252] width 42 height 9
click at [763, 266] on button "Yes / OK" at bounding box center [768, 266] width 42 height 9
click at [756, 284] on button "Yes / OK" at bounding box center [768, 280] width 42 height 9
click at [755, 296] on button "Yes / OK" at bounding box center [768, 294] width 42 height 9
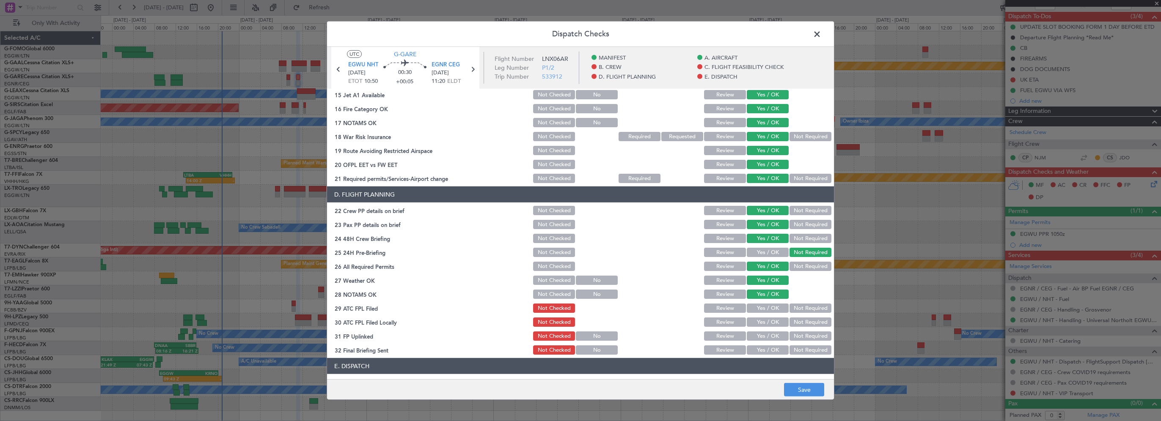
click at [759, 316] on section "D. FLIGHT PLANNING 22 Crew PP details on brief Not Checked Review Yes / OK Not …" at bounding box center [580, 272] width 507 height 170
click at [767, 307] on button "Yes / OK" at bounding box center [768, 308] width 42 height 9
click at [790, 319] on button "Not Required" at bounding box center [811, 322] width 42 height 9
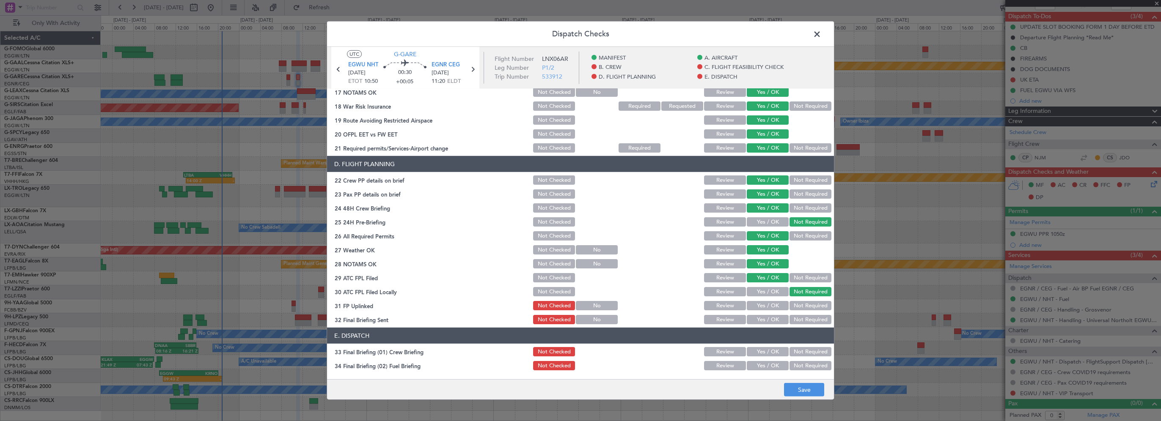
scroll to position [423, 0]
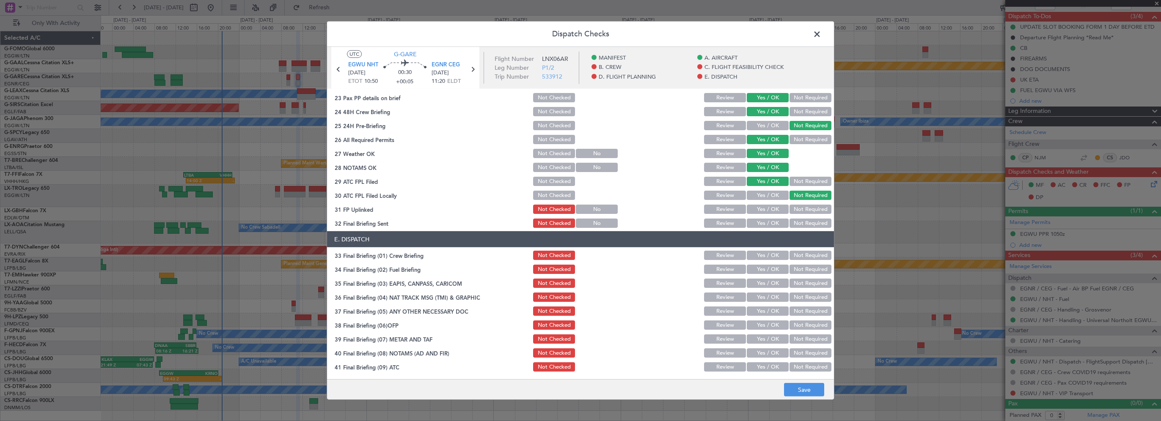
click at [763, 208] on button "Yes / OK" at bounding box center [768, 209] width 42 height 9
click at [765, 224] on button "Yes / OK" at bounding box center [768, 223] width 42 height 9
click at [765, 256] on button "Yes / OK" at bounding box center [768, 255] width 42 height 9
click at [765, 271] on button "Yes / OK" at bounding box center [768, 269] width 42 height 9
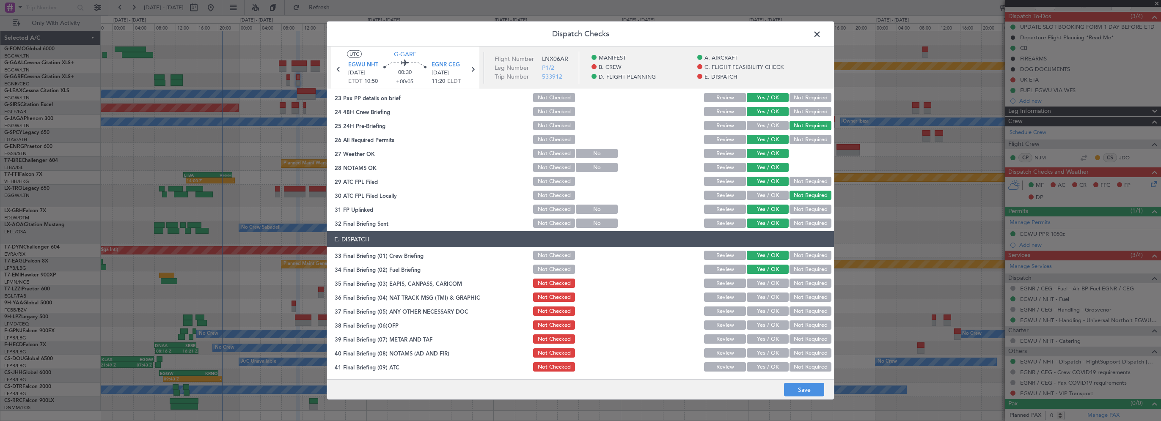
drag, startPoint x: 792, startPoint y: 283, endPoint x: 790, endPoint y: 303, distance: 20.0
click at [792, 284] on button "Not Required" at bounding box center [811, 283] width 42 height 9
click at [790, 305] on section "E. DISPATCH 33 Final Briefing (01) Crew Briefing Not Checked Review Yes / OK No…" at bounding box center [580, 323] width 507 height 184
click at [801, 294] on button "Not Required" at bounding box center [811, 297] width 42 height 9
click at [790, 308] on button "Not Required" at bounding box center [811, 311] width 42 height 9
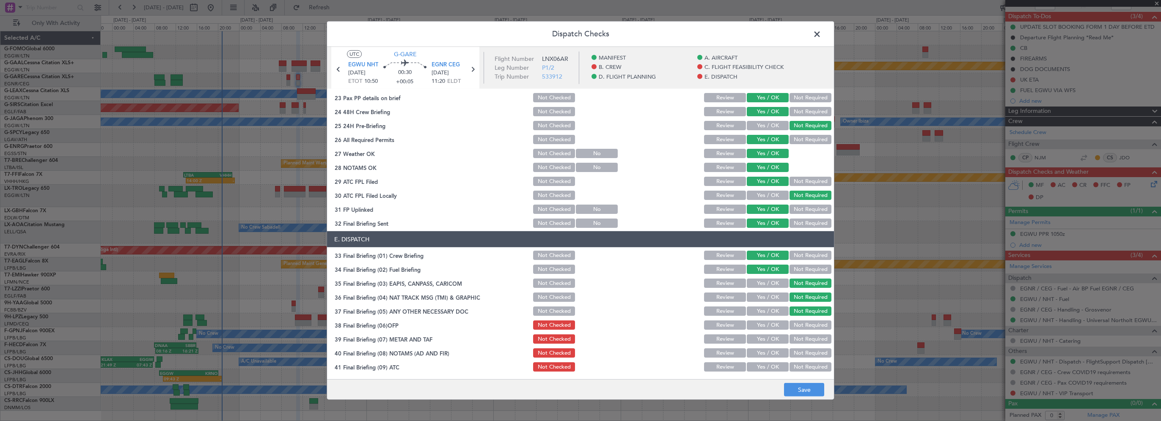
click at [767, 327] on button "Yes / OK" at bounding box center [768, 325] width 42 height 9
click at [763, 342] on button "Yes / OK" at bounding box center [768, 339] width 42 height 9
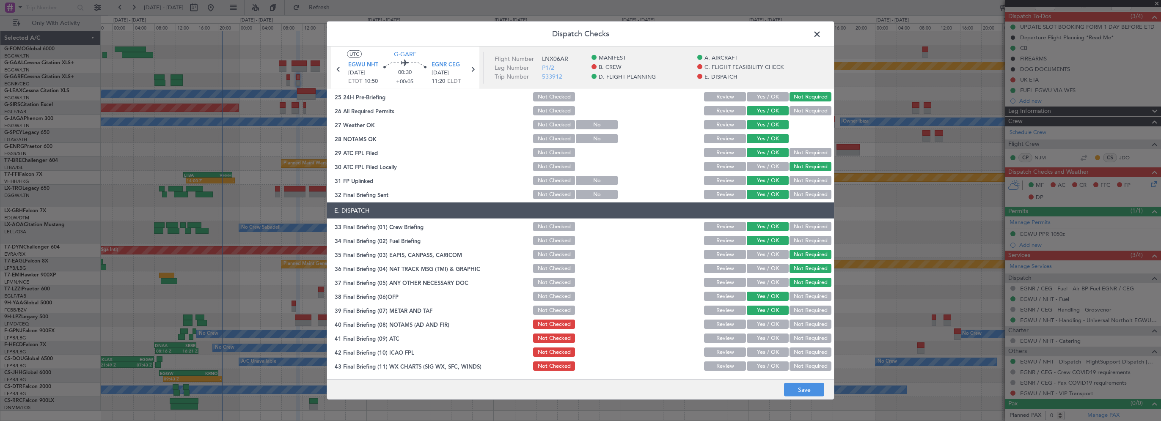
scroll to position [465, 0]
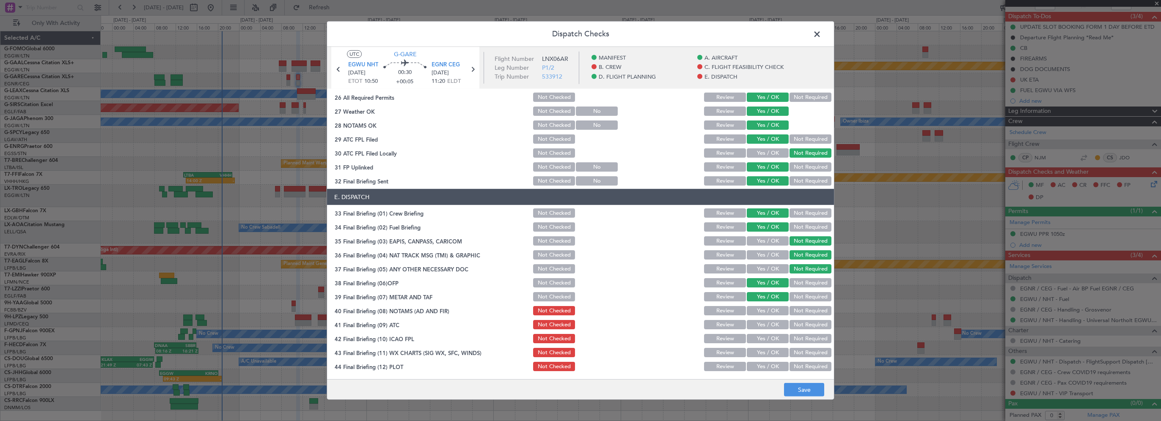
click at [763, 309] on button "Yes / OK" at bounding box center [768, 310] width 42 height 9
click at [762, 321] on button "Yes / OK" at bounding box center [768, 324] width 42 height 9
click at [762, 338] on button "Yes / OK" at bounding box center [768, 338] width 42 height 9
click at [759, 355] on button "Yes / OK" at bounding box center [768, 352] width 42 height 9
click at [760, 369] on button "Yes / OK" at bounding box center [768, 366] width 42 height 9
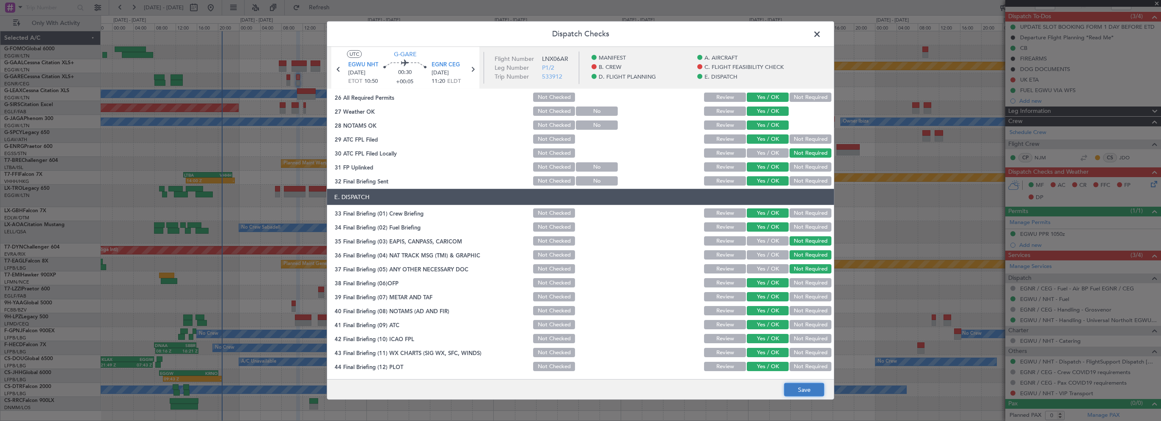
click at [804, 394] on button "Save" at bounding box center [804, 390] width 40 height 14
click at [821, 34] on span at bounding box center [821, 36] width 0 height 17
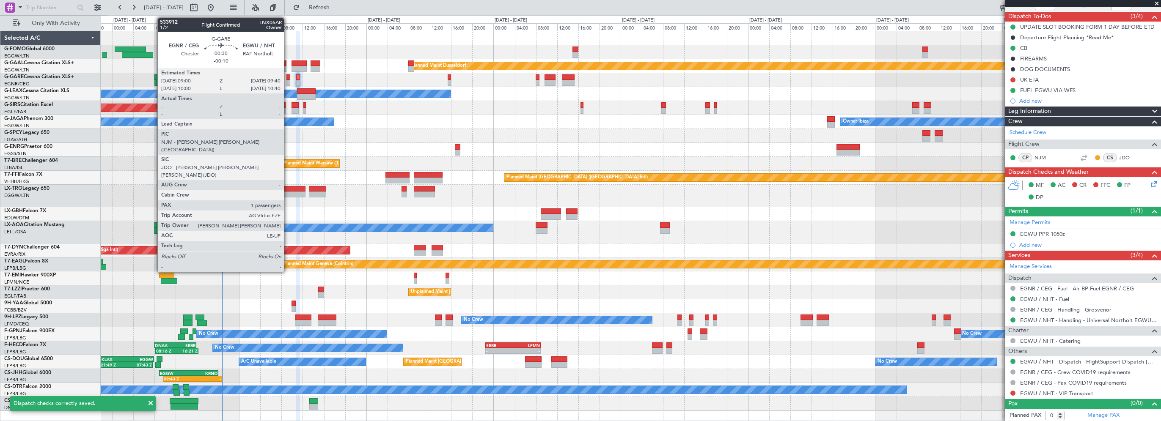
click at [288, 74] on div at bounding box center [288, 77] width 4 height 6
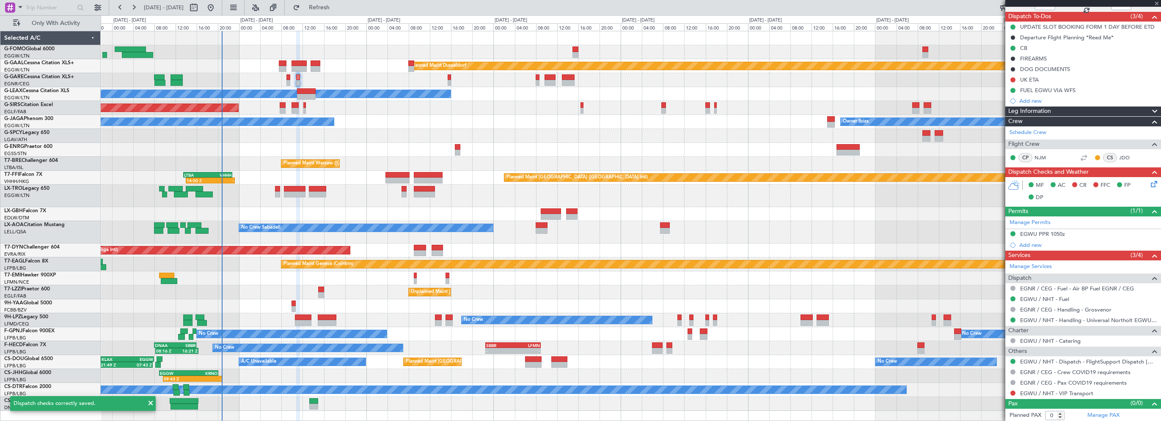
type input "-00:10"
type input "1"
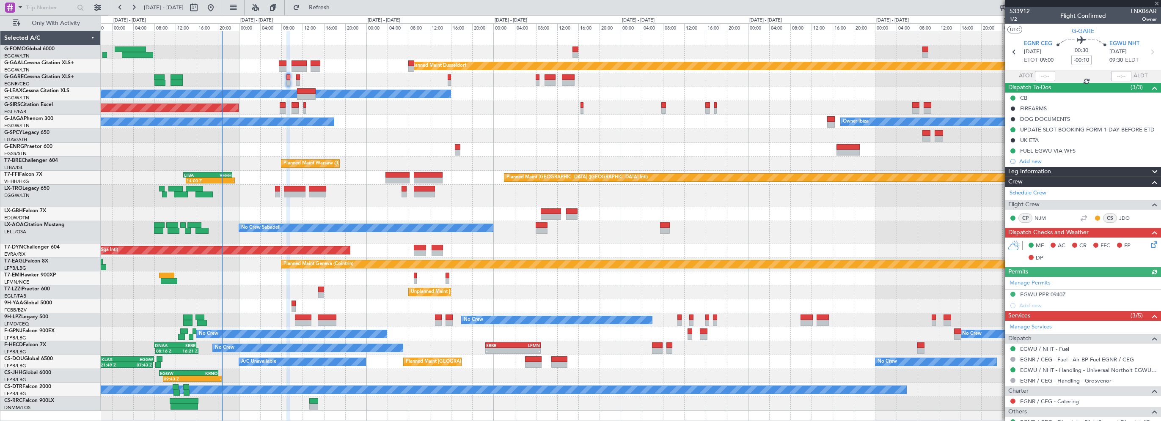
click at [1149, 245] on icon at bounding box center [1152, 243] width 7 height 7
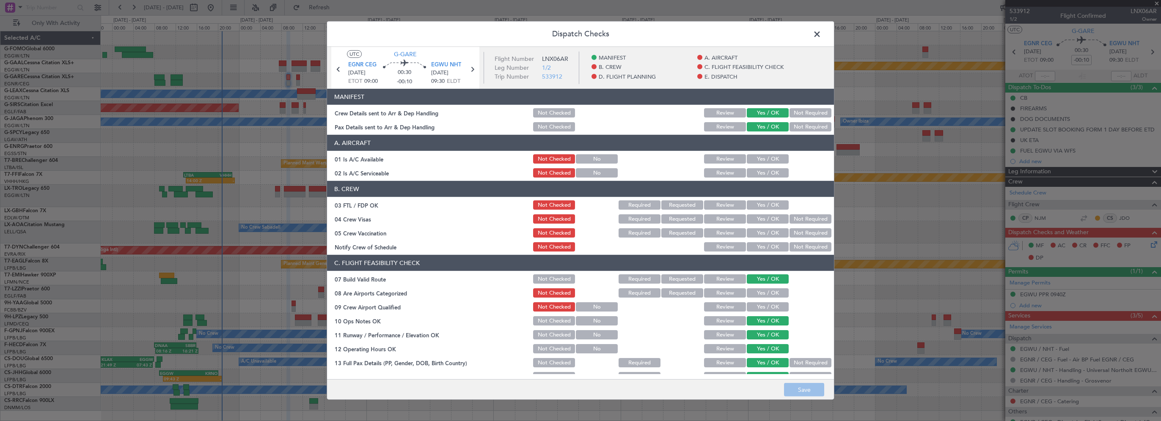
click at [762, 157] on button "Yes / OK" at bounding box center [768, 158] width 42 height 9
click at [762, 168] on button "Yes / OK" at bounding box center [768, 172] width 42 height 9
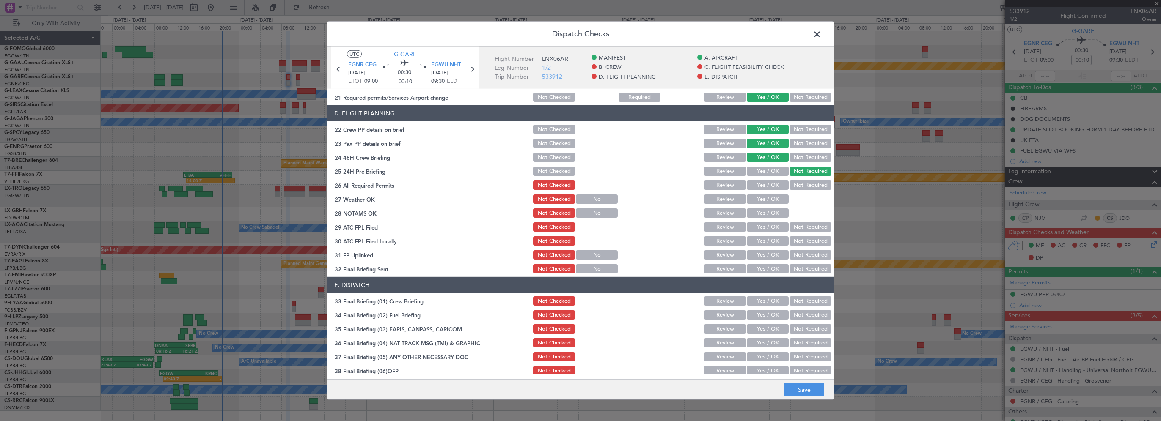
scroll to position [381, 0]
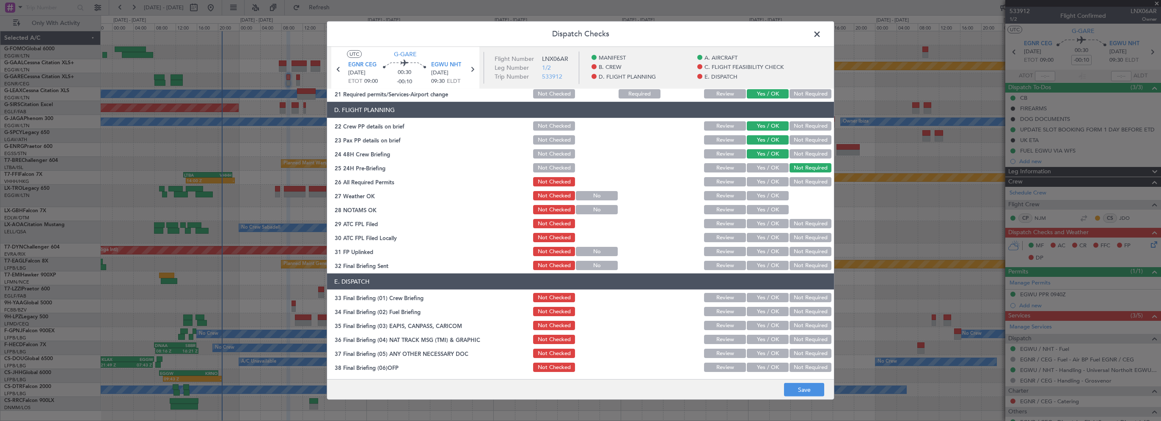
click at [765, 180] on button "Yes / OK" at bounding box center [768, 181] width 42 height 9
click at [759, 195] on button "Yes / OK" at bounding box center [768, 195] width 42 height 9
click at [757, 209] on button "Yes / OK" at bounding box center [768, 209] width 42 height 9
click at [757, 224] on button "Yes / OK" at bounding box center [768, 223] width 42 height 9
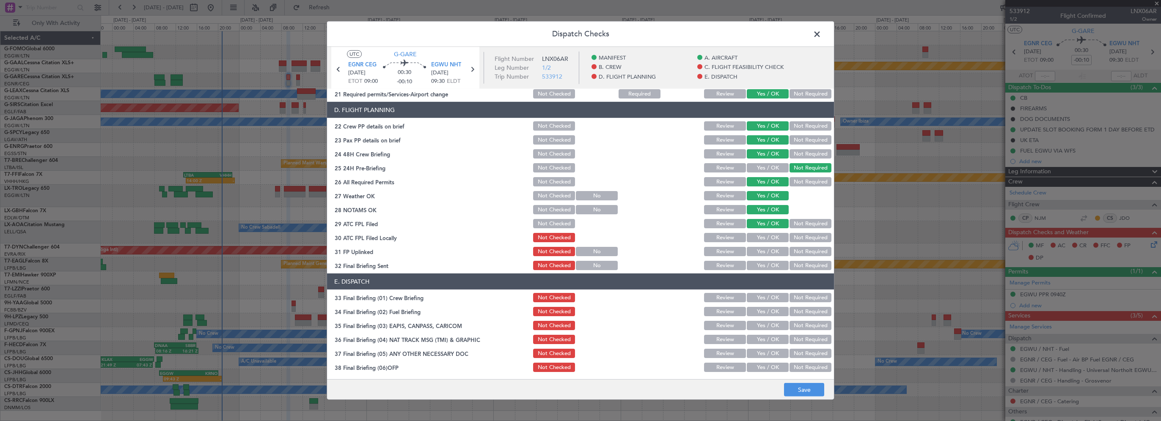
click at [797, 240] on button "Not Required" at bounding box center [811, 237] width 42 height 9
click at [757, 250] on button "Yes / OK" at bounding box center [768, 251] width 42 height 9
click at [757, 261] on button "Yes / OK" at bounding box center [768, 265] width 42 height 9
click at [762, 297] on button "Yes / OK" at bounding box center [768, 297] width 42 height 9
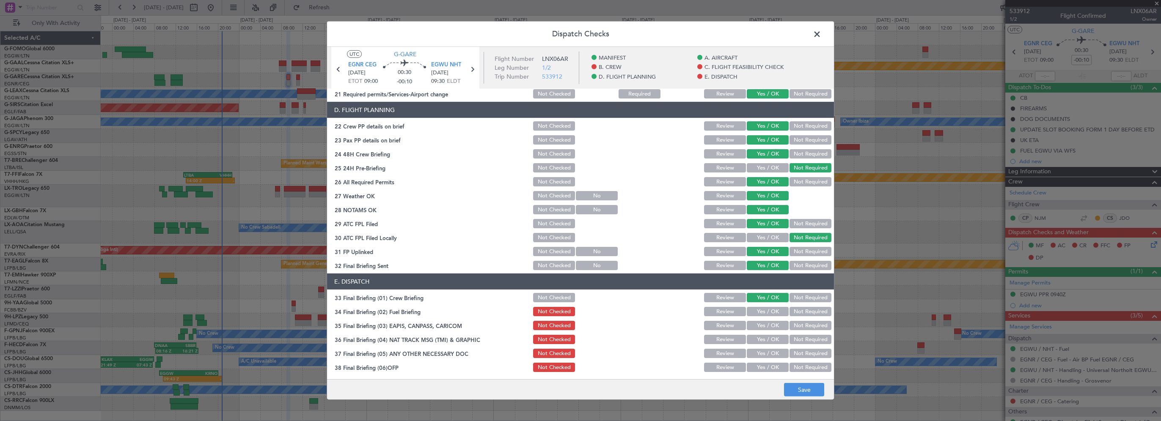
drag, startPoint x: 762, startPoint y: 315, endPoint x: 770, endPoint y: 320, distance: 9.3
click at [761, 315] on button "Yes / OK" at bounding box center [768, 311] width 42 height 9
click at [798, 329] on button "Not Required" at bounding box center [811, 325] width 42 height 9
click at [796, 339] on button "Not Required" at bounding box center [811, 339] width 42 height 9
click at [793, 352] on button "Not Required" at bounding box center [811, 353] width 42 height 9
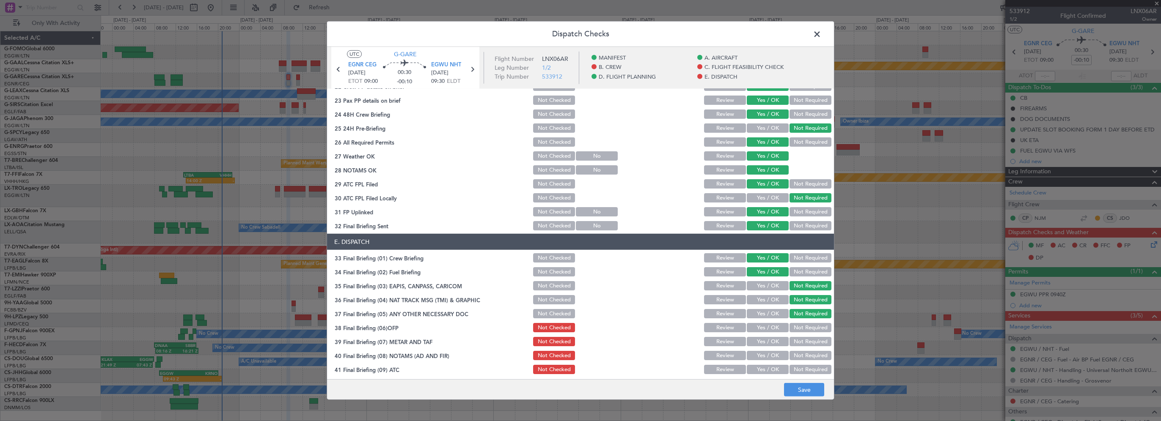
scroll to position [465, 0]
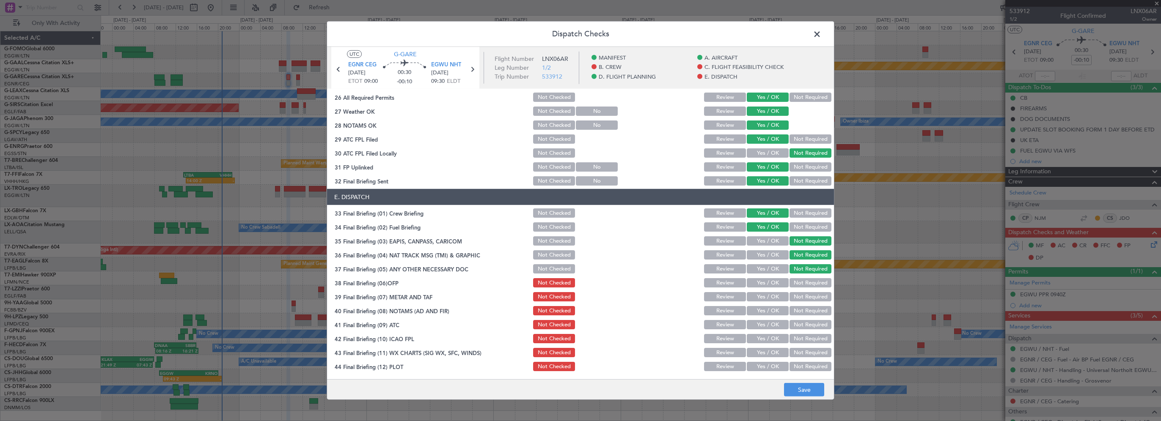
click at [769, 286] on div "Yes / OK" at bounding box center [767, 283] width 43 height 12
click at [768, 286] on button "Yes / OK" at bounding box center [768, 282] width 42 height 9
click at [763, 294] on button "Yes / OK" at bounding box center [768, 296] width 42 height 9
click at [758, 308] on button "Yes / OK" at bounding box center [768, 310] width 42 height 9
click at [754, 325] on button "Yes / OK" at bounding box center [768, 324] width 42 height 9
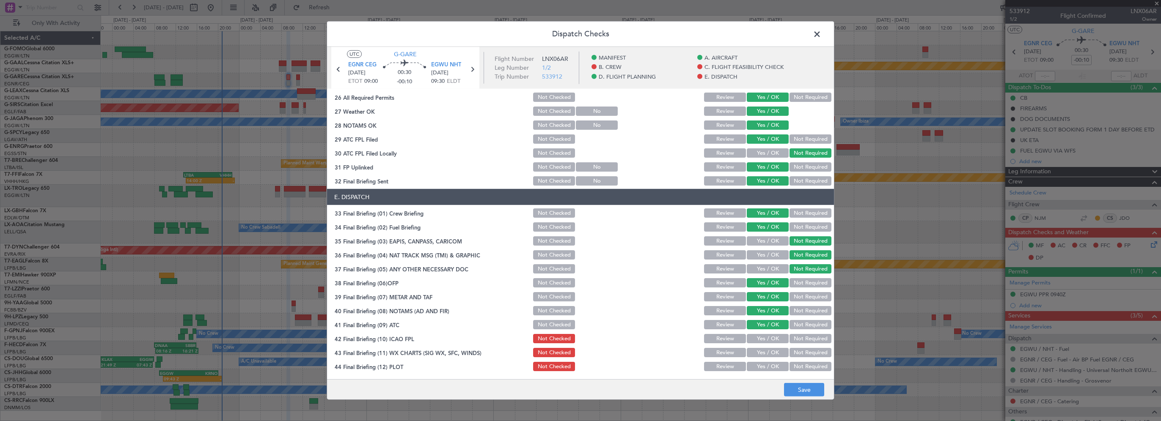
click at [755, 336] on button "Yes / OK" at bounding box center [768, 338] width 42 height 9
click at [754, 349] on button "Yes / OK" at bounding box center [768, 352] width 42 height 9
drag, startPoint x: 753, startPoint y: 363, endPoint x: 766, endPoint y: 374, distance: 17.7
click at [753, 364] on button "Yes / OK" at bounding box center [768, 366] width 42 height 9
click at [791, 386] on button "Save" at bounding box center [804, 390] width 40 height 14
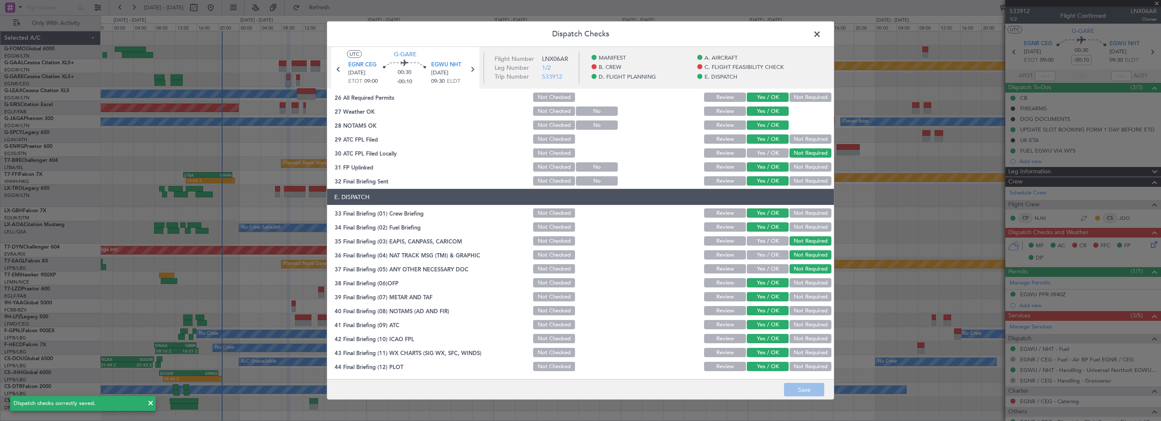
click at [821, 34] on span at bounding box center [821, 36] width 0 height 17
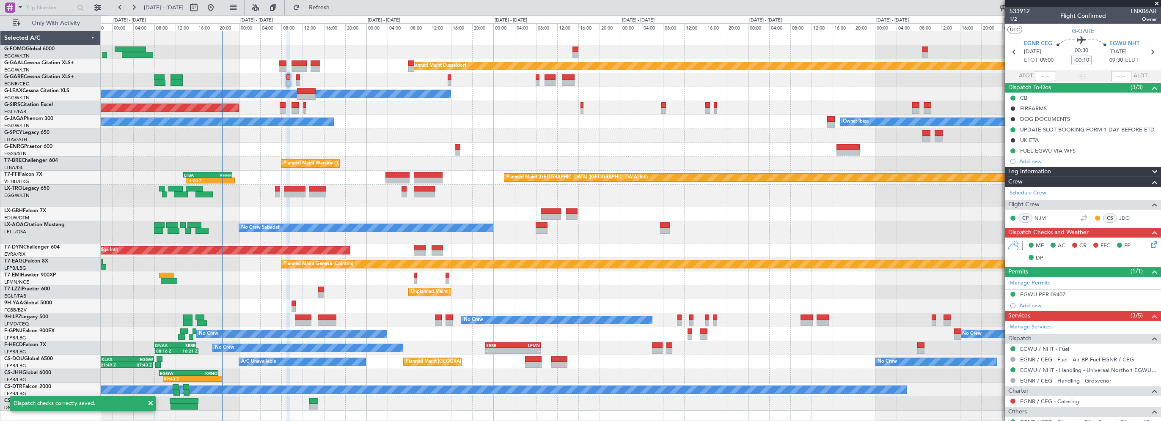
click at [354, 126] on div "No Crew Cannes (Mandelieu) Owner Ibiza" at bounding box center [631, 122] width 1060 height 14
click at [373, 124] on div "No Crew Cannes (Mandelieu) Owner Ibiza" at bounding box center [631, 122] width 1060 height 14
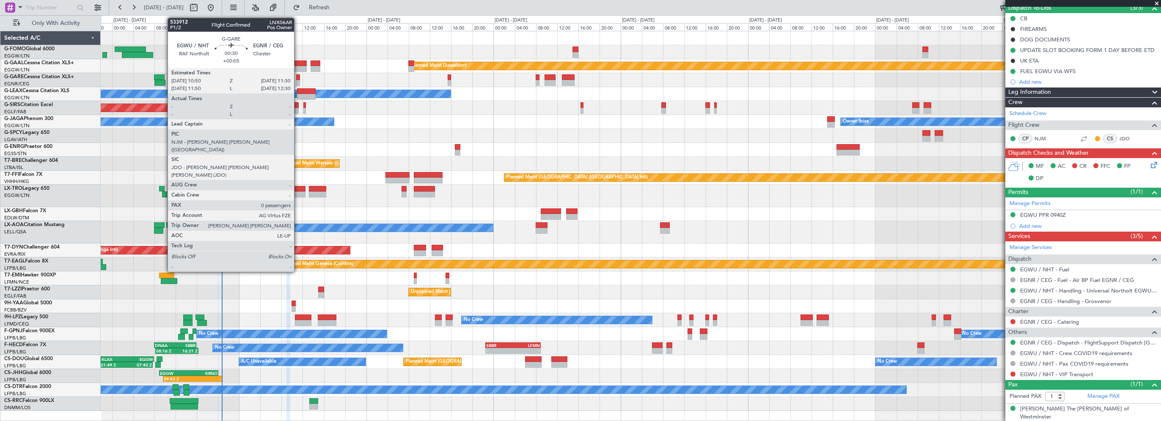
click at [298, 80] on div at bounding box center [298, 83] width 4 height 6
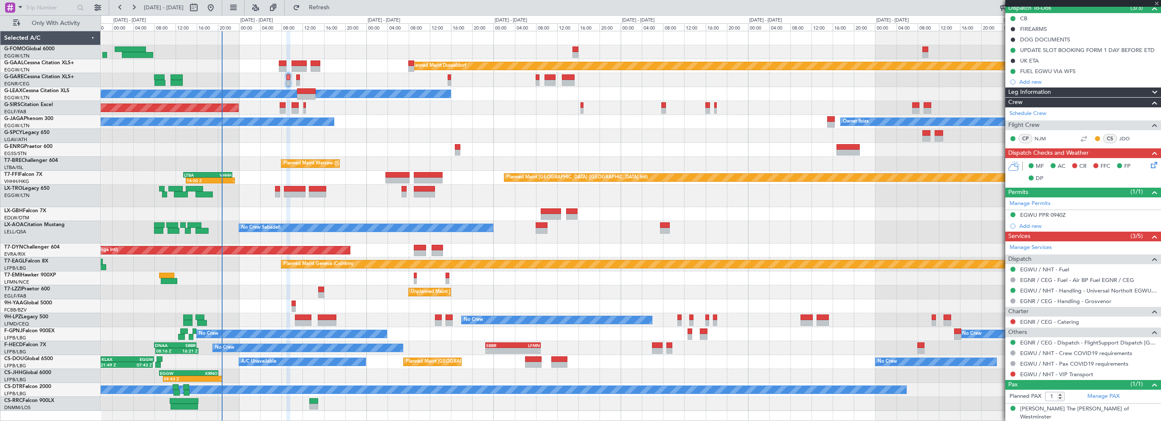
type input "+00:05"
type input "0"
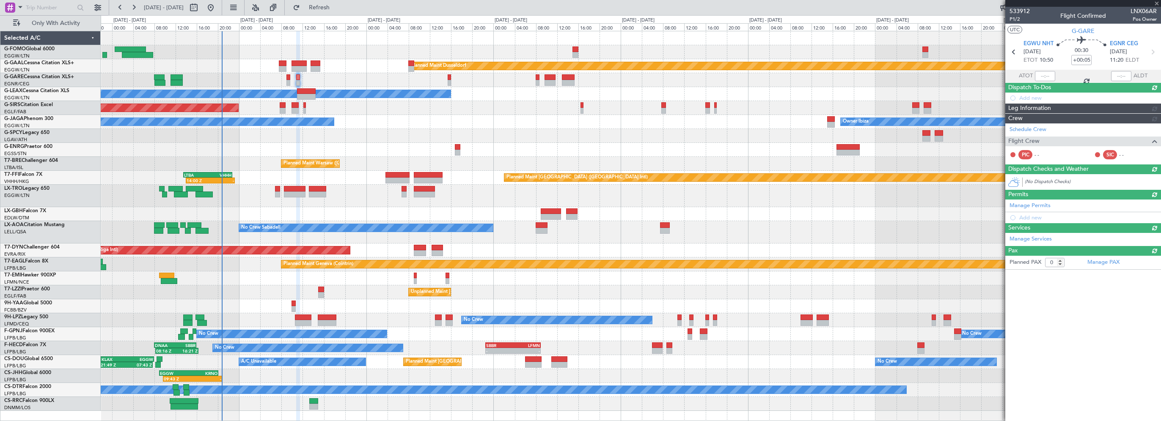
scroll to position [0, 0]
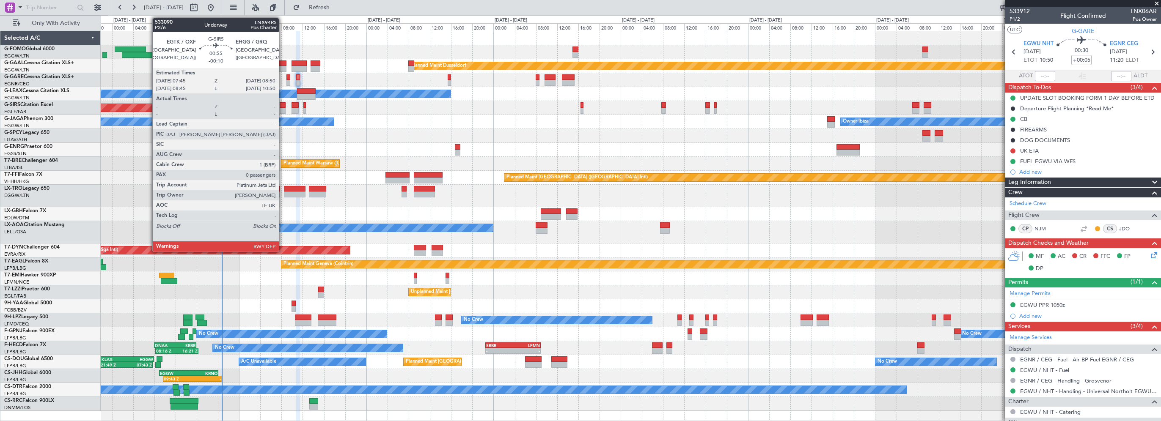
click at [283, 103] on div at bounding box center [283, 105] width 6 height 6
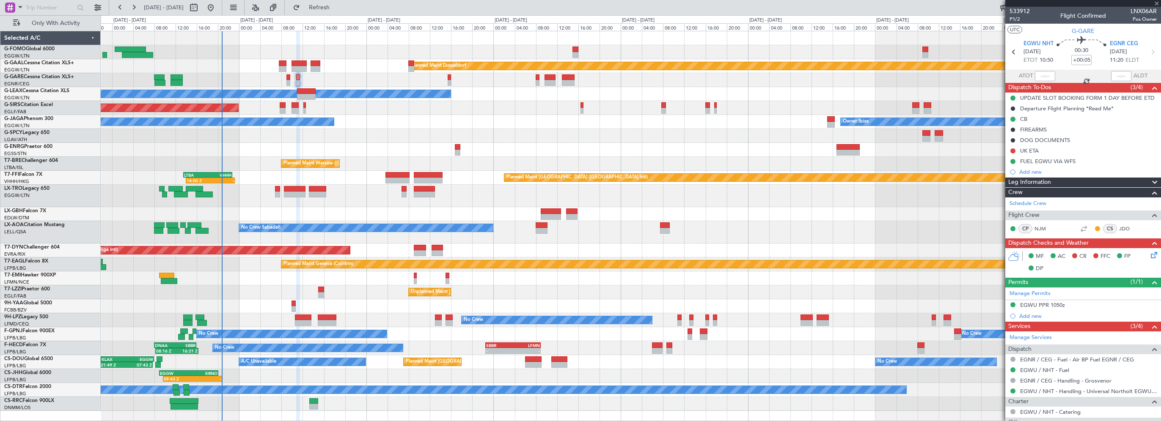
type input "-00:10"
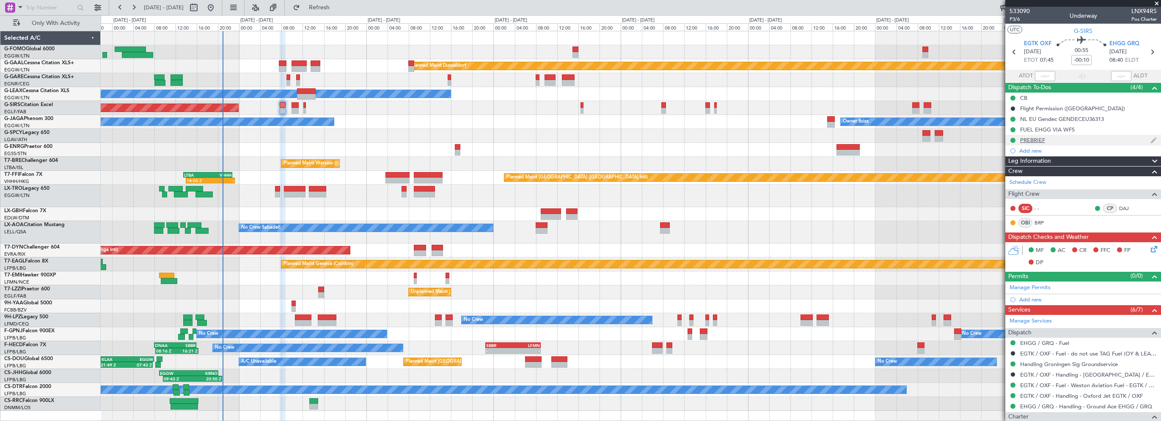
click at [1024, 139] on div "PREBRIEF" at bounding box center [1032, 140] width 25 height 7
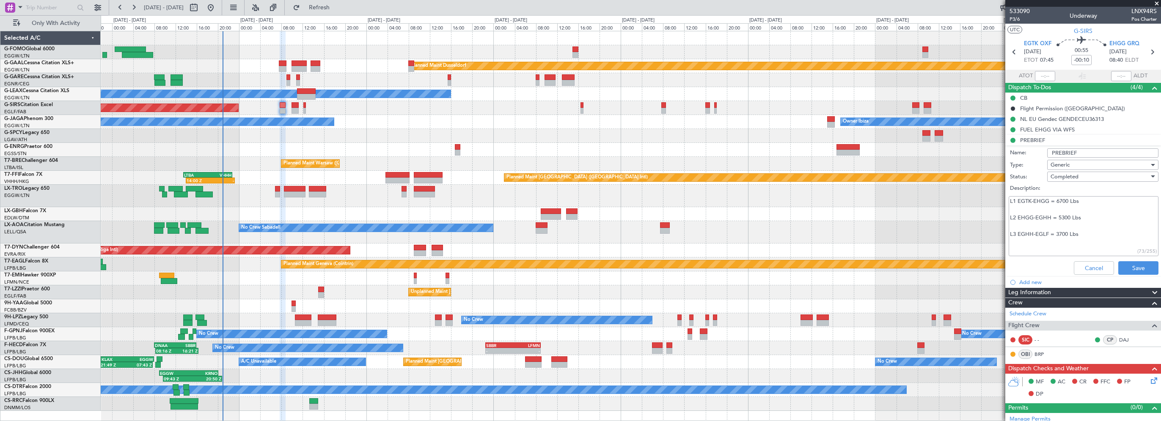
drag, startPoint x: 1053, startPoint y: 152, endPoint x: 1145, endPoint y: 152, distance: 91.8
click at [1145, 152] on input "PREBRIEF" at bounding box center [1102, 153] width 111 height 9
type input "Prebrief"
click at [1126, 266] on button "Save" at bounding box center [1138, 268] width 40 height 14
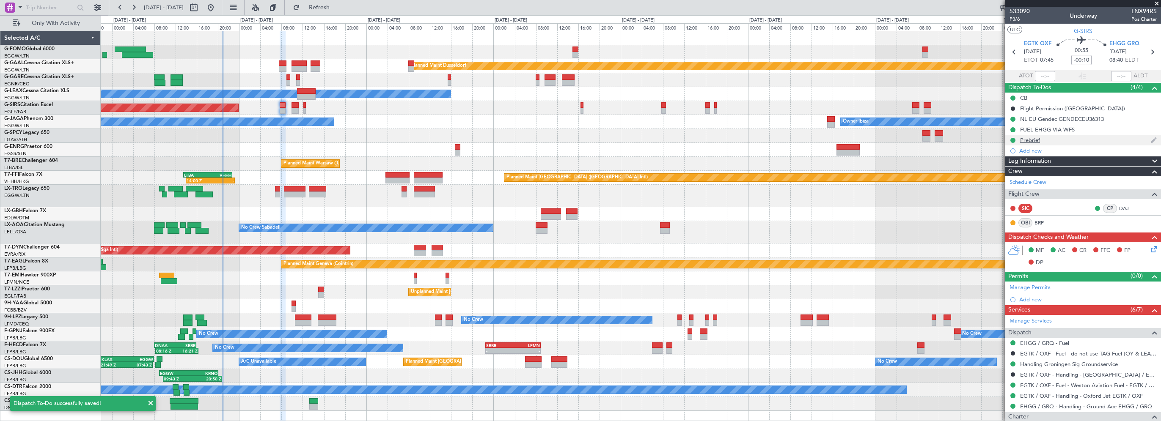
click at [1029, 143] on div "Prebrief" at bounding box center [1030, 140] width 20 height 7
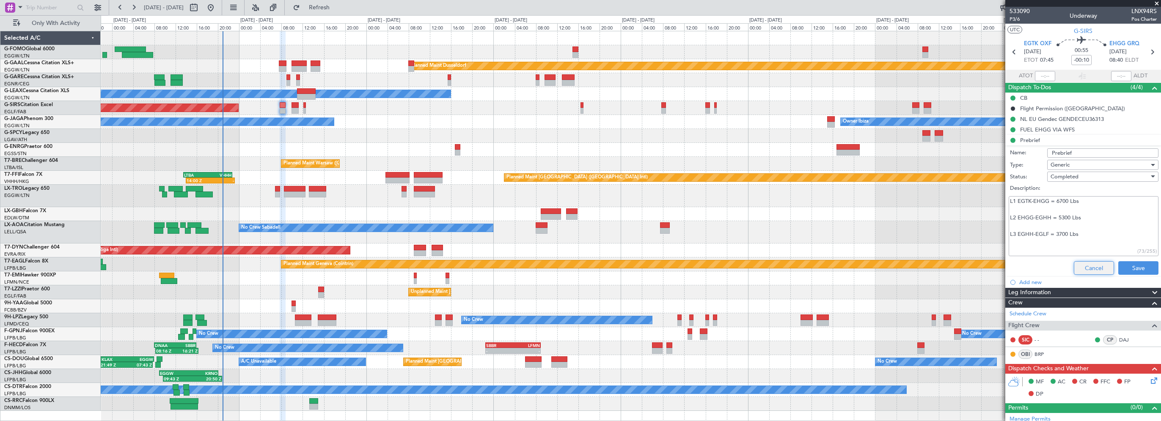
click at [1082, 263] on button "Cancel" at bounding box center [1094, 268] width 40 height 14
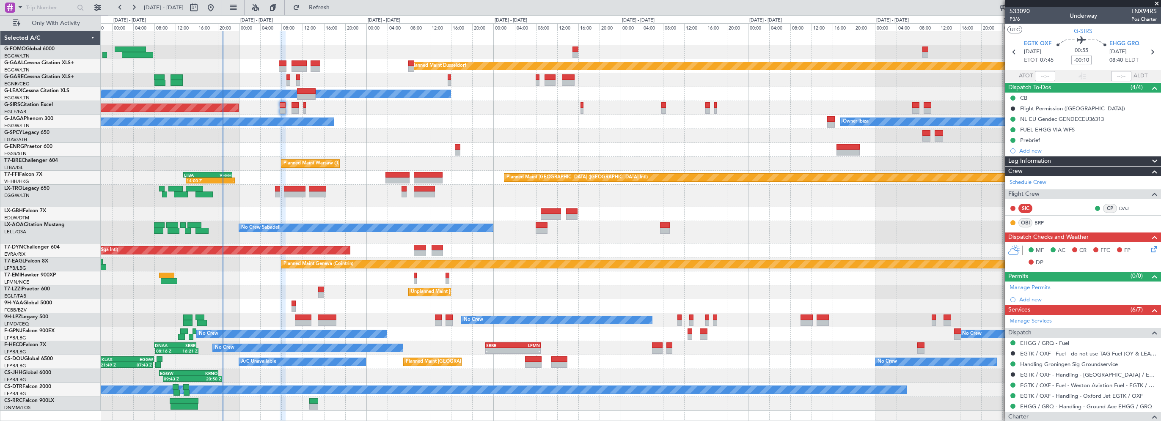
click at [1043, 160] on span "Leg Information" at bounding box center [1029, 162] width 43 height 10
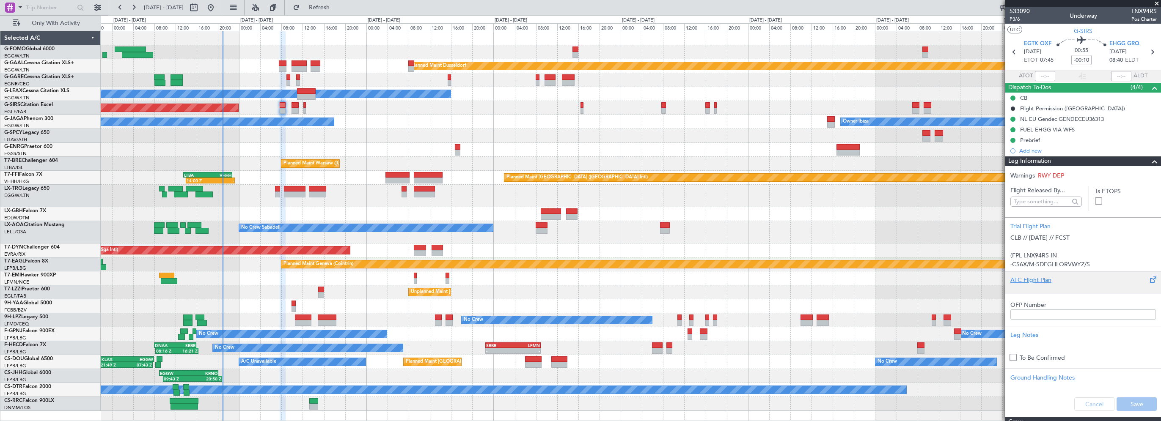
click at [1027, 281] on div "ATC Flight Plan" at bounding box center [1083, 280] width 146 height 9
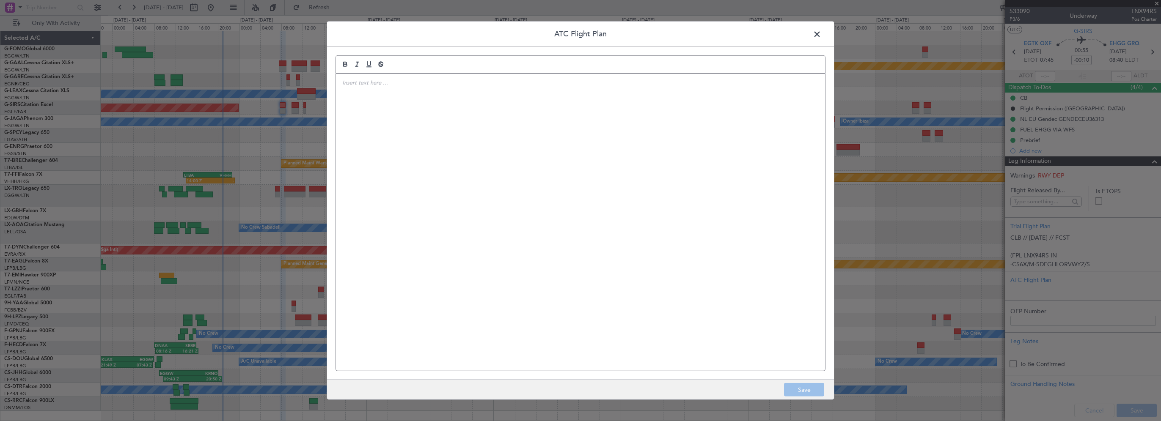
click at [469, 119] on div at bounding box center [580, 222] width 489 height 297
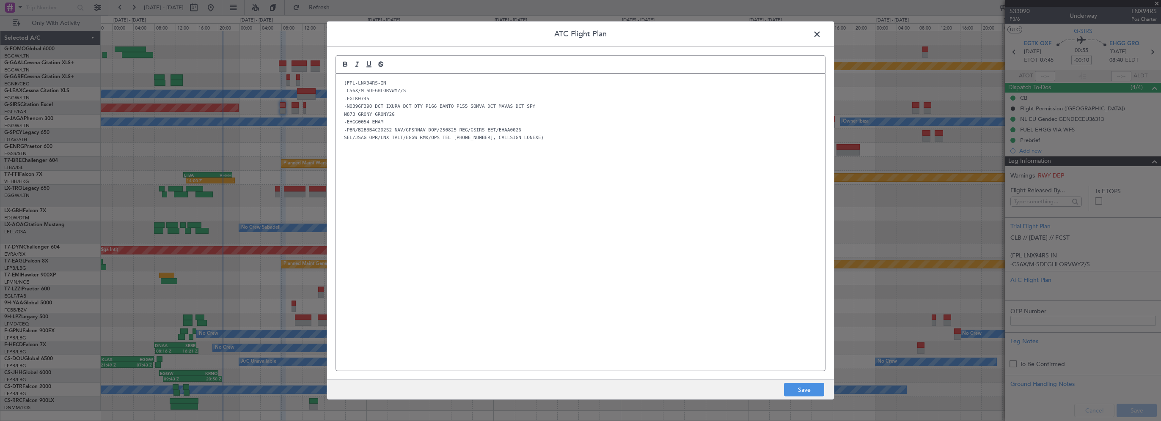
click at [559, 303] on div "(FPL-LNX94RS-IN -C56X/M-SDFGHLORVWYZ/S -EGTK0745 -N0396F390 DCT IXURA DCT DTY P…" at bounding box center [580, 222] width 489 height 297
click at [790, 389] on button "Save" at bounding box center [804, 390] width 40 height 14
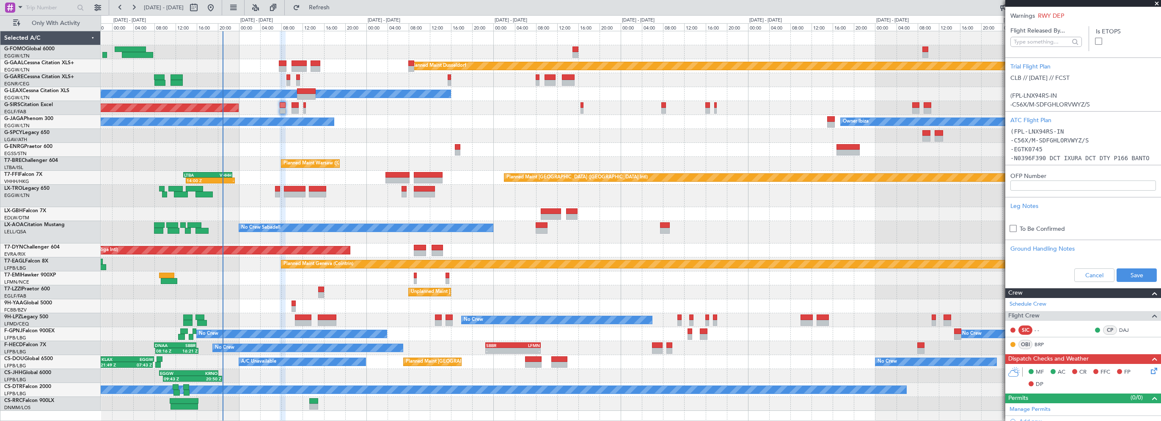
scroll to position [169, 0]
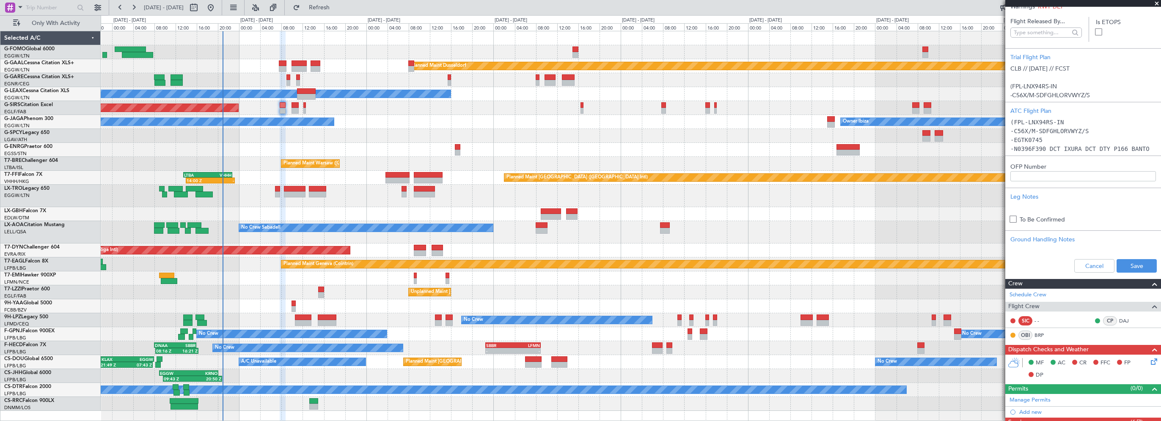
click at [1132, 274] on div "Cancel Save" at bounding box center [1083, 265] width 156 height 25
click at [1131, 267] on button "Save" at bounding box center [1137, 266] width 40 height 14
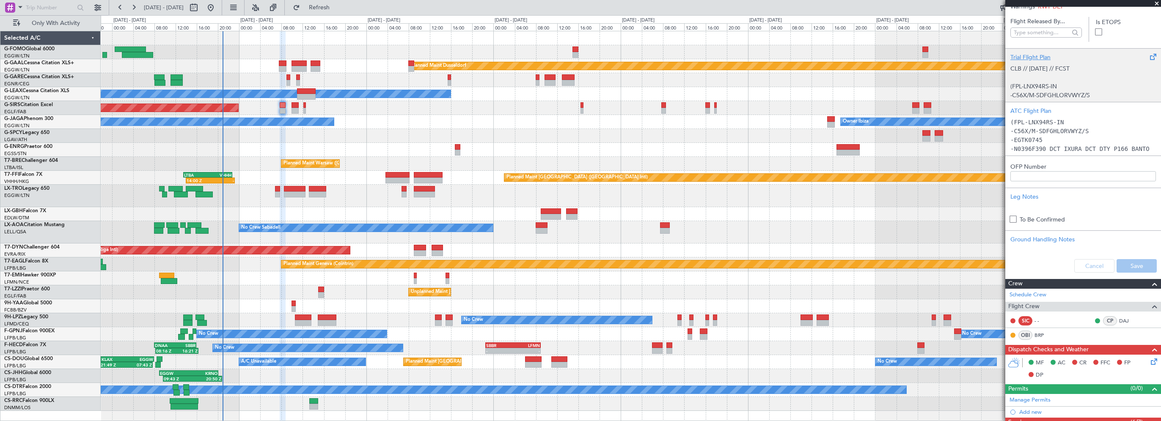
scroll to position [0, 0]
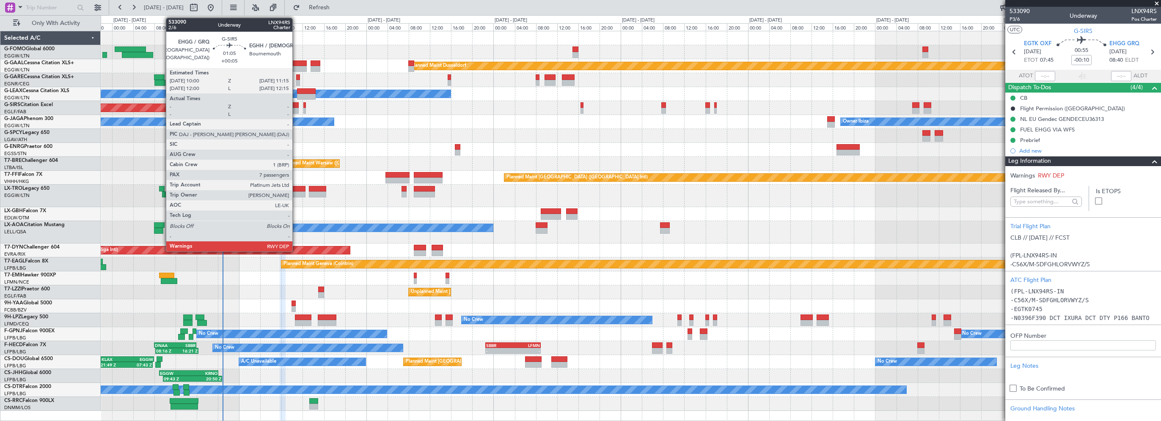
click at [296, 103] on div at bounding box center [295, 105] width 7 height 6
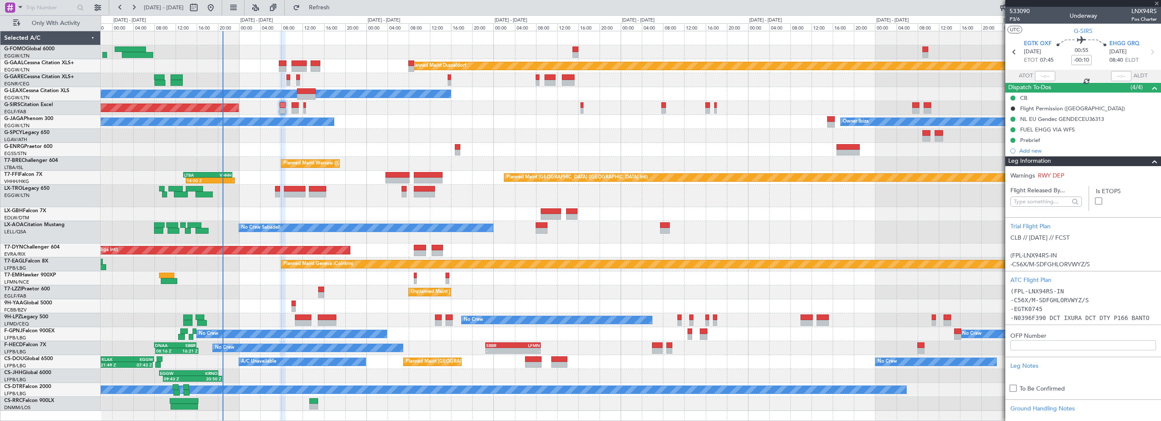
type input "+00:05"
type input "7"
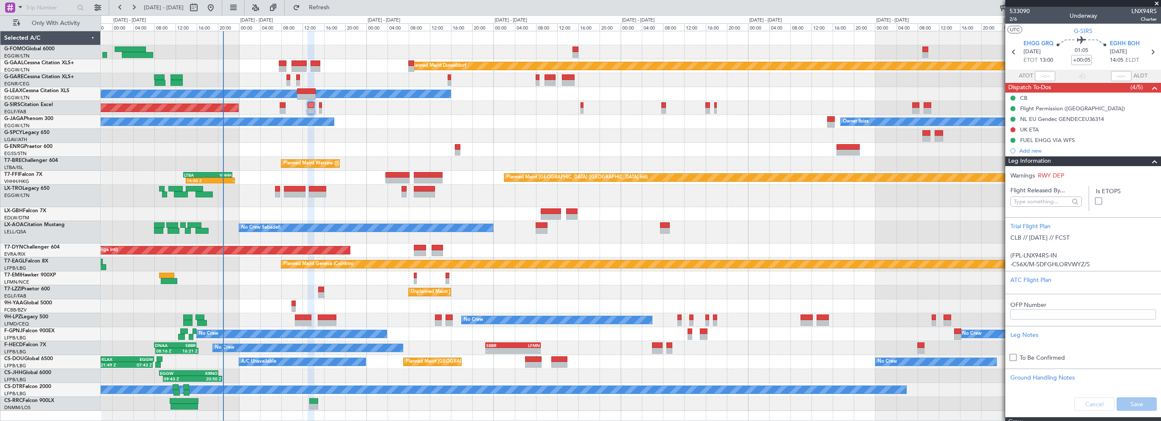
click at [366, 122] on div "Owner Ibiza No Crew Cannes ([GEOGRAPHIC_DATA])" at bounding box center [631, 122] width 1060 height 14
click at [333, 6] on span "Refresh" at bounding box center [320, 8] width 36 height 6
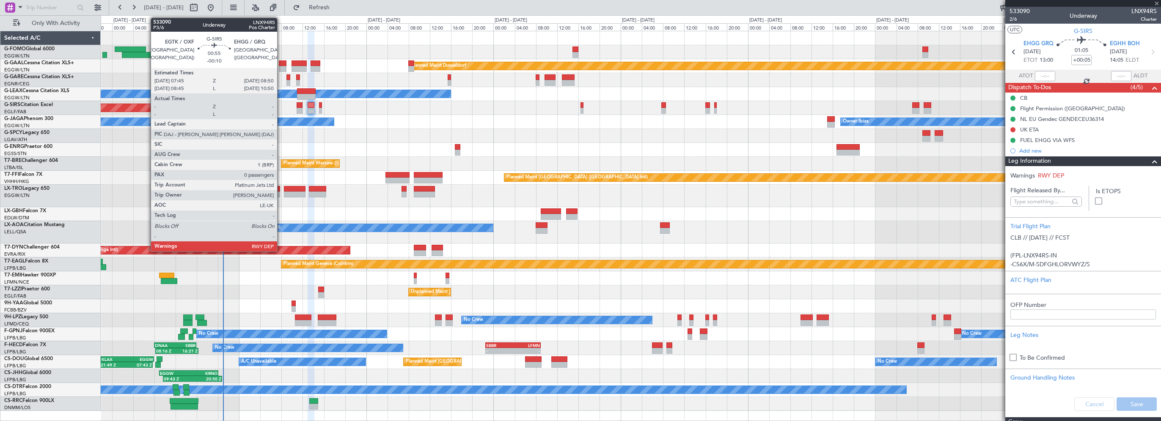
click at [281, 105] on div "Unplanned Maint Oxford ([GEOGRAPHIC_DATA])" at bounding box center [631, 108] width 1060 height 14
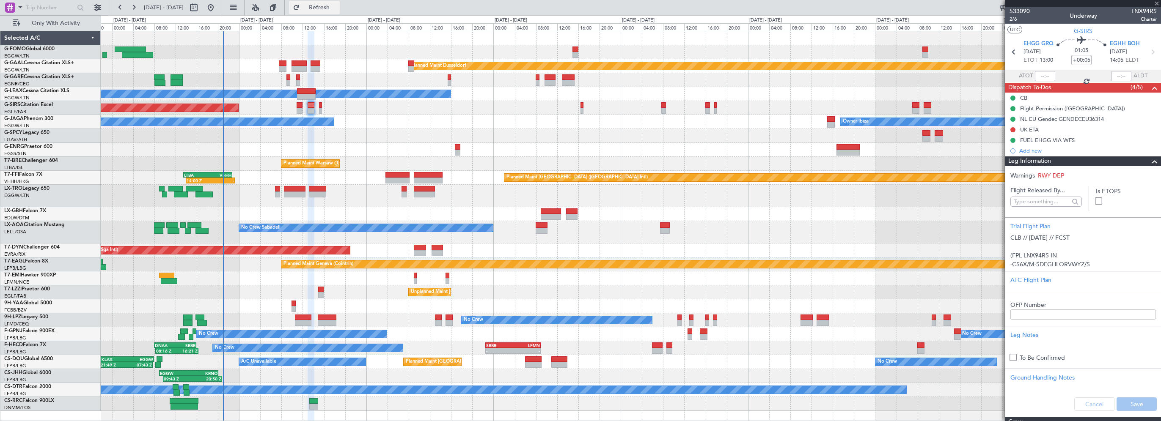
click at [337, 6] on span "Refresh" at bounding box center [320, 8] width 36 height 6
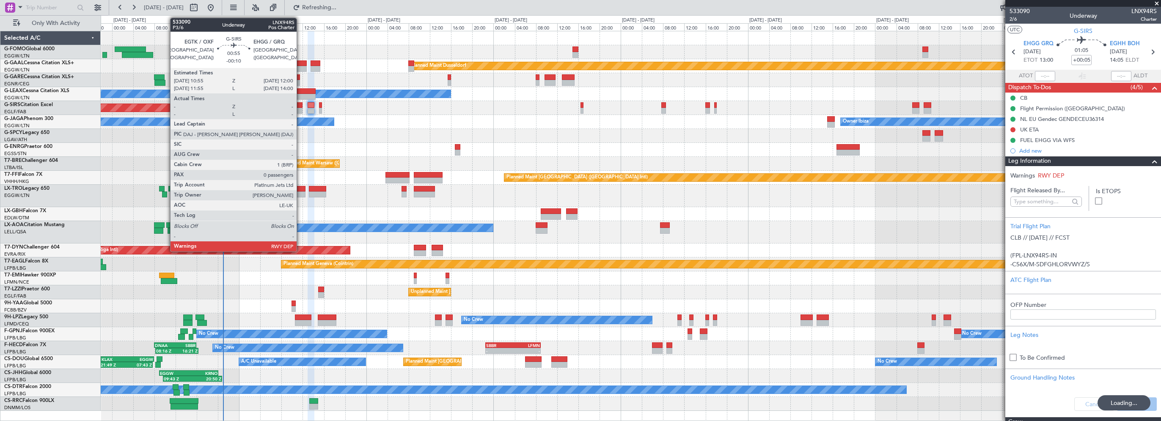
click at [300, 103] on div at bounding box center [300, 105] width 6 height 6
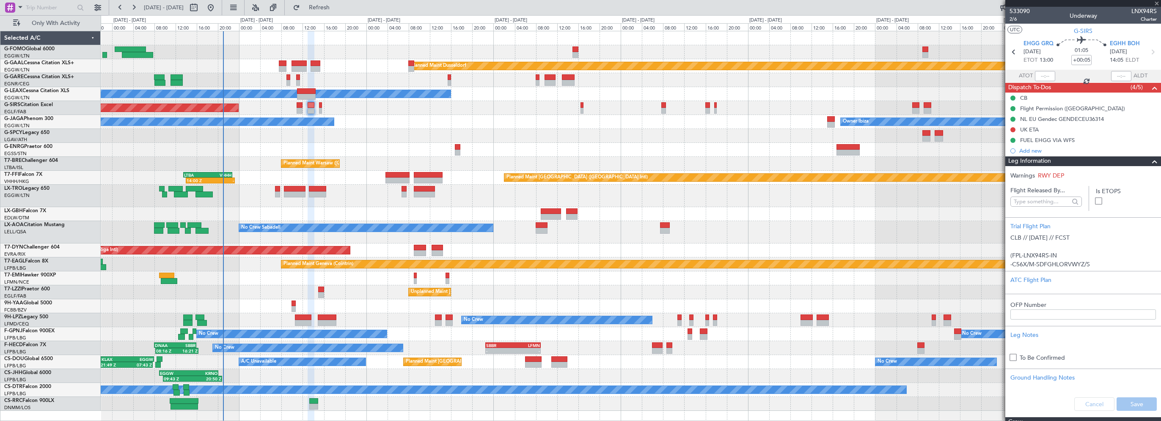
type input "-00:10"
type input "0"
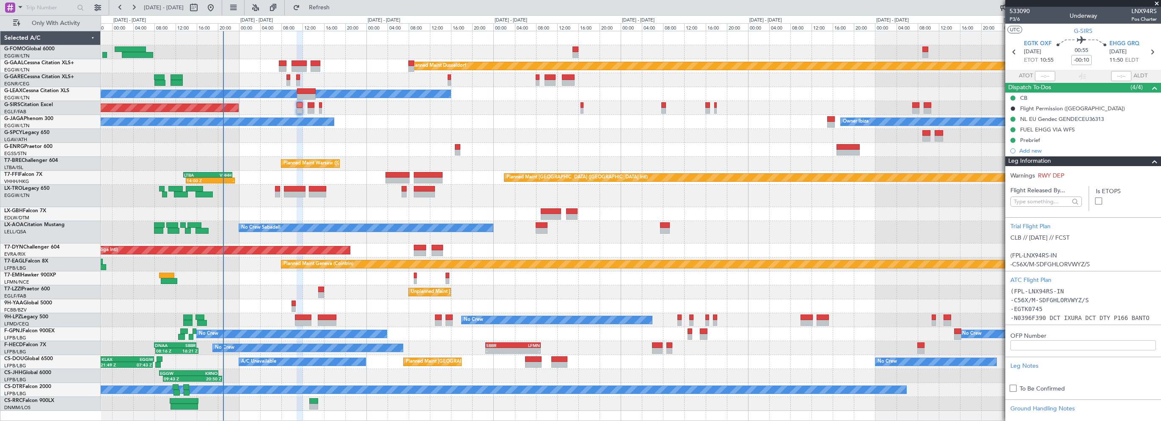
click at [1150, 159] on span at bounding box center [1155, 162] width 10 height 10
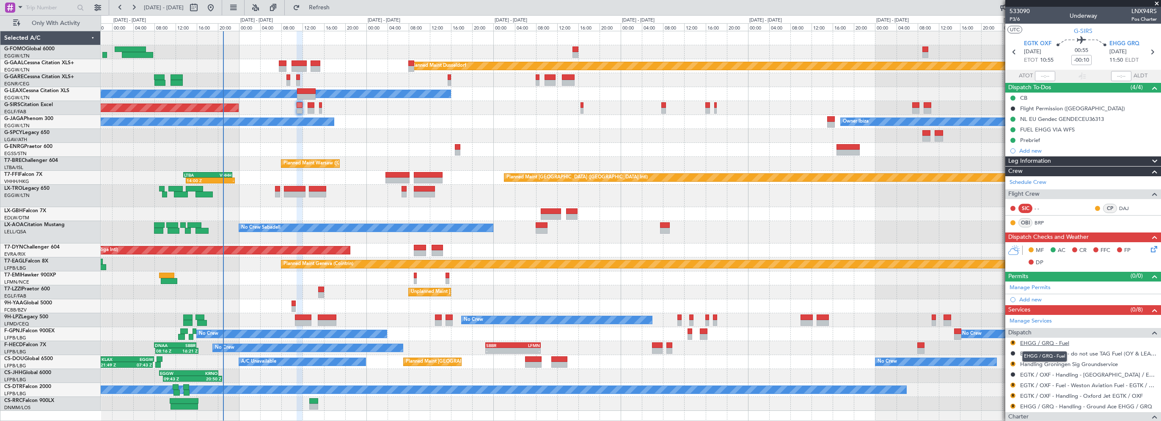
click at [1057, 340] on link "EHGG / GRQ - Fuel" at bounding box center [1044, 343] width 49 height 7
click at [1038, 344] on link "EHGG / GRQ - Fuel" at bounding box center [1044, 343] width 49 height 7
click at [1013, 341] on button "R" at bounding box center [1012, 343] width 5 height 5
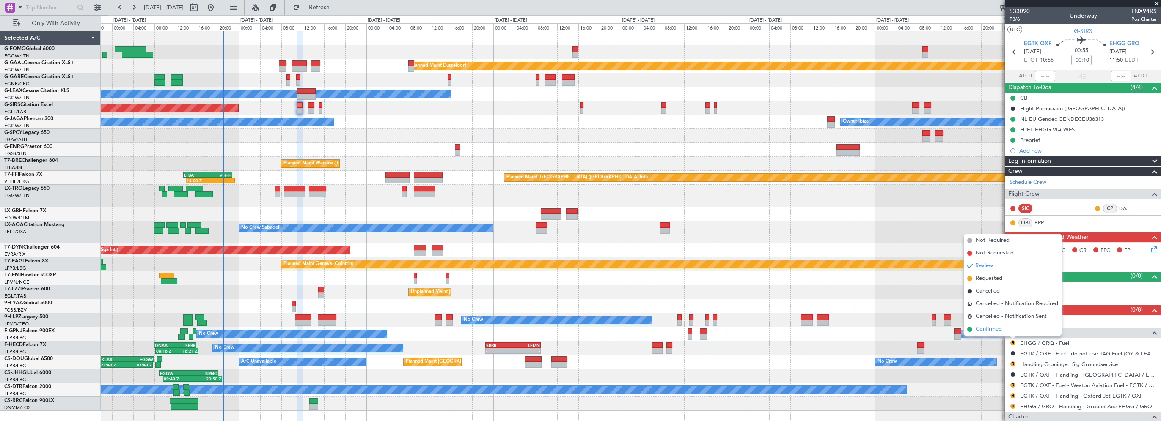
click at [973, 331] on li "Confirmed" at bounding box center [1013, 329] width 98 height 13
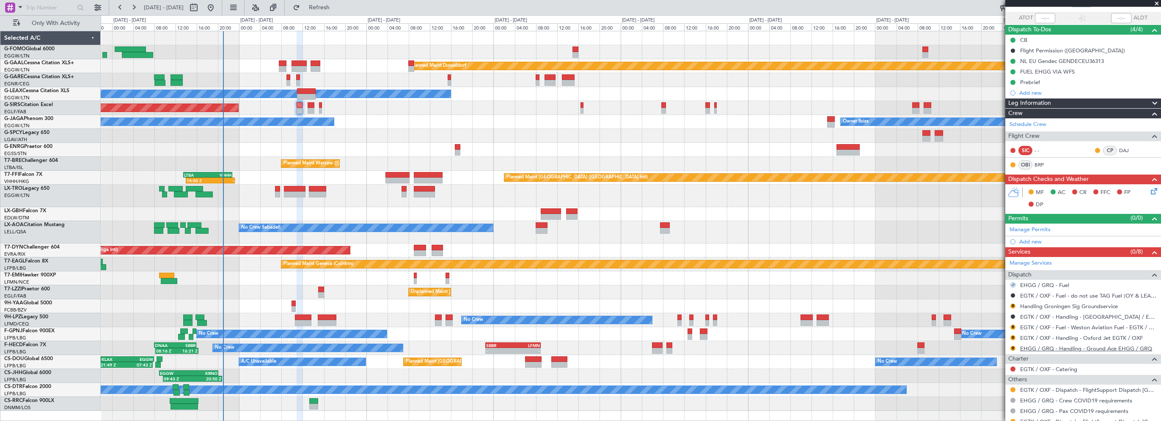
scroll to position [86, 0]
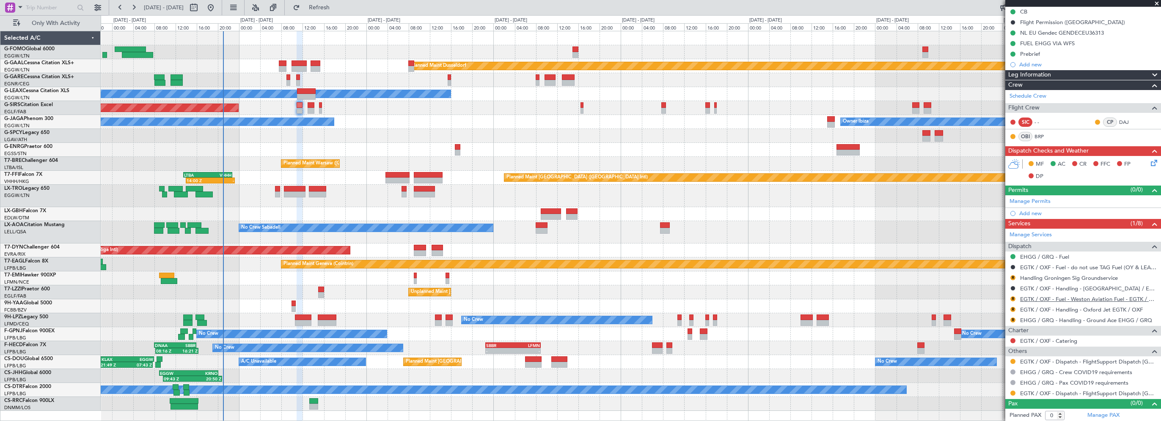
click at [1098, 300] on link "EGTK / OXF - Fuel - Weston Aviation Fuel - EGTK / OXF" at bounding box center [1088, 299] width 137 height 7
click at [1012, 298] on button "R" at bounding box center [1012, 299] width 5 height 5
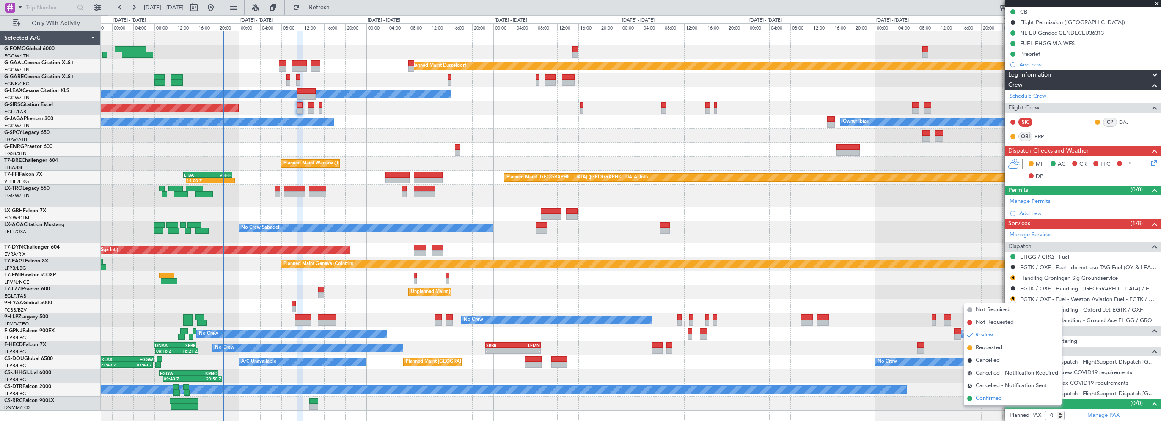
click at [983, 398] on span "Confirmed" at bounding box center [989, 399] width 26 height 8
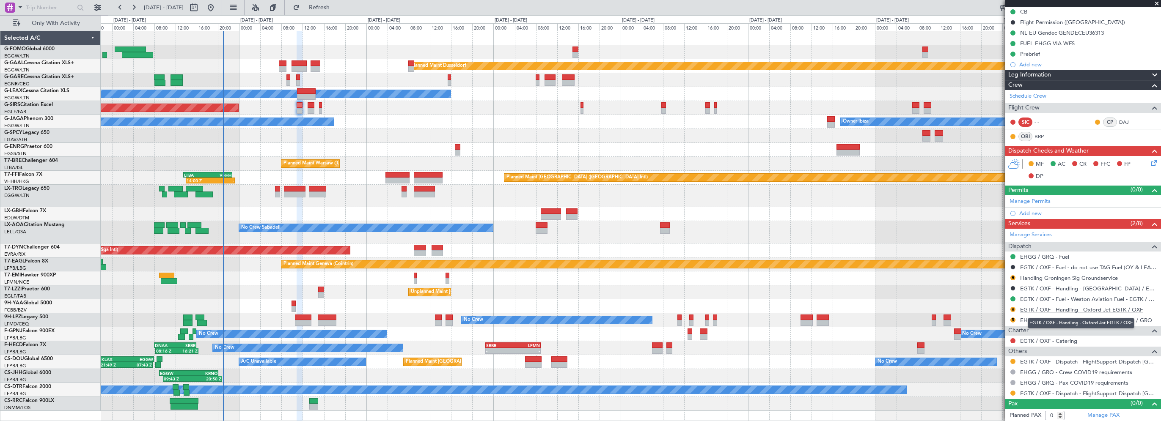
click at [1087, 308] on link "EGTK / OXF - Handling - Oxford Jet EGTK / OXF" at bounding box center [1081, 309] width 123 height 7
click at [1095, 318] on link "EHGG / GRQ - Handling - Ground Ace EHGG / GRQ" at bounding box center [1086, 320] width 132 height 7
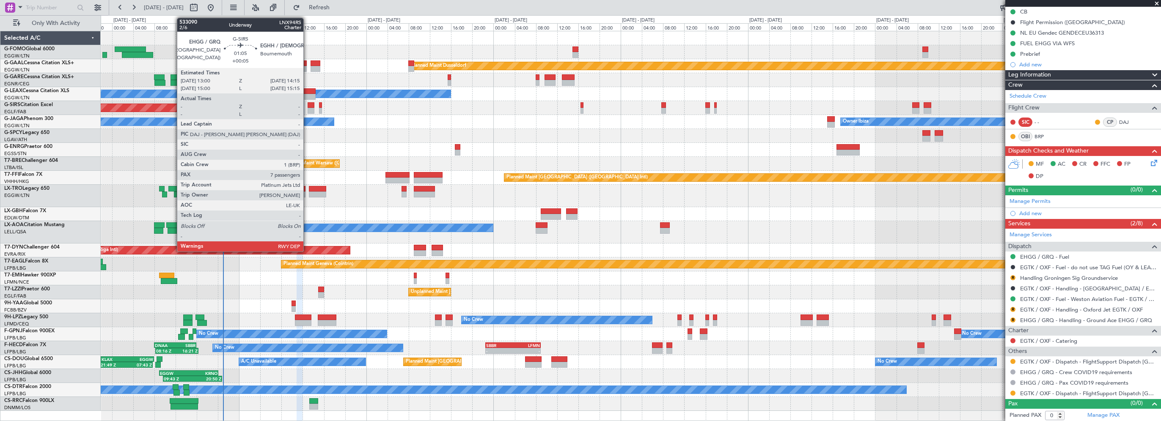
click at [308, 107] on div at bounding box center [311, 105] width 7 height 6
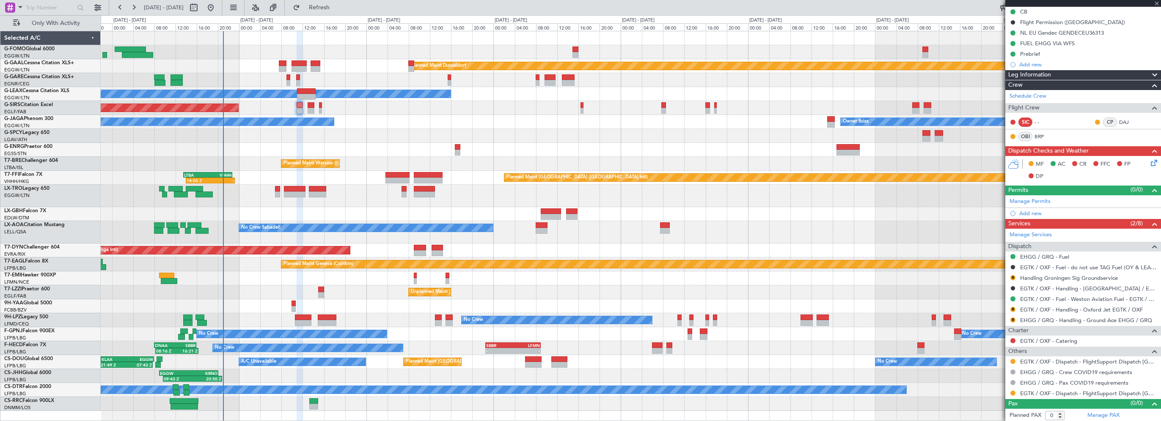
type input "+00:05"
type input "7"
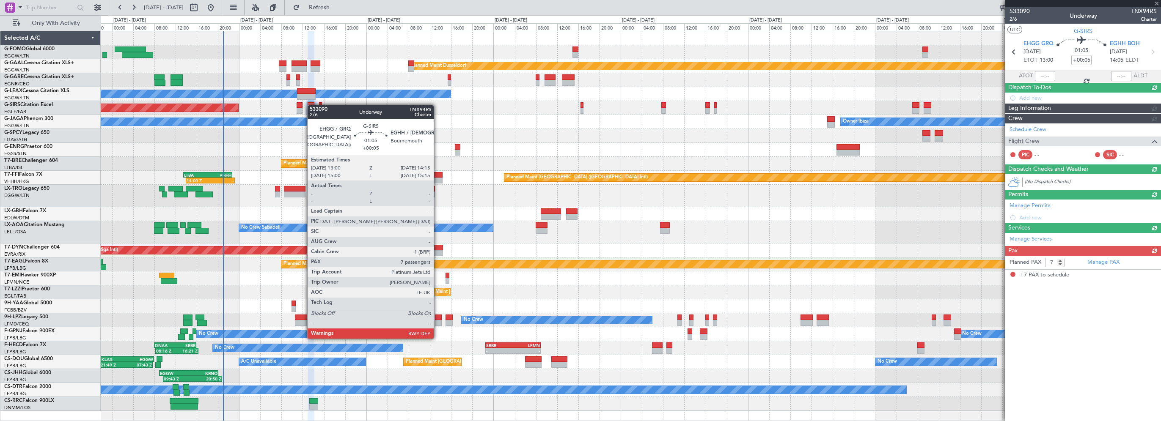
scroll to position [0, 0]
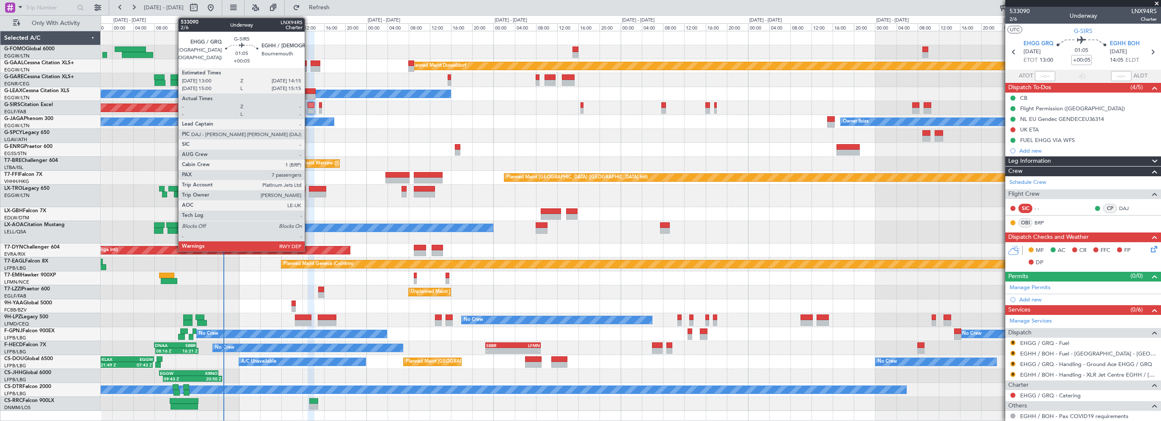
click at [308, 105] on div at bounding box center [311, 105] width 7 height 6
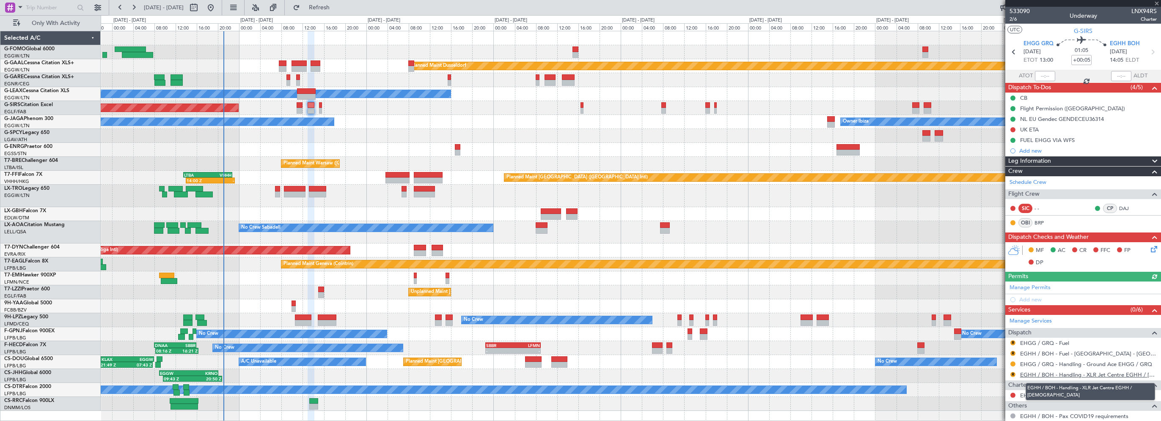
click at [1073, 372] on link "EGHH / BOH - Handling - XLR Jet Centre EGHH / BOH" at bounding box center [1088, 375] width 137 height 7
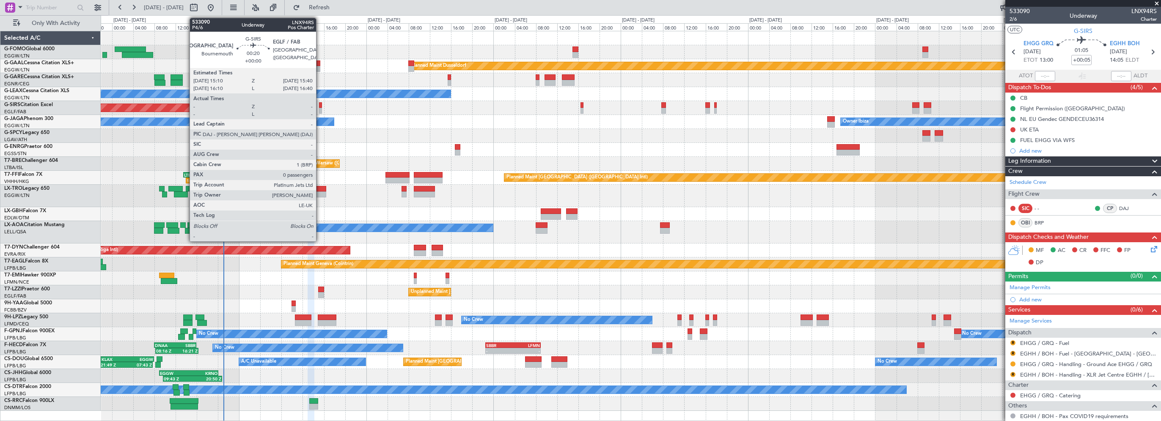
click at [320, 105] on div at bounding box center [320, 105] width 3 height 6
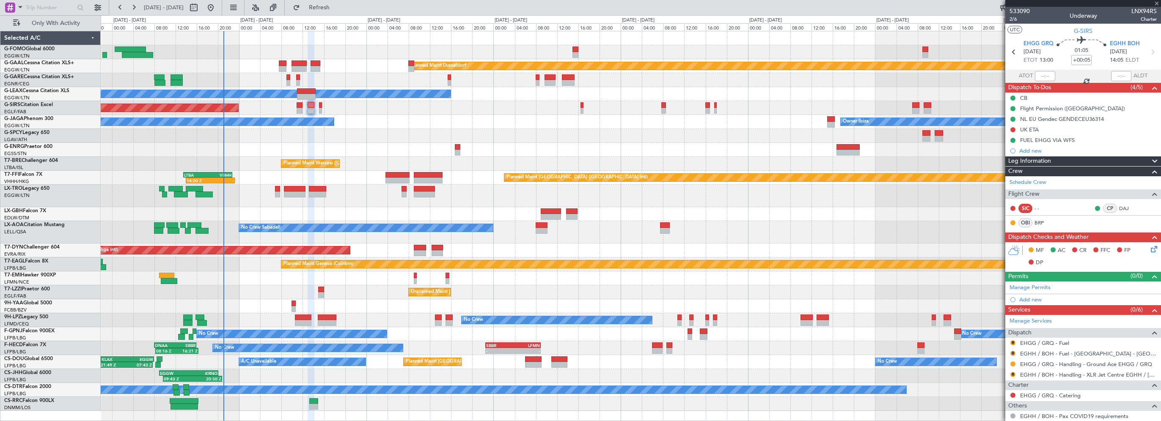
type input "0"
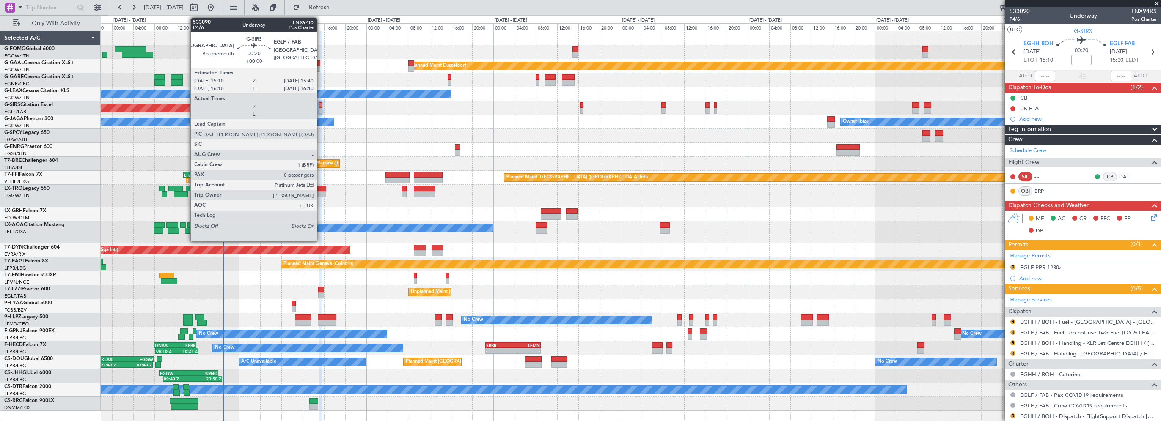
click at [321, 105] on div at bounding box center [320, 105] width 3 height 6
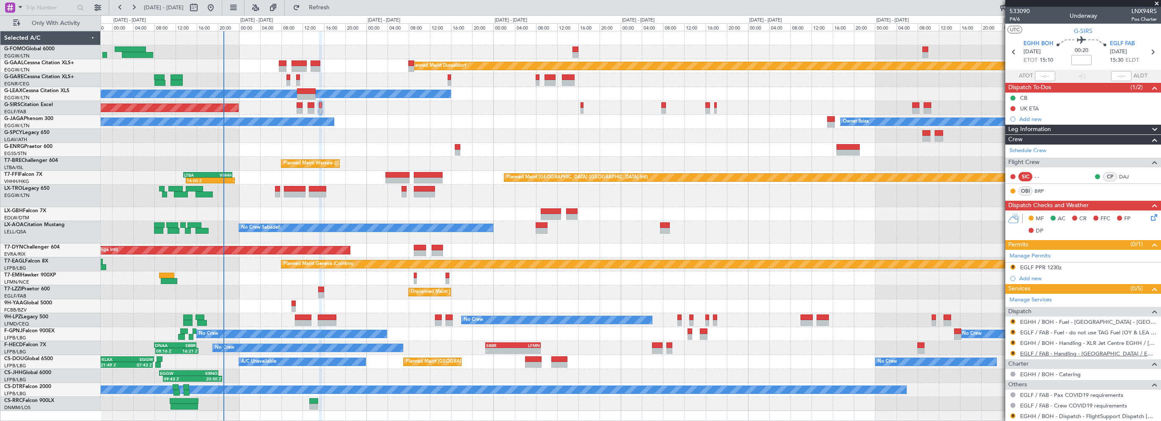
click at [1095, 355] on link "EGLF / FAB - Handling - [GEOGRAPHIC_DATA] / EGLF / FAB" at bounding box center [1088, 353] width 137 height 7
click at [329, 8] on span "Refresh" at bounding box center [320, 8] width 36 height 6
click at [351, 136] on div at bounding box center [631, 136] width 1060 height 14
click at [1014, 353] on button "R" at bounding box center [1012, 353] width 5 height 5
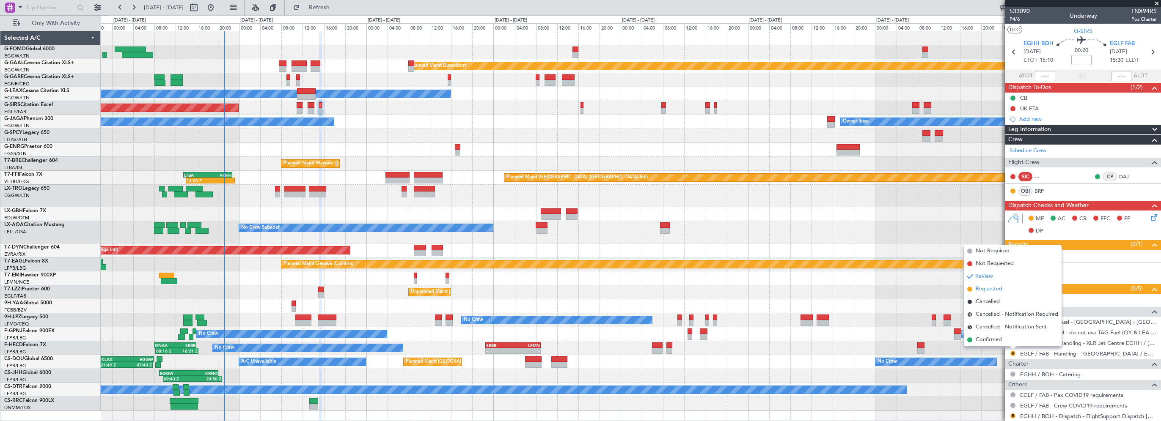
click at [992, 291] on span "Requested" at bounding box center [989, 289] width 27 height 8
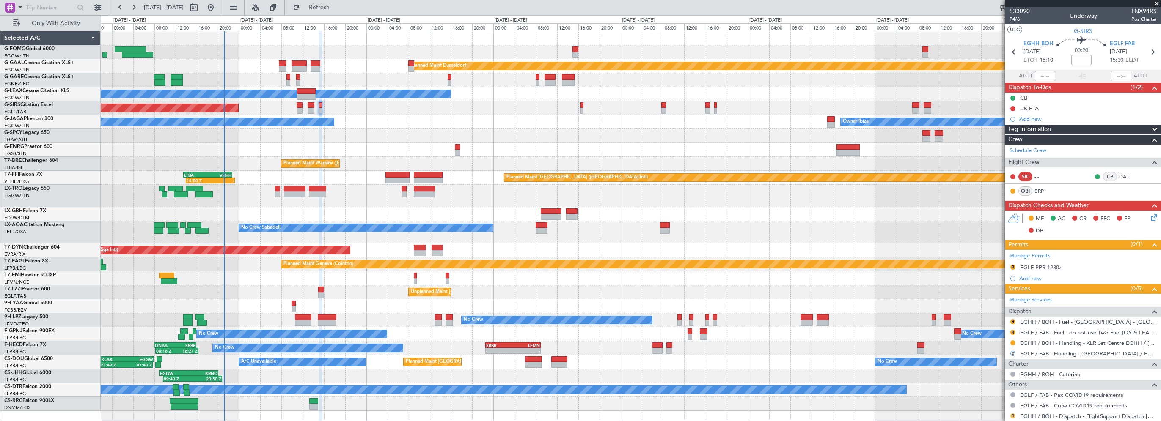
click at [1013, 414] on button "R" at bounding box center [1012, 416] width 5 height 5
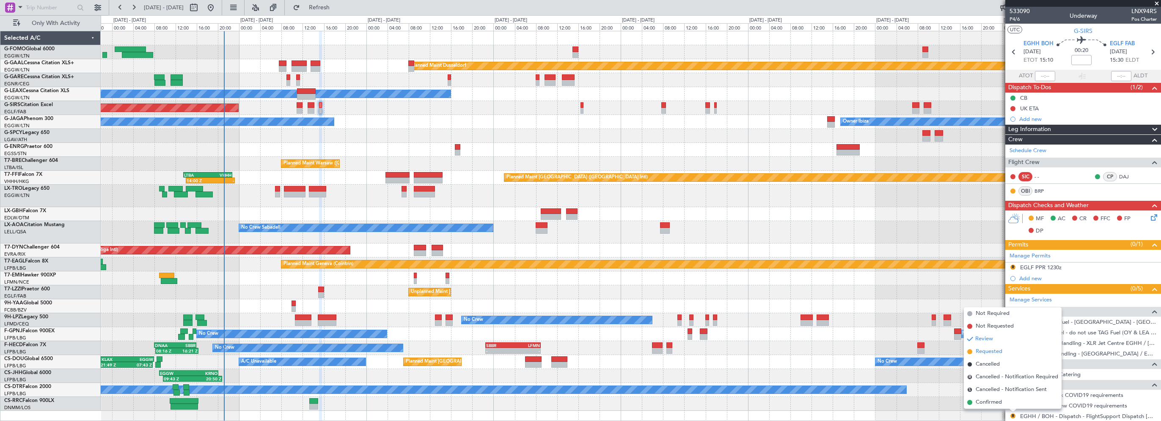
click at [980, 350] on span "Requested" at bounding box center [989, 352] width 27 height 8
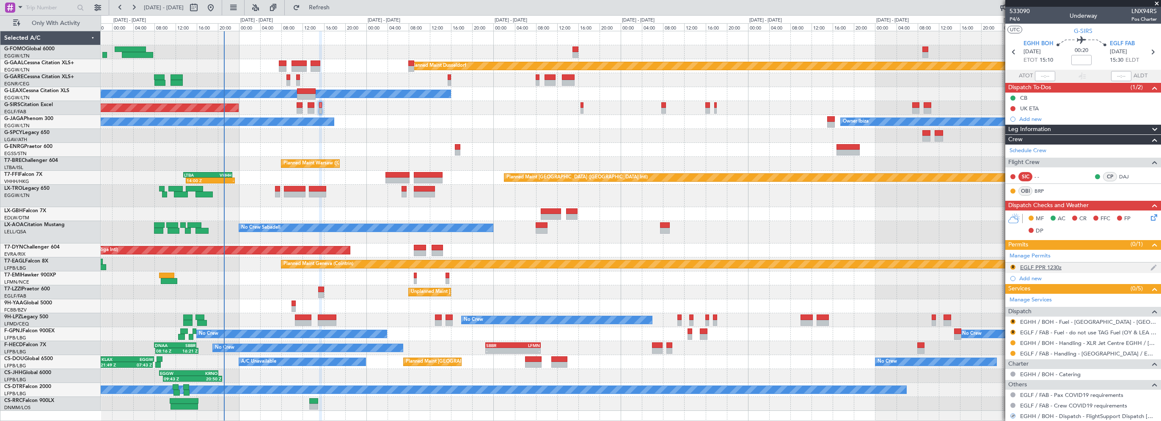
click at [1032, 269] on div "EGLF PPR 1230z" at bounding box center [1040, 267] width 41 height 7
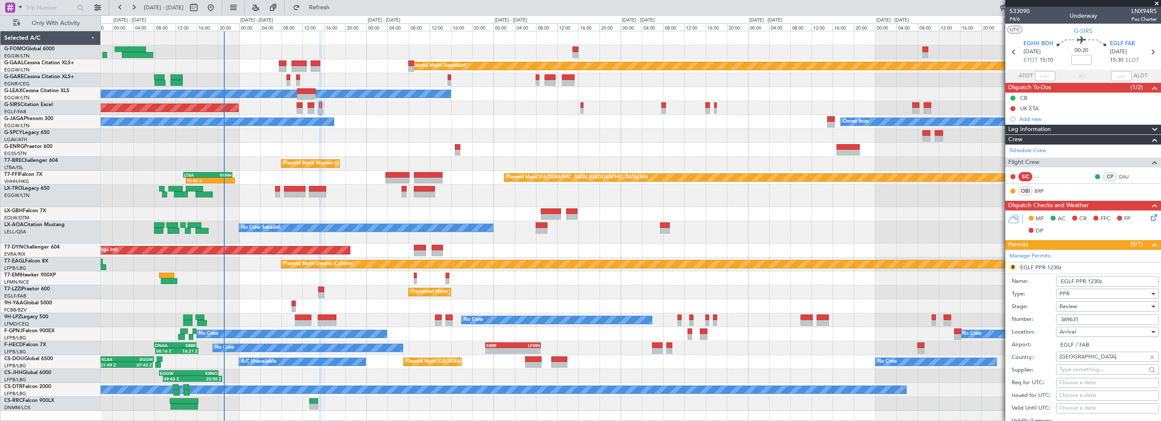
click at [1091, 282] on input "EGLF PPR 1230z" at bounding box center [1107, 282] width 103 height 10
type input "EGLF PPR 1530z"
click at [1082, 306] on div "Review" at bounding box center [1105, 306] width 90 height 13
click at [1071, 363] on span "Requested" at bounding box center [1104, 361] width 89 height 13
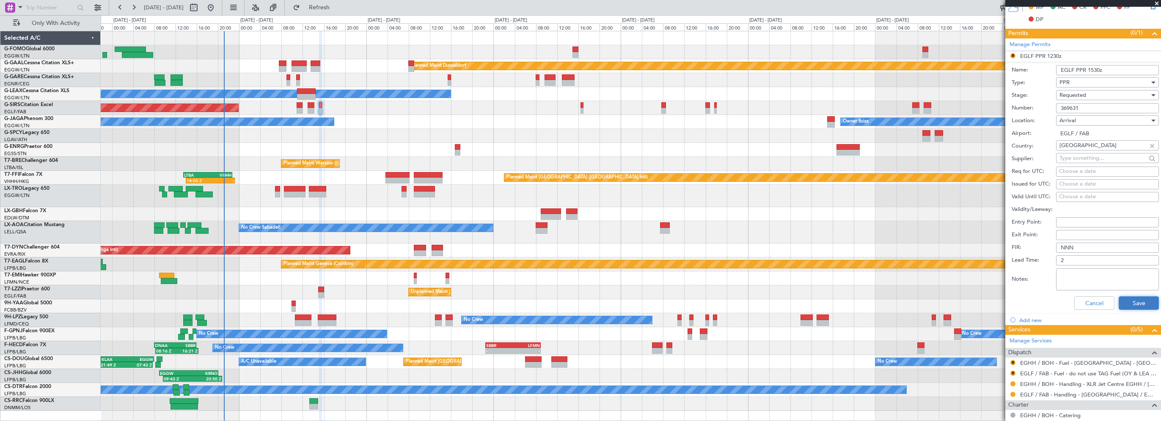
click at [1123, 303] on button "Save" at bounding box center [1139, 304] width 40 height 14
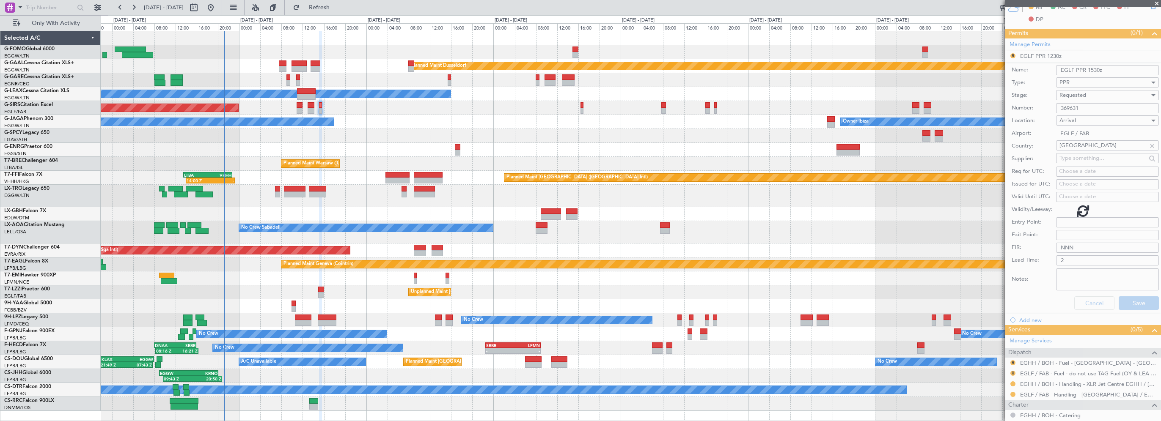
scroll to position [23, 0]
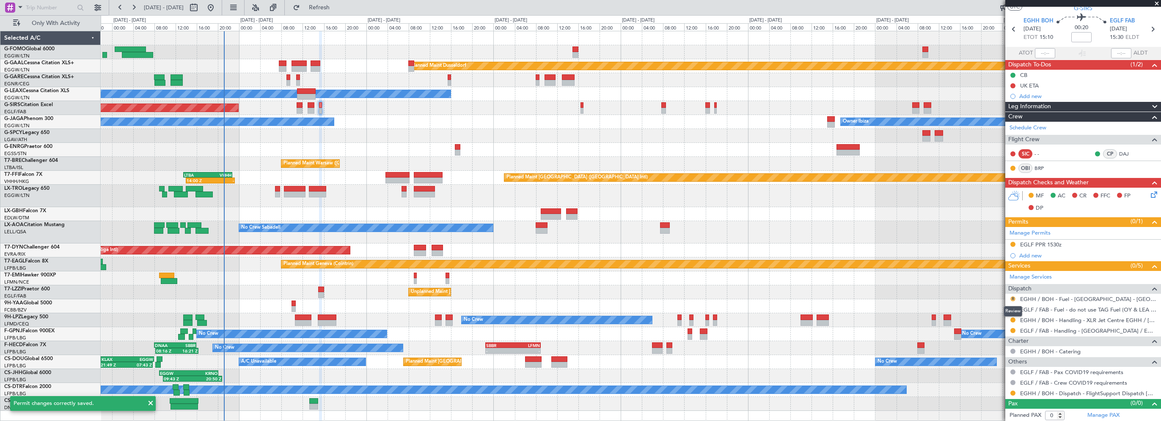
click at [1013, 297] on button "R" at bounding box center [1012, 299] width 5 height 5
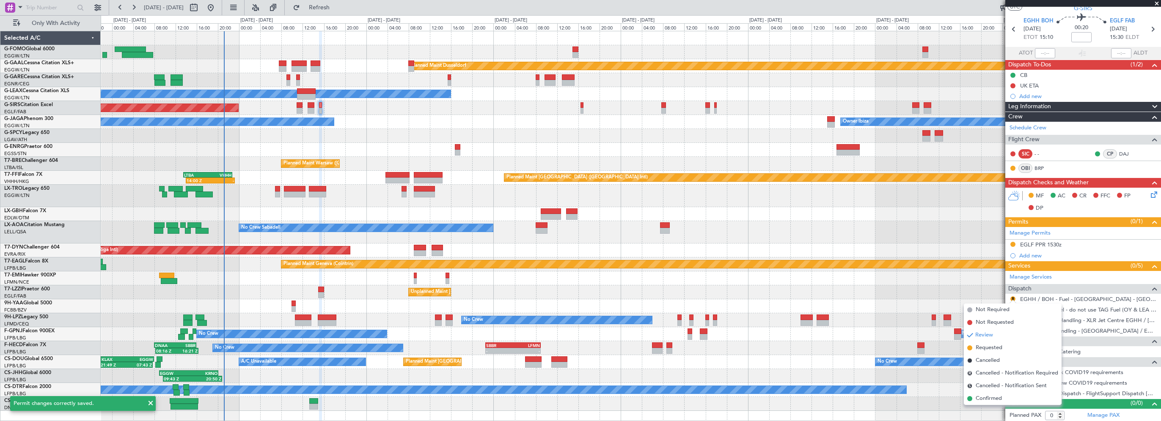
click at [900, 218] on div at bounding box center [631, 214] width 1060 height 14
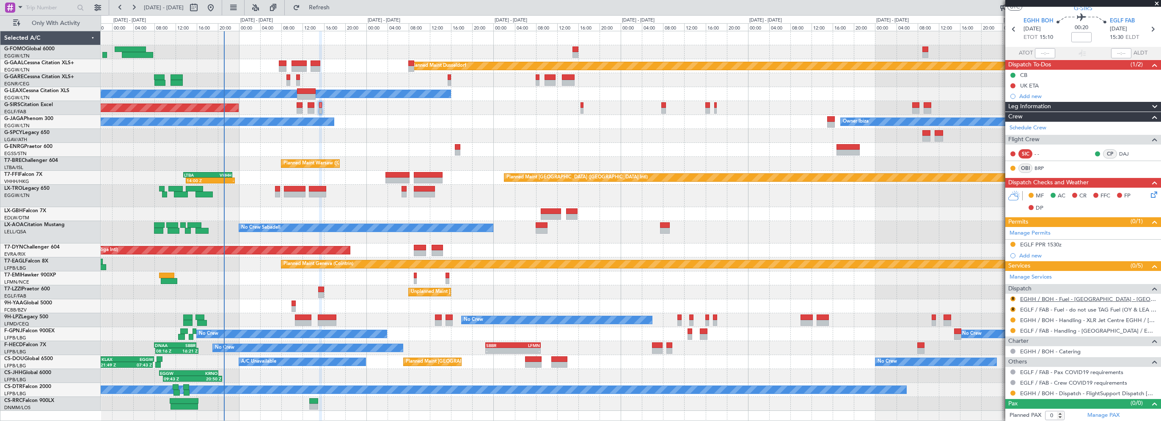
click at [1060, 298] on link "EGHH / BOH - Fuel - Valcora - Bournemouth Airport Fuel EGHH / BOH" at bounding box center [1088, 299] width 137 height 7
click at [1011, 297] on button "R" at bounding box center [1012, 299] width 5 height 5
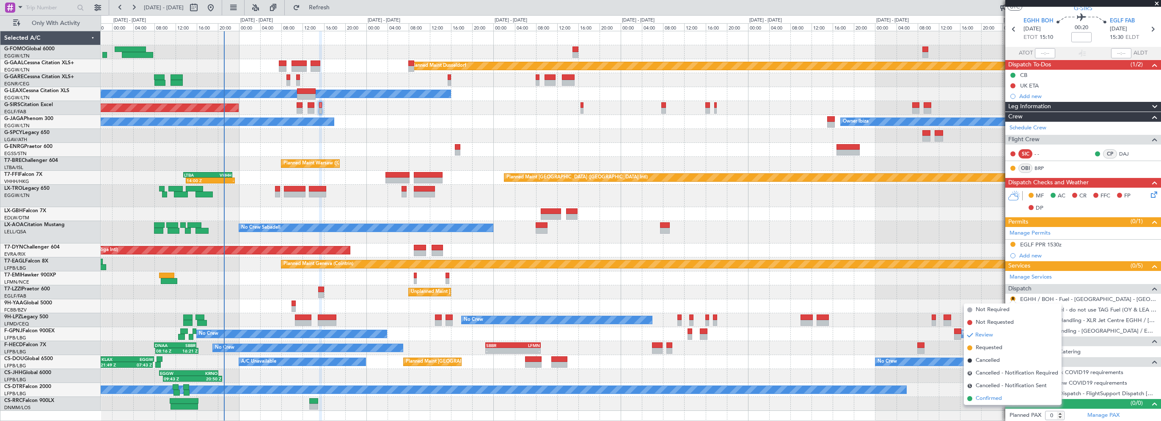
click at [990, 398] on span "Confirmed" at bounding box center [989, 399] width 26 height 8
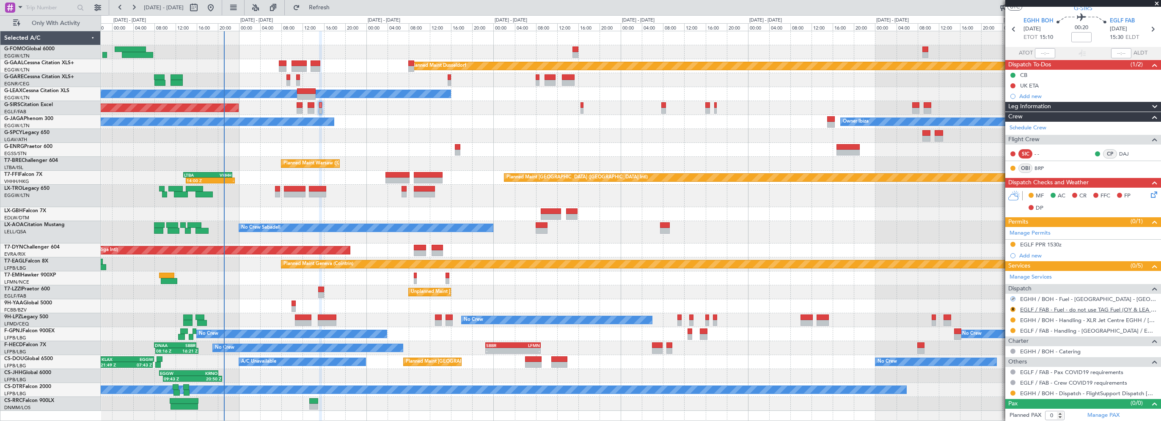
click at [1061, 309] on link "EGLF / FAB - Fuel - do not use TAG Fuel (OY & LEA only) EGLF / FAB" at bounding box center [1088, 309] width 137 height 7
click at [1012, 308] on button "R" at bounding box center [1012, 309] width 5 height 5
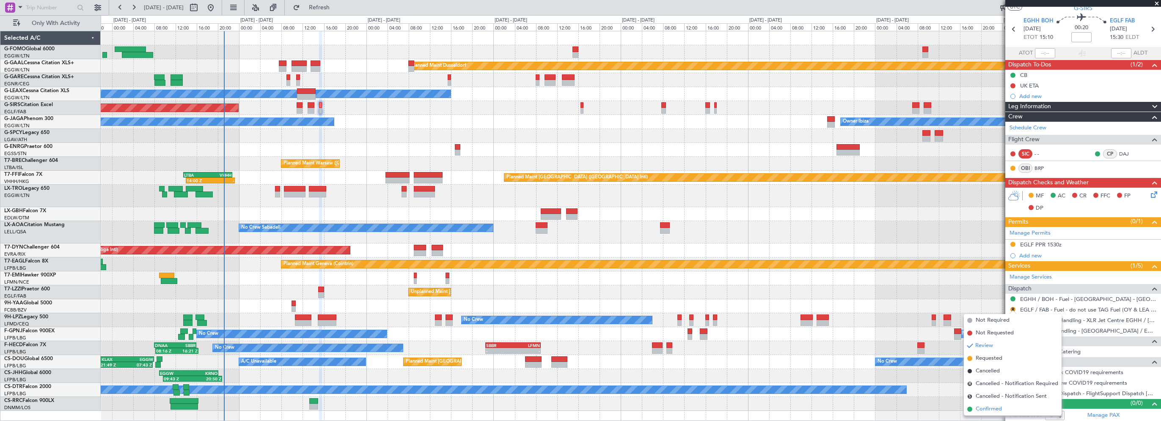
click at [992, 406] on span "Confirmed" at bounding box center [989, 409] width 26 height 8
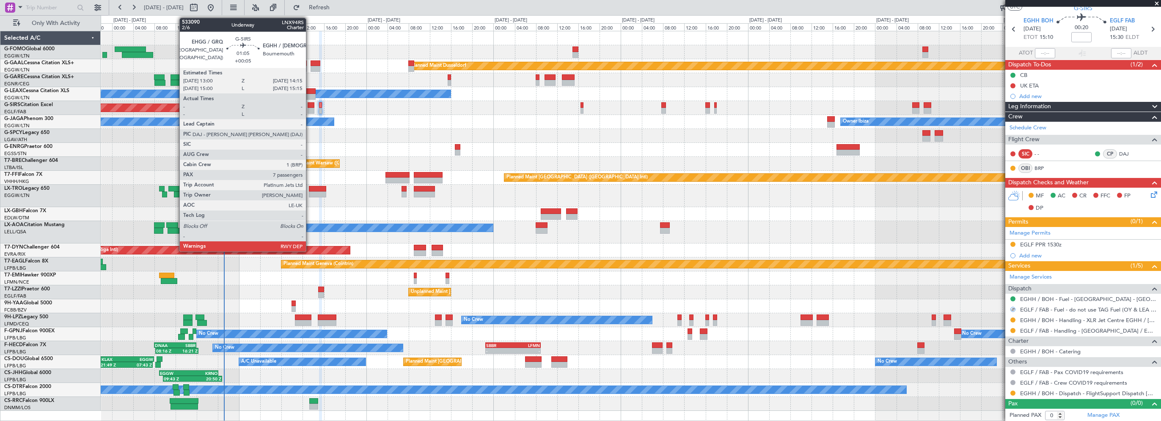
click at [310, 103] on div at bounding box center [311, 105] width 7 height 6
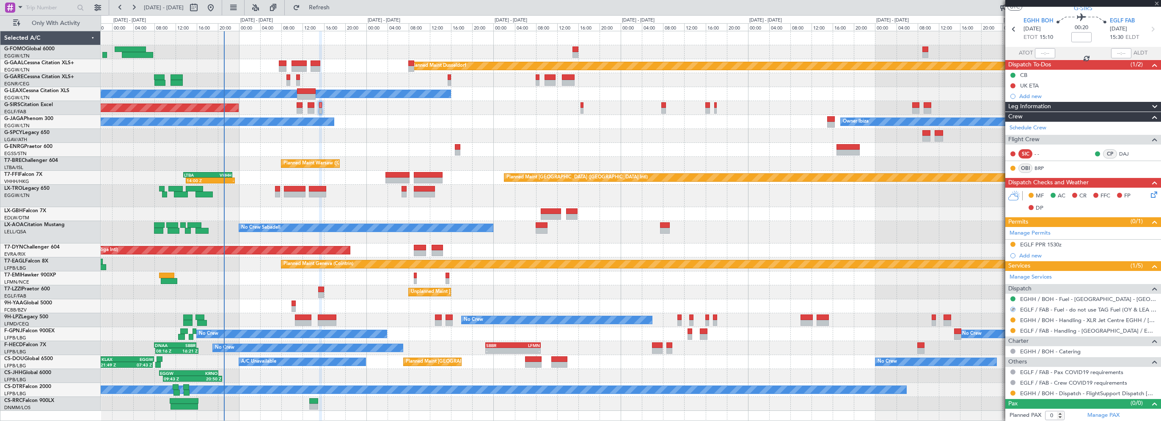
type input "+00:05"
type input "7"
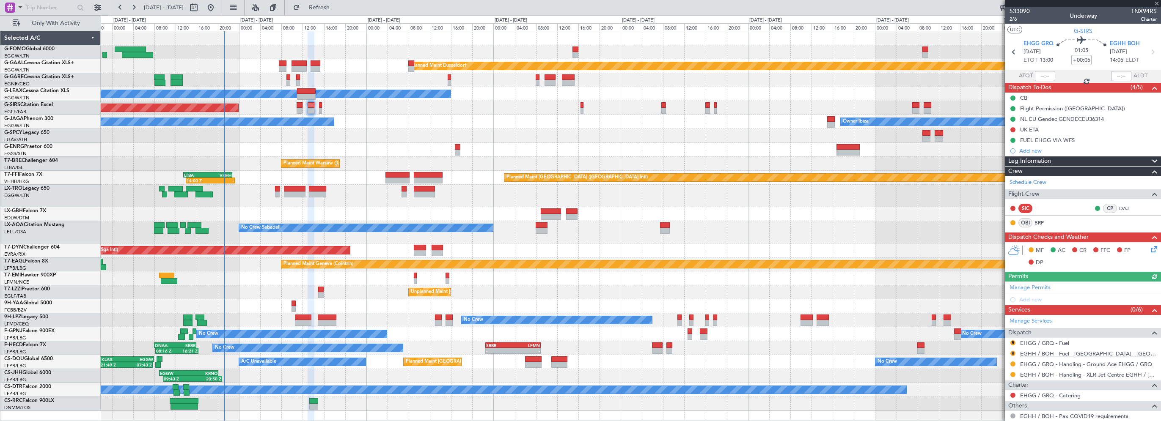
click at [1076, 351] on link "EGHH / BOH - Fuel - Valcora - Bournemouth Airport Fuel EGHH / BOH" at bounding box center [1088, 353] width 137 height 7
click at [1012, 352] on button "R" at bounding box center [1012, 353] width 5 height 5
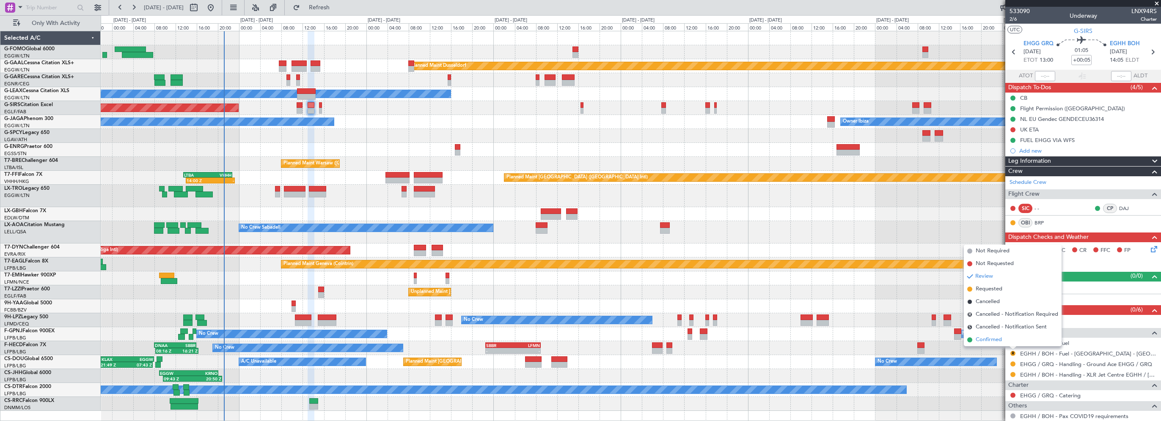
click at [982, 341] on span "Confirmed" at bounding box center [989, 340] width 26 height 8
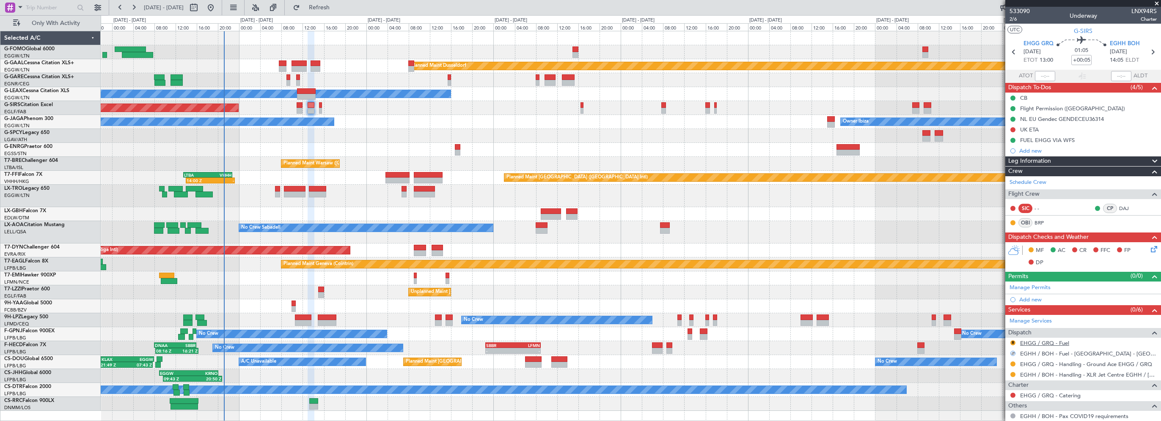
click at [1039, 341] on link "EHGG / GRQ - Fuel" at bounding box center [1044, 343] width 49 height 7
click at [1013, 341] on button "R" at bounding box center [1012, 343] width 5 height 5
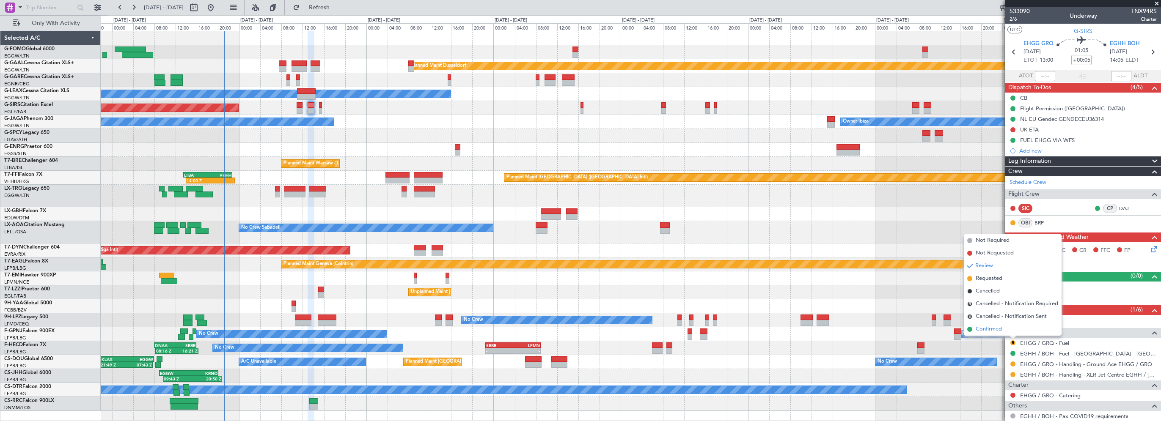
click at [986, 330] on span "Confirmed" at bounding box center [989, 329] width 26 height 8
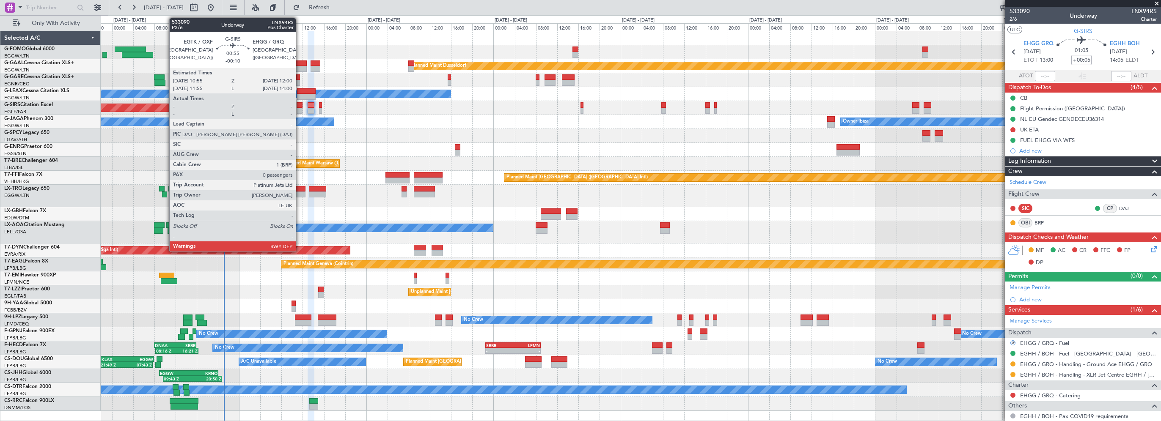
click at [300, 108] on div at bounding box center [300, 111] width 6 height 6
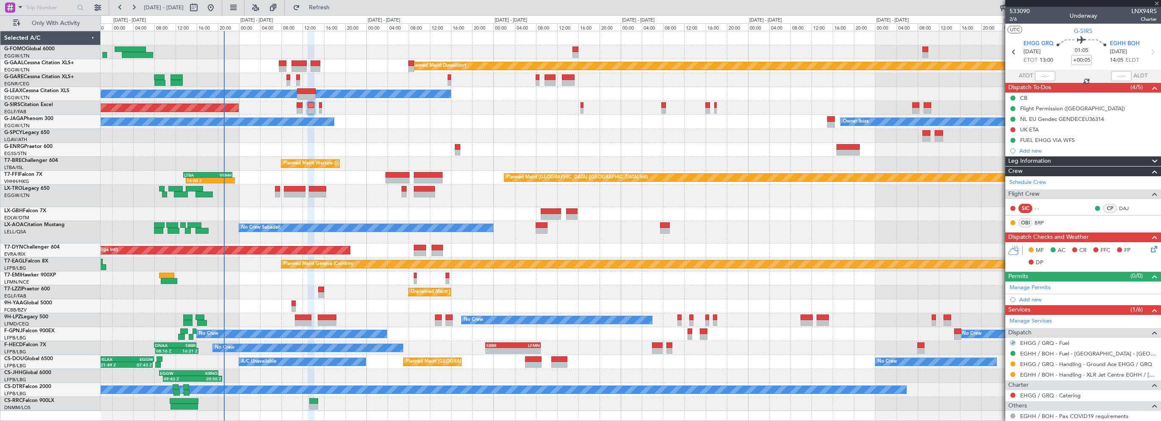
type input "-00:10"
type input "0"
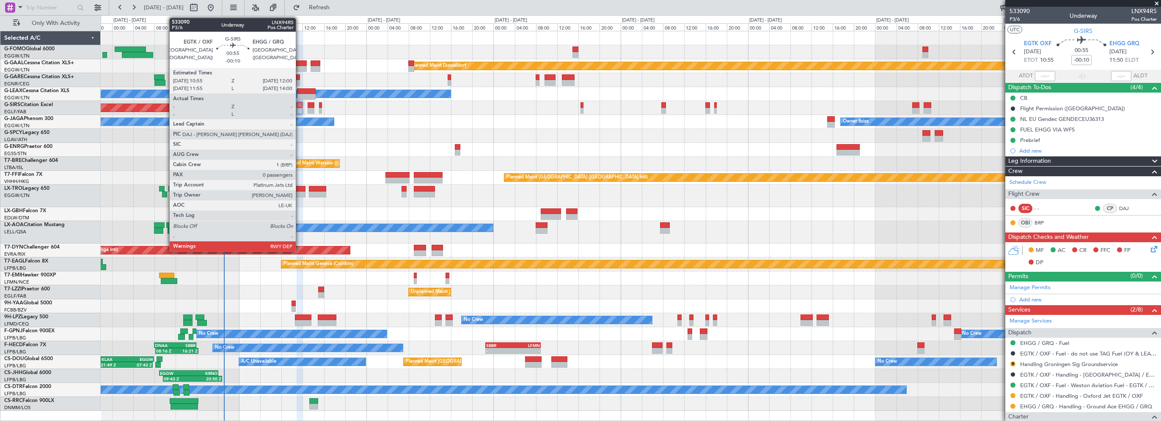
click at [300, 104] on div at bounding box center [300, 105] width 6 height 6
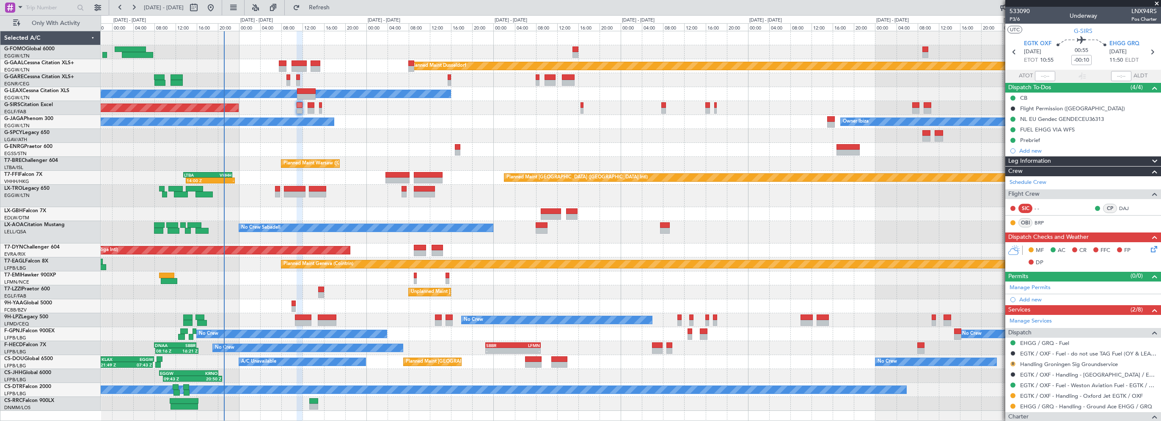
click at [1013, 362] on button "R" at bounding box center [1012, 364] width 5 height 5
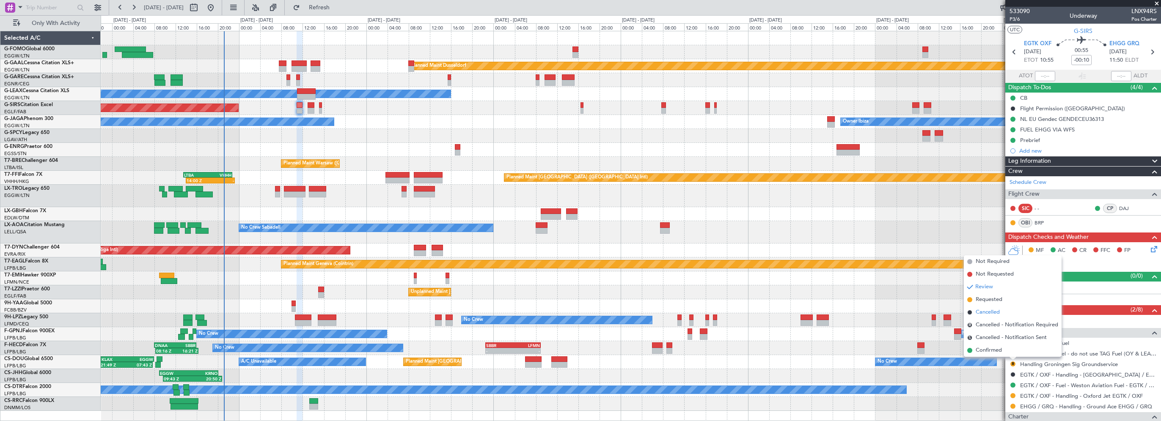
click at [989, 312] on span "Cancelled" at bounding box center [988, 312] width 24 height 8
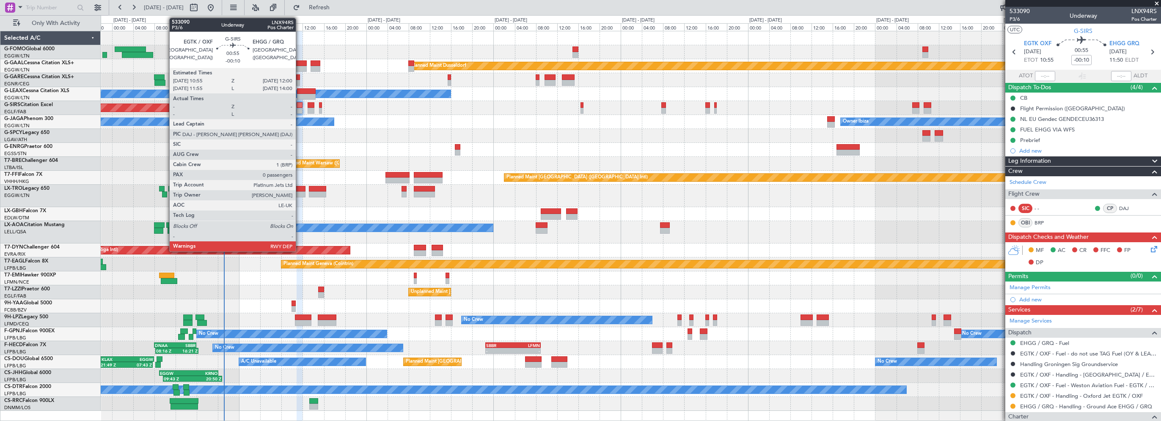
click at [300, 109] on div at bounding box center [300, 111] width 6 height 6
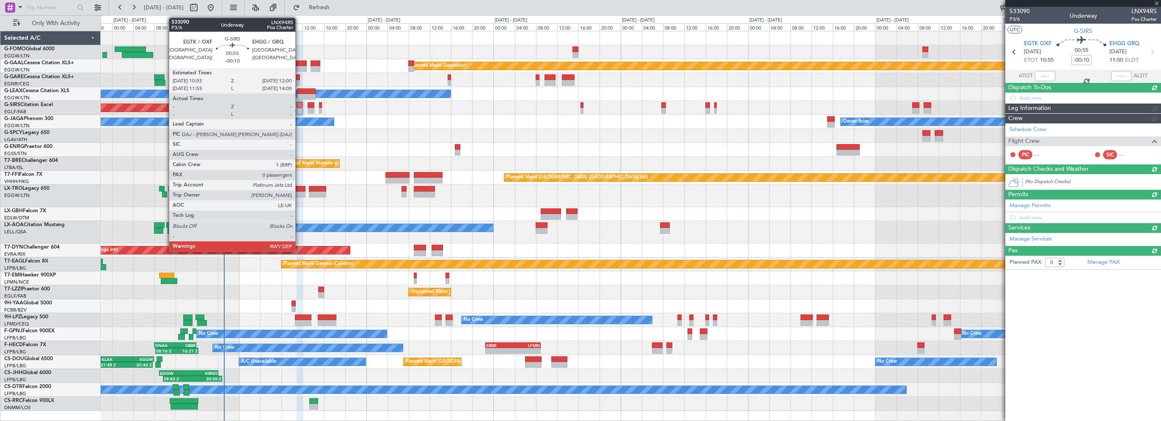
click at [299, 103] on div at bounding box center [300, 105] width 6 height 6
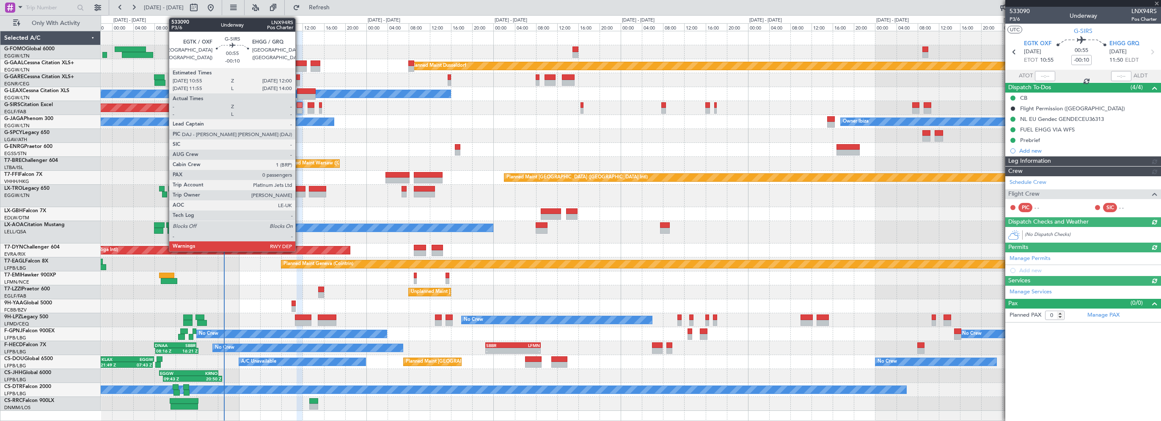
click at [299, 103] on div at bounding box center [300, 105] width 6 height 6
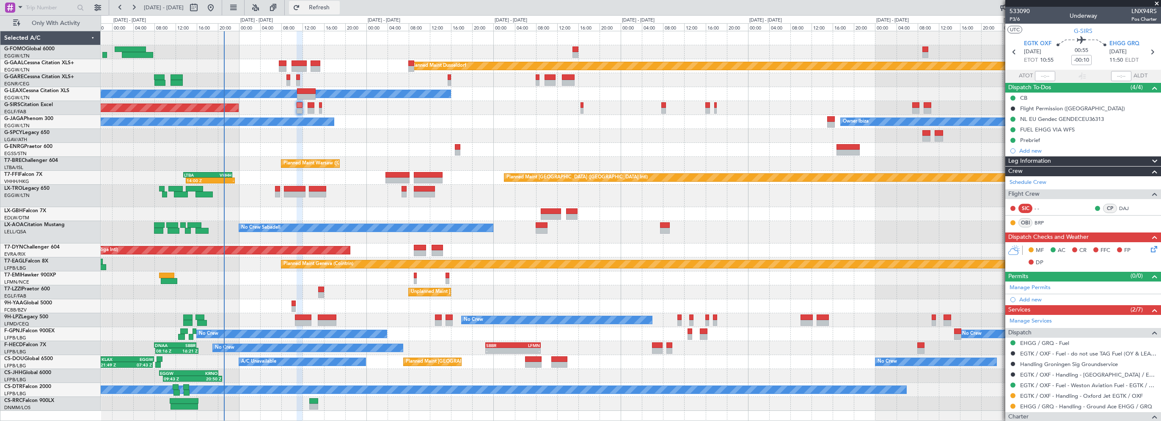
click at [337, 11] on span "Refresh" at bounding box center [320, 8] width 36 height 6
click at [1051, 157] on div "Leg Information" at bounding box center [1083, 162] width 156 height 10
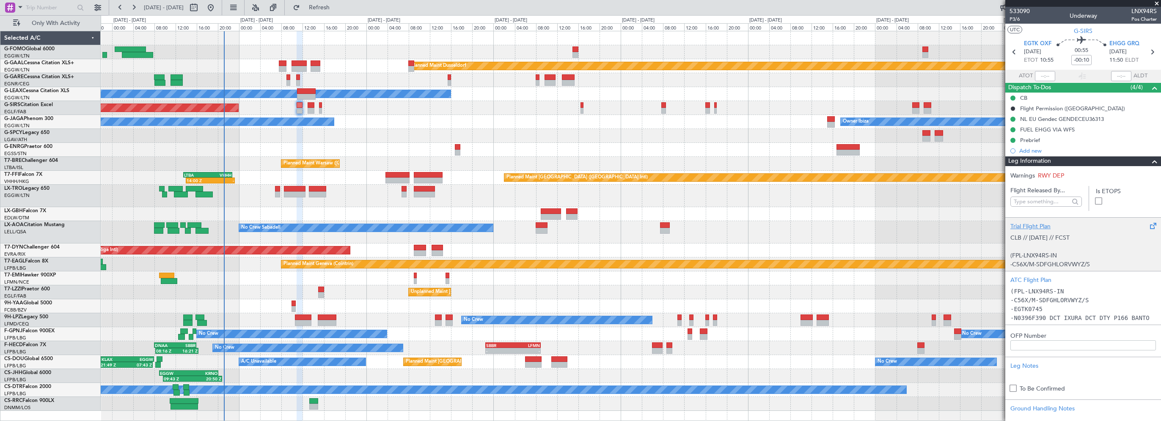
click at [1021, 228] on div "Trial Flight Plan" at bounding box center [1083, 226] width 146 height 9
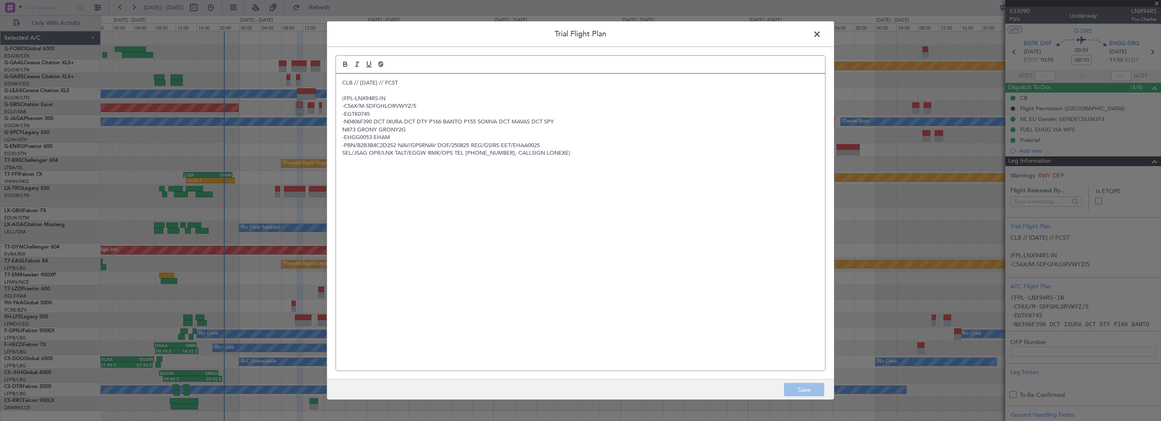
click at [342, 85] on p "CLB // [DATE] // FCST" at bounding box center [580, 83] width 476 height 8
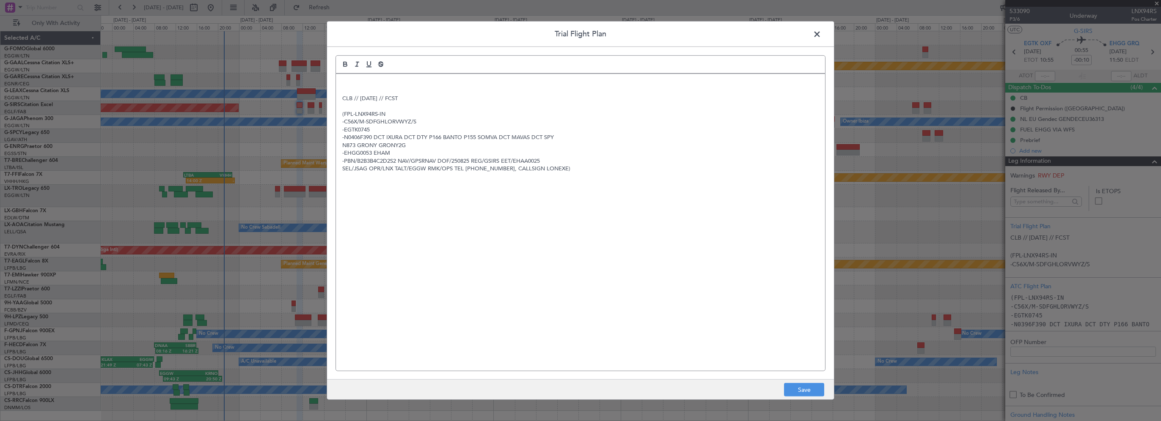
click at [344, 85] on p at bounding box center [580, 83] width 476 height 8
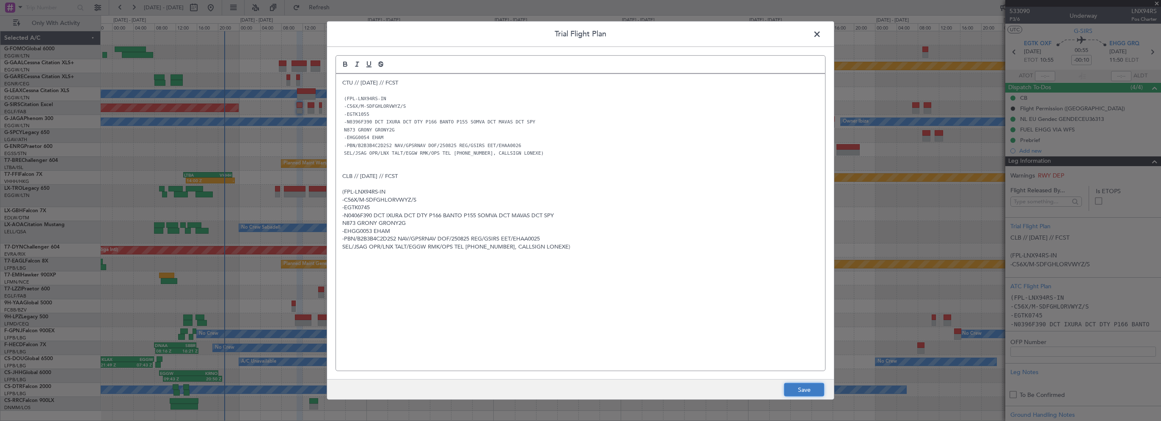
click at [800, 386] on button "Save" at bounding box center [804, 390] width 40 height 14
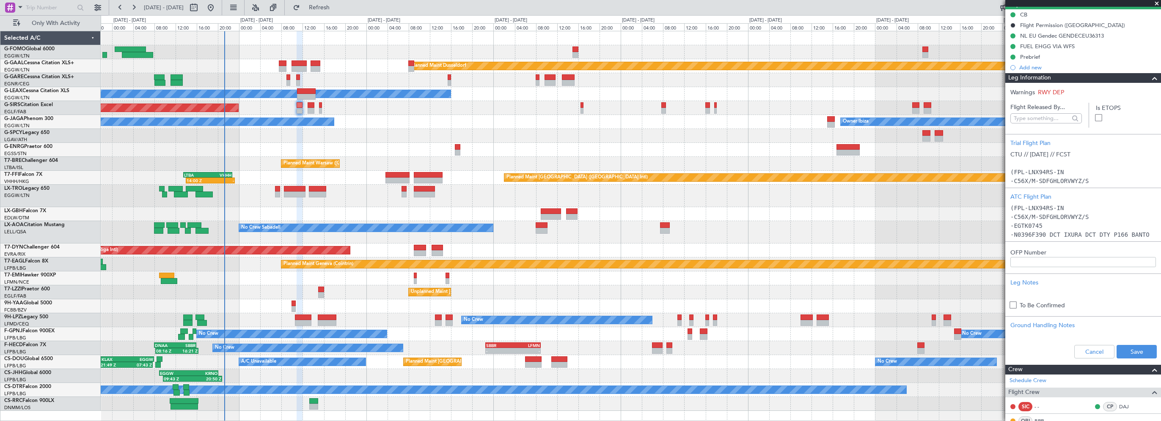
scroll to position [169, 0]
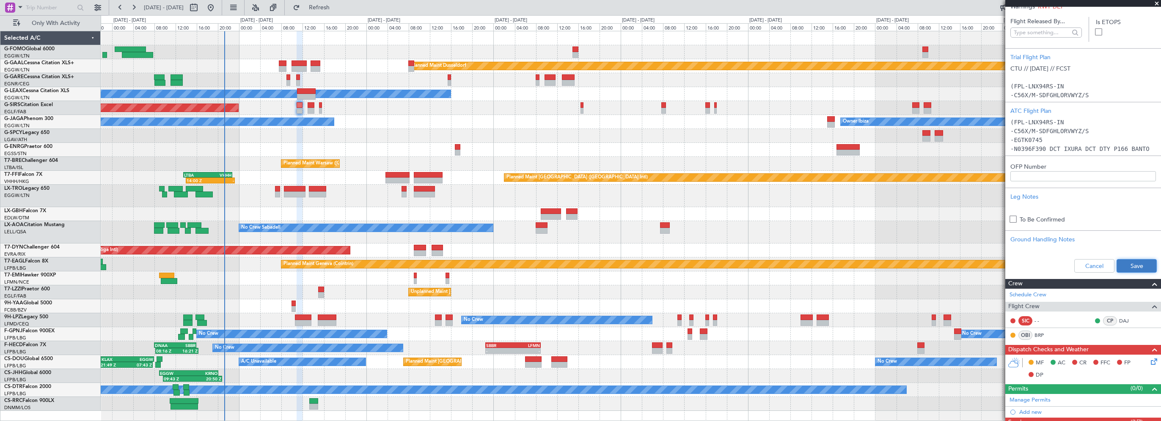
click at [1121, 269] on button "Save" at bounding box center [1137, 266] width 40 height 14
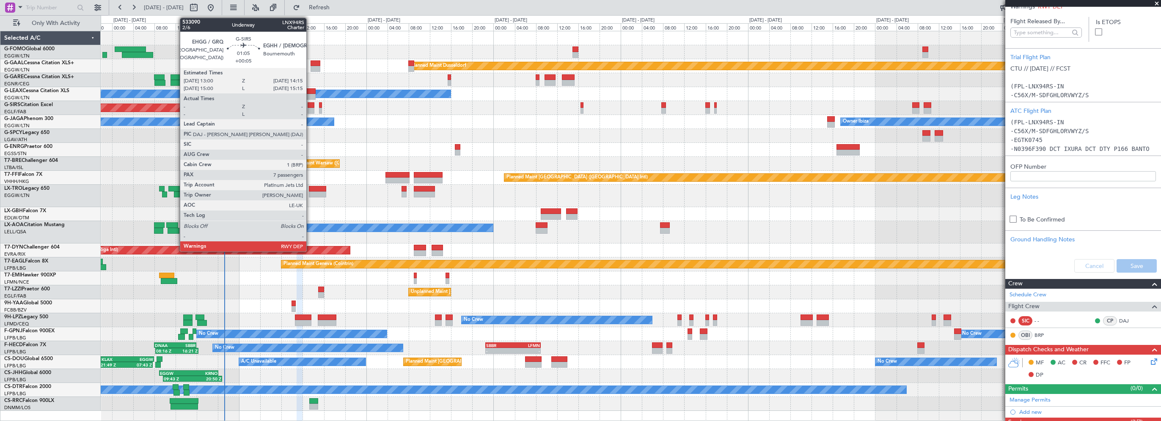
click at [310, 105] on div at bounding box center [311, 105] width 7 height 6
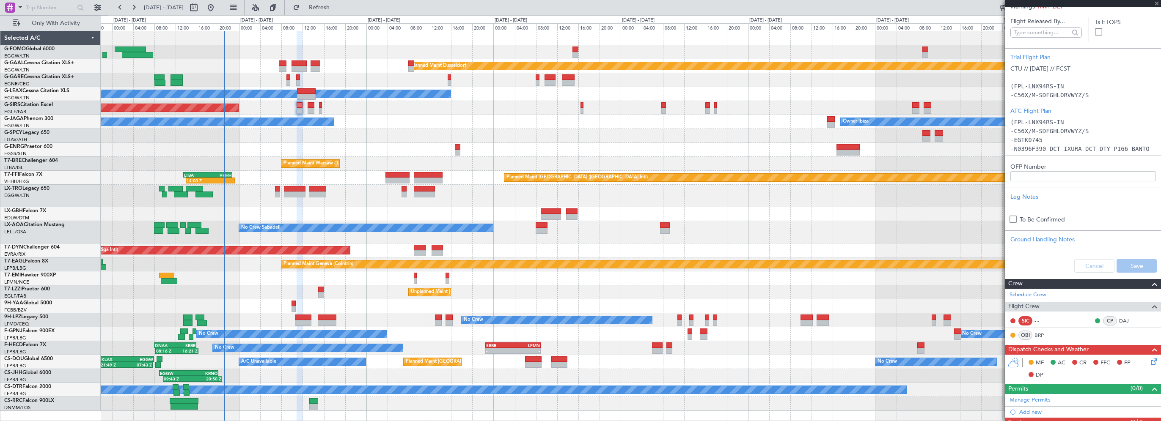
type input "+00:05"
type input "7"
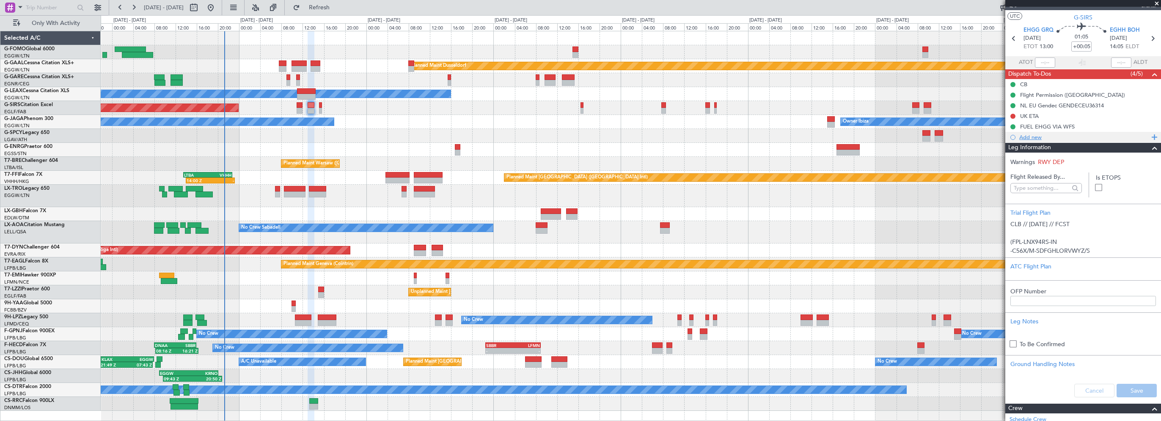
scroll to position [0, 0]
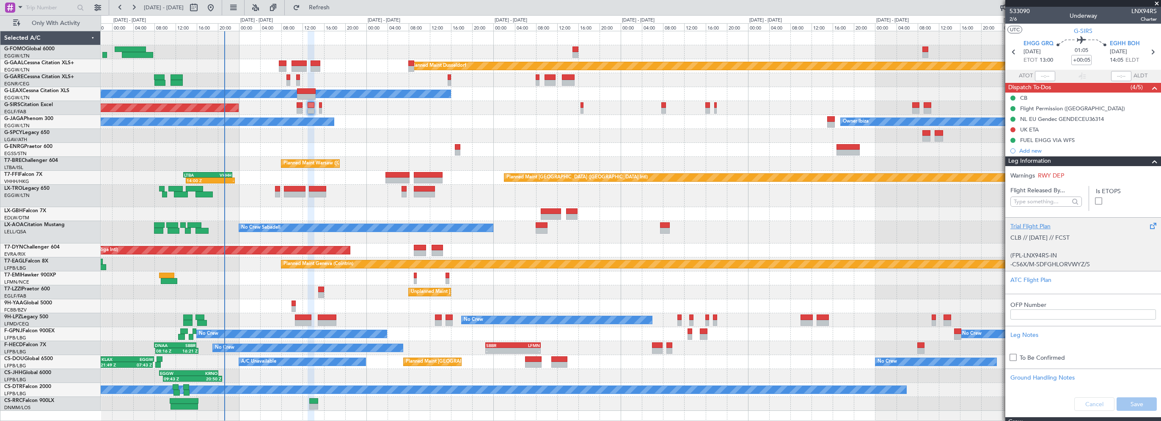
click at [1039, 226] on div "Trial Flight Plan" at bounding box center [1083, 226] width 146 height 9
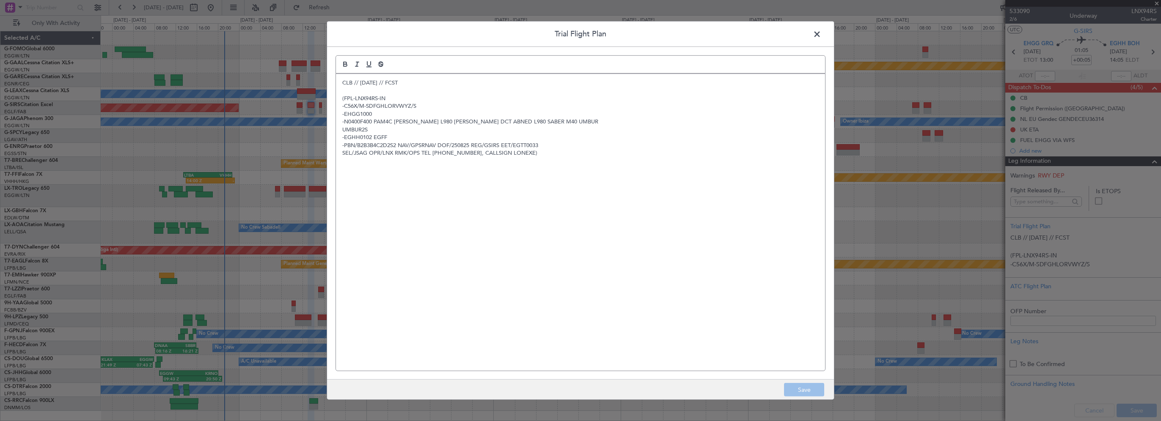
click at [344, 85] on p "CLB // [DATE] // FCST" at bounding box center [580, 83] width 476 height 8
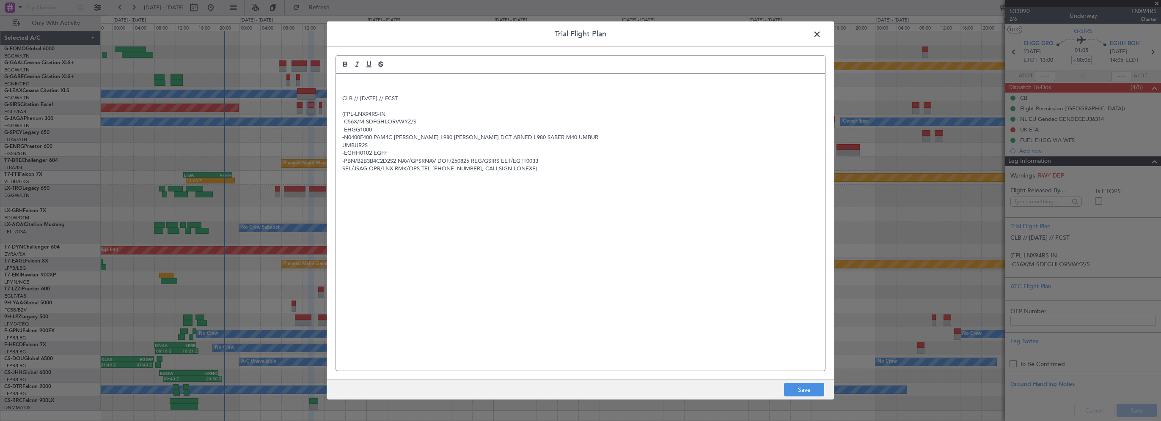
drag, startPoint x: 367, startPoint y: 77, endPoint x: 372, endPoint y: 83, distance: 7.8
click at [372, 83] on div "CLB // [DATE] // FCST (FPL-LNX94RS-IN -C56X/M-SDFGHLORVWYZ/S -EHGG1000 -N0400F4…" at bounding box center [580, 222] width 489 height 297
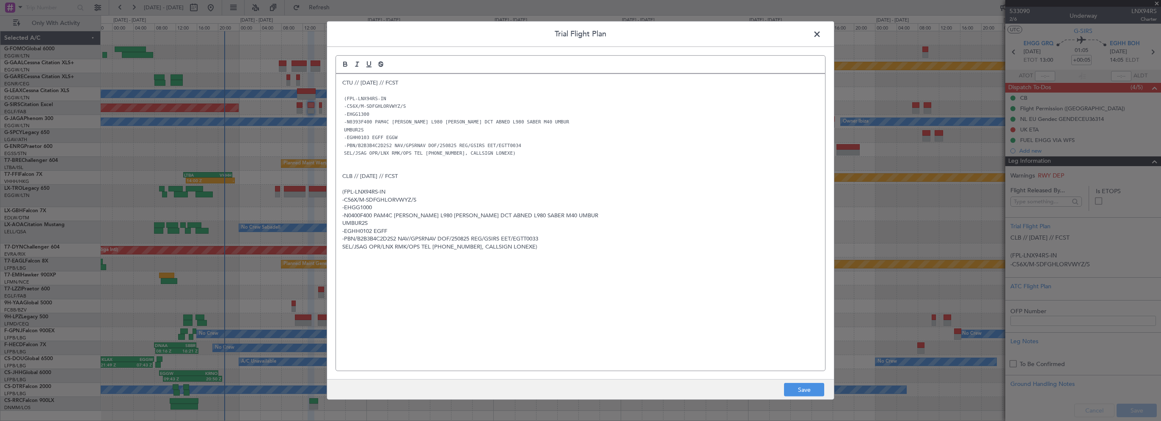
click at [581, 266] on div "CTU // [DATE] // FCST (FPL-LNX94RS-IN -C56X/M-SDFGHLORVWYZ/S -EHGG1300 -N0393F4…" at bounding box center [580, 222] width 489 height 297
click at [795, 385] on button "Save" at bounding box center [804, 390] width 40 height 14
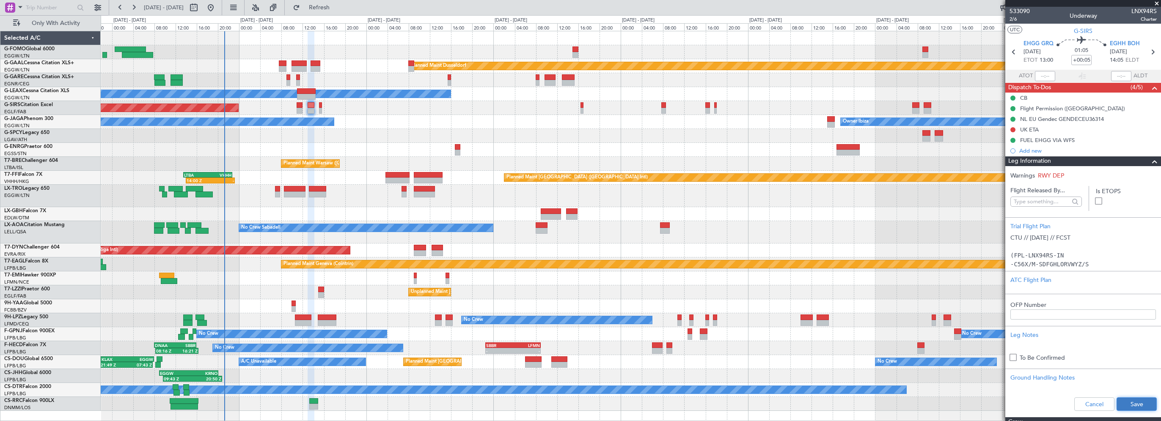
click at [1125, 403] on button "Save" at bounding box center [1137, 405] width 40 height 14
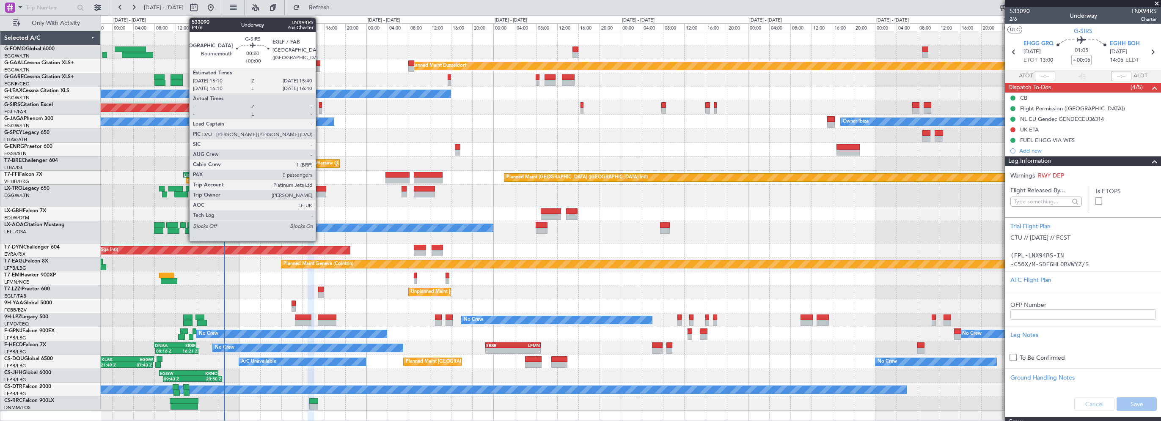
click at [319, 104] on div at bounding box center [320, 105] width 3 height 6
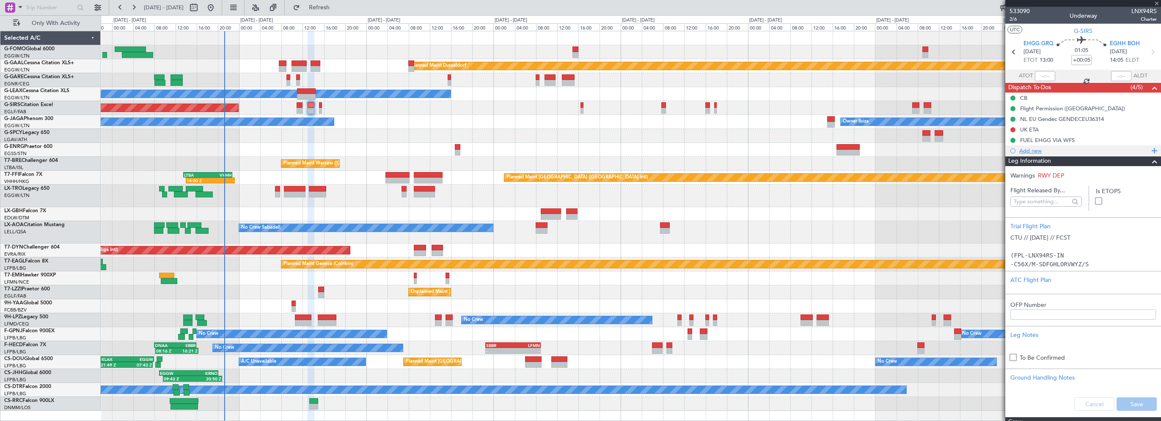
type input "0"
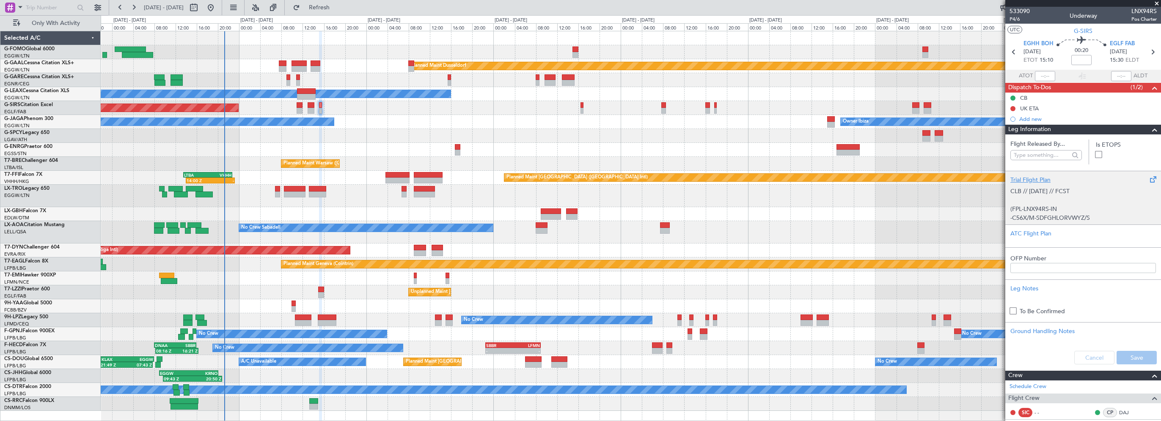
click at [1031, 173] on div "Trial Flight Plan CLB // [DATE] // FCST (FPL-LNX94RS-IN -C56X/M-SDFGHLORVWYZ/S …" at bounding box center [1083, 198] width 156 height 54
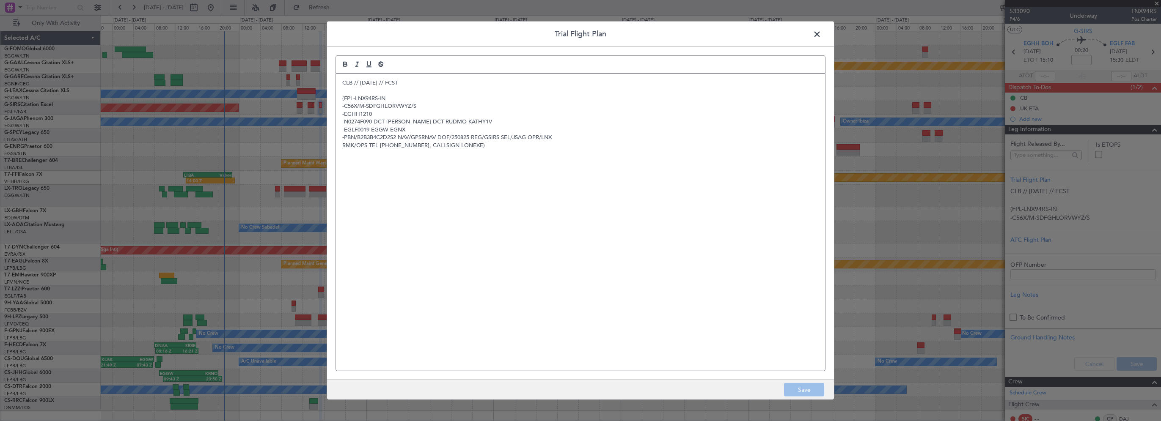
click at [333, 77] on div "Trial Flight Plan CLB // [DATE] // FCST (FPL-LNX94RS-IN -C56X/M-SDFGHLORVWYZ/S …" at bounding box center [581, 210] width 508 height 379
click at [339, 81] on div "CLB // [DATE] // FCST (FPL-LNX94RS-IN -C56X/M-SDFGHLORVWYZ/S -EGHH1210 -N0274F0…" at bounding box center [580, 222] width 489 height 297
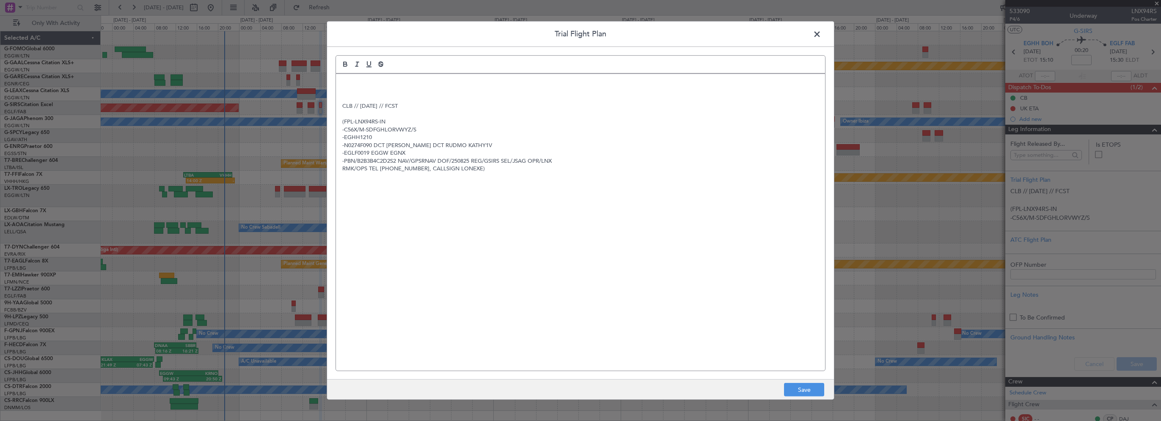
click at [344, 81] on p at bounding box center [580, 83] width 476 height 8
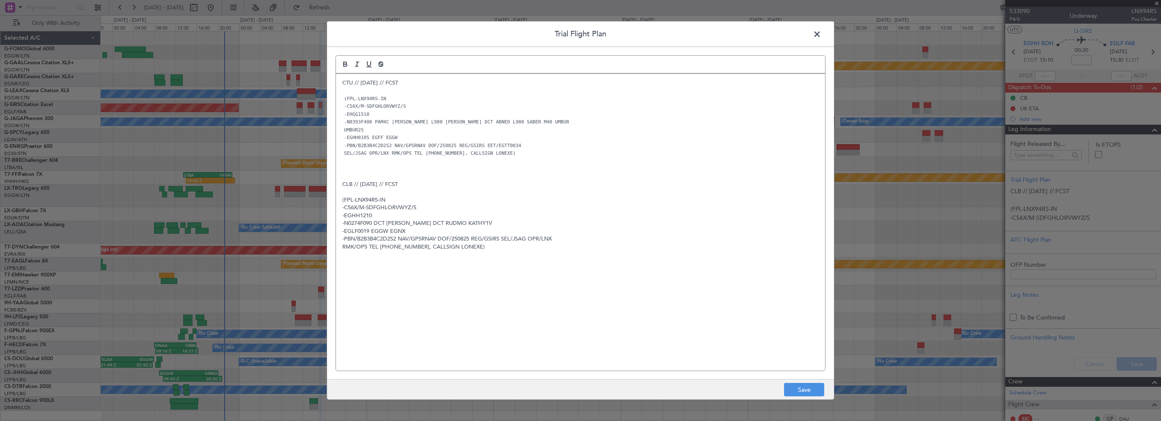
click at [531, 289] on div "CTU // [DATE] // FCST (FPL-LNX94RS-IN -C56X/M-SDFGHLORVWYZ/S -EHGG1510 -N0393F4…" at bounding box center [580, 222] width 489 height 297
click at [817, 388] on button "Save" at bounding box center [804, 390] width 40 height 14
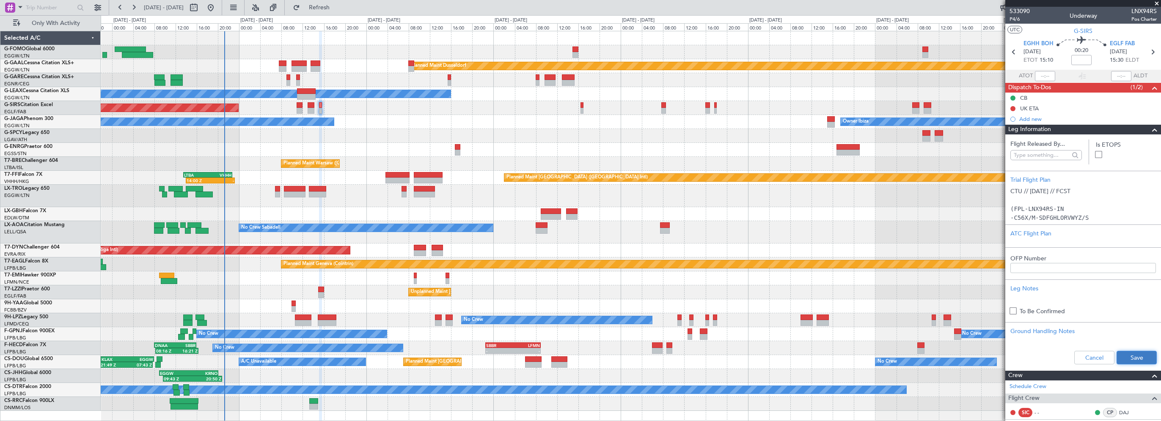
click at [1117, 352] on button "Save" at bounding box center [1137, 358] width 40 height 14
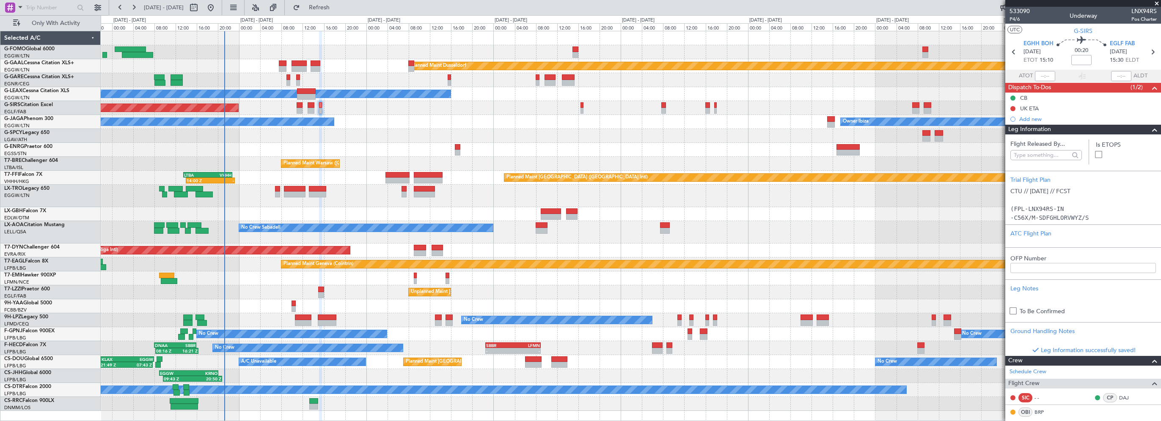
click at [1150, 131] on span at bounding box center [1155, 130] width 10 height 10
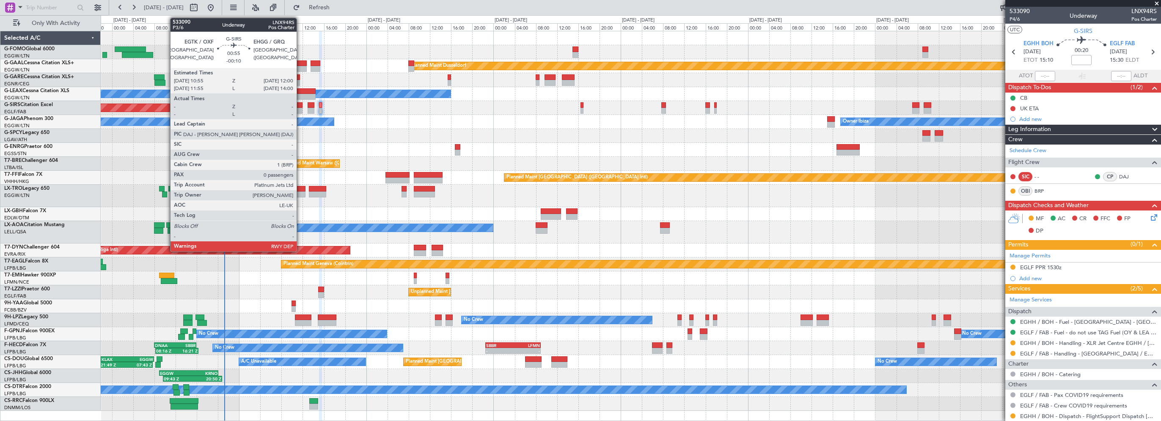
click at [300, 105] on div at bounding box center [300, 105] width 6 height 6
click at [301, 92] on div at bounding box center [306, 91] width 19 height 6
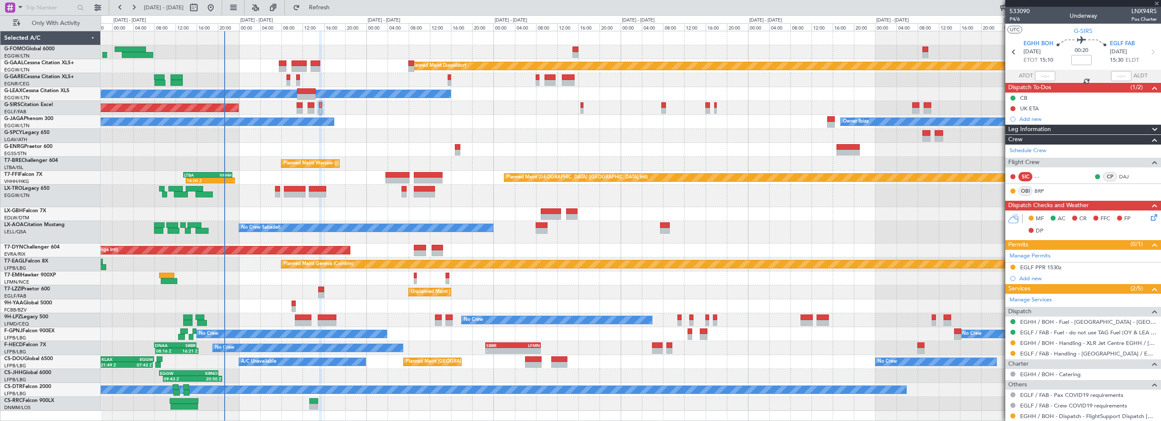
type input "+00:05"
type input "1"
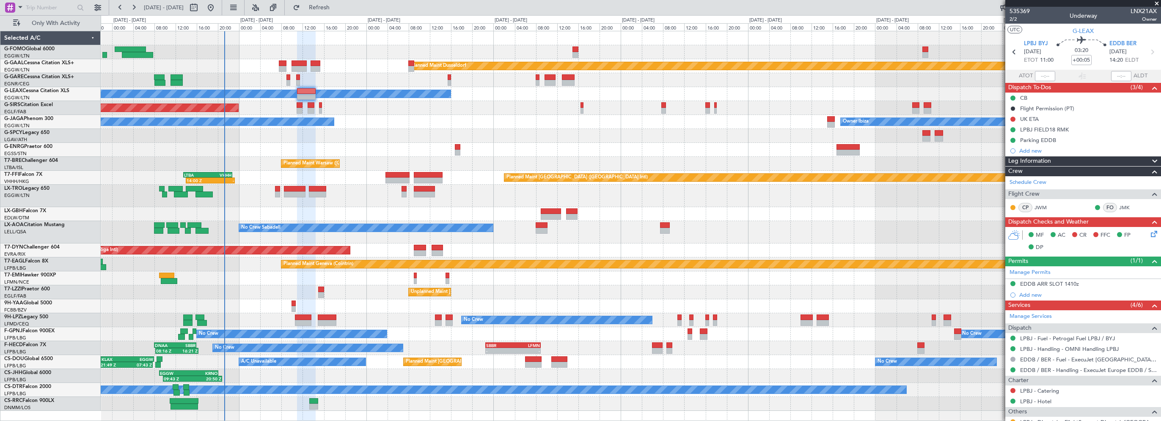
click at [1038, 149] on div "Parking EDDB" at bounding box center [1038, 149] width 0 height 0
click at [1034, 149] on div "Add new" at bounding box center [1084, 150] width 130 height 7
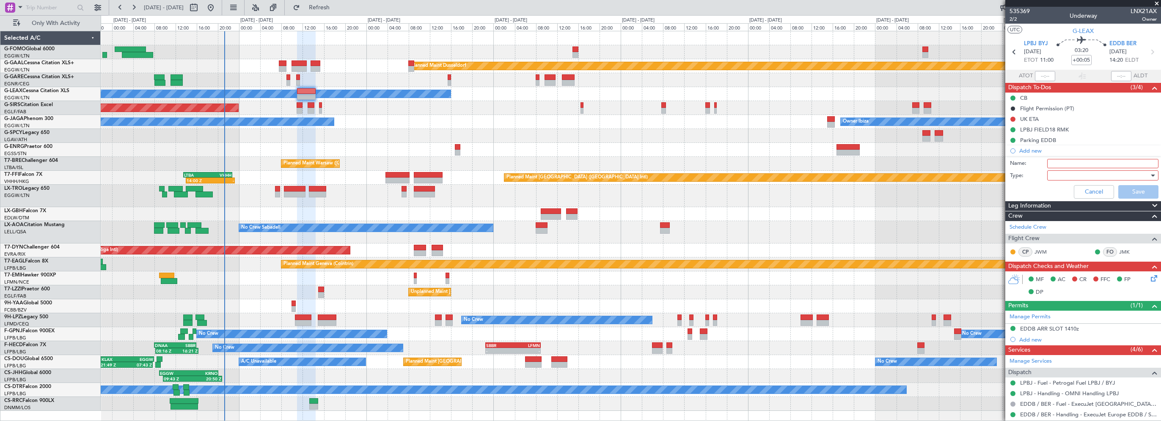
click at [1062, 161] on input "Name:" at bounding box center [1102, 163] width 111 height 9
type input "Prebrief"
click at [1058, 171] on div at bounding box center [1100, 175] width 99 height 13
click at [1056, 187] on span "Generic" at bounding box center [1098, 192] width 99 height 13
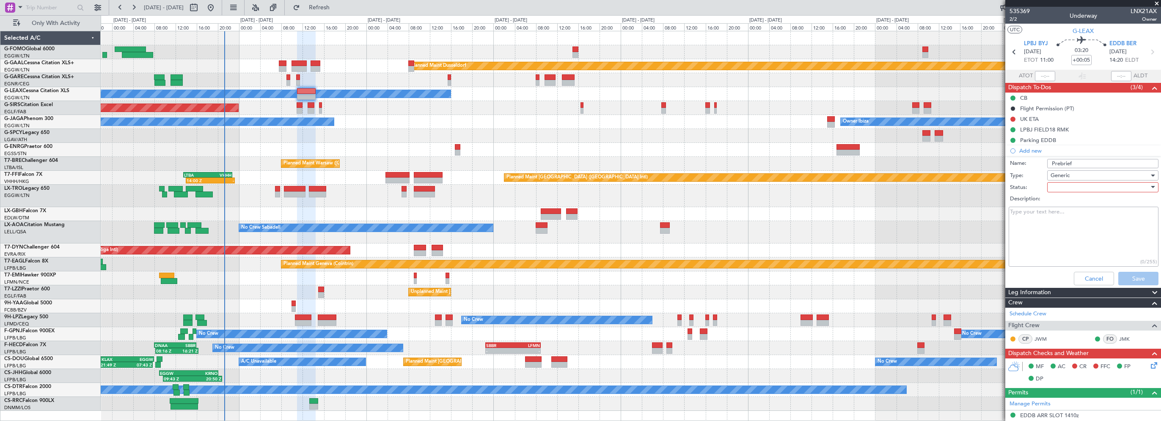
click at [1057, 185] on div at bounding box center [1100, 187] width 99 height 13
click at [1065, 228] on span "Completed" at bounding box center [1098, 229] width 99 height 13
click at [1054, 222] on textarea "Description:" at bounding box center [1084, 237] width 150 height 61
type textarea "6700lbs"
click at [1118, 274] on button "Save" at bounding box center [1138, 279] width 40 height 14
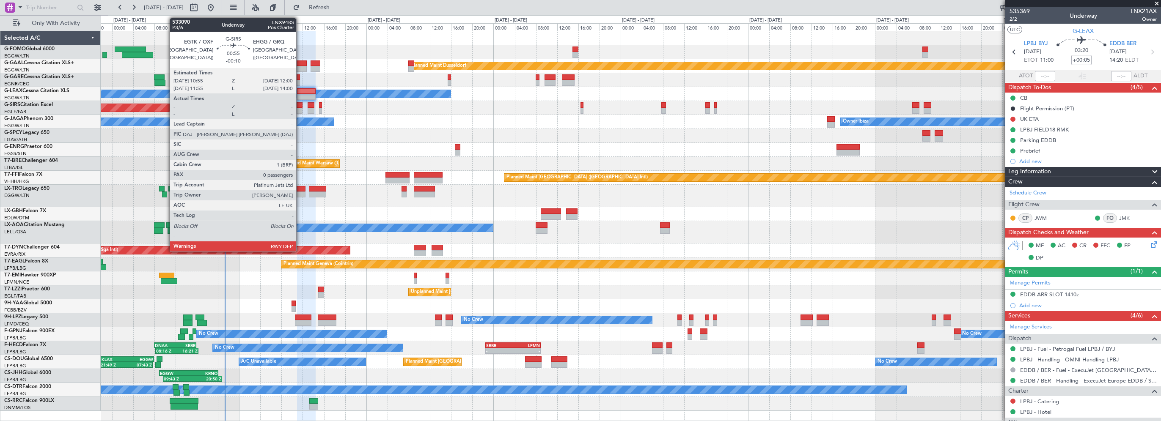
click at [300, 105] on div at bounding box center [300, 105] width 6 height 6
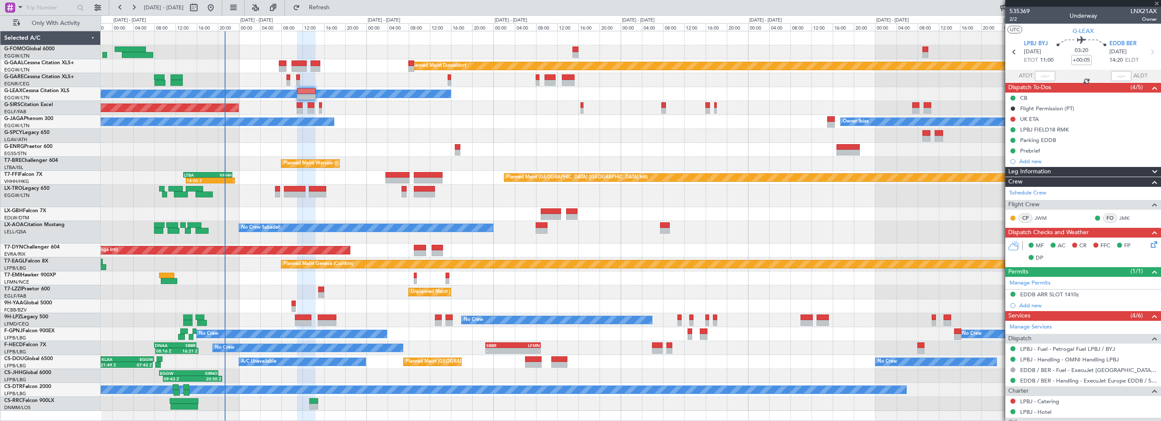
type input "-00:10"
type input "0"
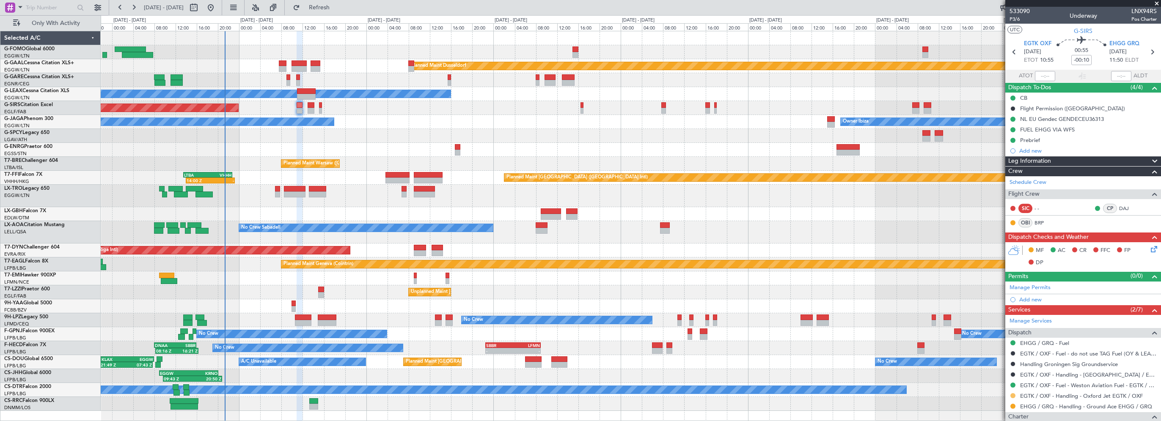
click at [1013, 394] on button at bounding box center [1012, 396] width 5 height 5
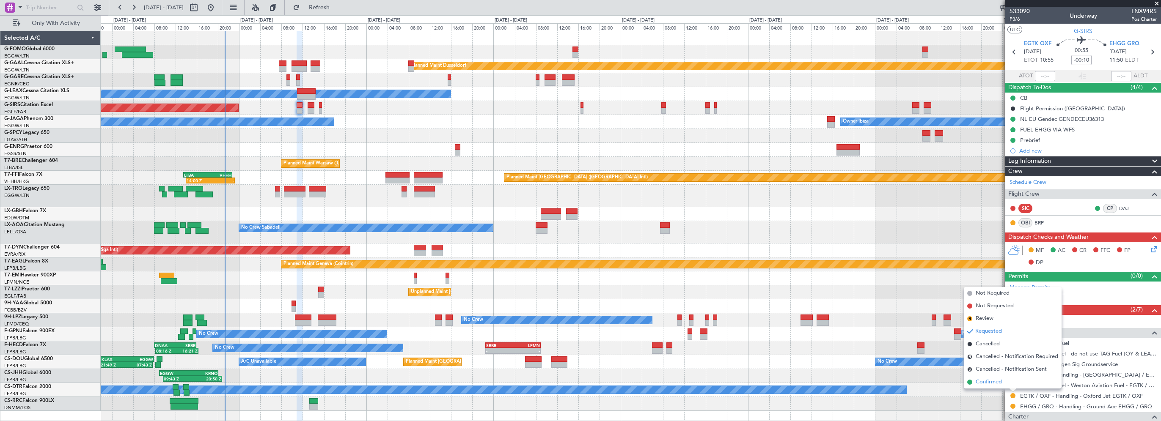
click at [989, 381] on span "Confirmed" at bounding box center [989, 382] width 26 height 8
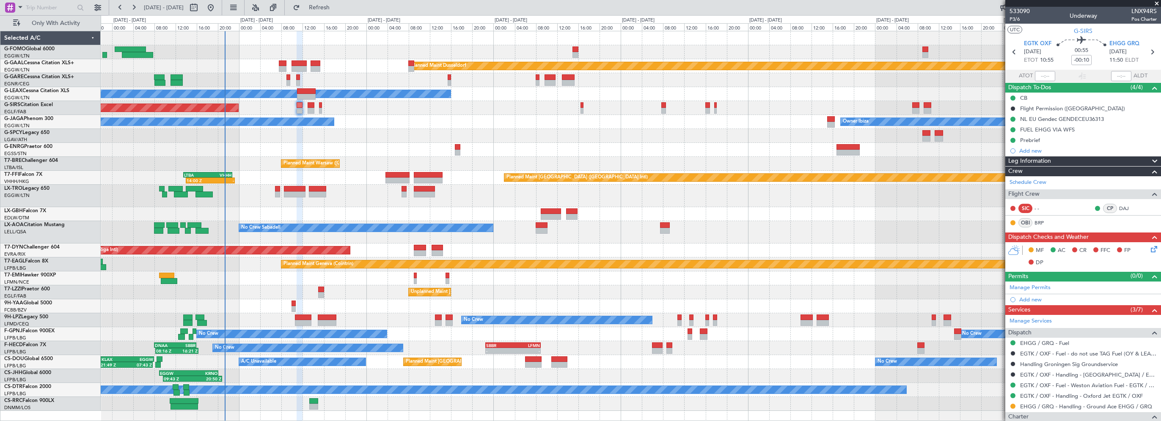
drag, startPoint x: 1156, startPoint y: 3, endPoint x: 862, endPoint y: 136, distance: 322.7
click at [1156, 3] on span at bounding box center [1157, 4] width 8 height 8
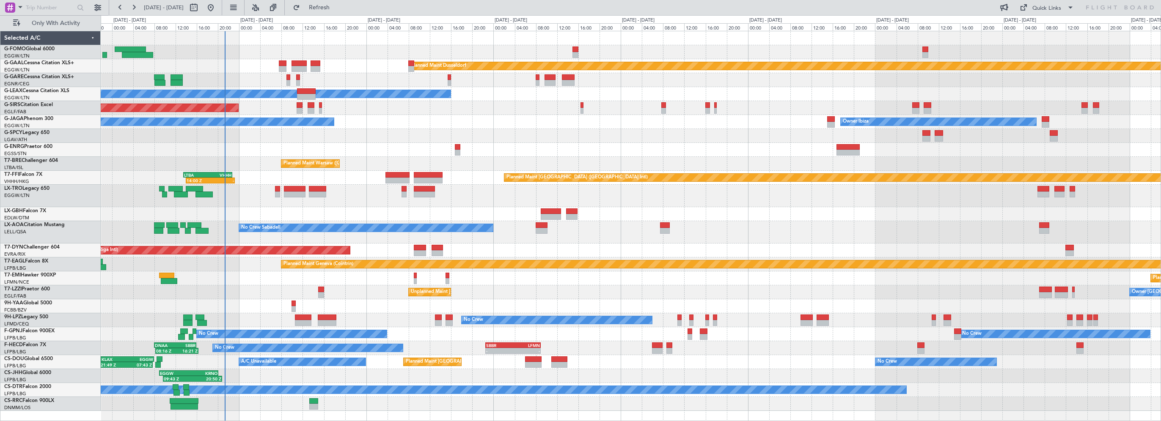
click at [365, 125] on div "Owner Ibiza No Crew Cannes ([GEOGRAPHIC_DATA])" at bounding box center [631, 122] width 1060 height 14
click at [340, 11] on button "Refresh" at bounding box center [314, 8] width 51 height 14
click at [376, 135] on div at bounding box center [631, 136] width 1060 height 14
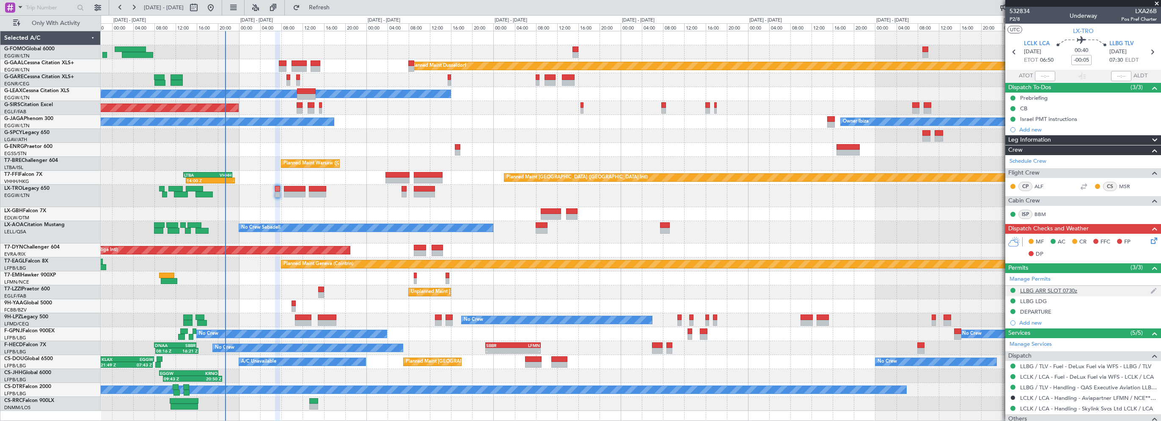
click at [1047, 288] on div "LLBG ARR SLOT 0730z" at bounding box center [1048, 290] width 57 height 7
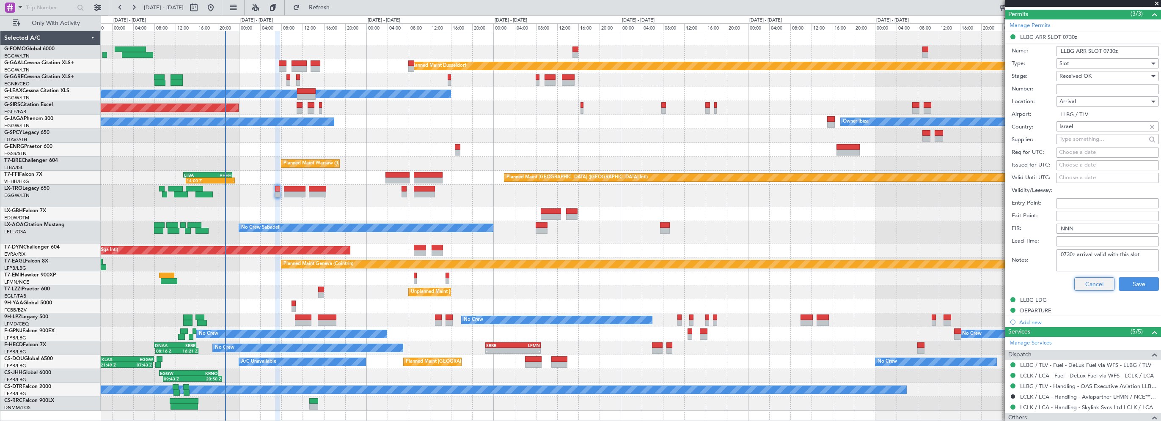
click at [1083, 287] on button "Cancel" at bounding box center [1094, 285] width 40 height 14
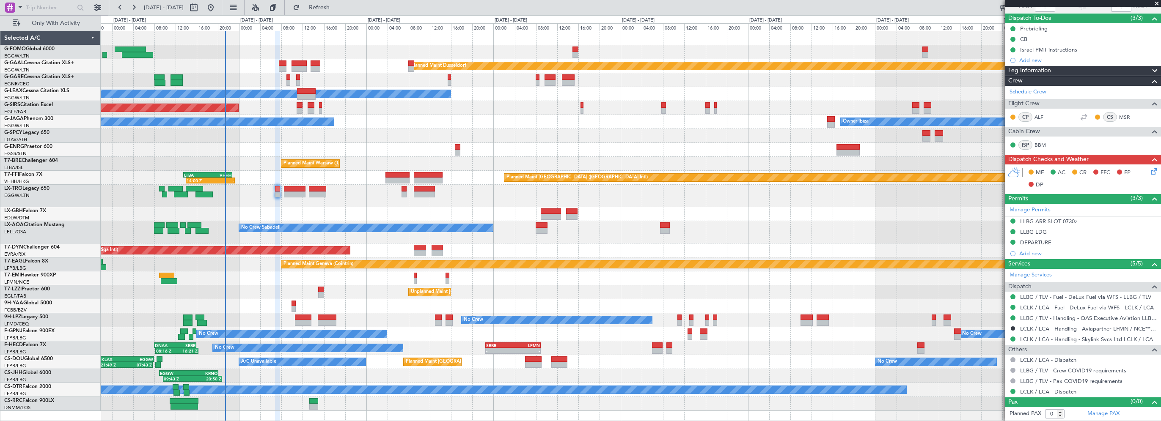
scroll to position [68, 0]
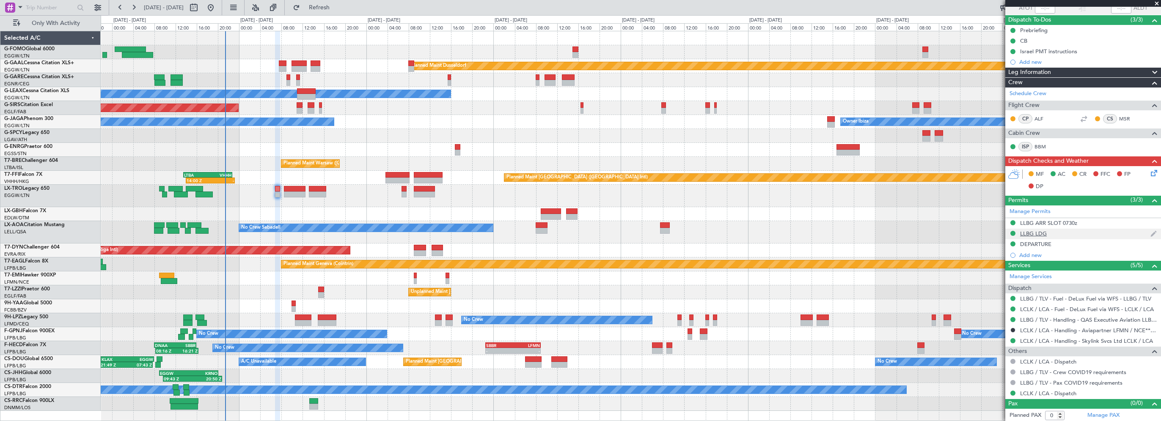
click at [1038, 230] on div "LLBG LDG" at bounding box center [1033, 233] width 27 height 7
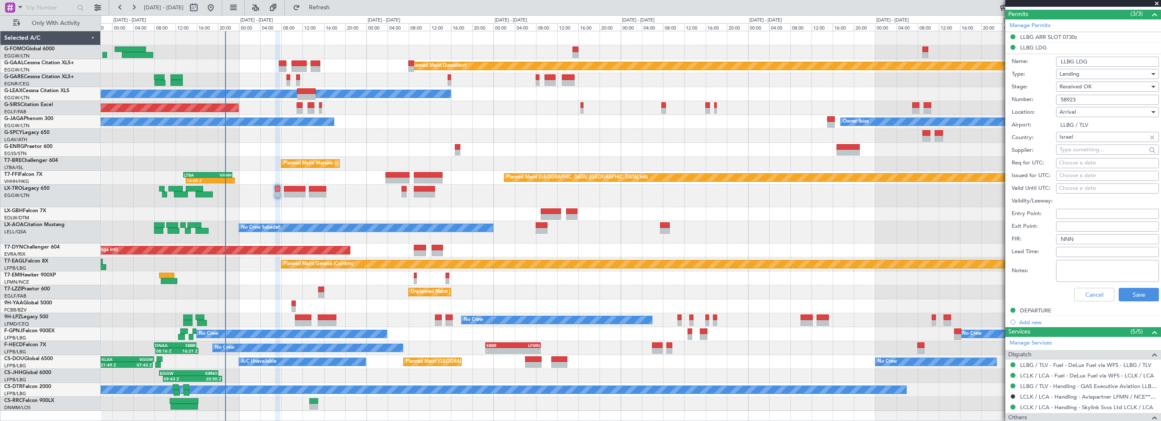
drag, startPoint x: 1088, startPoint y: 96, endPoint x: 1051, endPoint y: 98, distance: 36.9
click at [1051, 98] on div "Number: 58923" at bounding box center [1085, 100] width 147 height 13
click at [1080, 294] on button "Cancel" at bounding box center [1094, 295] width 40 height 14
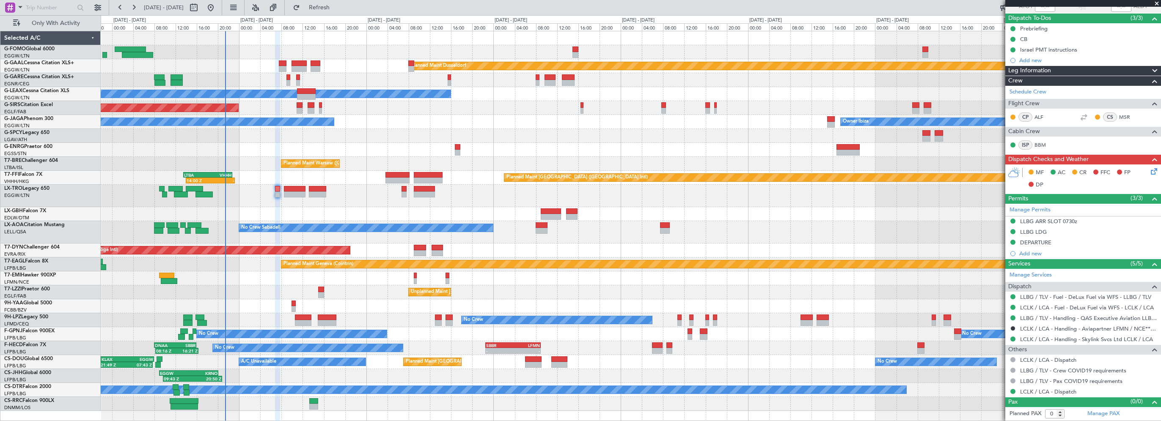
scroll to position [68, 0]
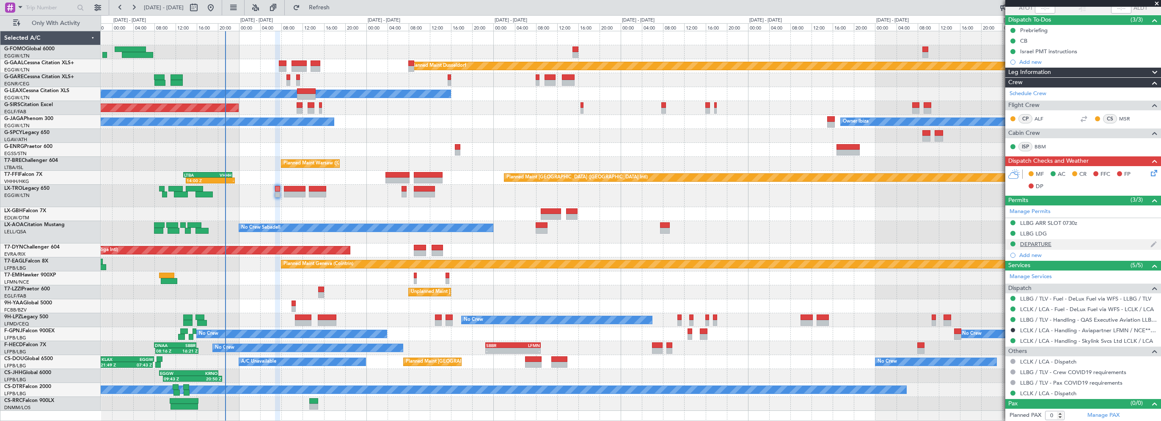
click at [1045, 245] on div "DEPARTURE" at bounding box center [1035, 244] width 31 height 7
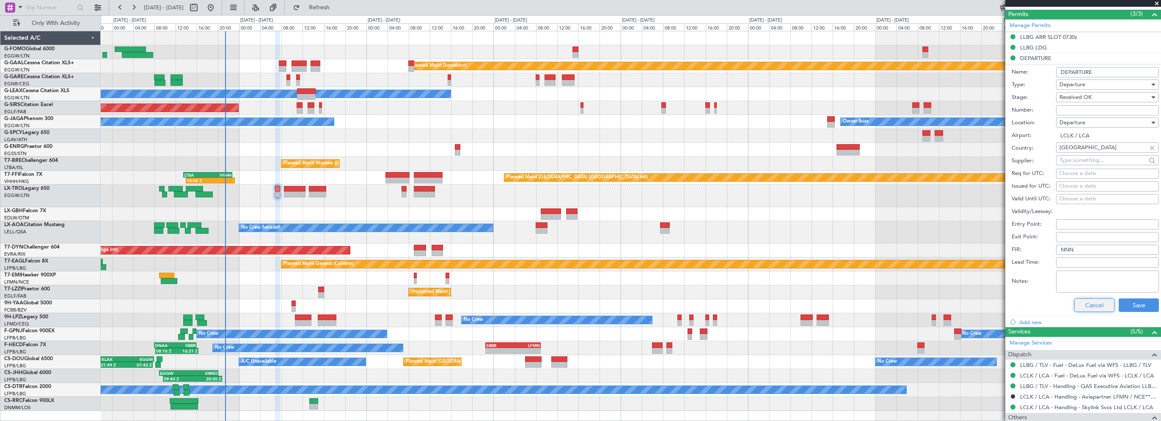
click at [1090, 310] on button "Cancel" at bounding box center [1094, 306] width 40 height 14
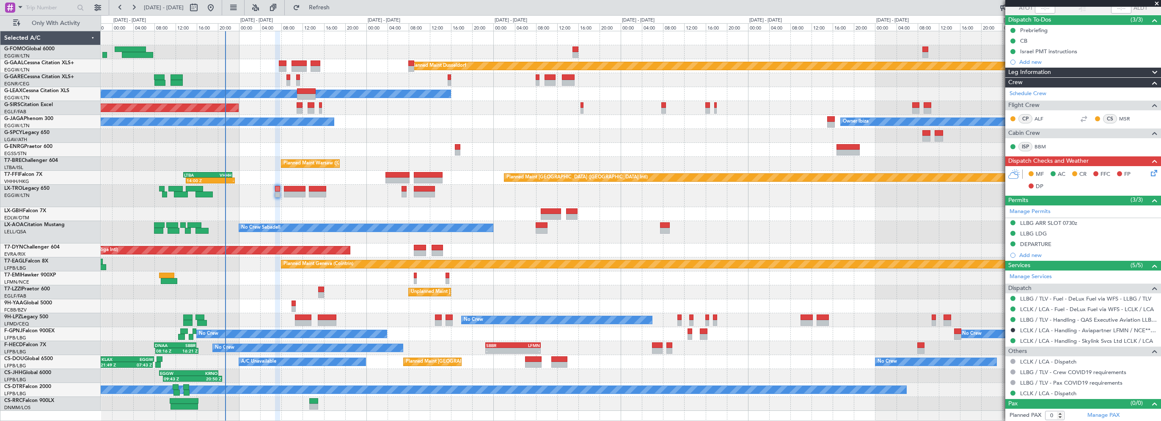
click at [1044, 74] on span "Leg Information" at bounding box center [1029, 73] width 43 height 10
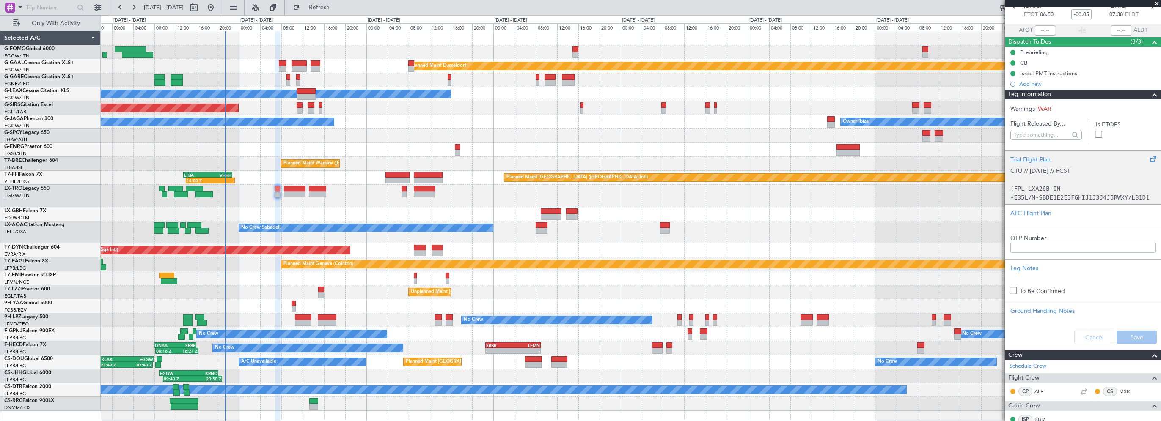
scroll to position [22, 0]
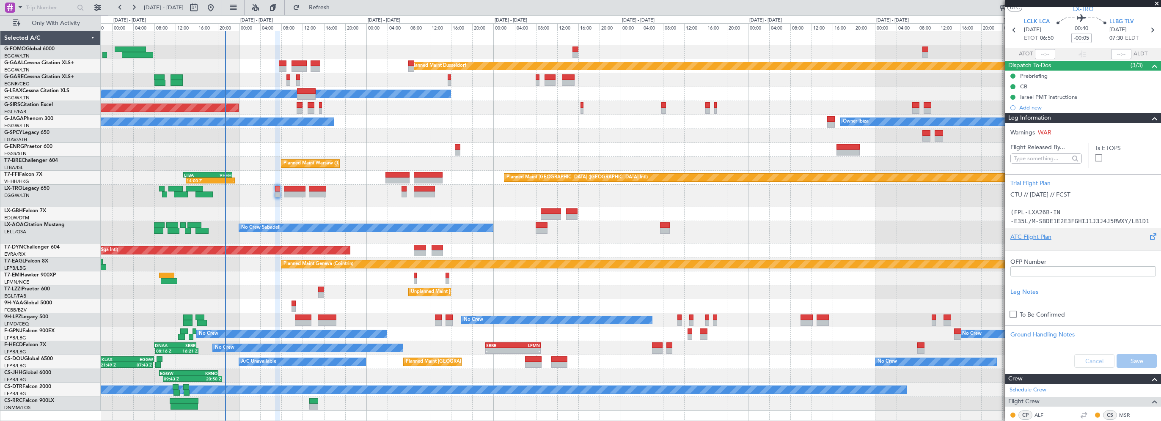
click at [1037, 242] on div at bounding box center [1083, 244] width 146 height 5
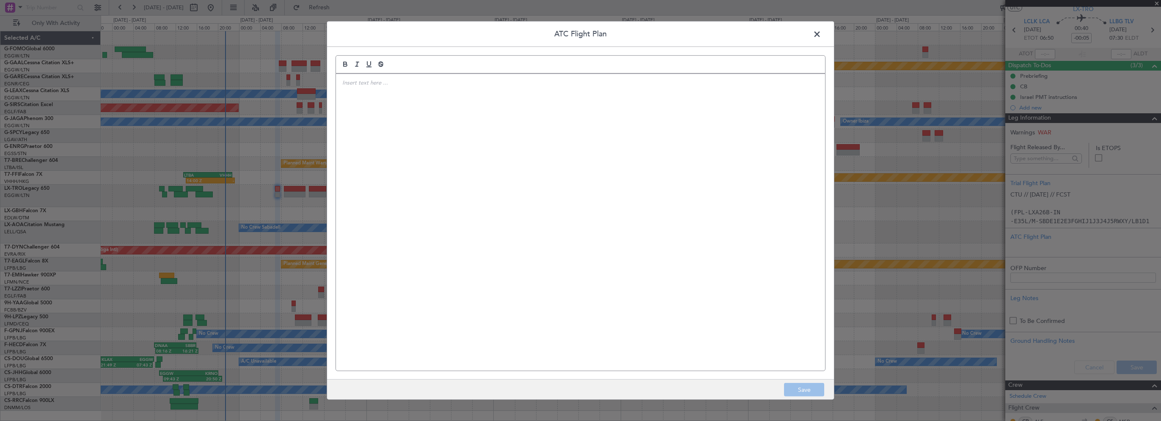
click at [614, 142] on div at bounding box center [580, 222] width 489 height 297
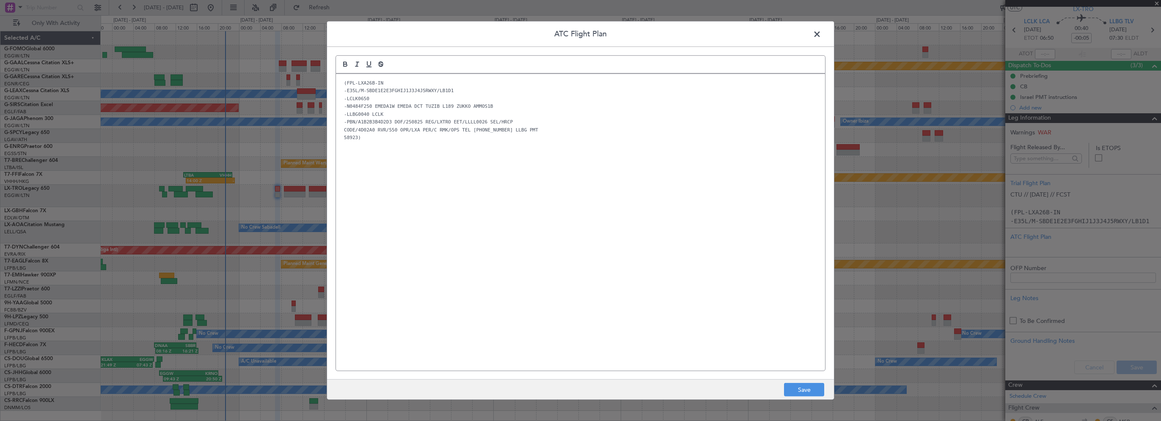
scroll to position [0, 0]
click at [792, 394] on button "Save" at bounding box center [804, 390] width 40 height 14
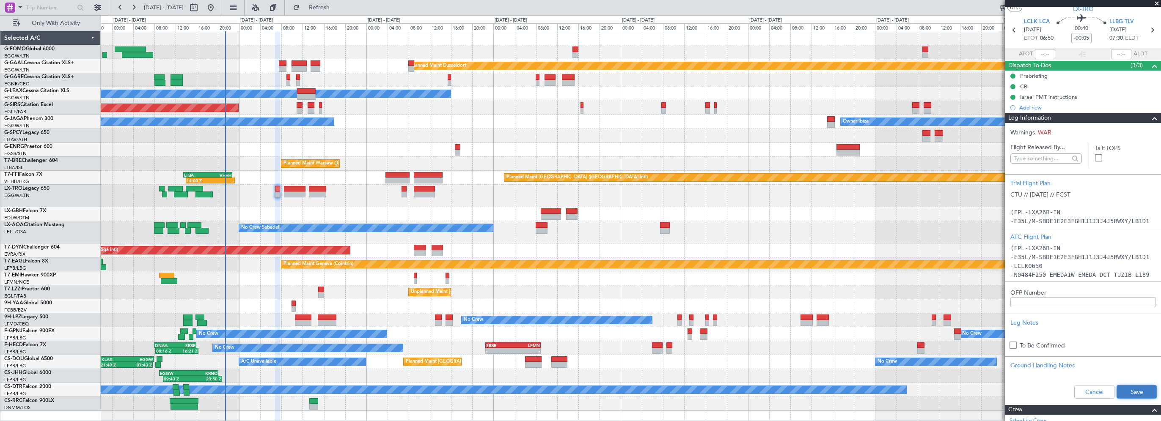
click at [1130, 389] on button "Save" at bounding box center [1137, 392] width 40 height 14
click at [1150, 118] on span at bounding box center [1155, 118] width 10 height 10
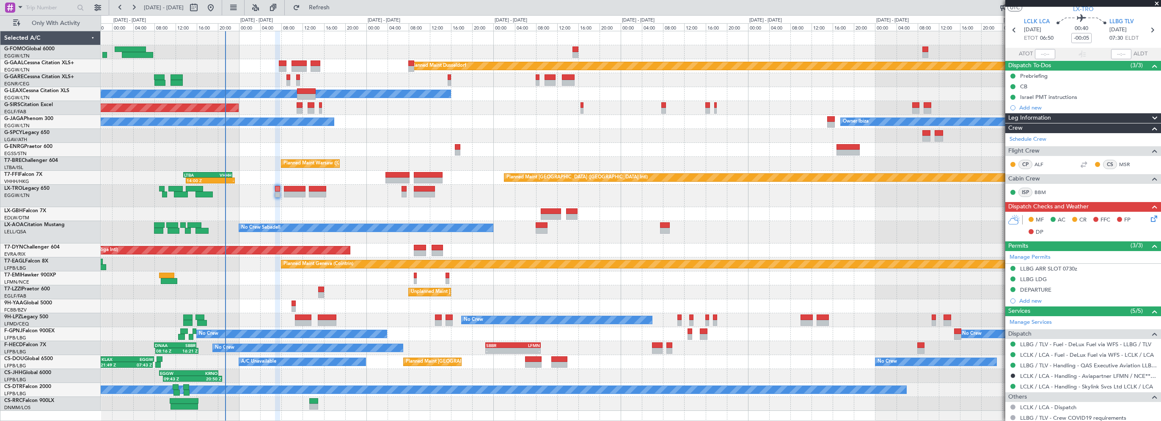
click at [1150, 218] on icon at bounding box center [1152, 217] width 7 height 7
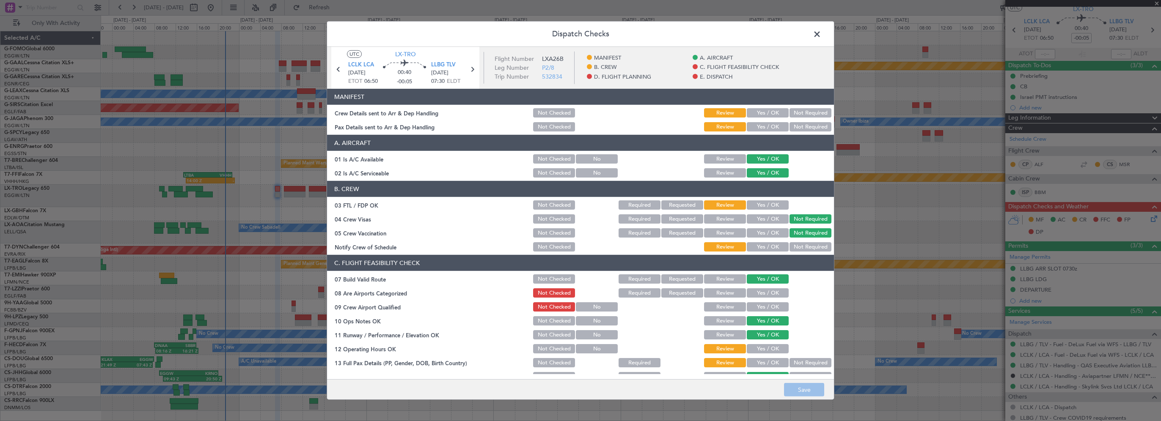
click at [751, 201] on button "Yes / OK" at bounding box center [768, 205] width 42 height 9
click at [758, 252] on div "Yes / OK" at bounding box center [767, 247] width 43 height 12
click at [753, 247] on button "Yes / OK" at bounding box center [768, 246] width 42 height 9
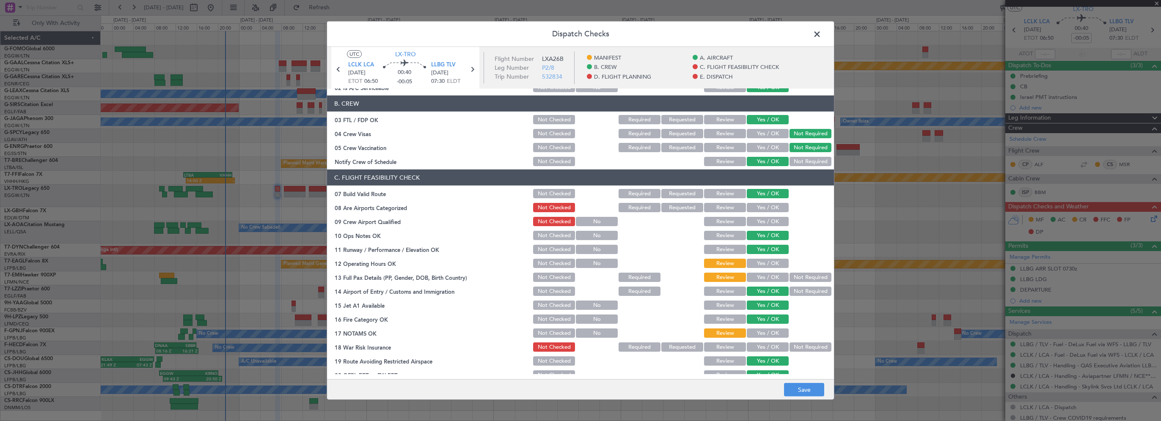
scroll to position [169, 0]
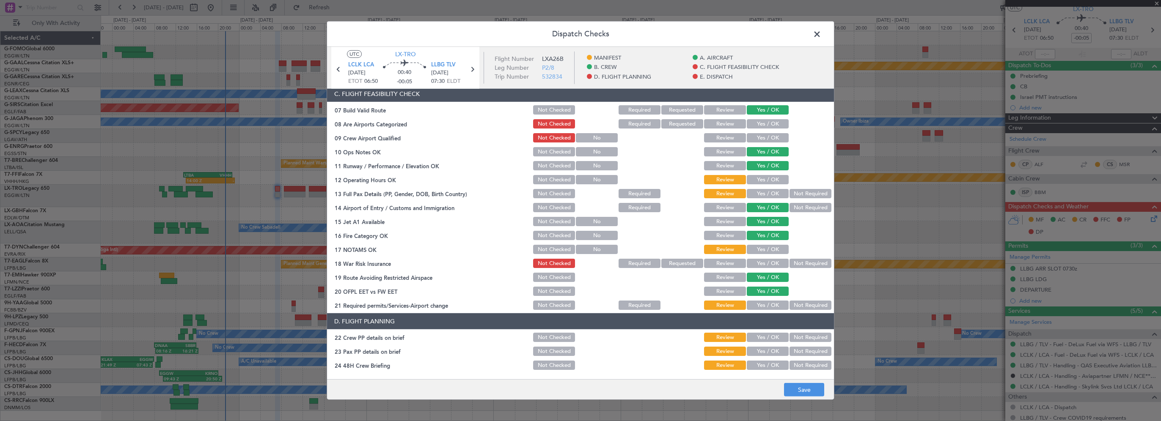
drag, startPoint x: 762, startPoint y: 176, endPoint x: 763, endPoint y: 180, distance: 4.6
click at [762, 177] on button "Yes / OK" at bounding box center [768, 179] width 42 height 9
click at [768, 199] on div "Yes / OK" at bounding box center [767, 194] width 43 height 12
click at [758, 193] on button "Yes / OK" at bounding box center [768, 193] width 42 height 9
click at [755, 248] on button "Yes / OK" at bounding box center [768, 249] width 42 height 9
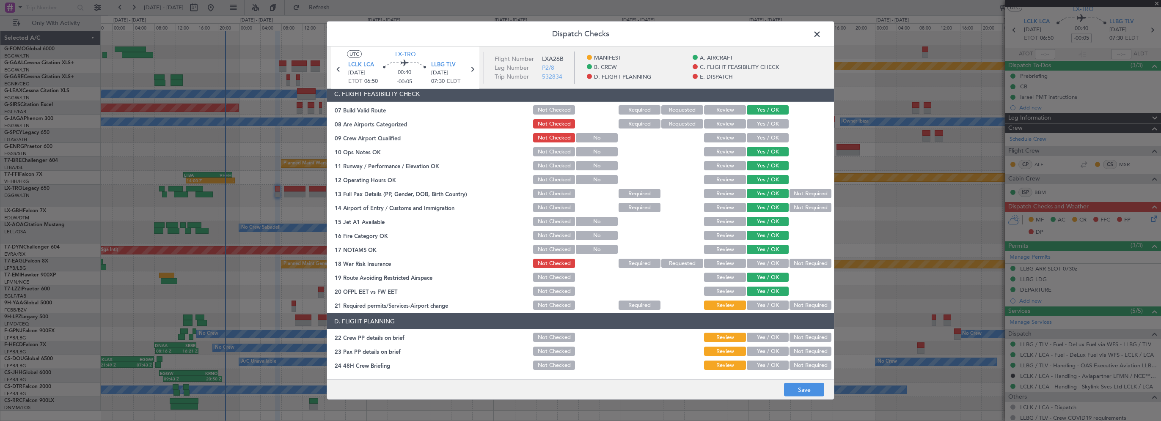
drag, startPoint x: 749, startPoint y: 307, endPoint x: 767, endPoint y: 308, distance: 18.2
click at [749, 306] on button "Yes / OK" at bounding box center [768, 305] width 42 height 9
click at [794, 264] on button "Not Required" at bounding box center [811, 263] width 42 height 9
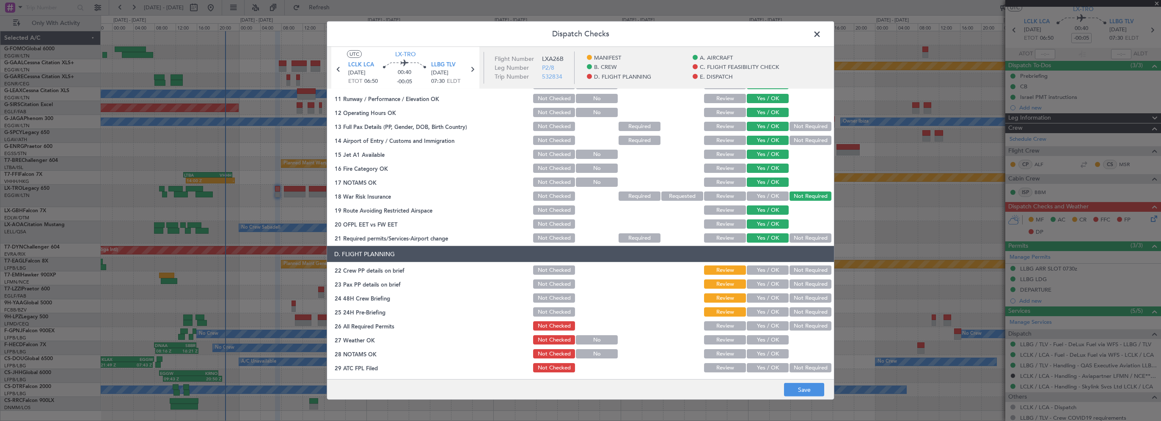
scroll to position [296, 0]
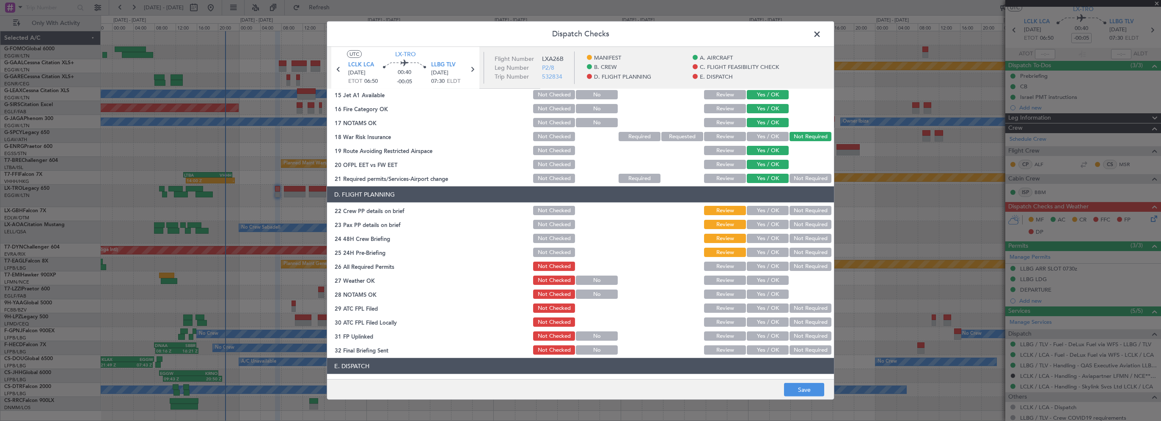
click at [761, 215] on div "Yes / OK" at bounding box center [767, 211] width 43 height 12
click at [761, 229] on button "Yes / OK" at bounding box center [768, 224] width 42 height 9
drag, startPoint x: 758, startPoint y: 242, endPoint x: 766, endPoint y: 215, distance: 27.8
click at [759, 237] on button "Yes / OK" at bounding box center [768, 238] width 42 height 9
click at [768, 212] on button "Yes / OK" at bounding box center [768, 210] width 42 height 9
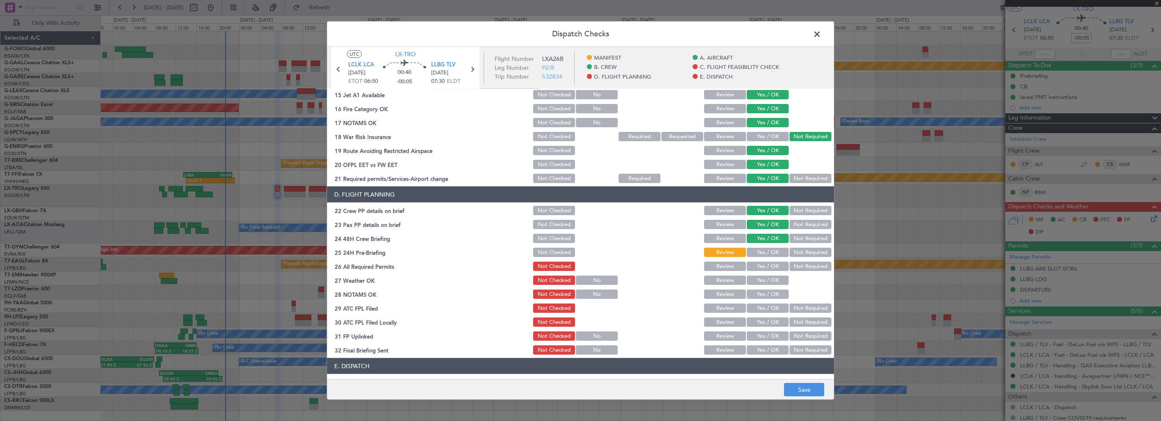
drag, startPoint x: 801, startPoint y: 252, endPoint x: 766, endPoint y: 265, distance: 38.0
click at [801, 251] on button "Not Required" at bounding box center [811, 252] width 42 height 9
click at [765, 265] on button "Yes / OK" at bounding box center [768, 266] width 42 height 9
click at [760, 281] on button "Yes / OK" at bounding box center [768, 280] width 42 height 9
click at [757, 292] on button "Yes / OK" at bounding box center [768, 294] width 42 height 9
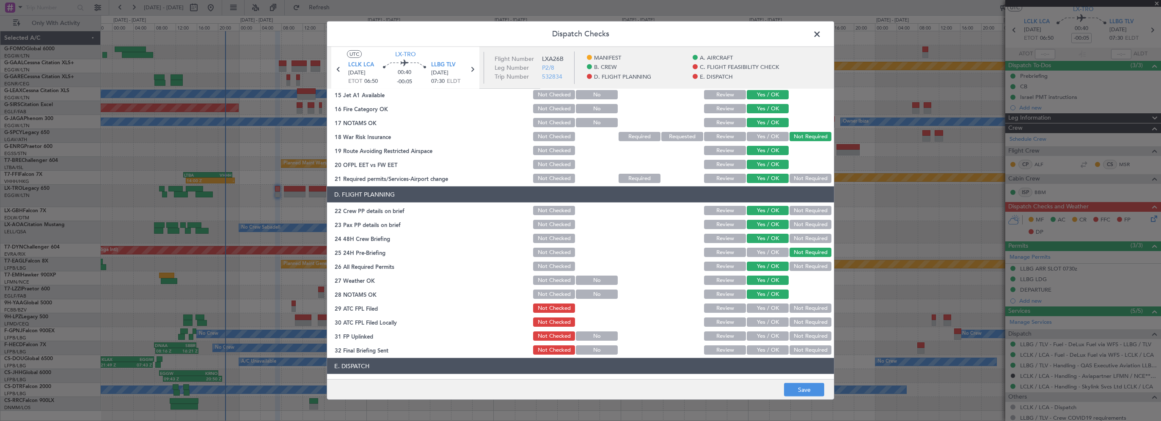
click at [809, 304] on button "Not Required" at bounding box center [811, 308] width 42 height 9
click at [765, 306] on button "Yes / OK" at bounding box center [768, 308] width 42 height 9
drag, startPoint x: 791, startPoint y: 320, endPoint x: 764, endPoint y: 334, distance: 31.0
click at [790, 322] on button "Not Required" at bounding box center [811, 322] width 42 height 9
click at [764, 334] on button "Yes / OK" at bounding box center [768, 336] width 42 height 9
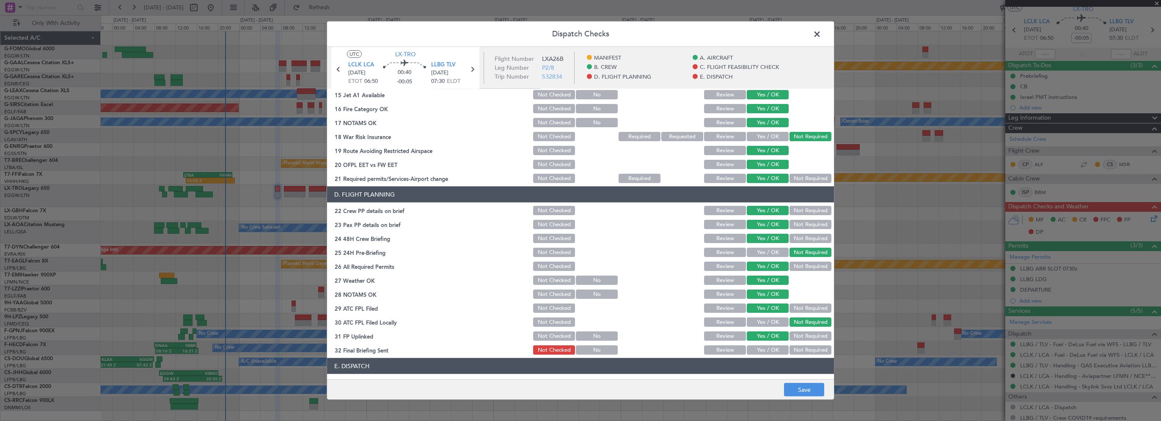
scroll to position [465, 0]
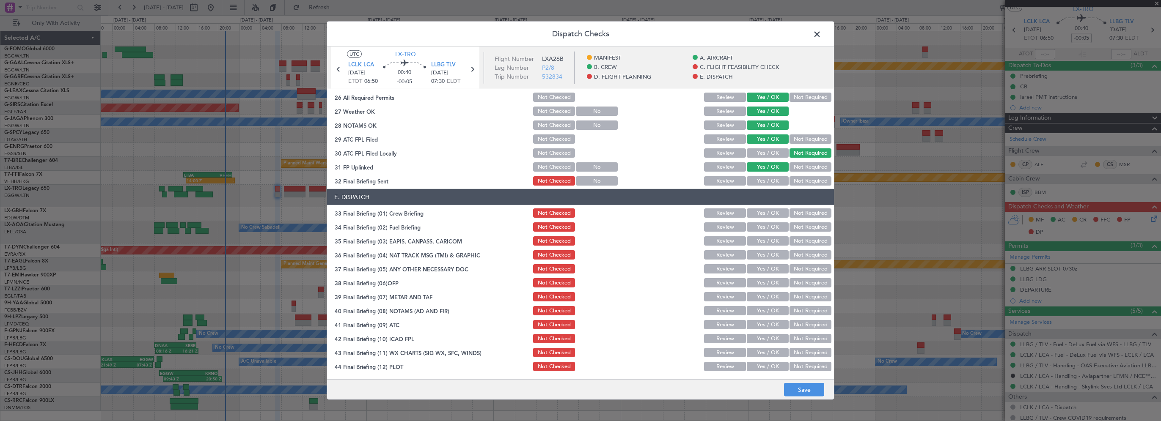
click at [759, 179] on button "Yes / OK" at bounding box center [768, 180] width 42 height 9
click at [757, 211] on button "Yes / OK" at bounding box center [768, 213] width 42 height 9
click at [762, 227] on button "Yes / OK" at bounding box center [768, 227] width 42 height 9
click at [800, 241] on button "Not Required" at bounding box center [811, 241] width 42 height 9
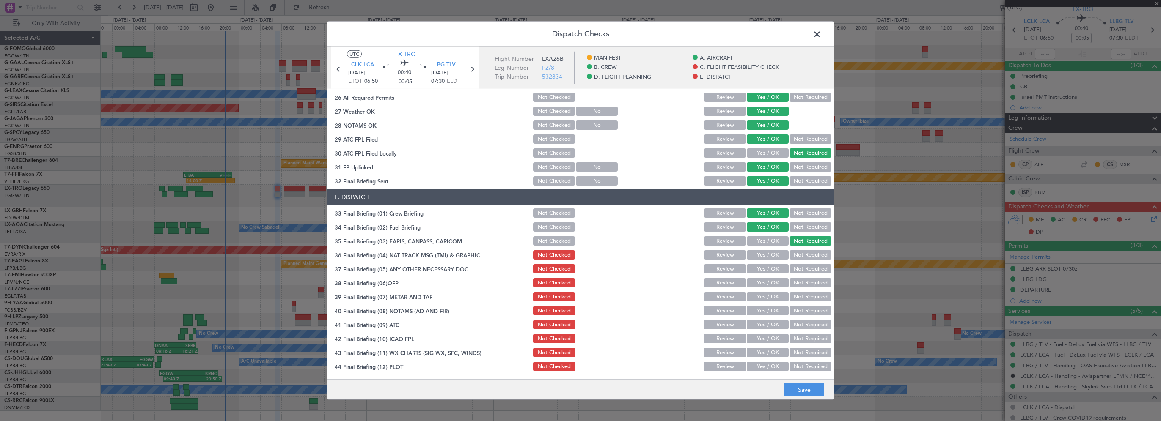
click at [798, 257] on button "Not Required" at bounding box center [811, 254] width 42 height 9
click at [795, 269] on button "Not Required" at bounding box center [811, 268] width 42 height 9
click at [765, 291] on div "Yes / OK" at bounding box center [767, 297] width 43 height 12
click at [767, 281] on button "Yes / OK" at bounding box center [768, 282] width 42 height 9
click at [751, 301] on button "Yes / OK" at bounding box center [768, 296] width 42 height 9
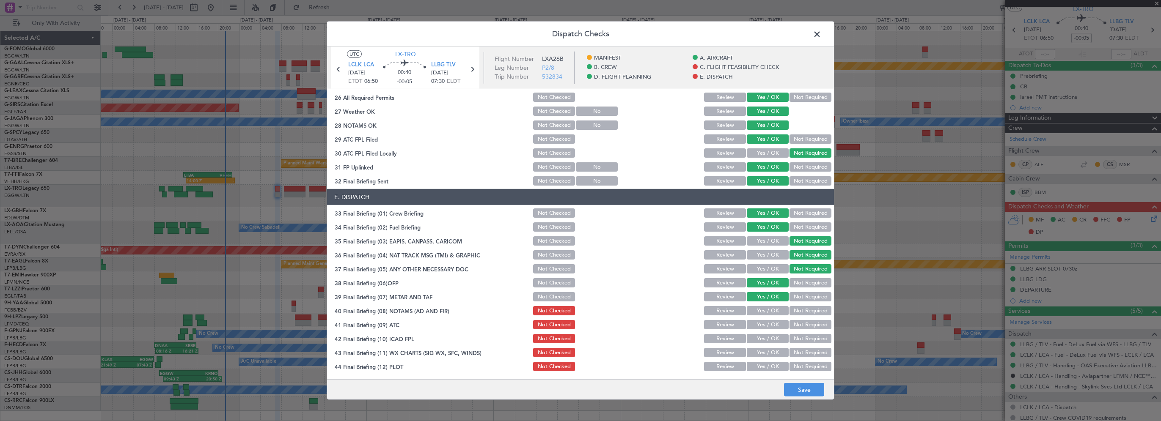
click at [763, 312] on button "Yes / OK" at bounding box center [768, 310] width 42 height 9
click at [760, 324] on button "Yes / OK" at bounding box center [768, 324] width 42 height 9
click at [766, 336] on button "Yes / OK" at bounding box center [768, 338] width 42 height 9
click at [760, 350] on button "Yes / OK" at bounding box center [768, 352] width 42 height 9
click at [761, 362] on div "Yes / OK" at bounding box center [767, 367] width 43 height 12
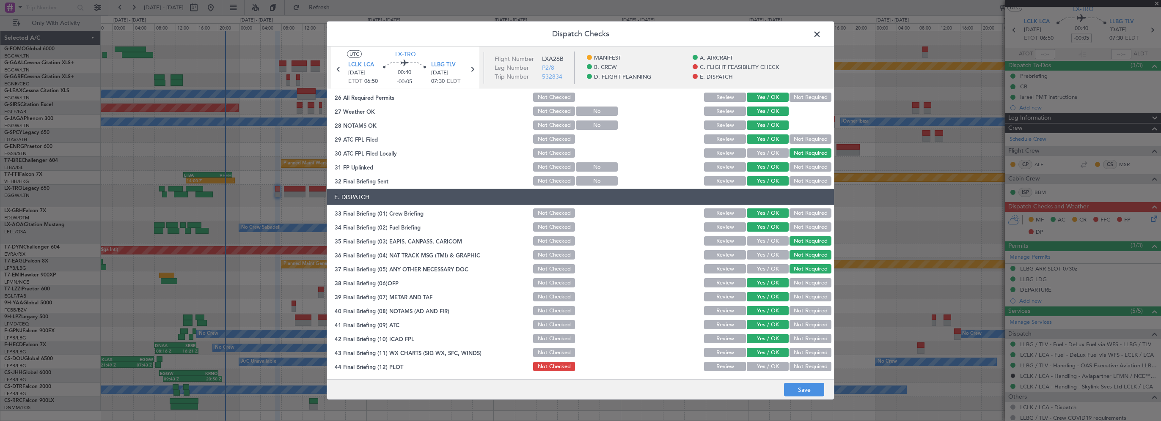
click at [773, 366] on button "Yes / OK" at bounding box center [768, 366] width 42 height 9
click at [802, 394] on button "Save" at bounding box center [804, 390] width 40 height 14
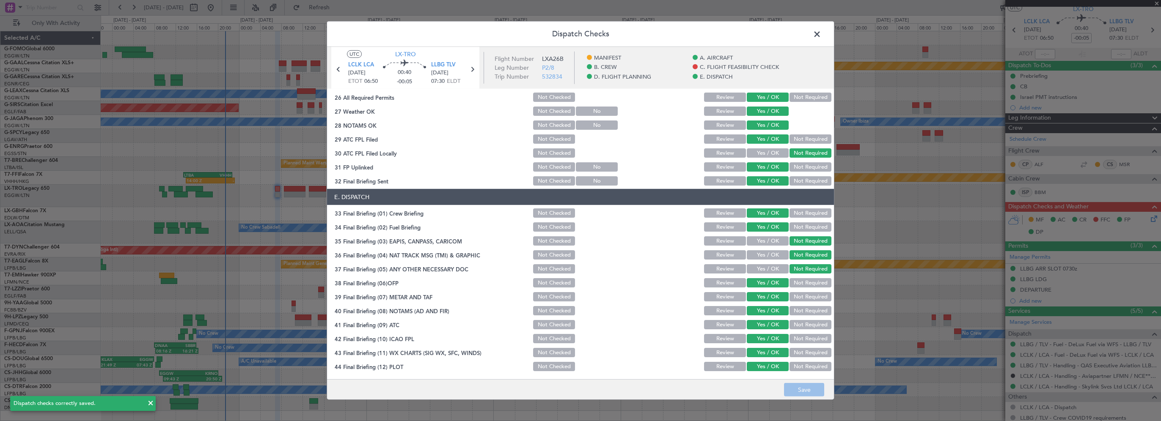
click at [821, 33] on span at bounding box center [821, 36] width 0 height 17
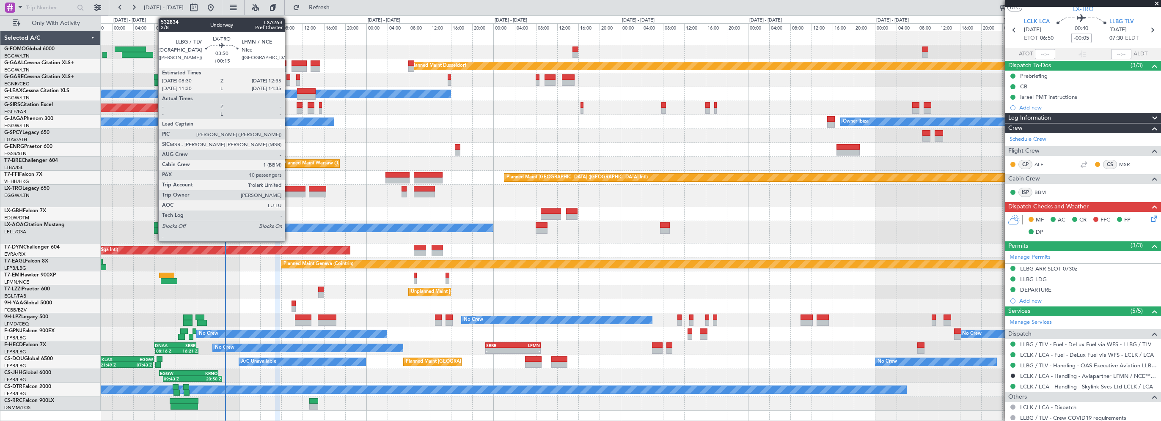
click at [289, 187] on div at bounding box center [295, 189] width 22 height 6
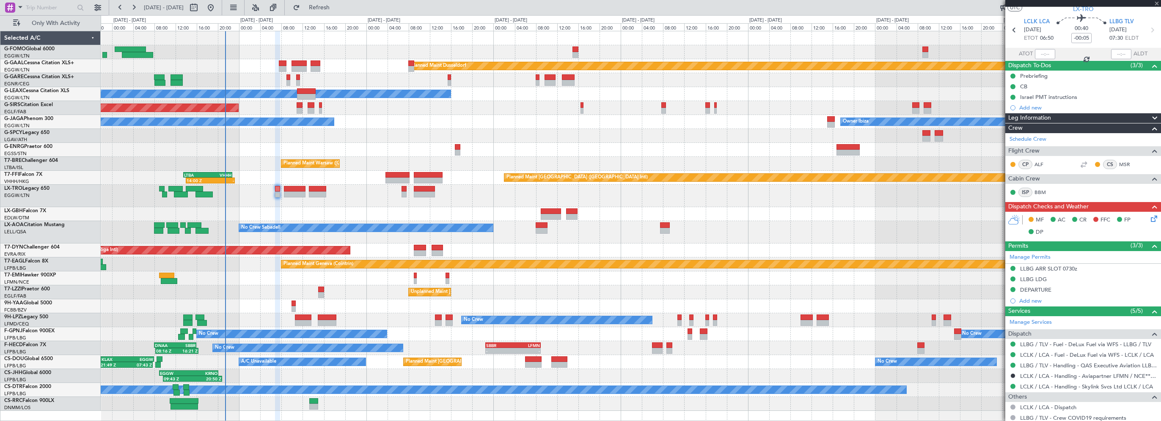
type input "+00:15"
type input "10"
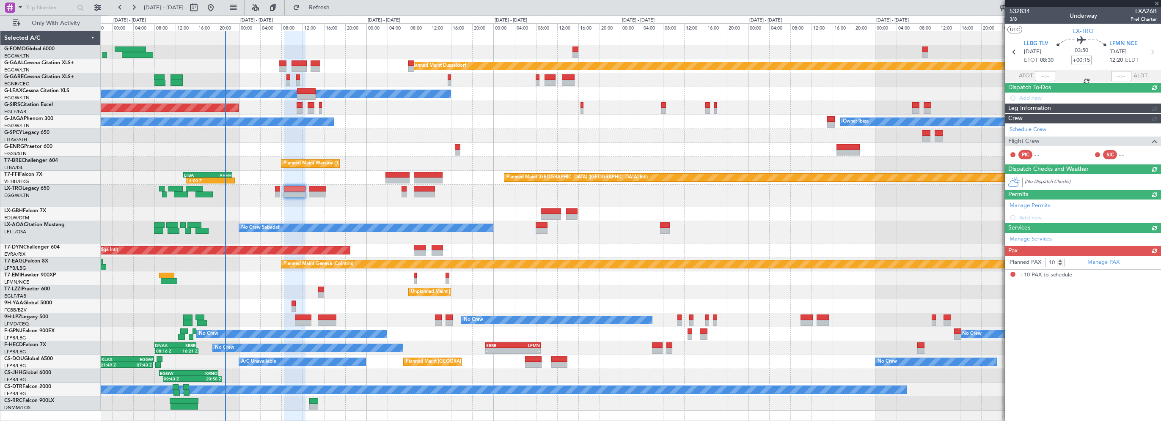
scroll to position [0, 0]
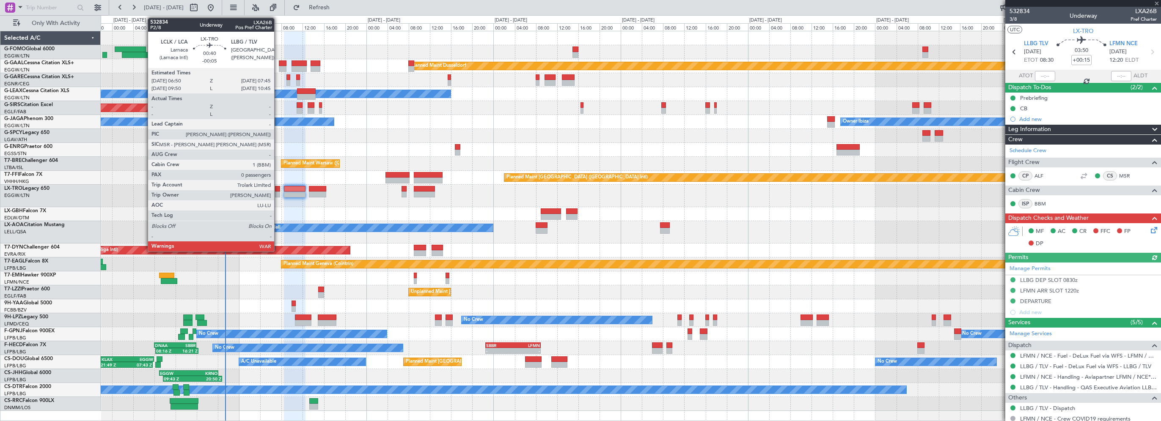
click at [278, 190] on div at bounding box center [277, 189] width 5 height 6
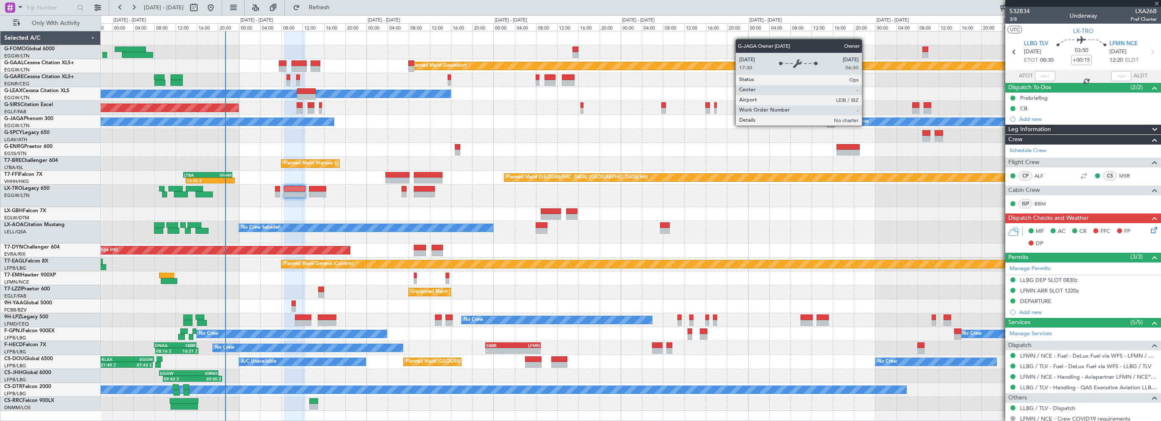
type input "-00:05"
type input "0"
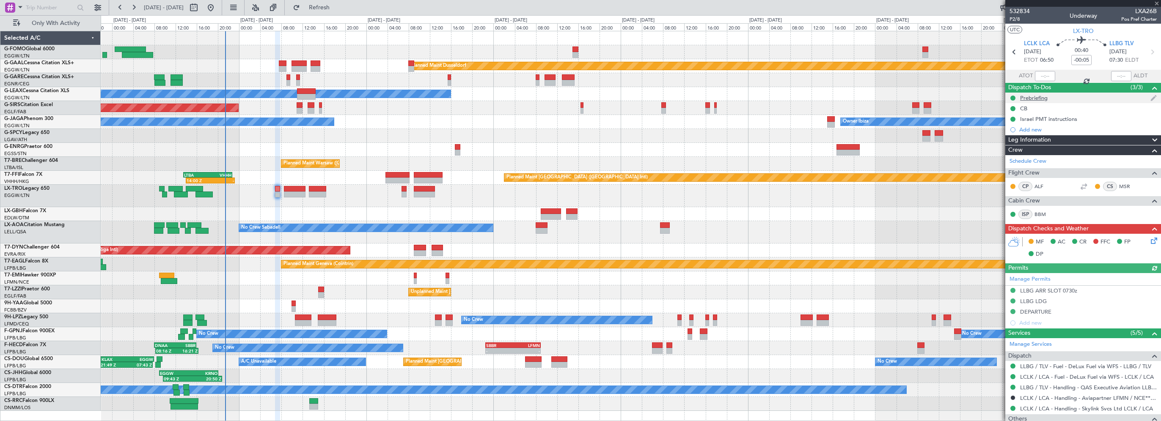
click at [1035, 100] on div "Prebriefing" at bounding box center [1034, 97] width 28 height 7
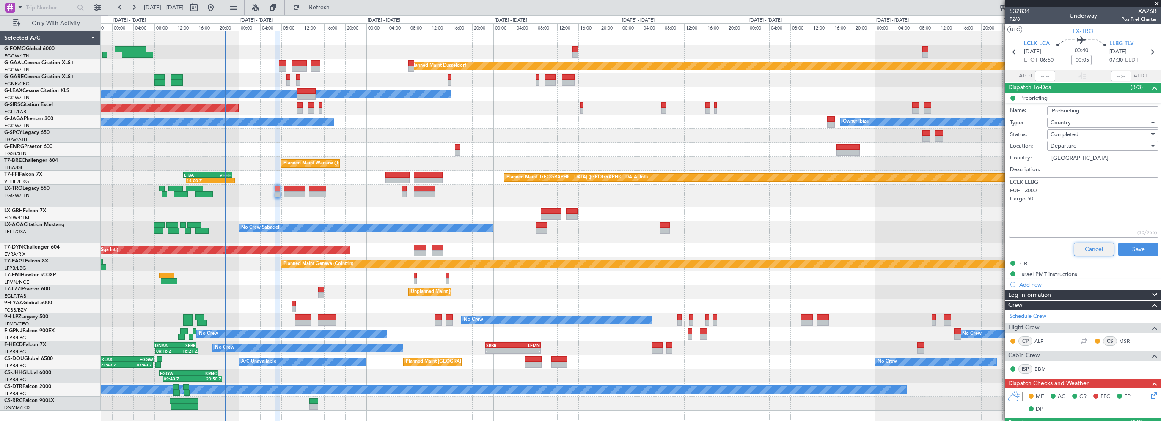
click at [1085, 244] on button "Cancel" at bounding box center [1094, 250] width 40 height 14
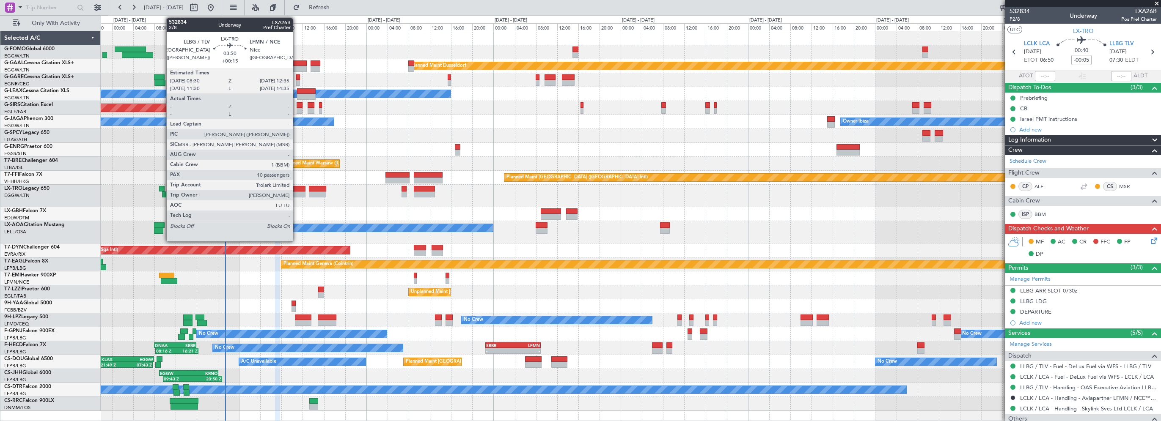
click at [297, 189] on div at bounding box center [295, 189] width 22 height 6
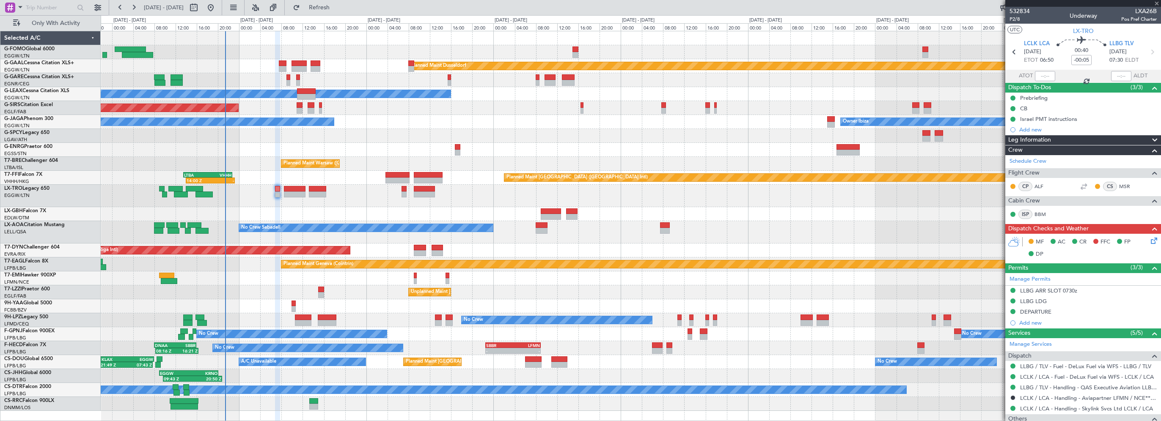
type input "+00:15"
type input "10"
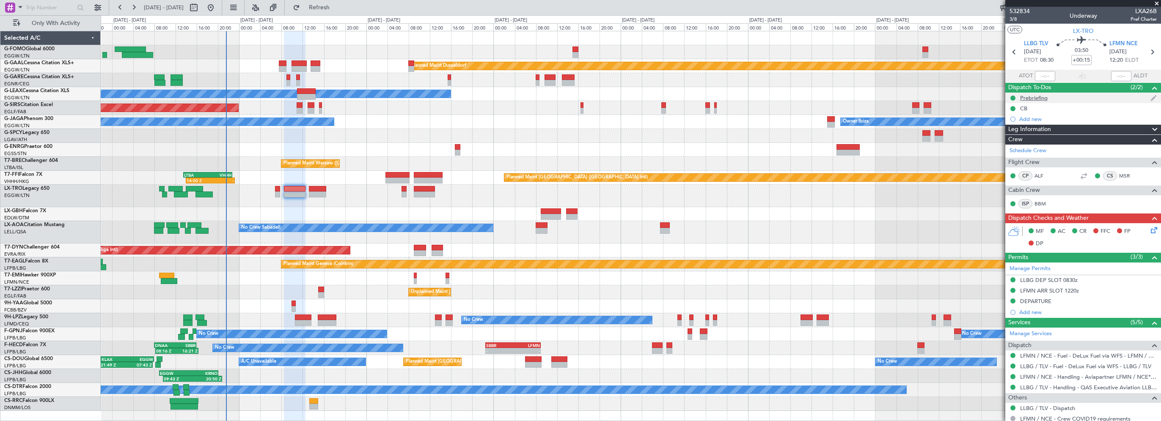
click at [1041, 98] on div "Prebriefing" at bounding box center [1034, 97] width 28 height 7
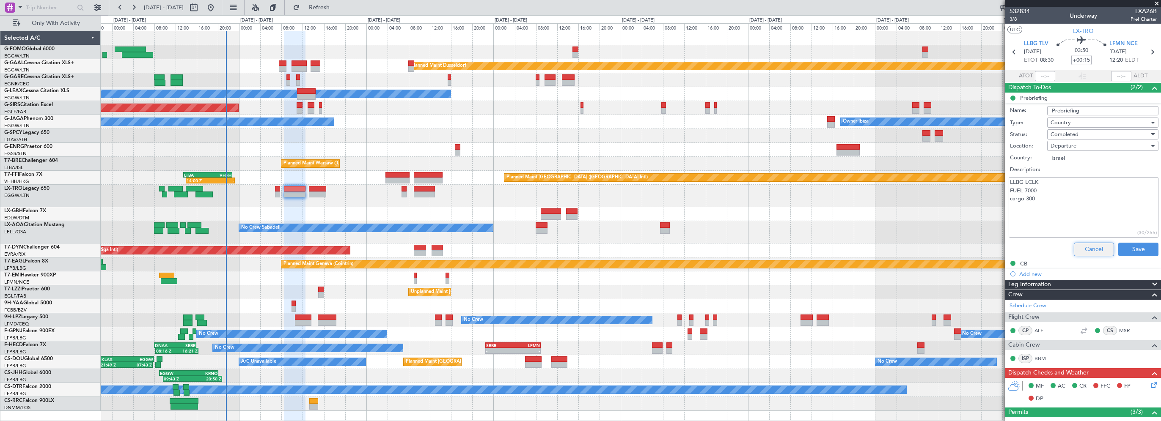
click at [1095, 246] on button "Cancel" at bounding box center [1094, 250] width 40 height 14
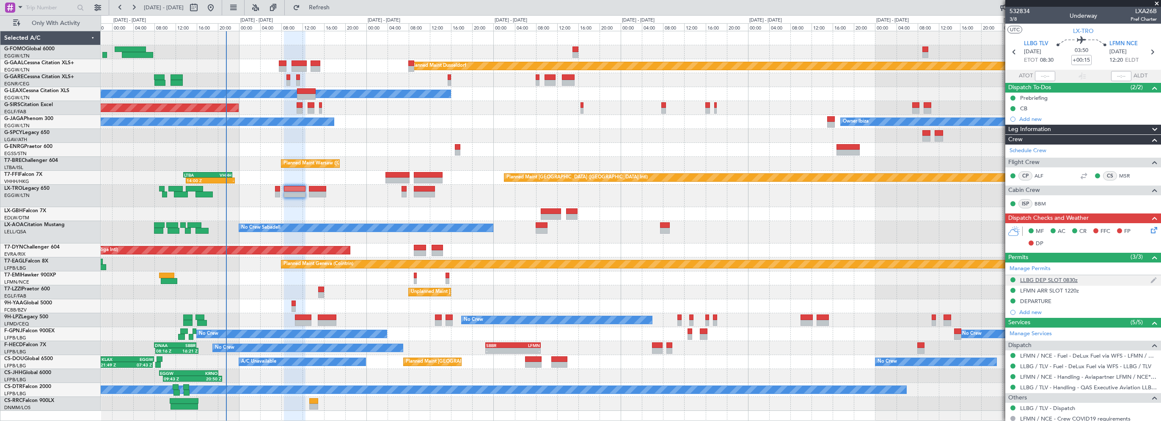
click at [1052, 283] on div "LLBG DEP SLOT 0830z" at bounding box center [1083, 280] width 156 height 11
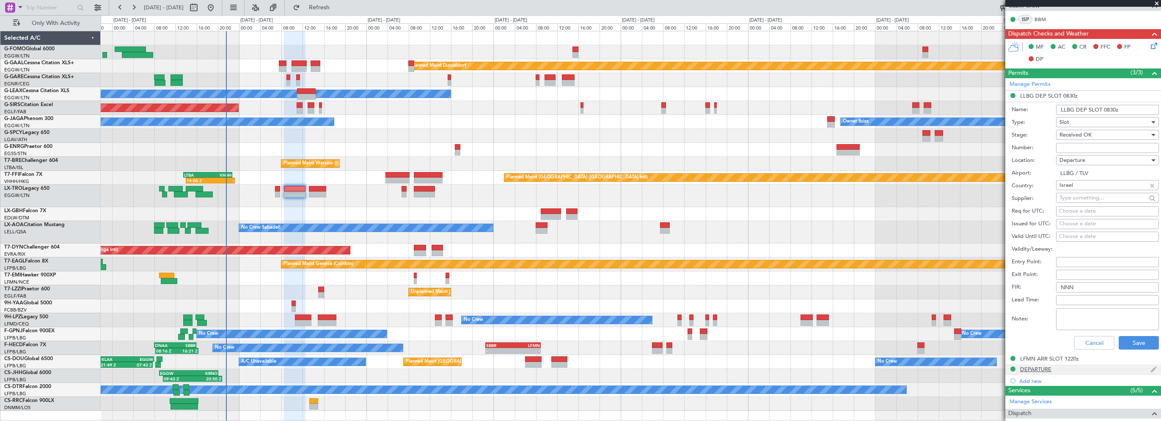
scroll to position [212, 0]
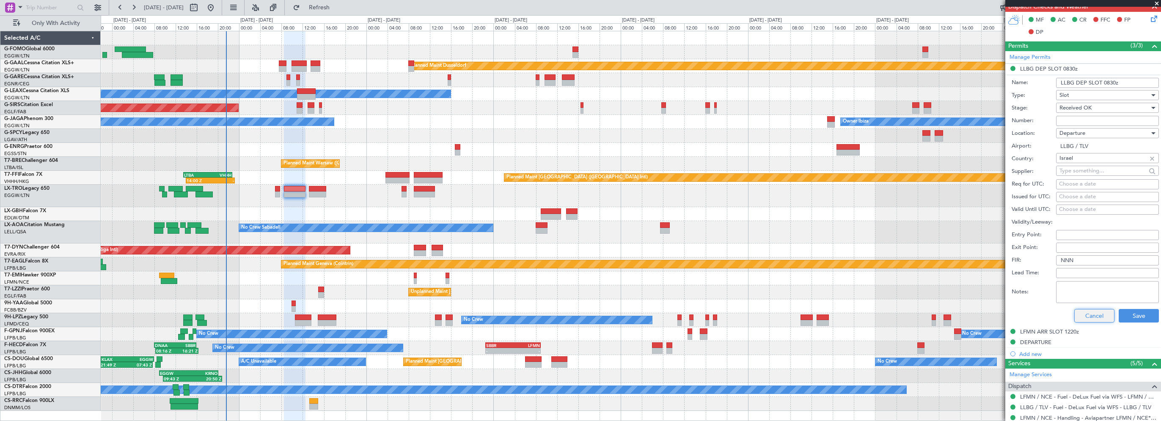
click at [1075, 318] on button "Cancel" at bounding box center [1094, 316] width 40 height 14
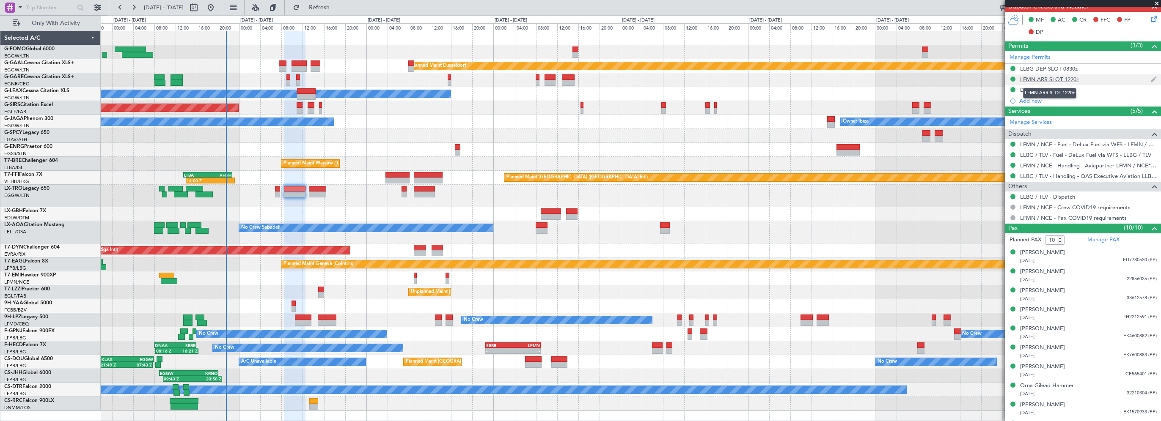
click at [1053, 79] on div "LFMN ARR SLOT 1220z" at bounding box center [1049, 79] width 59 height 7
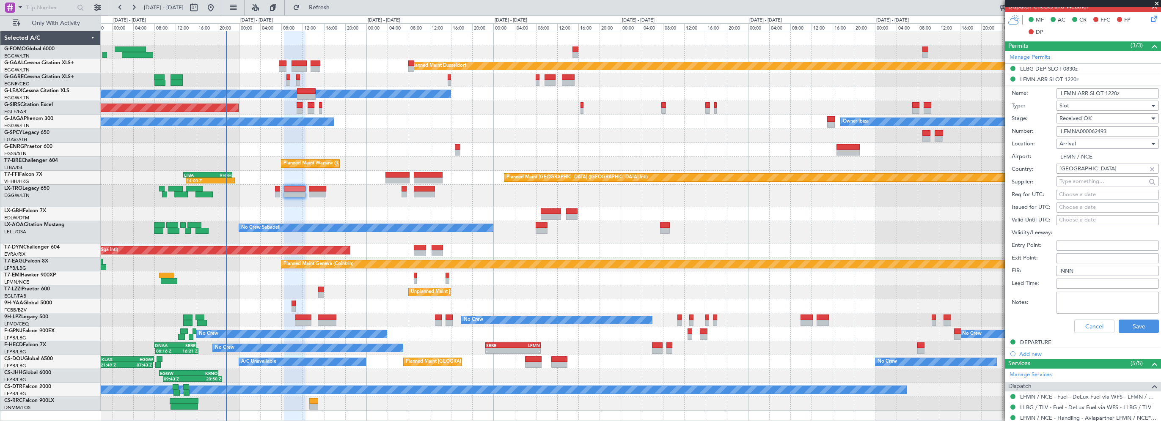
drag, startPoint x: 1113, startPoint y: 129, endPoint x: 1043, endPoint y: 130, distance: 70.7
click at [1043, 130] on div "Number: LFMNA000062493" at bounding box center [1085, 131] width 147 height 13
click at [1095, 330] on button "Cancel" at bounding box center [1094, 327] width 40 height 14
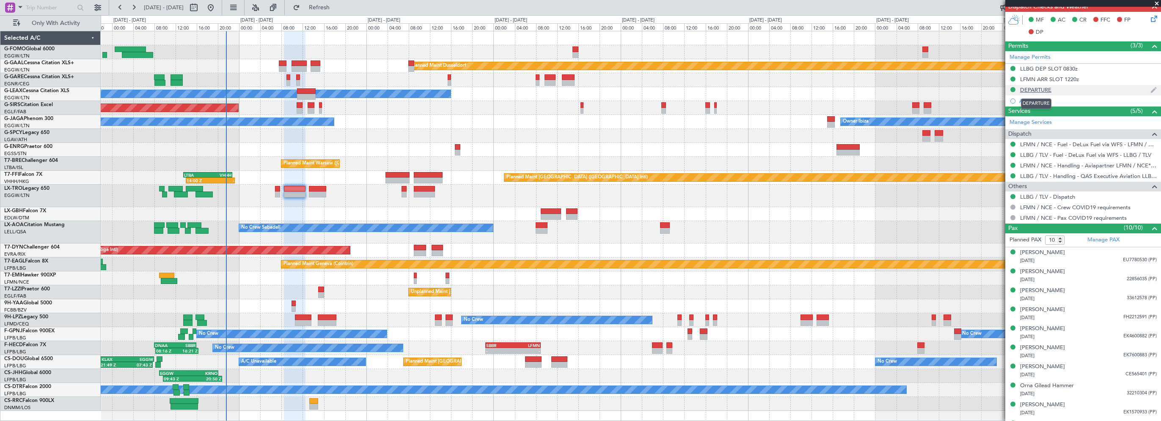
click at [1041, 88] on div "DEPARTURE" at bounding box center [1035, 89] width 31 height 7
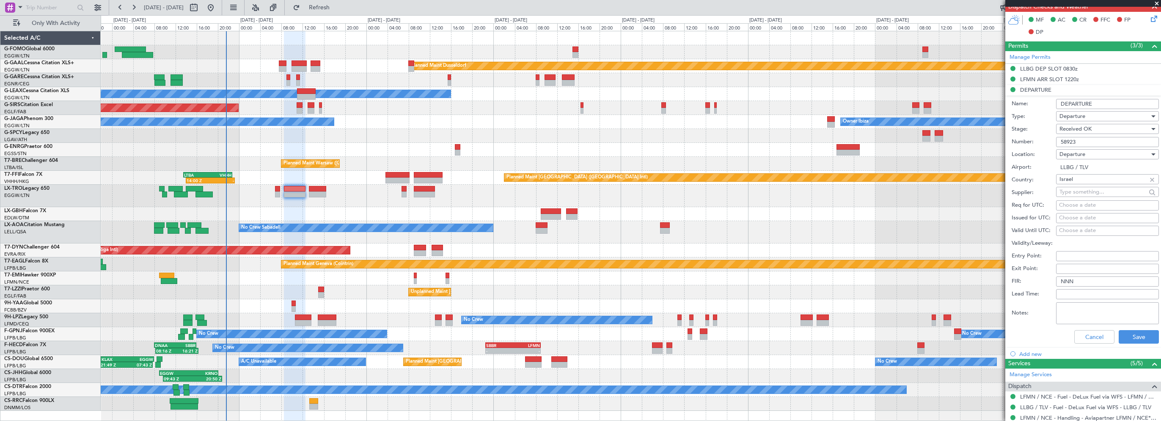
click at [1071, 142] on input "58923" at bounding box center [1107, 142] width 103 height 10
drag, startPoint x: 1084, startPoint y: 337, endPoint x: 1127, endPoint y: 330, distance: 43.3
click at [1084, 337] on button "Cancel" at bounding box center [1094, 337] width 40 height 14
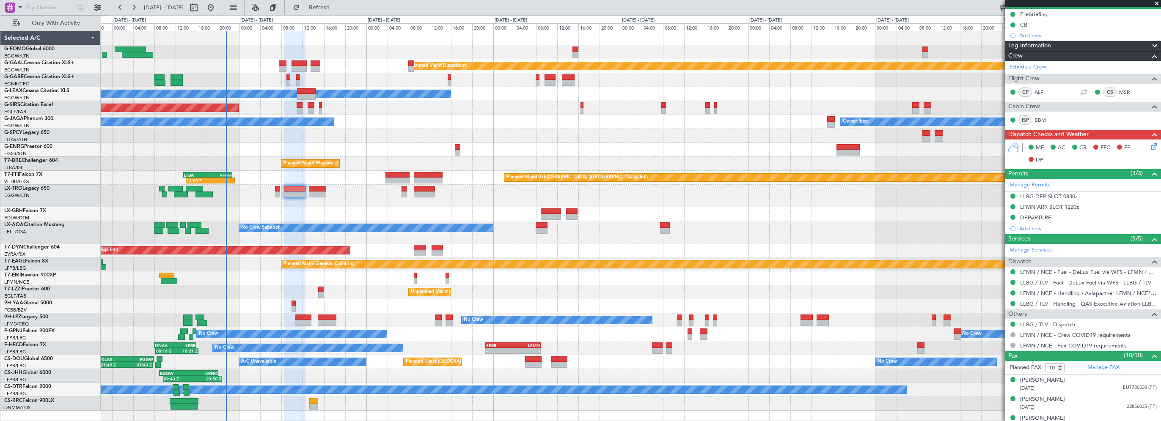
scroll to position [0, 0]
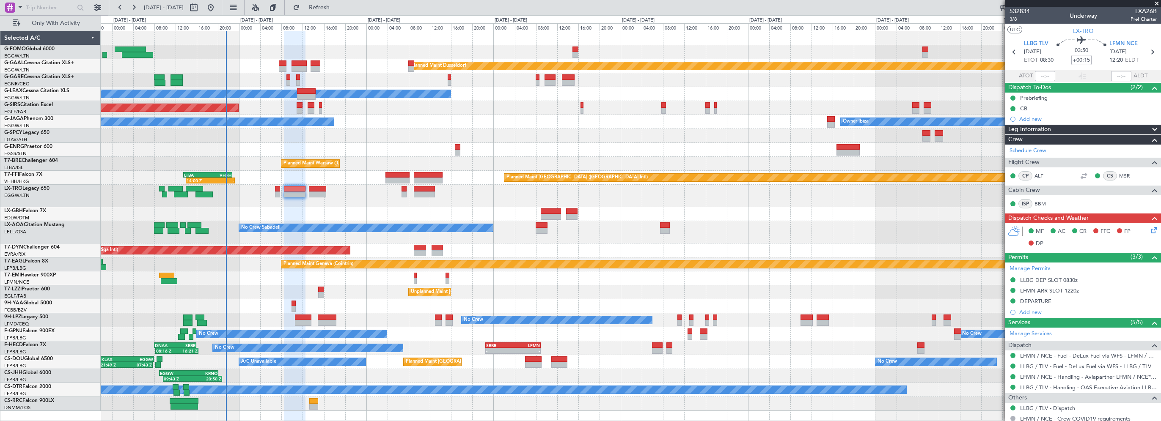
drag, startPoint x: 1051, startPoint y: 129, endPoint x: 1058, endPoint y: 129, distance: 6.8
click at [1051, 129] on span "Leg Information" at bounding box center [1029, 130] width 43 height 10
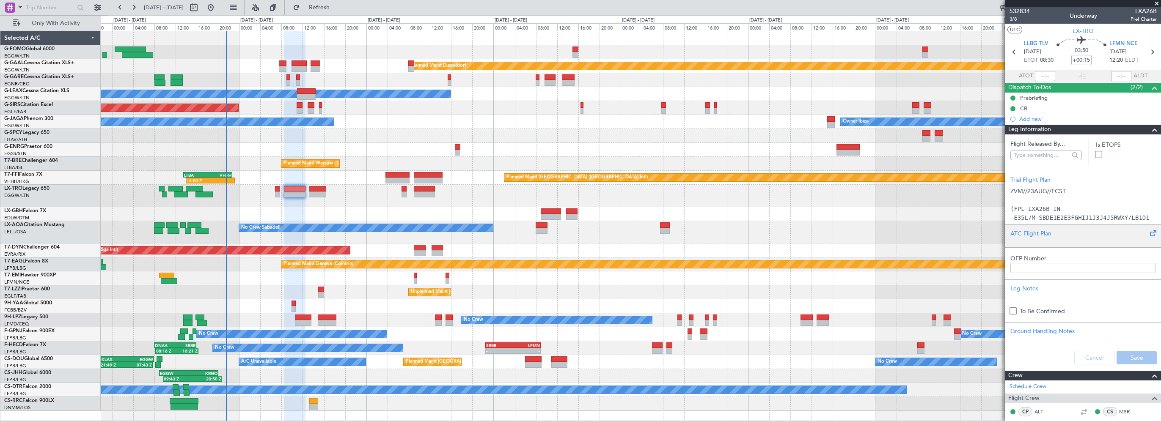
click at [1024, 233] on div "ATC Flight Plan" at bounding box center [1083, 233] width 146 height 9
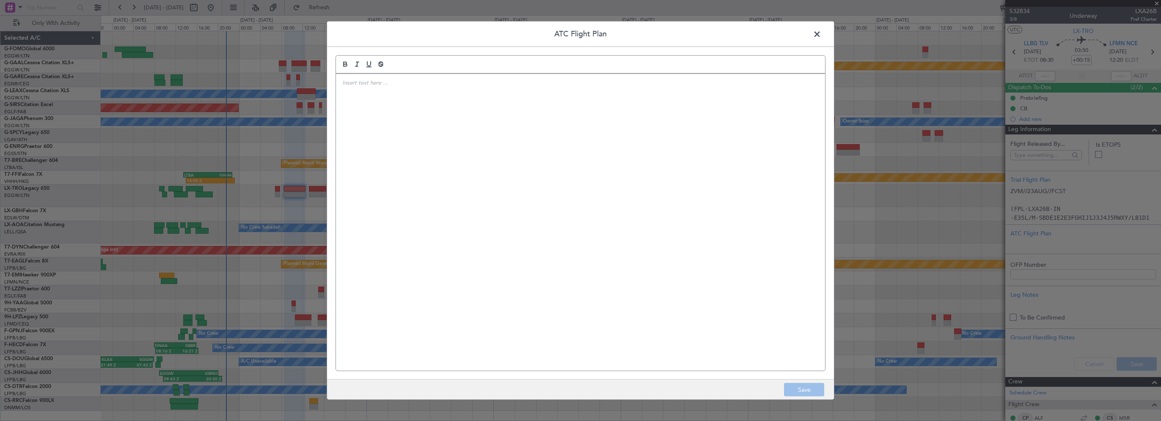
click at [449, 151] on div at bounding box center [580, 222] width 489 height 297
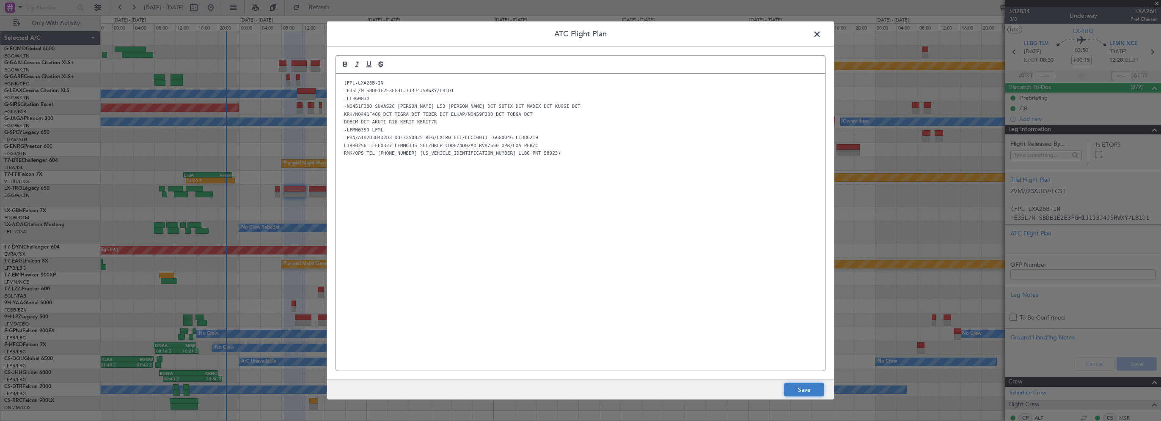
click at [796, 385] on button "Save" at bounding box center [804, 390] width 40 height 14
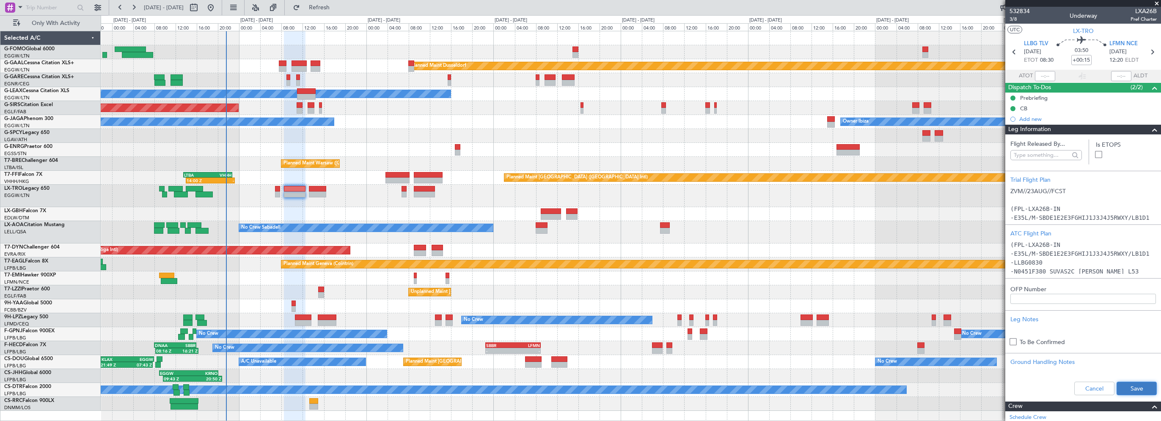
click at [1128, 391] on button "Save" at bounding box center [1137, 389] width 40 height 14
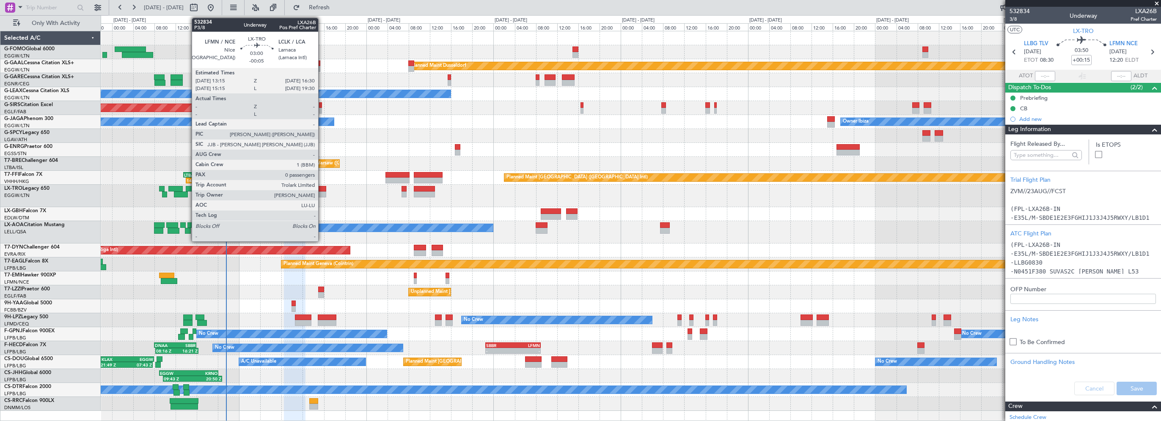
click at [322, 190] on div at bounding box center [317, 189] width 17 height 6
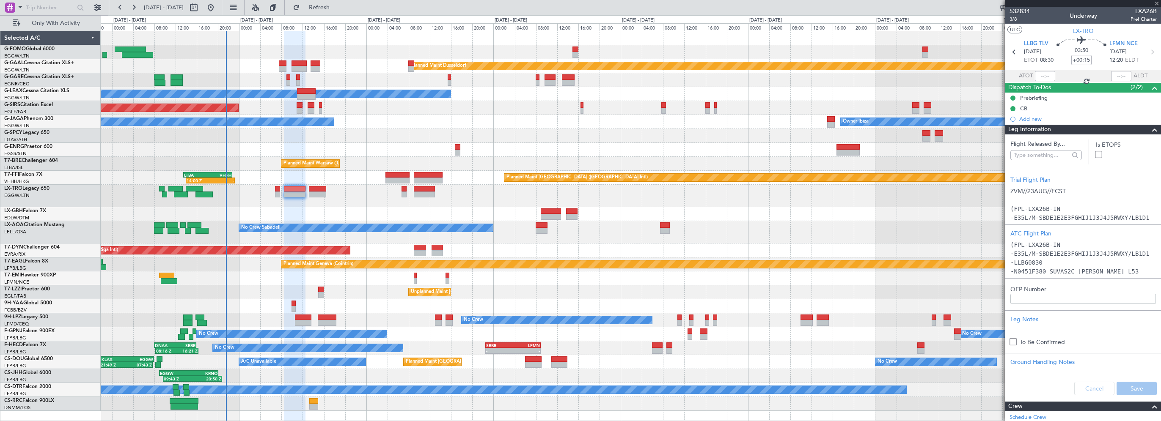
type input "-00:05"
type input "0"
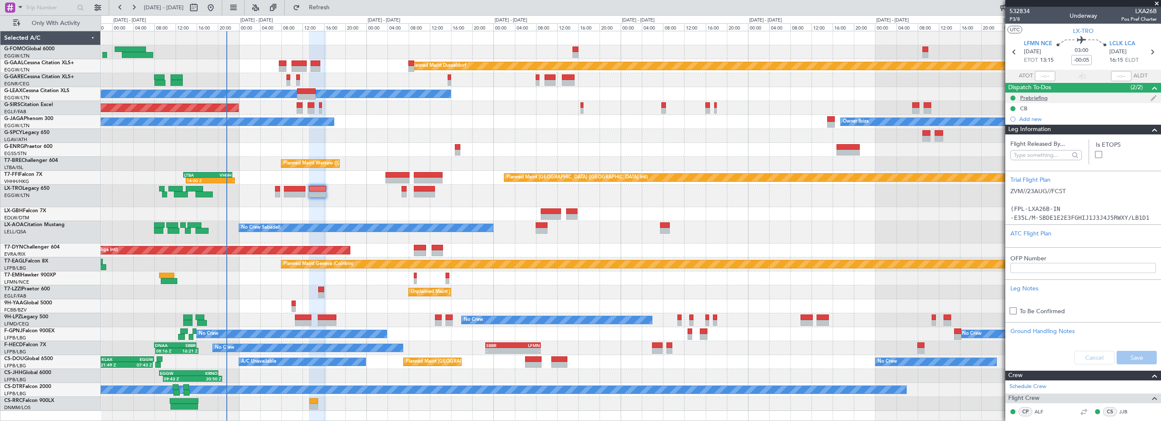
click at [1046, 97] on div "Prebriefing" at bounding box center [1034, 97] width 28 height 7
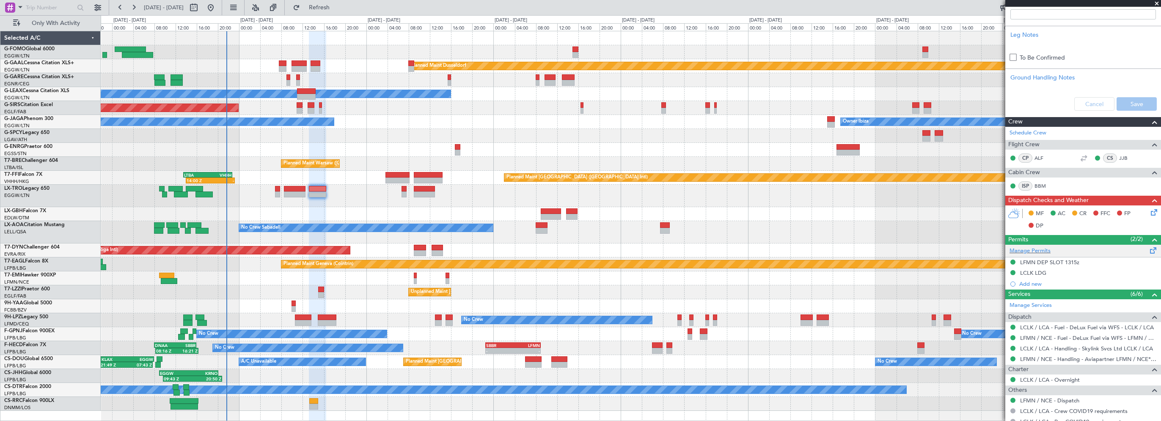
scroll to position [282, 0]
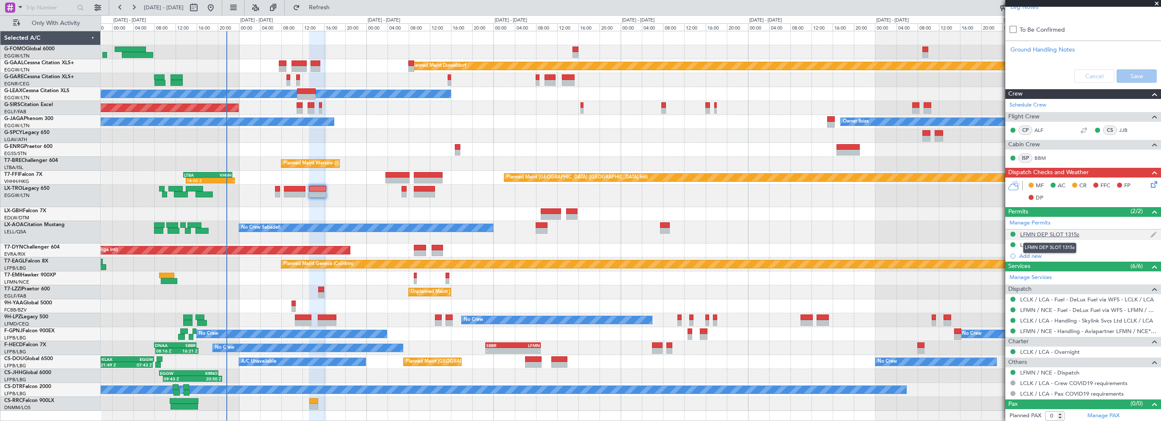
click at [1047, 234] on div "LFMN DEP SLOT 1315z" at bounding box center [1049, 234] width 59 height 7
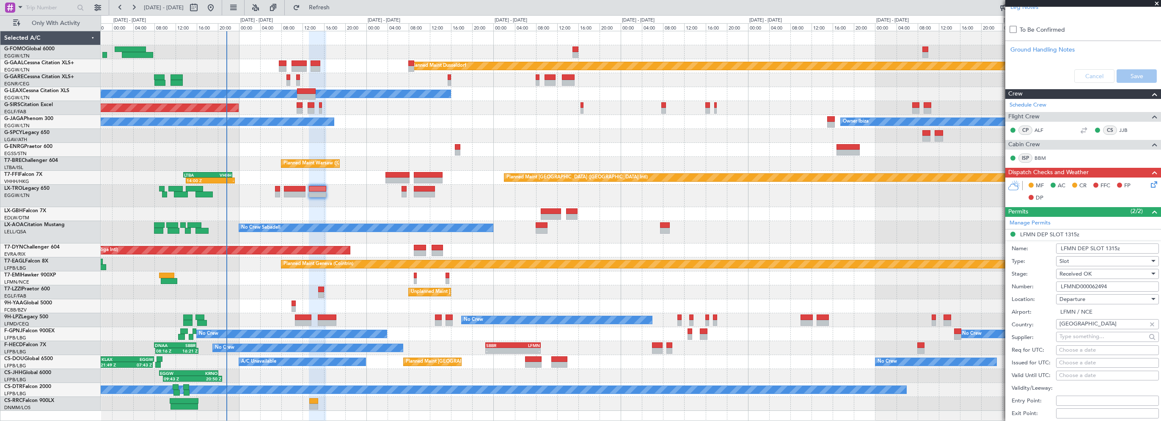
drag, startPoint x: 1118, startPoint y: 285, endPoint x: 1053, endPoint y: 286, distance: 64.8
click at [1053, 286] on div "Number: LFMND000062494" at bounding box center [1085, 287] width 147 height 13
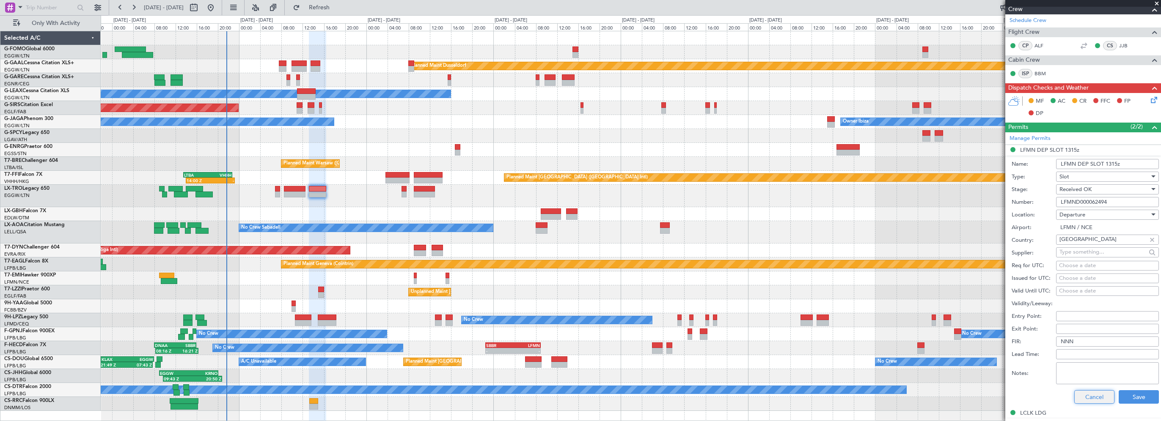
click at [1086, 394] on button "Cancel" at bounding box center [1094, 398] width 40 height 14
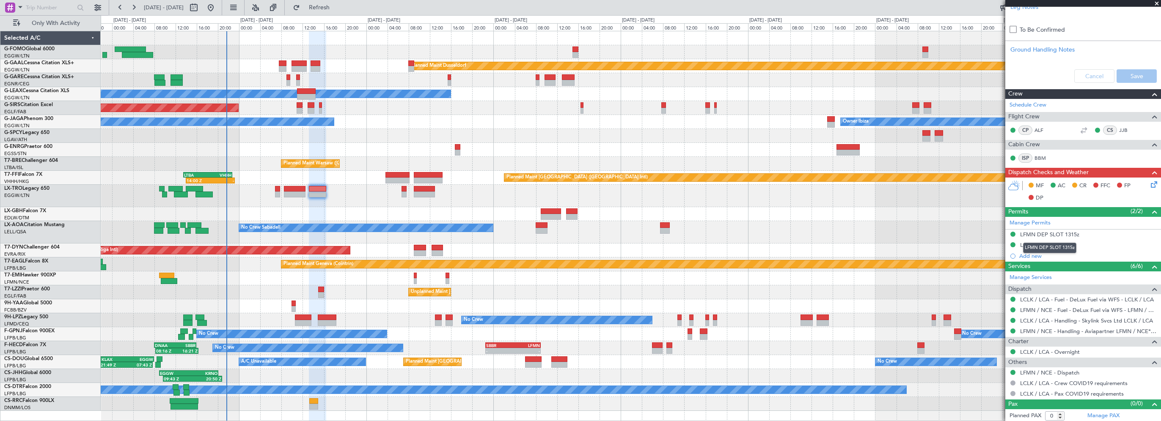
click at [1037, 244] on mat-tooltip-component "LFMN DEP SLOT 1315z" at bounding box center [1049, 248] width 65 height 22
click at [1032, 244] on div "LCLK LDG" at bounding box center [1033, 245] width 26 height 7
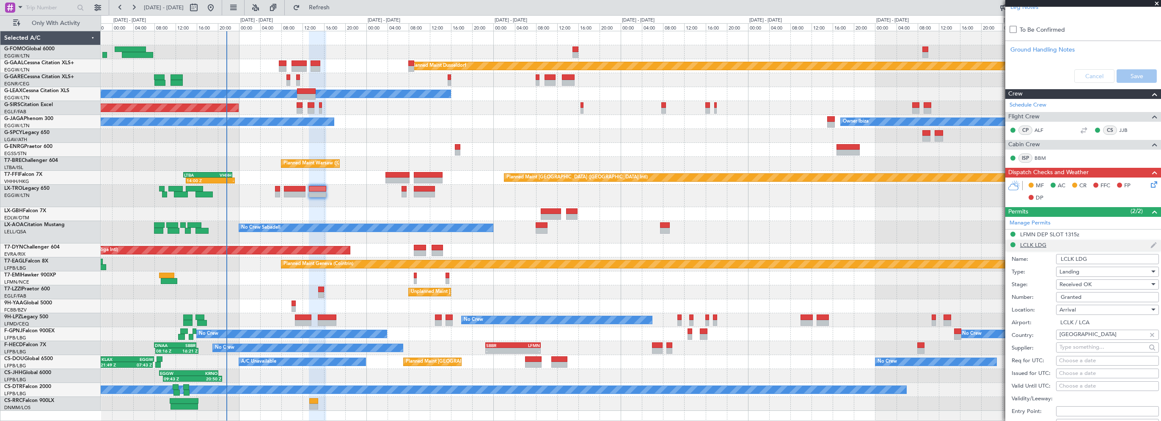
scroll to position [366, 0]
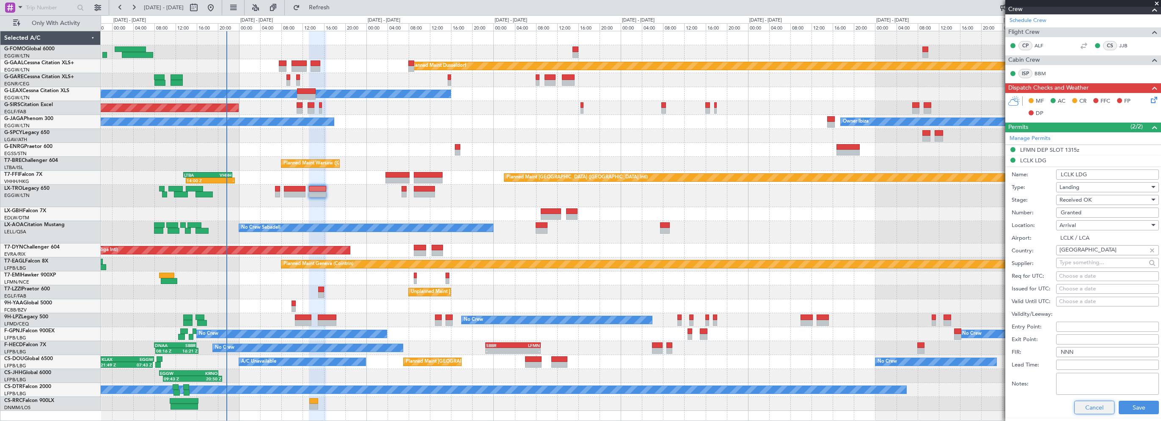
click at [1091, 406] on button "Cancel" at bounding box center [1094, 408] width 40 height 14
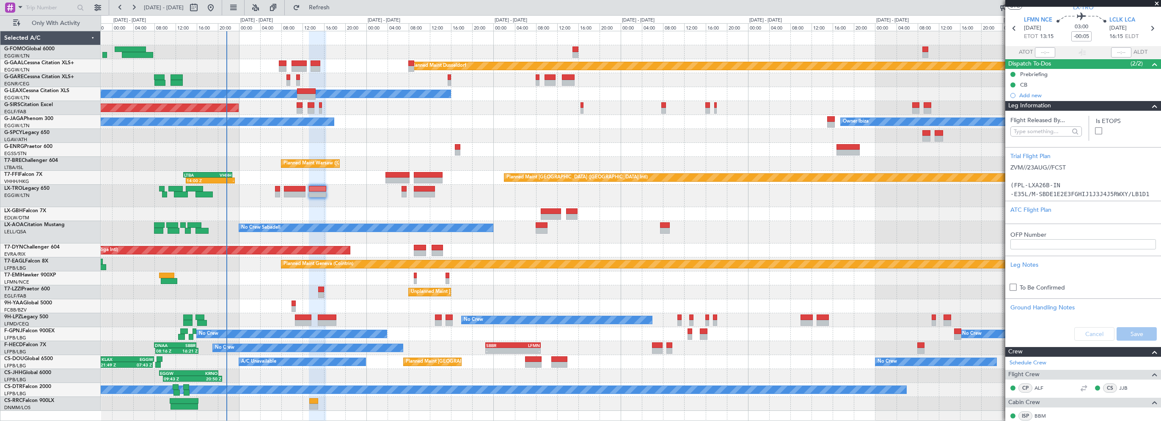
scroll to position [0, 0]
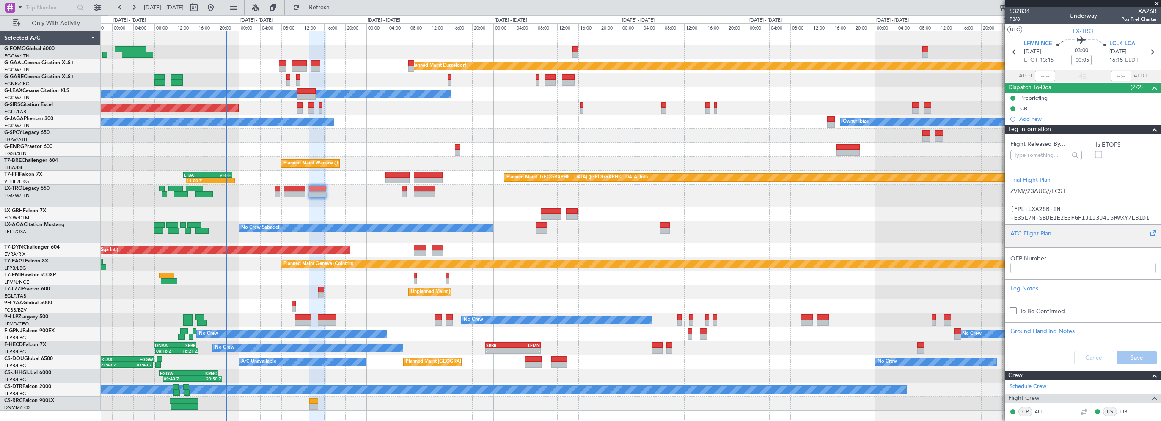
click at [1022, 229] on div "ATC Flight Plan" at bounding box center [1083, 233] width 146 height 9
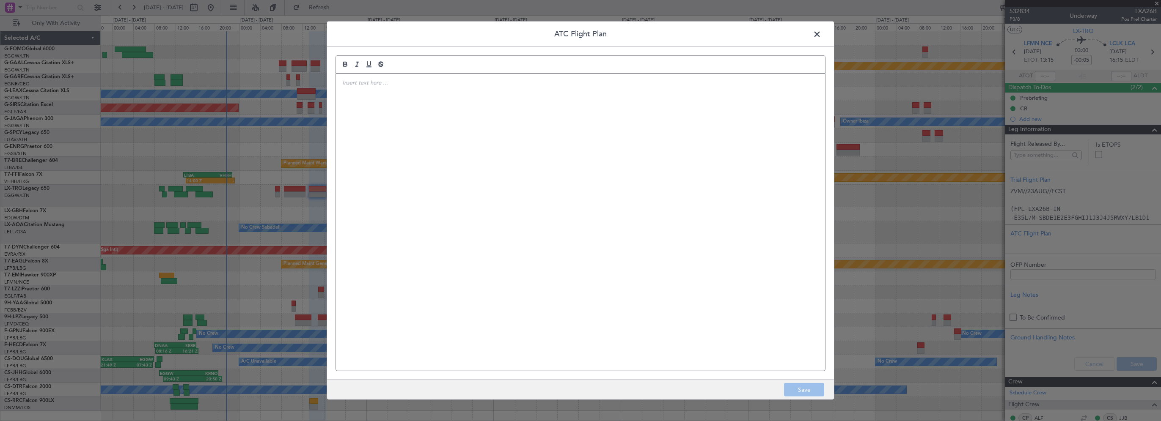
click at [539, 103] on div at bounding box center [580, 222] width 489 height 297
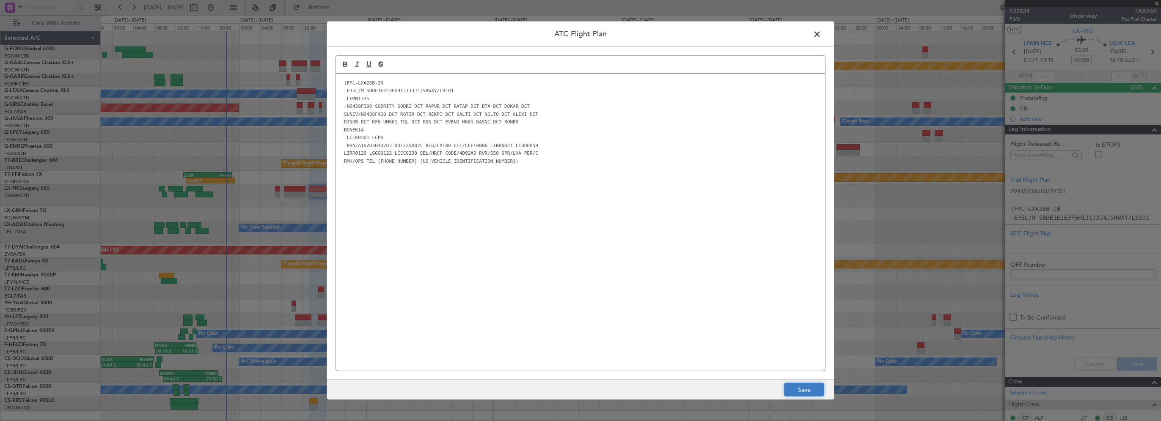
click at [805, 392] on button "Save" at bounding box center [804, 390] width 40 height 14
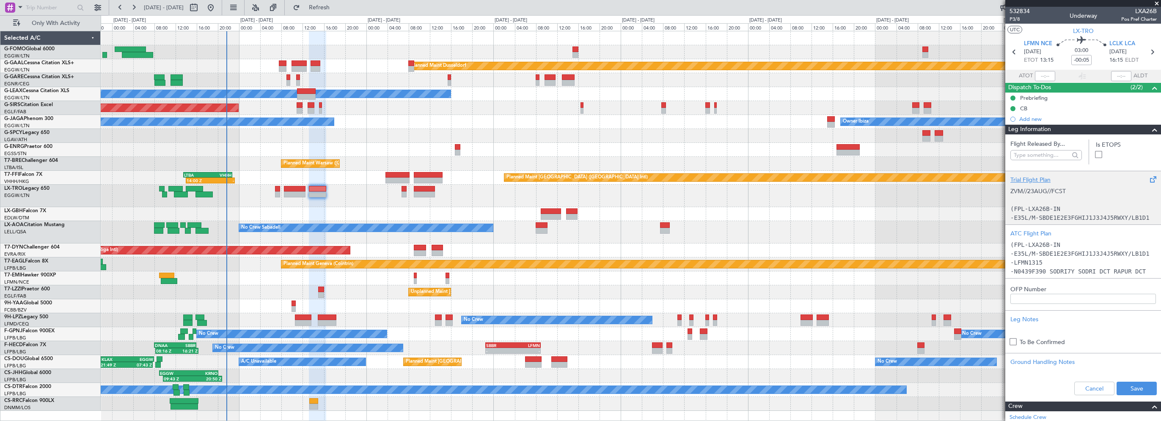
click at [1030, 182] on div "Trial Flight Plan" at bounding box center [1083, 180] width 146 height 9
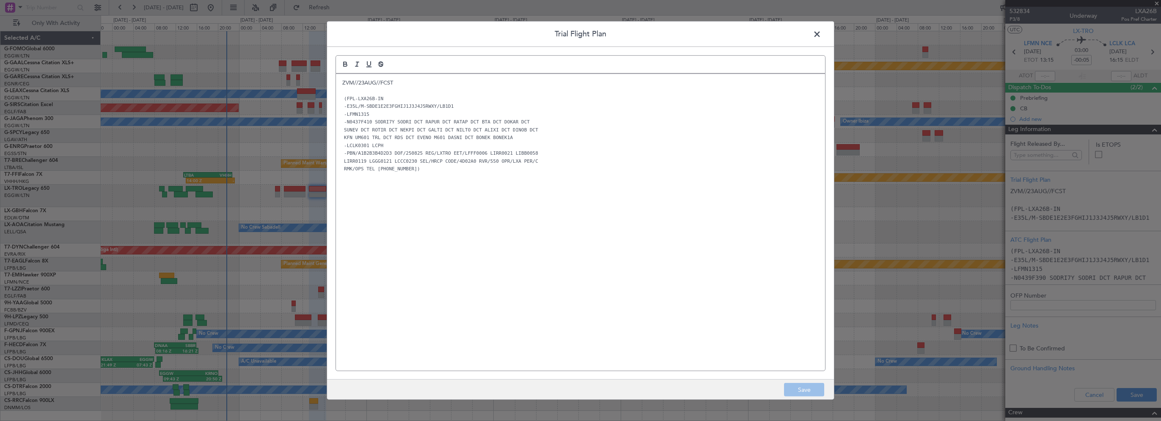
click at [354, 84] on p "ZVM//23AUG//FCST" at bounding box center [580, 83] width 476 height 8
click at [359, 82] on p "ZVM //23AUG//FCST" at bounding box center [580, 83] width 476 height 8
click at [379, 82] on p "ZVM // [DATE]//FCST" at bounding box center [580, 83] width 476 height 8
click at [385, 83] on p "ZVM // [DATE] //FCST" at bounding box center [580, 83] width 476 height 8
drag, startPoint x: 808, startPoint y: 394, endPoint x: 804, endPoint y: 389, distance: 6.1
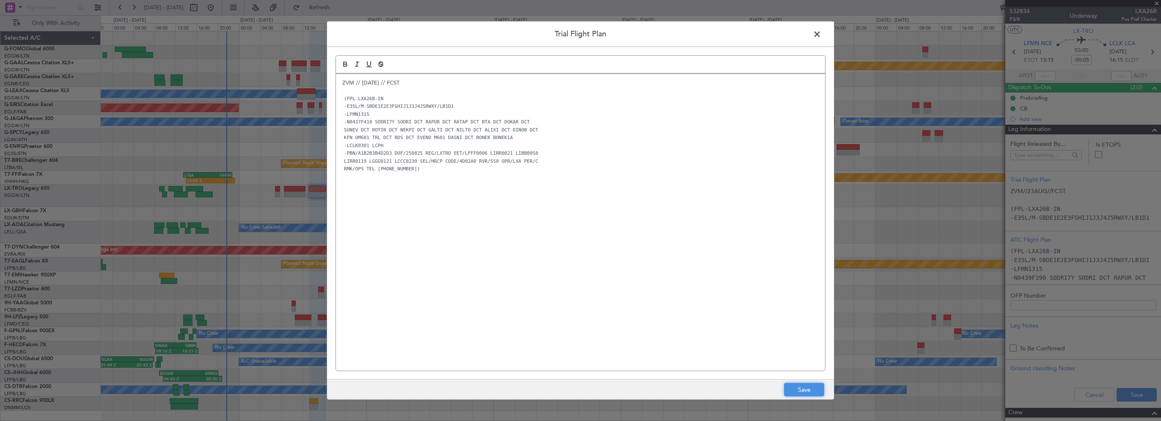
click at [808, 394] on button "Save" at bounding box center [804, 390] width 40 height 14
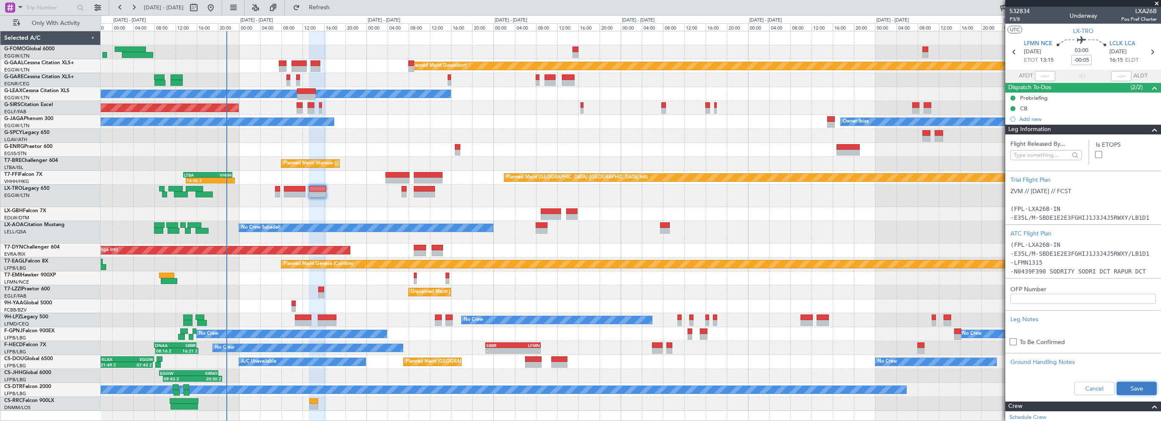
click at [1122, 391] on button "Save" at bounding box center [1137, 389] width 40 height 14
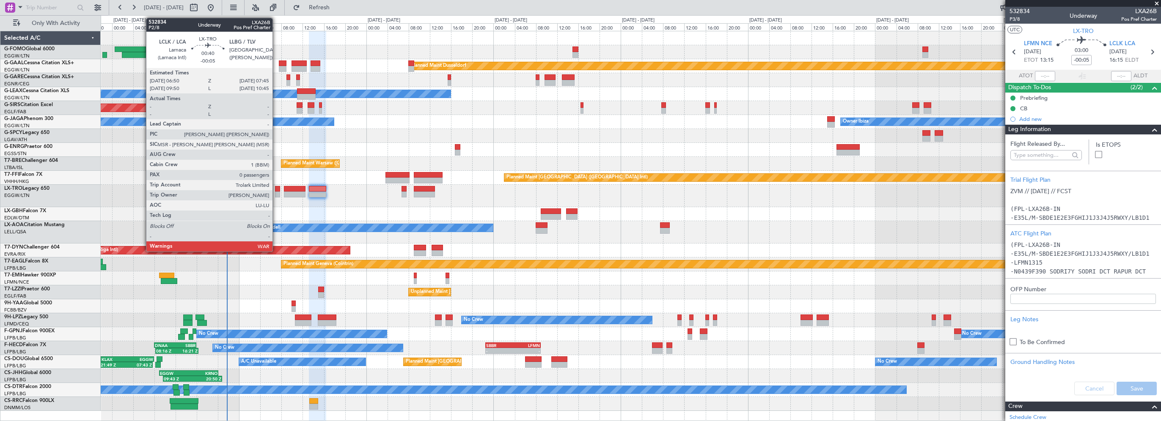
click at [276, 187] on div at bounding box center [277, 189] width 5 height 6
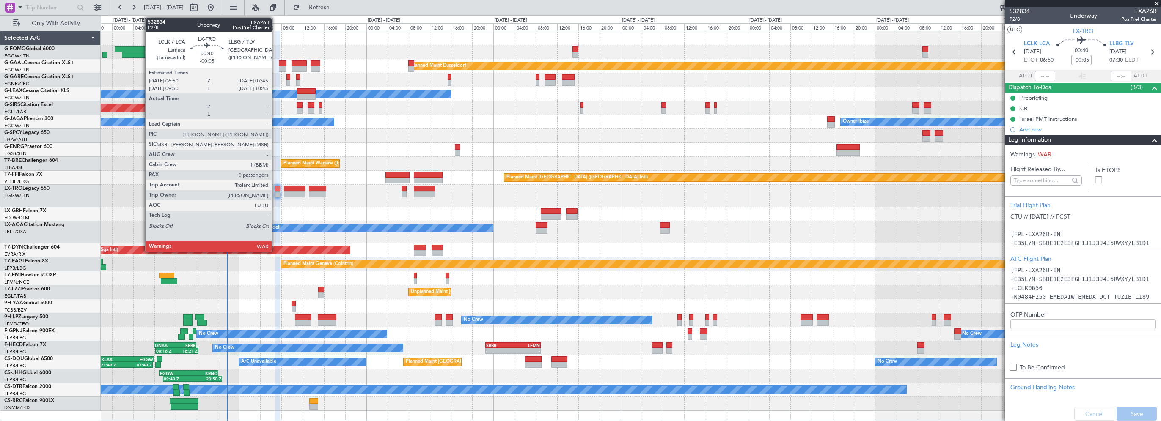
click at [276, 186] on div at bounding box center [277, 189] width 5 height 6
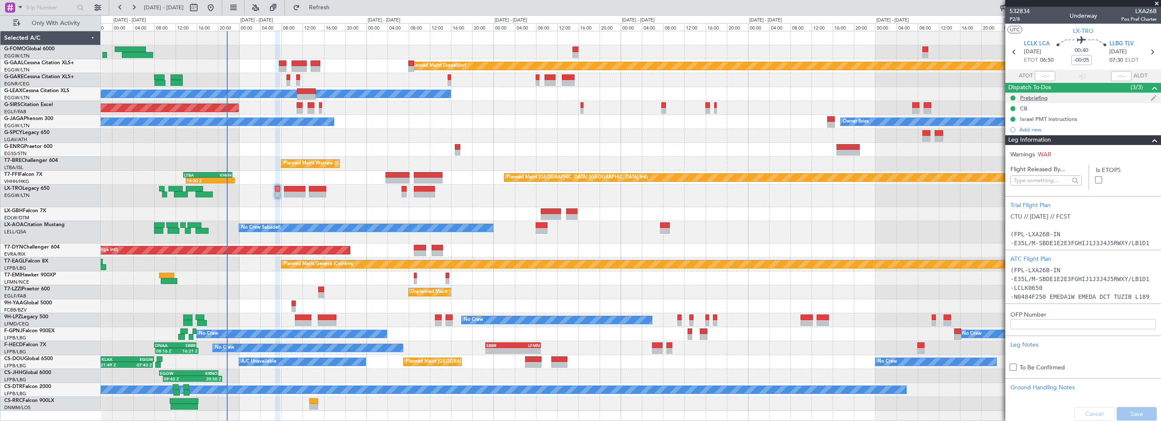
click at [1033, 97] on div "Prebriefing" at bounding box center [1034, 97] width 28 height 7
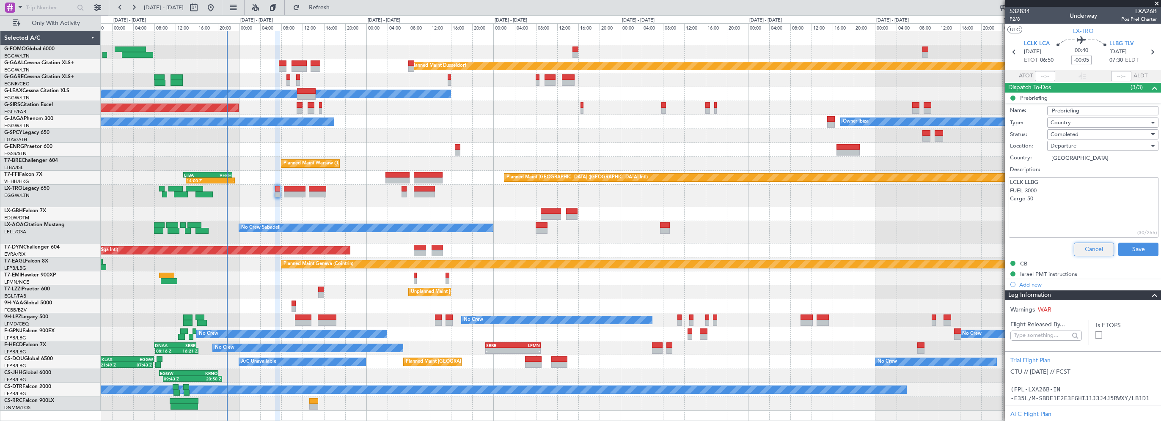
click at [1093, 245] on button "Cancel" at bounding box center [1094, 250] width 40 height 14
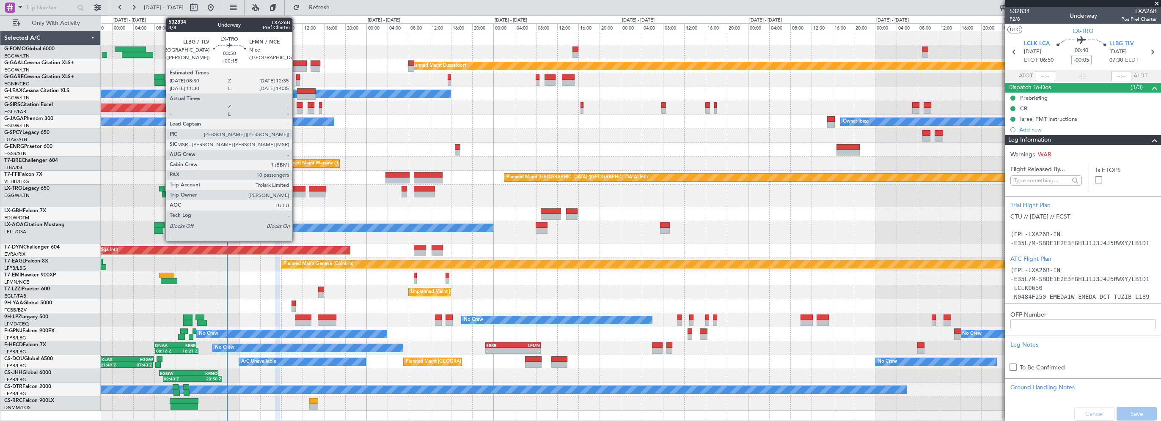
click at [298, 188] on div at bounding box center [295, 189] width 22 height 6
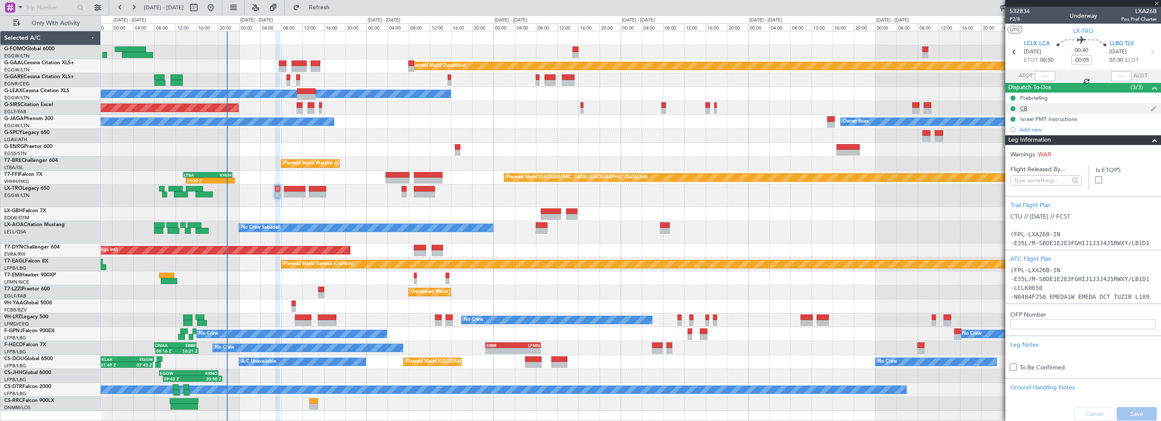
type input "+00:15"
type input "10"
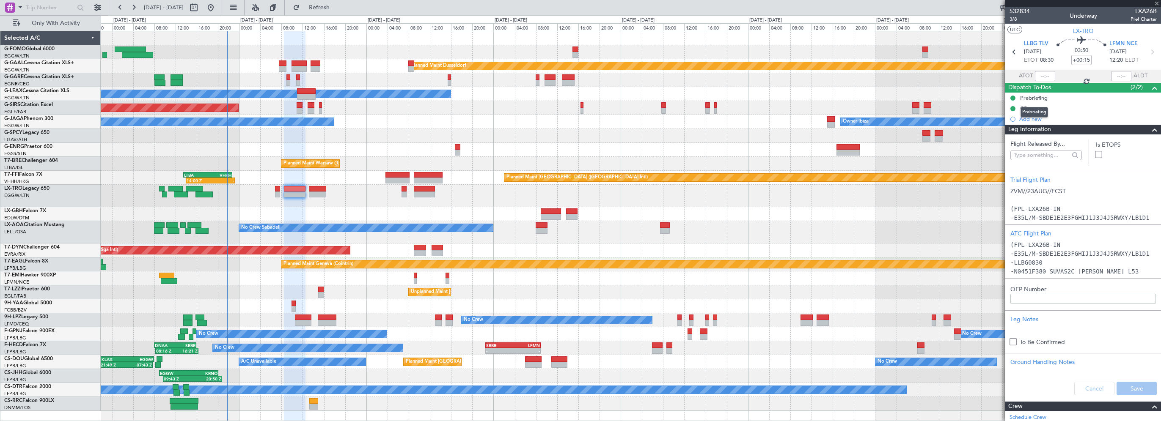
drag, startPoint x: 1033, startPoint y: 98, endPoint x: 953, endPoint y: 113, distance: 81.3
click at [1033, 98] on div "Prebriefing" at bounding box center [1034, 97] width 28 height 7
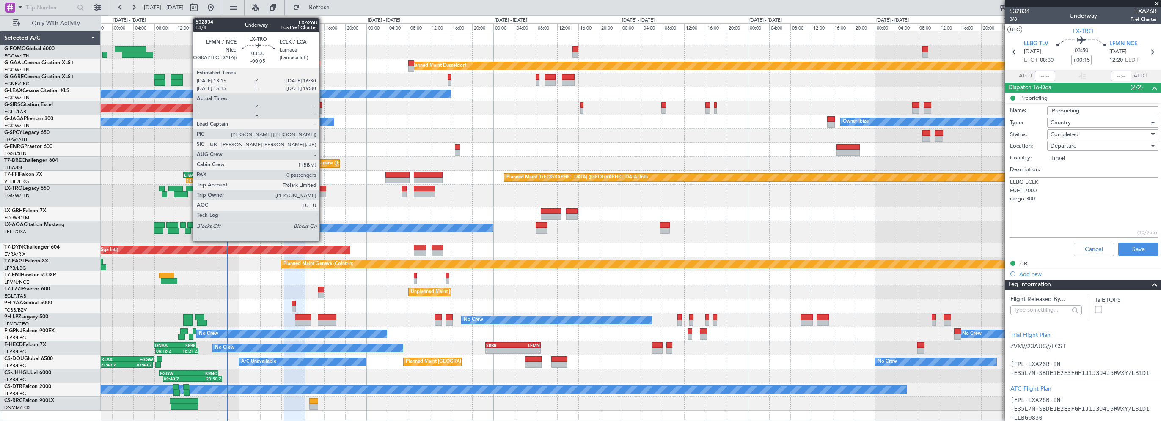
click at [323, 187] on div at bounding box center [317, 189] width 17 height 6
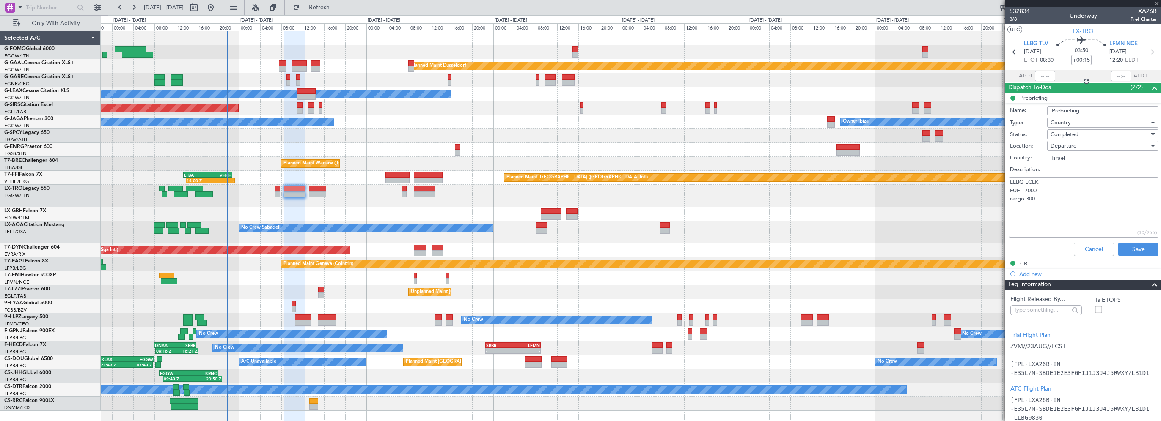
type input "-00:05"
type input "0"
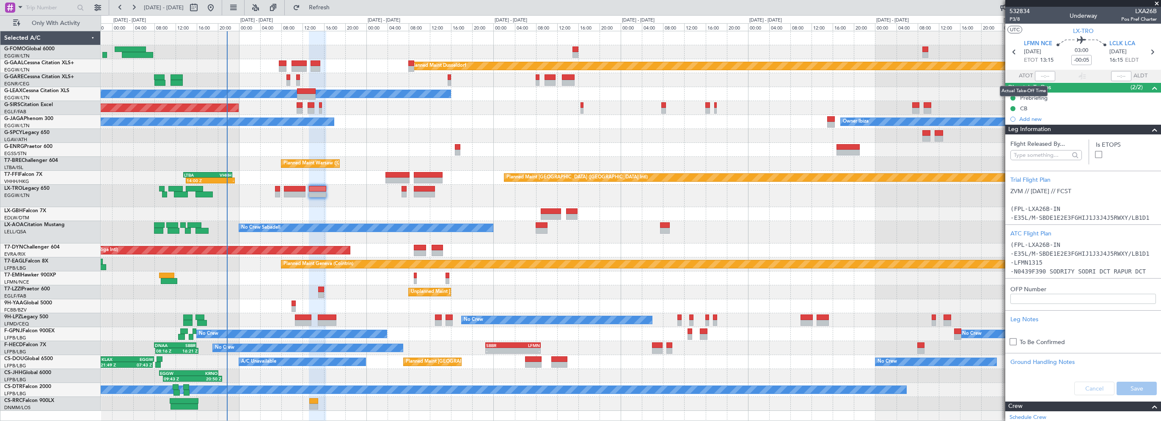
click at [1035, 99] on mat-tooltip-component "Actual Take-Off Time" at bounding box center [1024, 91] width 60 height 22
click at [1040, 96] on div "Prebriefing" at bounding box center [1034, 97] width 28 height 7
click at [1150, 128] on span at bounding box center [1155, 130] width 10 height 10
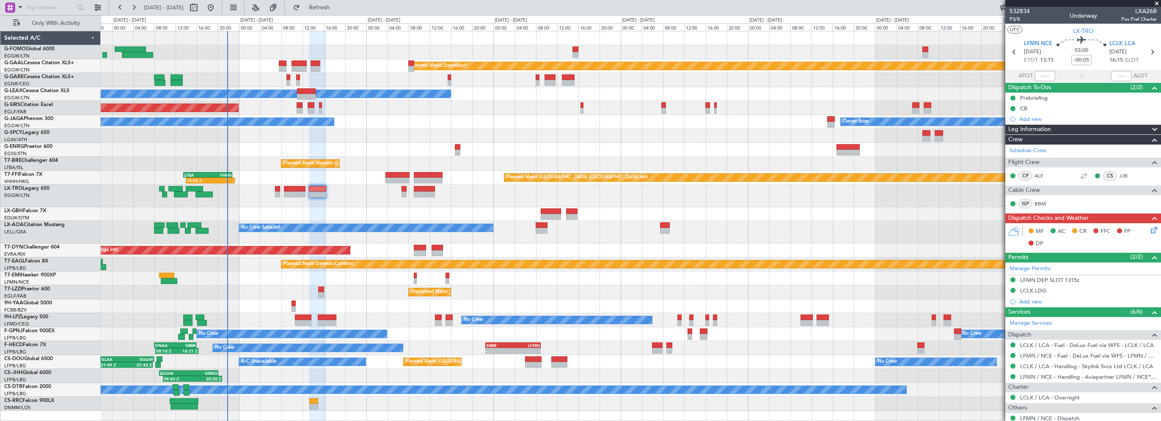
click at [1149, 231] on icon at bounding box center [1152, 229] width 7 height 7
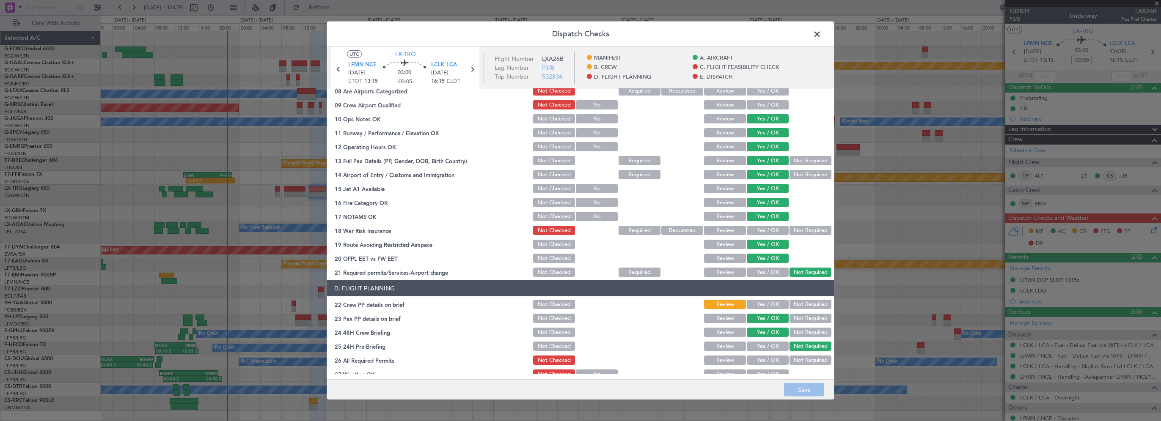
scroll to position [254, 0]
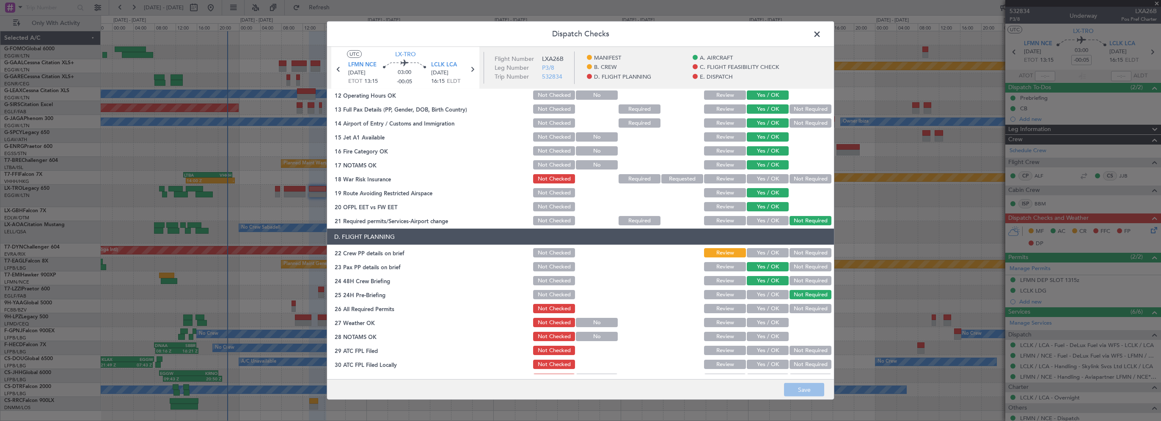
click at [804, 174] on button "Not Required" at bounding box center [811, 178] width 42 height 9
click at [752, 253] on button "Yes / OK" at bounding box center [768, 252] width 42 height 9
click at [763, 311] on button "Yes / OK" at bounding box center [768, 308] width 42 height 9
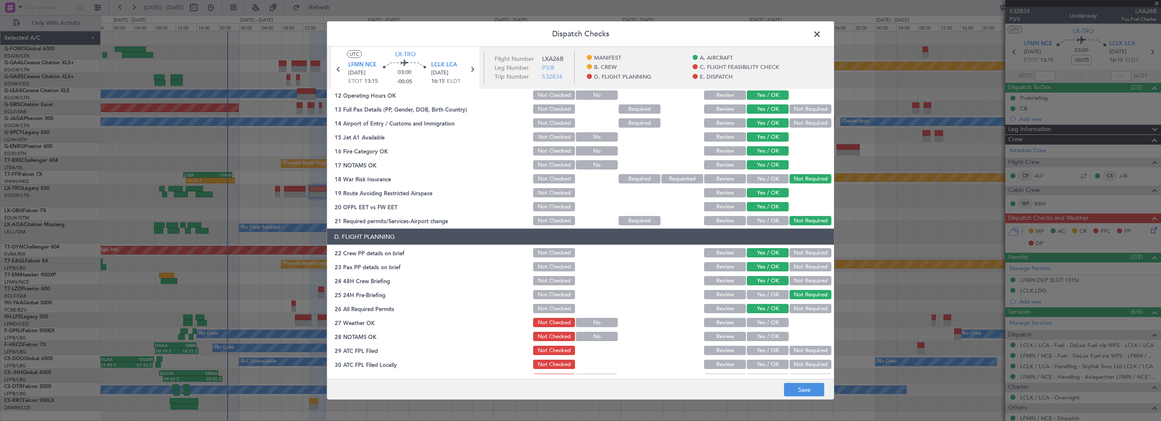
click at [757, 327] on button "Yes / OK" at bounding box center [768, 322] width 42 height 9
click at [757, 337] on button "Yes / OK" at bounding box center [768, 336] width 42 height 9
click at [766, 358] on section "D. FLIGHT PLANNING 22 Crew PP details on brief Not Checked Review Yes / OK Not …" at bounding box center [580, 314] width 507 height 170
click at [776, 350] on button "Yes / OK" at bounding box center [768, 350] width 42 height 9
click at [793, 361] on button "Not Required" at bounding box center [811, 364] width 42 height 9
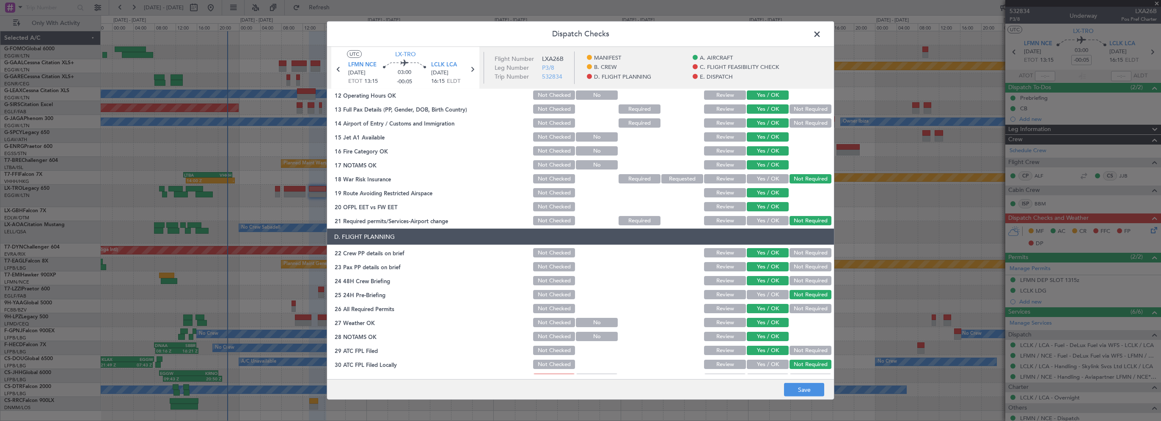
scroll to position [423, 0]
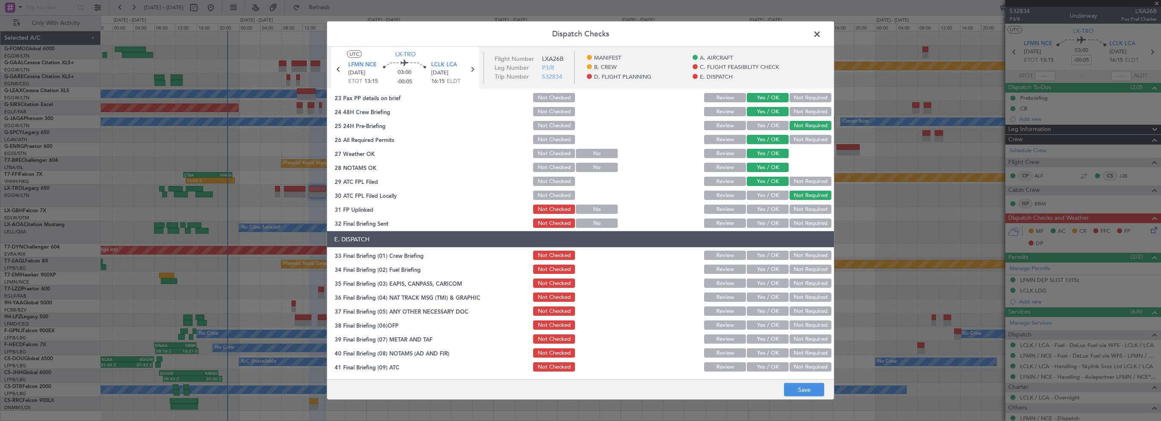
click at [759, 208] on button "Yes / OK" at bounding box center [768, 209] width 42 height 9
click at [757, 224] on button "Yes / OK" at bounding box center [768, 223] width 42 height 9
click at [762, 255] on button "Yes / OK" at bounding box center [768, 255] width 42 height 9
click at [760, 271] on button "Yes / OK" at bounding box center [768, 269] width 42 height 9
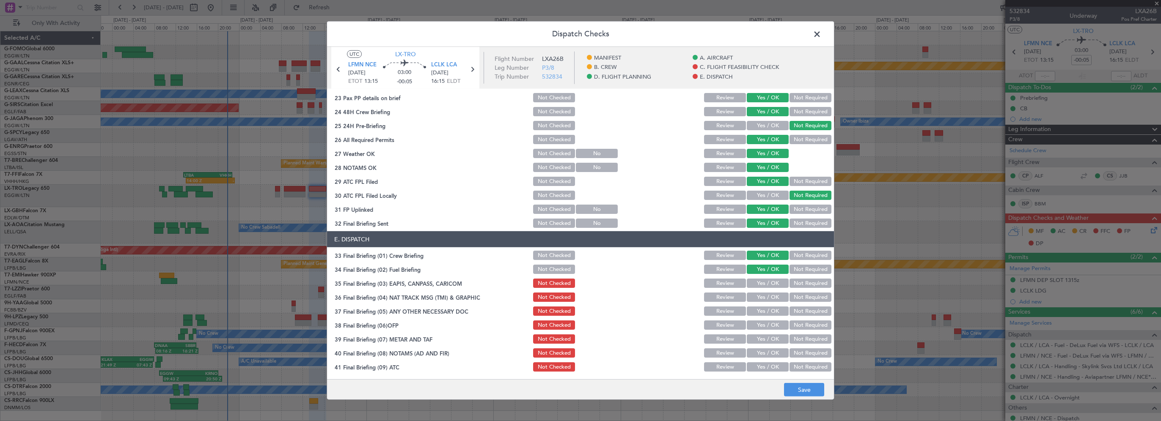
drag, startPoint x: 802, startPoint y: 282, endPoint x: 791, endPoint y: 294, distance: 16.2
click at [801, 282] on button "Not Required" at bounding box center [811, 283] width 42 height 9
click at [791, 294] on button "Not Required" at bounding box center [811, 297] width 42 height 9
drag, startPoint x: 792, startPoint y: 306, endPoint x: 784, endPoint y: 319, distance: 15.5
click at [792, 306] on div "Not Required" at bounding box center [809, 312] width 43 height 12
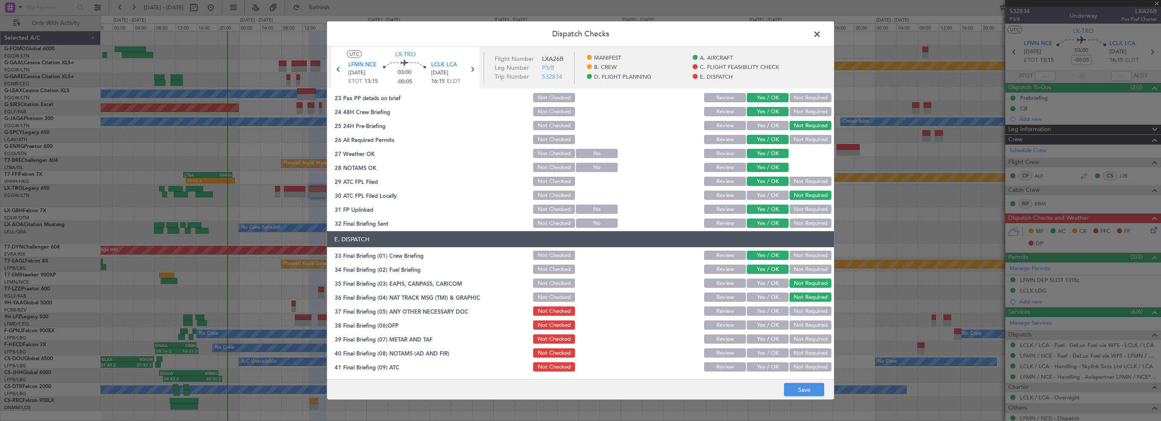
click at [798, 310] on button "Not Required" at bounding box center [811, 311] width 42 height 9
click at [757, 325] on button "Yes / OK" at bounding box center [768, 325] width 42 height 9
click at [758, 335] on button "Yes / OK" at bounding box center [768, 339] width 42 height 9
click at [757, 357] on button "Yes / OK" at bounding box center [768, 353] width 42 height 9
click at [759, 365] on button "Yes / OK" at bounding box center [768, 367] width 42 height 9
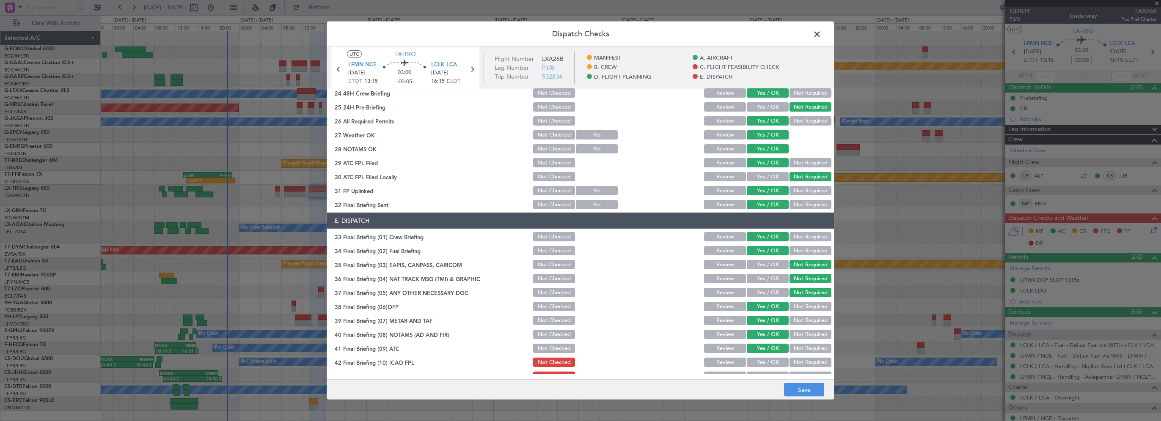
scroll to position [465, 0]
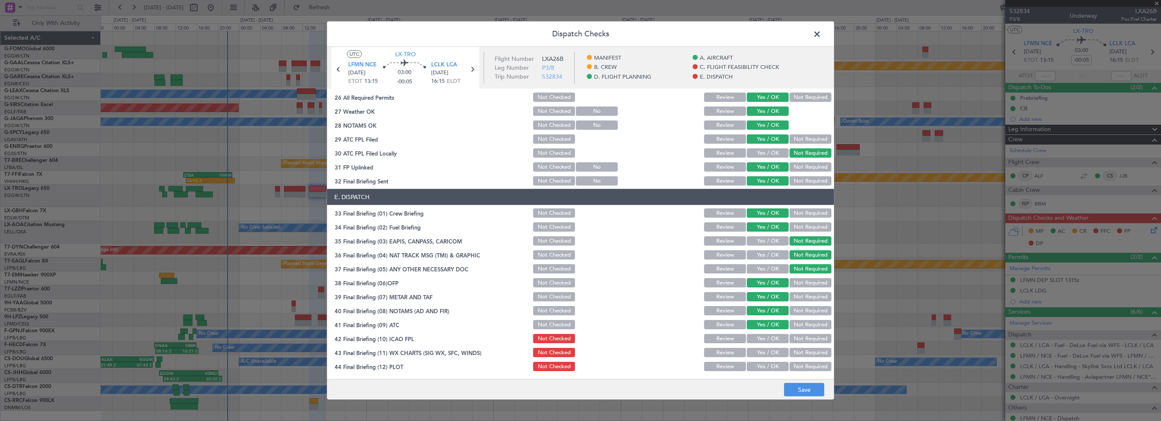
click at [772, 340] on button "Yes / OK" at bounding box center [768, 338] width 42 height 9
click at [765, 357] on div "Yes / OK" at bounding box center [767, 353] width 43 height 12
click at [763, 363] on button "Yes / OK" at bounding box center [768, 366] width 42 height 9
click at [770, 353] on button "Yes / OK" at bounding box center [768, 352] width 42 height 9
click at [795, 386] on button "Save" at bounding box center [804, 390] width 40 height 14
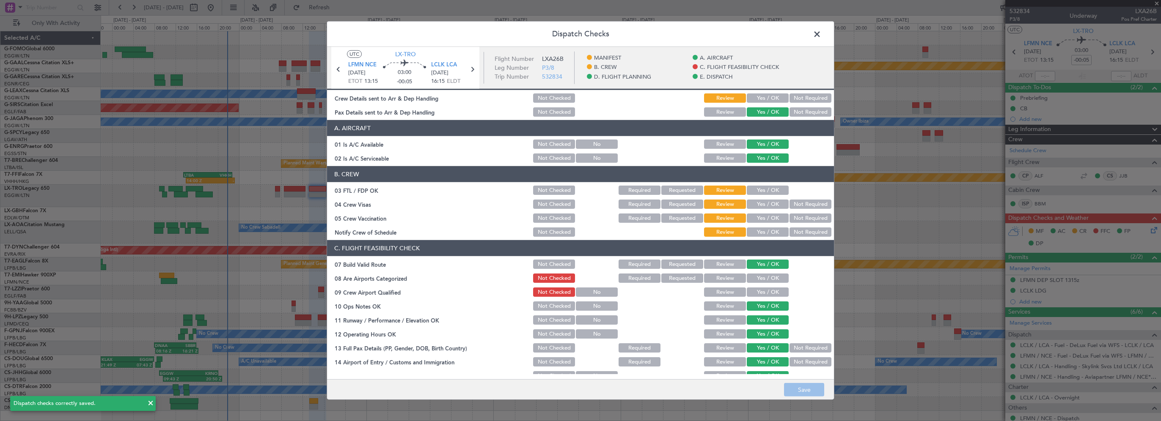
scroll to position [0, 0]
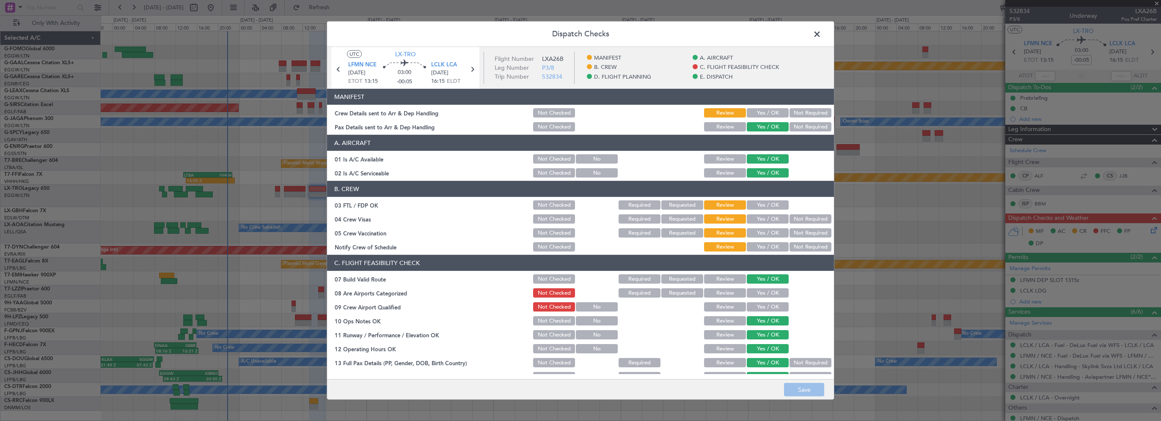
click at [821, 35] on span at bounding box center [821, 36] width 0 height 17
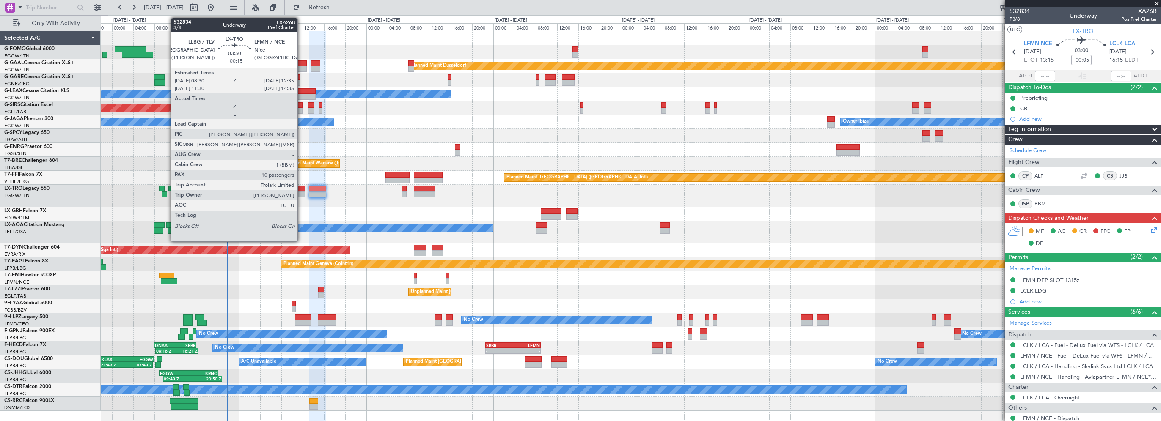
click at [301, 190] on div at bounding box center [295, 189] width 22 height 6
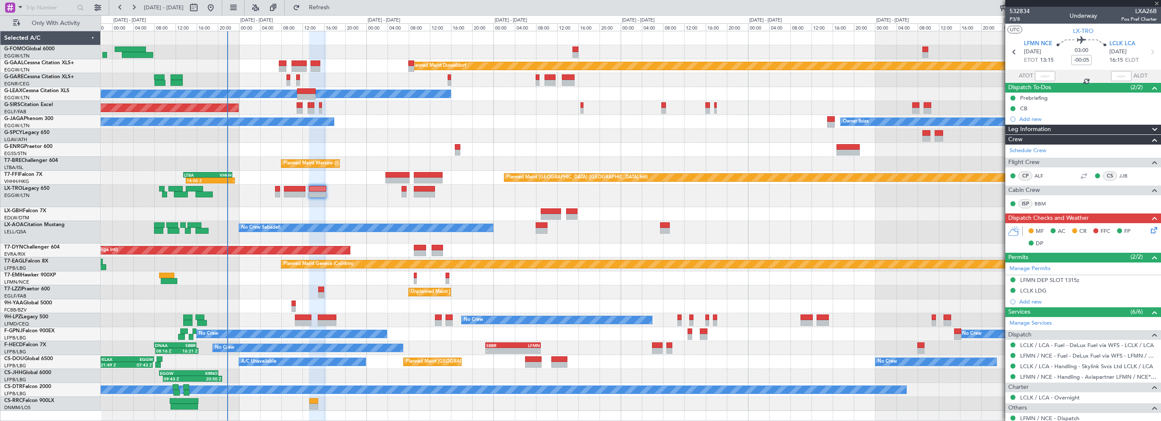
type input "+00:15"
type input "10"
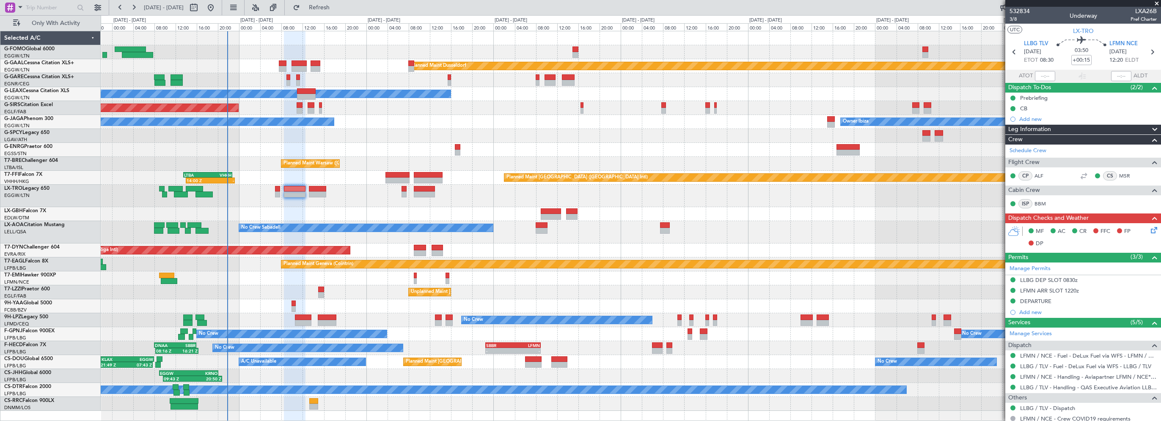
click at [1149, 228] on icon at bounding box center [1152, 229] width 7 height 7
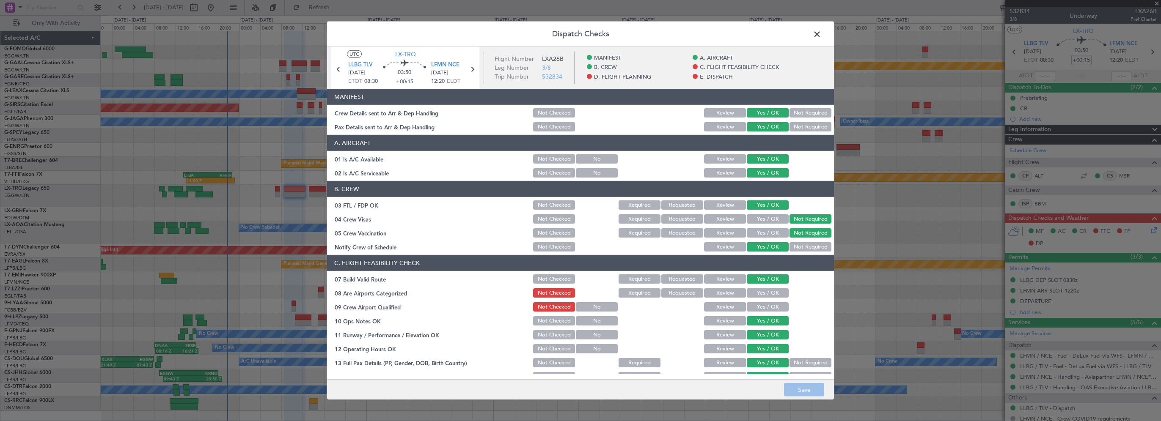
click at [766, 292] on button "Yes / OK" at bounding box center [768, 293] width 42 height 9
click at [762, 307] on button "Yes / OK" at bounding box center [768, 307] width 42 height 9
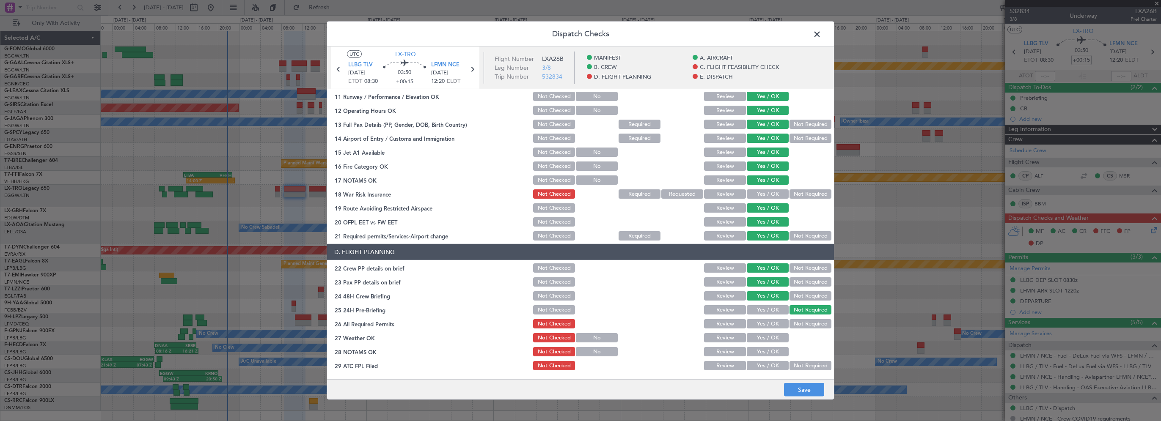
scroll to position [254, 0]
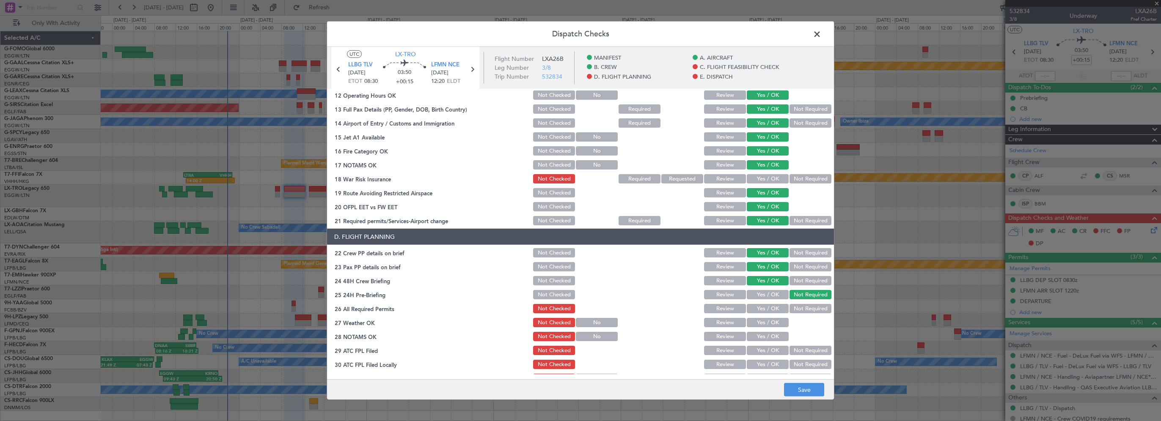
click at [757, 175] on button "Yes / OK" at bounding box center [768, 178] width 42 height 9
click at [794, 176] on button "Not Required" at bounding box center [811, 178] width 42 height 9
click at [762, 311] on button "Yes / OK" at bounding box center [768, 308] width 42 height 9
click at [762, 328] on div "Yes / OK" at bounding box center [767, 323] width 43 height 12
click at [767, 320] on button "Yes / OK" at bounding box center [768, 322] width 42 height 9
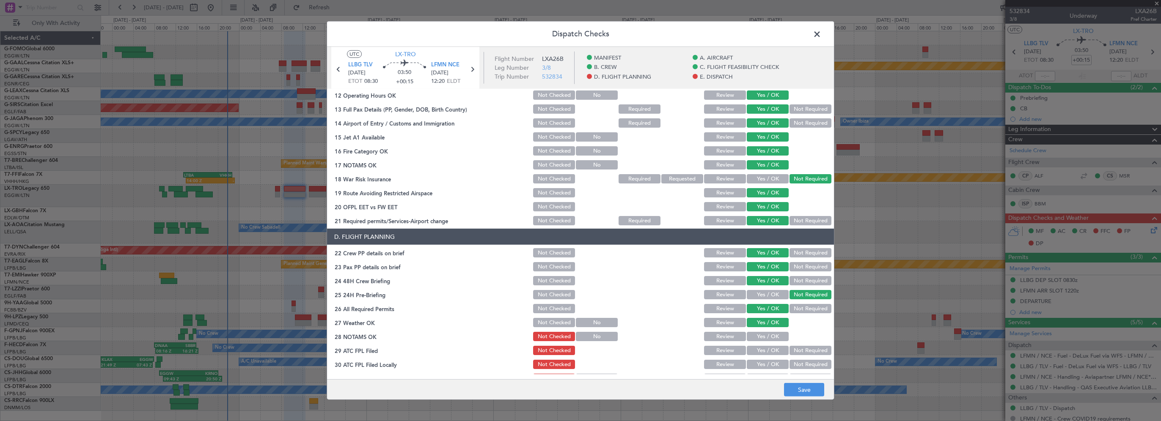
click at [762, 341] on button "Yes / OK" at bounding box center [768, 336] width 42 height 9
click at [768, 352] on button "Yes / OK" at bounding box center [768, 350] width 42 height 9
click at [792, 363] on button "Not Required" at bounding box center [811, 364] width 42 height 9
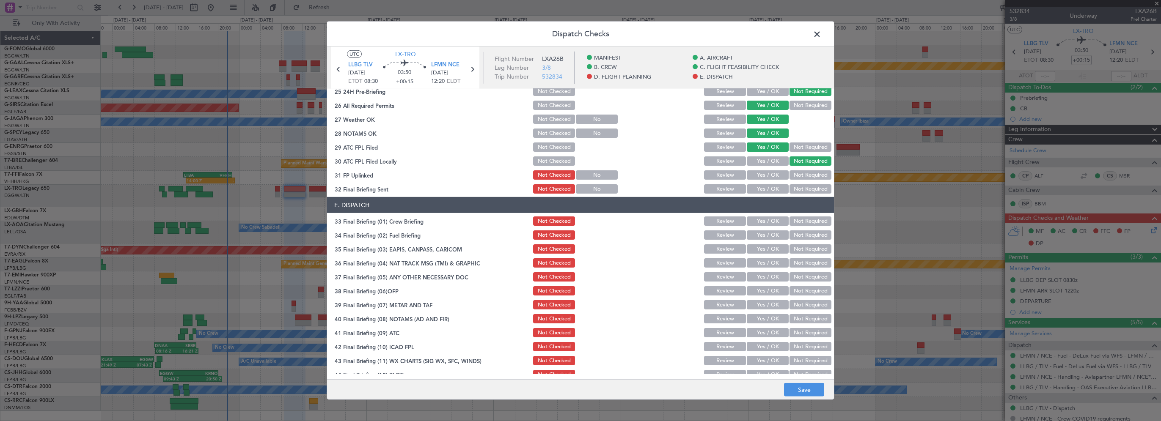
scroll to position [465, 0]
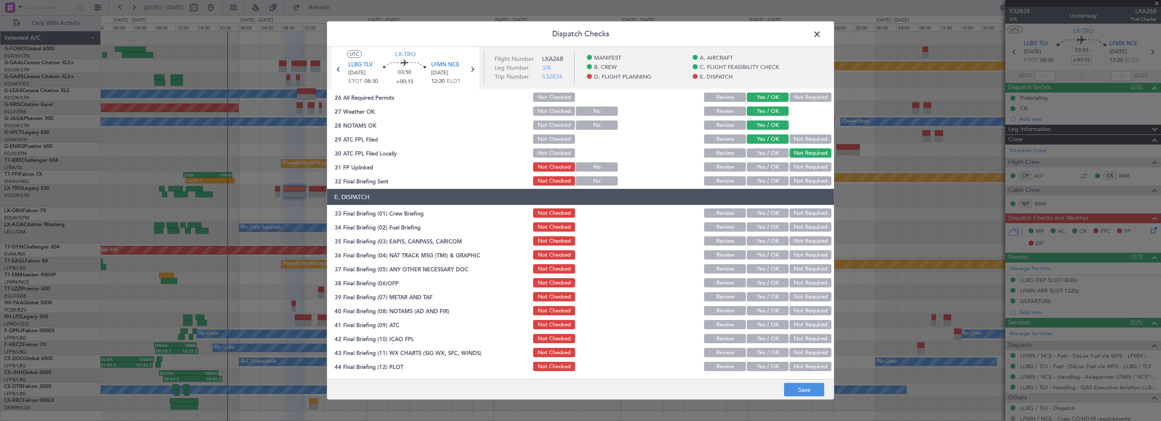
click at [768, 177] on button "Yes / OK" at bounding box center [768, 180] width 42 height 9
click at [770, 166] on button "Yes / OK" at bounding box center [768, 166] width 42 height 9
click at [753, 212] on button "Yes / OK" at bounding box center [768, 213] width 42 height 9
click at [753, 226] on button "Yes / OK" at bounding box center [768, 227] width 42 height 9
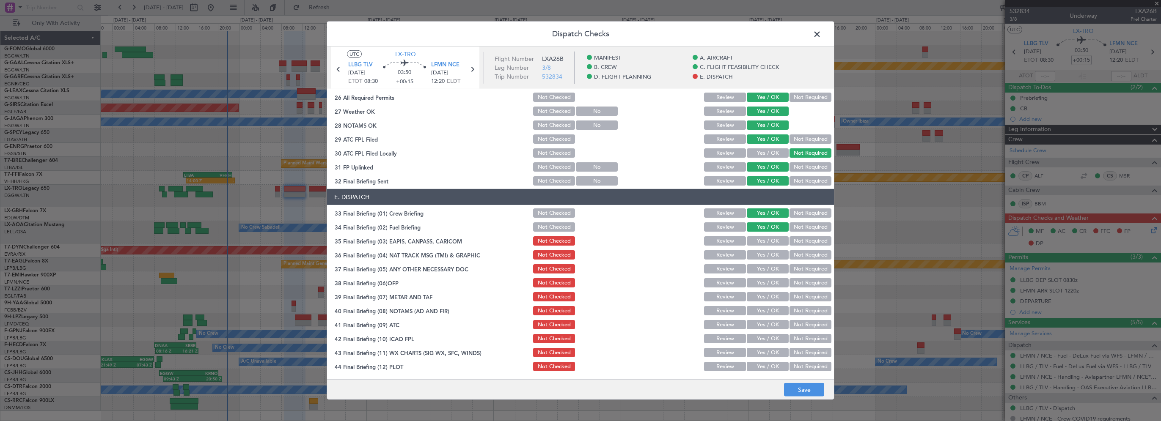
click at [802, 244] on button "Not Required" at bounding box center [811, 241] width 42 height 9
click at [800, 256] on button "Not Required" at bounding box center [811, 254] width 42 height 9
click at [793, 268] on button "Not Required" at bounding box center [811, 268] width 42 height 9
click at [770, 284] on button "Yes / OK" at bounding box center [768, 282] width 42 height 9
click at [765, 299] on button "Yes / OK" at bounding box center [768, 296] width 42 height 9
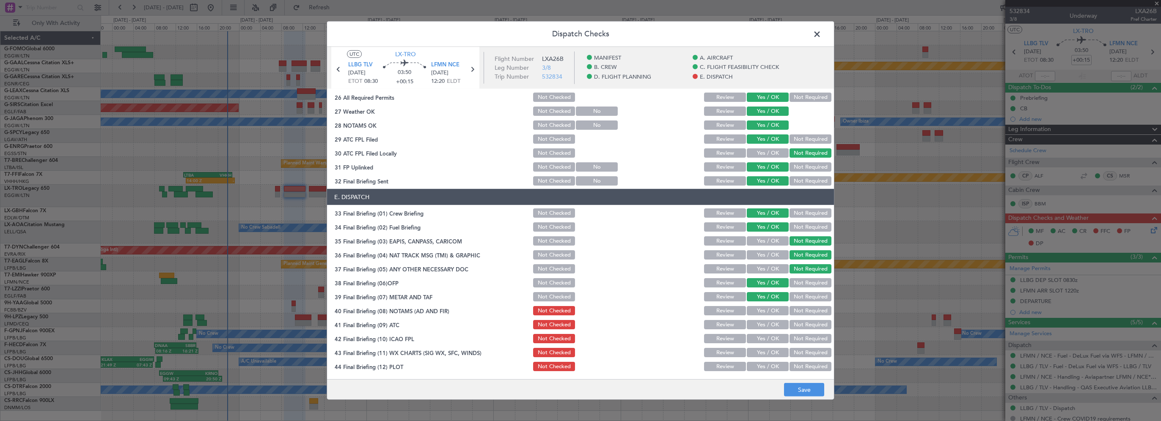
click at [760, 308] on button "Yes / OK" at bounding box center [768, 310] width 42 height 9
click at [759, 322] on button "Yes / OK" at bounding box center [768, 324] width 42 height 9
click at [759, 331] on section "E. DISPATCH 33 Final Briefing (01) Crew Briefing Not Checked Review Yes / OK No…" at bounding box center [580, 281] width 507 height 184
drag, startPoint x: 758, startPoint y: 332, endPoint x: 757, endPoint y: 342, distance: 10.2
click at [757, 342] on button "Yes / OK" at bounding box center [768, 338] width 42 height 9
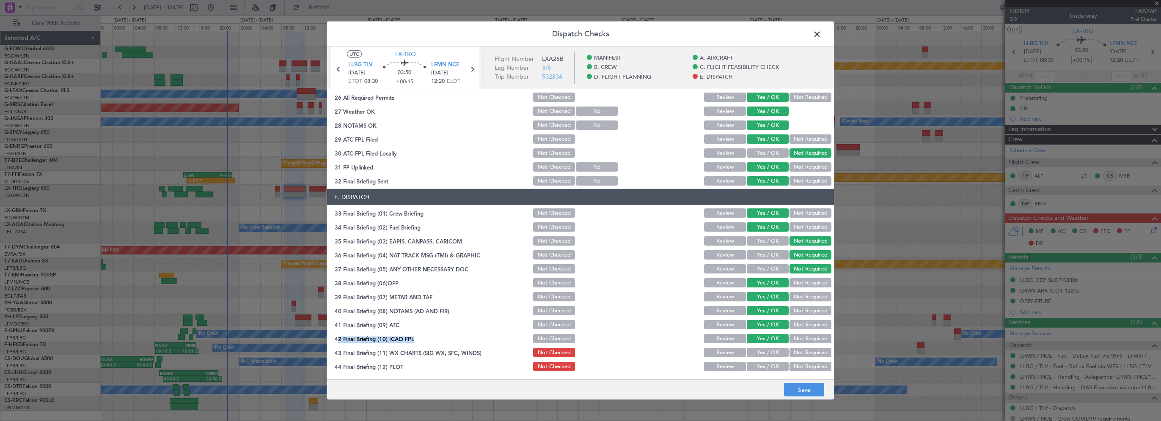
click at [759, 341] on button "Yes / OK" at bounding box center [768, 338] width 42 height 9
click at [759, 358] on div "Yes / OK" at bounding box center [767, 353] width 43 height 12
drag, startPoint x: 756, startPoint y: 369, endPoint x: 759, endPoint y: 360, distance: 9.4
click at [757, 368] on button "Yes / OK" at bounding box center [768, 366] width 42 height 9
click at [761, 354] on button "Yes / OK" at bounding box center [768, 352] width 42 height 9
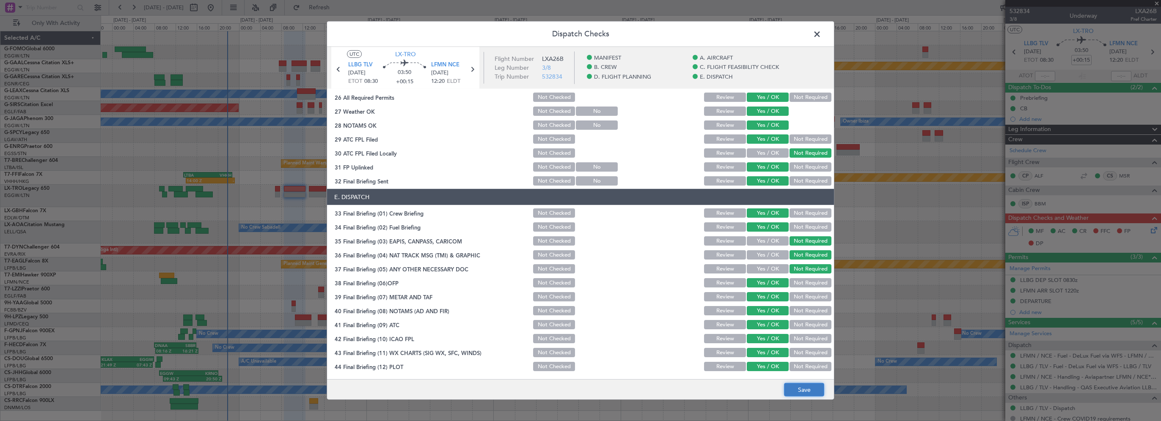
click at [792, 389] on button "Save" at bounding box center [804, 390] width 40 height 14
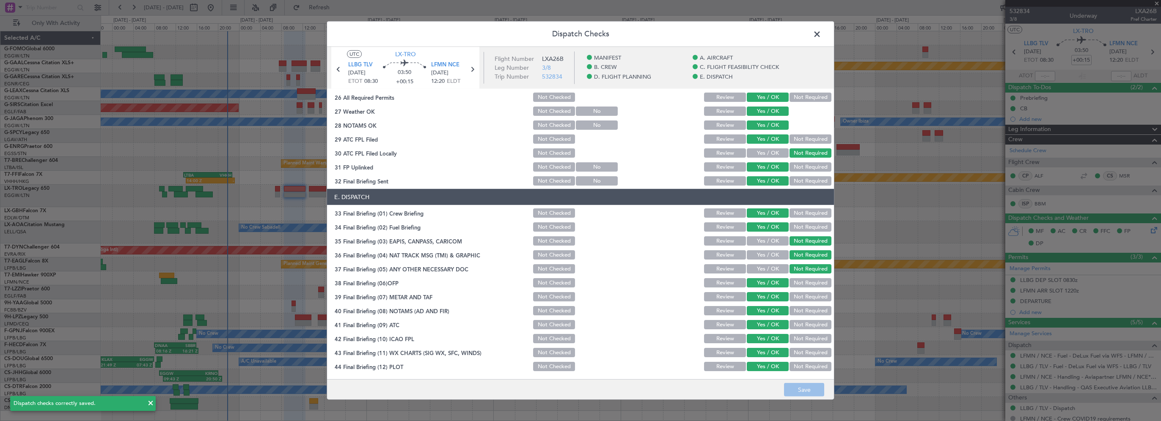
click at [821, 32] on span at bounding box center [821, 36] width 0 height 17
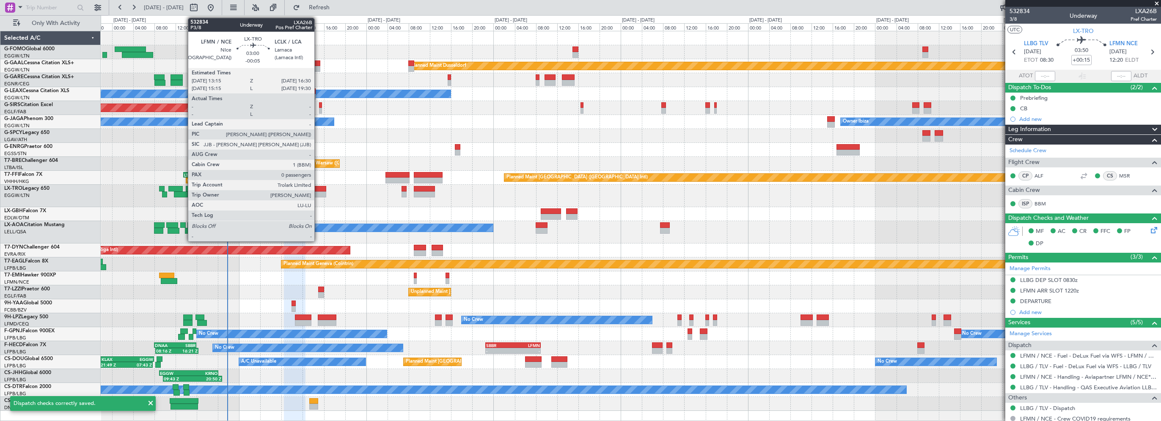
click at [318, 186] on div at bounding box center [317, 189] width 17 height 6
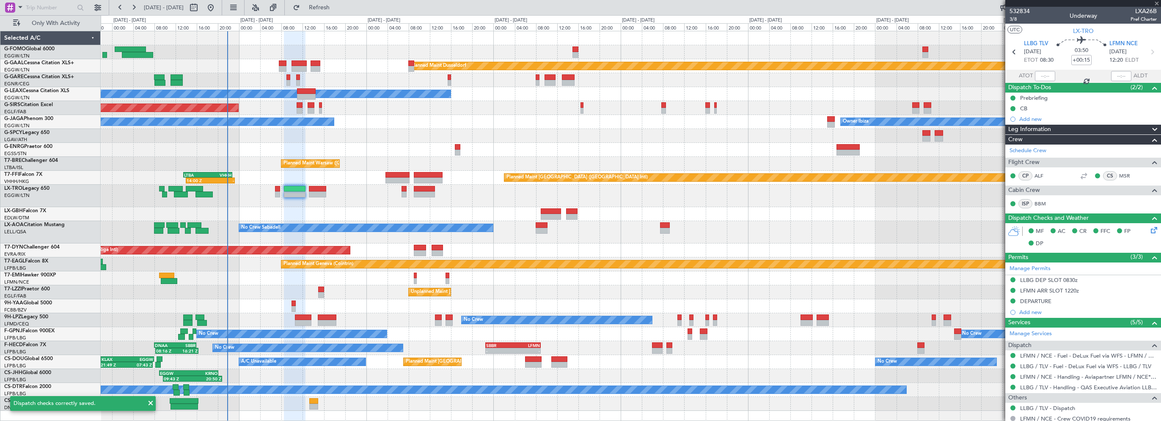
type input "-00:05"
type input "0"
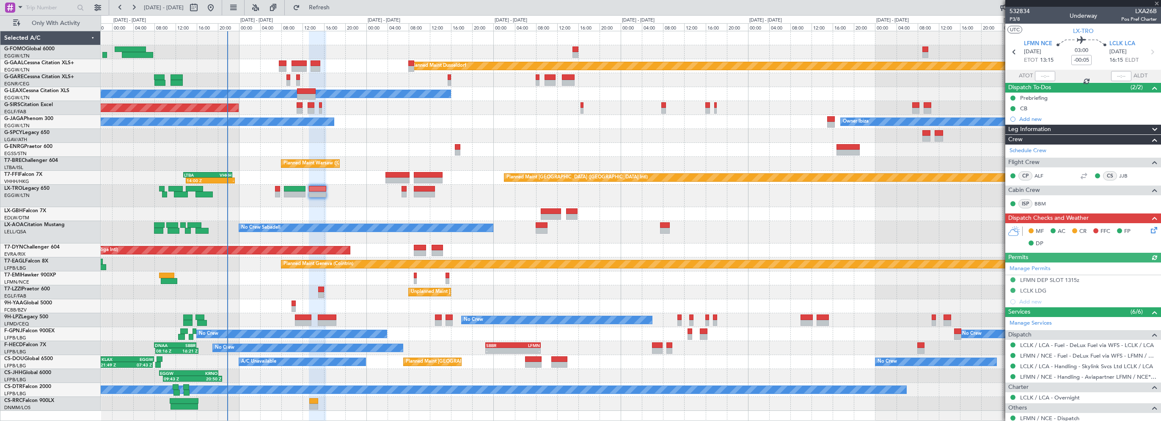
click at [1149, 231] on icon at bounding box center [1152, 229] width 7 height 7
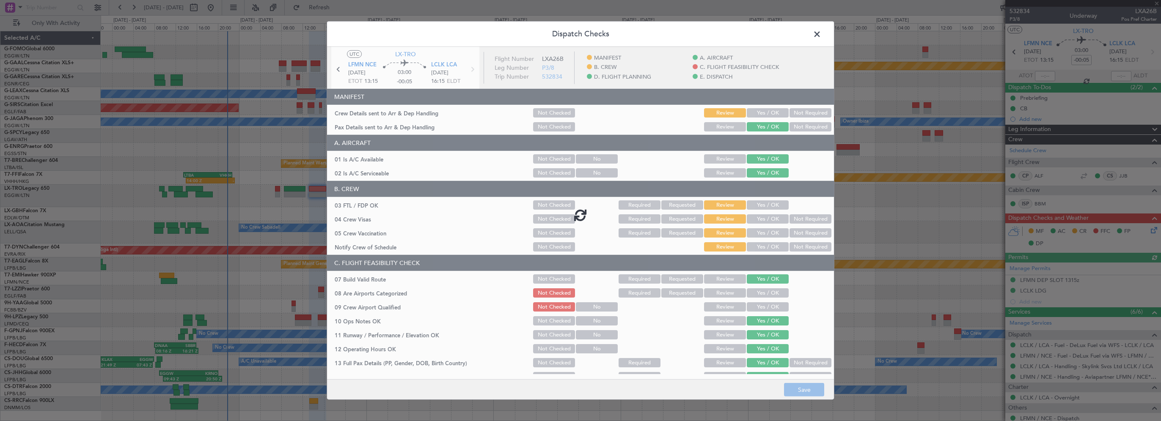
click at [757, 108] on div at bounding box center [580, 215] width 507 height 336
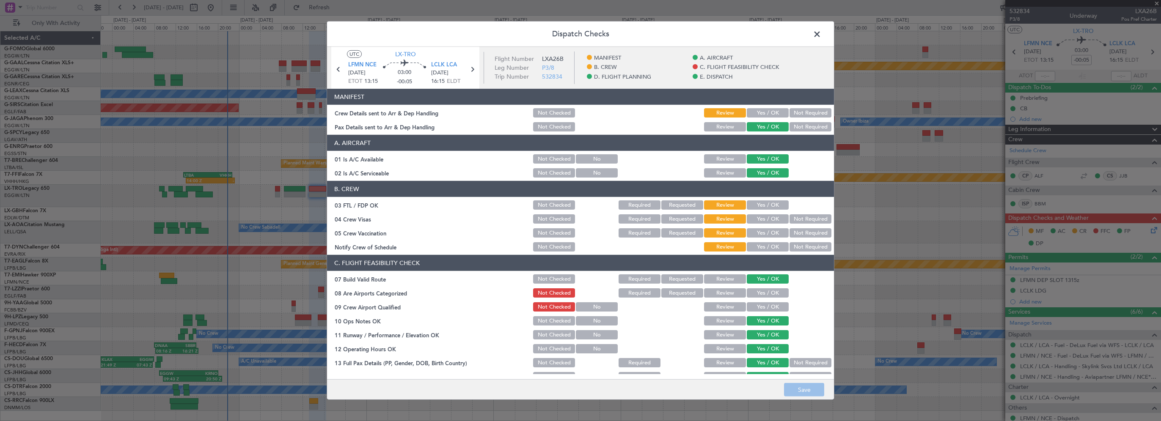
click at [767, 112] on button "Yes / OK" at bounding box center [768, 112] width 42 height 9
click at [765, 205] on button "Yes / OK" at bounding box center [768, 205] width 42 height 9
click at [790, 222] on button "Not Required" at bounding box center [811, 219] width 42 height 9
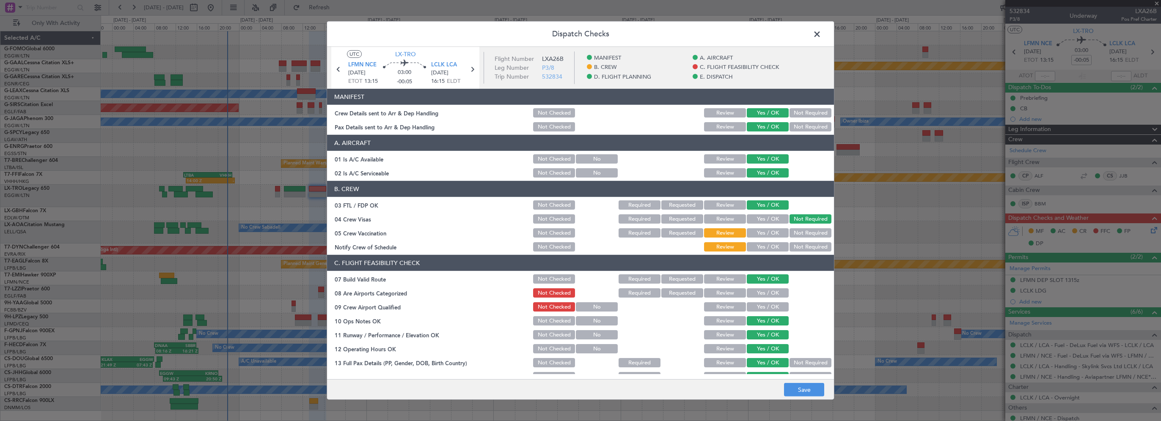
click at [786, 240] on section "B. CREW 03 FTL / FDP OK Not Checked Required Requested Review Yes / OK 04 Crew …" at bounding box center [580, 217] width 507 height 72
click at [790, 234] on button "Not Required" at bounding box center [811, 232] width 42 height 9
click at [769, 242] on button "Yes / OK" at bounding box center [768, 246] width 42 height 9
click at [763, 294] on button "Yes / OK" at bounding box center [768, 293] width 42 height 9
drag, startPoint x: 762, startPoint y: 305, endPoint x: 775, endPoint y: 318, distance: 18.3
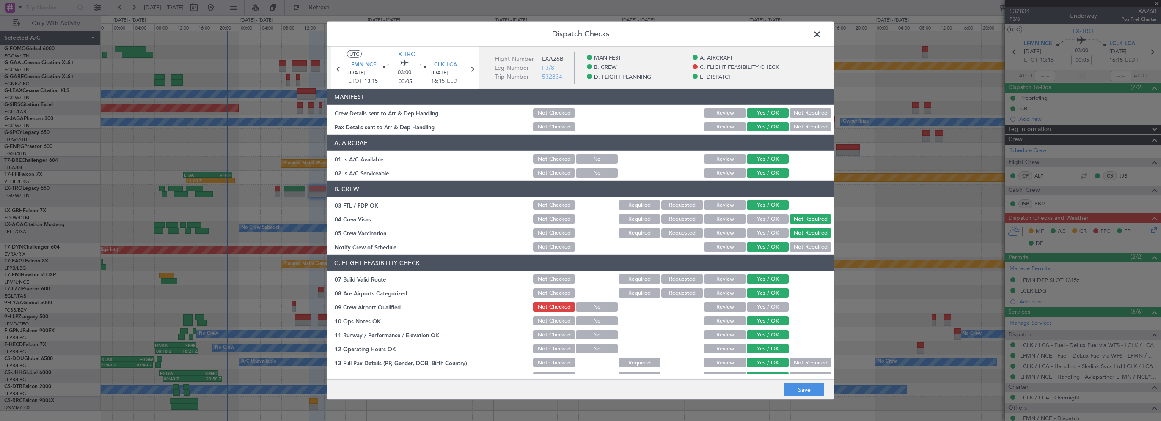
click at [762, 305] on button "Yes / OK" at bounding box center [768, 307] width 42 height 9
click at [796, 394] on button "Save" at bounding box center [804, 390] width 40 height 14
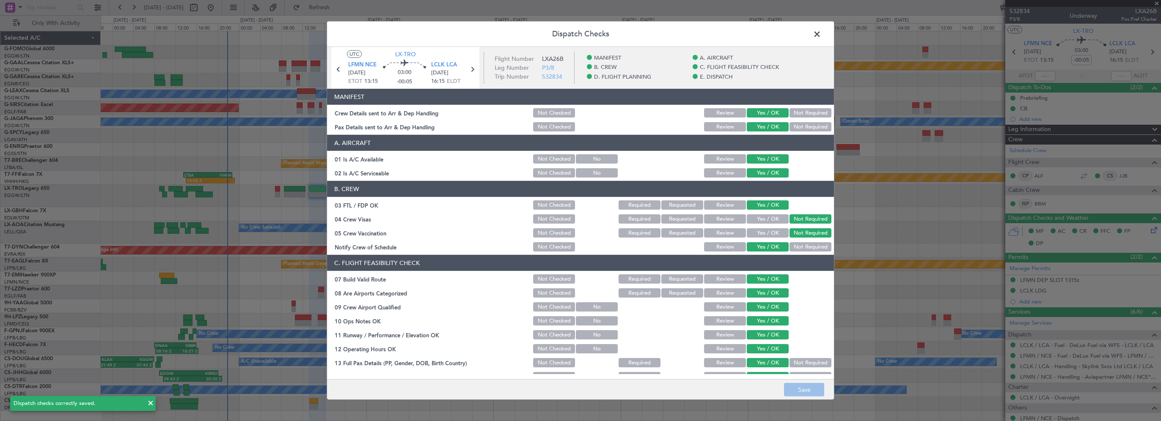
drag, startPoint x: 814, startPoint y: 36, endPoint x: 785, endPoint y: 40, distance: 29.6
click at [821, 35] on span at bounding box center [821, 36] width 0 height 17
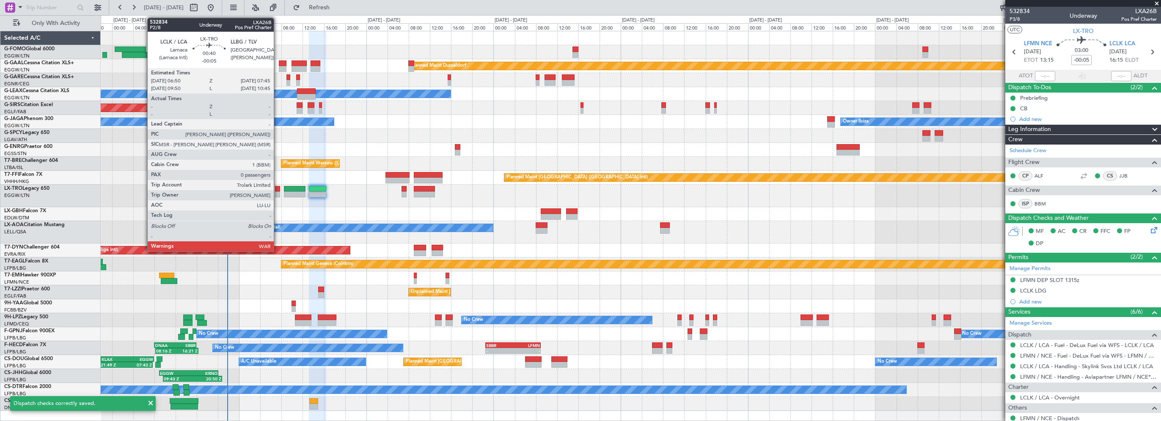
click at [278, 190] on div at bounding box center [277, 189] width 5 height 6
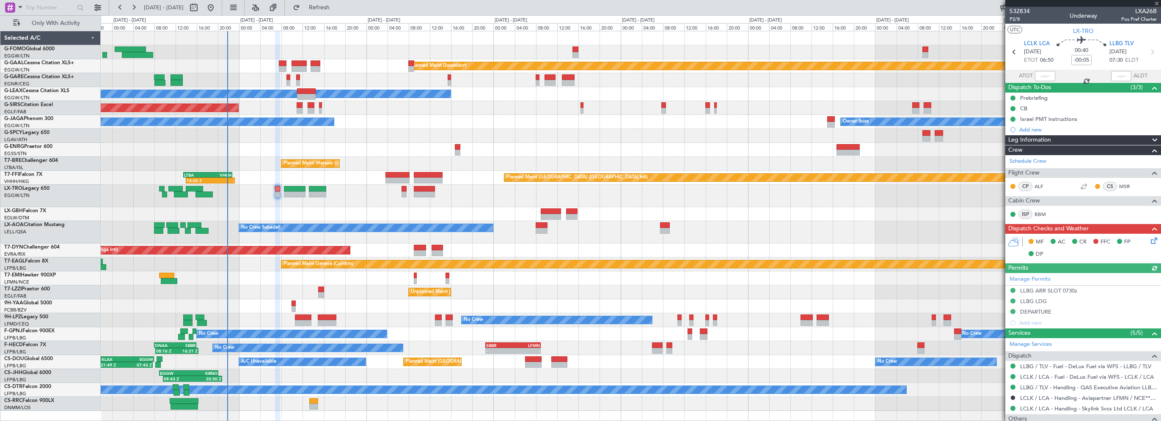
click at [1149, 238] on icon at bounding box center [1152, 239] width 7 height 7
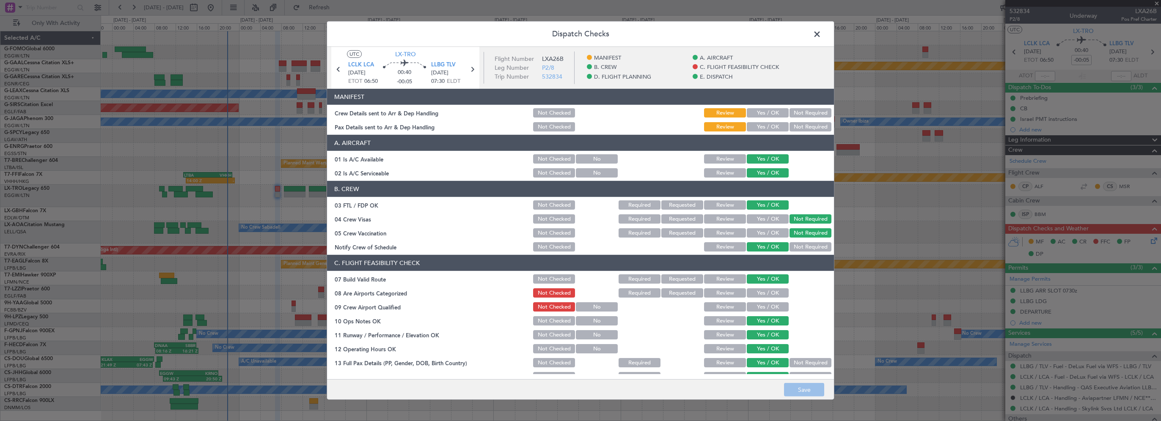
click at [765, 112] on button "Yes / OK" at bounding box center [768, 112] width 42 height 9
click at [763, 124] on button "Yes / OK" at bounding box center [768, 126] width 42 height 9
click at [765, 293] on button "Yes / OK" at bounding box center [768, 293] width 42 height 9
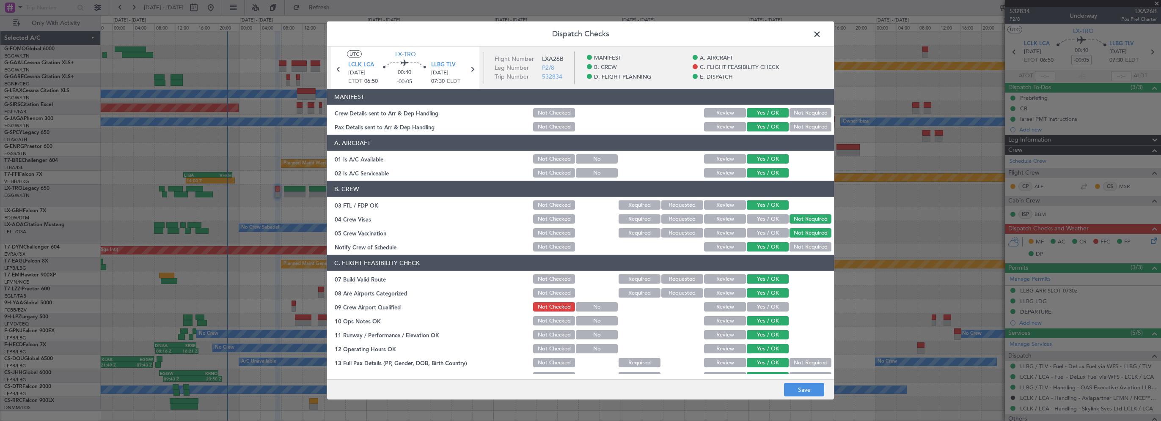
click at [763, 308] on button "Yes / OK" at bounding box center [768, 307] width 42 height 9
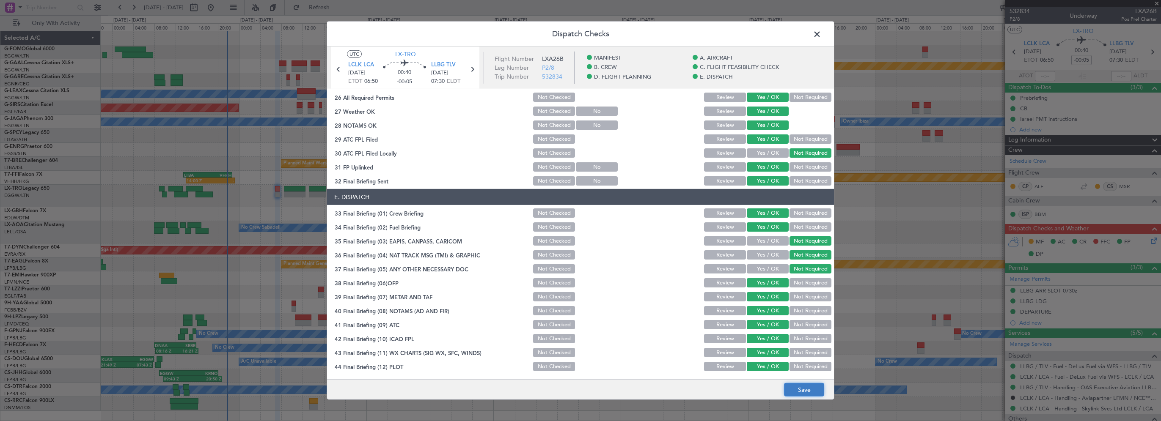
click at [800, 389] on button "Save" at bounding box center [804, 390] width 40 height 14
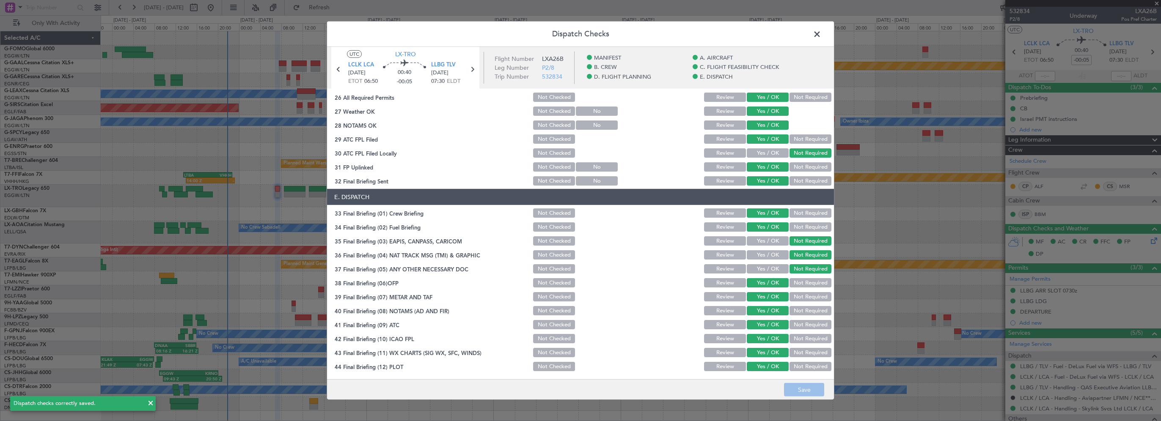
click at [821, 34] on span at bounding box center [821, 36] width 0 height 17
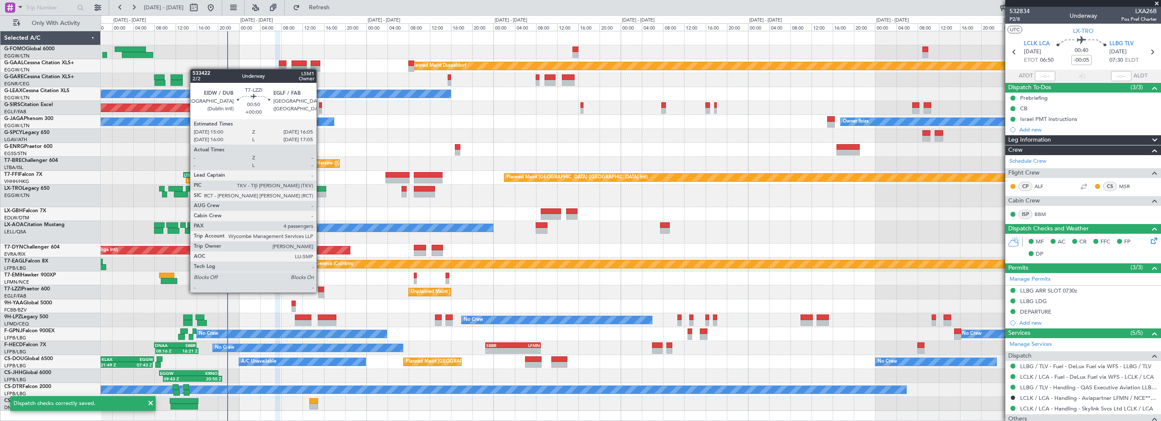
click at [320, 292] on div at bounding box center [321, 295] width 6 height 6
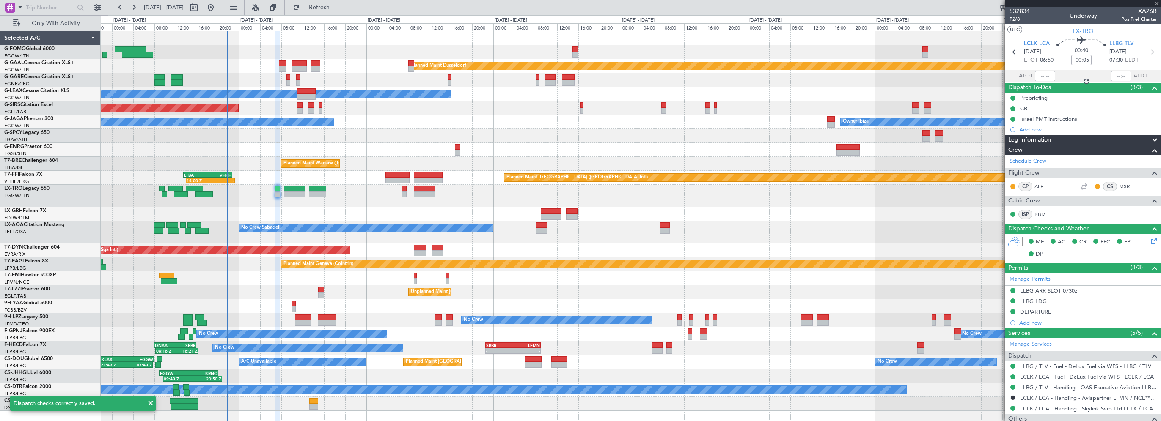
type input "4"
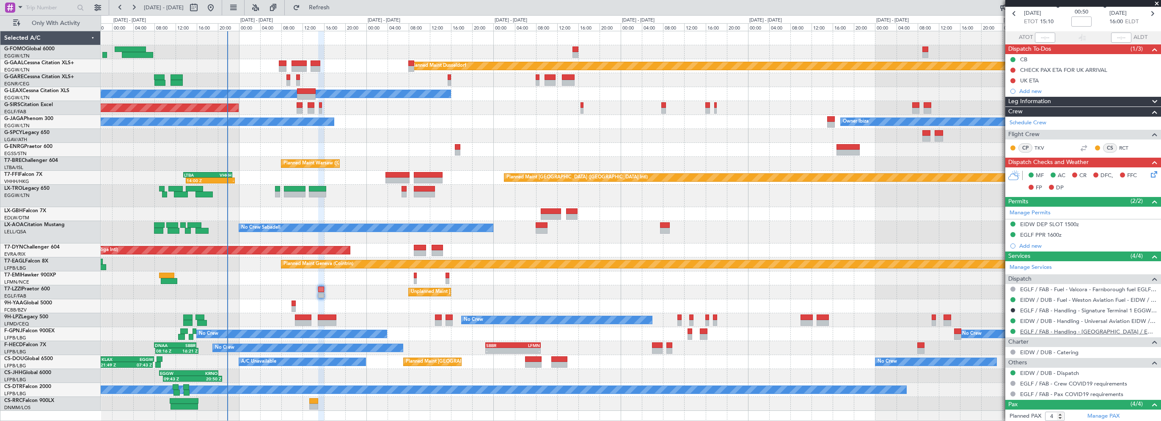
scroll to position [116, 0]
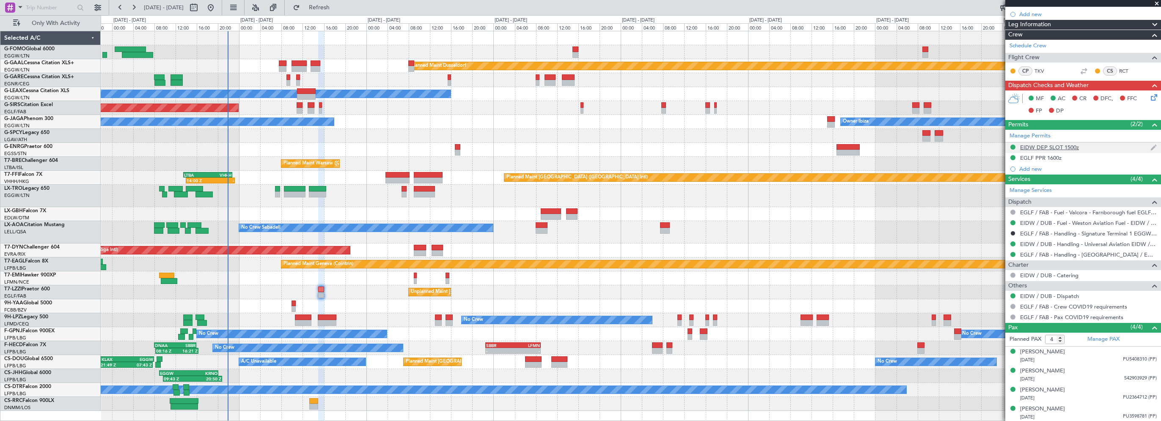
click at [1038, 148] on div "EIDW DEP SLOT 1500z" at bounding box center [1049, 147] width 59 height 7
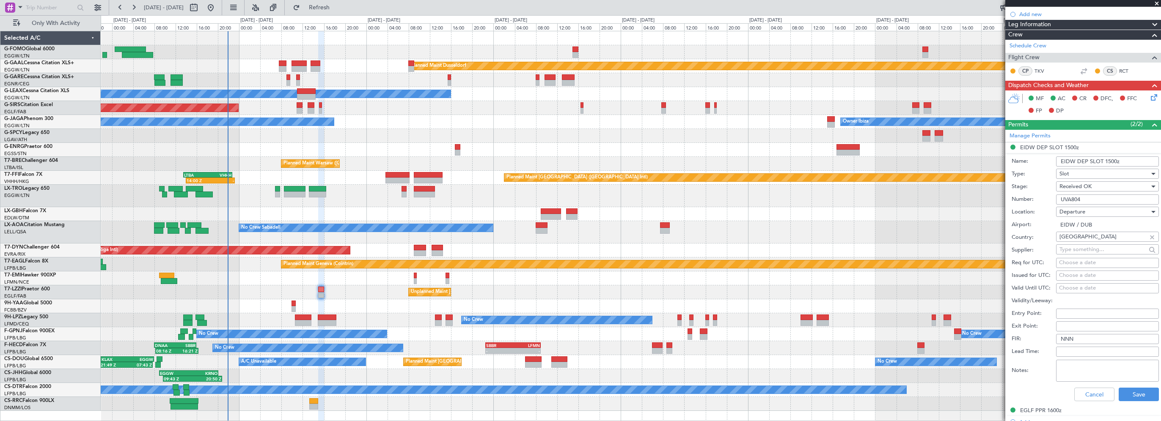
drag, startPoint x: 1090, startPoint y: 196, endPoint x: 1053, endPoint y: 199, distance: 37.3
click at [1053, 199] on div "Number: UVA804" at bounding box center [1085, 199] width 147 height 13
click at [1089, 398] on button "Cancel" at bounding box center [1094, 395] width 40 height 14
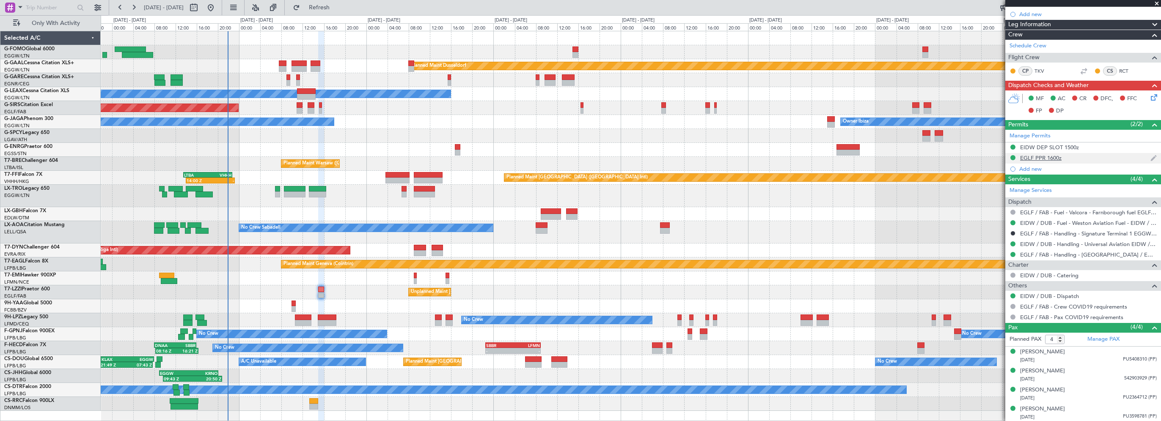
click at [1045, 160] on div "EGLF PPR 1600z" at bounding box center [1040, 157] width 41 height 7
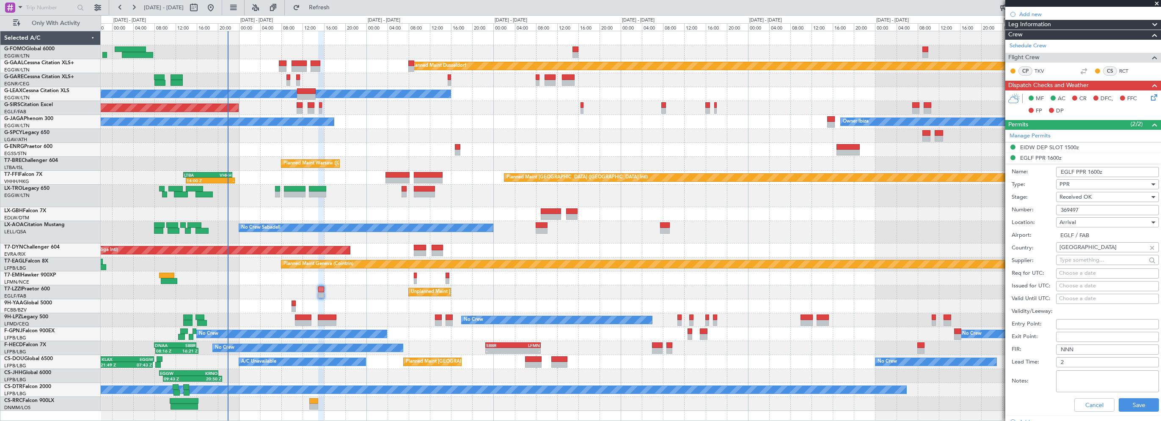
drag, startPoint x: 1083, startPoint y: 208, endPoint x: 1045, endPoint y: 210, distance: 38.1
click at [1045, 210] on div "Number: 369497" at bounding box center [1085, 210] width 147 height 13
drag, startPoint x: 1087, startPoint y: 407, endPoint x: 1087, endPoint y: 376, distance: 31.3
click at [1087, 407] on button "Cancel" at bounding box center [1094, 406] width 40 height 14
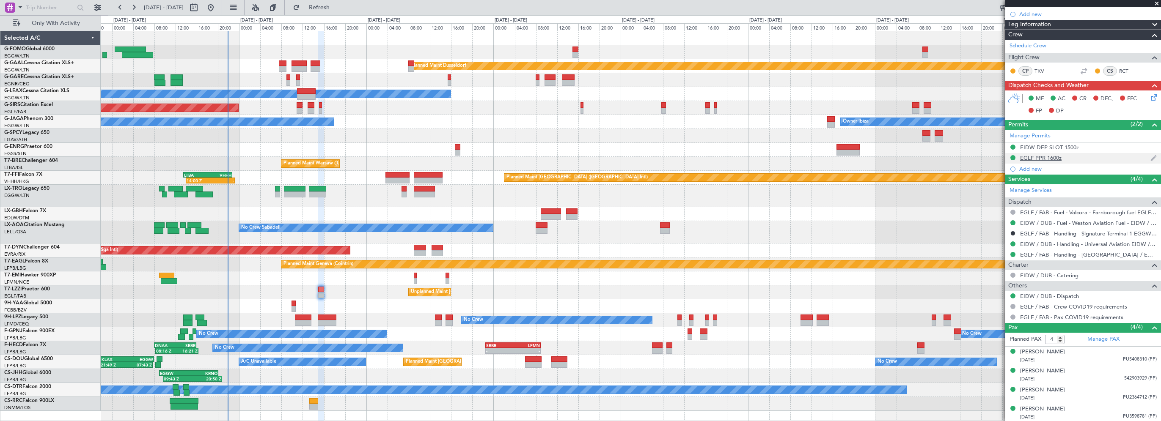
scroll to position [0, 0]
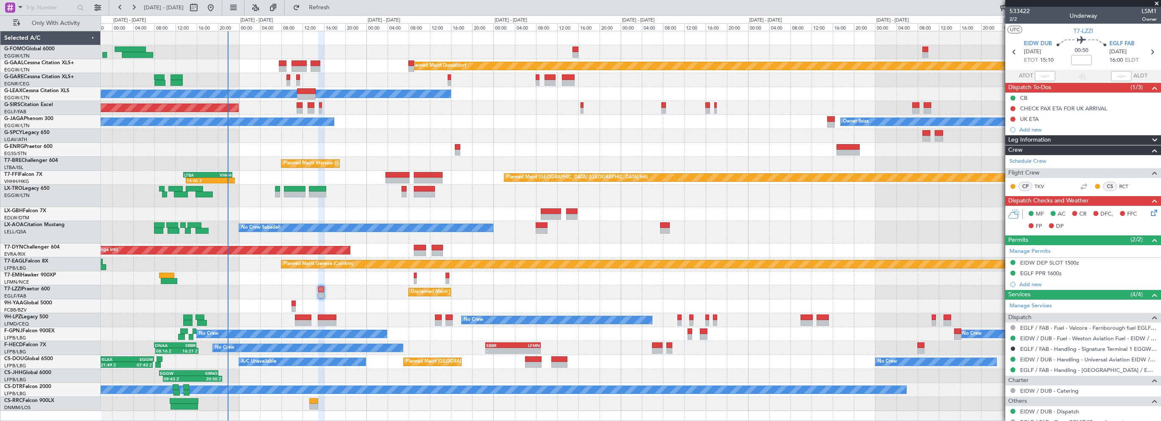
click at [1058, 139] on div "Leg Information" at bounding box center [1083, 140] width 156 height 10
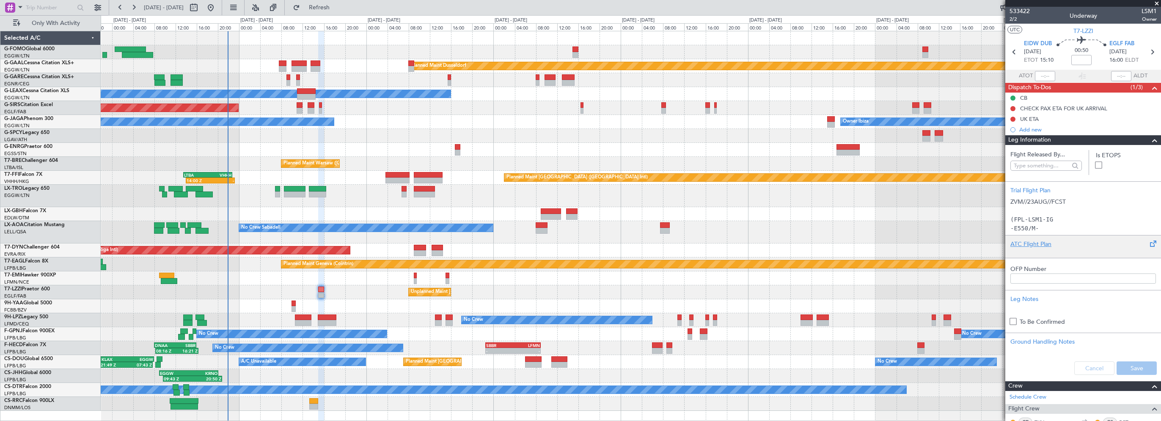
click at [1021, 245] on div "ATC Flight Plan" at bounding box center [1083, 244] width 146 height 9
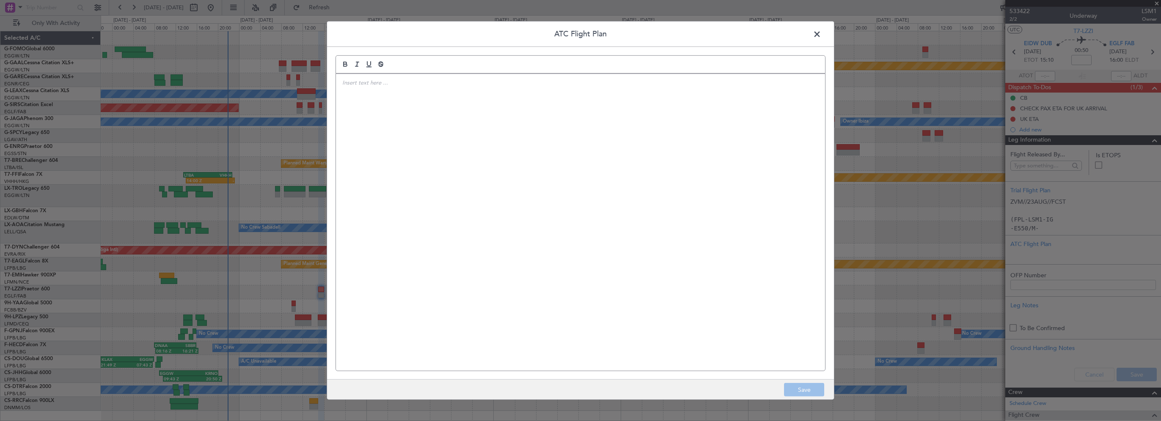
click at [435, 154] on div at bounding box center [580, 222] width 489 height 297
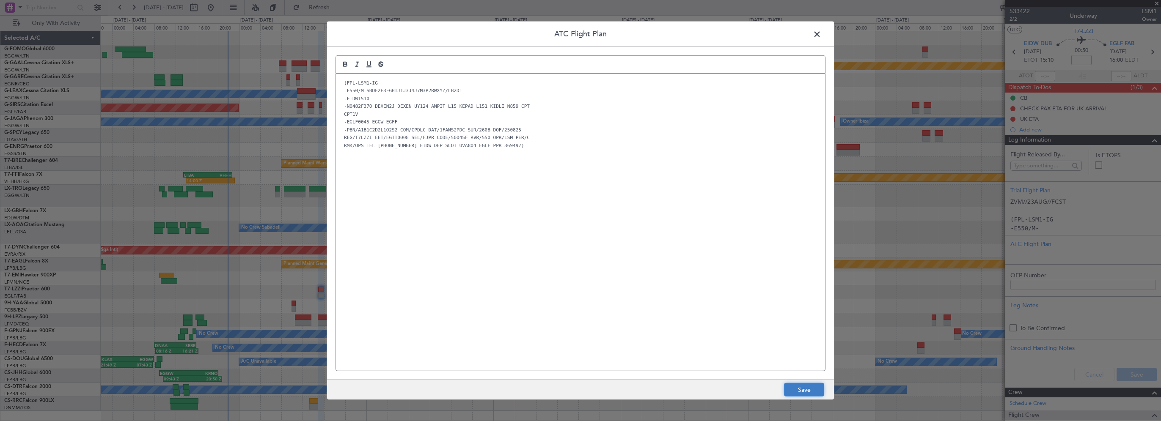
click at [808, 393] on button "Save" at bounding box center [804, 390] width 40 height 14
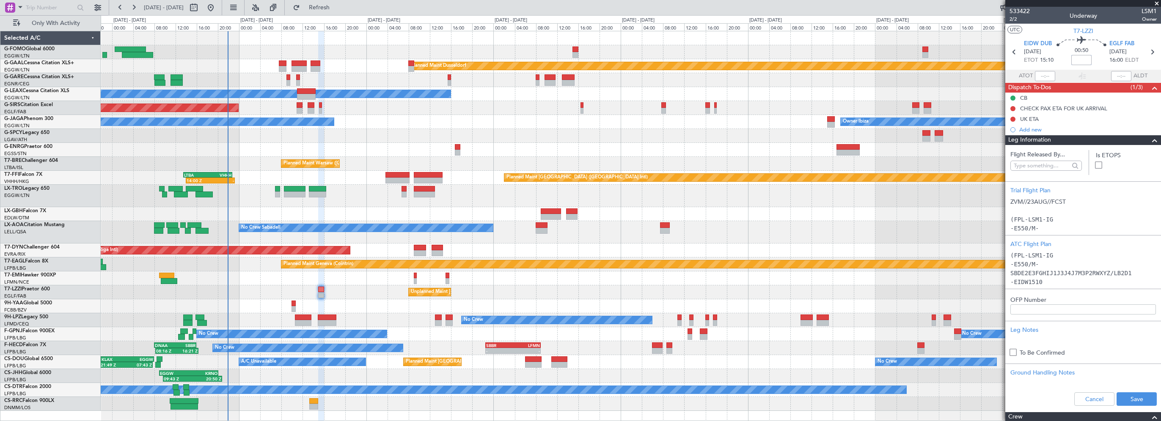
drag, startPoint x: 1079, startPoint y: 56, endPoint x: 1083, endPoint y: 54, distance: 5.1
click at [1079, 56] on input at bounding box center [1081, 60] width 20 height 10
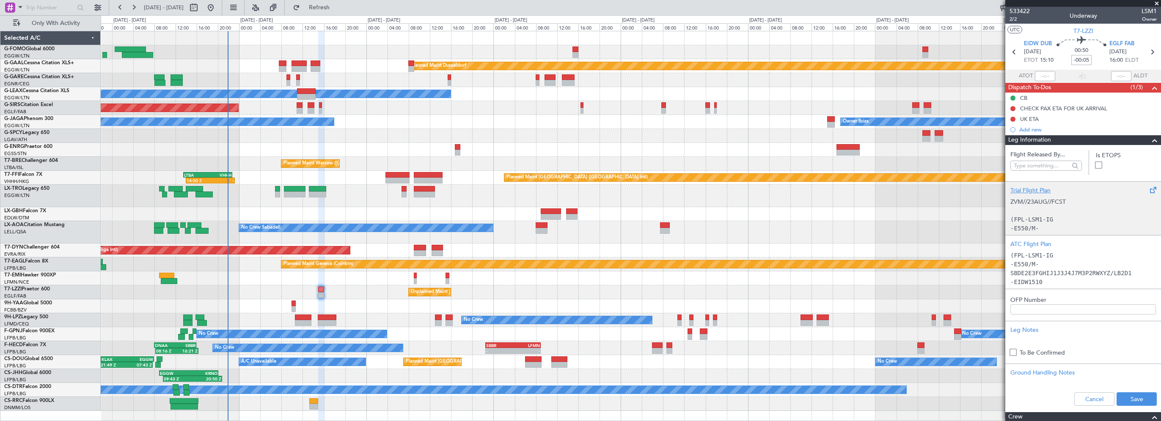
type input "-00:05"
click at [1031, 193] on div "Trial Flight Plan" at bounding box center [1083, 190] width 146 height 9
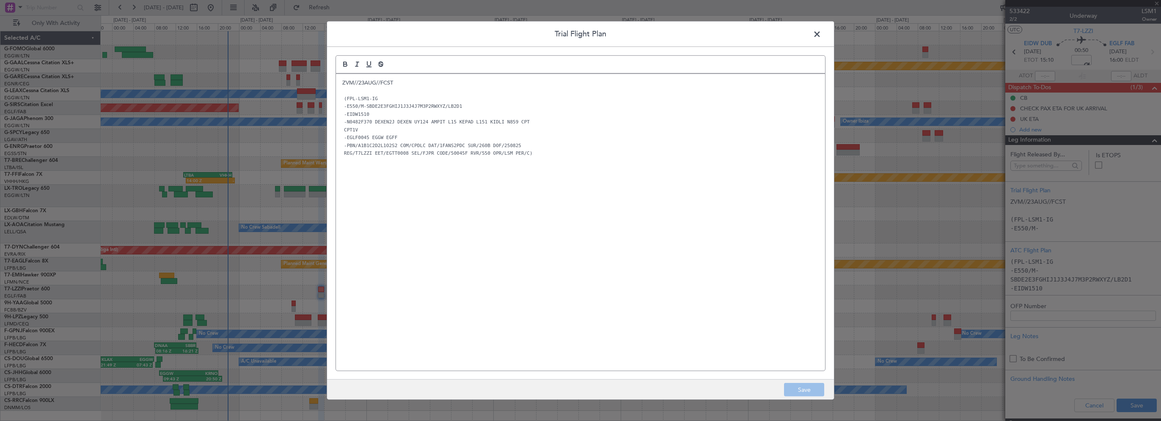
click at [353, 83] on p "ZVM//23AUG//FCST" at bounding box center [580, 83] width 476 height 8
click at [359, 82] on p "ZVM //23AUG//FCST" at bounding box center [580, 83] width 476 height 8
click at [379, 81] on p "ZVM // [DATE]//FCST" at bounding box center [580, 83] width 476 height 8
click at [386, 81] on p "ZVM // [DATE] //FCST" at bounding box center [580, 83] width 476 height 8
click at [637, 219] on div "ZVM // [DATE] // FCST (FPL-LSM1-IG -E550/M-SBDE2E3FGHIJ1J3J4J7M3P2RWXYZ/LB2D1 -…" at bounding box center [580, 222] width 489 height 297
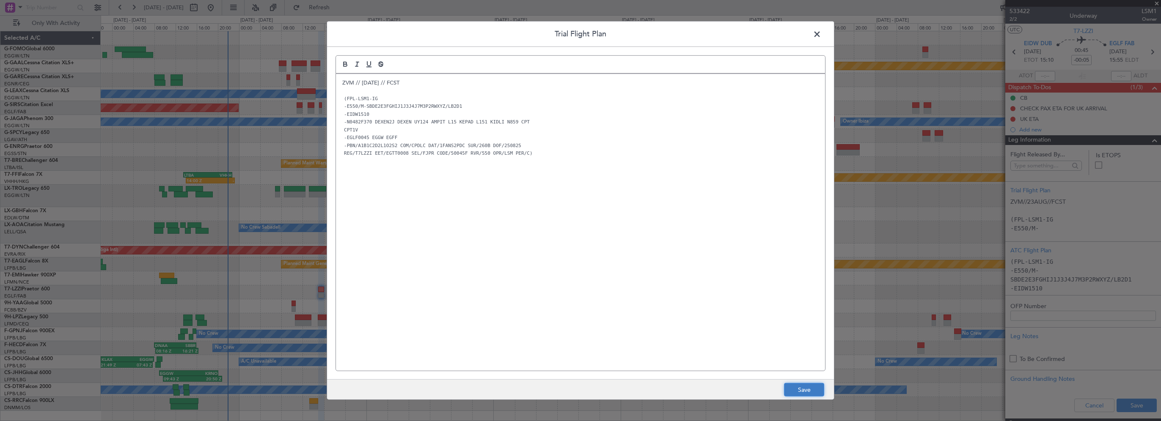
click at [799, 392] on button "Save" at bounding box center [804, 390] width 40 height 14
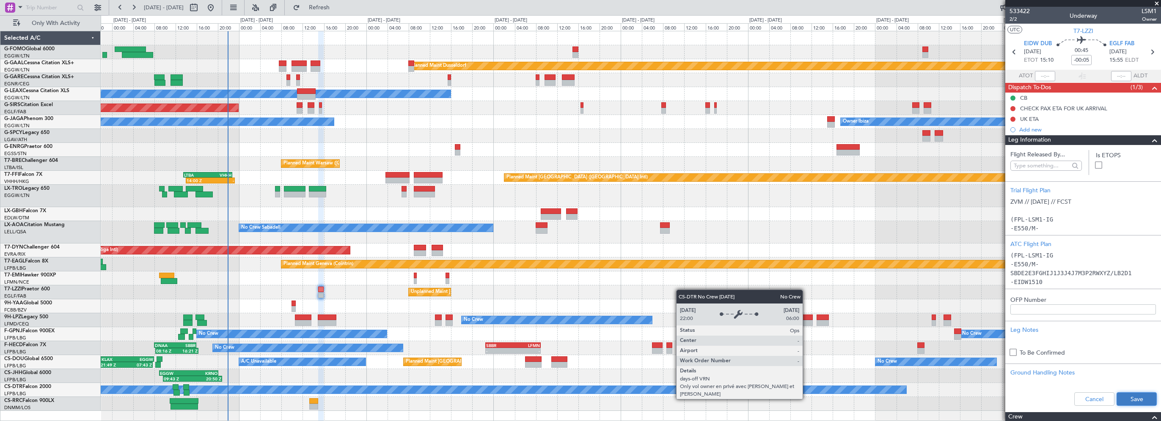
click at [1131, 402] on button "Save" at bounding box center [1137, 400] width 40 height 14
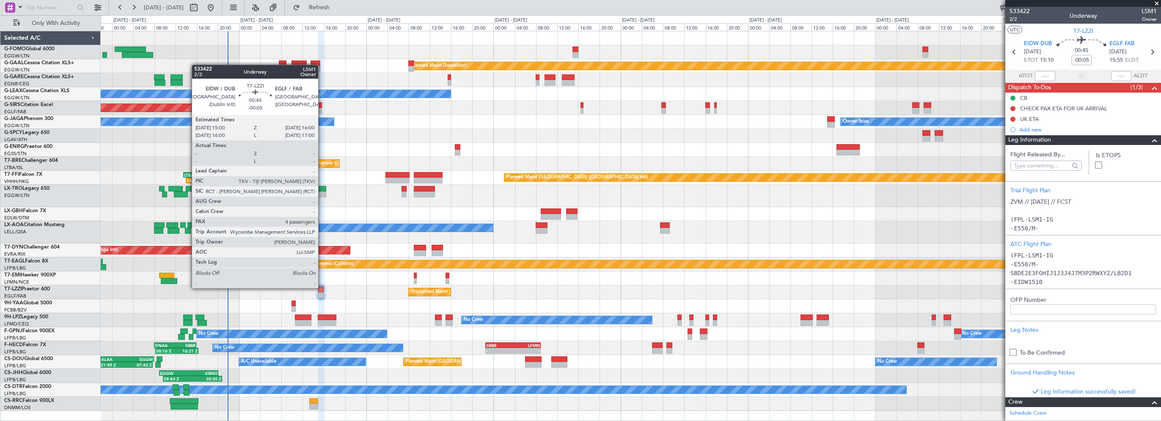
click at [322, 288] on div at bounding box center [321, 290] width 6 height 6
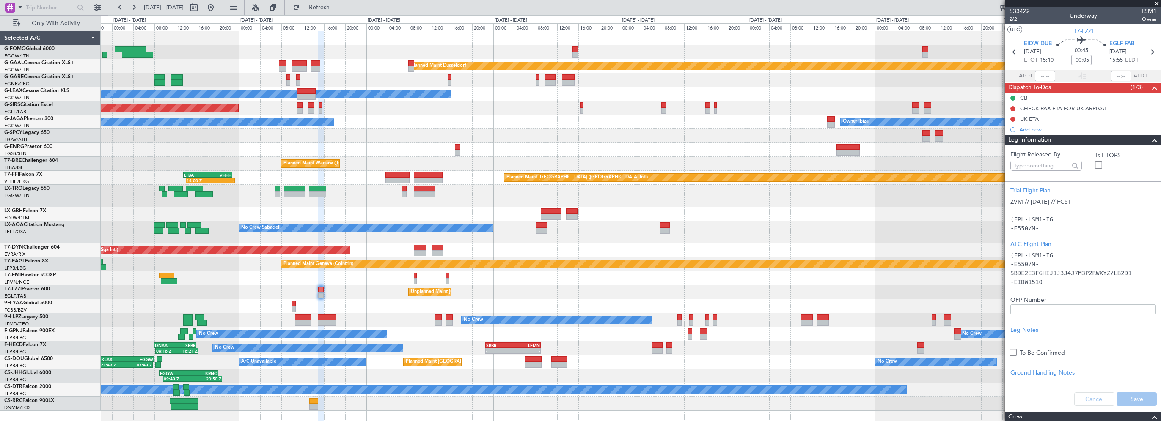
click at [364, 298] on div "Unplanned Maint [GEOGRAPHIC_DATA] ([GEOGRAPHIC_DATA]) Owner London ([GEOGRAPHIC…" at bounding box center [631, 293] width 1060 height 14
drag, startPoint x: 1150, startPoint y: 140, endPoint x: 1089, endPoint y: 130, distance: 61.8
click at [1150, 140] on span at bounding box center [1155, 140] width 10 height 10
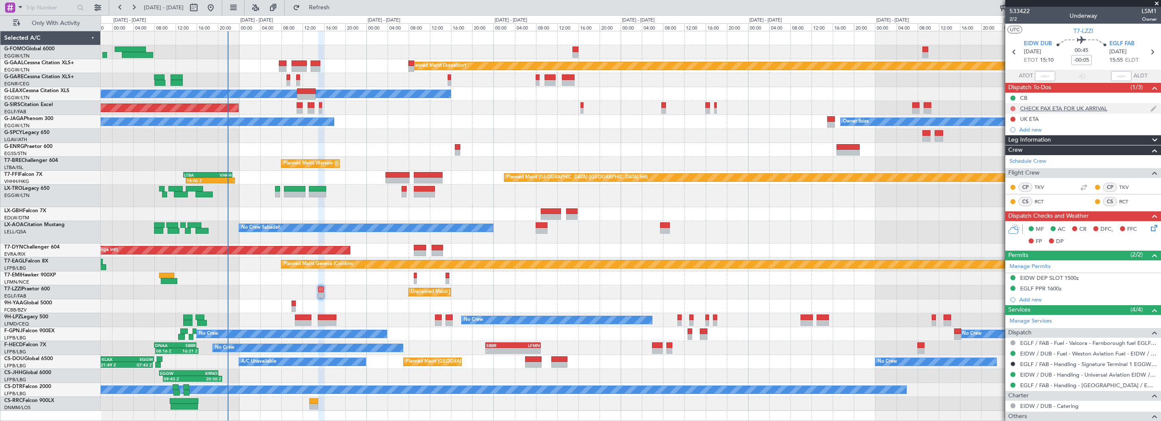
click at [1012, 108] on button at bounding box center [1012, 108] width 5 height 5
click at [1008, 158] on span "Cancelled" at bounding box center [1015, 158] width 24 height 8
click at [1013, 117] on button at bounding box center [1012, 119] width 5 height 5
drag, startPoint x: 1009, startPoint y: 171, endPoint x: 1018, endPoint y: 176, distance: 9.9
click at [1010, 171] on span "Cancelled" at bounding box center [1015, 169] width 24 height 8
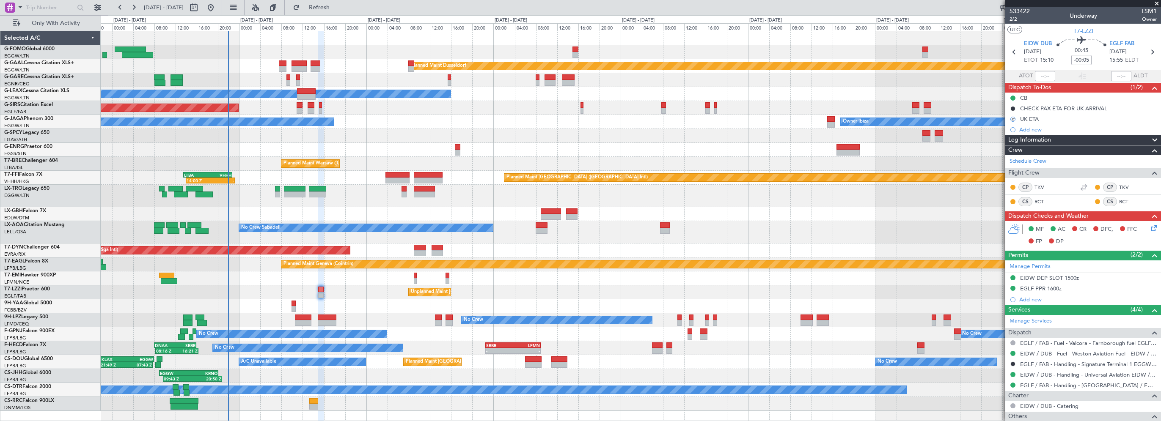
click at [1149, 225] on icon at bounding box center [1152, 226] width 7 height 7
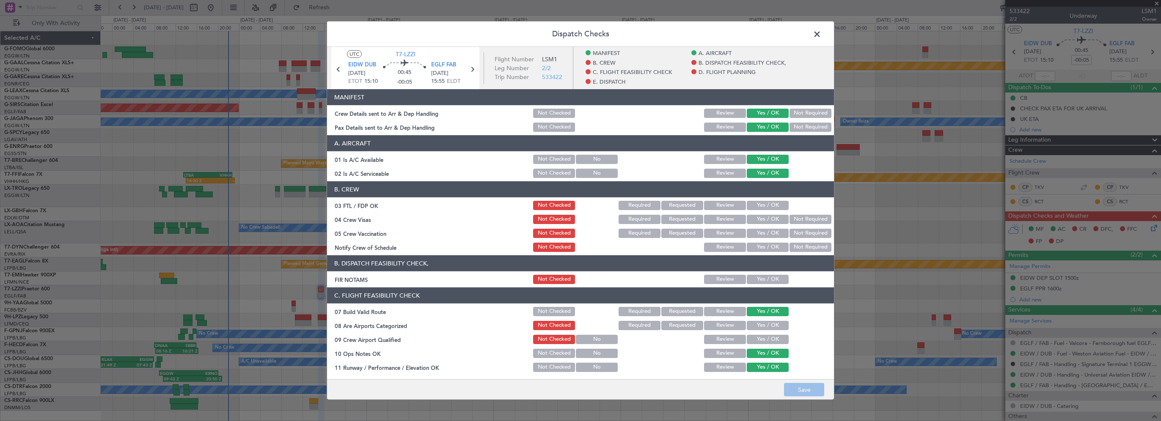
click at [821, 34] on span at bounding box center [821, 36] width 0 height 17
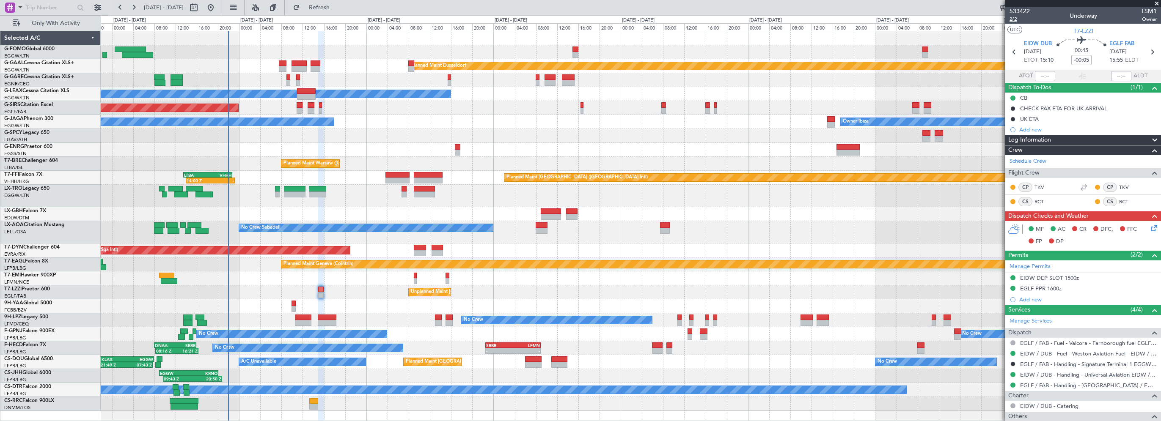
click at [1011, 20] on span "2/2" at bounding box center [1020, 19] width 20 height 7
click at [1149, 228] on icon at bounding box center [1152, 226] width 7 height 7
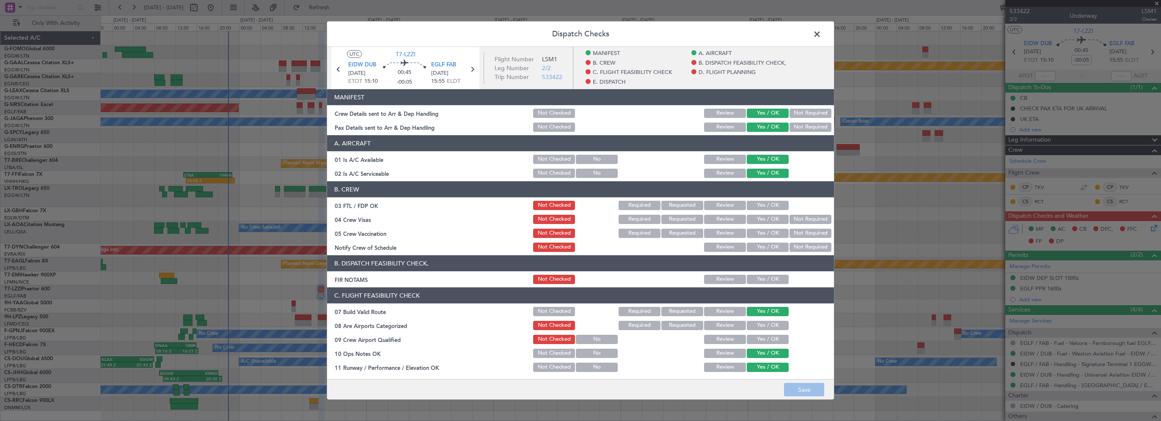
click at [763, 281] on button "Yes / OK" at bounding box center [768, 279] width 42 height 9
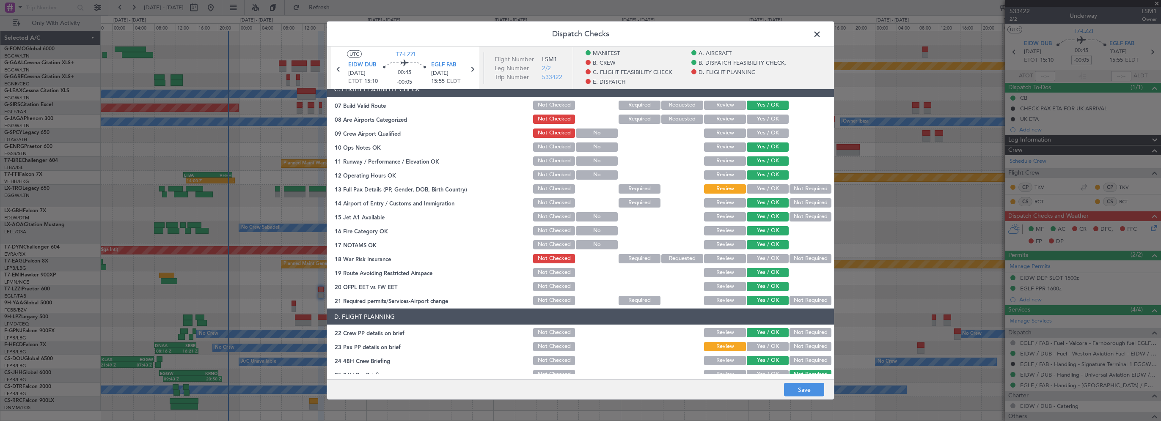
scroll to position [212, 0]
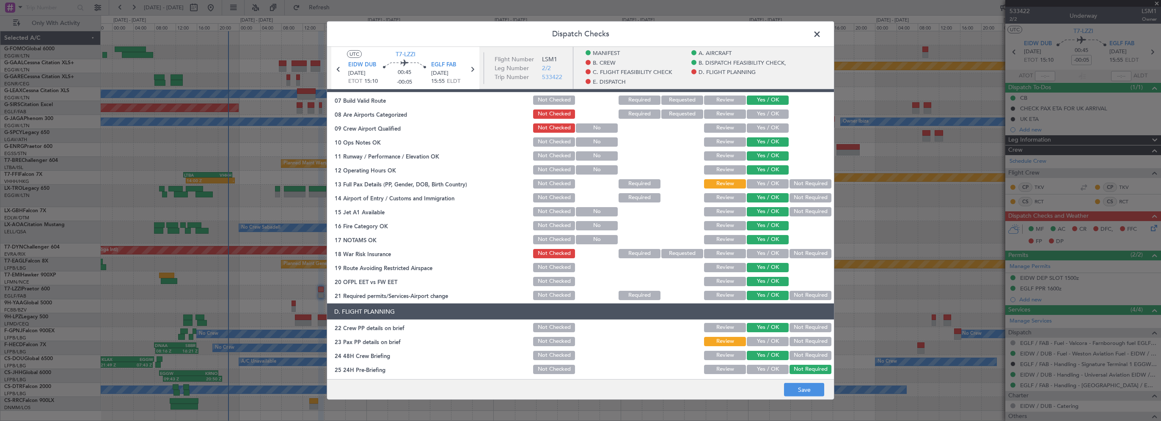
click at [762, 183] on button "Yes / OK" at bounding box center [768, 183] width 42 height 9
click at [806, 253] on button "Not Required" at bounding box center [811, 253] width 42 height 9
click at [752, 337] on button "Yes / OK" at bounding box center [768, 341] width 42 height 9
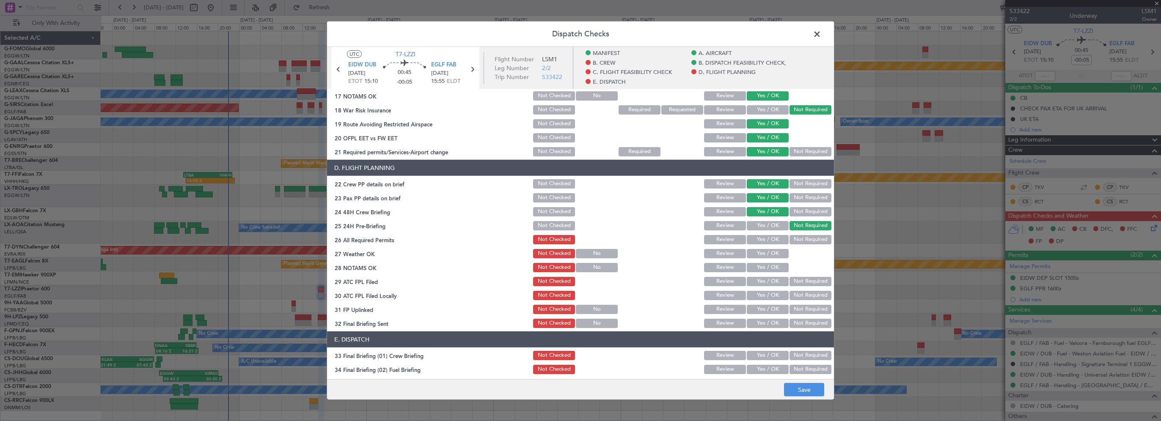
scroll to position [381, 0]
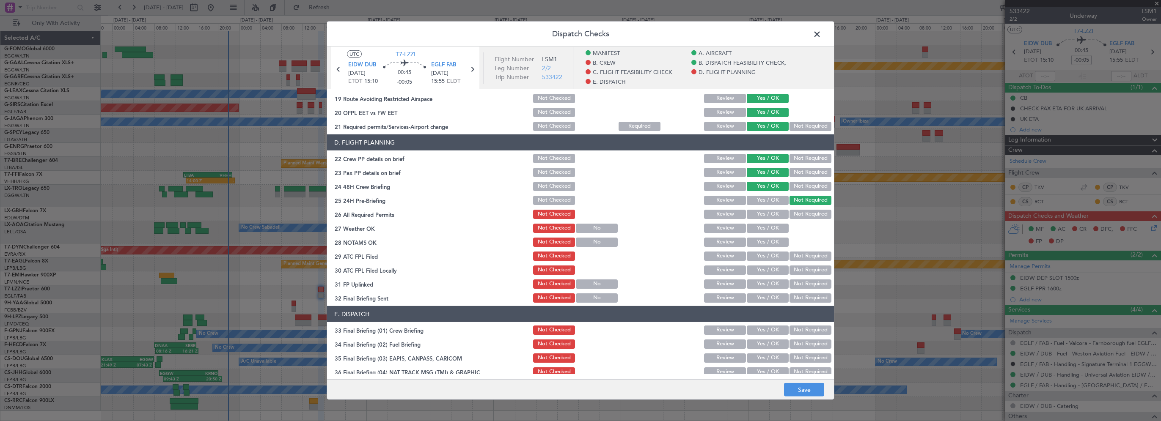
click at [758, 218] on button "Yes / OK" at bounding box center [768, 214] width 42 height 9
click at [757, 231] on button "Yes / OK" at bounding box center [768, 228] width 42 height 9
click at [754, 242] on button "Yes / OK" at bounding box center [768, 242] width 42 height 9
drag, startPoint x: 757, startPoint y: 254, endPoint x: 784, endPoint y: 270, distance: 31.3
click at [757, 254] on button "Yes / OK" at bounding box center [768, 256] width 42 height 9
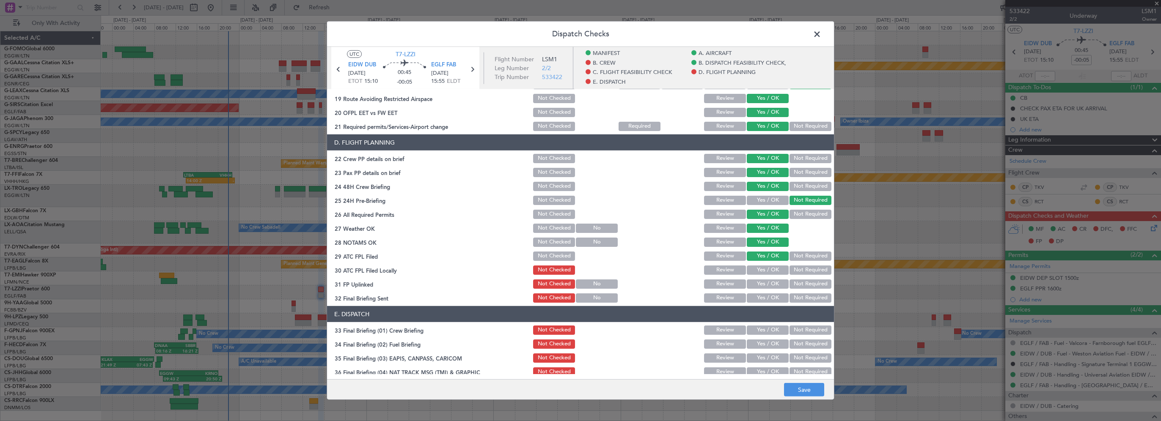
click at [790, 268] on button "Not Required" at bounding box center [811, 270] width 42 height 9
click at [763, 282] on button "Yes / OK" at bounding box center [768, 284] width 42 height 9
click at [760, 296] on button "Yes / OK" at bounding box center [768, 298] width 42 height 9
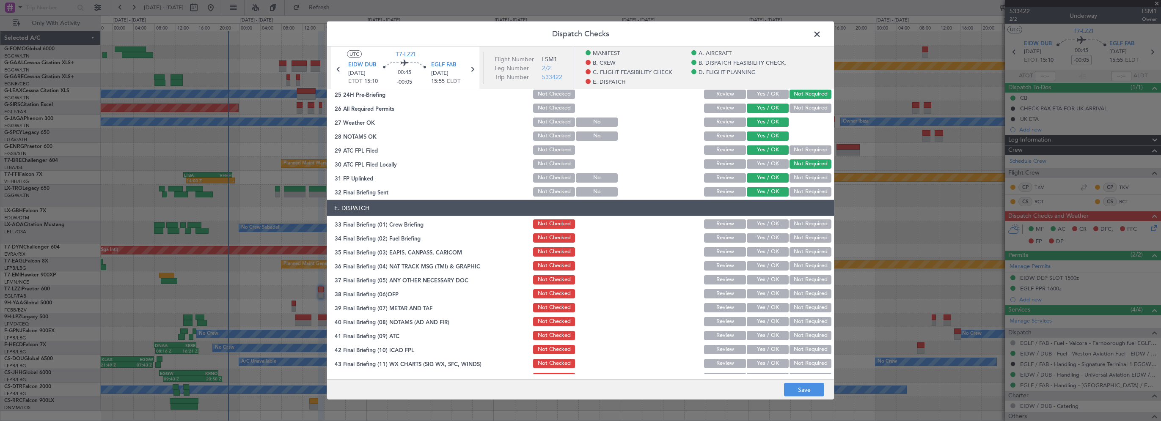
scroll to position [498, 0]
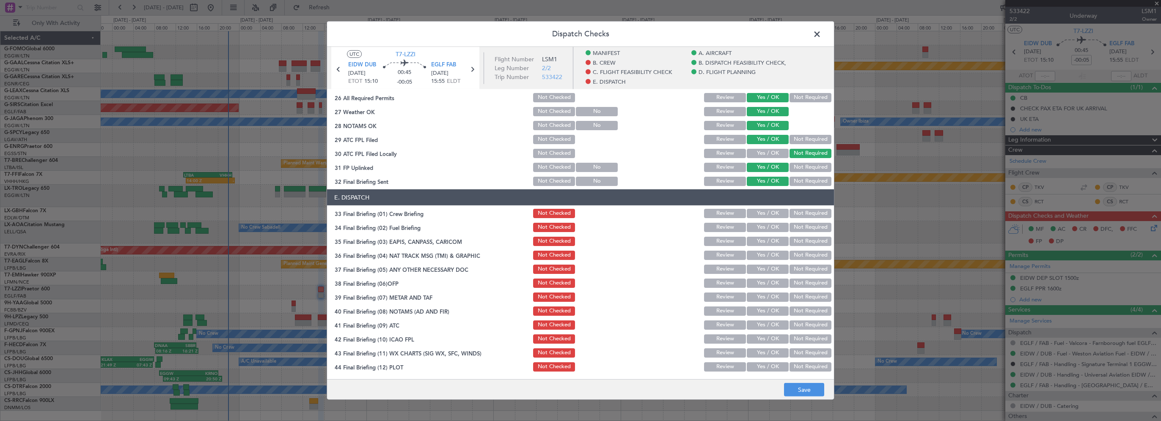
drag, startPoint x: 770, startPoint y: 212, endPoint x: 770, endPoint y: 217, distance: 5.1
click at [770, 212] on button "Yes / OK" at bounding box center [768, 213] width 42 height 9
click at [766, 232] on div "Yes / OK" at bounding box center [767, 228] width 43 height 12
click at [777, 226] on button "Yes / OK" at bounding box center [768, 227] width 42 height 9
click at [797, 245] on button "Not Required" at bounding box center [811, 241] width 42 height 9
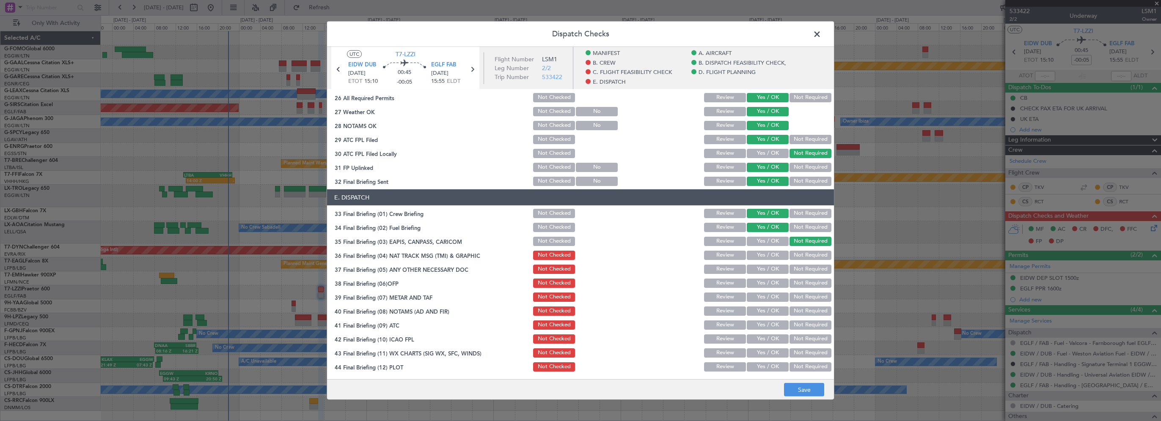
click at [795, 254] on button "Not Required" at bounding box center [811, 255] width 42 height 9
click at [794, 270] on button "Not Required" at bounding box center [811, 269] width 42 height 9
click at [771, 281] on button "Yes / OK" at bounding box center [768, 283] width 42 height 9
click at [763, 297] on button "Yes / OK" at bounding box center [768, 297] width 42 height 9
click at [759, 314] on button "Yes / OK" at bounding box center [768, 311] width 42 height 9
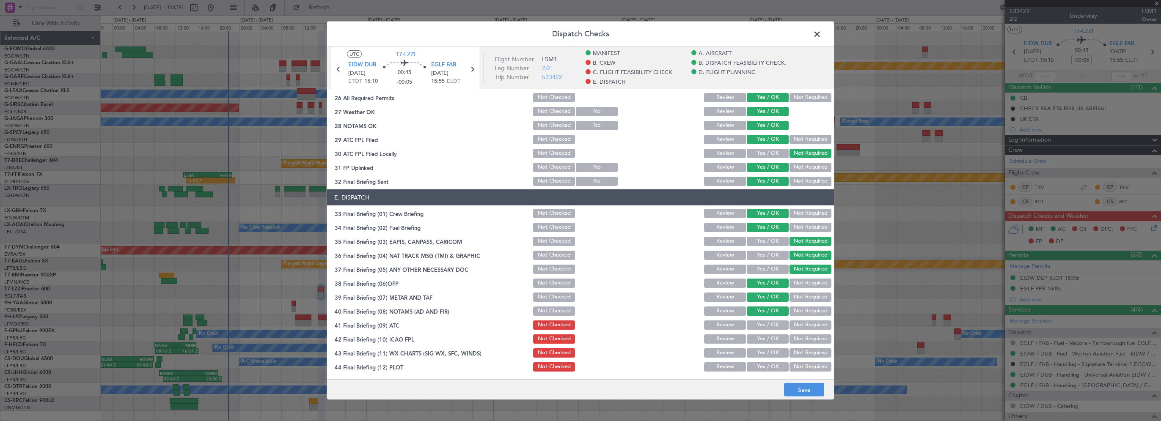
click at [757, 327] on button "Yes / OK" at bounding box center [768, 325] width 42 height 9
click at [755, 340] on button "Yes / OK" at bounding box center [768, 339] width 42 height 9
click at [757, 350] on button "Yes / OK" at bounding box center [768, 353] width 42 height 9
click at [756, 363] on button "Yes / OK" at bounding box center [768, 367] width 42 height 9
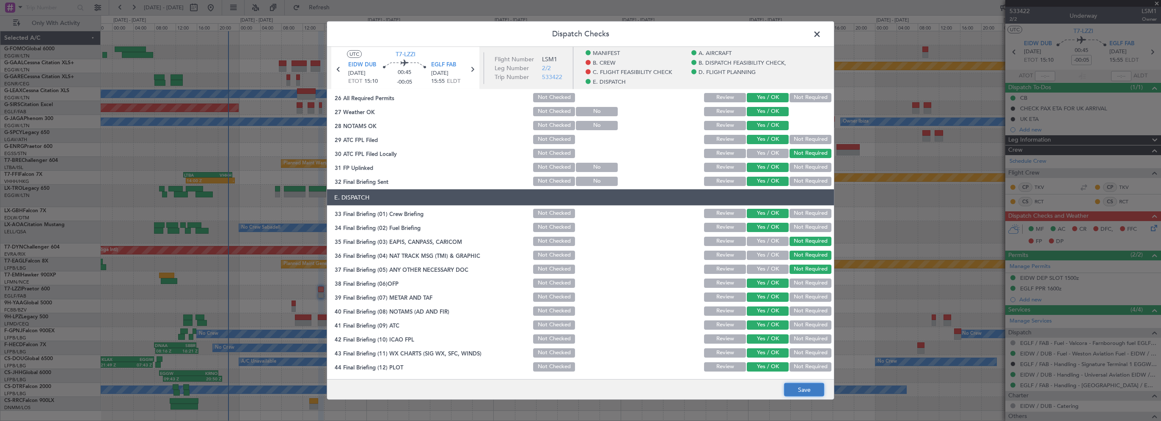
click at [787, 386] on button "Save" at bounding box center [804, 390] width 40 height 14
click at [821, 34] on span at bounding box center [821, 36] width 0 height 17
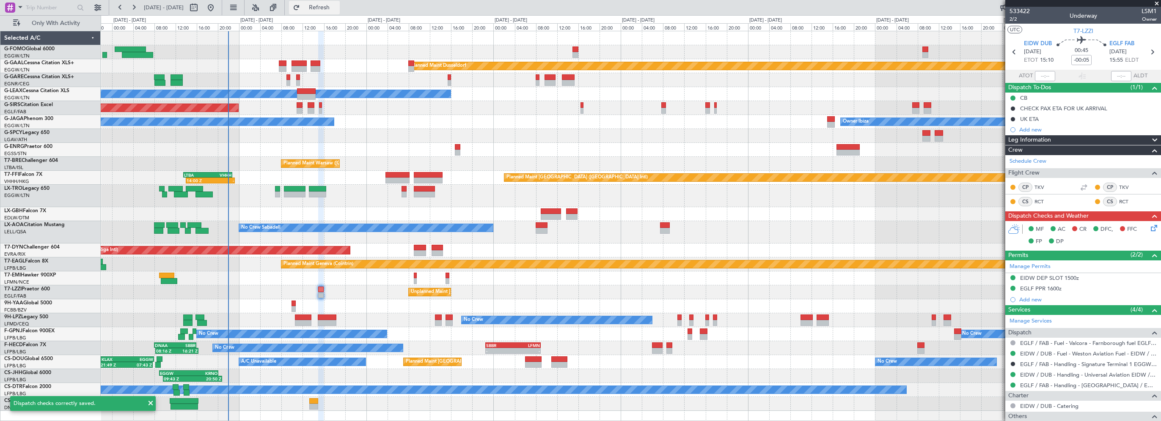
click at [337, 10] on span "Refresh" at bounding box center [320, 8] width 36 height 6
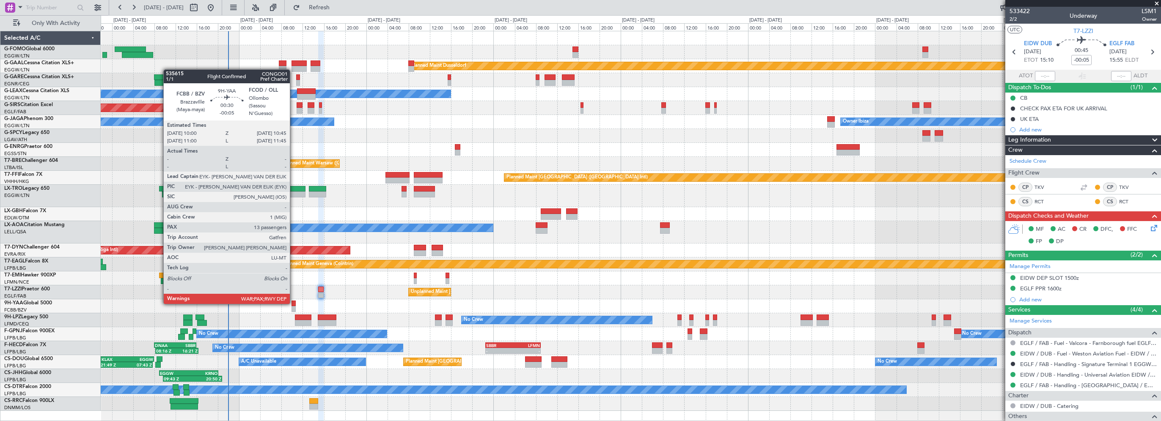
click at [294, 303] on div at bounding box center [294, 304] width 4 height 6
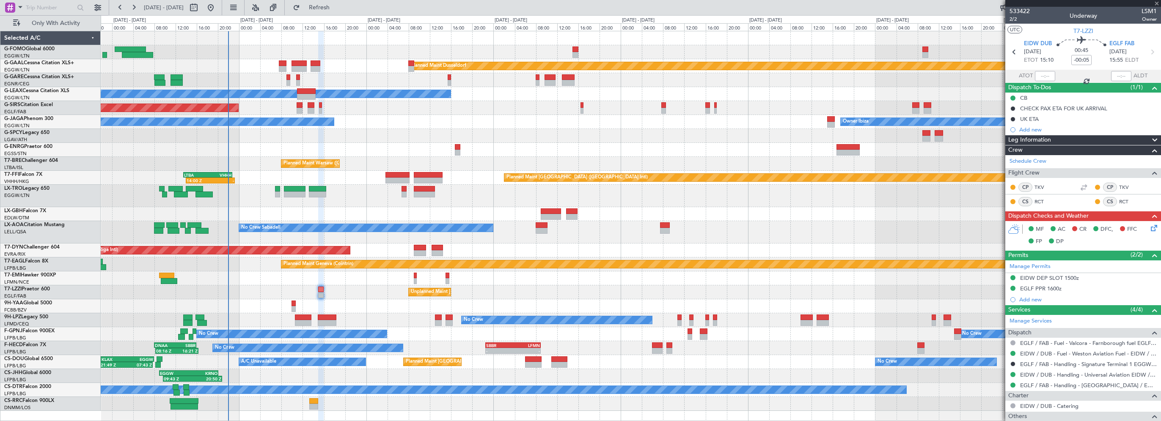
type input "13"
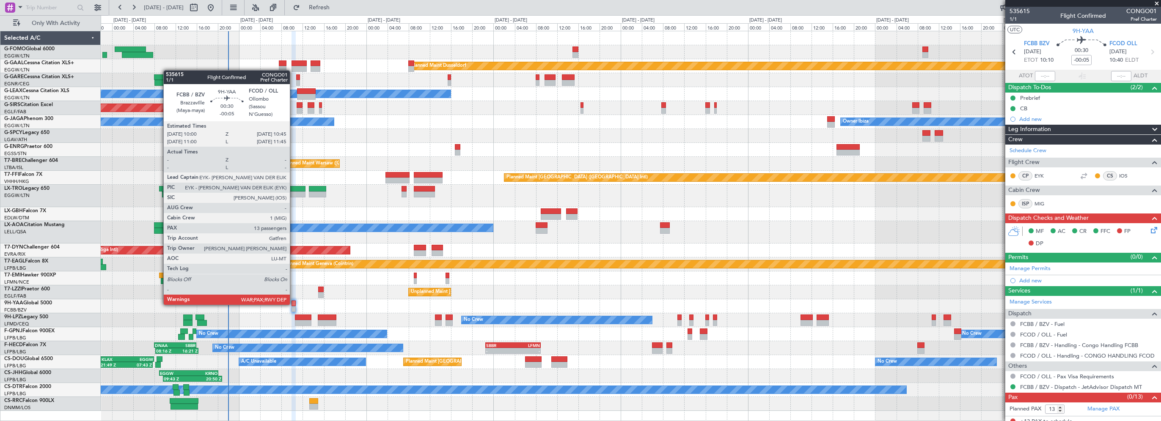
click at [294, 304] on div at bounding box center [294, 304] width 4 height 6
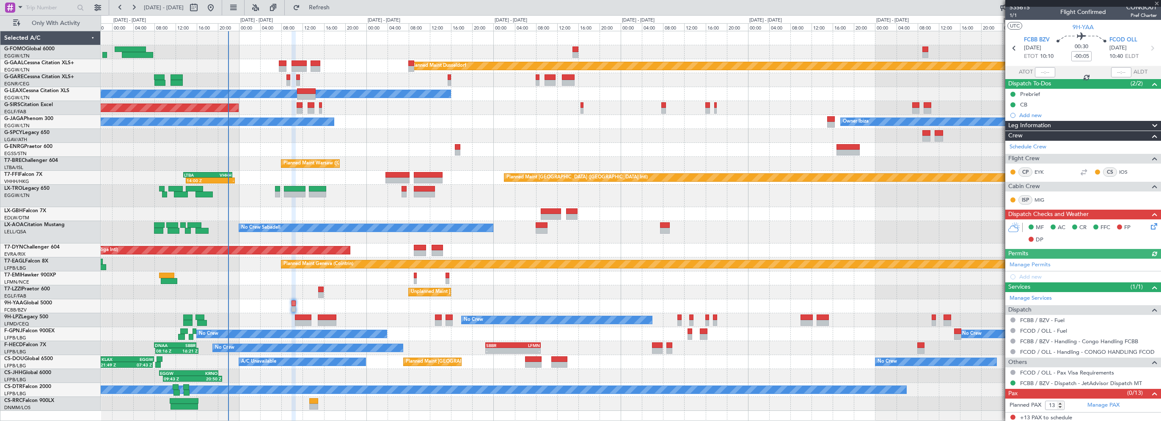
scroll to position [5, 0]
